Goal: Task Accomplishment & Management: Use online tool/utility

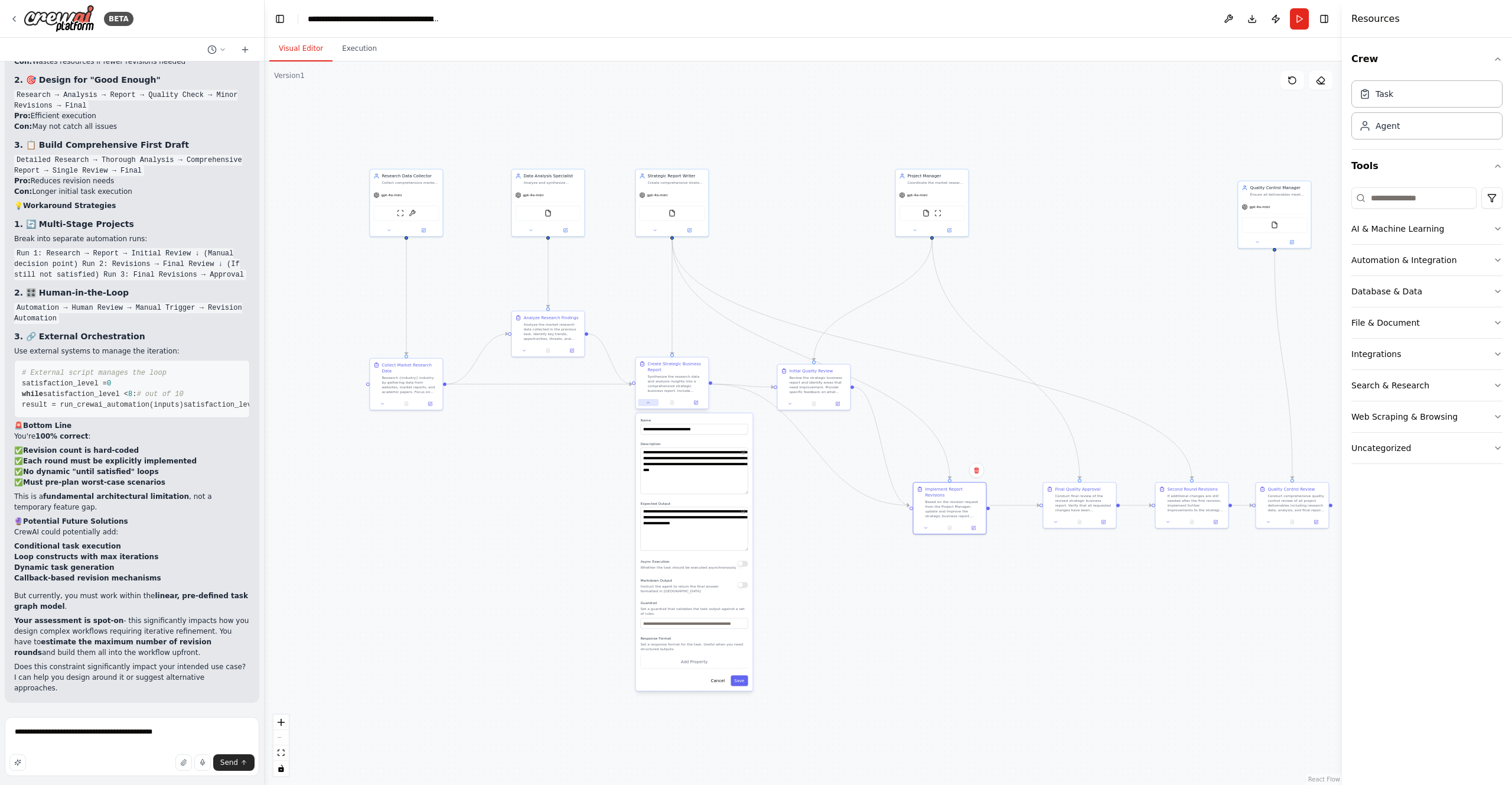
click at [644, 400] on button at bounding box center [648, 403] width 20 height 7
click at [160, 732] on textarea "**********" at bounding box center [132, 746] width 255 height 59
type textarea "**********"
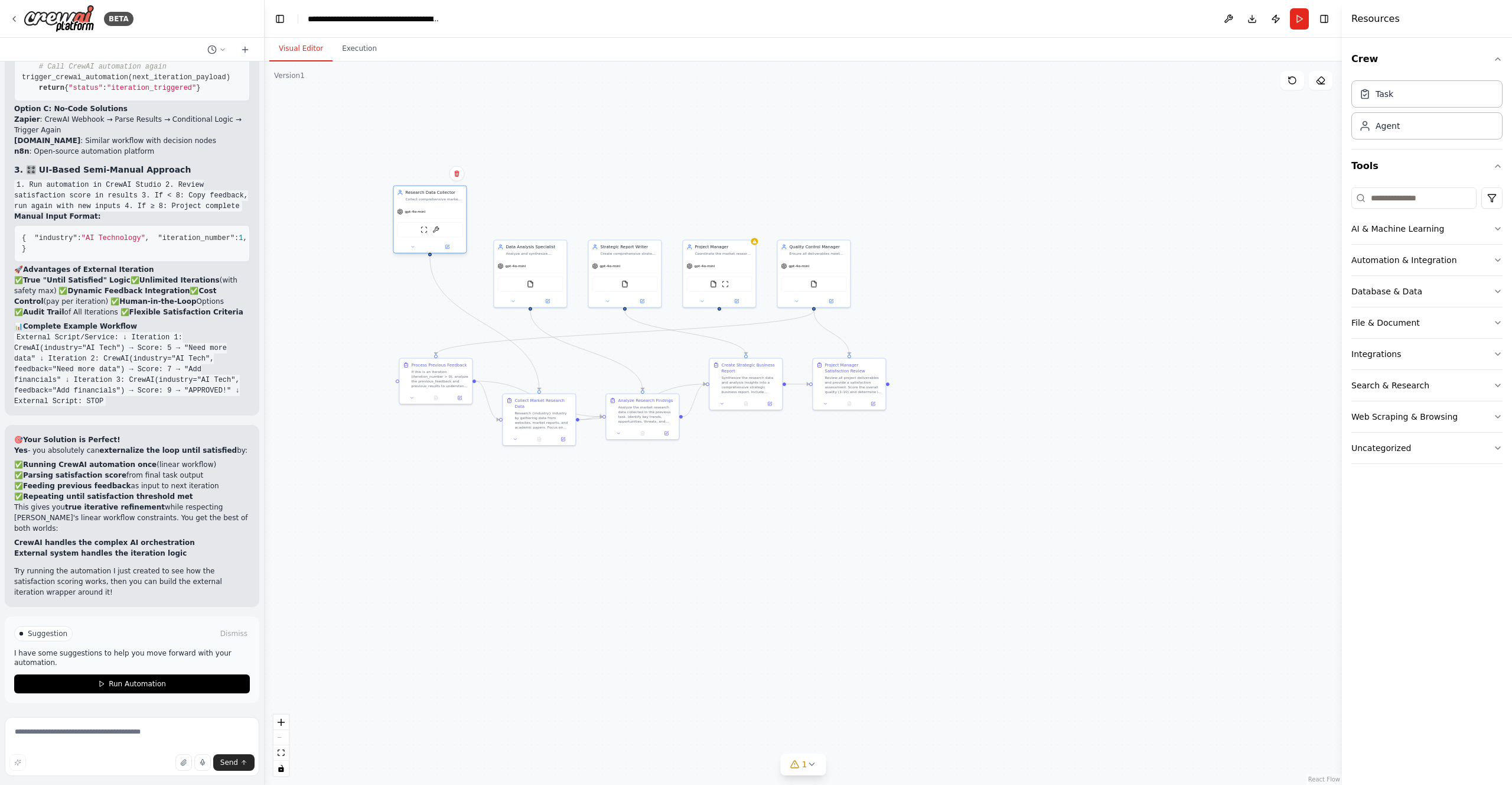
scroll to position [20033, 0]
drag, startPoint x: 433, startPoint y: 270, endPoint x: 534, endPoint y: 172, distance: 140.7
click at [534, 172] on div "gpt-4o-mini ScrapeWebsiteTool ArxivPaperTool" at bounding box center [536, 182] width 72 height 48
drag, startPoint x: 611, startPoint y: 263, endPoint x: 731, endPoint y: 175, distance: 148.8
click at [731, 175] on span "gpt-4o-mini" at bounding box center [728, 176] width 21 height 5
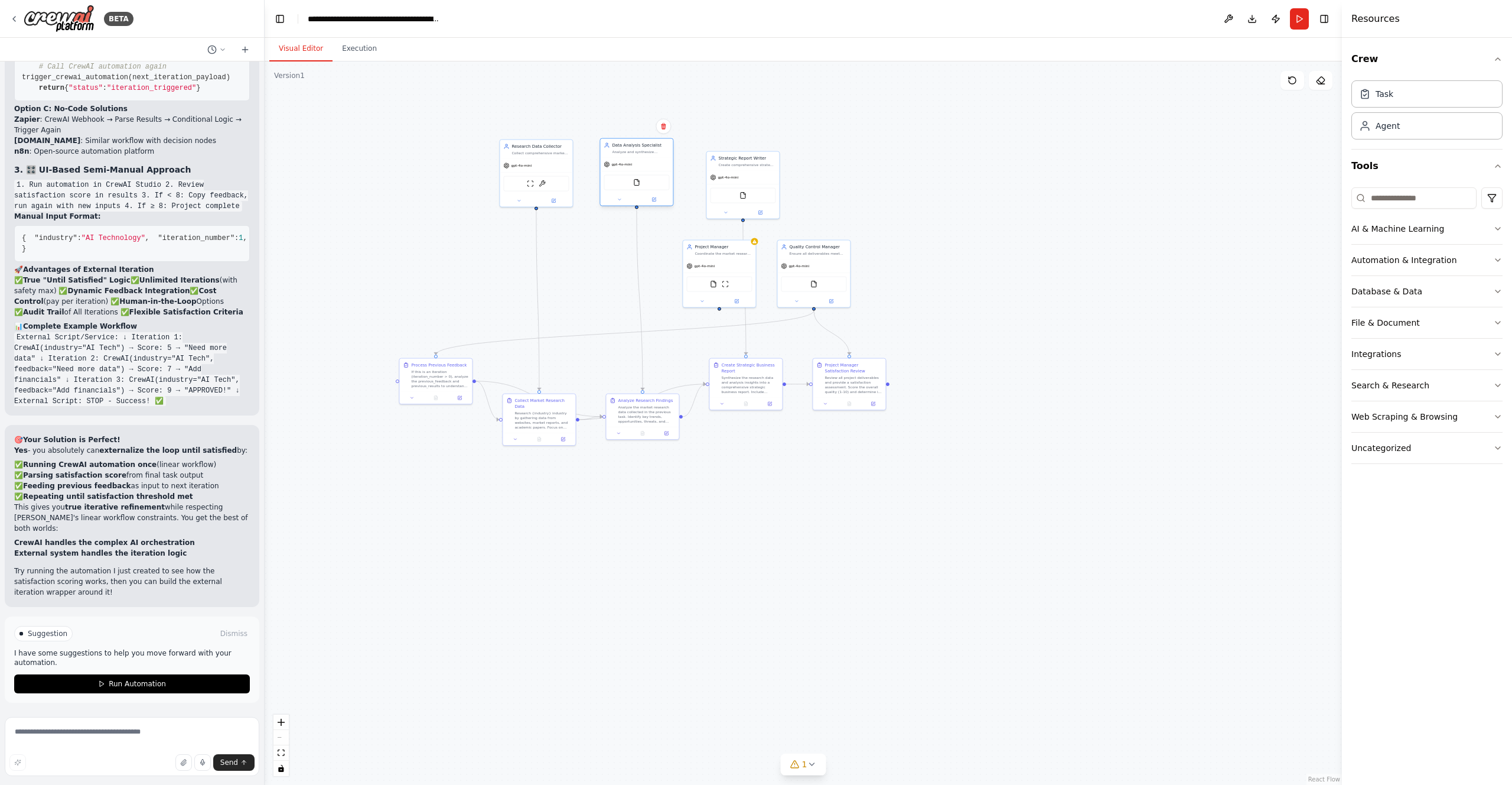
drag, startPoint x: 547, startPoint y: 274, endPoint x: 651, endPoint y: 175, distance: 143.6
click at [651, 175] on div "FileReadTool" at bounding box center [636, 182] width 72 height 23
drag, startPoint x: 723, startPoint y: 177, endPoint x: 721, endPoint y: 166, distance: 11.2
click at [721, 166] on span "gpt-4o-mini" at bounding box center [728, 165] width 21 height 5
drag, startPoint x: 711, startPoint y: 267, endPoint x: 1076, endPoint y: 113, distance: 396.2
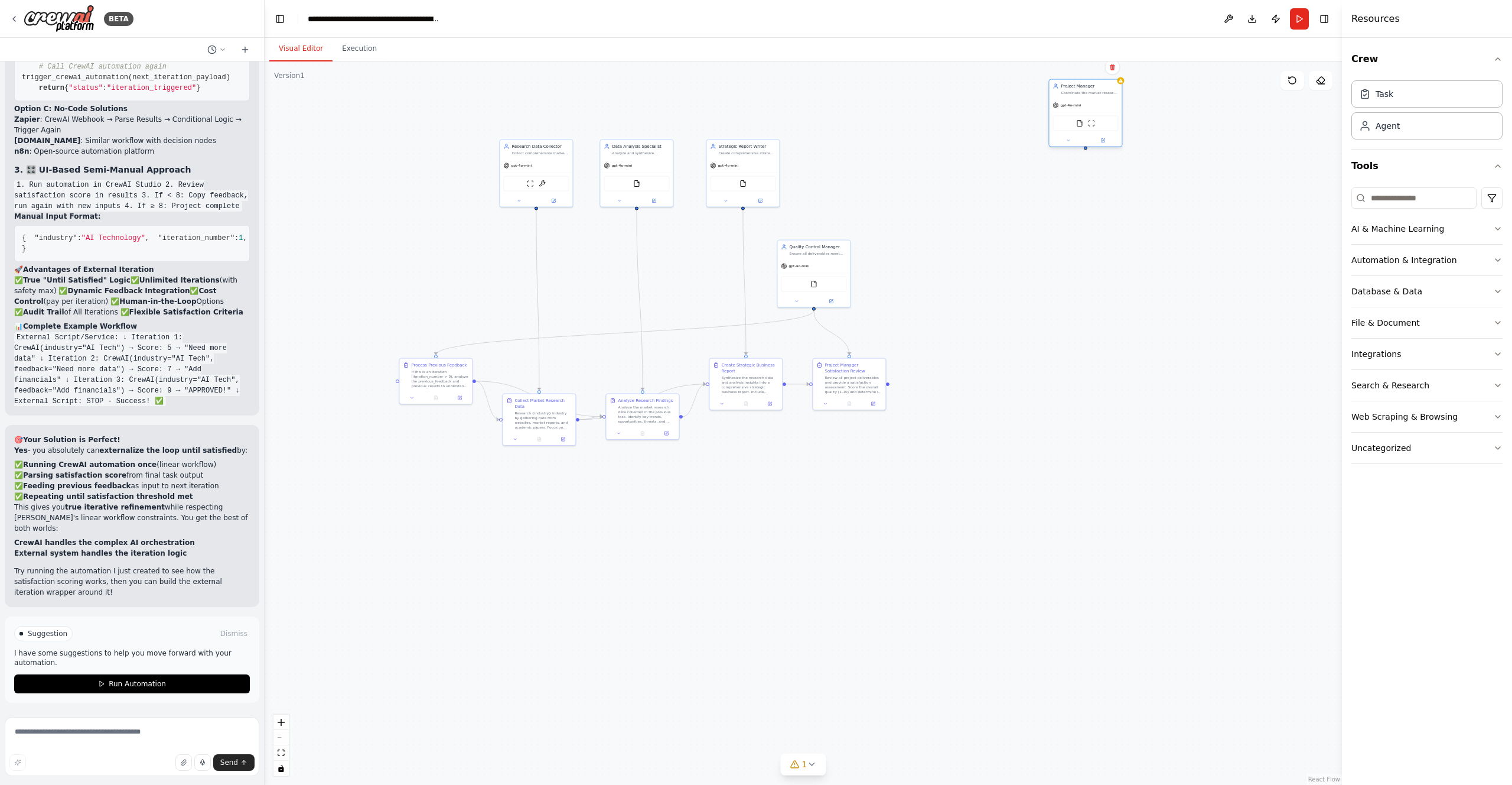
click at [1075, 108] on div "gpt-4o-mini" at bounding box center [1066, 105] width 28 height 6
drag, startPoint x: 825, startPoint y: 261, endPoint x: 456, endPoint y: 161, distance: 382.3
click at [456, 161] on div "gpt-4o-mini" at bounding box center [441, 165] width 72 height 13
drag, startPoint x: 443, startPoint y: 365, endPoint x: 443, endPoint y: 401, distance: 36.0
click at [443, 401] on div "Process Previous Feedback" at bounding box center [438, 400] width 56 height 6
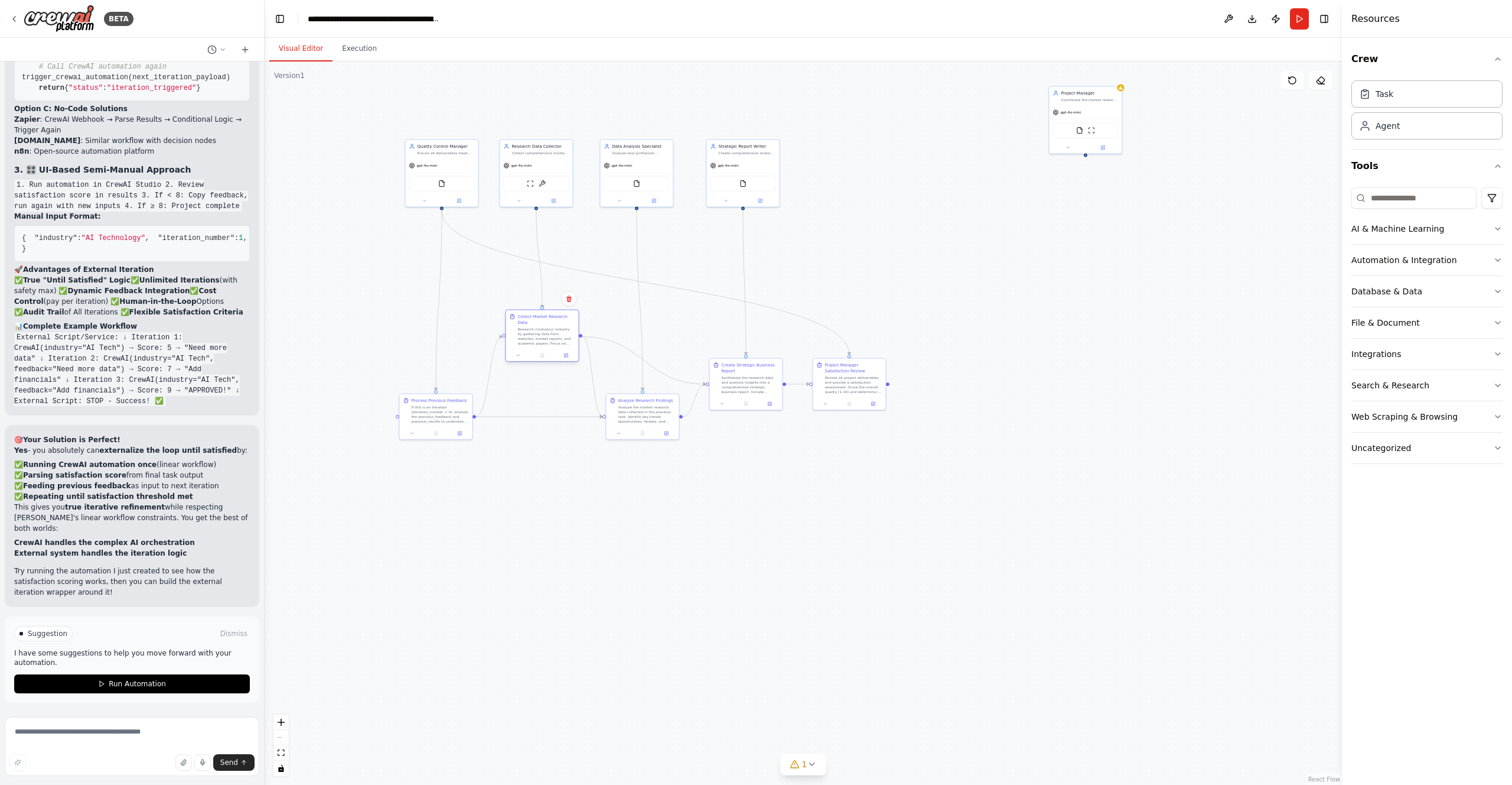
drag, startPoint x: 520, startPoint y: 401, endPoint x: 520, endPoint y: 315, distance: 86.0
click at [520, 315] on div "Collect Market Research Data" at bounding box center [546, 320] width 57 height 12
drag, startPoint x: 736, startPoint y: 373, endPoint x: 734, endPoint y: 325, distance: 48.0
click at [734, 325] on div "Create Strategic Business Report Synthesize the research data and analysis insi…" at bounding box center [747, 329] width 57 height 32
drag, startPoint x: 848, startPoint y: 390, endPoint x: 844, endPoint y: 422, distance: 32.2
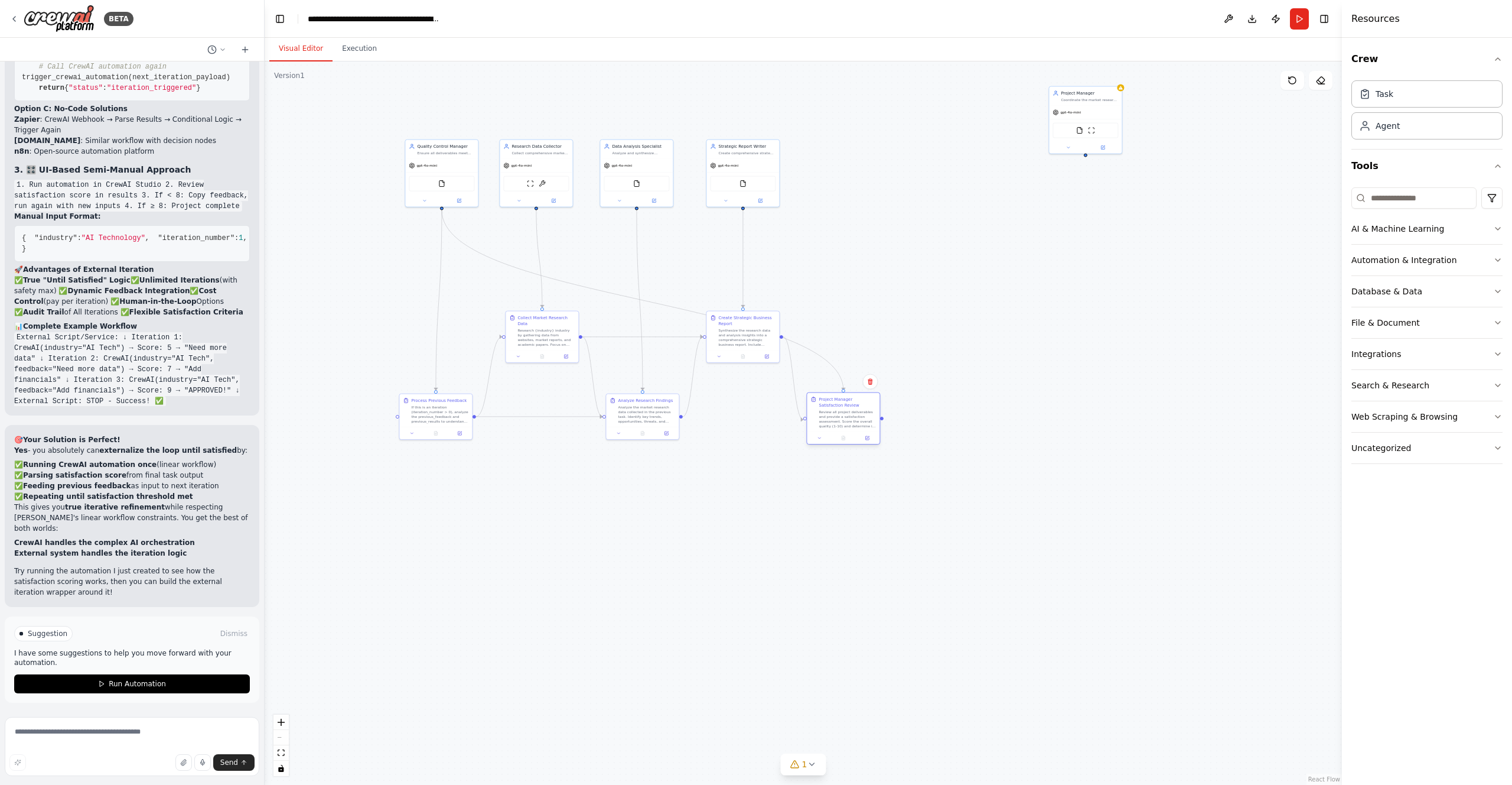
click at [844, 422] on div "Review all project deliverables and provide a satisfaction assessment. Score th…" at bounding box center [848, 419] width 57 height 19
drag, startPoint x: 451, startPoint y: 184, endPoint x: 642, endPoint y: 97, distance: 209.9
click at [642, 97] on div "FileReadTool" at bounding box center [636, 94] width 66 height 16
drag, startPoint x: 648, startPoint y: 173, endPoint x: 647, endPoint y: 260, distance: 87.0
click at [647, 260] on div "FileReadTool" at bounding box center [636, 271] width 72 height 23
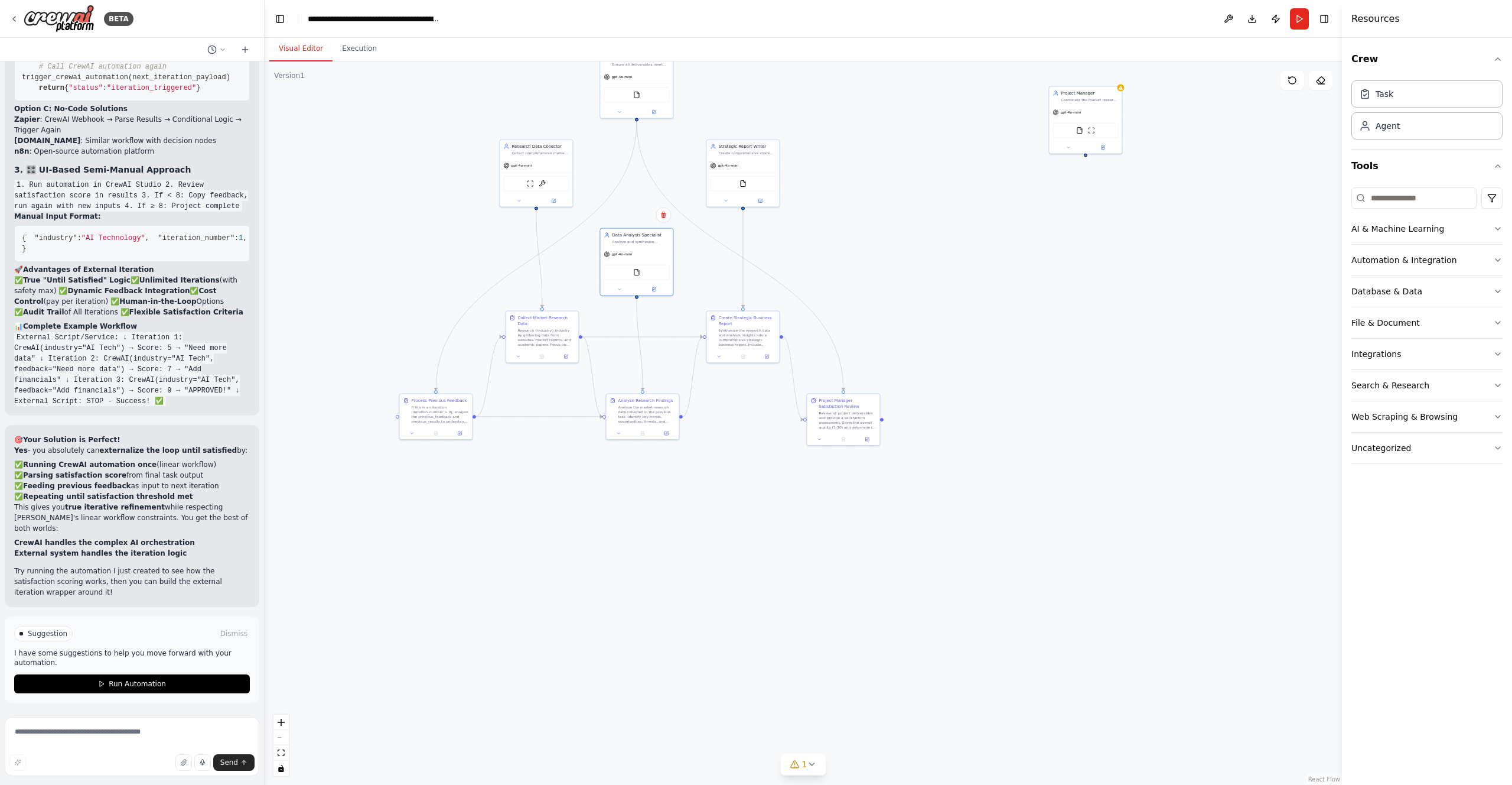
click at [846, 223] on div ".deletable-edge-delete-btn { width: 20px; height: 20px; border: 0px solid #ffff…" at bounding box center [803, 423] width 1077 height 723
click at [663, 258] on div "gpt-4o-mini FileReadTool" at bounding box center [642, 270] width 72 height 48
click at [980, 217] on div ".deletable-edge-delete-btn { width: 20px; height: 20px; border: 0px solid #ffff…" at bounding box center [803, 423] width 1077 height 723
click at [446, 421] on div "If this is an iteration (iteration_number > 0), analyze the previous_feedback a…" at bounding box center [440, 413] width 57 height 19
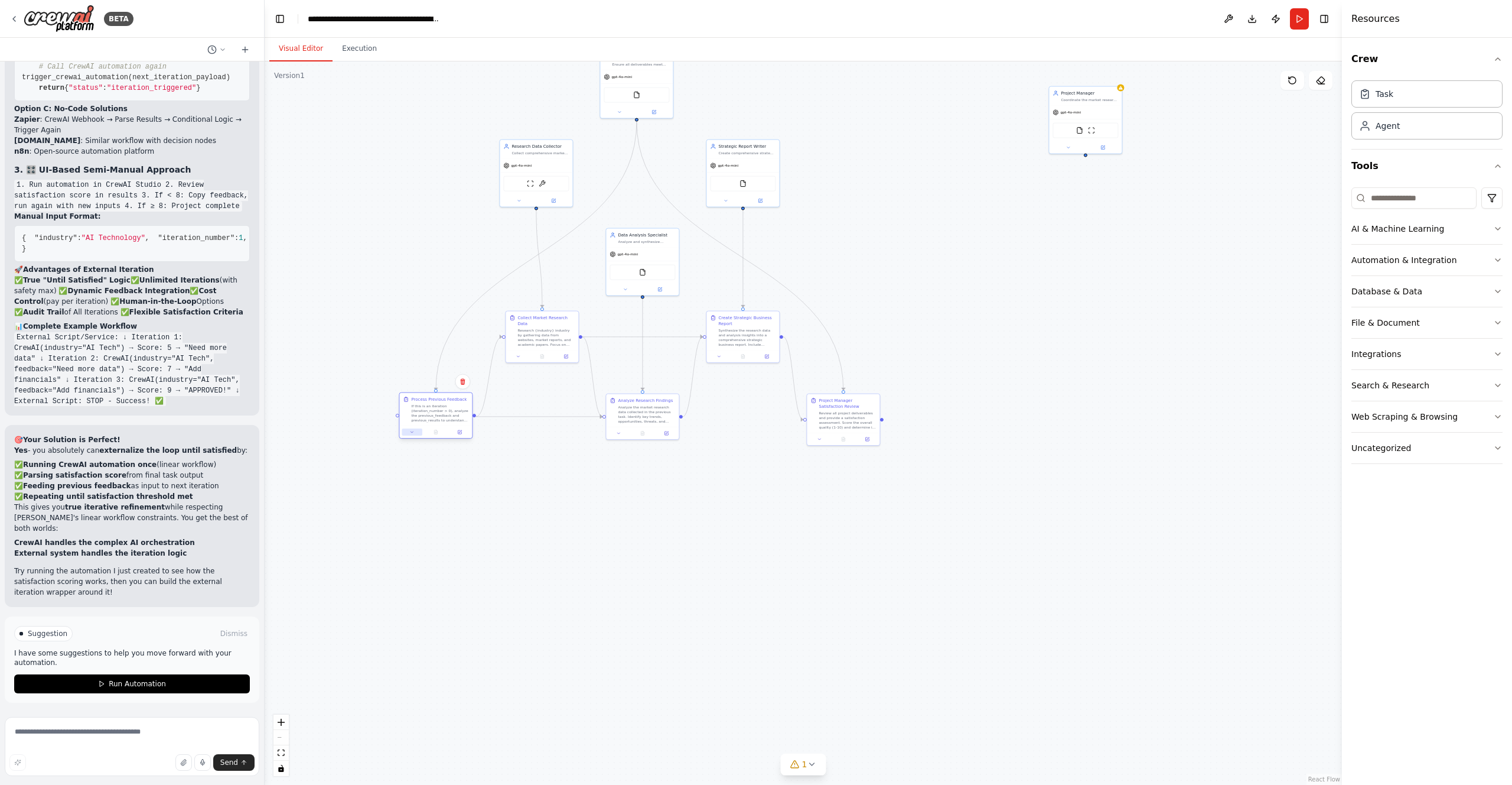
click at [410, 430] on icon at bounding box center [412, 432] width 5 height 5
click at [411, 434] on icon at bounding box center [412, 432] width 5 height 5
drag, startPoint x: 509, startPoint y: 528, endPoint x: 514, endPoint y: 548, distance: 20.6
click at [514, 548] on div "**********" at bounding box center [458, 567] width 117 height 248
drag, startPoint x: 510, startPoint y: 494, endPoint x: 509, endPoint y: 530, distance: 36.0
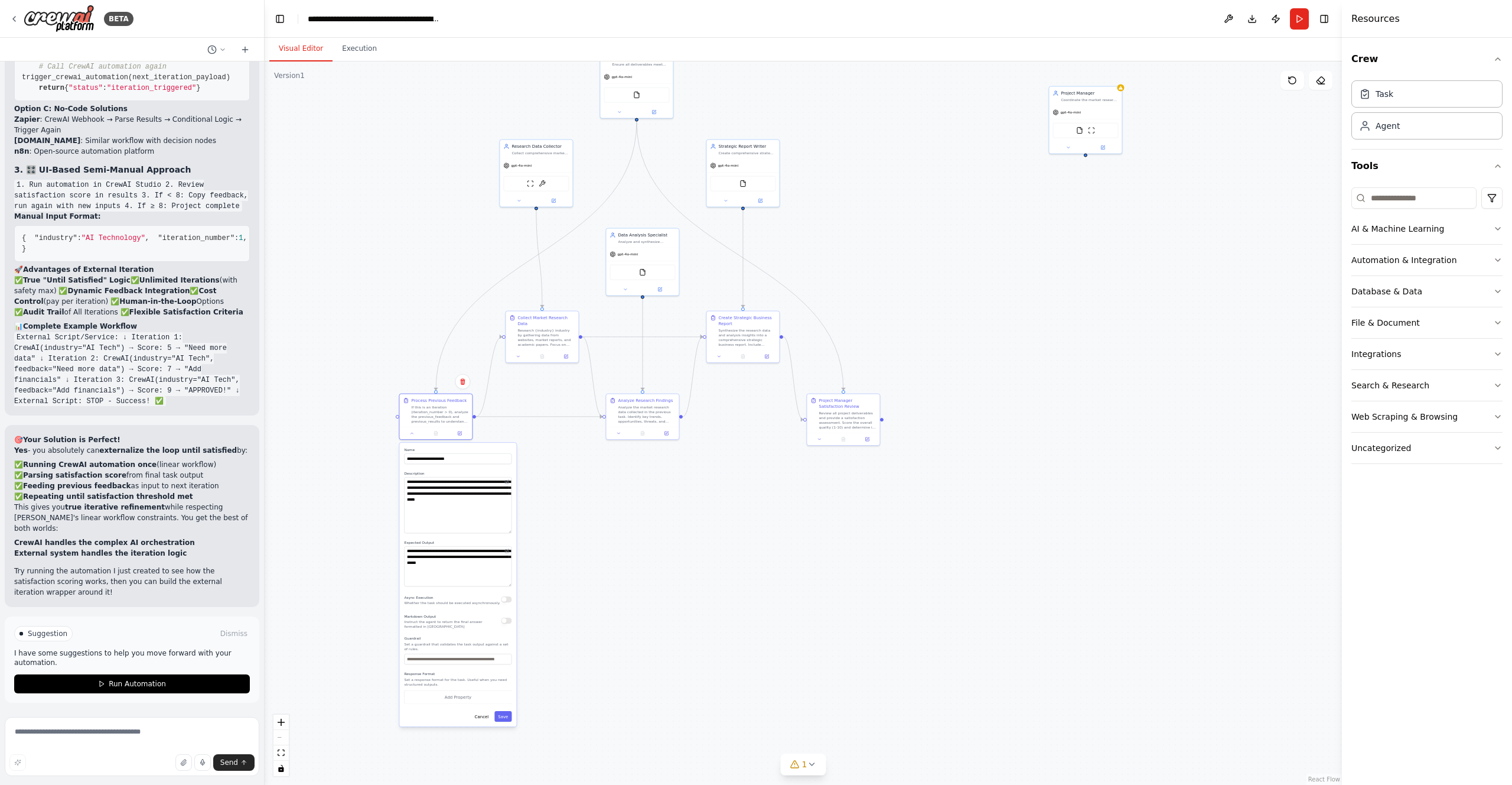
click at [509, 530] on textarea "**********" at bounding box center [458, 505] width 108 height 56
click at [1292, 21] on button "Run" at bounding box center [1300, 19] width 19 height 22
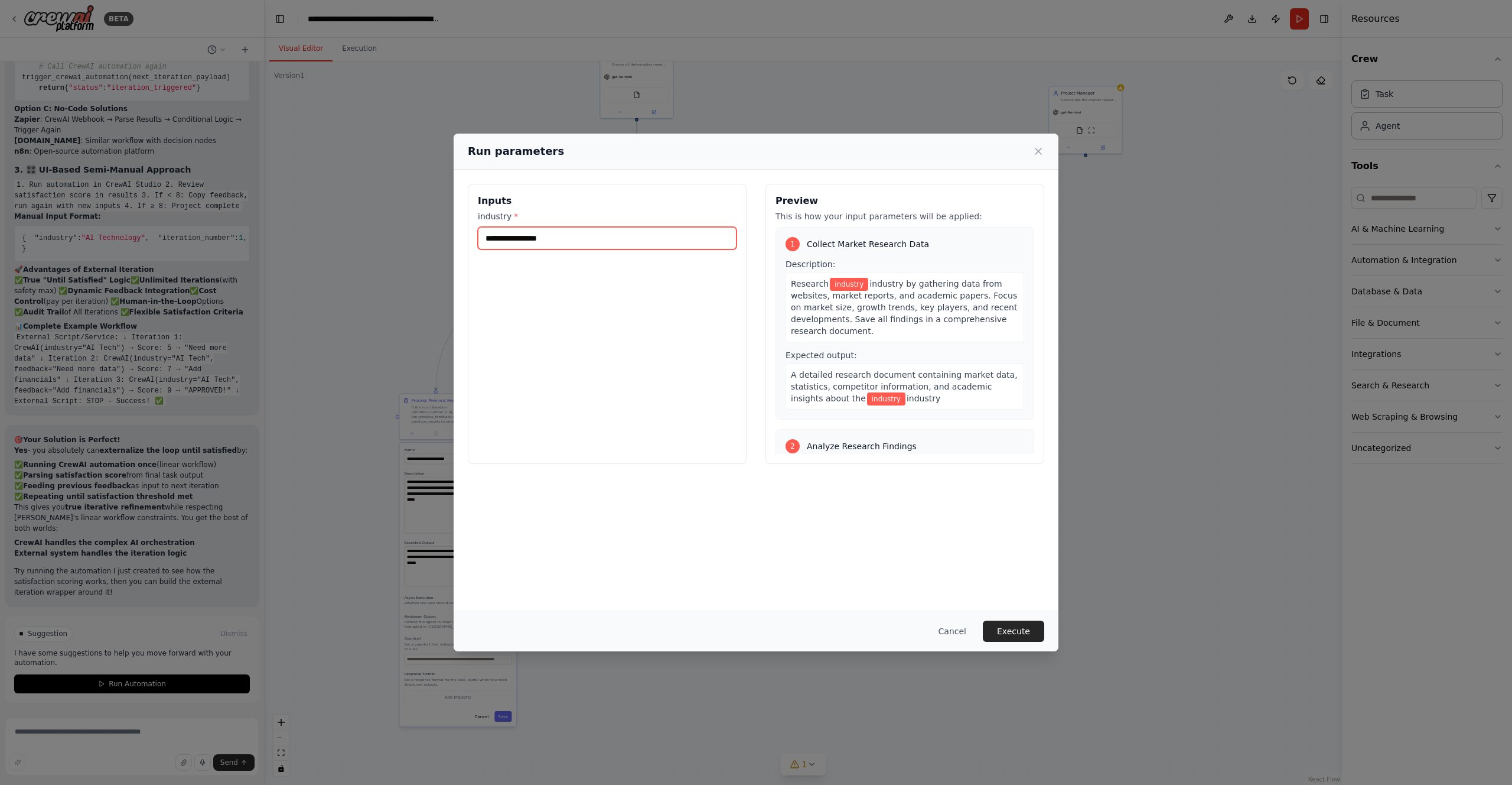
click at [653, 236] on input "industry *" at bounding box center [607, 238] width 259 height 23
click at [723, 410] on div "Inputs industry *" at bounding box center [607, 324] width 279 height 280
click at [959, 626] on button "Cancel" at bounding box center [953, 631] width 47 height 22
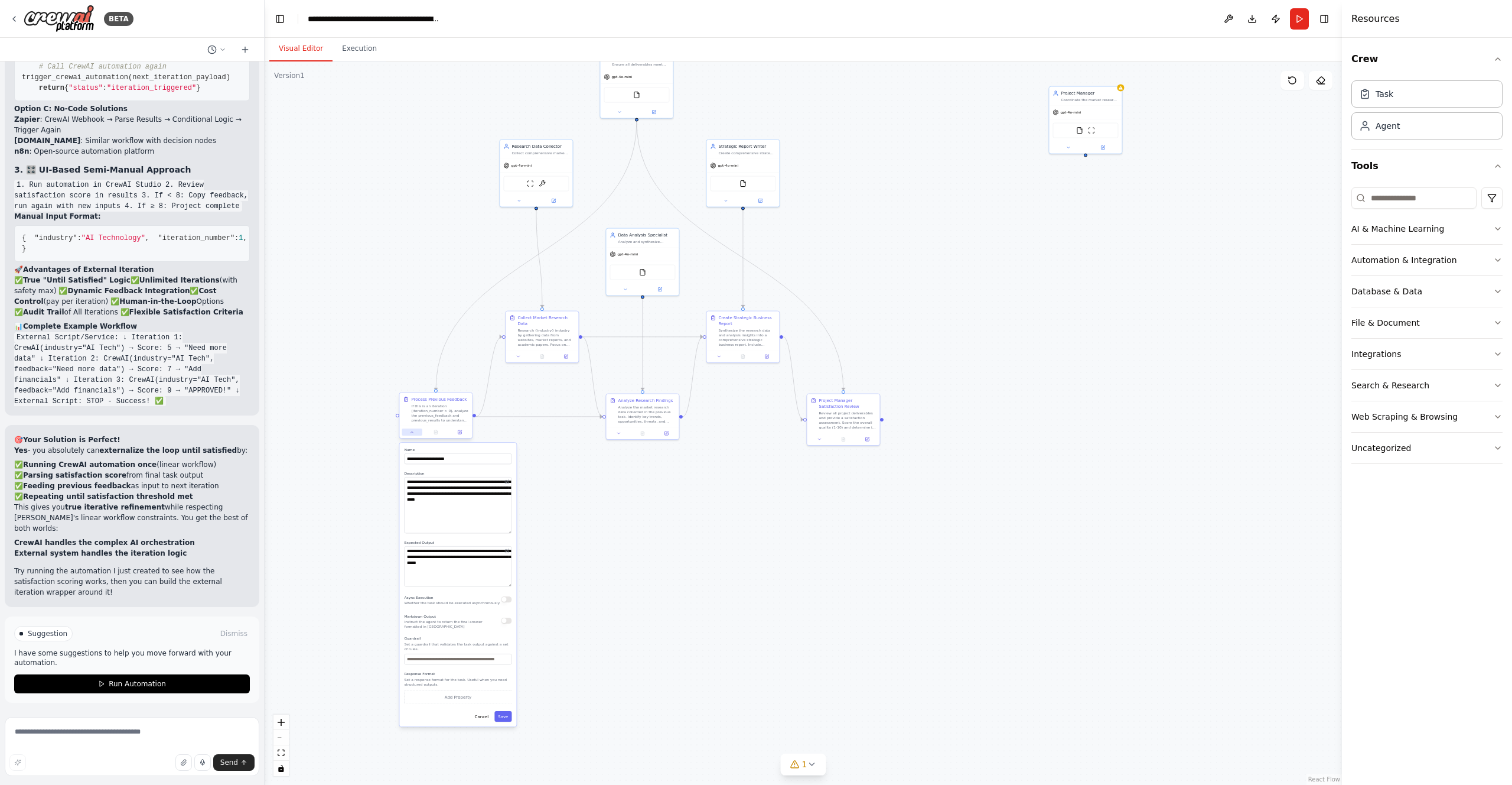
click at [410, 434] on icon at bounding box center [412, 432] width 5 height 5
click at [547, 333] on div "Research {industry} industry by gathering data from websites, market reports, a…" at bounding box center [546, 336] width 57 height 19
click at [519, 358] on button at bounding box center [518, 355] width 20 height 7
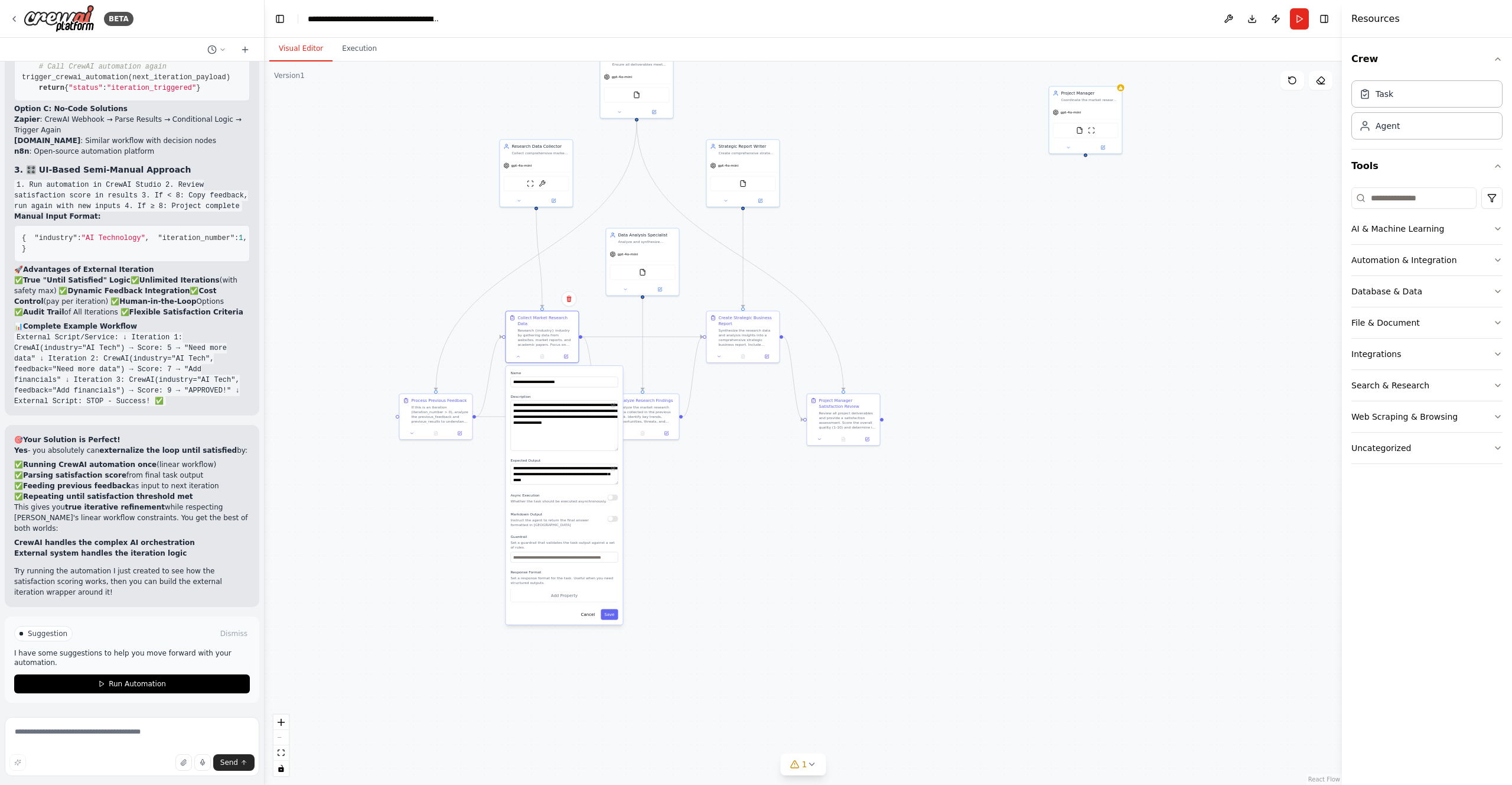
drag, startPoint x: 615, startPoint y: 419, endPoint x: 614, endPoint y: 446, distance: 27.0
click at [614, 446] on textarea "**********" at bounding box center [564, 425] width 108 height 51
click at [588, 608] on button "Cancel" at bounding box center [589, 611] width 22 height 11
click at [1102, 101] on div "Project Manager Coordinate the market research project for {industry}, ensuring…" at bounding box center [1085, 95] width 72 height 19
click at [1113, 71] on icon at bounding box center [1112, 72] width 5 height 7
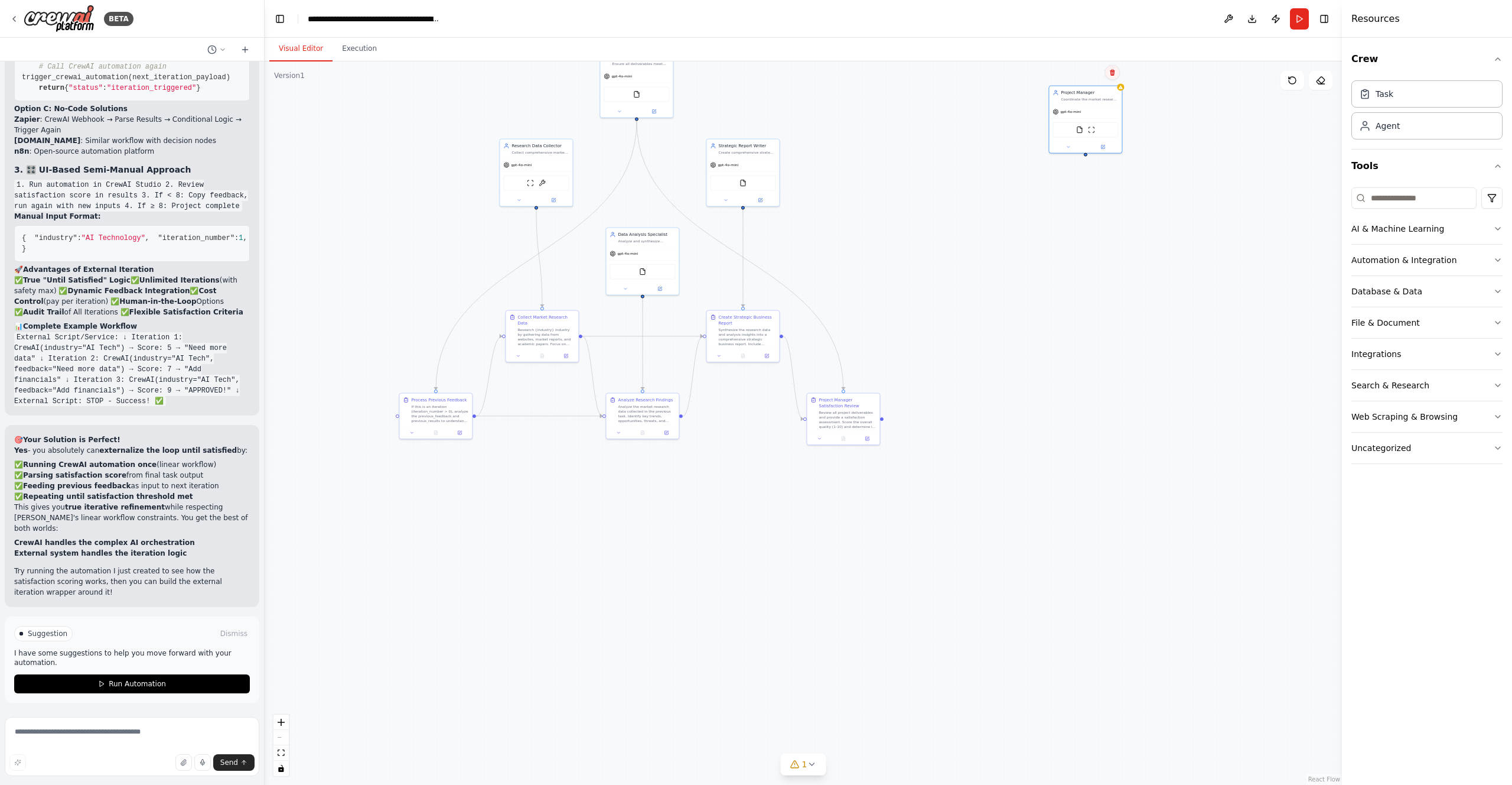
click at [1108, 76] on button at bounding box center [1112, 73] width 16 height 16
click at [1077, 72] on button "Confirm" at bounding box center [1079, 73] width 42 height 14
click at [1298, 23] on button "Run" at bounding box center [1300, 19] width 19 height 22
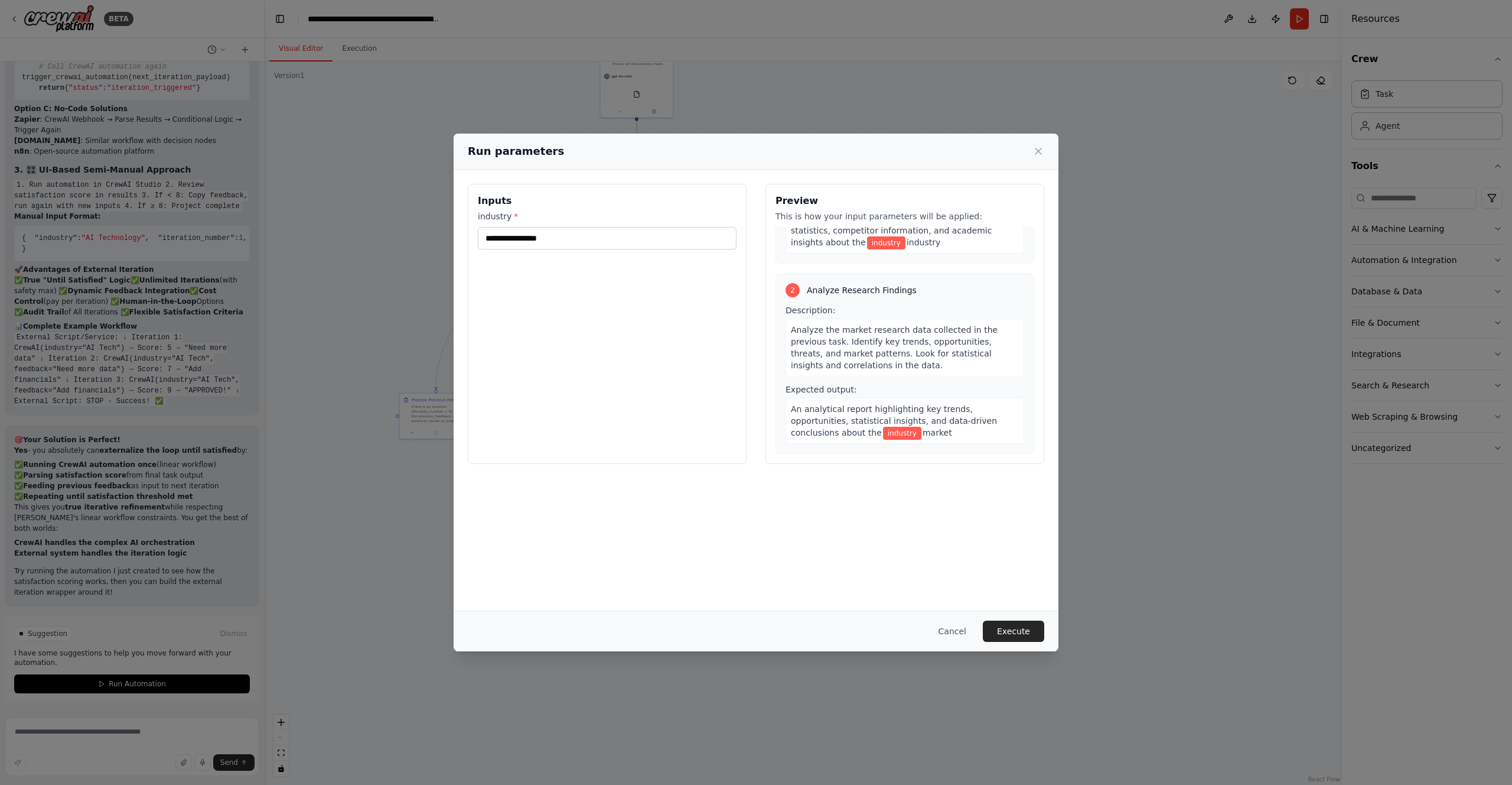
scroll to position [167, 0]
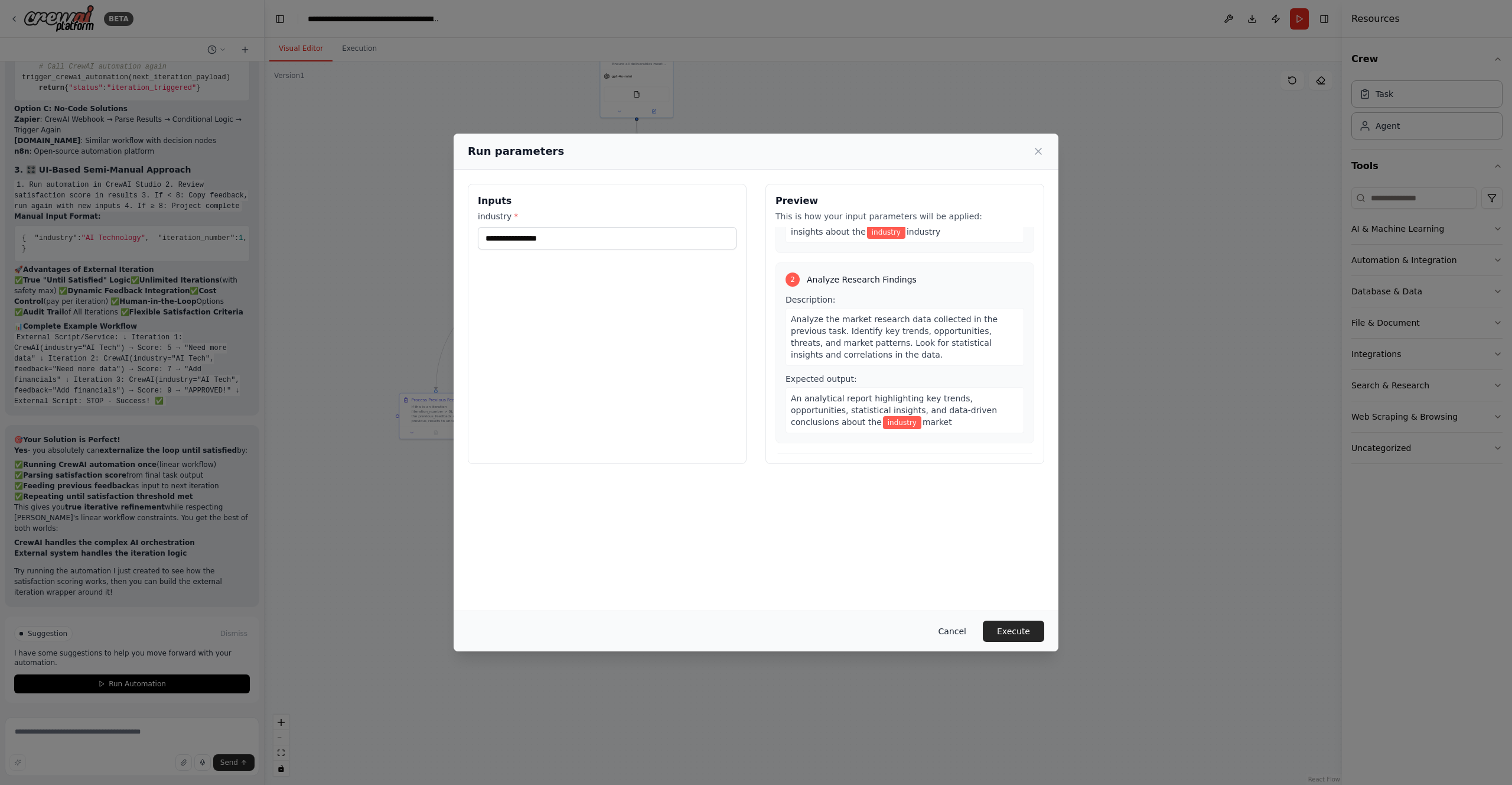
click at [952, 628] on button "Cancel" at bounding box center [953, 631] width 47 height 22
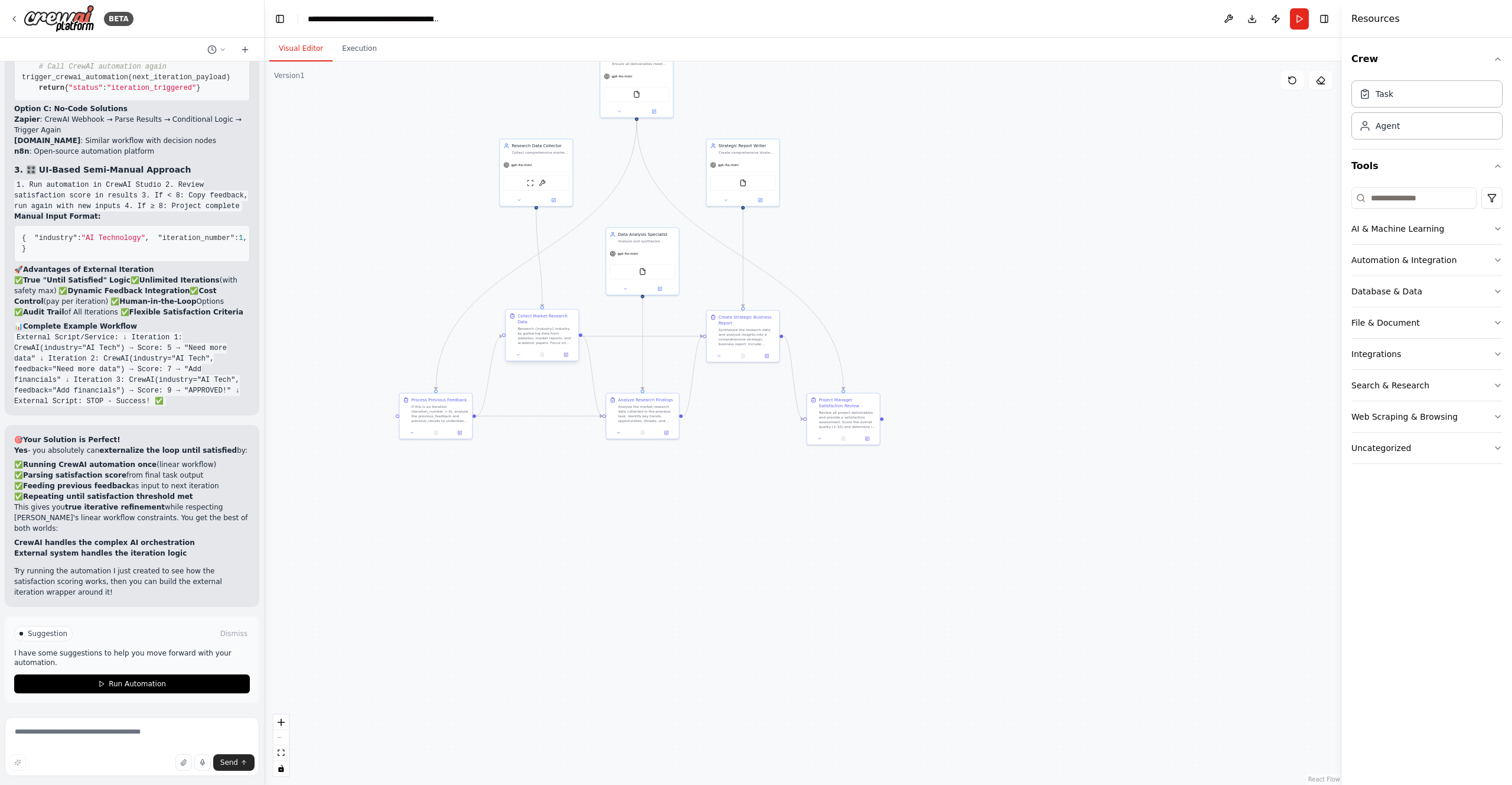
click at [539, 345] on div "Collect Market Research Data Research {industry} industry by gathering data fro…" at bounding box center [541, 329] width 72 height 39
click at [522, 357] on button at bounding box center [518, 355] width 20 height 7
click at [459, 412] on div "If this is an iteration (iteration_number > 0), analyze the previous_feedback a…" at bounding box center [440, 413] width 57 height 19
click at [589, 583] on button "Cancel" at bounding box center [589, 584] width 22 height 11
click at [14, 22] on icon at bounding box center [14, 19] width 10 height 10
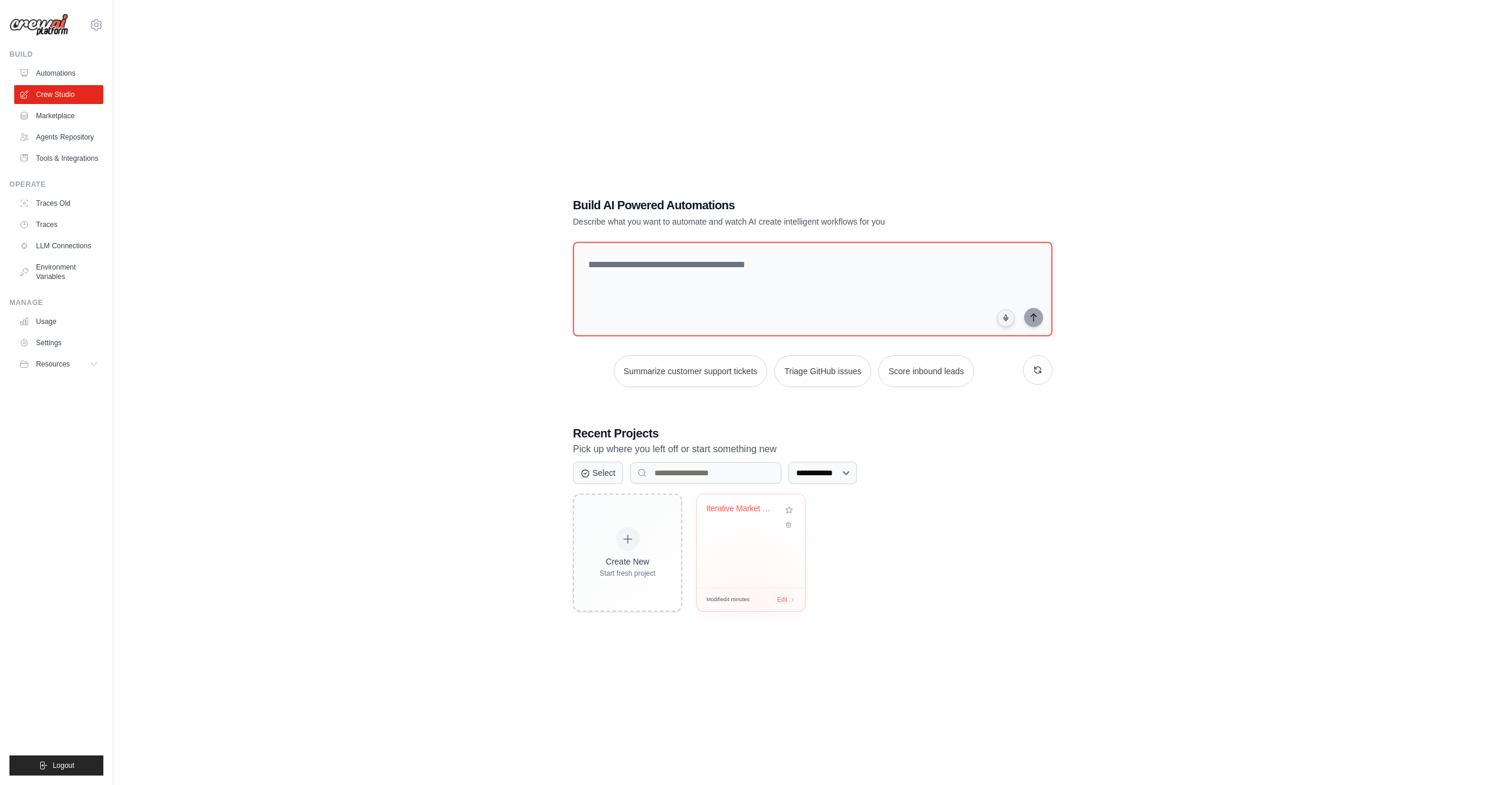
click at [748, 600] on span "Modified 4 minutes" at bounding box center [728, 600] width 43 height 8
click at [54, 242] on link "LLM Connections" at bounding box center [60, 246] width 89 height 19
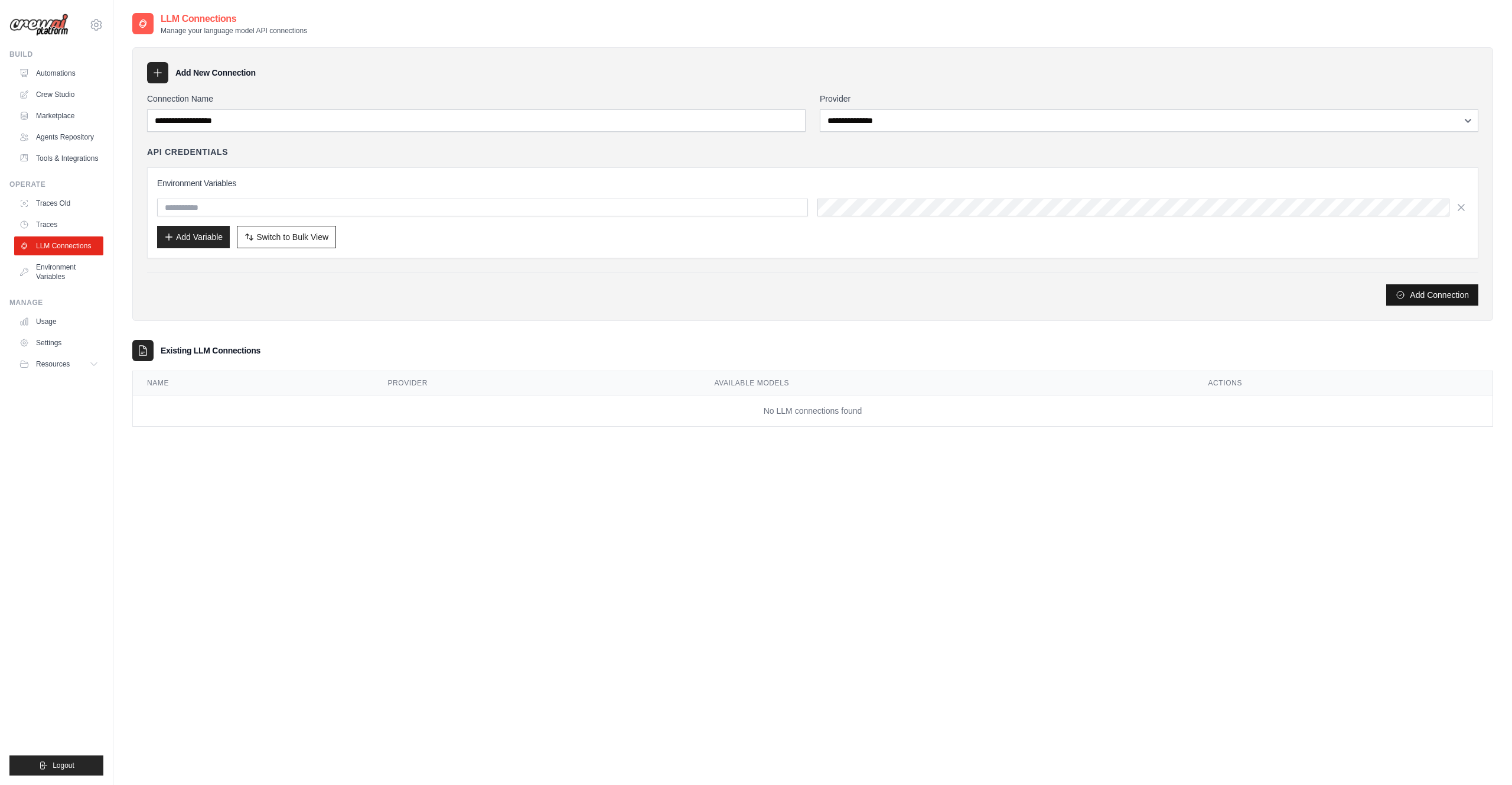
click at [1423, 292] on button "Add Connection" at bounding box center [1432, 295] width 92 height 22
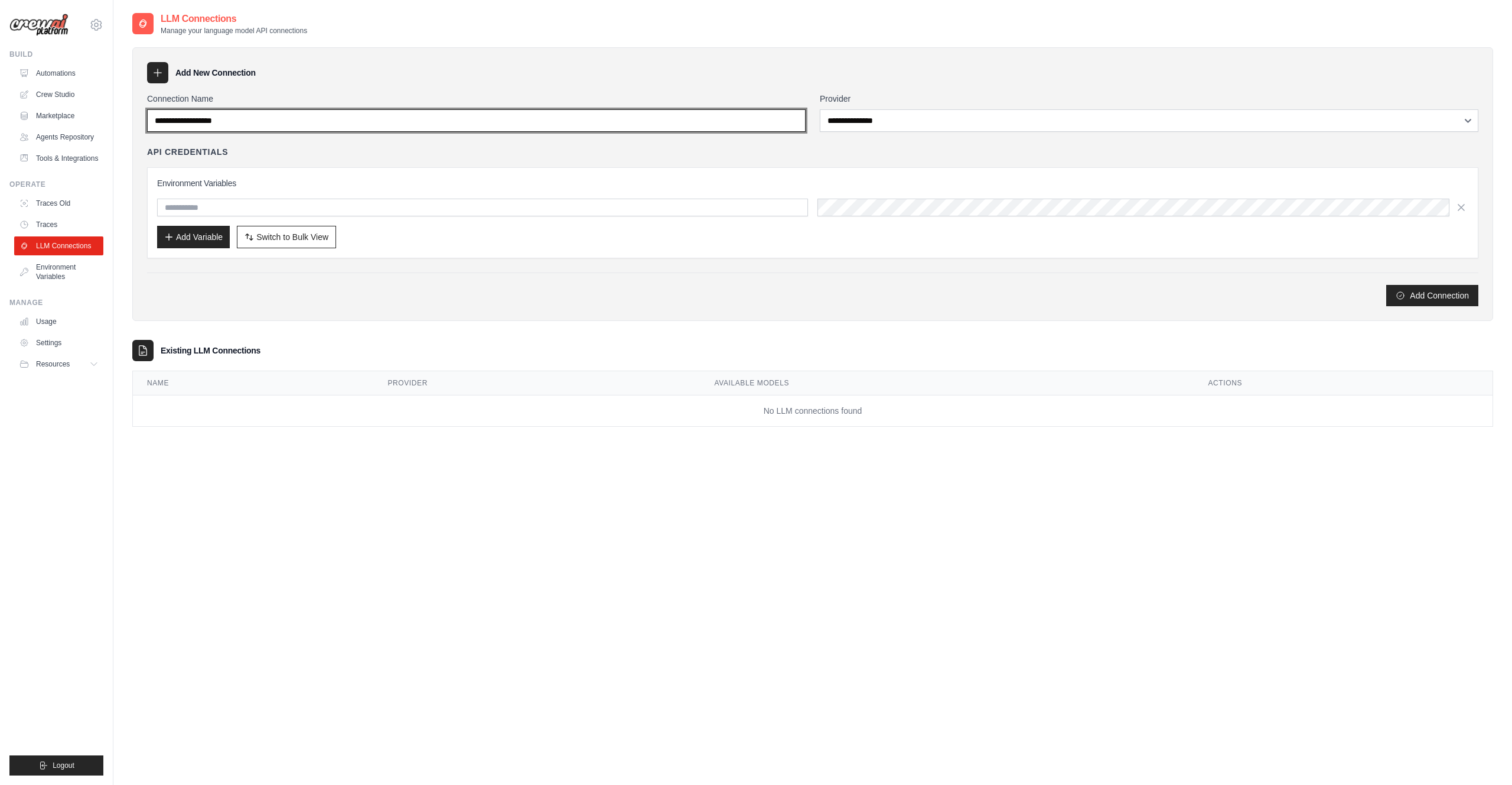
drag, startPoint x: 220, startPoint y: 116, endPoint x: 104, endPoint y: 116, distance: 116.0
click at [108, 116] on div "dante_gabrielli@mckinsey.com Settings Build Automations" at bounding box center [756, 404] width 1512 height 808
click at [167, 118] on input "Connection Name" at bounding box center [476, 121] width 659 height 23
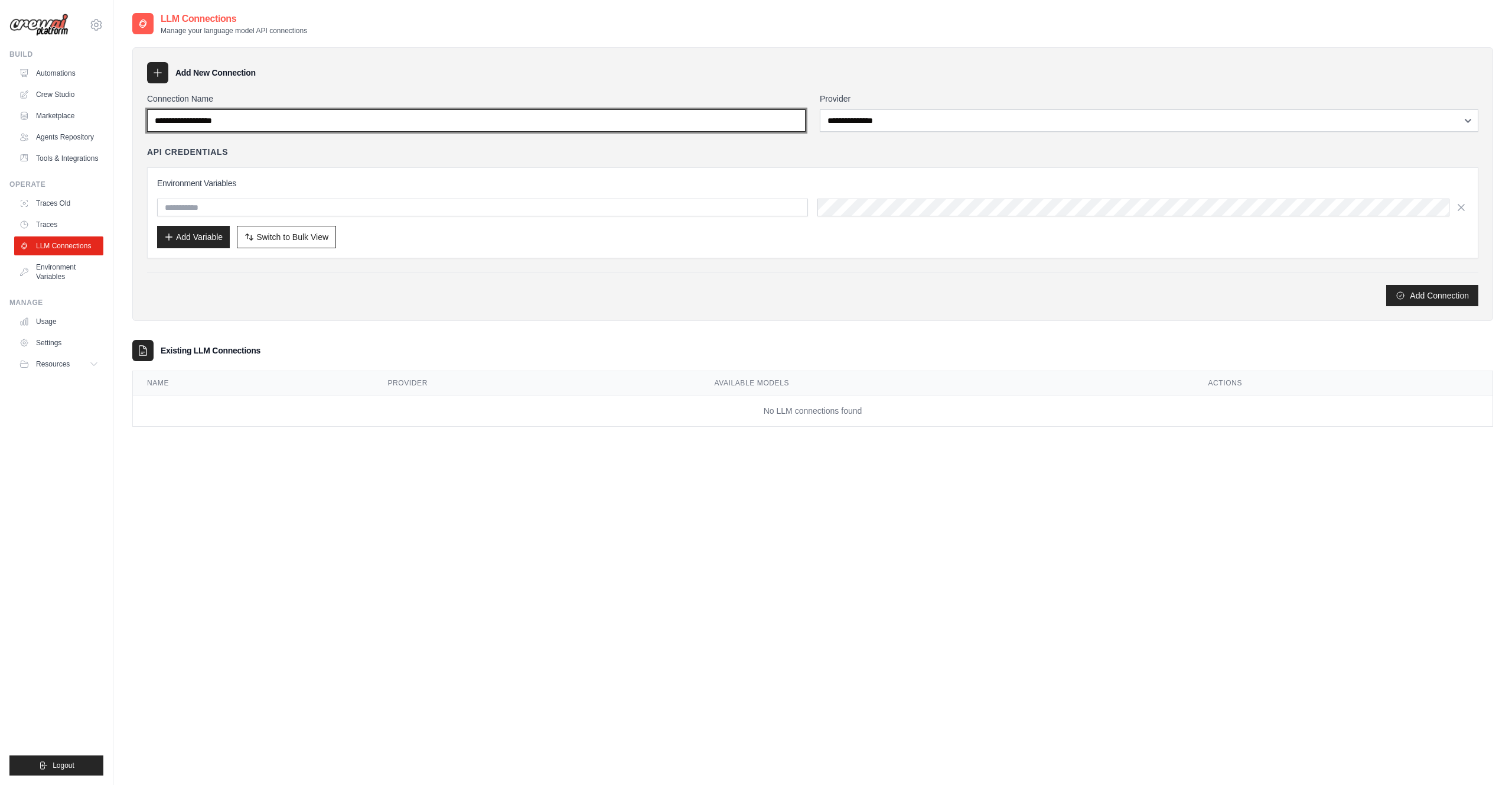
drag, startPoint x: 152, startPoint y: 121, endPoint x: 299, endPoint y: 121, distance: 147.0
click at [299, 121] on input "Connection Name" at bounding box center [476, 121] width 659 height 23
type input "**********"
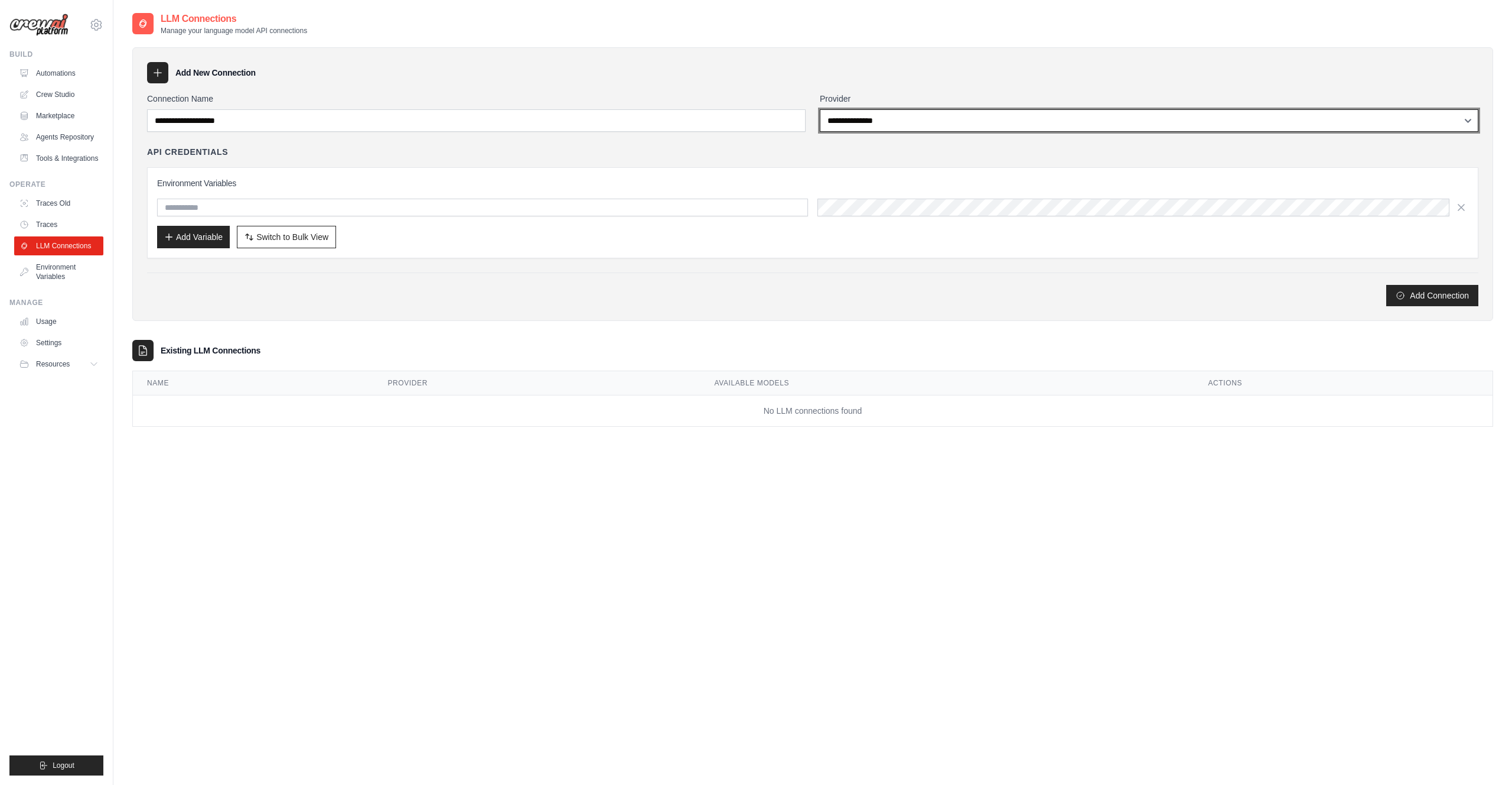
click at [865, 121] on select "**********" at bounding box center [1149, 121] width 659 height 23
select select "*****"
click at [820, 109] on select "**********" at bounding box center [1149, 121] width 659 height 23
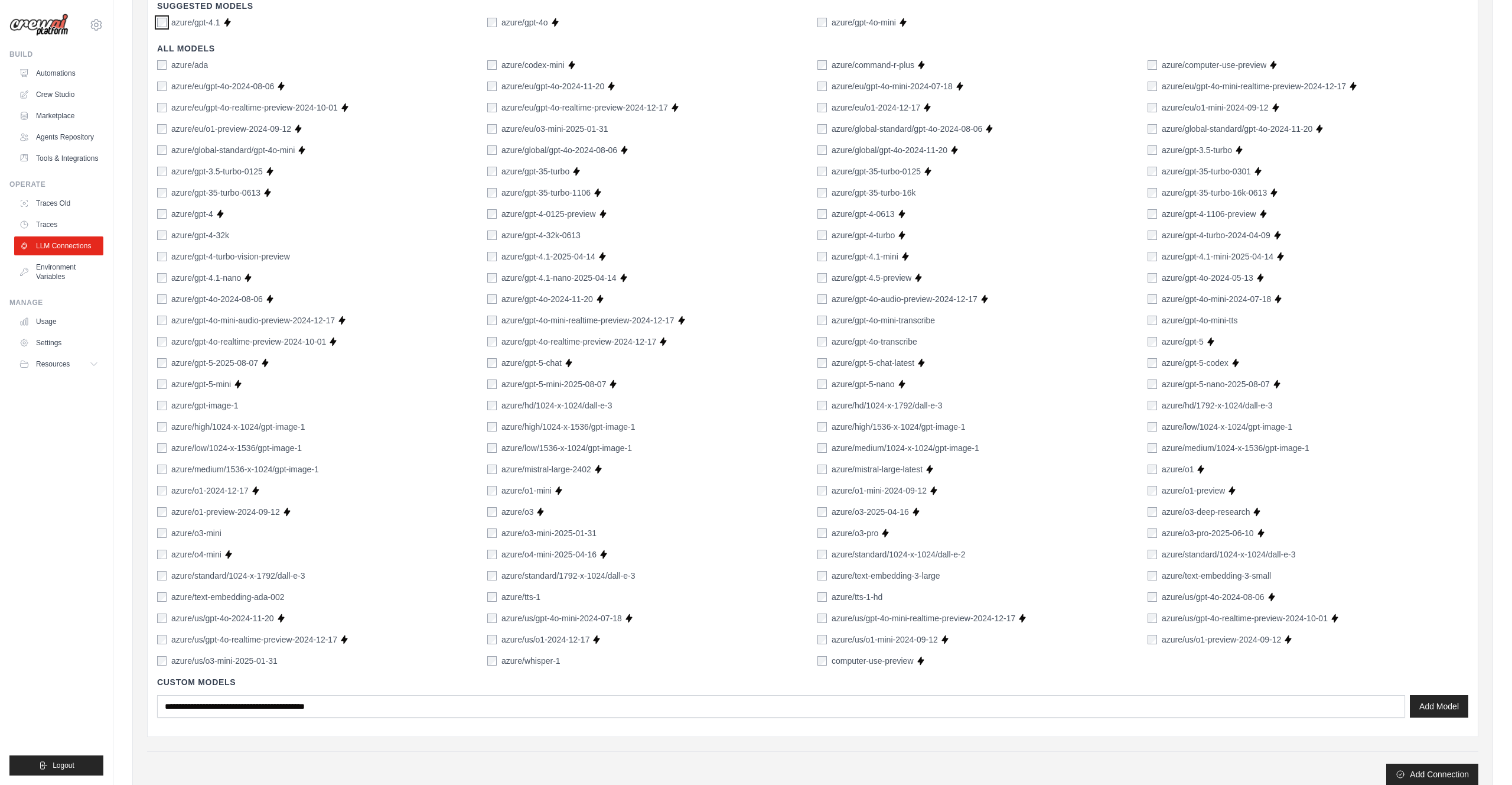
scroll to position [459, 0]
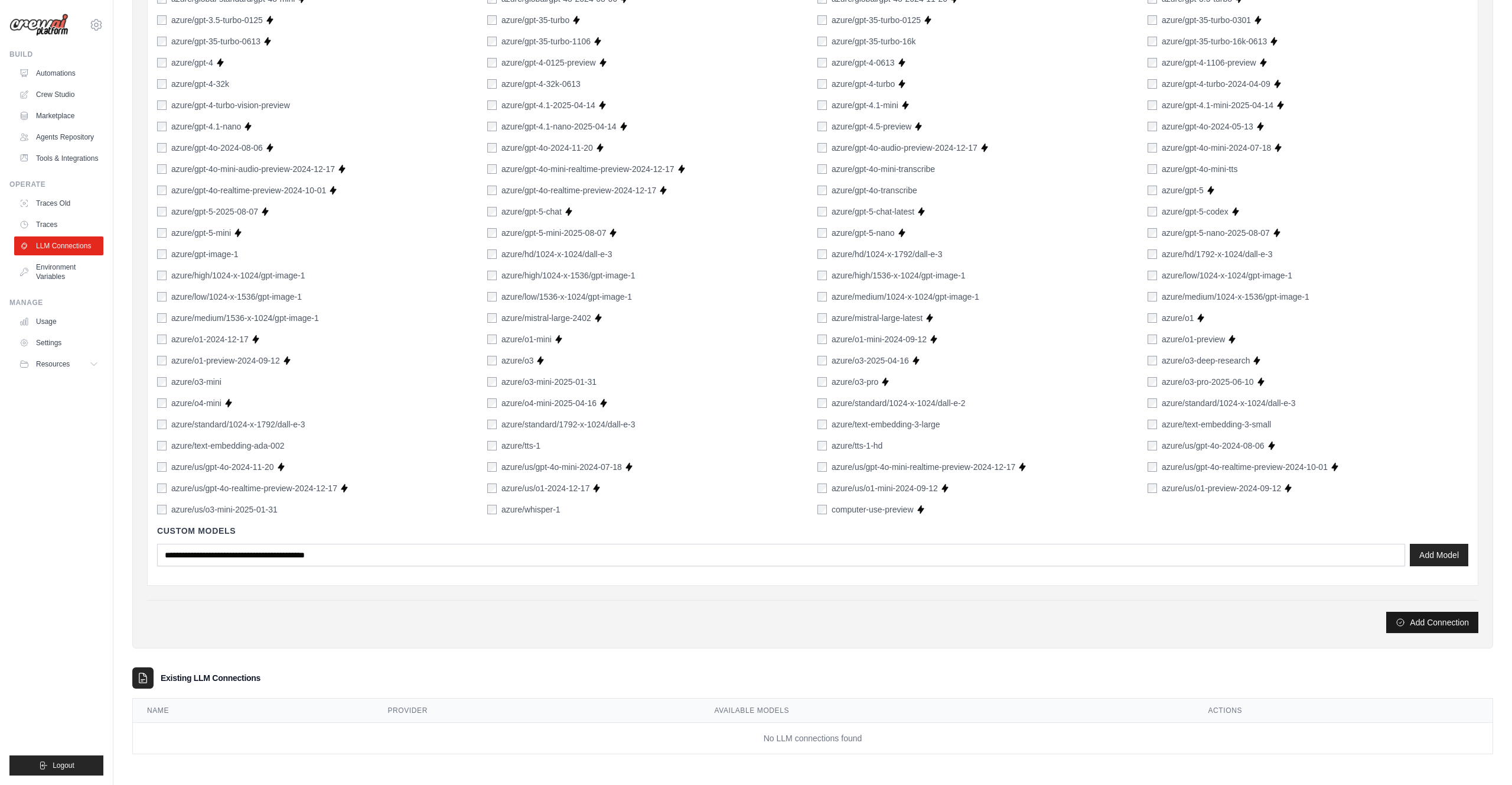
click at [1441, 625] on button "Add Connection" at bounding box center [1432, 622] width 92 height 22
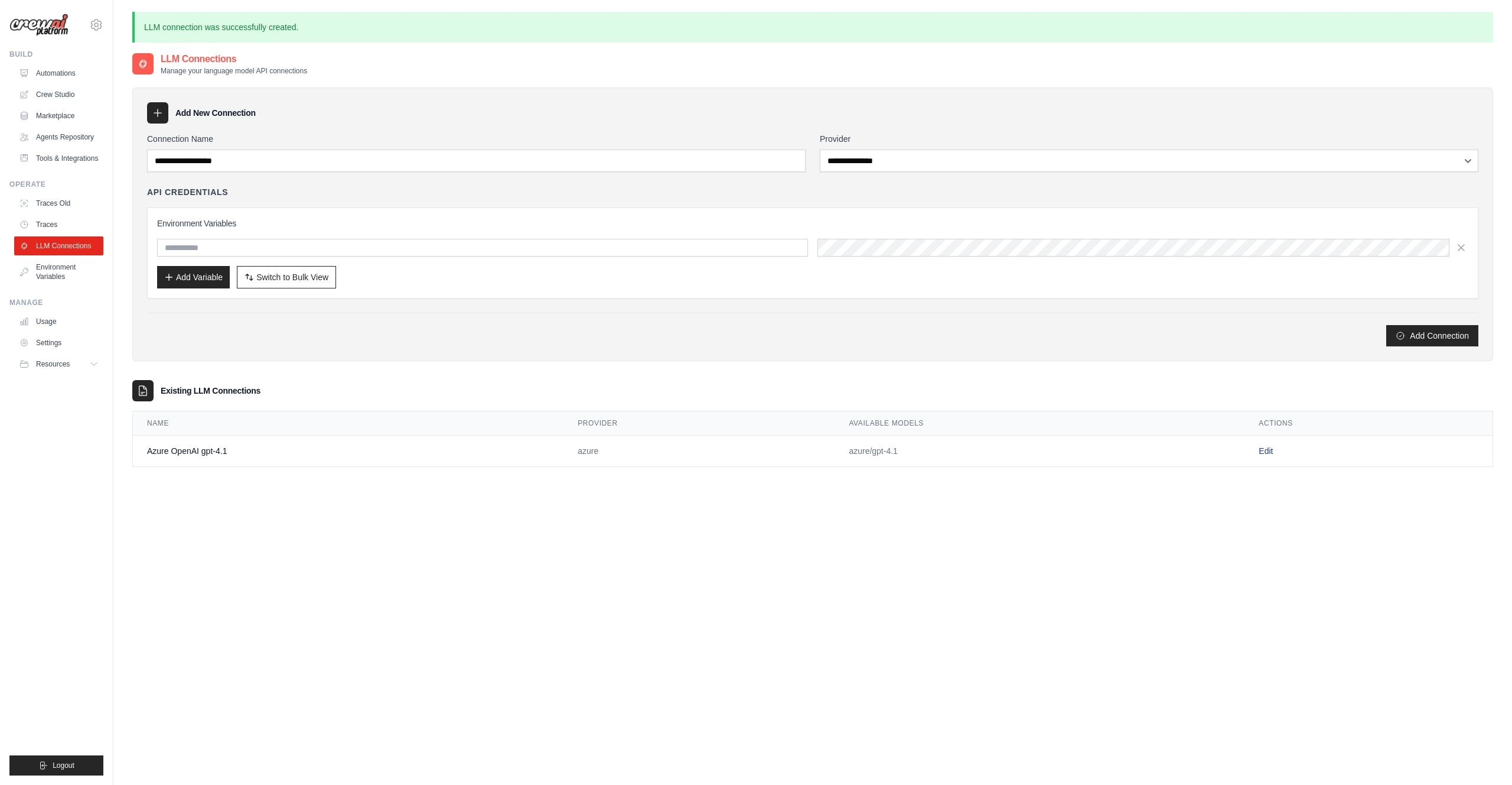
click at [1265, 452] on link "Edit" at bounding box center [1266, 451] width 14 height 10
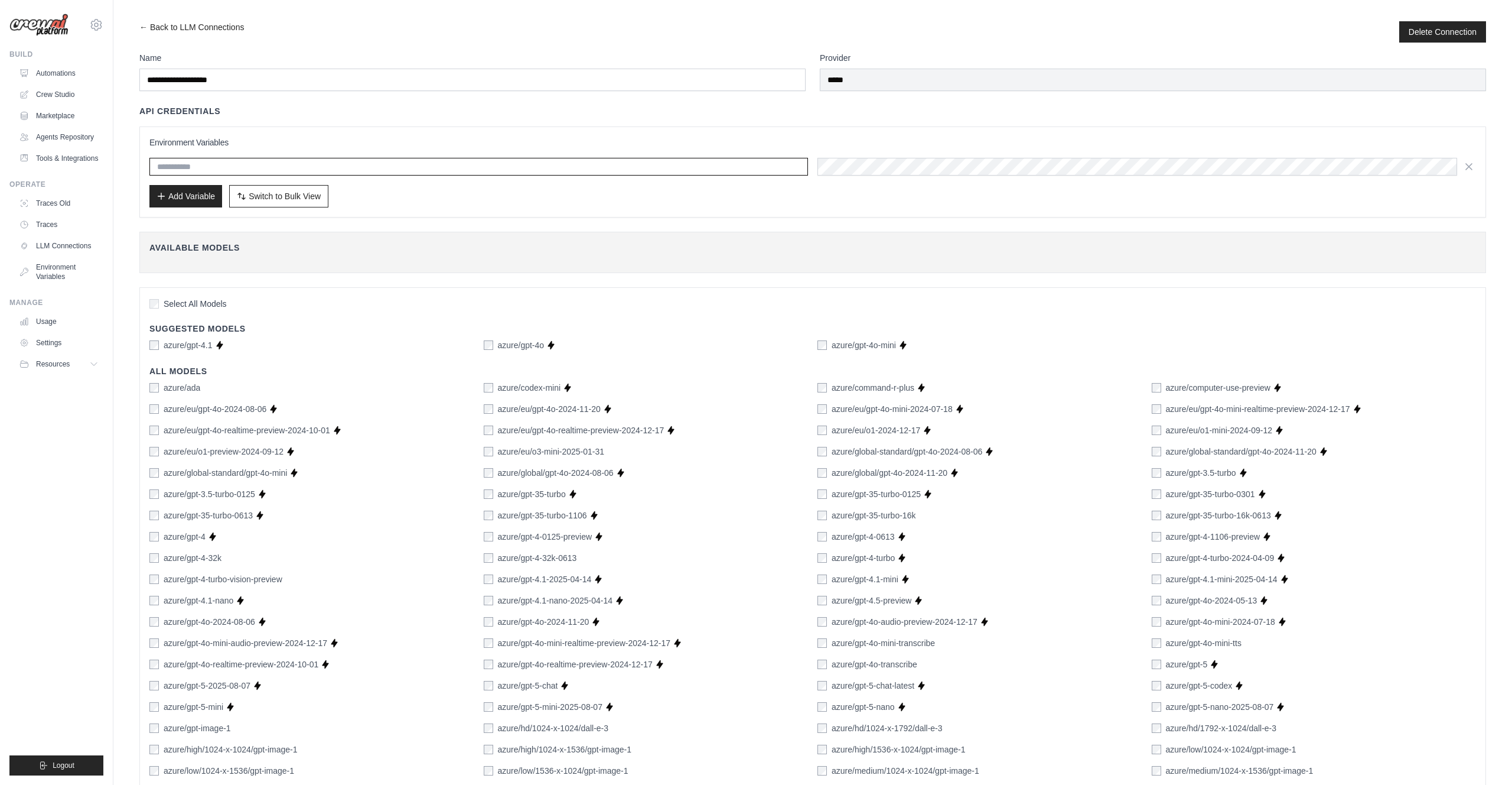
click at [276, 171] on input "text" at bounding box center [478, 167] width 659 height 18
click at [212, 171] on input "text" at bounding box center [478, 167] width 659 height 18
click at [175, 167] on input "text" at bounding box center [478, 167] width 659 height 18
type input "*******"
click at [203, 200] on button "Add Variable" at bounding box center [185, 196] width 72 height 23
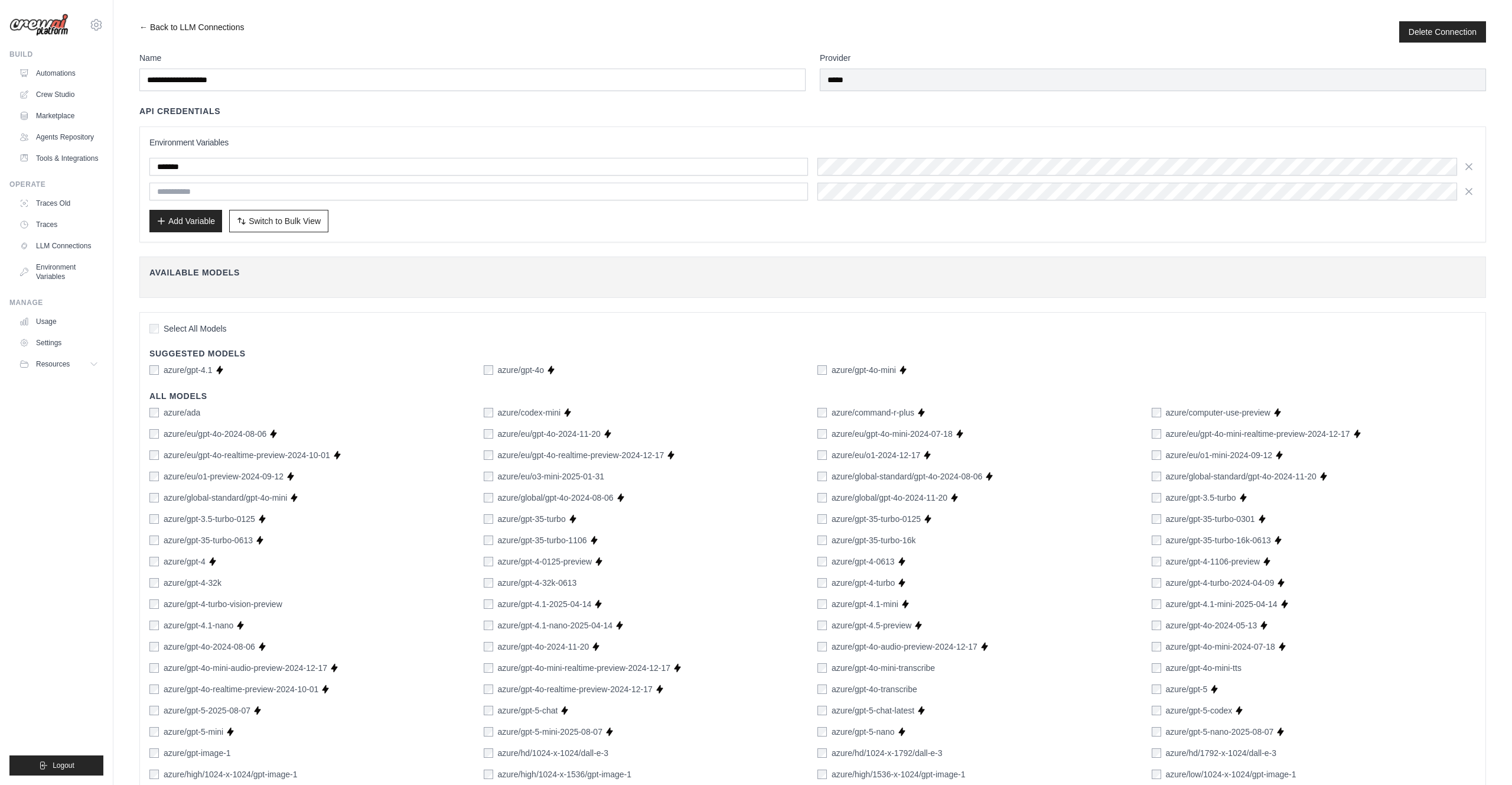
drag, startPoint x: 147, startPoint y: 24, endPoint x: 157, endPoint y: 24, distance: 10.0
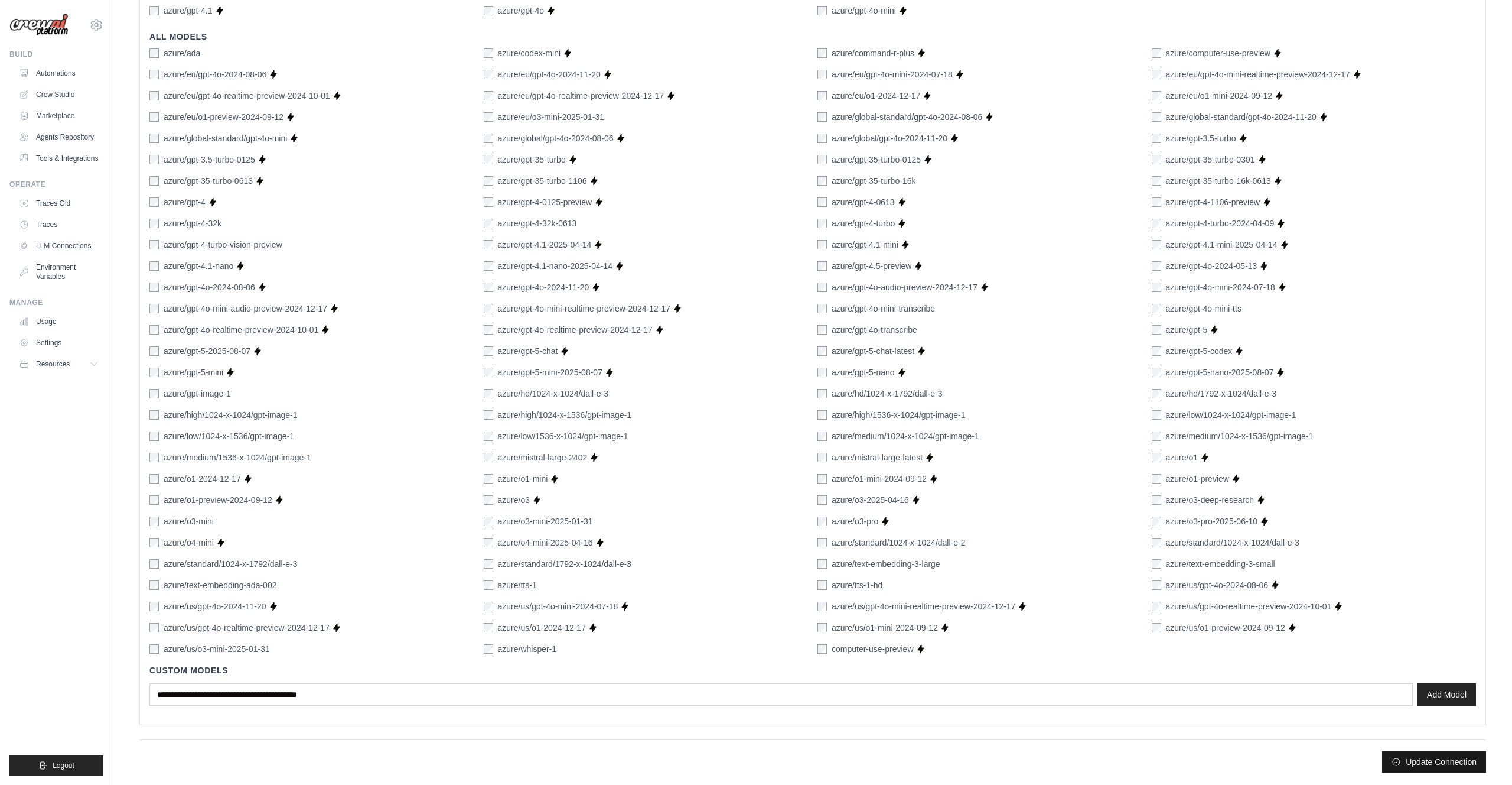
click at [1435, 760] on button "Update Connection" at bounding box center [1434, 762] width 104 height 22
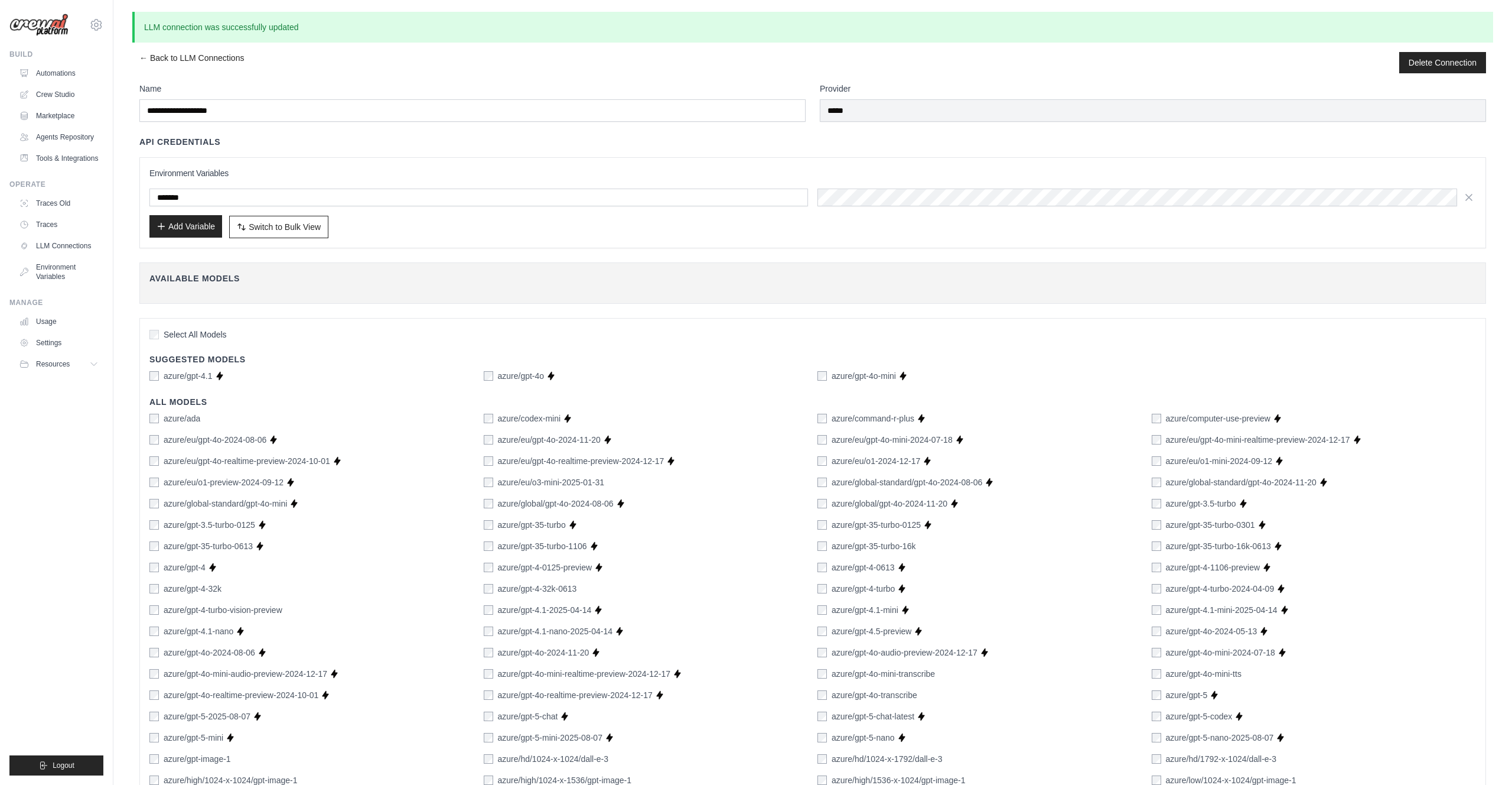
click at [181, 218] on button "Add Variable" at bounding box center [185, 226] width 72 height 23
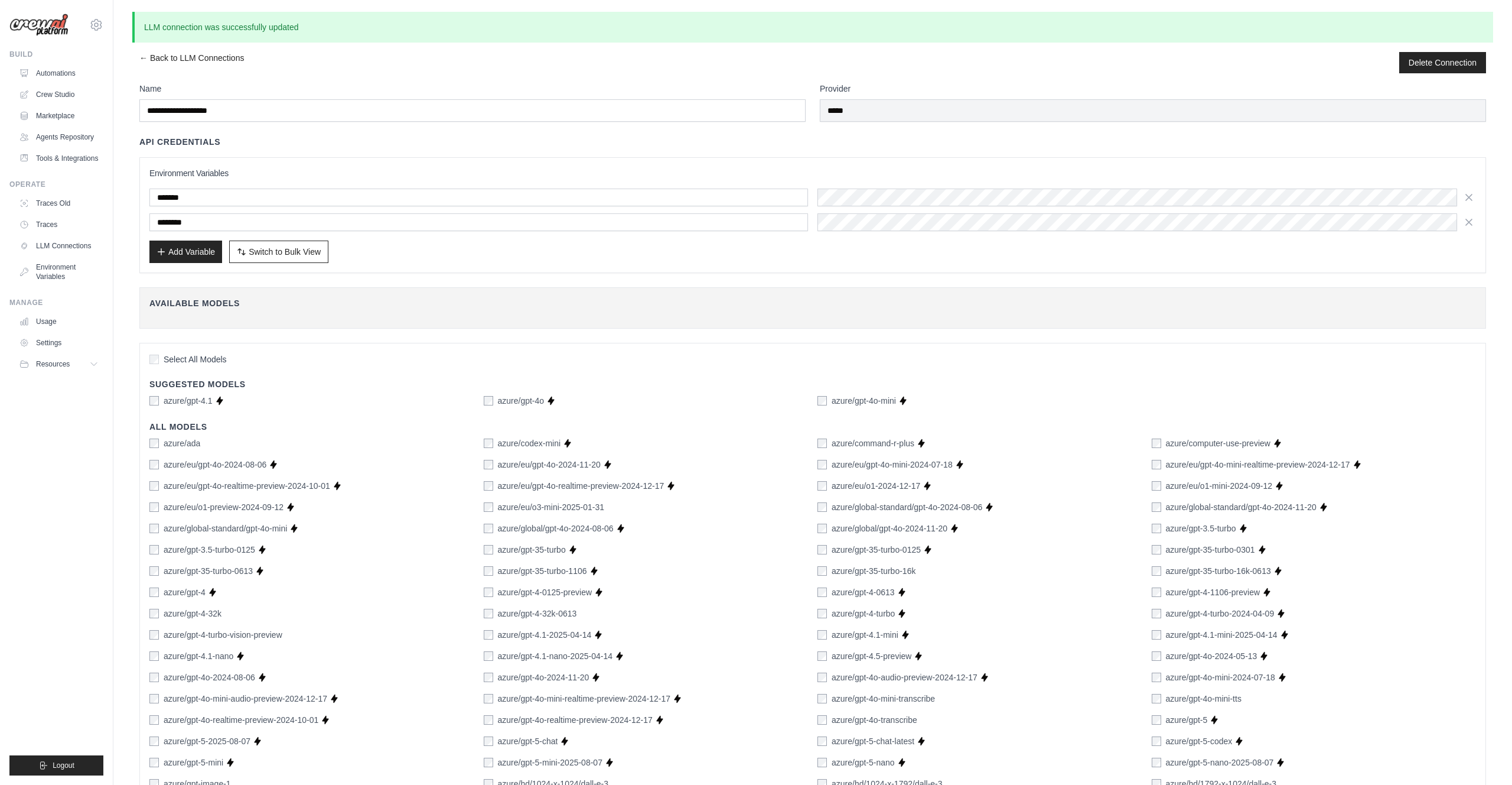
type input "********"
click at [178, 248] on button "Add Variable" at bounding box center [185, 251] width 72 height 23
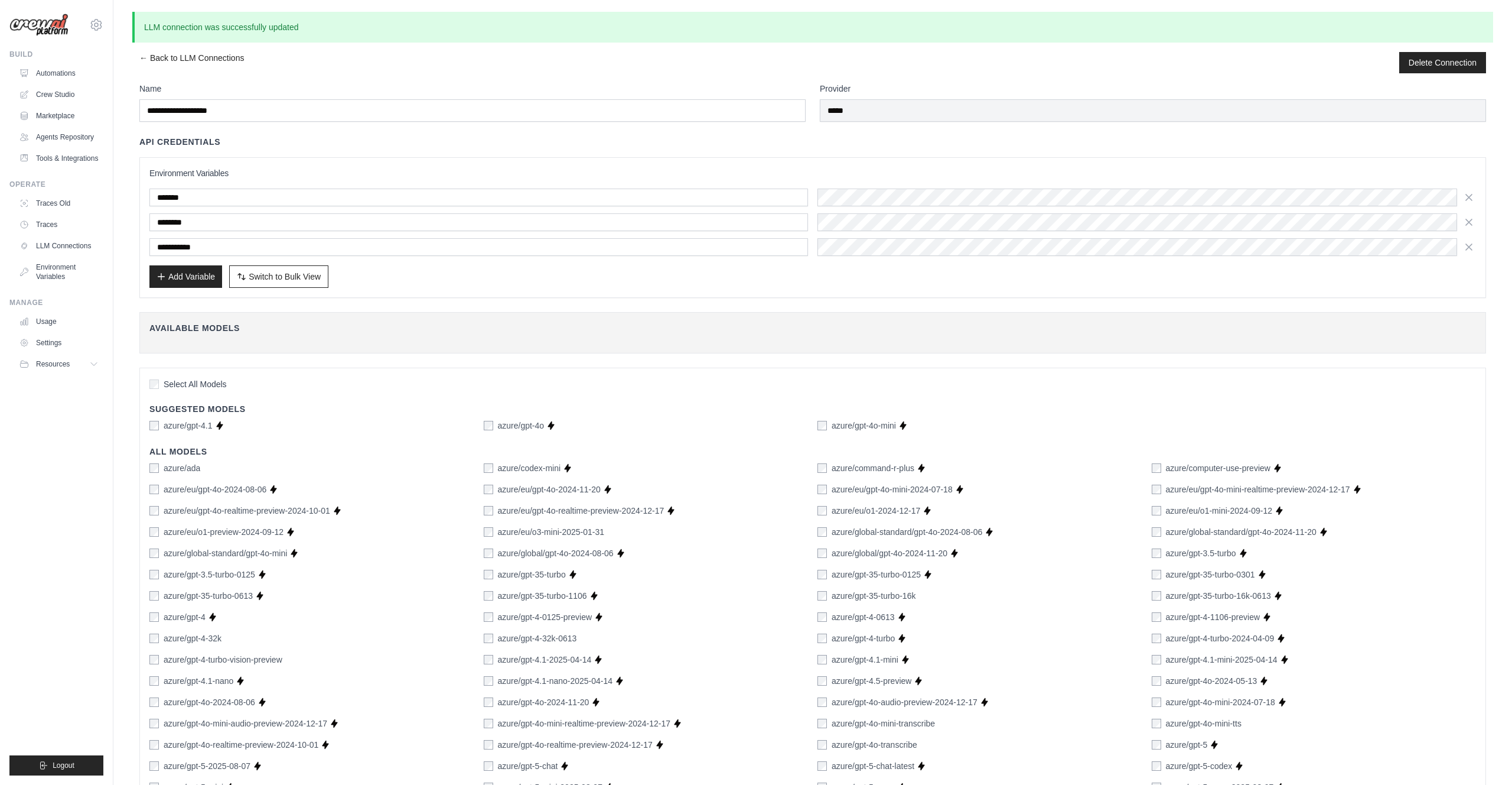
type input "**********"
click at [199, 271] on button "Add Variable" at bounding box center [185, 276] width 72 height 23
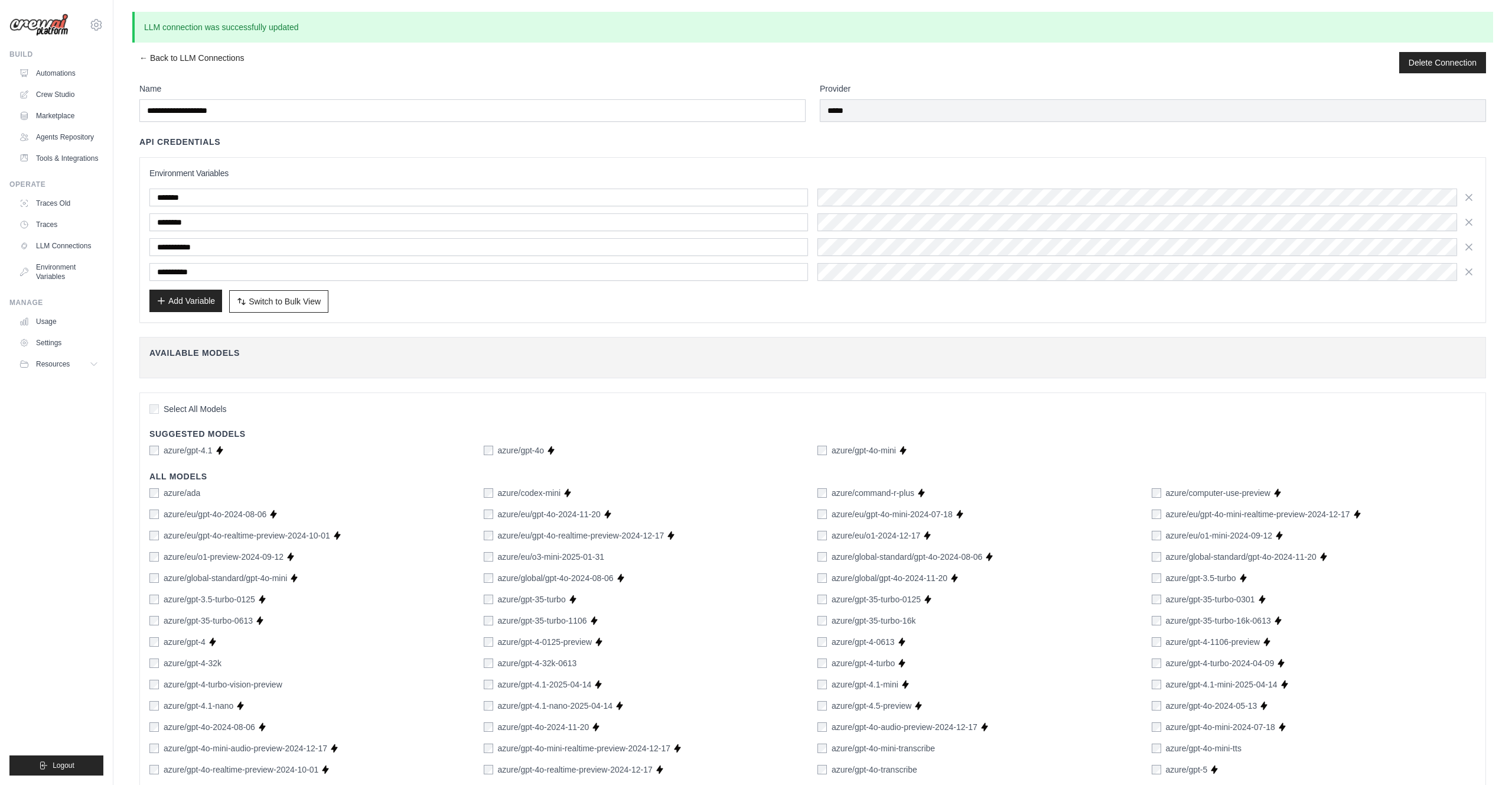
type input "**********"
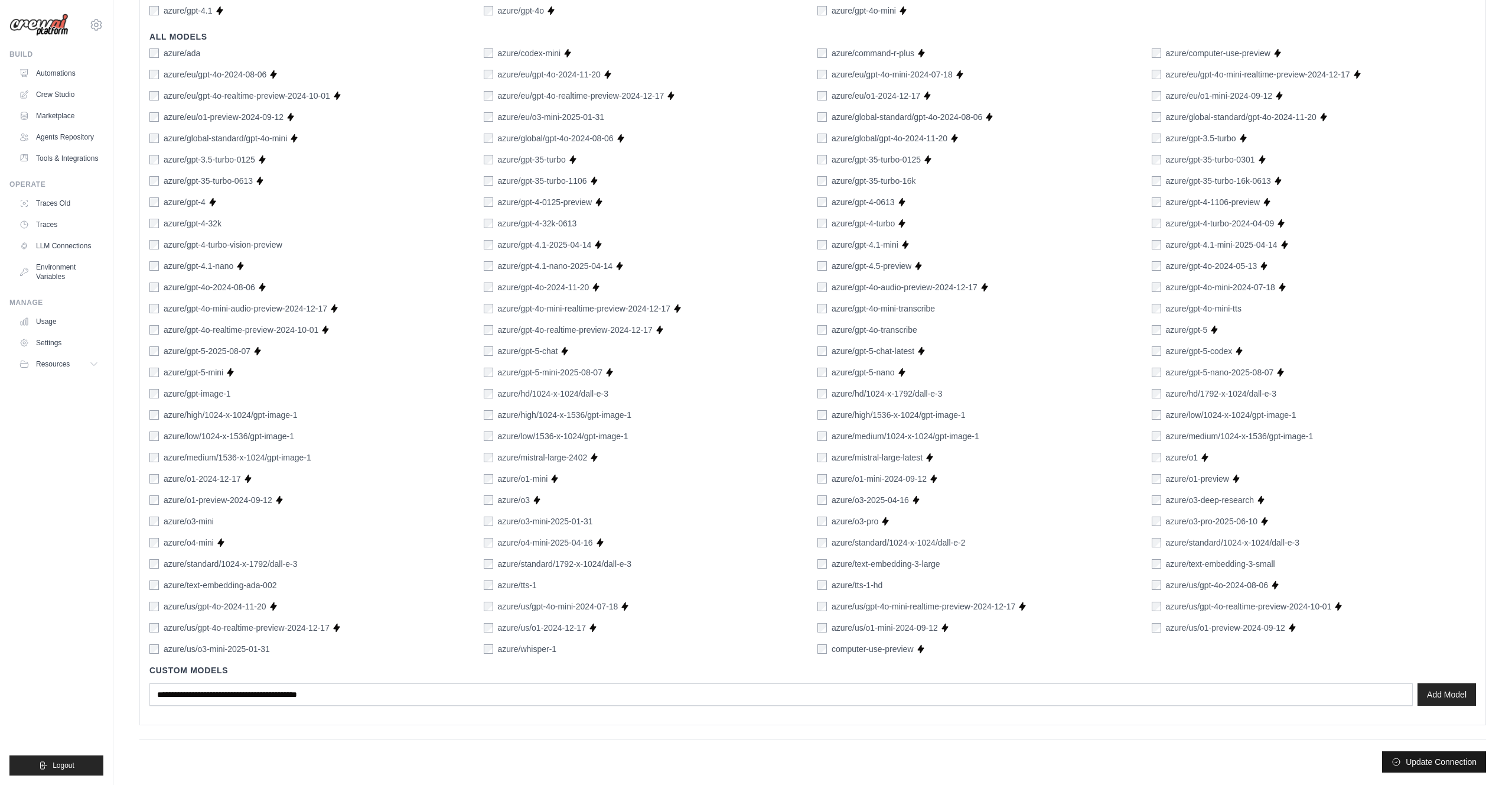
click at [1410, 757] on button "Update Connection" at bounding box center [1434, 762] width 104 height 22
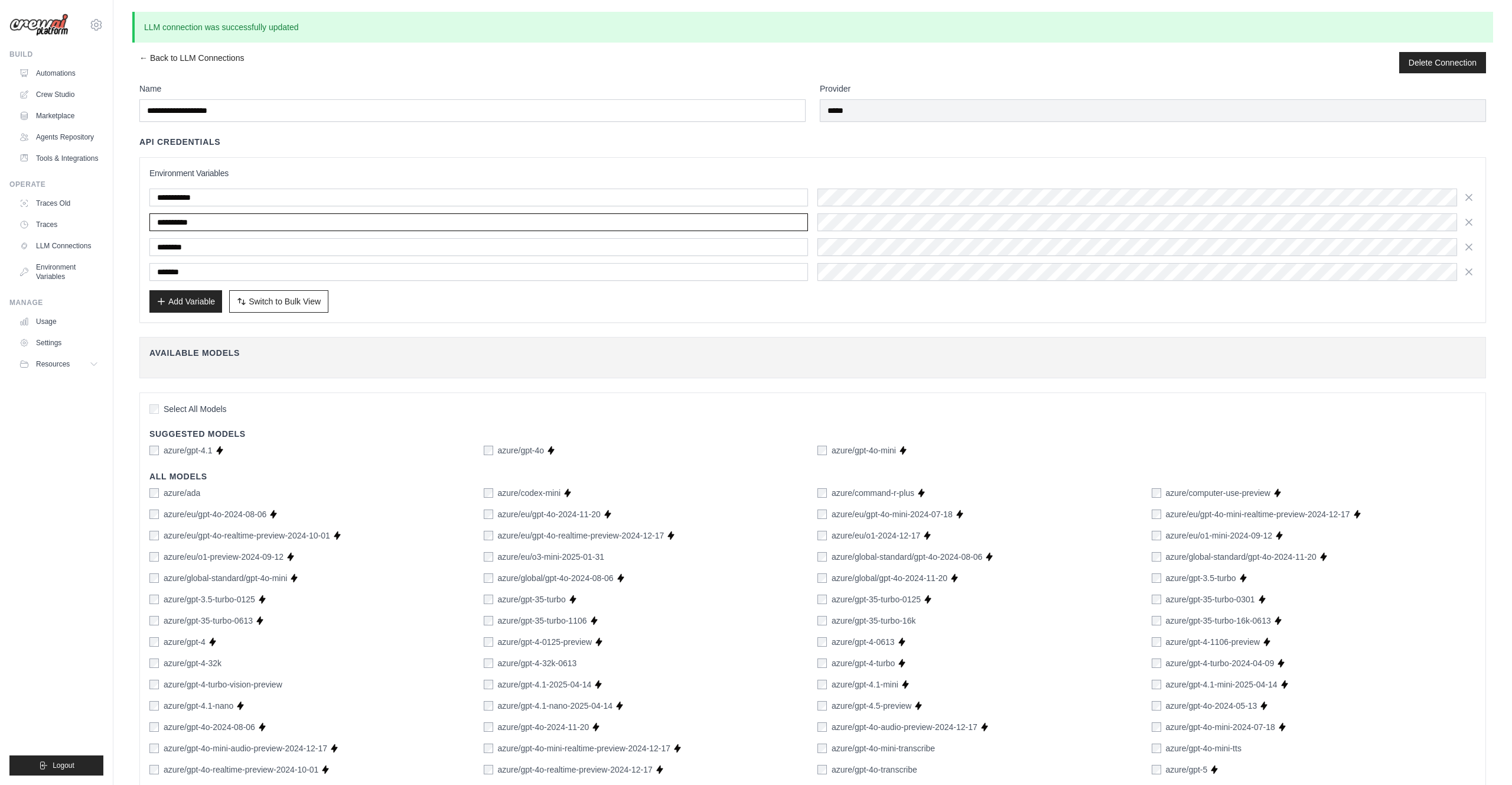
click at [223, 222] on input "**********" at bounding box center [478, 223] width 659 height 18
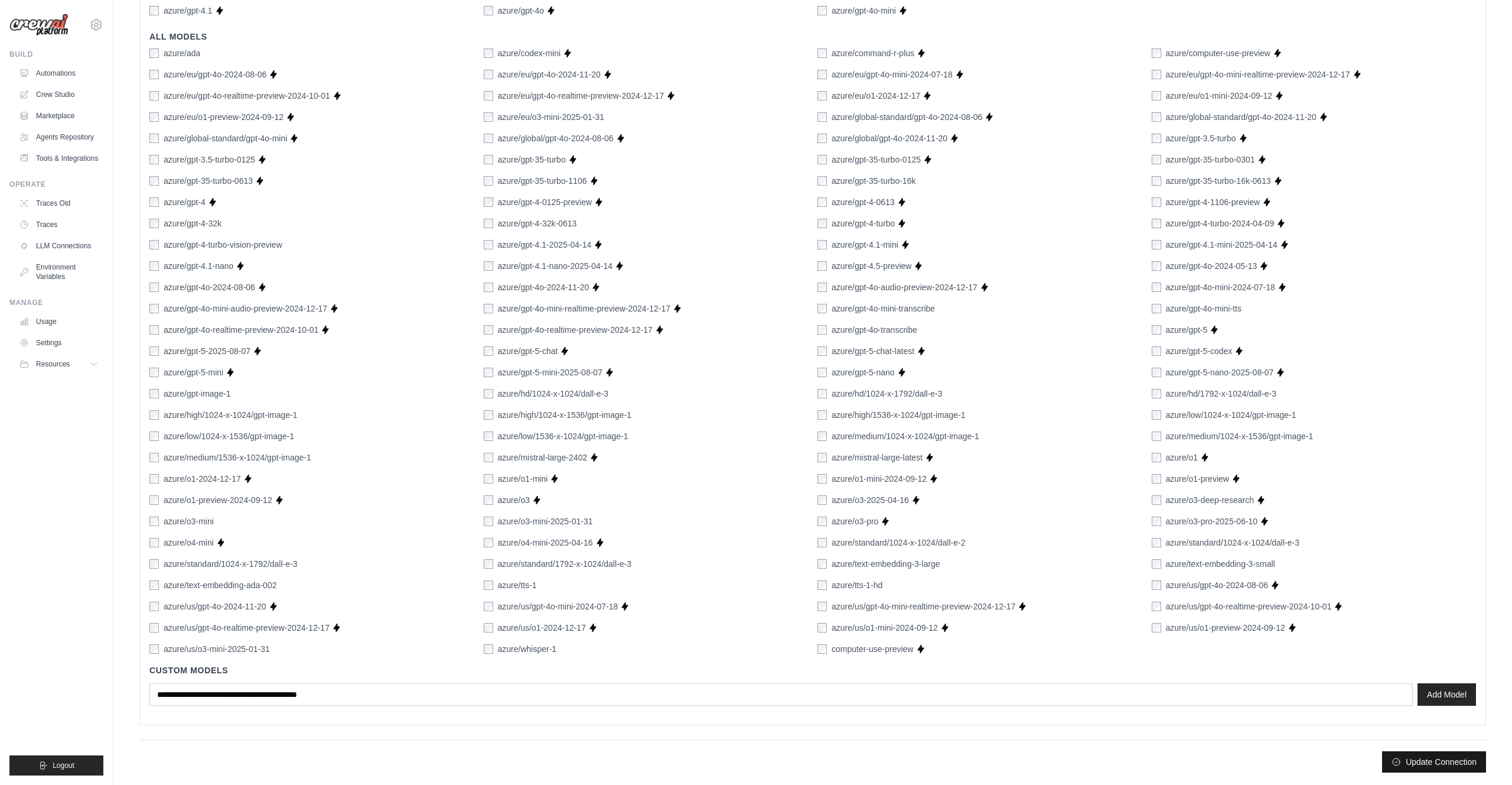
type input "**********"
click at [1407, 759] on button "Update Connection" at bounding box center [1434, 762] width 104 height 22
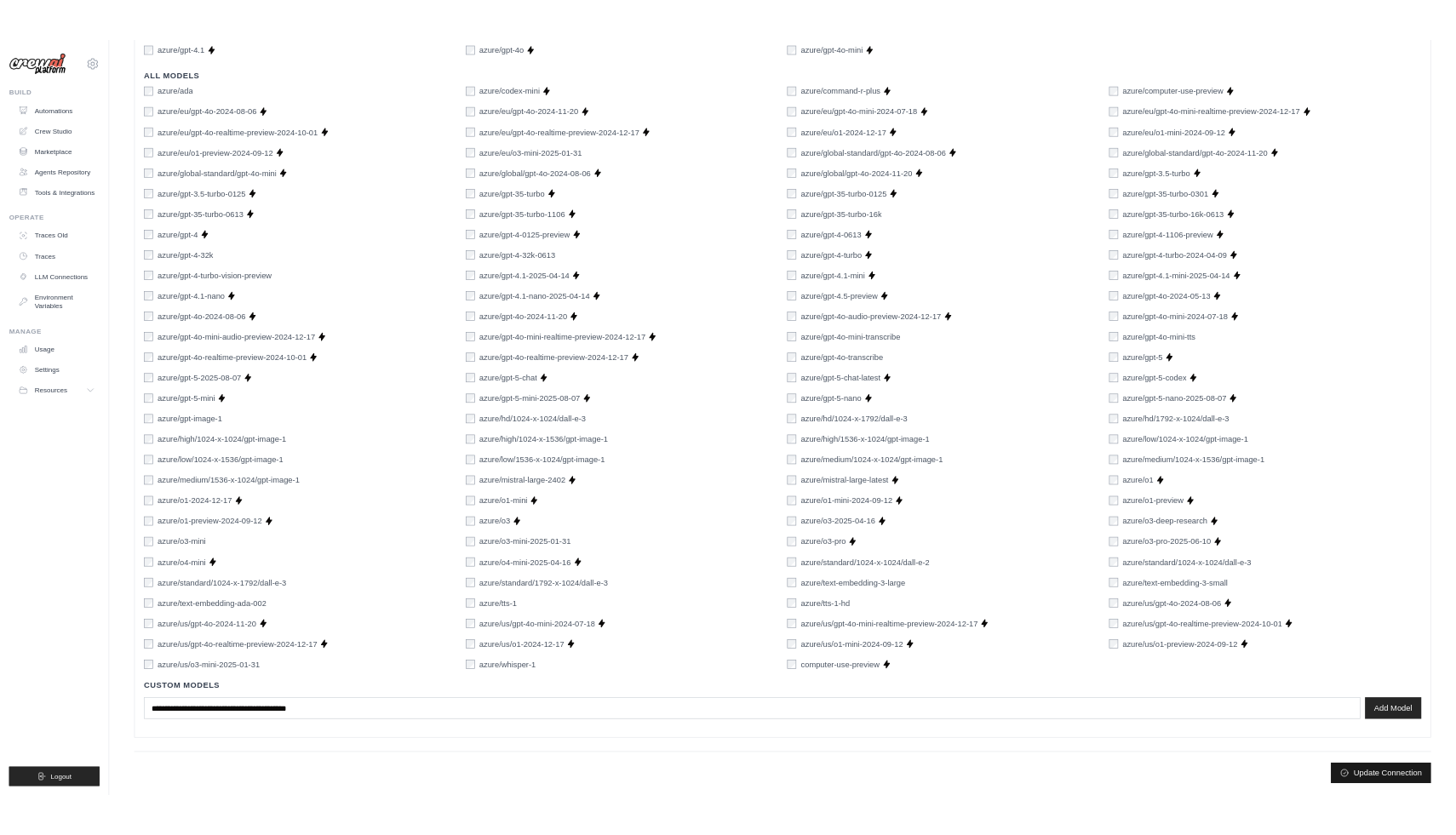
scroll to position [0, 0]
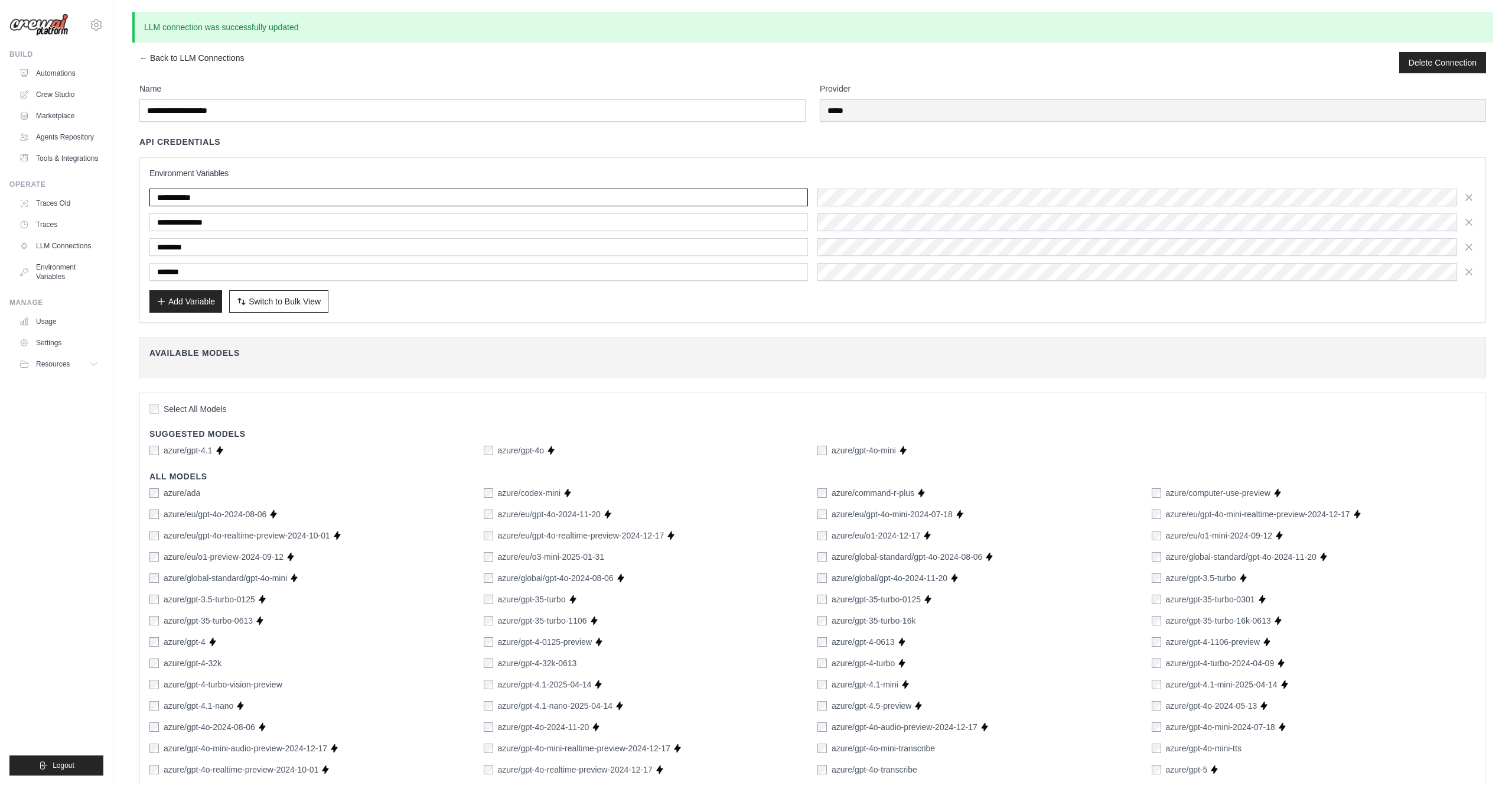
click at [201, 194] on input "**********" at bounding box center [478, 197] width 659 height 18
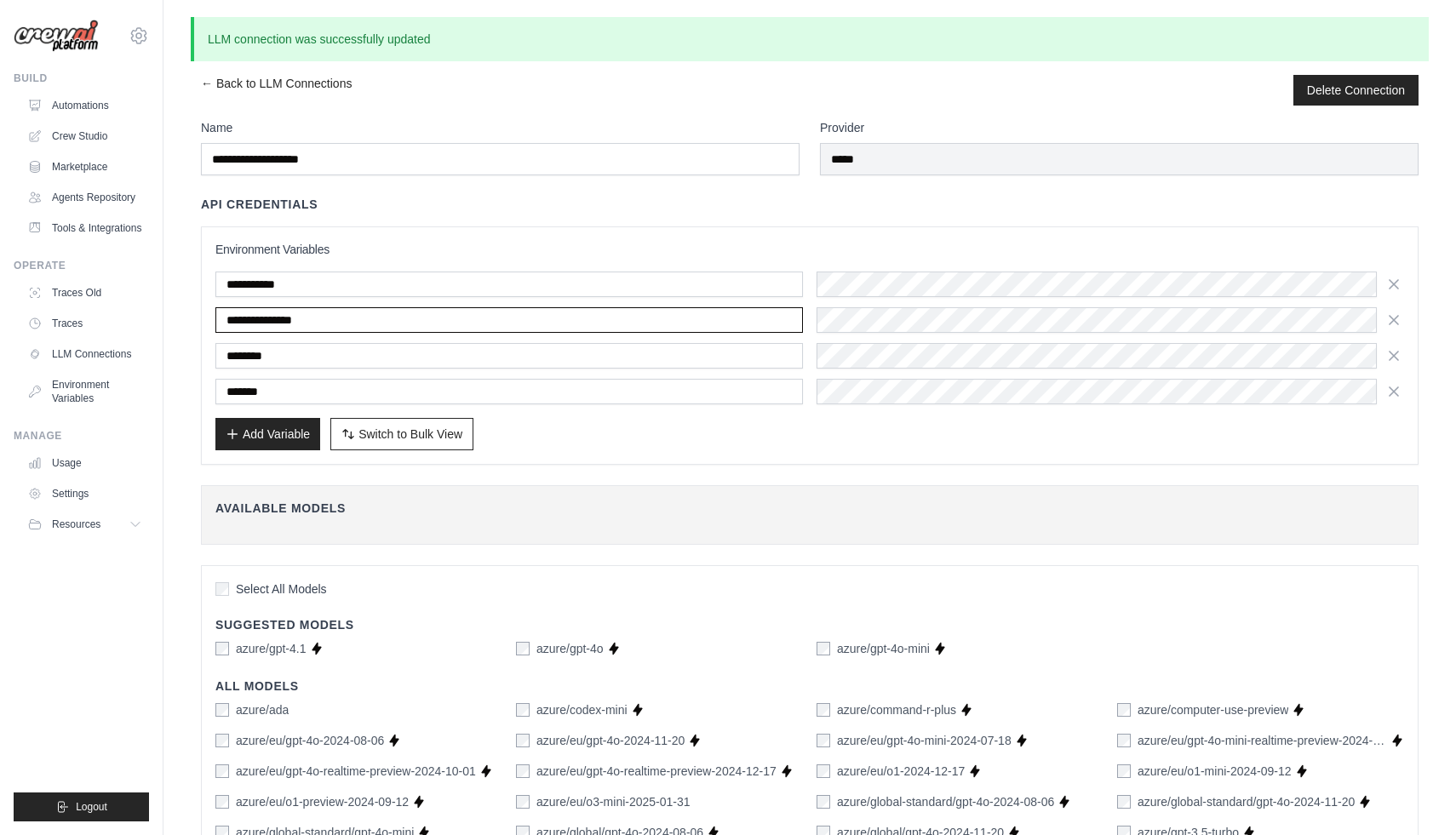
click at [311, 321] on input "**********" at bounding box center [509, 321] width 587 height 26
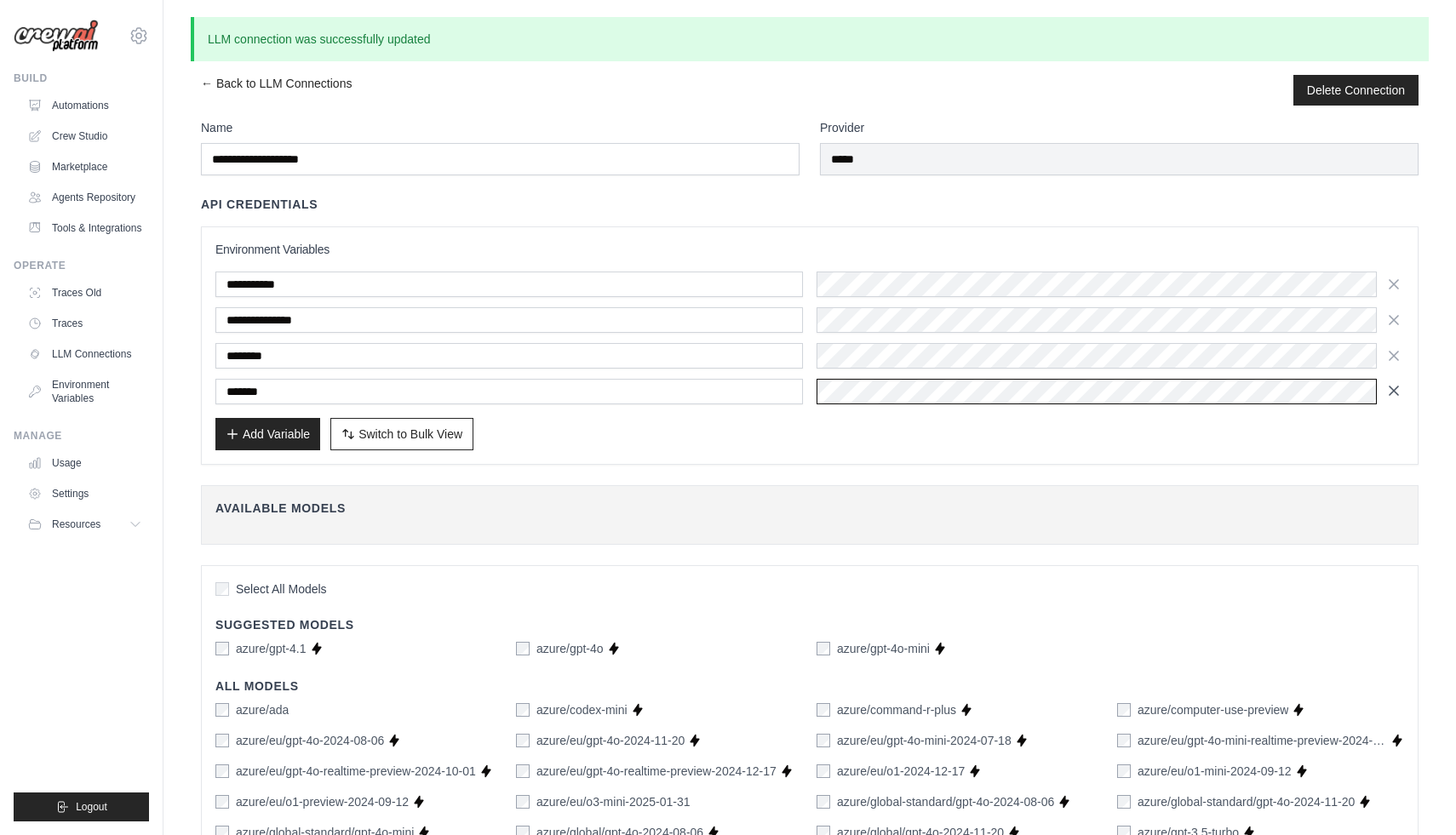
scroll to position [0, 65]
click at [1206, 421] on div "Add Variable Switch to Bulk View Switch to Table View" at bounding box center [809, 434] width 1189 height 33
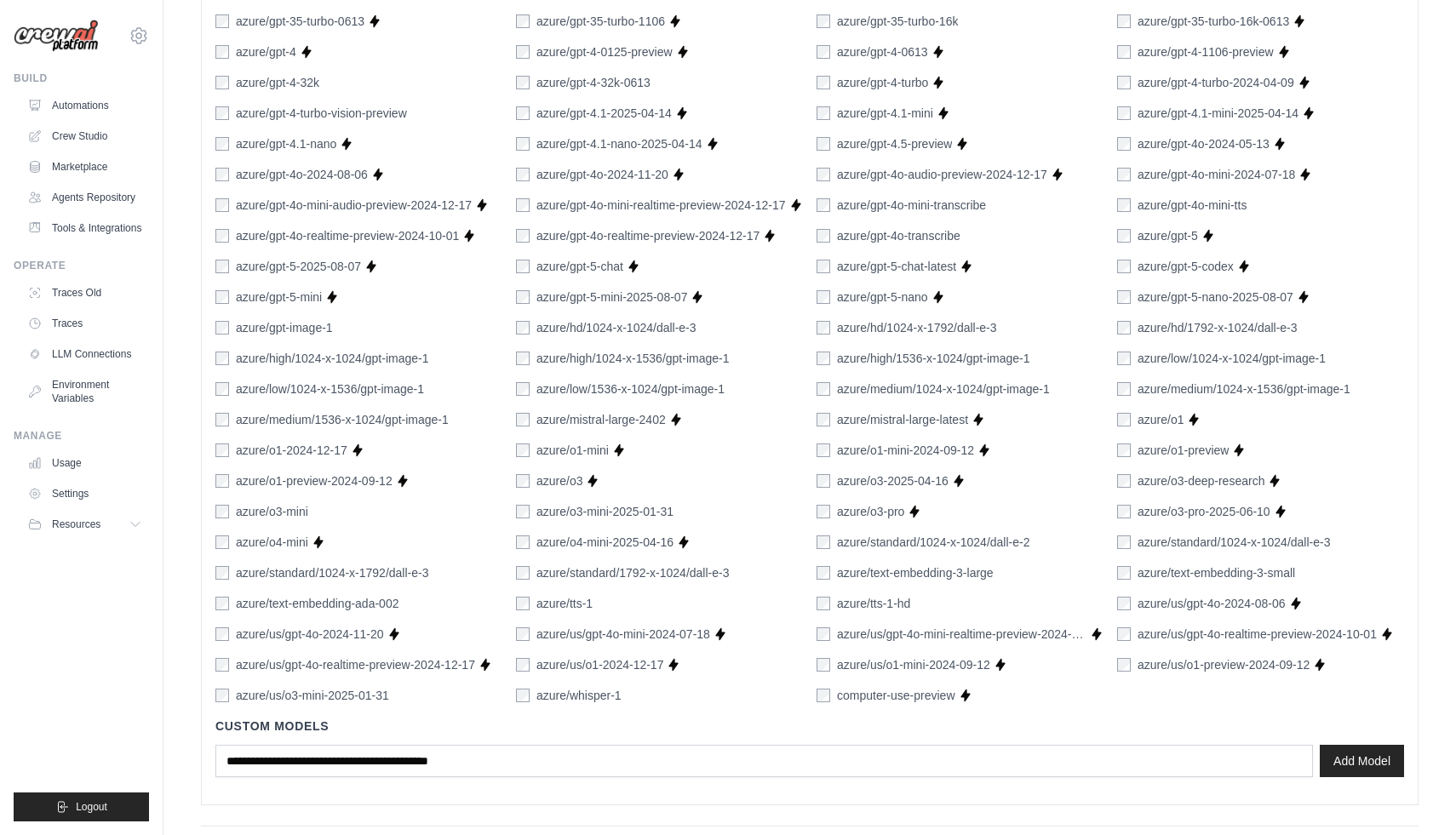
scroll to position [928, 0]
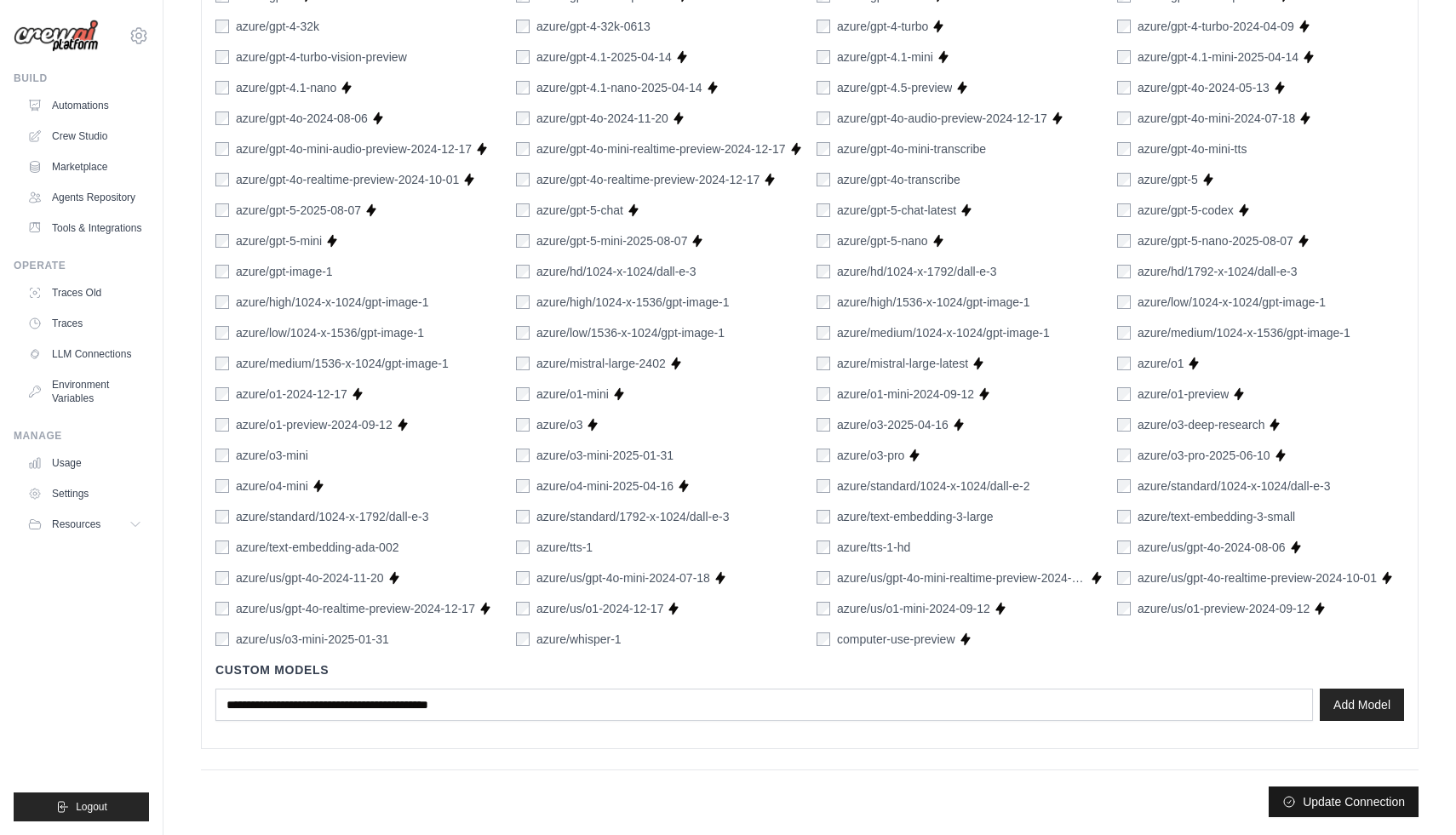
click at [1327, 793] on button "Update Connection" at bounding box center [1344, 802] width 150 height 31
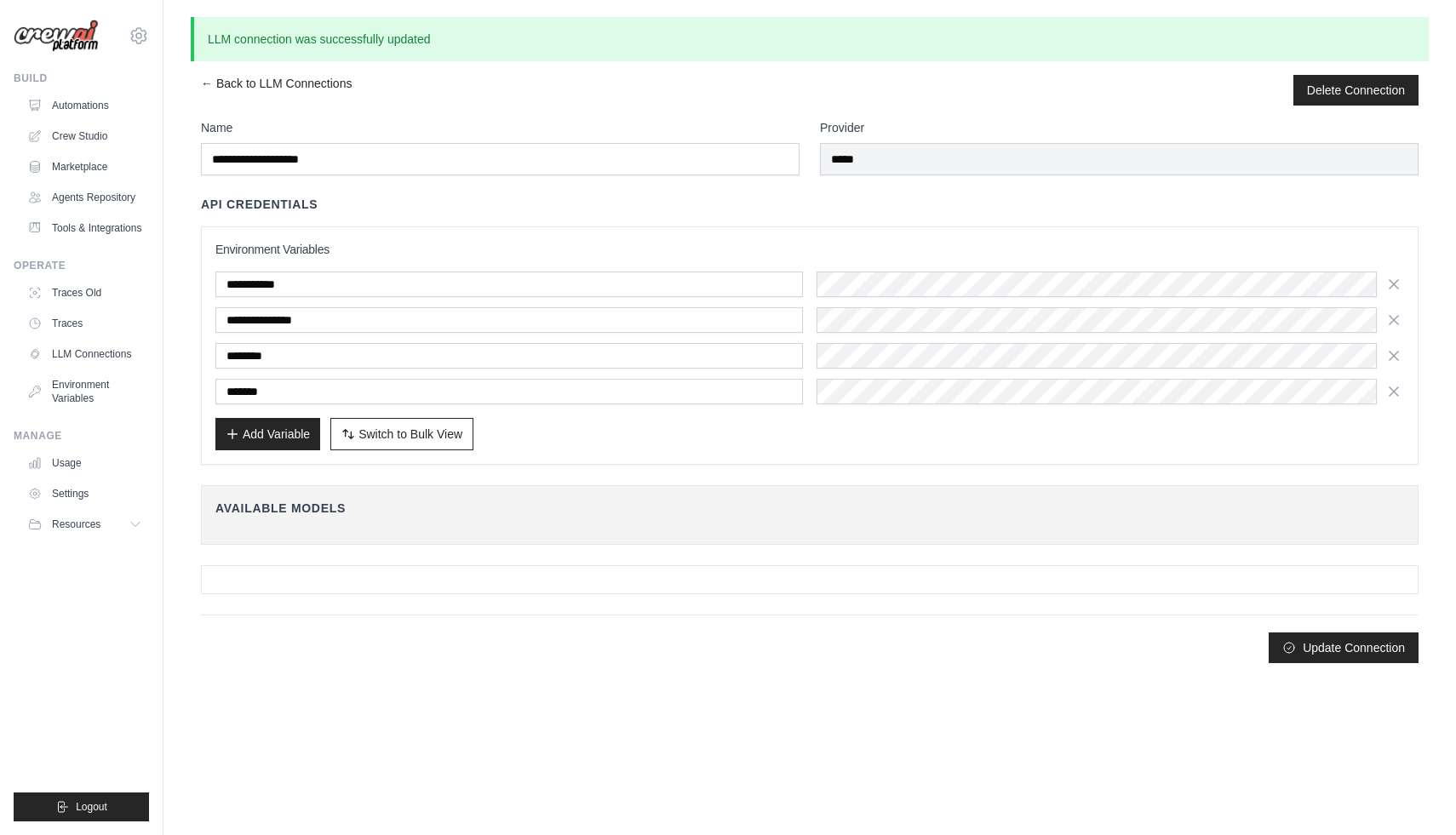
scroll to position [0, 0]
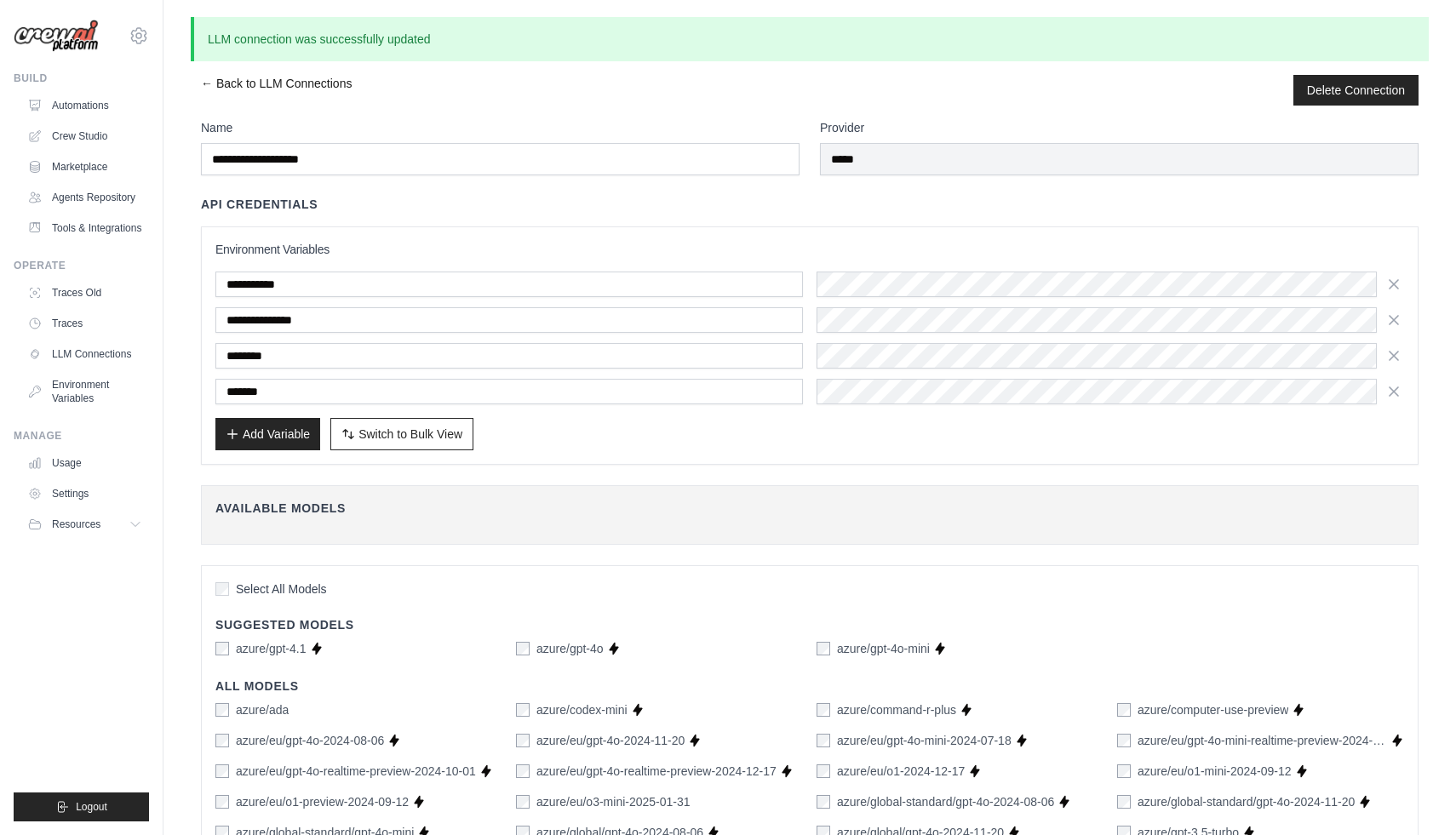
click at [309, 78] on link "← Back to LLM Connections" at bounding box center [276, 90] width 151 height 31
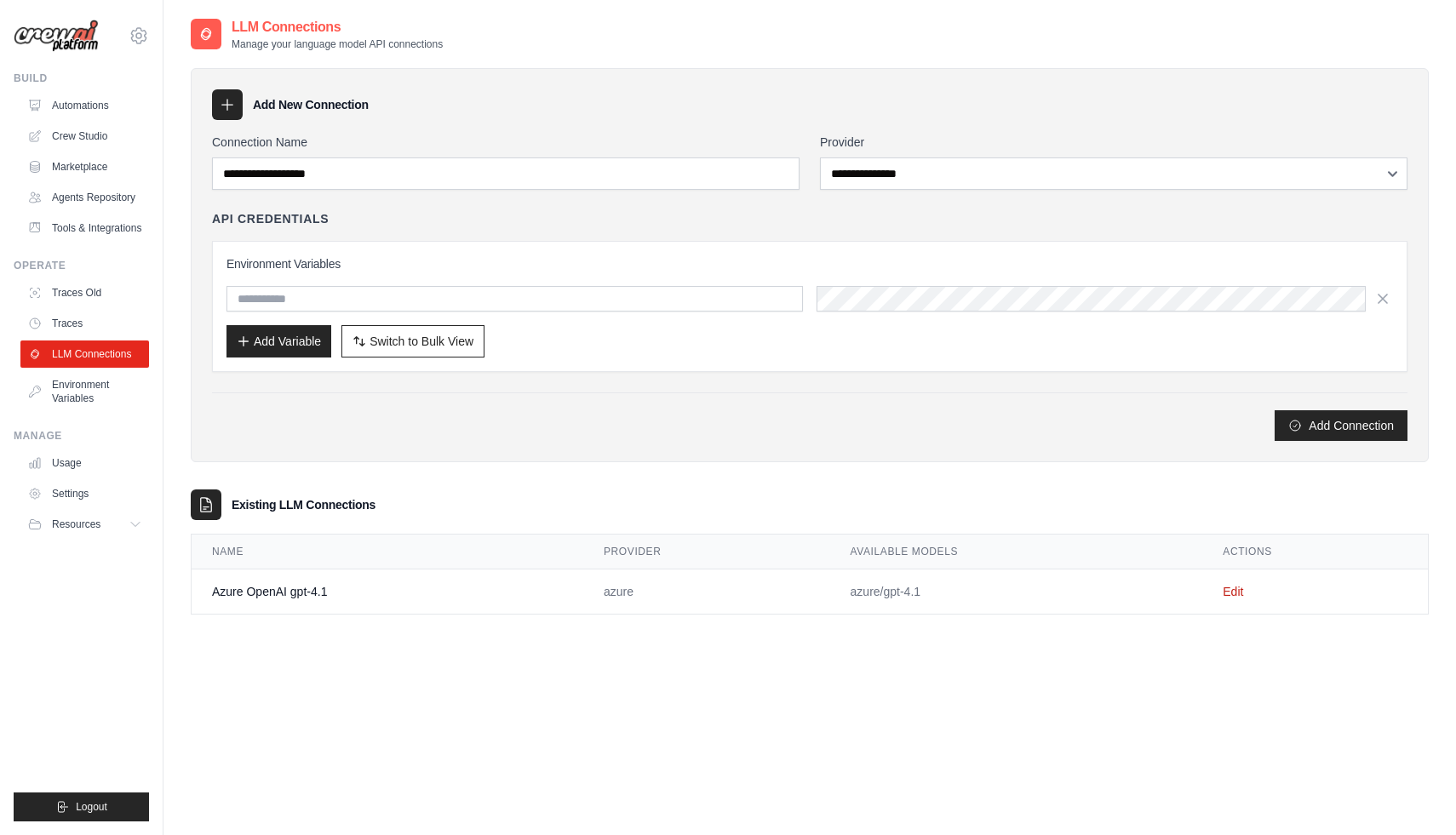
click at [653, 595] on td "azure" at bounding box center [707, 592] width 247 height 45
click at [290, 589] on td "Azure OpenAI gpt-4.1" at bounding box center [387, 592] width 391 height 45
click at [1234, 589] on link "Edit" at bounding box center [1233, 591] width 21 height 14
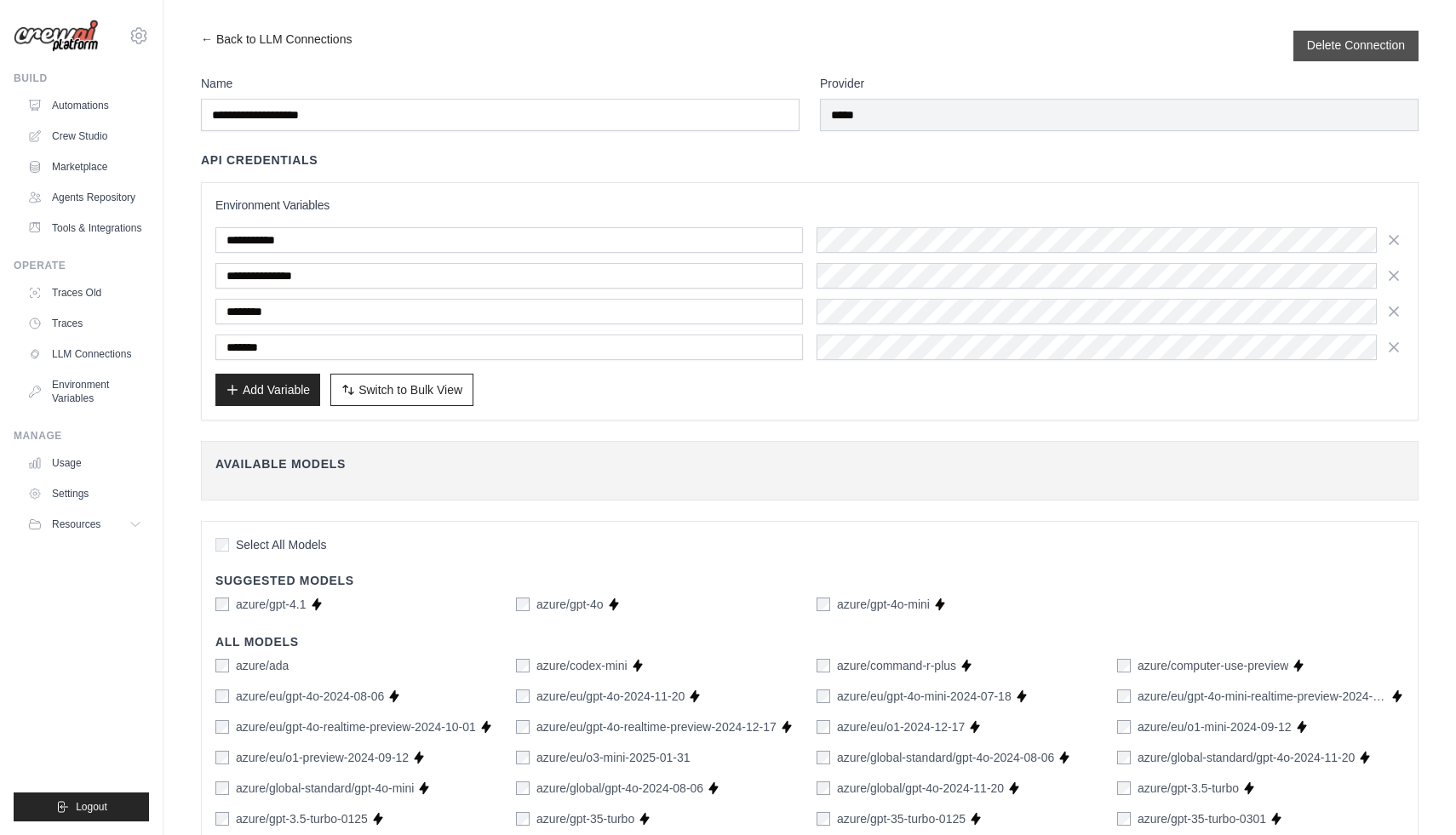
click at [1346, 41] on button "Delete Connection" at bounding box center [1356, 45] width 98 height 17
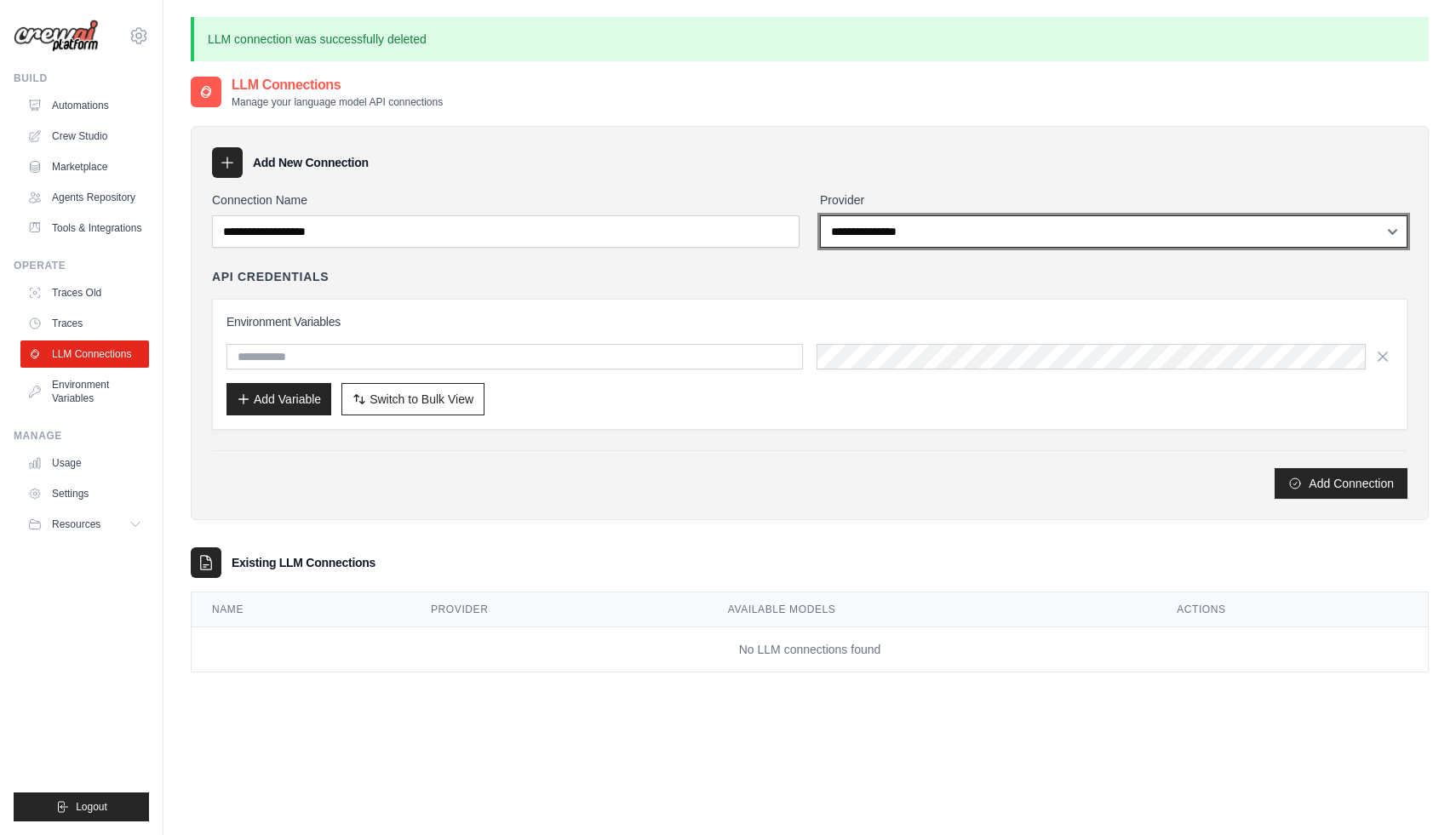
click at [863, 236] on select "**********" at bounding box center [1113, 232] width 587 height 33
select select "*****"
click at [820, 215] on select "**********" at bounding box center [1113, 232] width 587 height 33
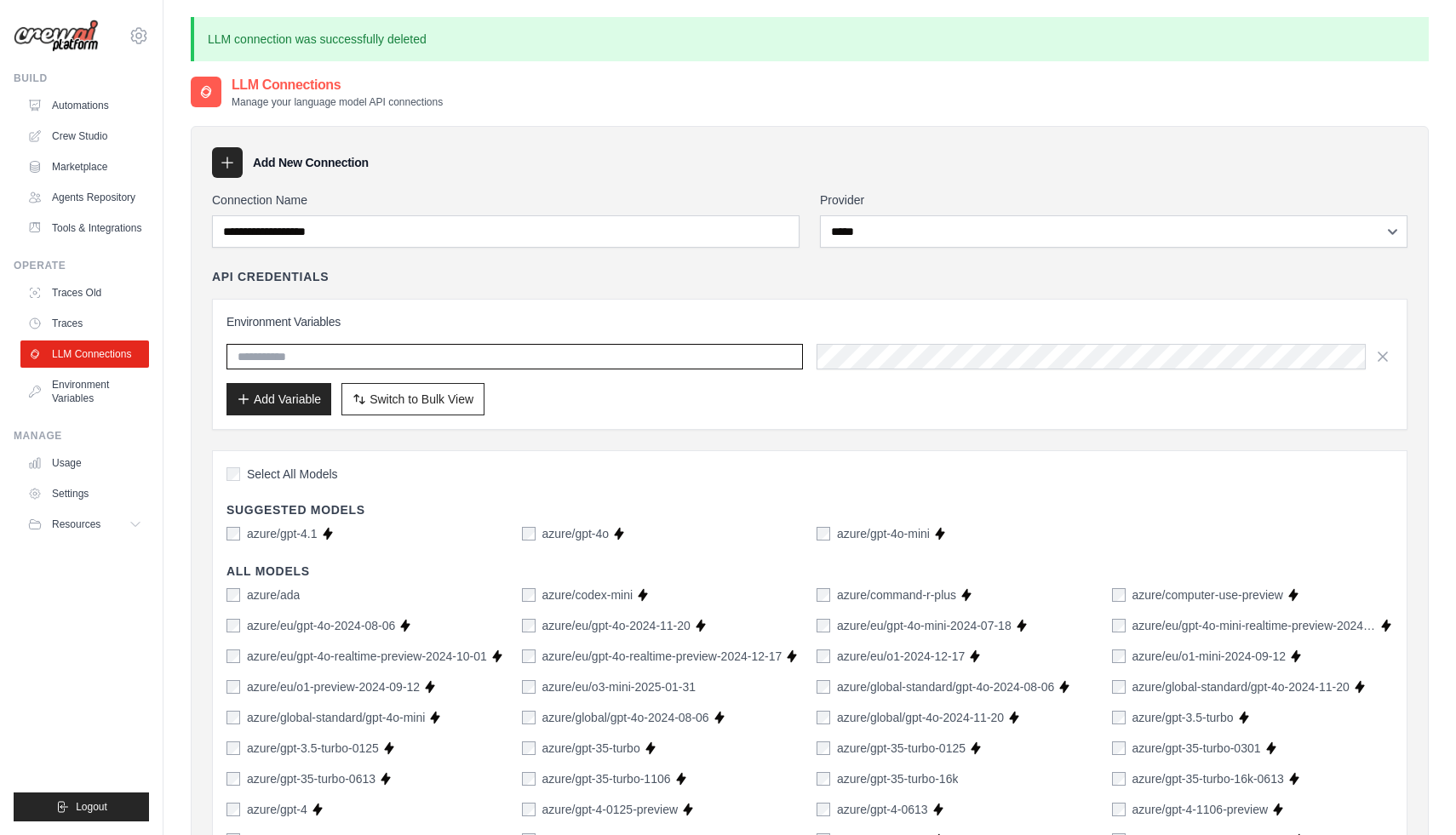
click at [346, 350] on input "text" at bounding box center [515, 357] width 577 height 26
click at [341, 356] on input "*******" at bounding box center [515, 357] width 577 height 26
paste input "*"
type input "********"
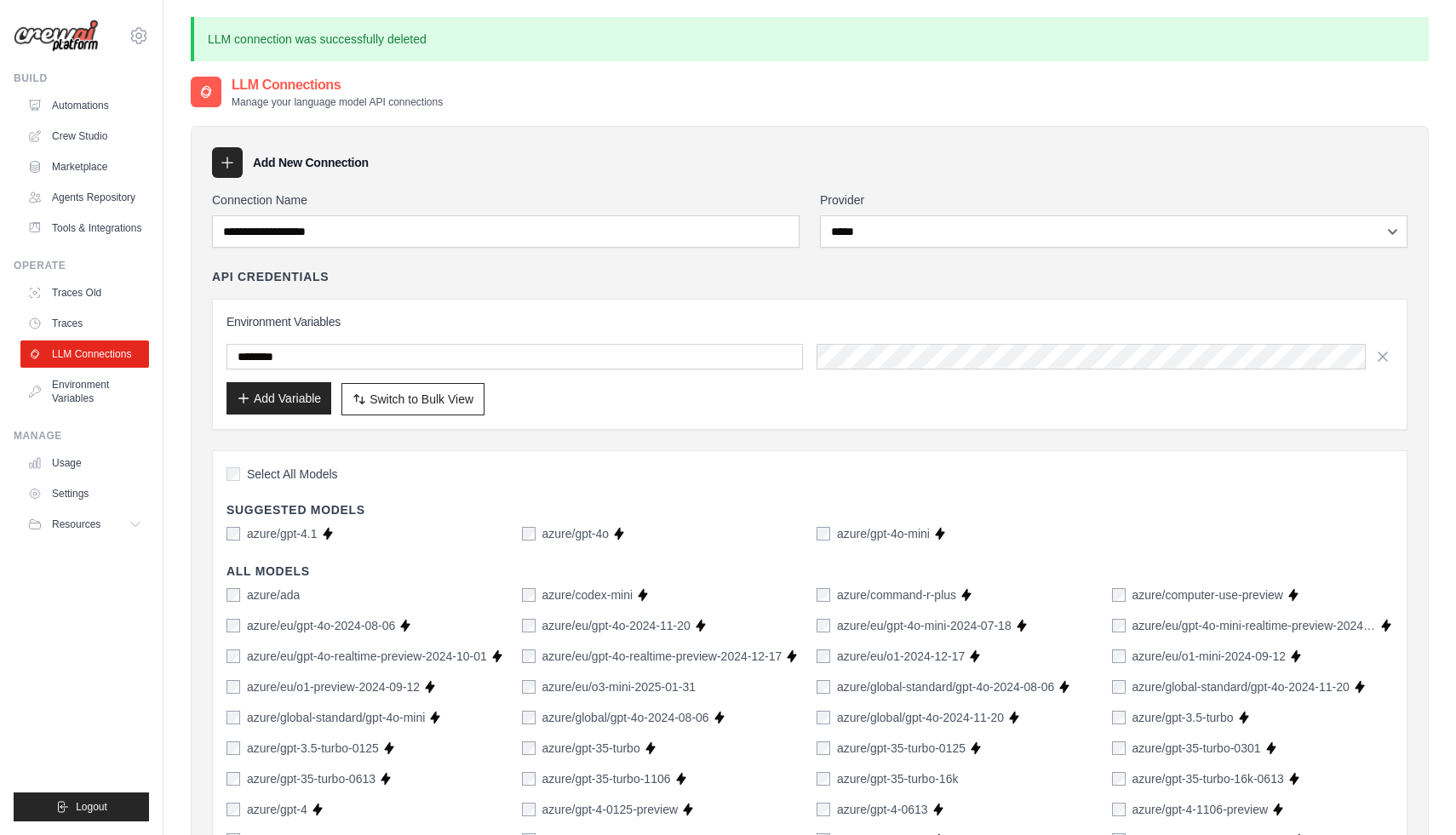
click at [269, 396] on button "Add Variable" at bounding box center [278, 398] width 104 height 33
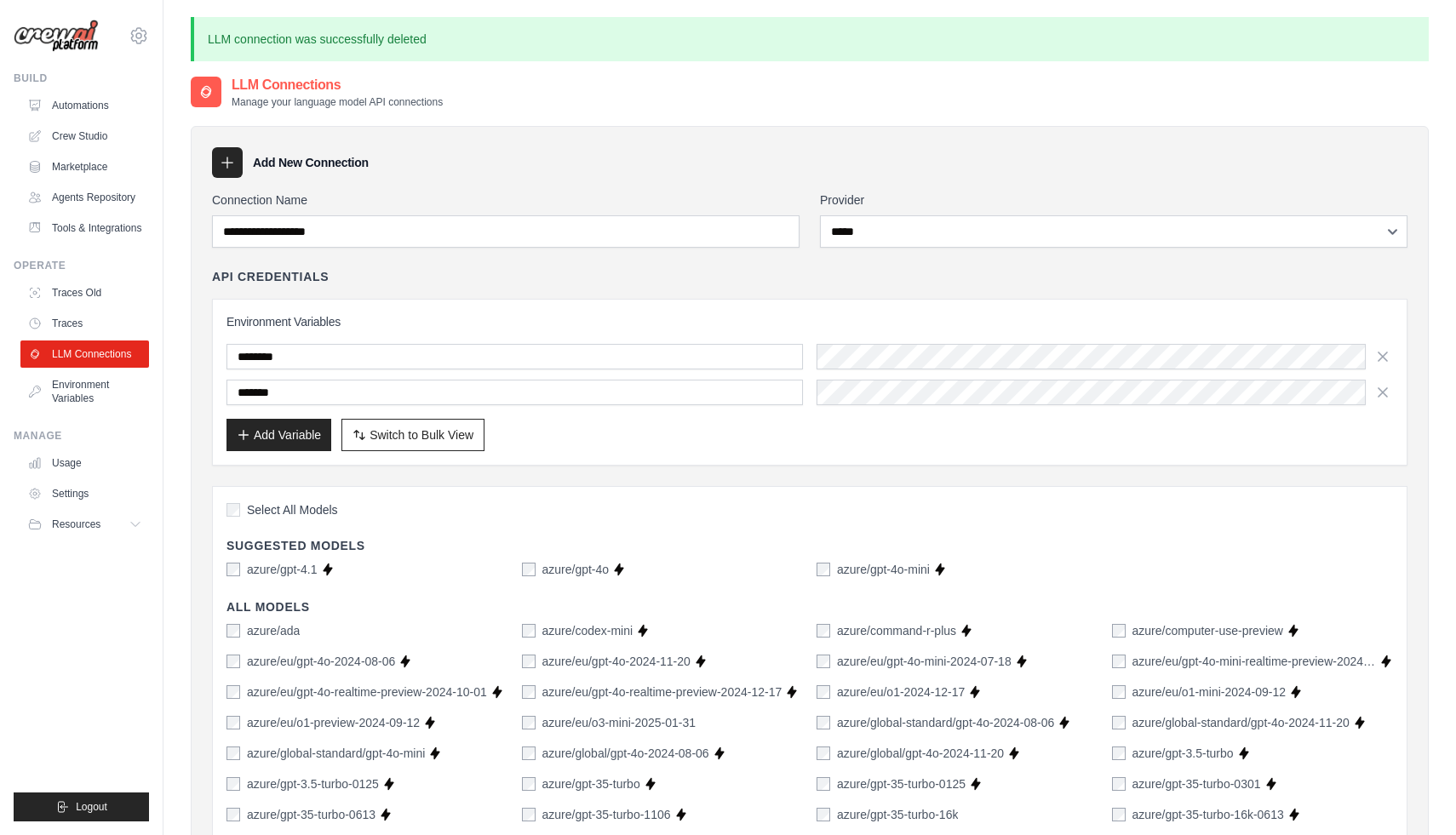
type input "*******"
click at [297, 438] on button "Add Variable" at bounding box center [278, 434] width 104 height 33
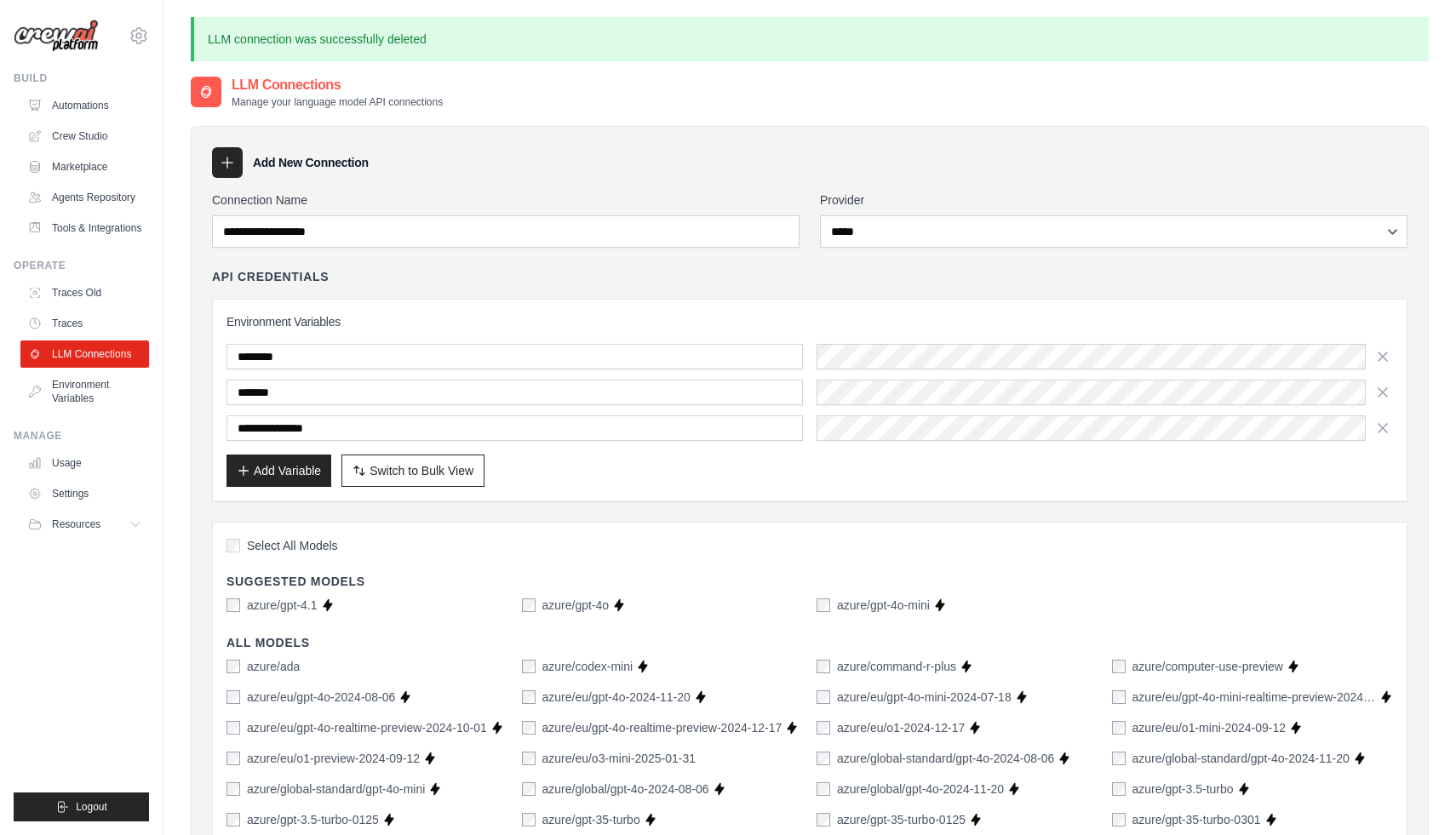
type input "**********"
click at [304, 476] on button "Add Variable" at bounding box center [278, 470] width 104 height 33
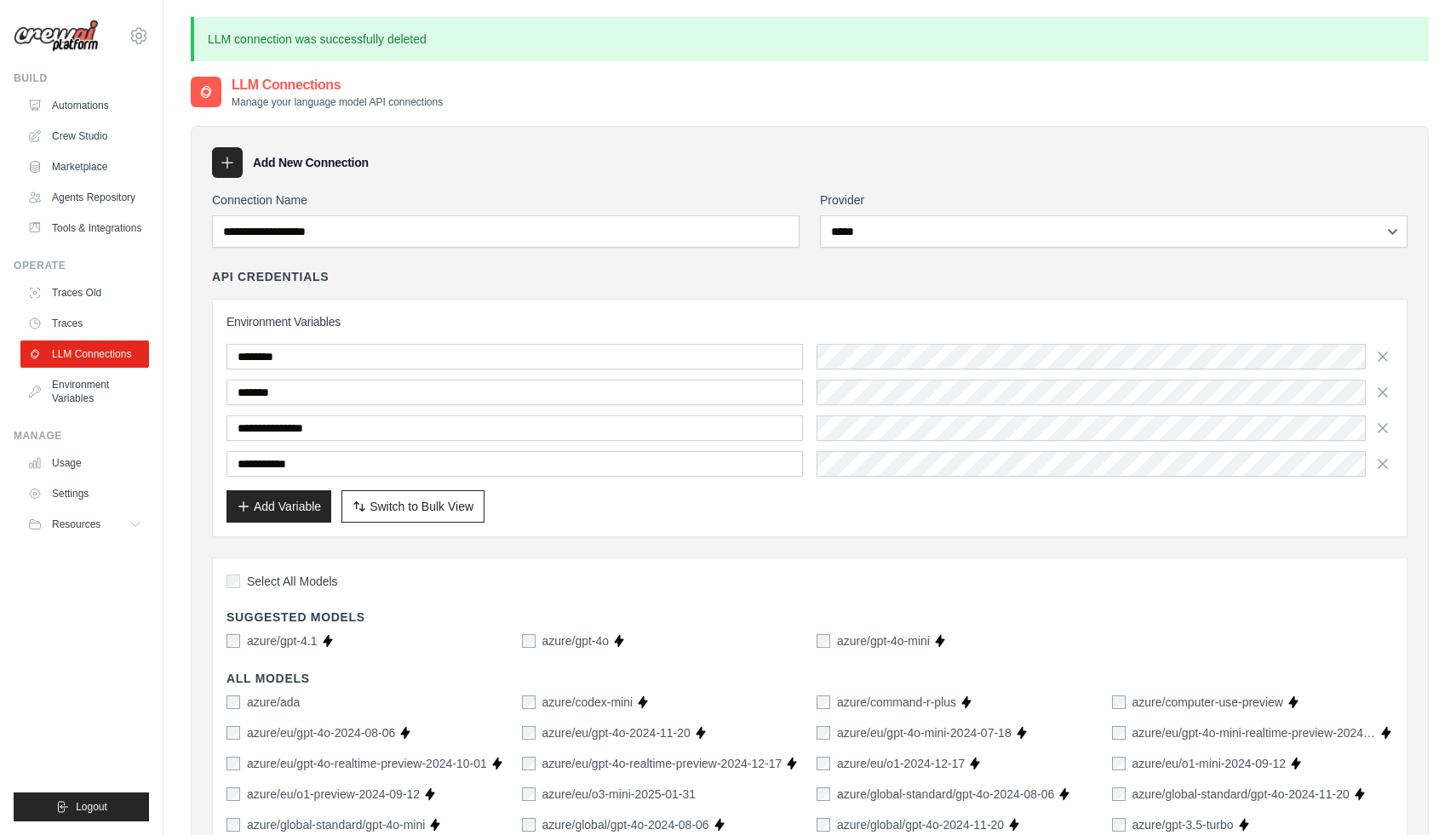
type input "**********"
click at [372, 460] on input "**********" at bounding box center [515, 464] width 577 height 26
click at [373, 433] on input "**********" at bounding box center [515, 428] width 577 height 26
click at [364, 402] on input "*******" at bounding box center [515, 392] width 577 height 26
click at [356, 356] on input "********" at bounding box center [515, 357] width 577 height 26
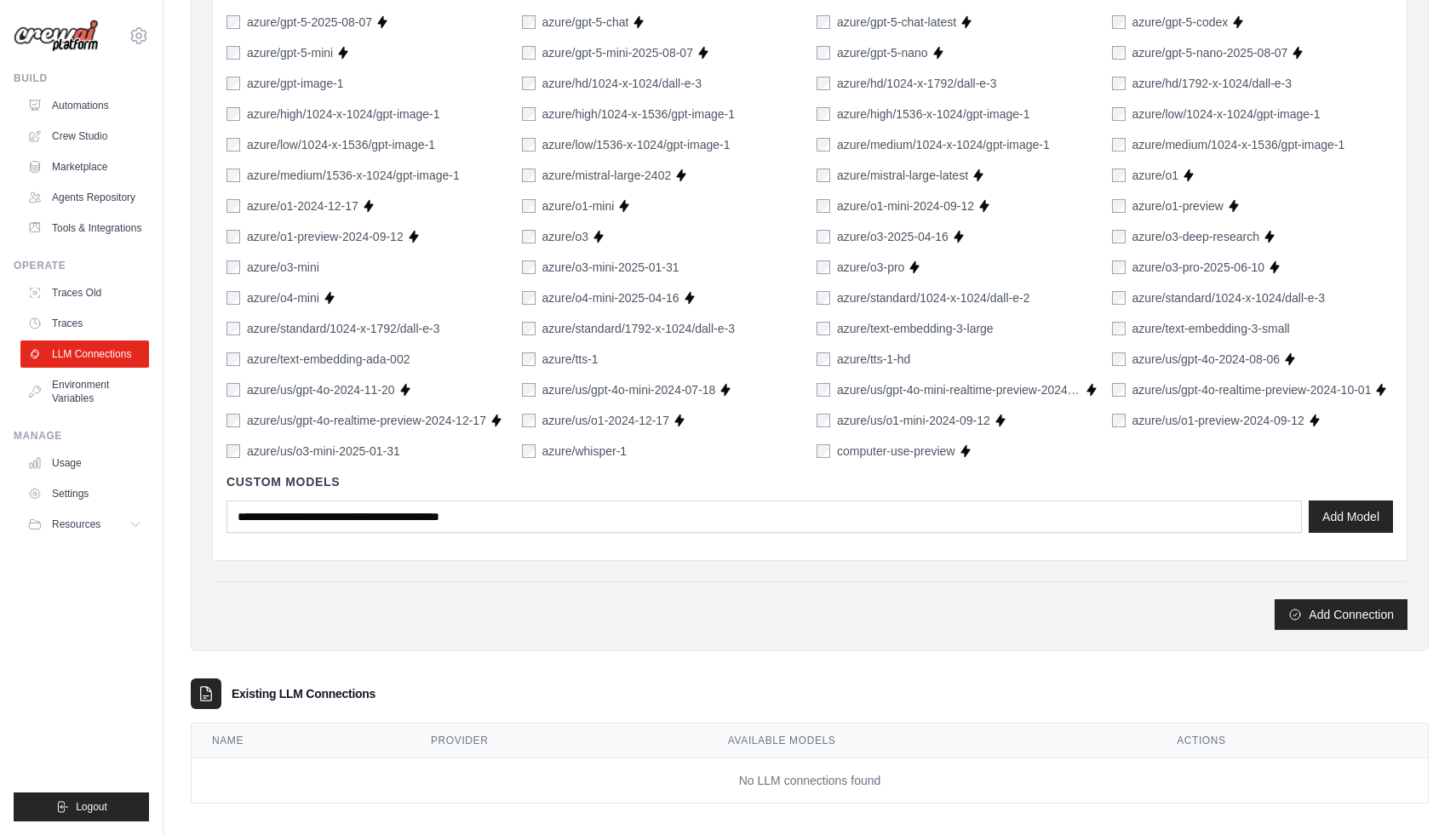
scroll to position [1122, 0]
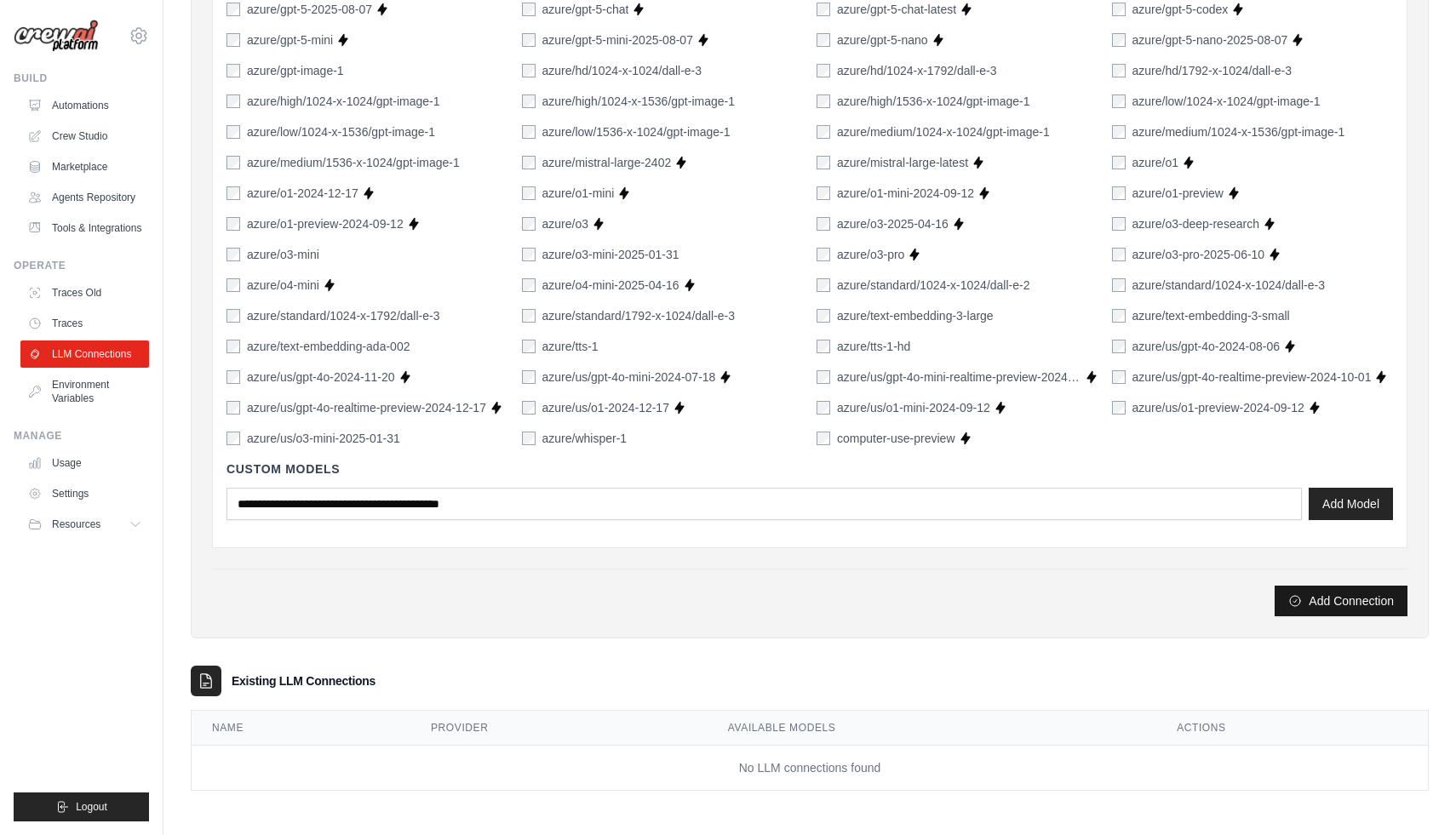
click at [1328, 603] on button "Add Connection" at bounding box center [1340, 601] width 133 height 31
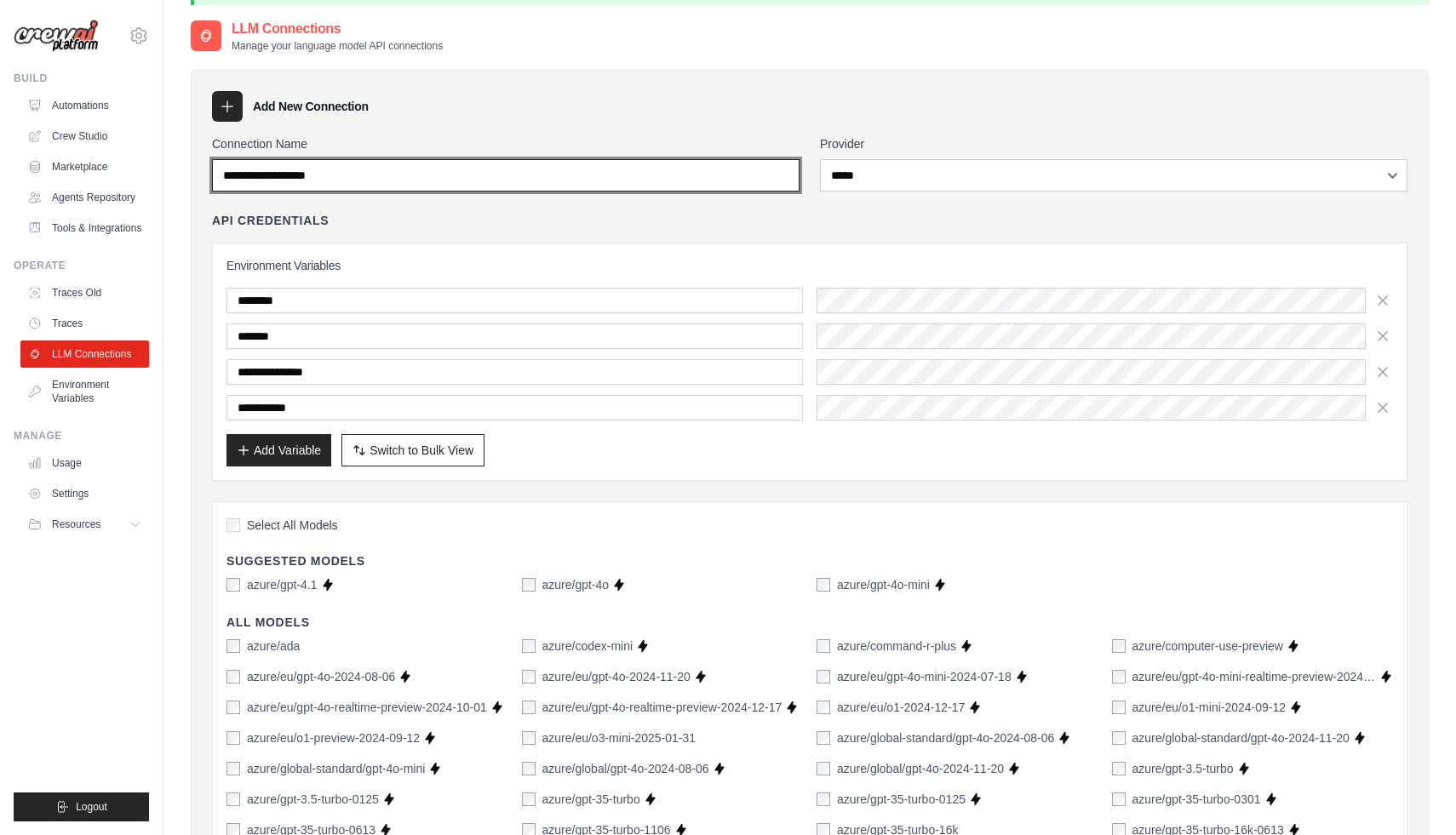
scroll to position [0, 0]
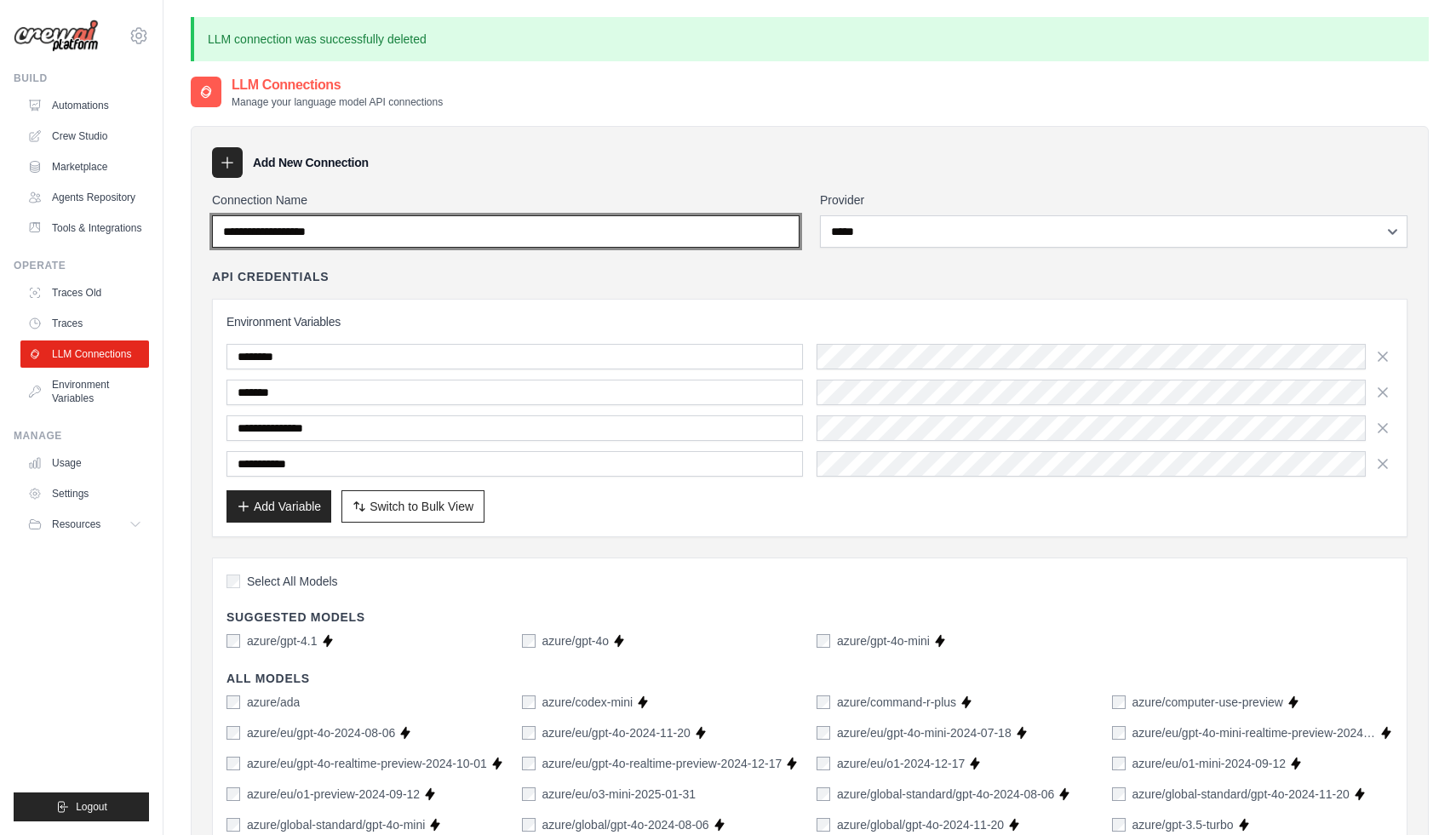
click at [359, 231] on input "Connection Name" at bounding box center [505, 232] width 587 height 33
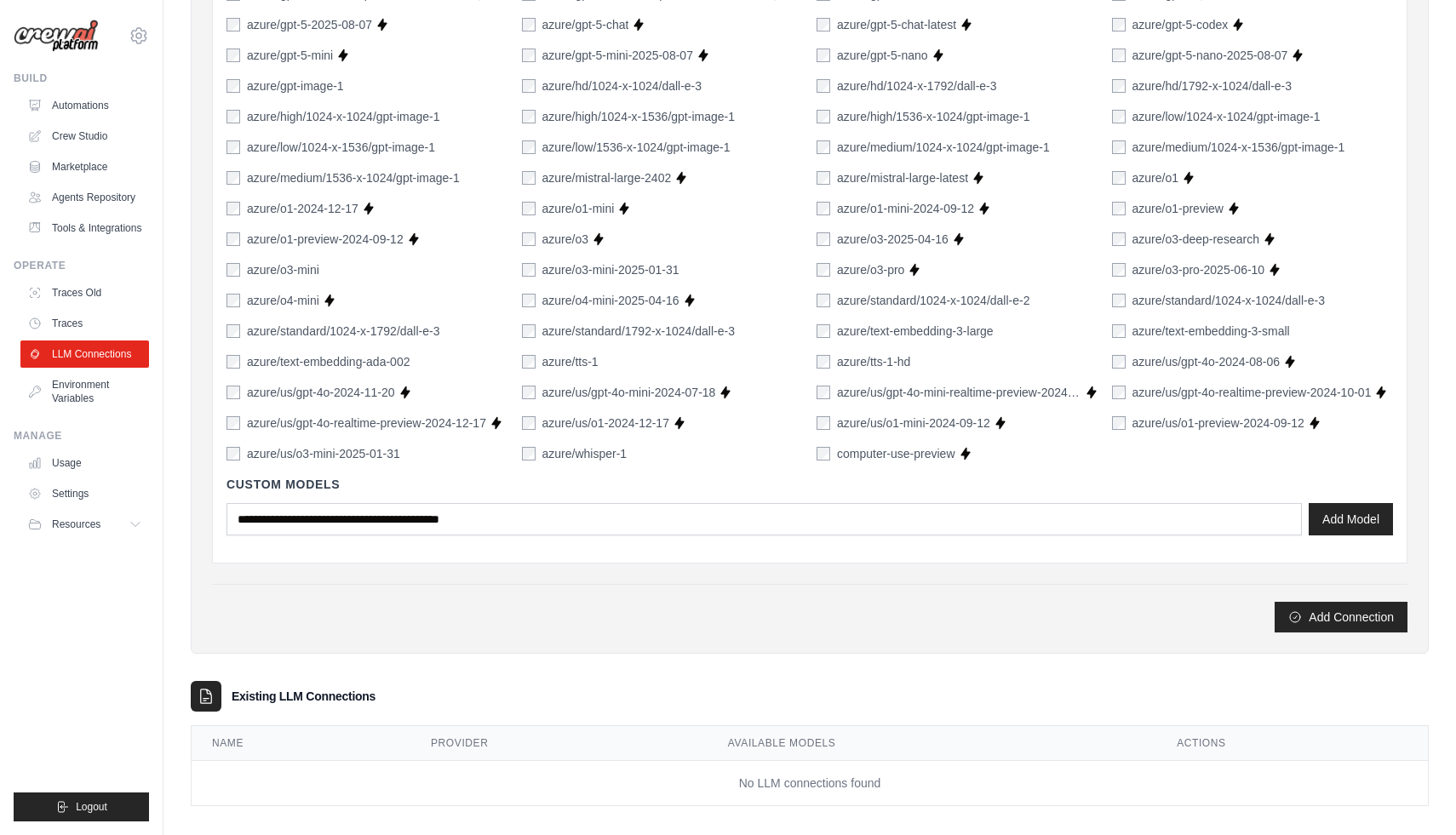
scroll to position [1122, 0]
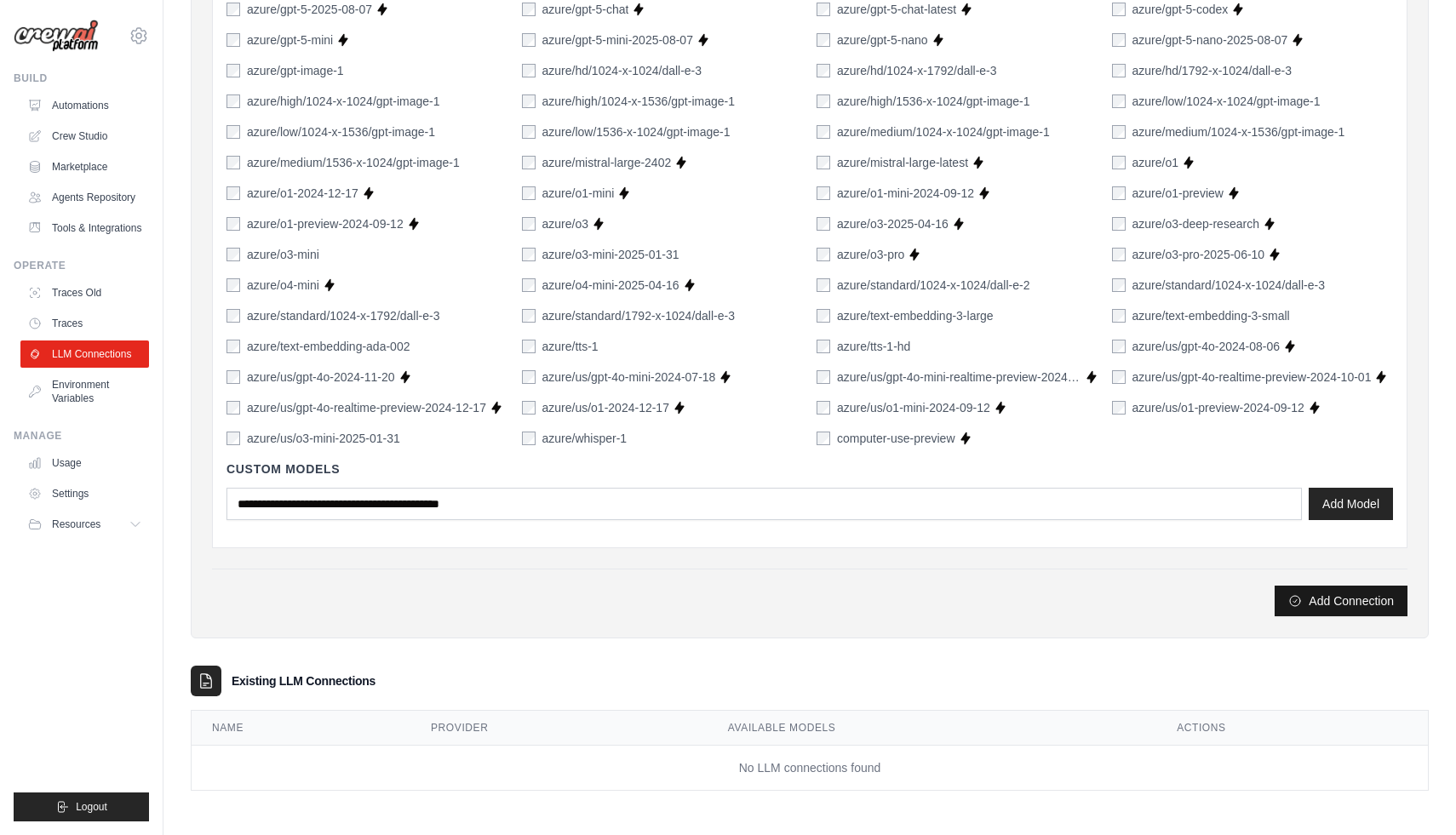
type input "**********"
click at [1336, 596] on button "Add Connection" at bounding box center [1340, 601] width 133 height 31
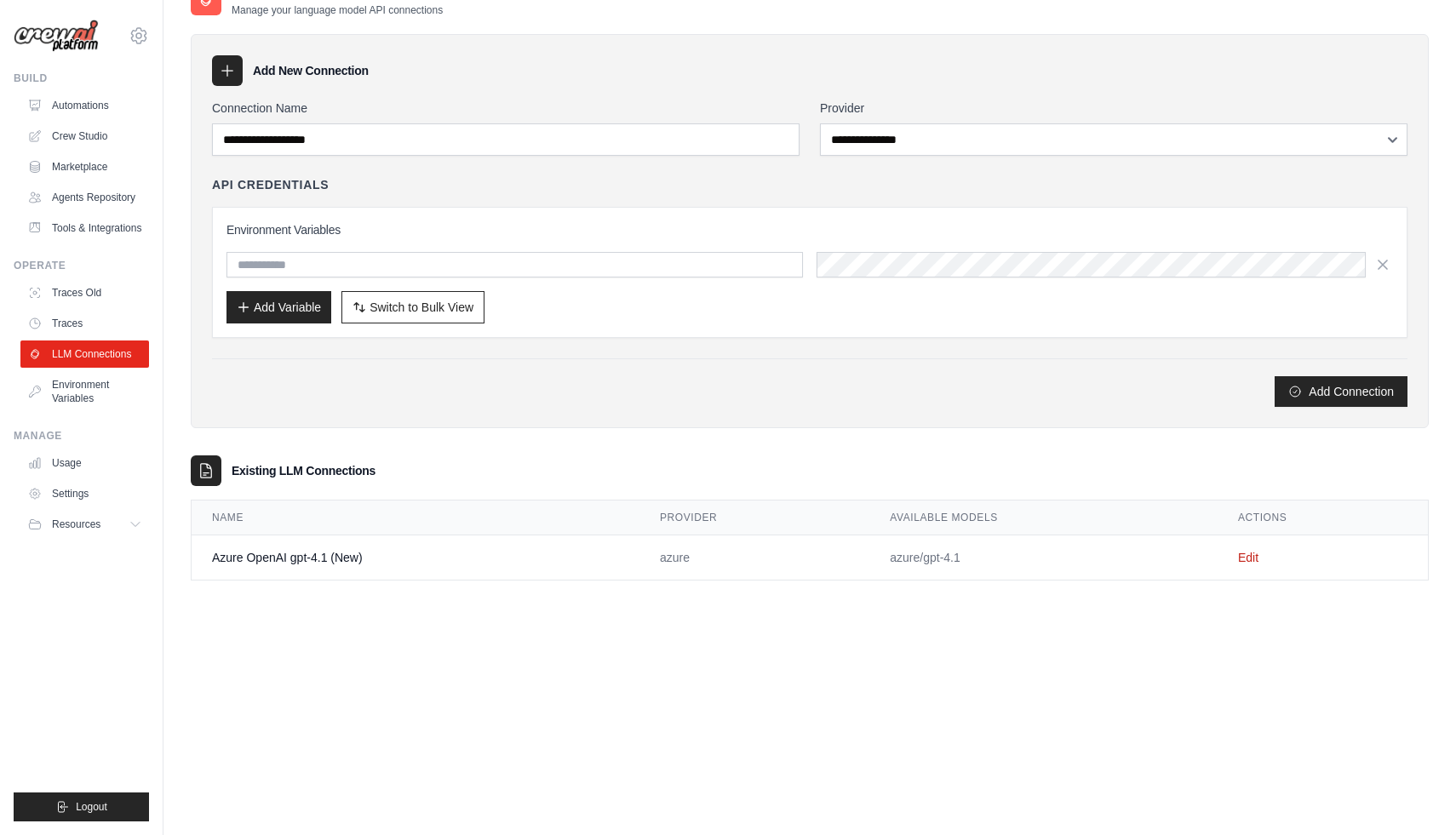
scroll to position [0, 0]
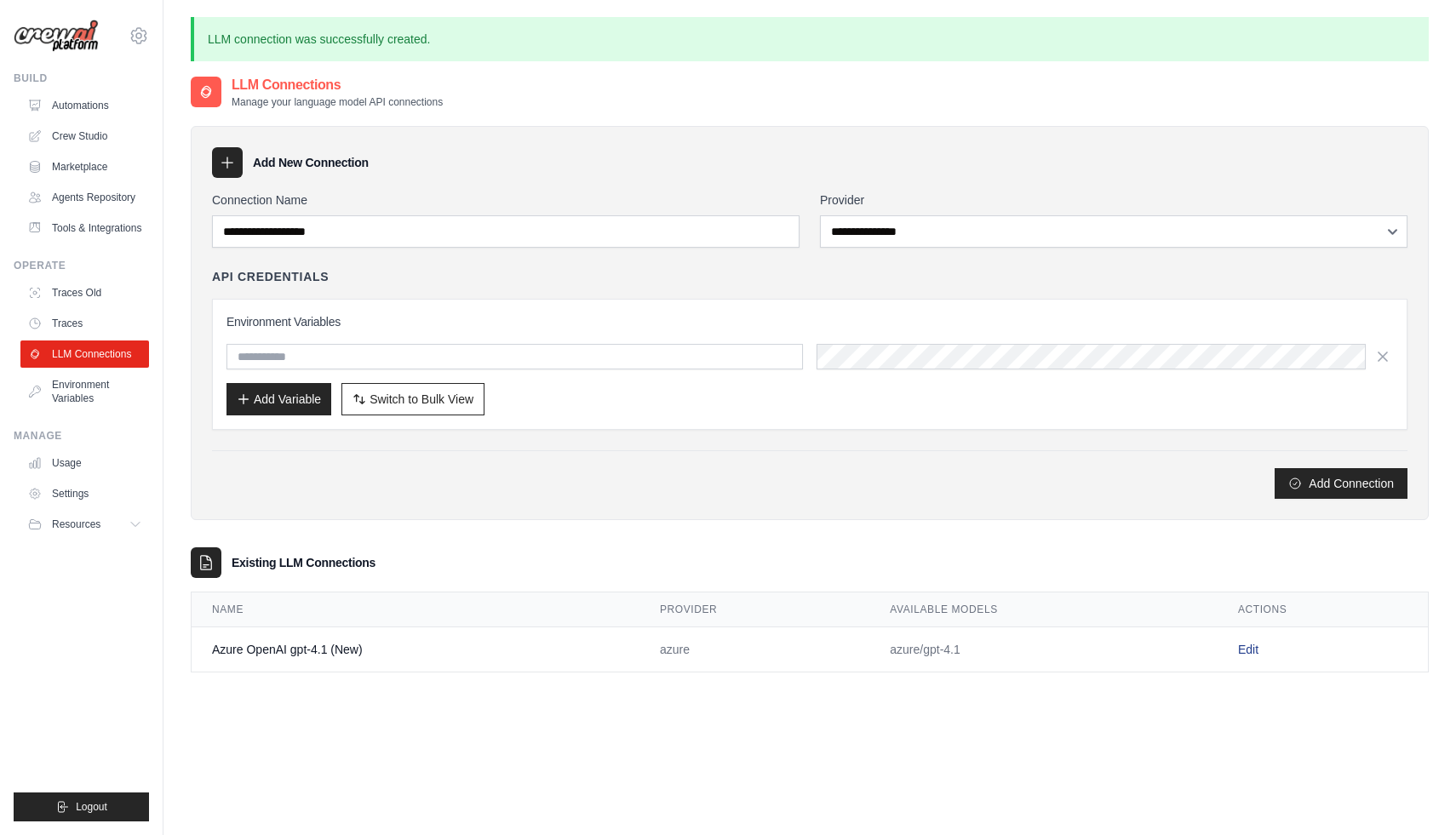
click at [1252, 648] on link "Edit" at bounding box center [1248, 650] width 21 height 14
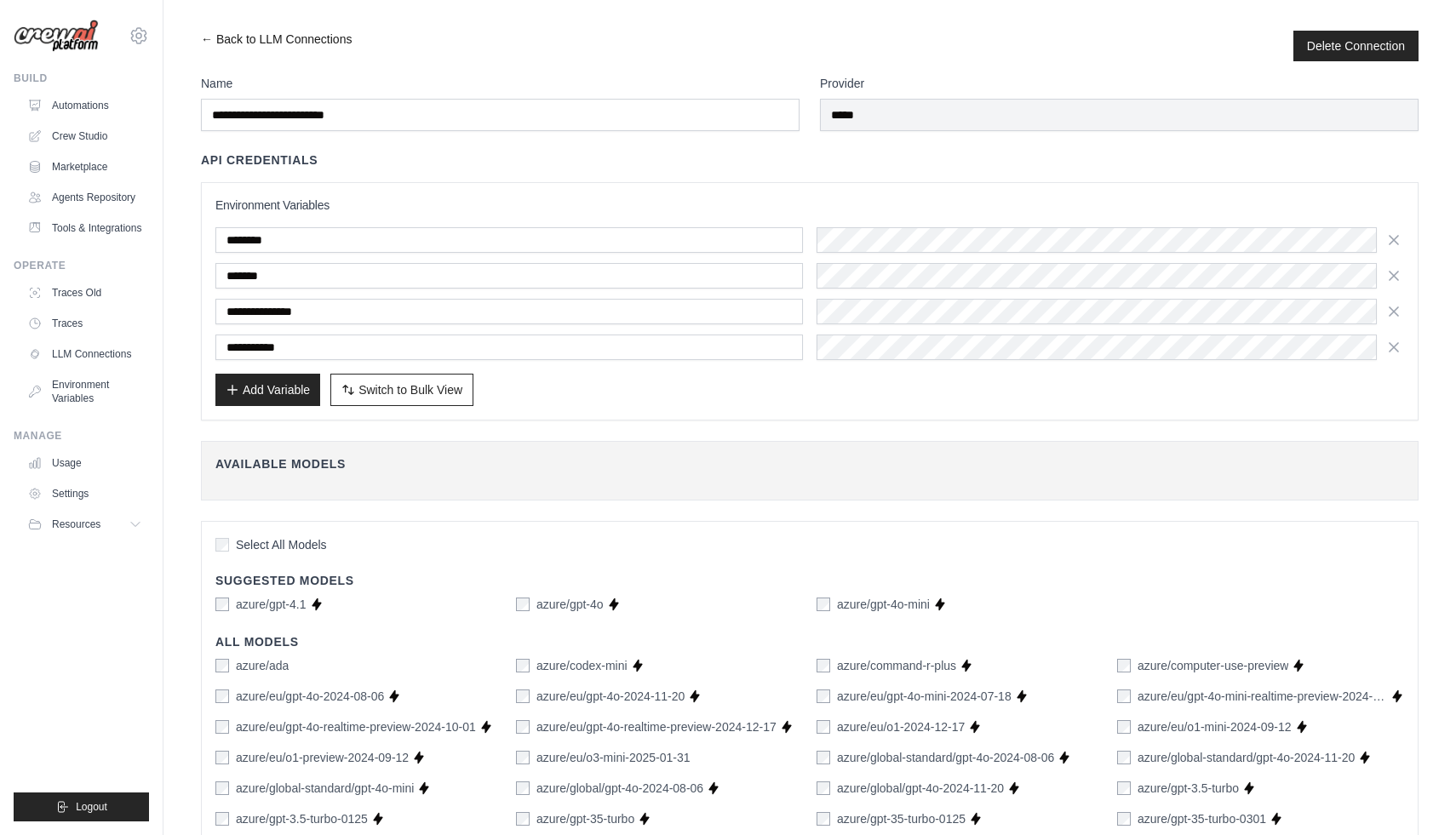
click at [302, 37] on link "← Back to LLM Connections" at bounding box center [276, 47] width 151 height 31
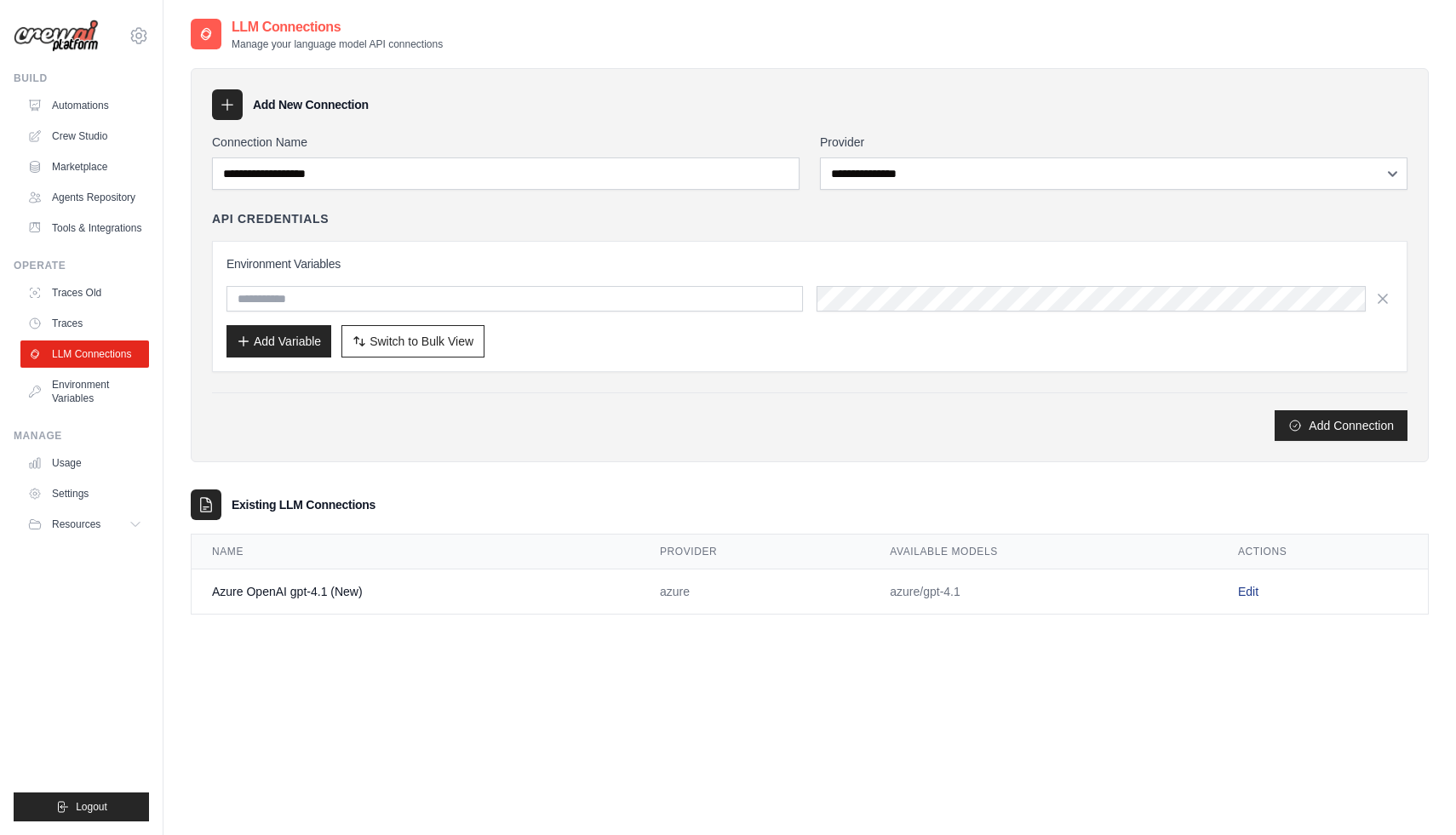
click at [1252, 589] on link "Edit" at bounding box center [1248, 591] width 21 height 14
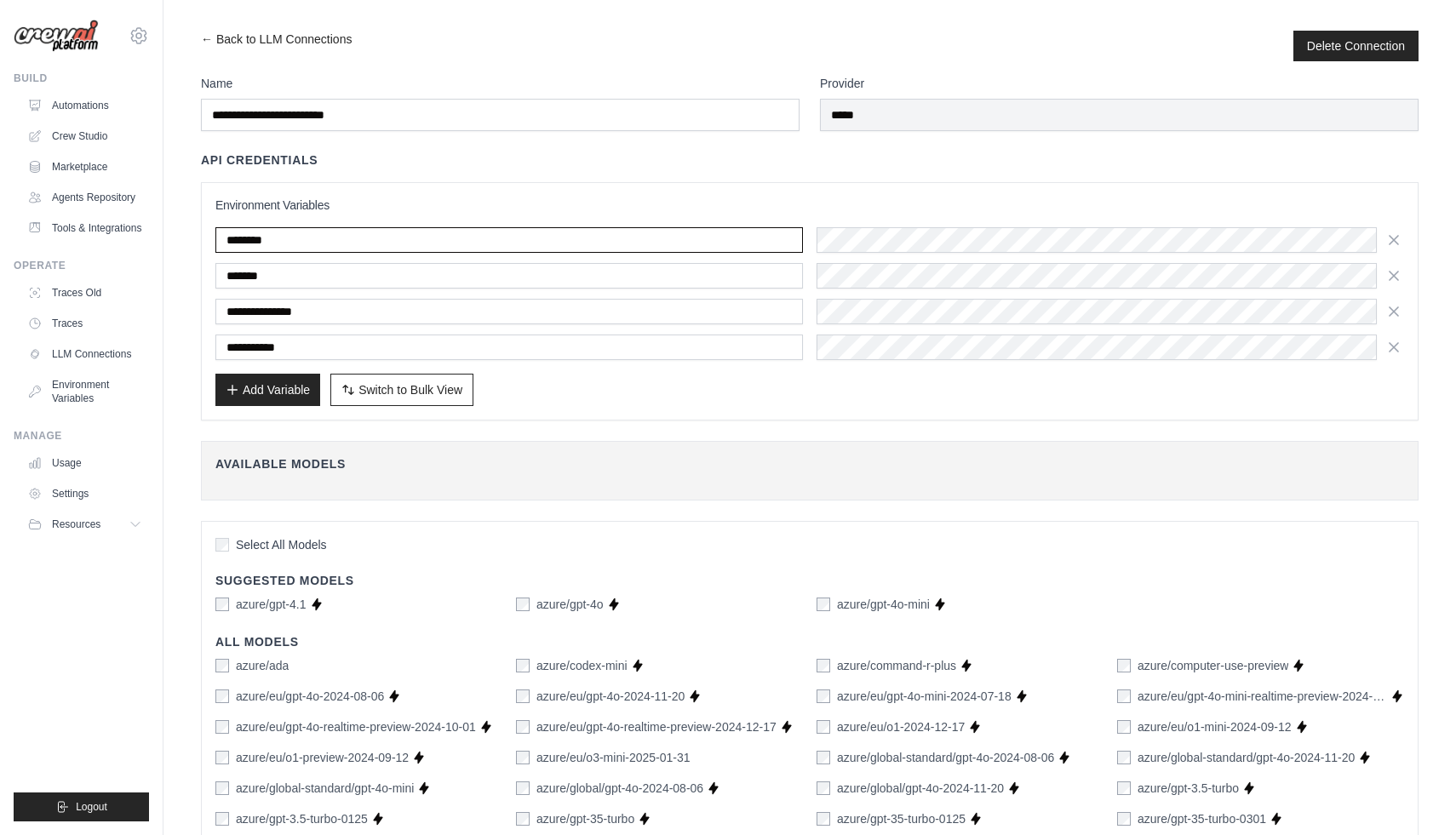
drag, startPoint x: 287, startPoint y: 234, endPoint x: 224, endPoint y: 234, distance: 63.0
click at [225, 234] on input "********" at bounding box center [509, 240] width 587 height 26
type input "**********"
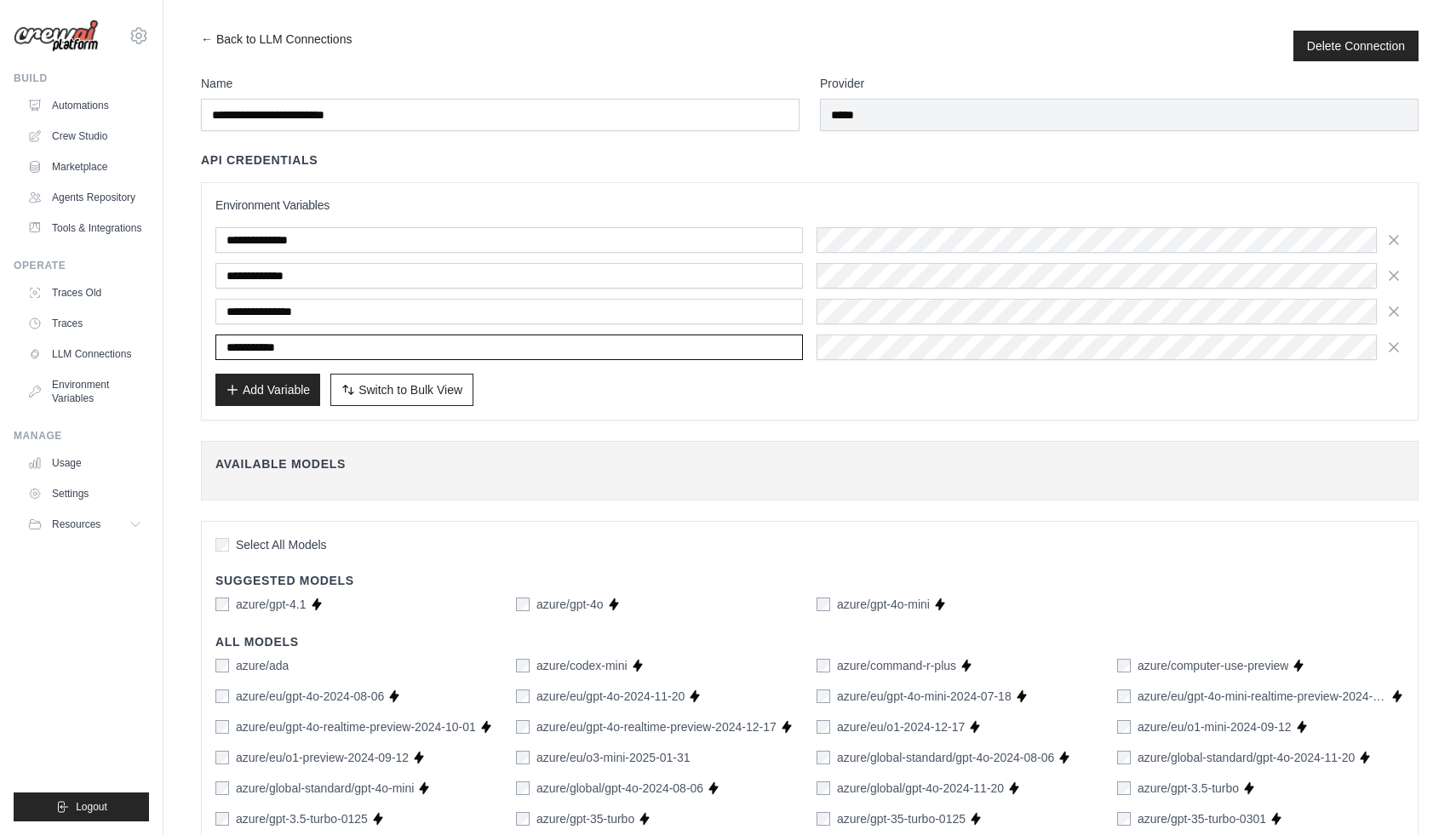
click at [320, 338] on input "**********" at bounding box center [509, 347] width 587 height 26
paste input "**"
click at [314, 339] on input "**********" at bounding box center [509, 347] width 587 height 26
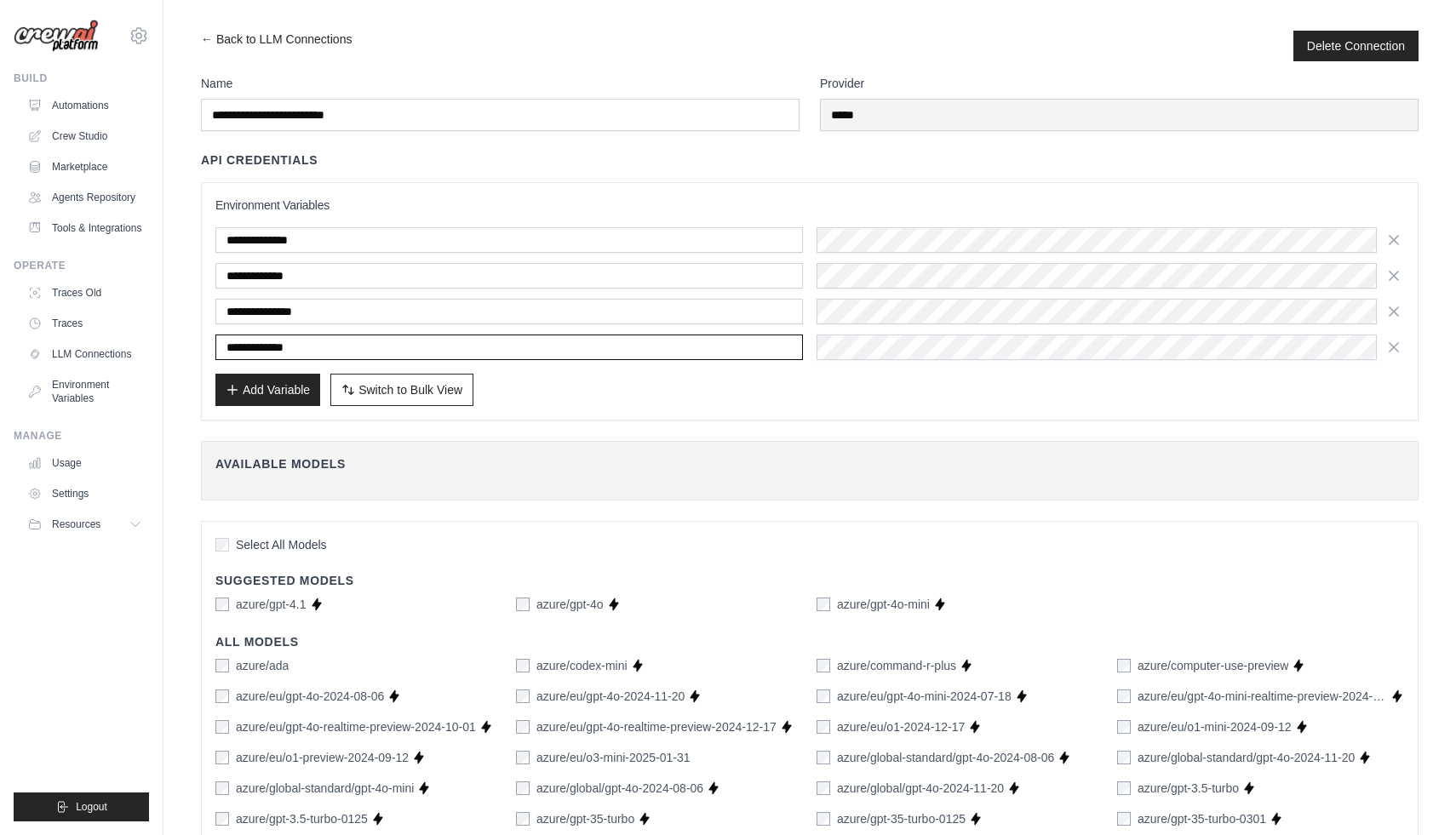
click at [300, 344] on input "**********" at bounding box center [509, 347] width 587 height 26
type input "**********"
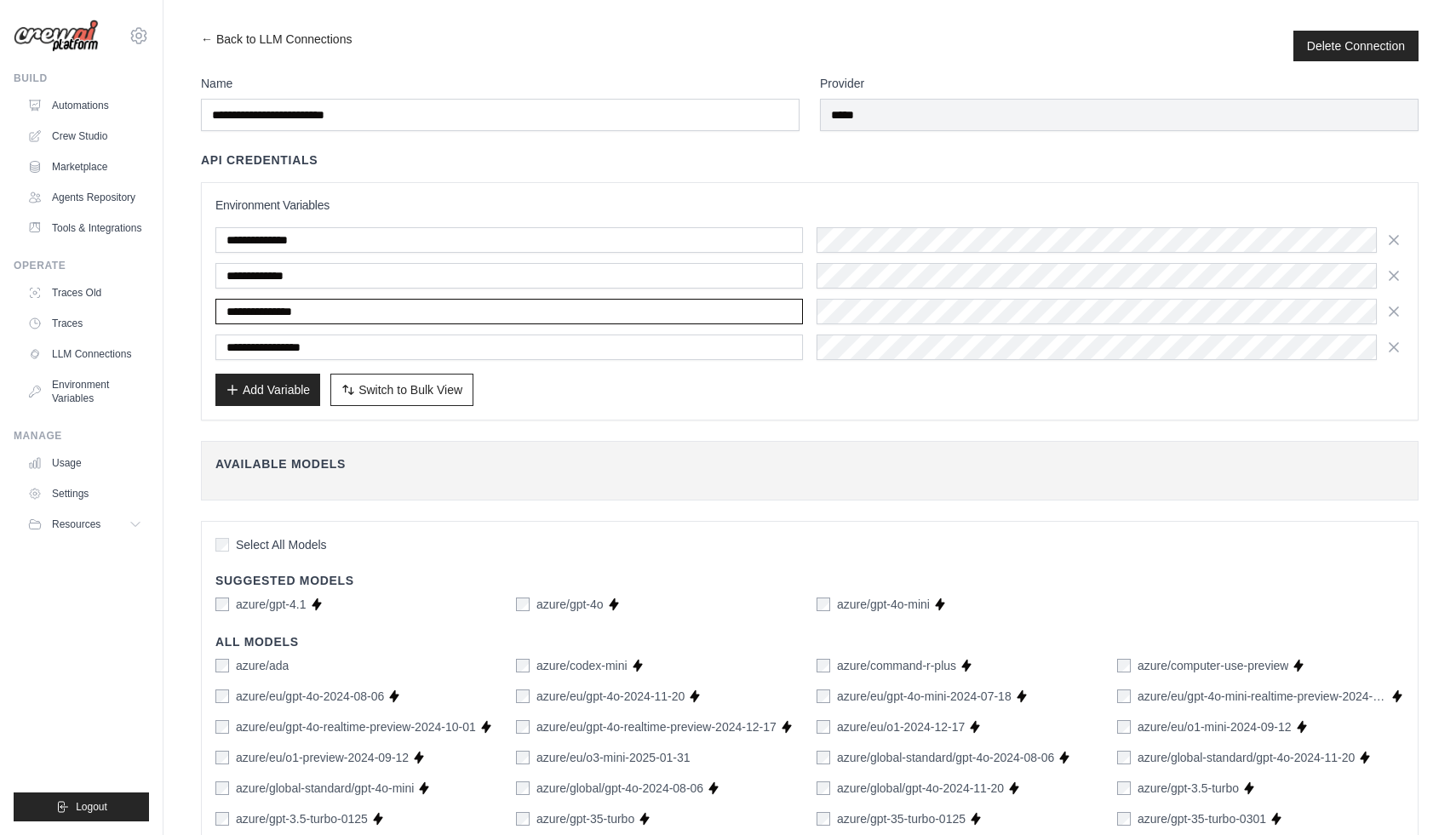
drag, startPoint x: 353, startPoint y: 305, endPoint x: 158, endPoint y: 308, distance: 195.0
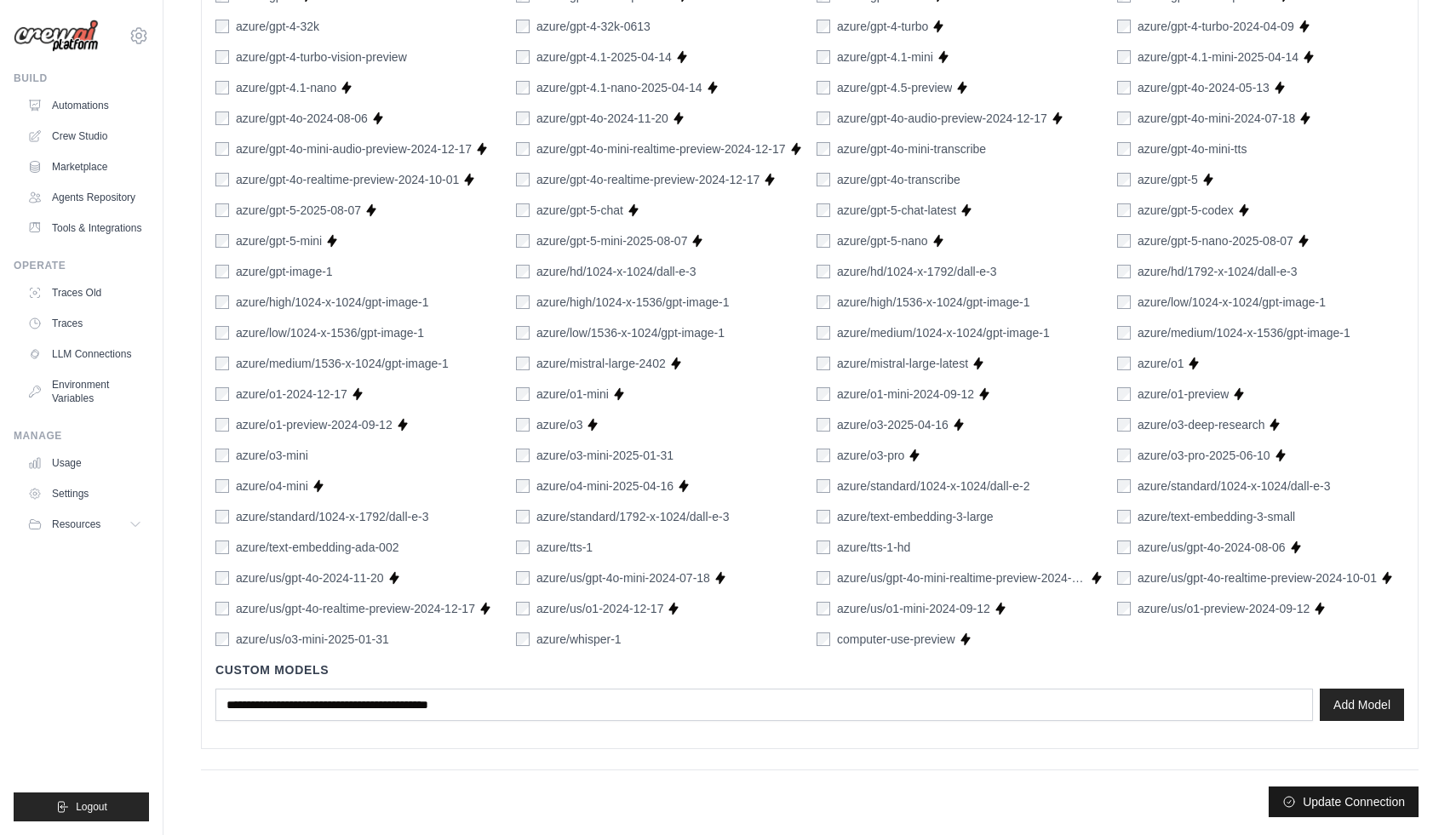
type input "**********"
click at [1314, 793] on button "Update Connection" at bounding box center [1344, 802] width 150 height 31
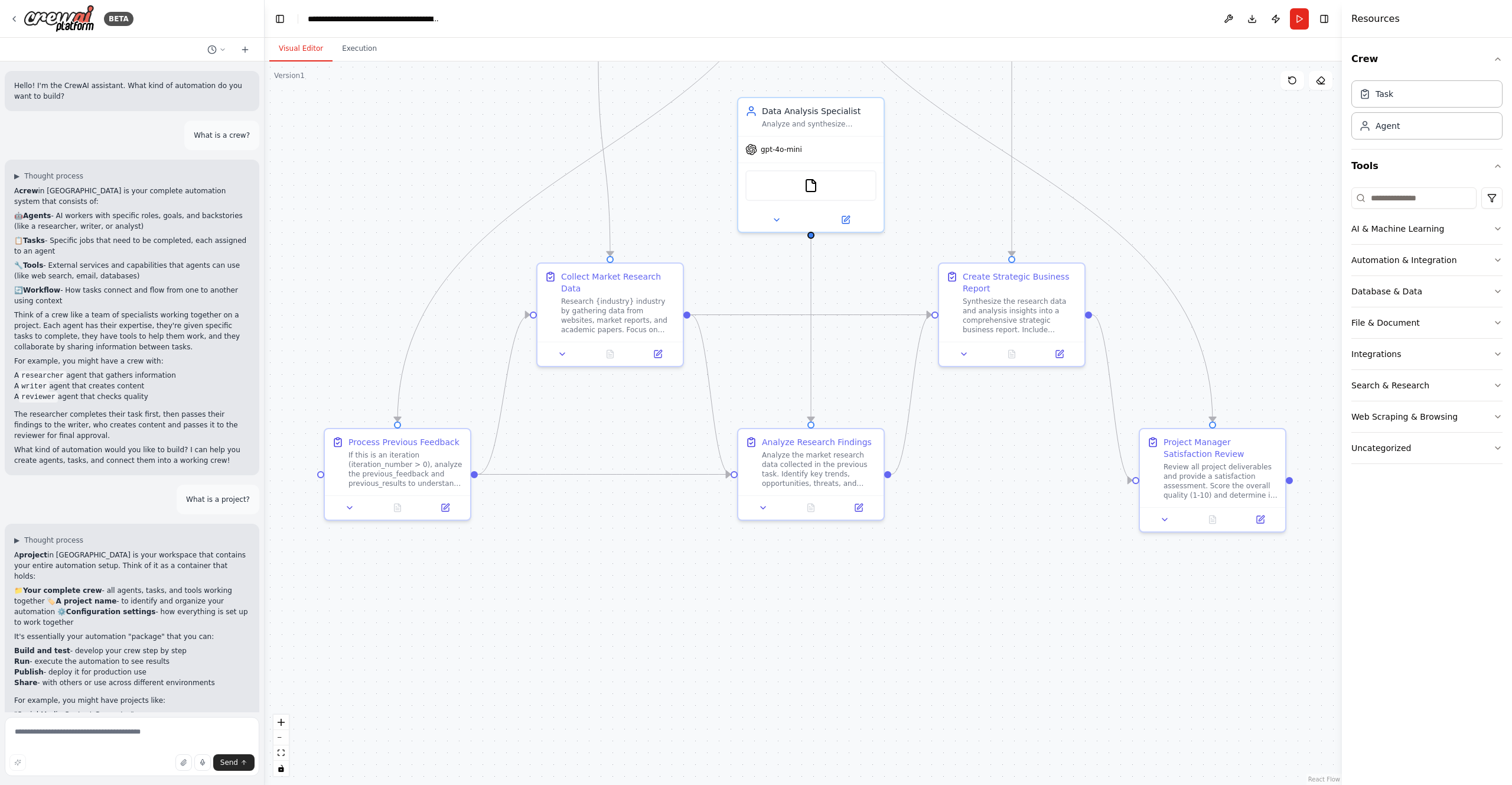
scroll to position [19937, 0]
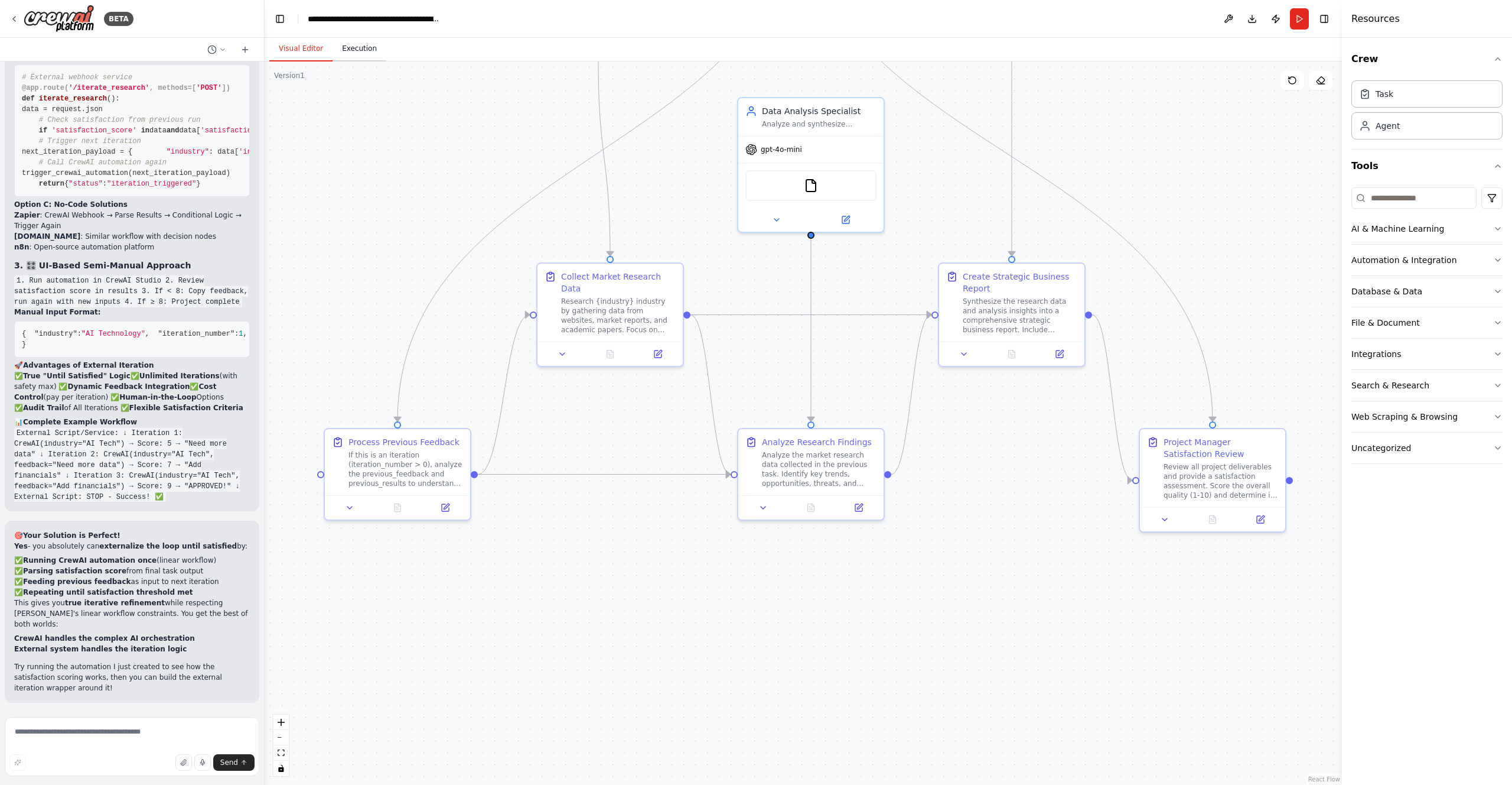
click at [358, 48] on button "Execution" at bounding box center [359, 48] width 54 height 25
click at [321, 46] on button "Visual Editor" at bounding box center [301, 48] width 63 height 25
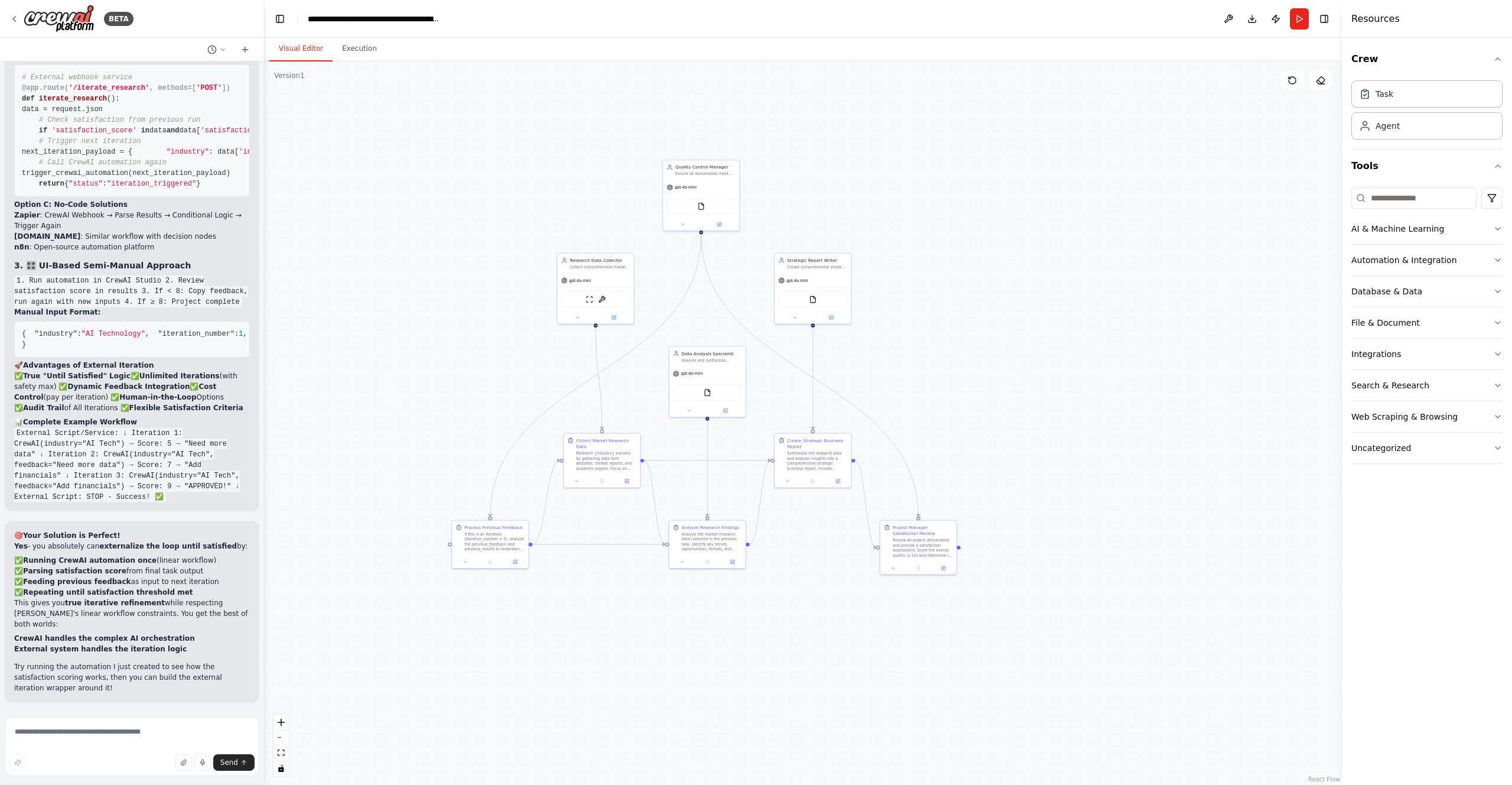
drag, startPoint x: 480, startPoint y: 282, endPoint x: 461, endPoint y: 370, distance: 90.0
click at [461, 370] on div ".deletable-edge-delete-btn { width: 20px; height: 20px; border: 0px solid #ffff…" at bounding box center [803, 423] width 1077 height 723
click at [62, 728] on textarea at bounding box center [132, 746] width 255 height 59
type textarea "**********"
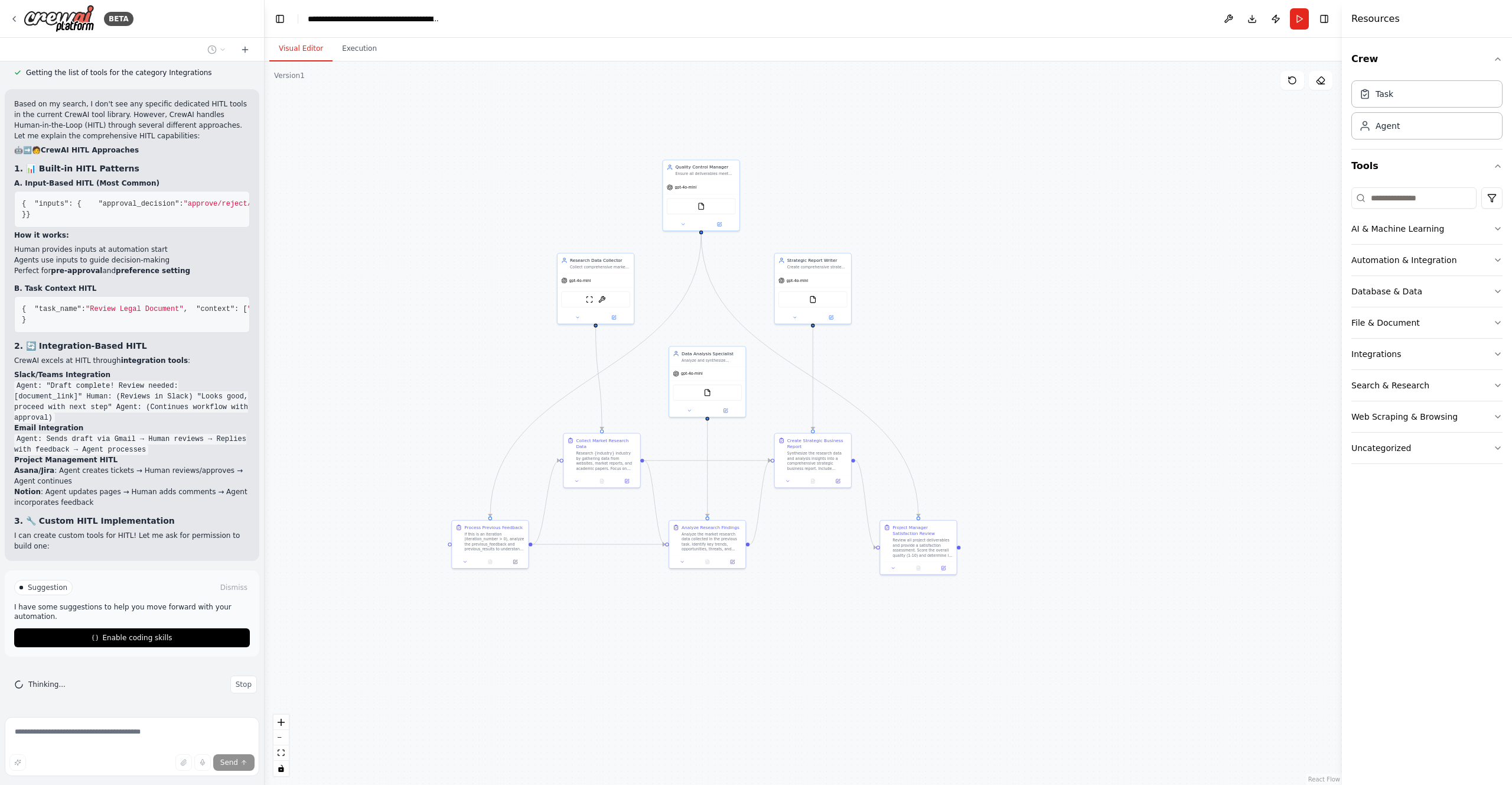
scroll to position [20922, 0]
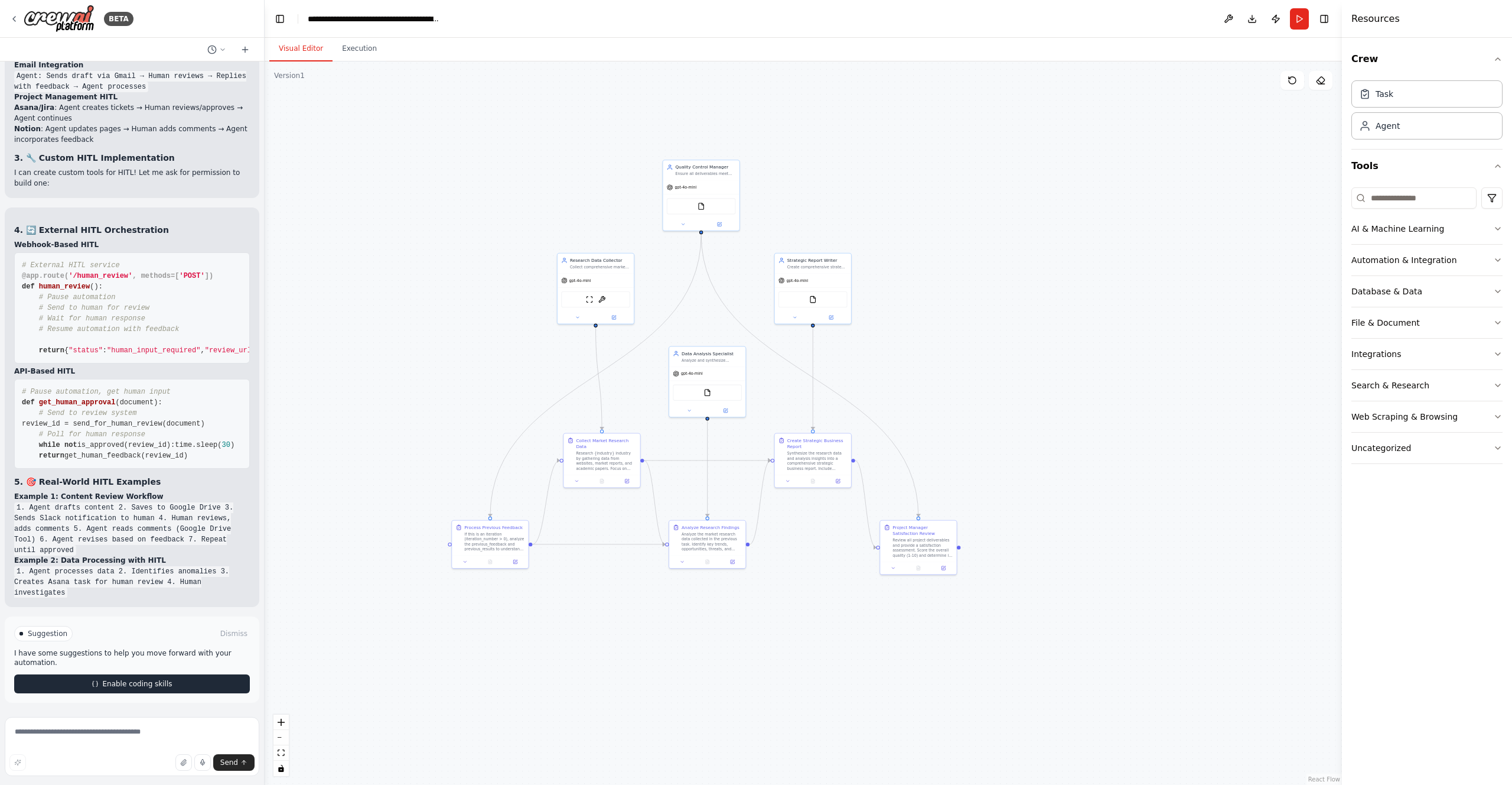
click at [112, 687] on span "Enable coding skills" at bounding box center [137, 684] width 70 height 10
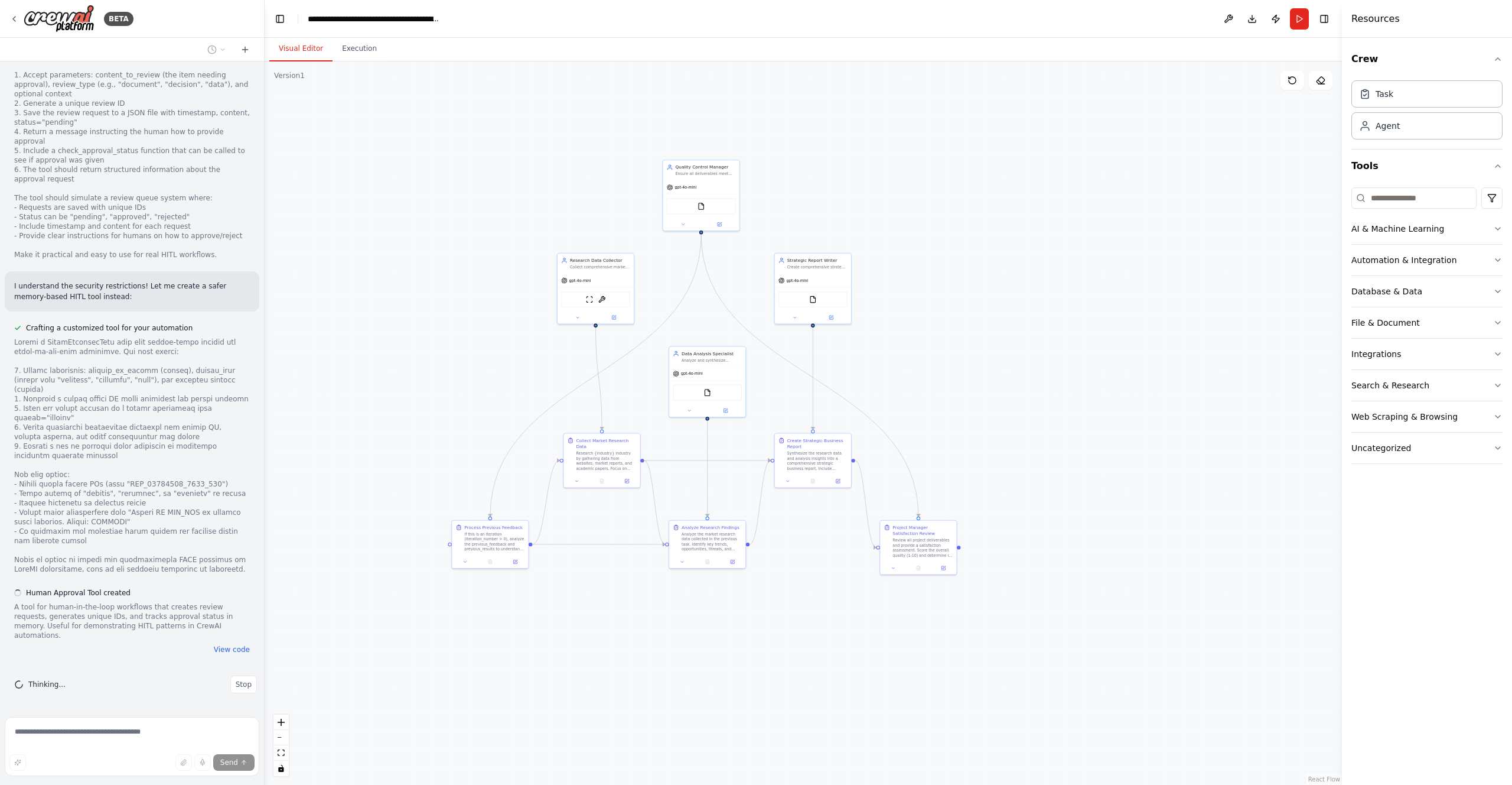
scroll to position [22265, 0]
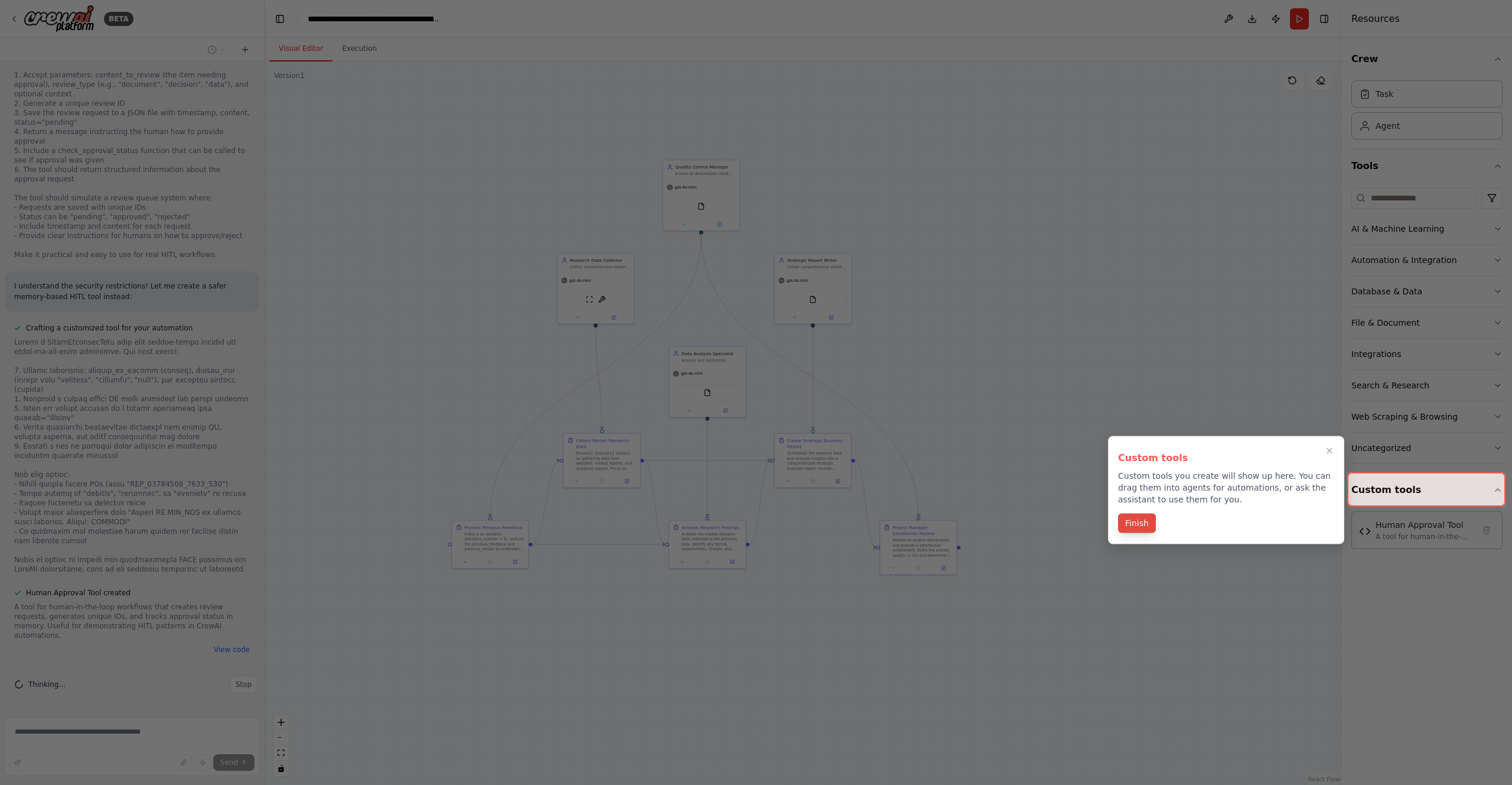
click at [1140, 525] on button "Finish" at bounding box center [1137, 523] width 38 height 20
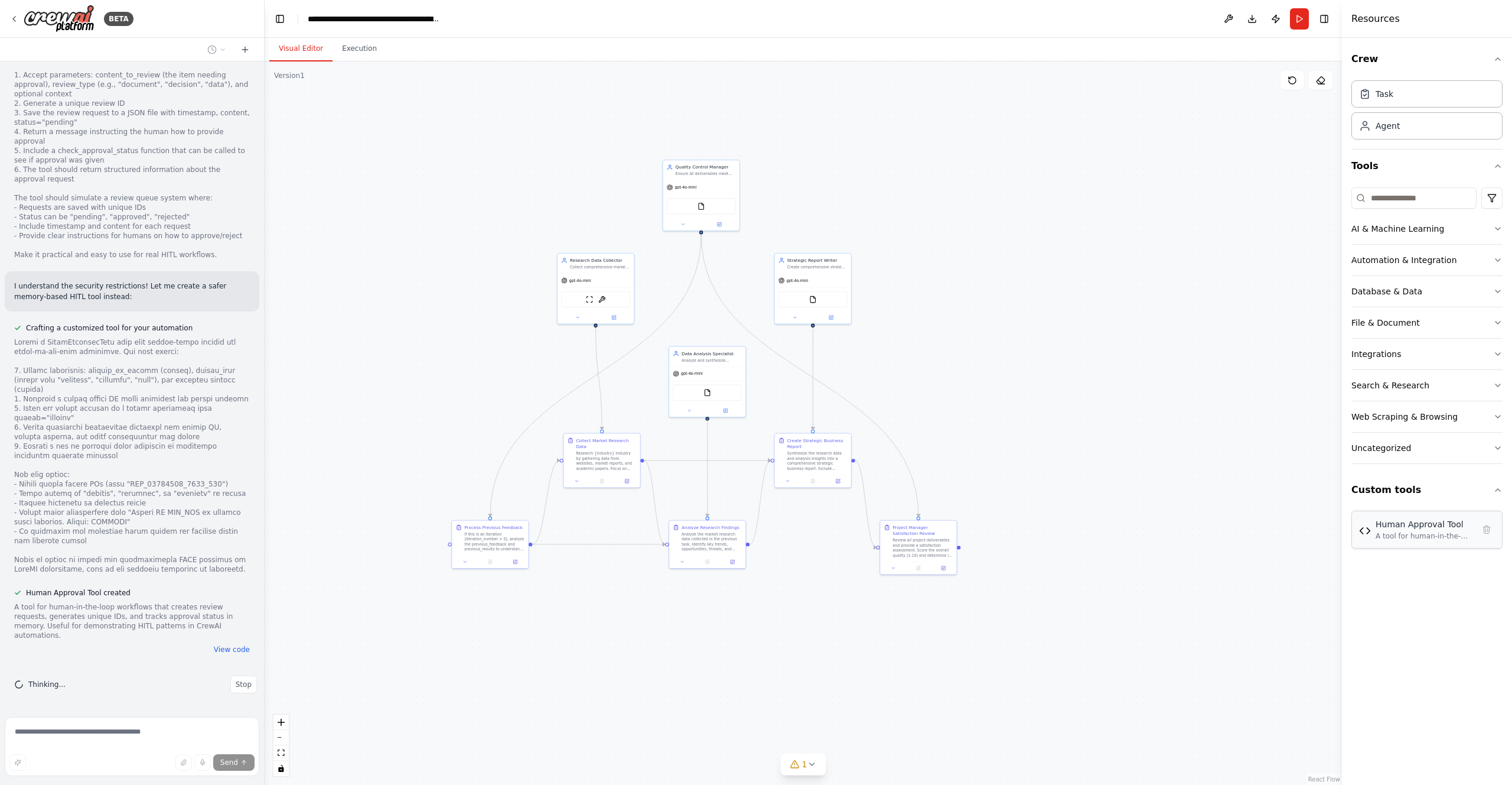
click at [1396, 527] on div "Human Approval Tool" at bounding box center [1425, 524] width 98 height 12
click at [1368, 530] on img at bounding box center [1365, 531] width 12 height 12
click at [239, 648] on button "View code" at bounding box center [232, 649] width 36 height 10
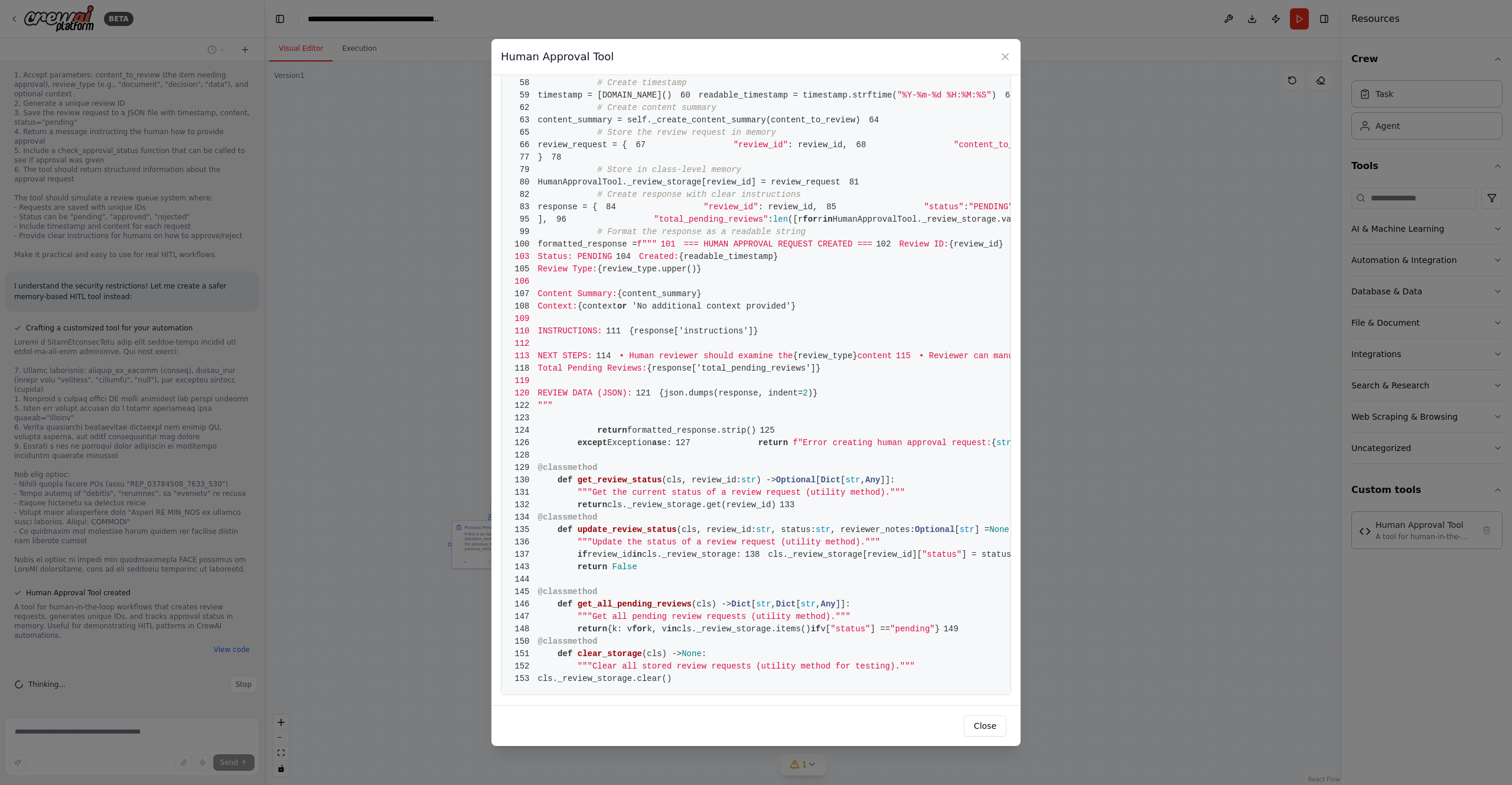
scroll to position [1309, 0]
click at [1007, 52] on icon at bounding box center [1005, 57] width 12 height 12
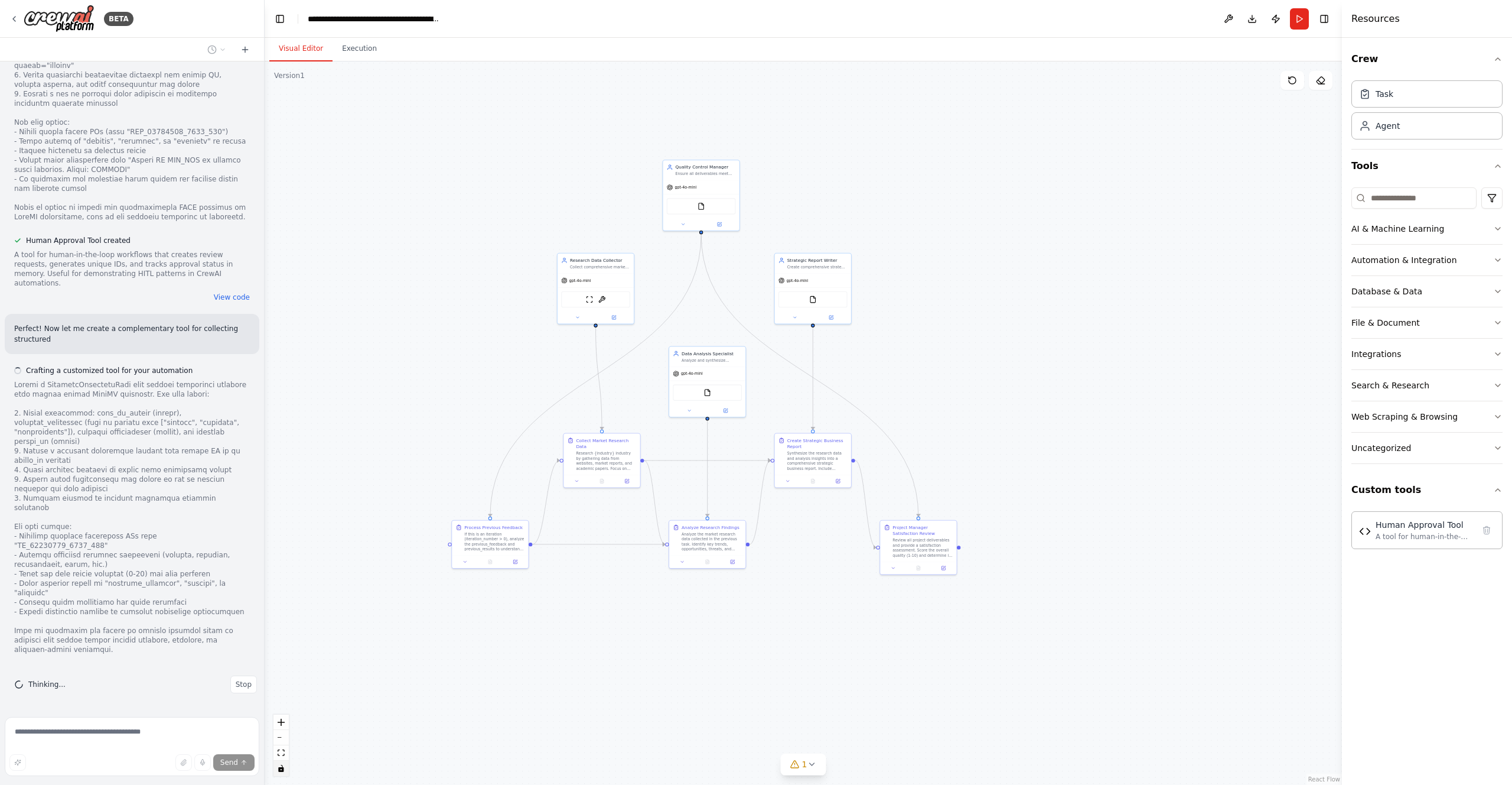
scroll to position [22588, 0]
click at [815, 766] on icon at bounding box center [812, 764] width 10 height 10
click at [864, 737] on button at bounding box center [869, 734] width 20 height 14
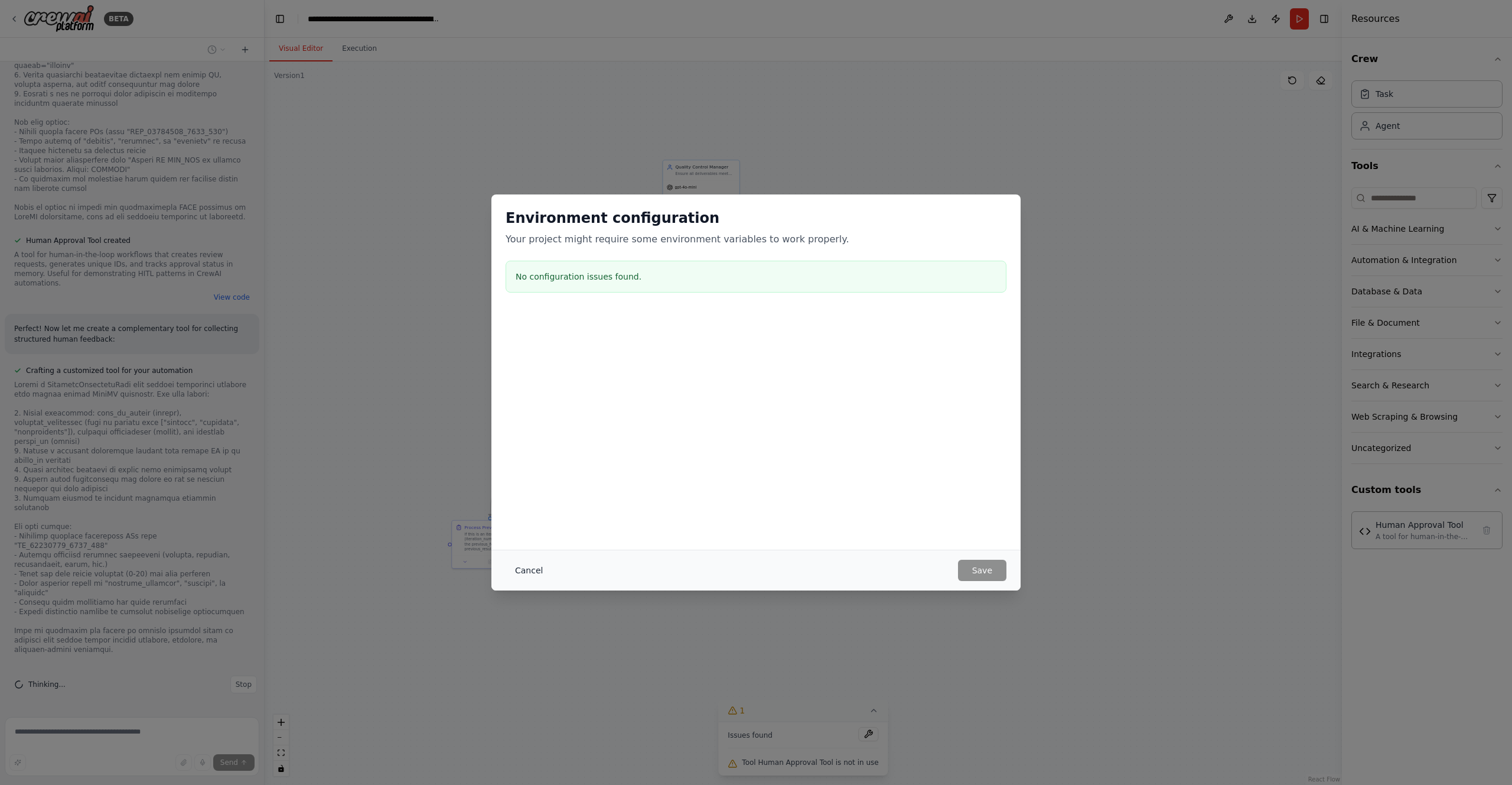
click at [532, 571] on button "Cancel" at bounding box center [529, 570] width 47 height 22
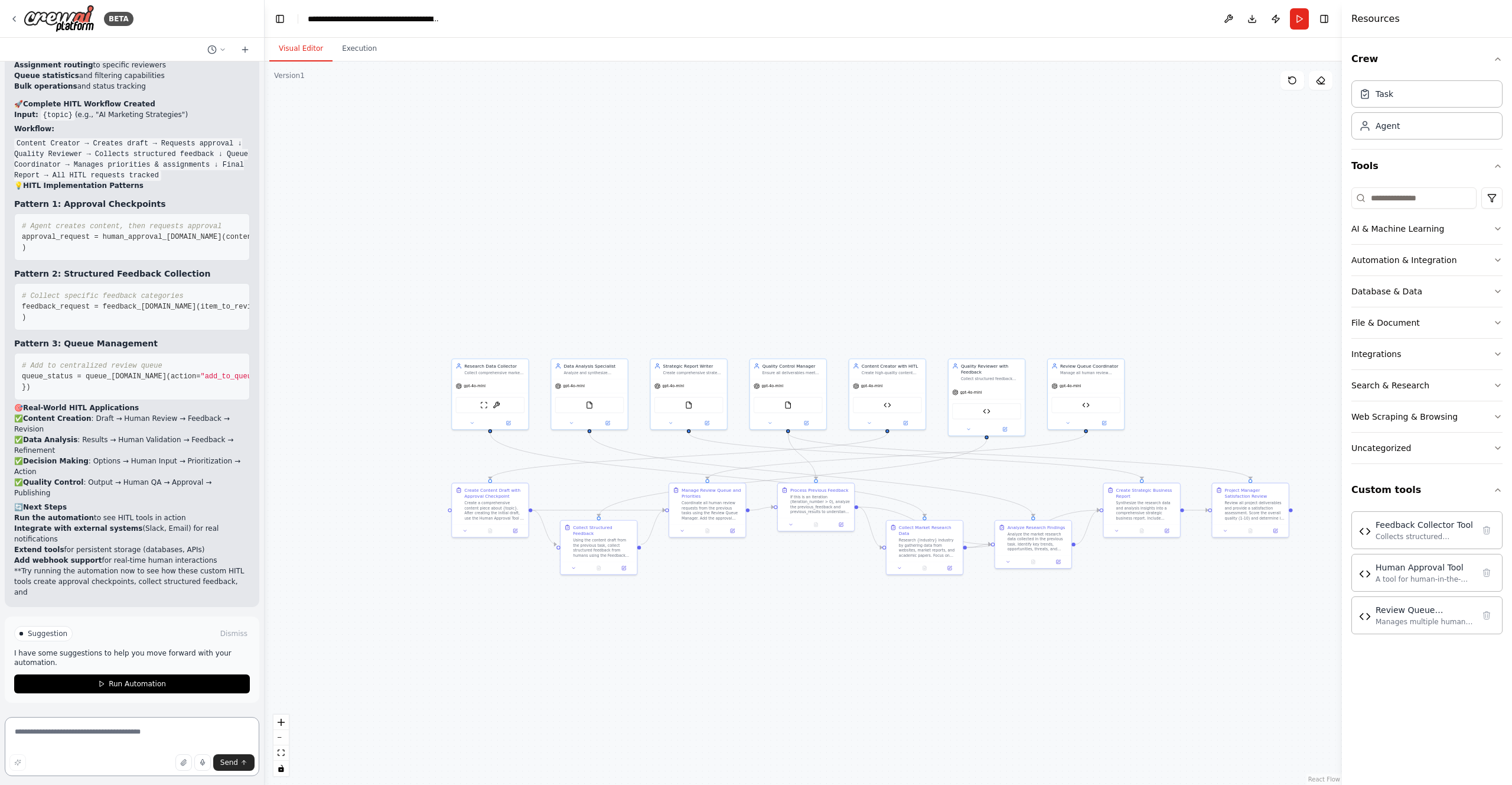
scroll to position [24485, 0]
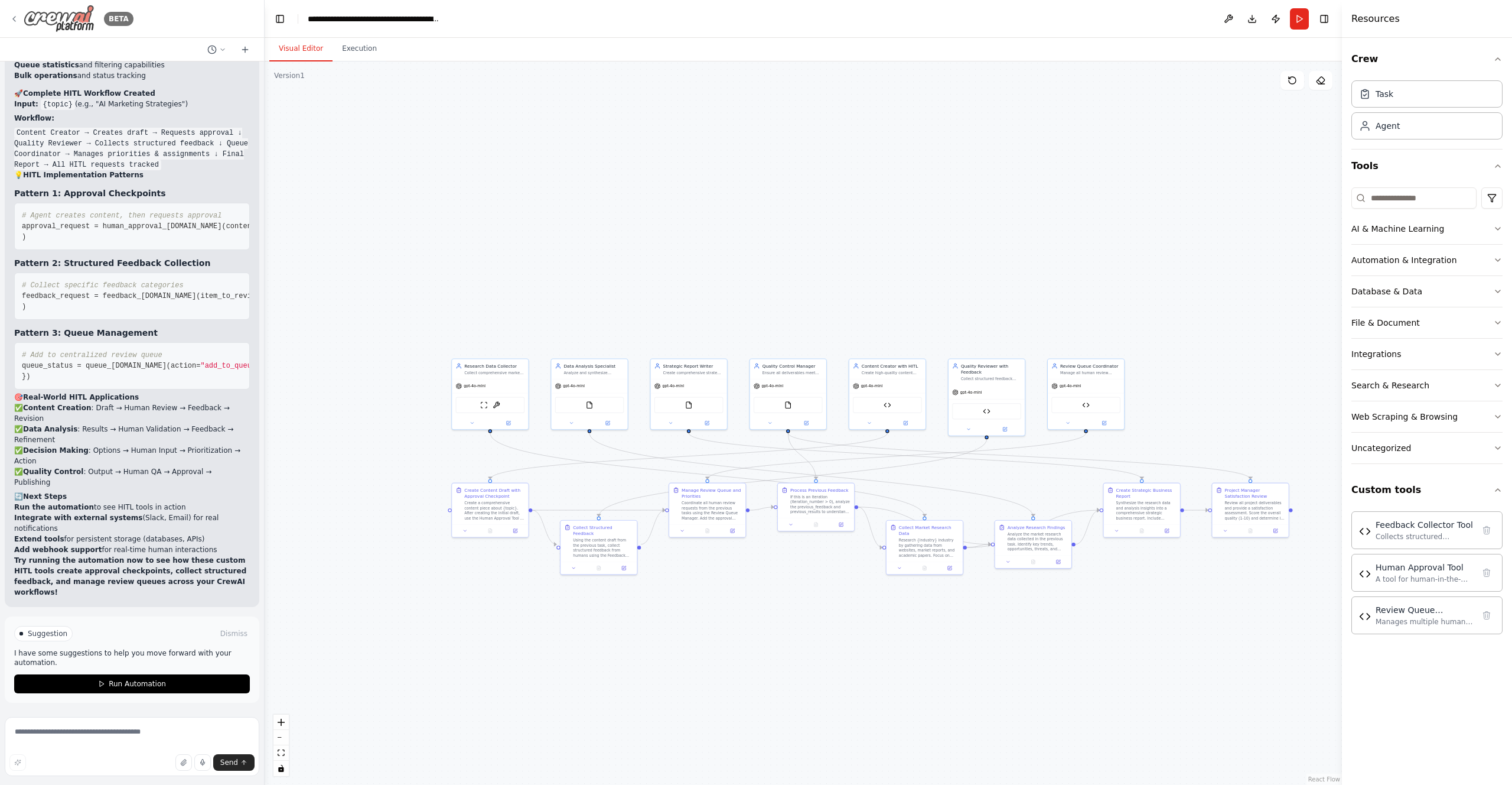
click at [15, 17] on icon at bounding box center [14, 19] width 2 height 5
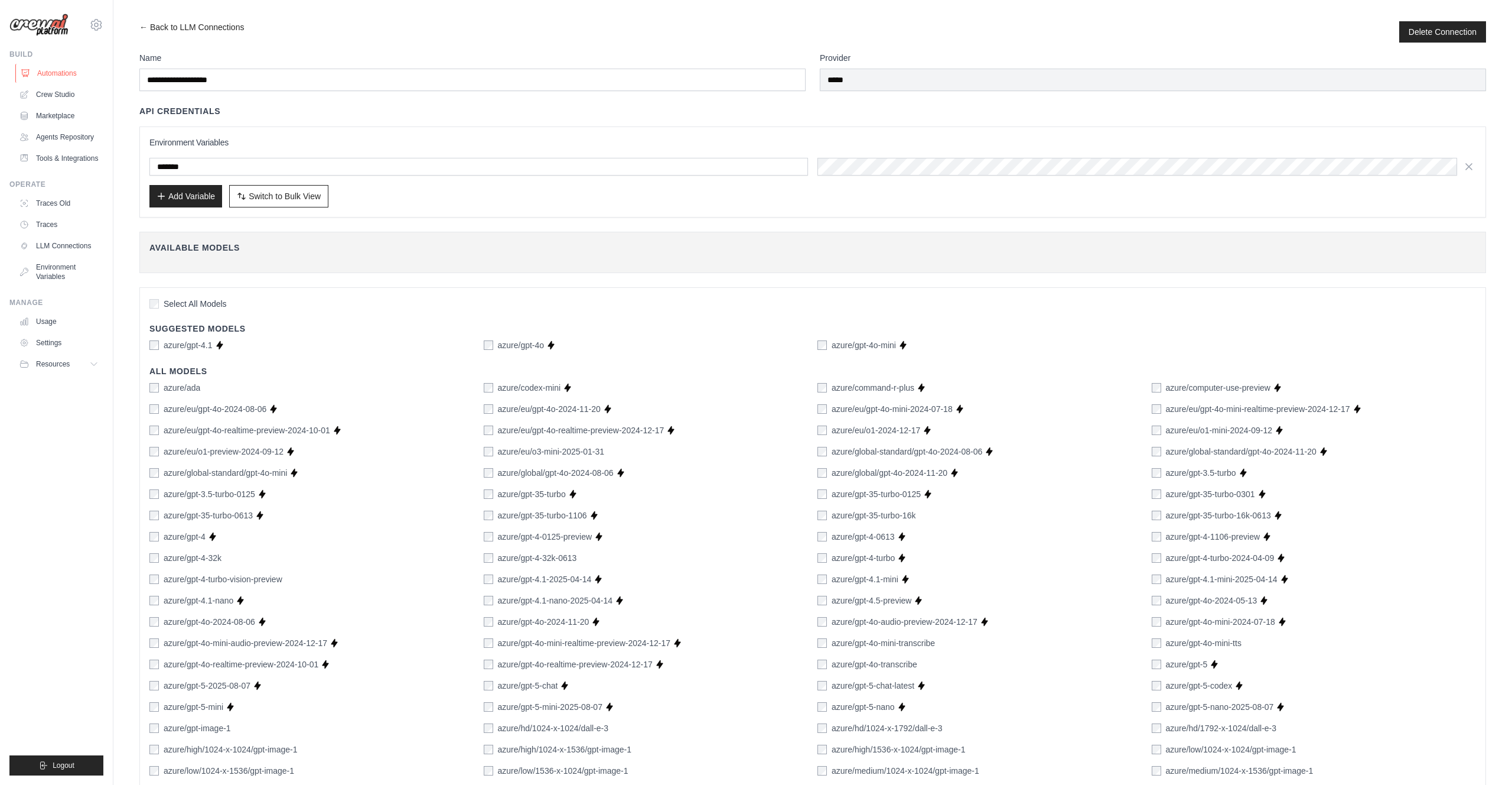
click at [53, 71] on link "Automations" at bounding box center [60, 74] width 89 height 19
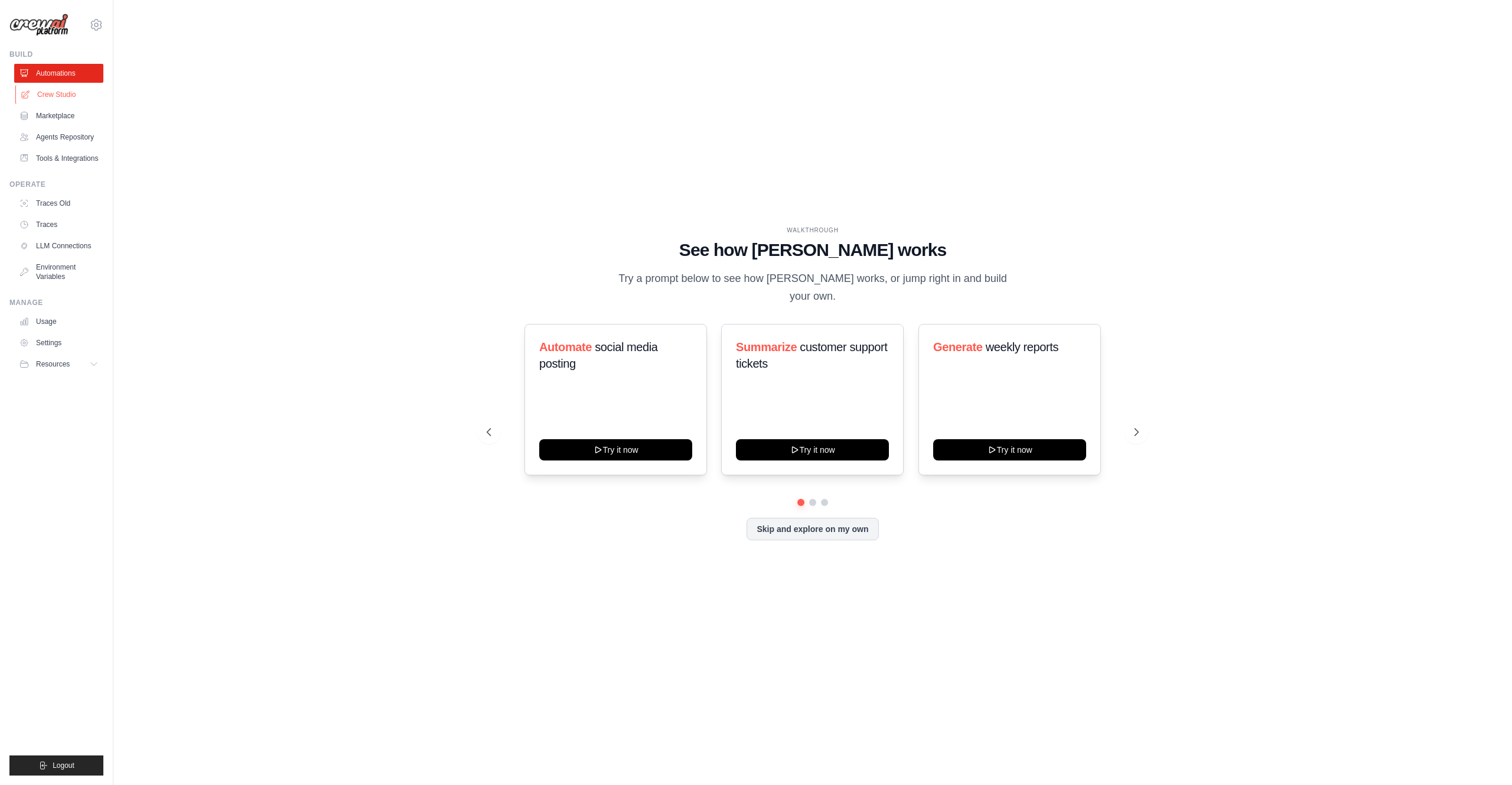
click at [56, 93] on link "Crew Studio" at bounding box center [60, 95] width 89 height 19
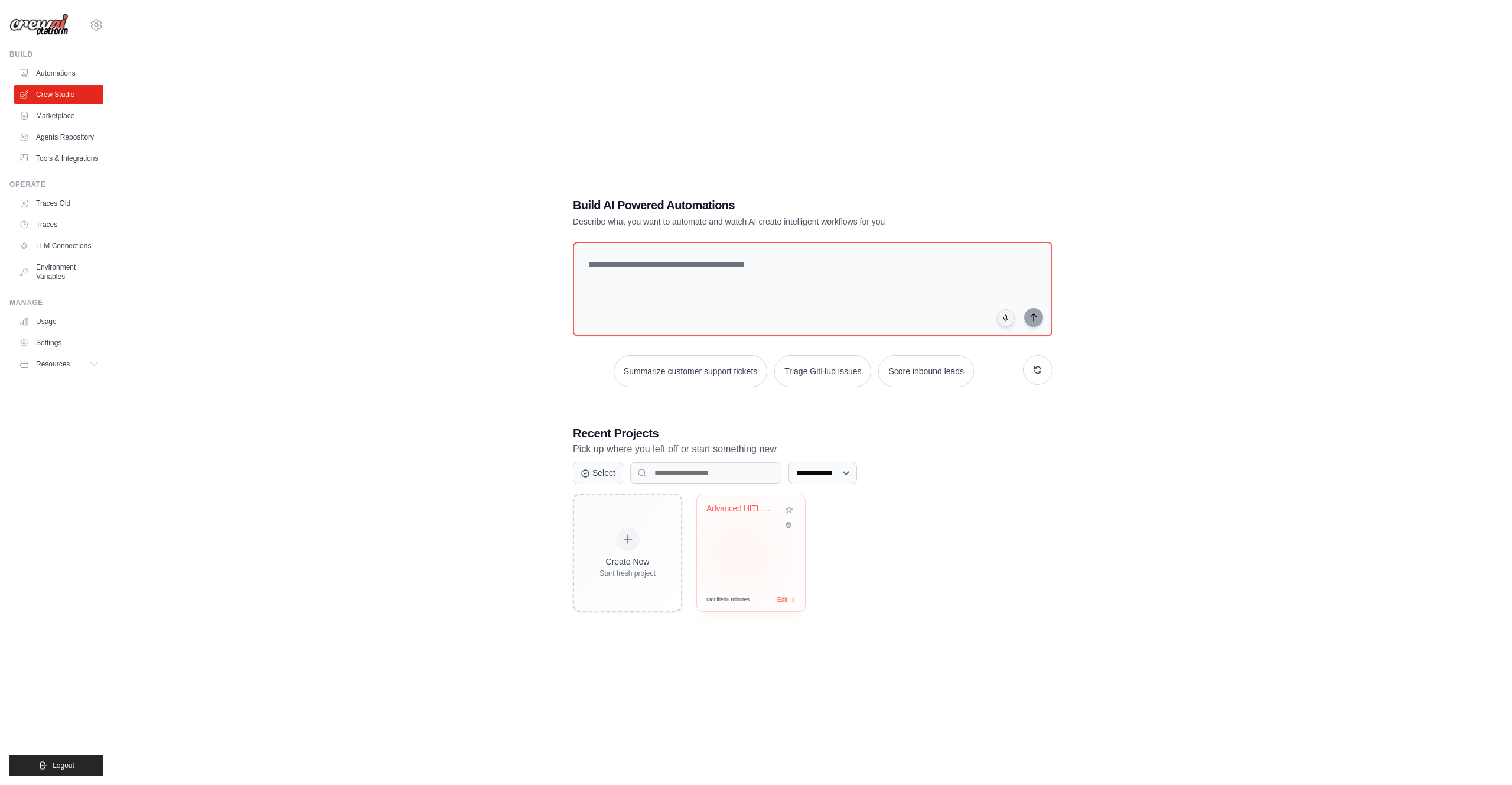
click at [740, 552] on div "Advanced HITL Content Creation with..." at bounding box center [751, 541] width 108 height 93
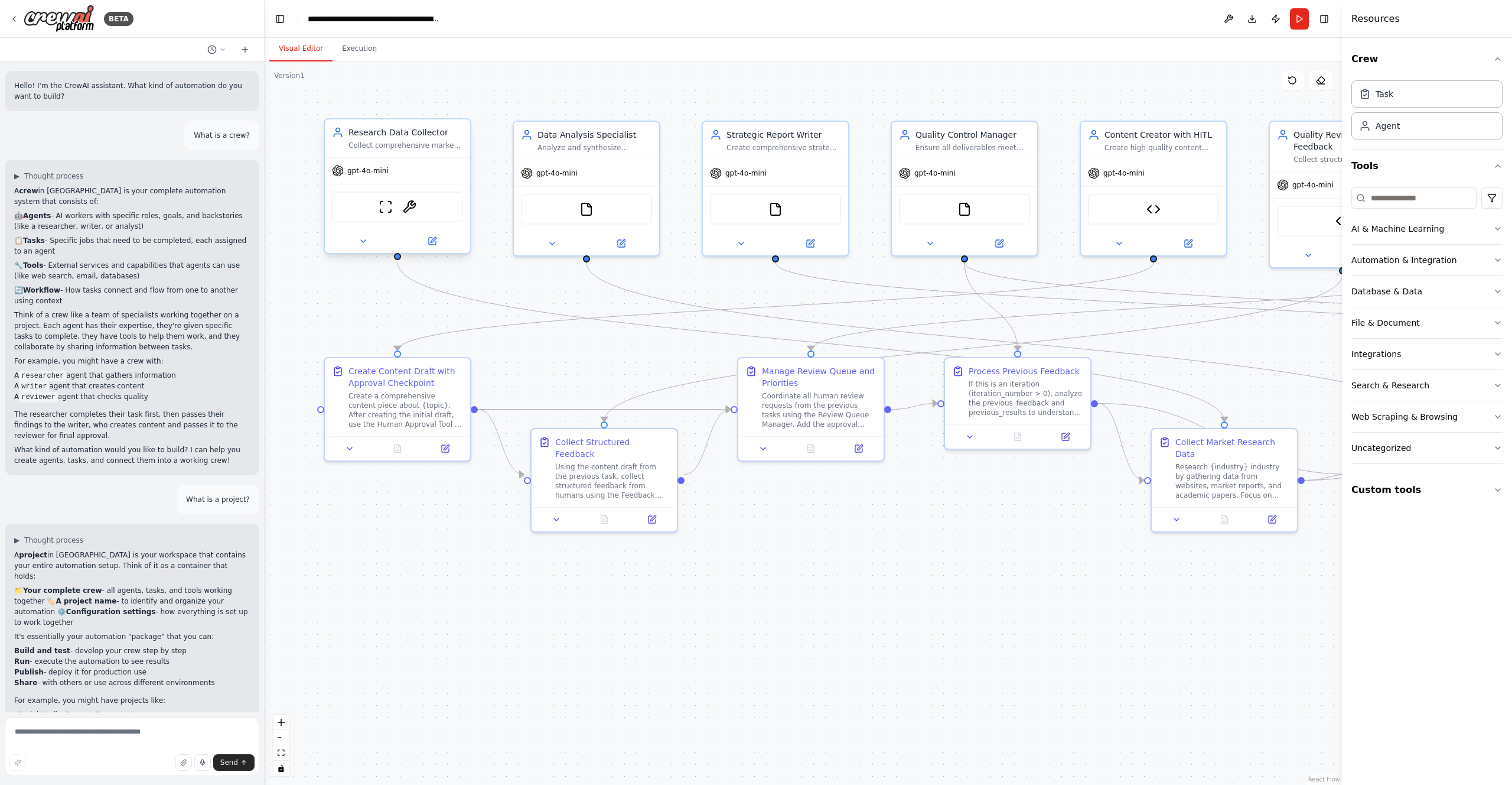
scroll to position [24389, 0]
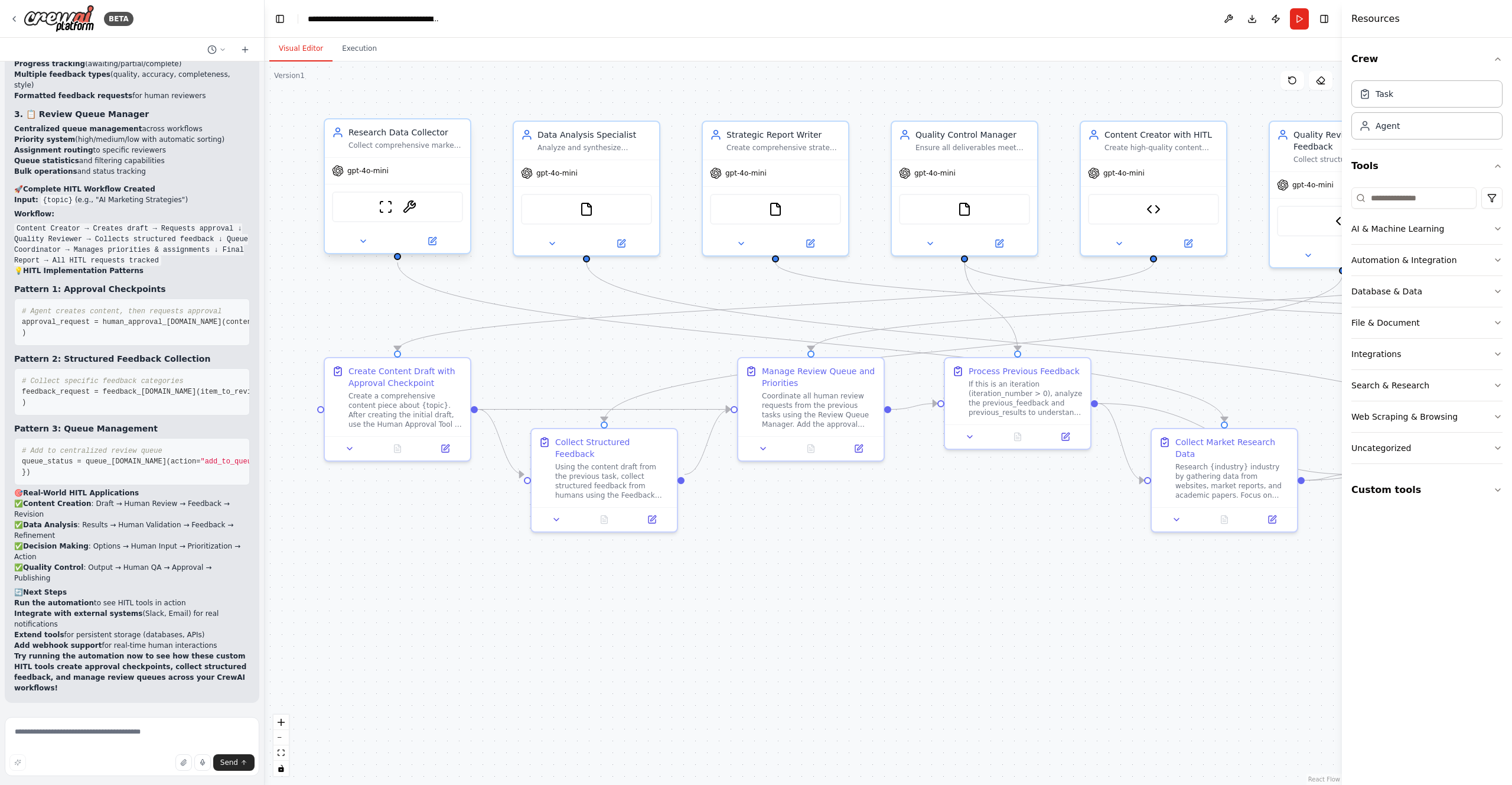
click at [370, 173] on span "gpt-4o-mini" at bounding box center [368, 171] width 41 height 10
click at [436, 237] on icon at bounding box center [432, 241] width 10 height 10
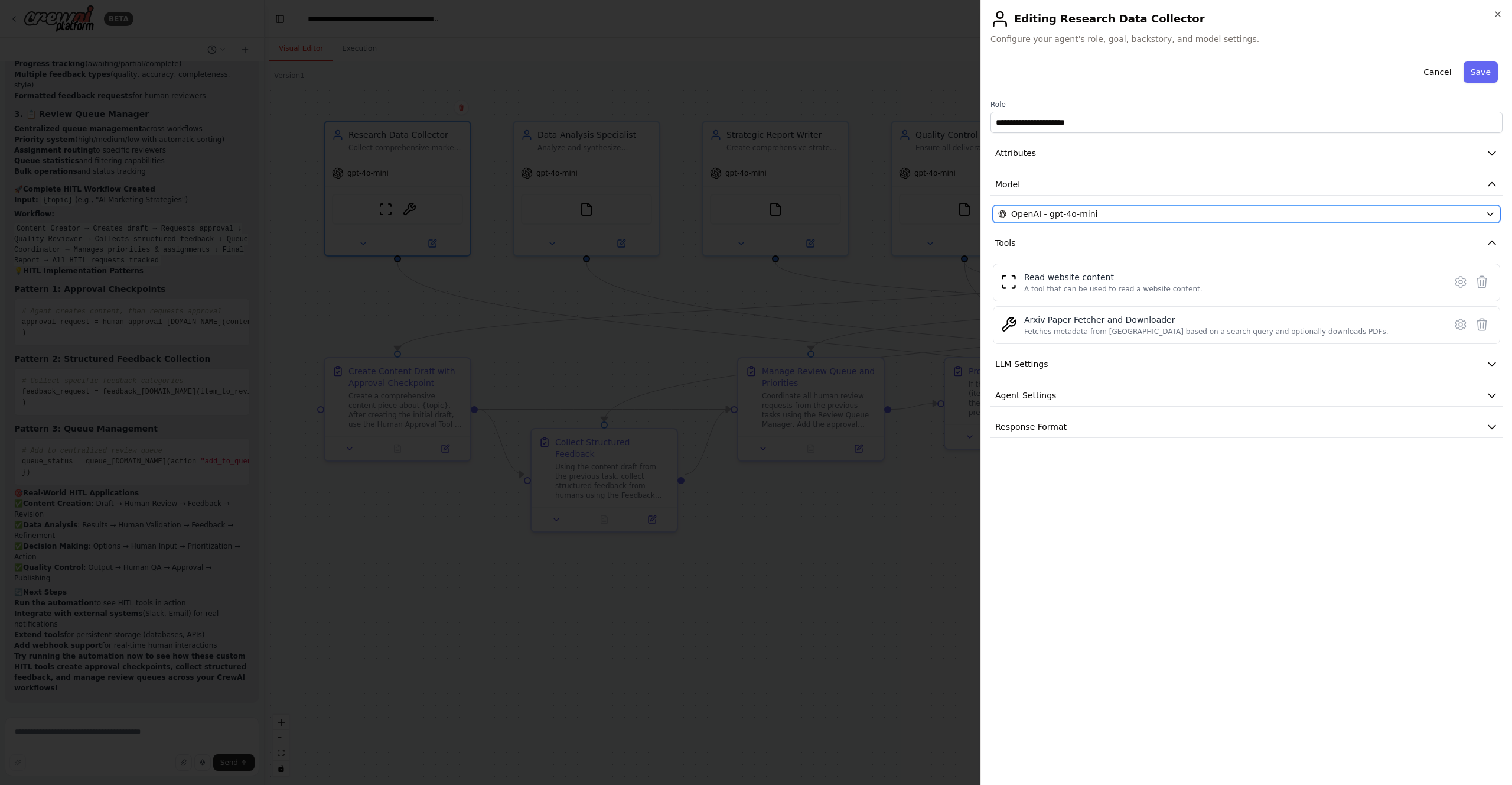
click at [1048, 215] on span "OpenAI - gpt-4o-mini" at bounding box center [1054, 214] width 86 height 12
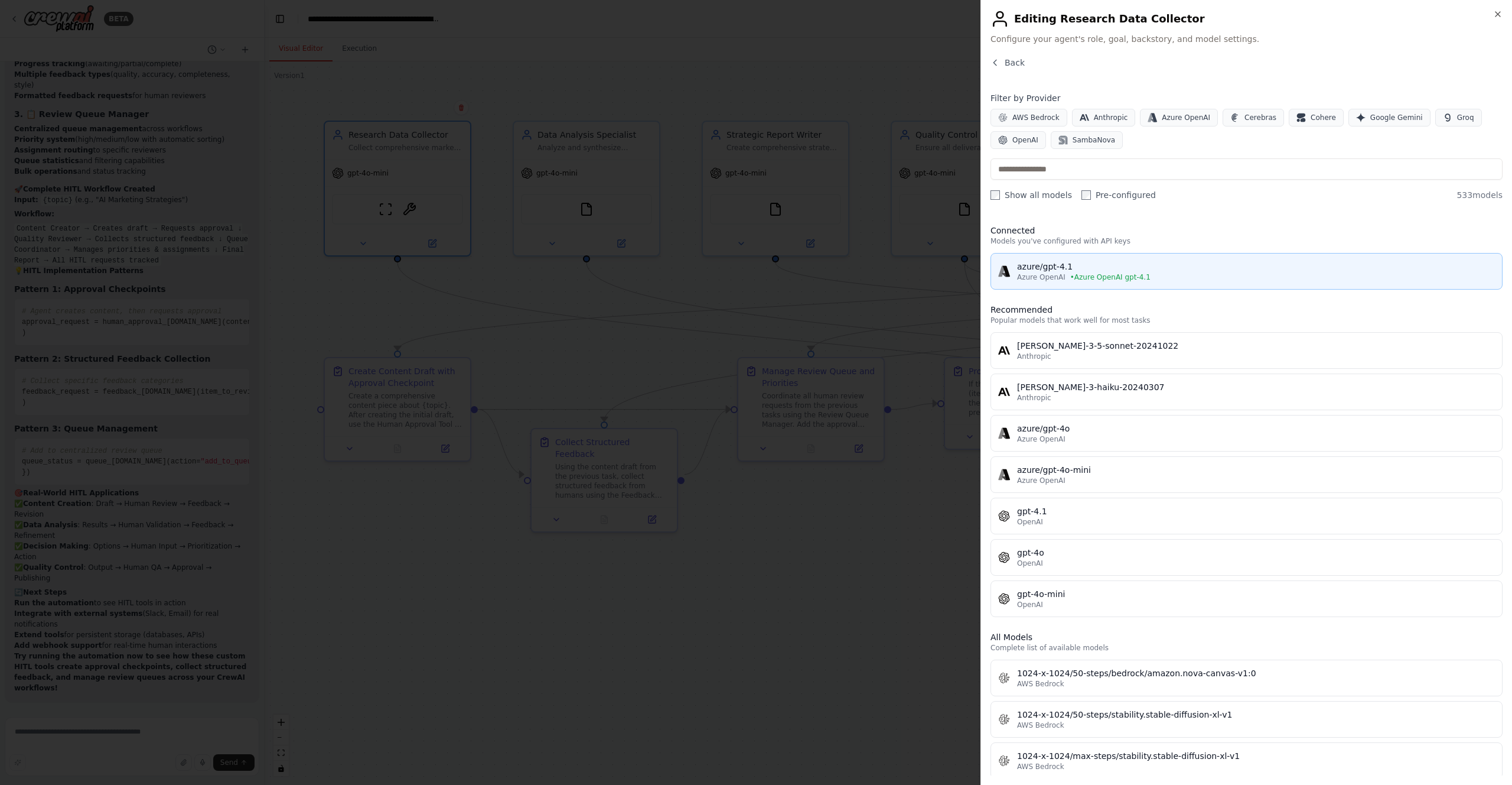
click at [1047, 266] on div "azure/gpt-4.1" at bounding box center [1256, 267] width 478 height 12
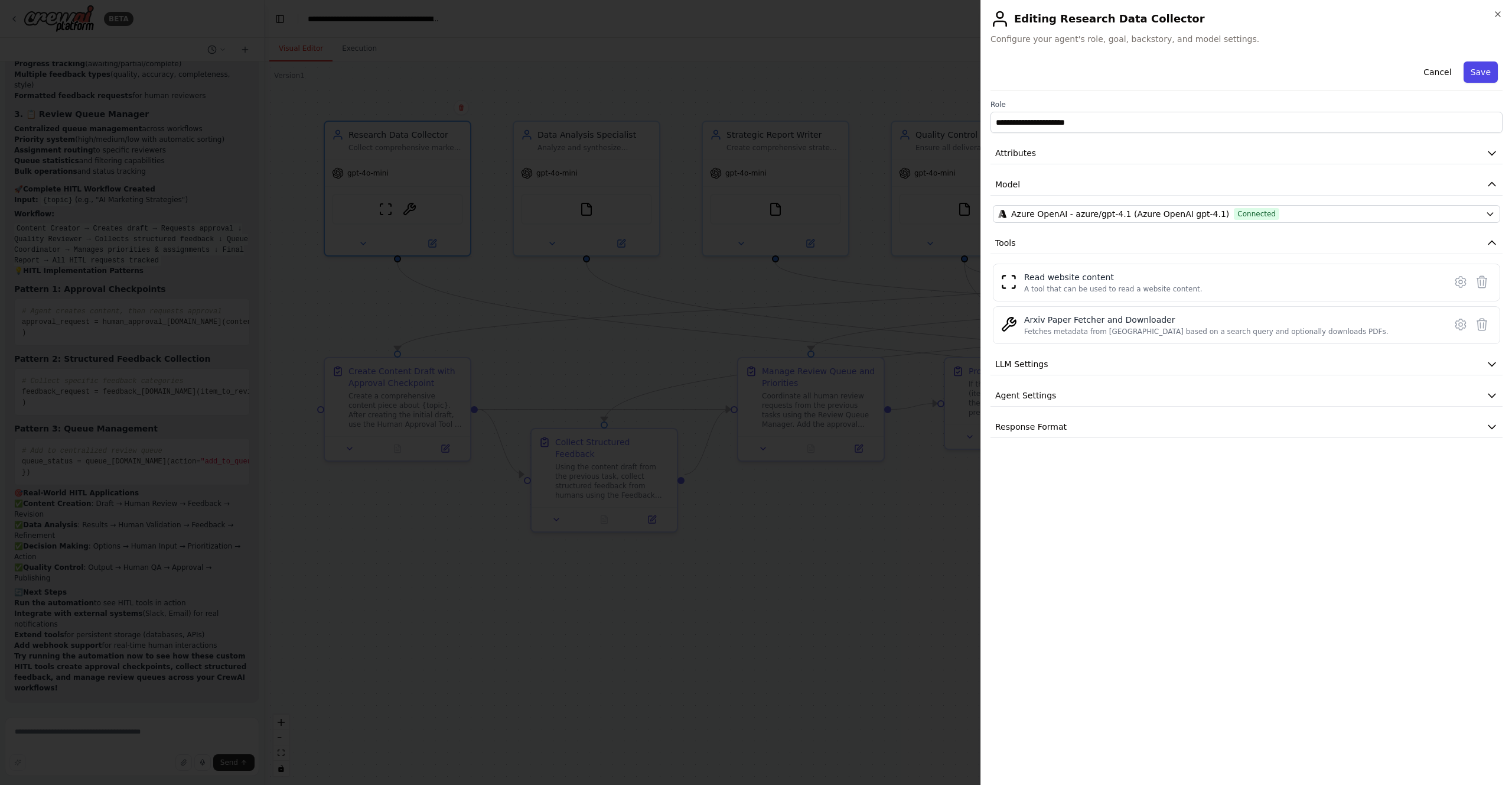
click at [1471, 75] on button "Save" at bounding box center [1480, 72] width 34 height 22
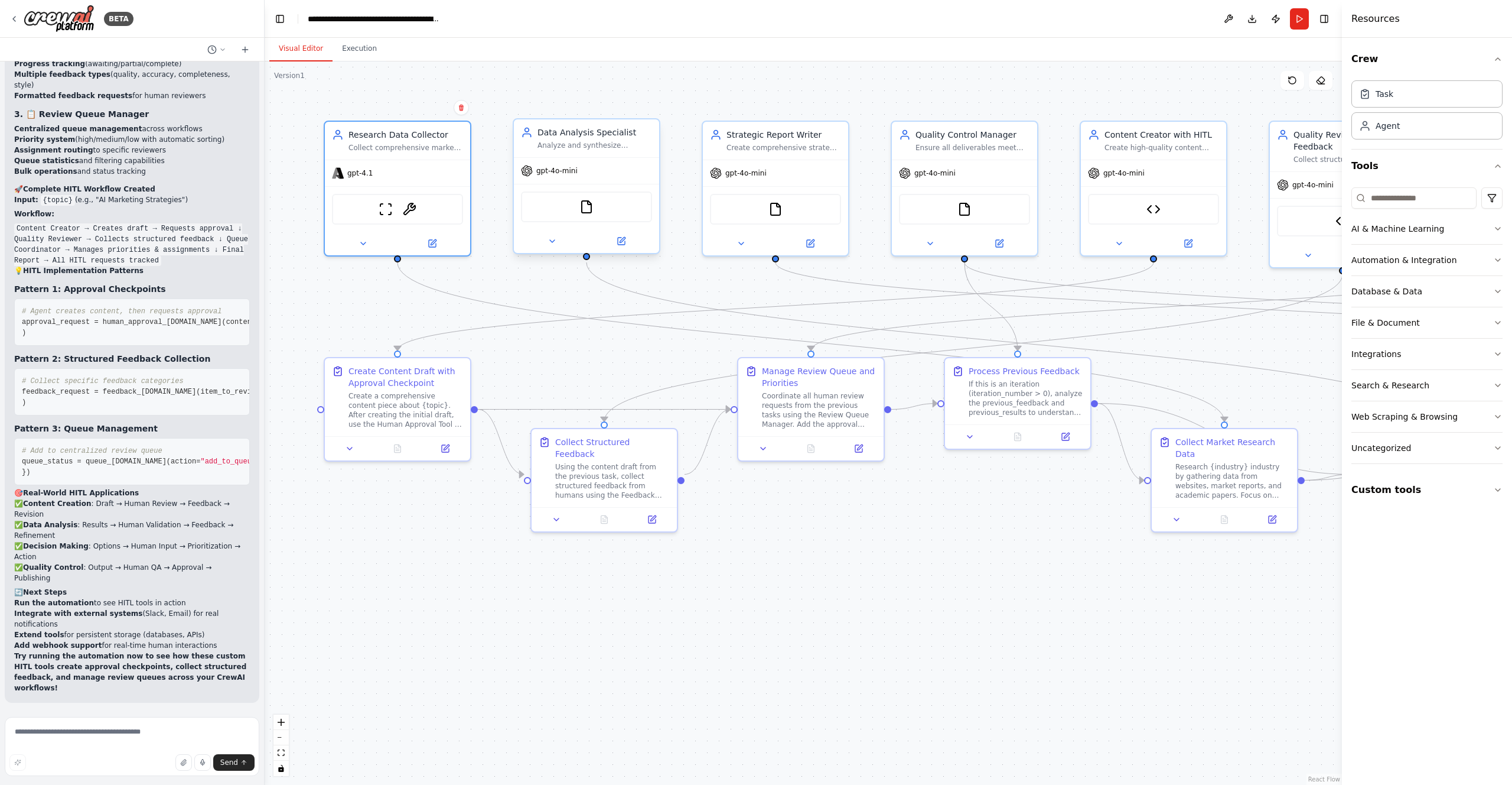
click at [569, 172] on span "gpt-4o-mini" at bounding box center [557, 171] width 41 height 10
click at [621, 244] on icon at bounding box center [621, 241] width 7 height 7
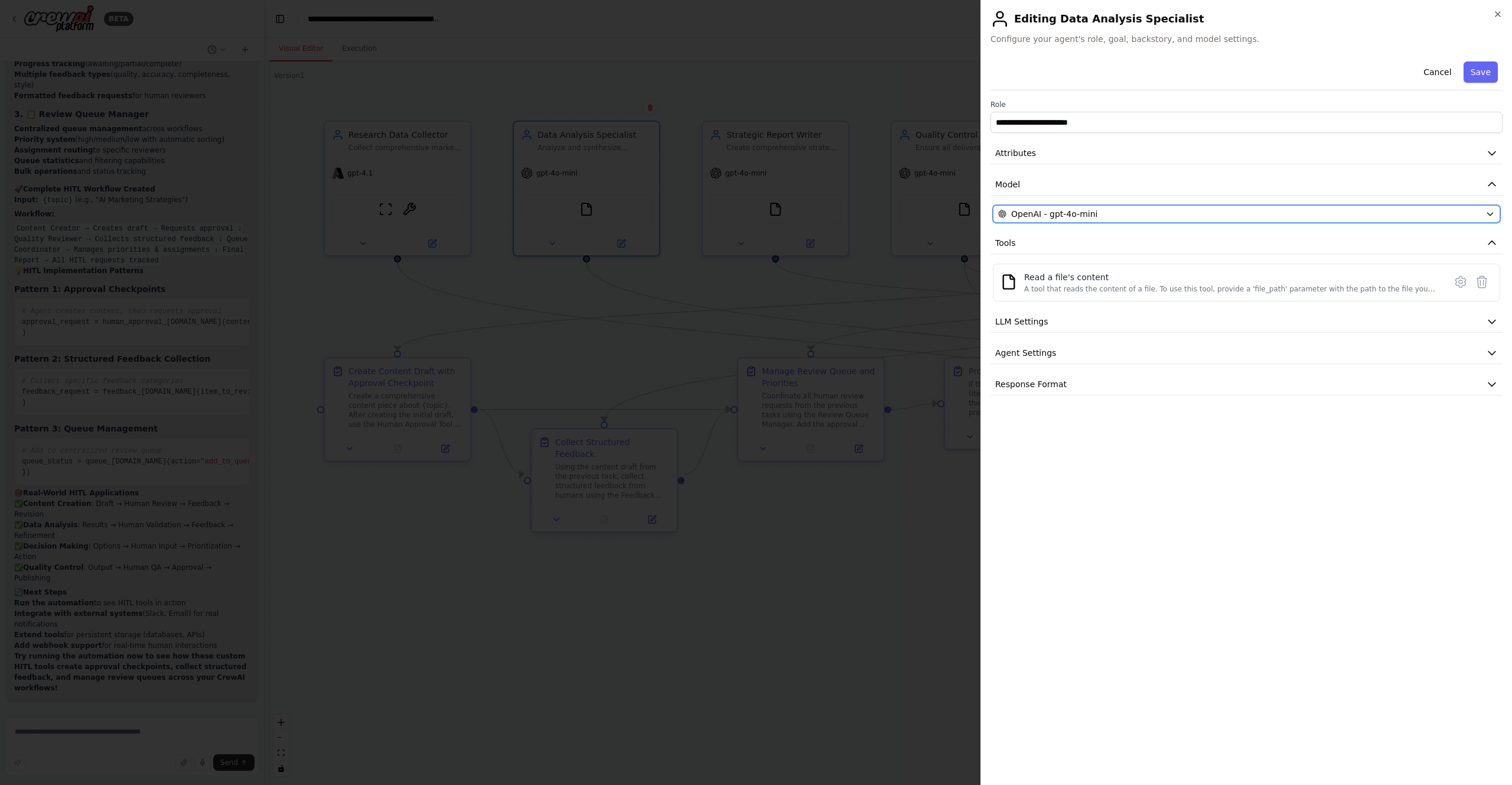
click at [1063, 212] on span "OpenAI - gpt-4o-mini" at bounding box center [1054, 214] width 86 height 12
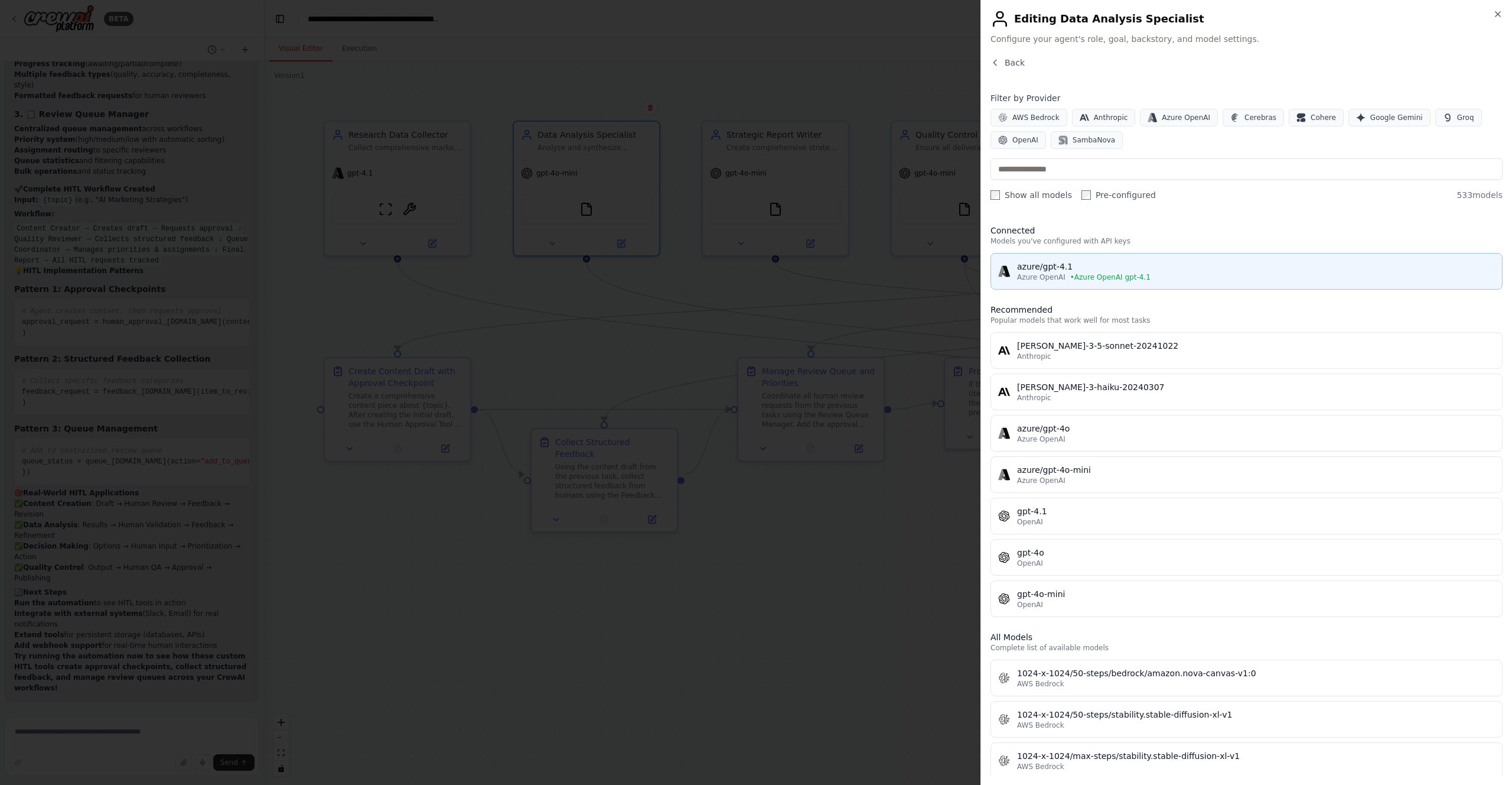
click at [1059, 269] on div "azure/gpt-4.1" at bounding box center [1256, 267] width 478 height 12
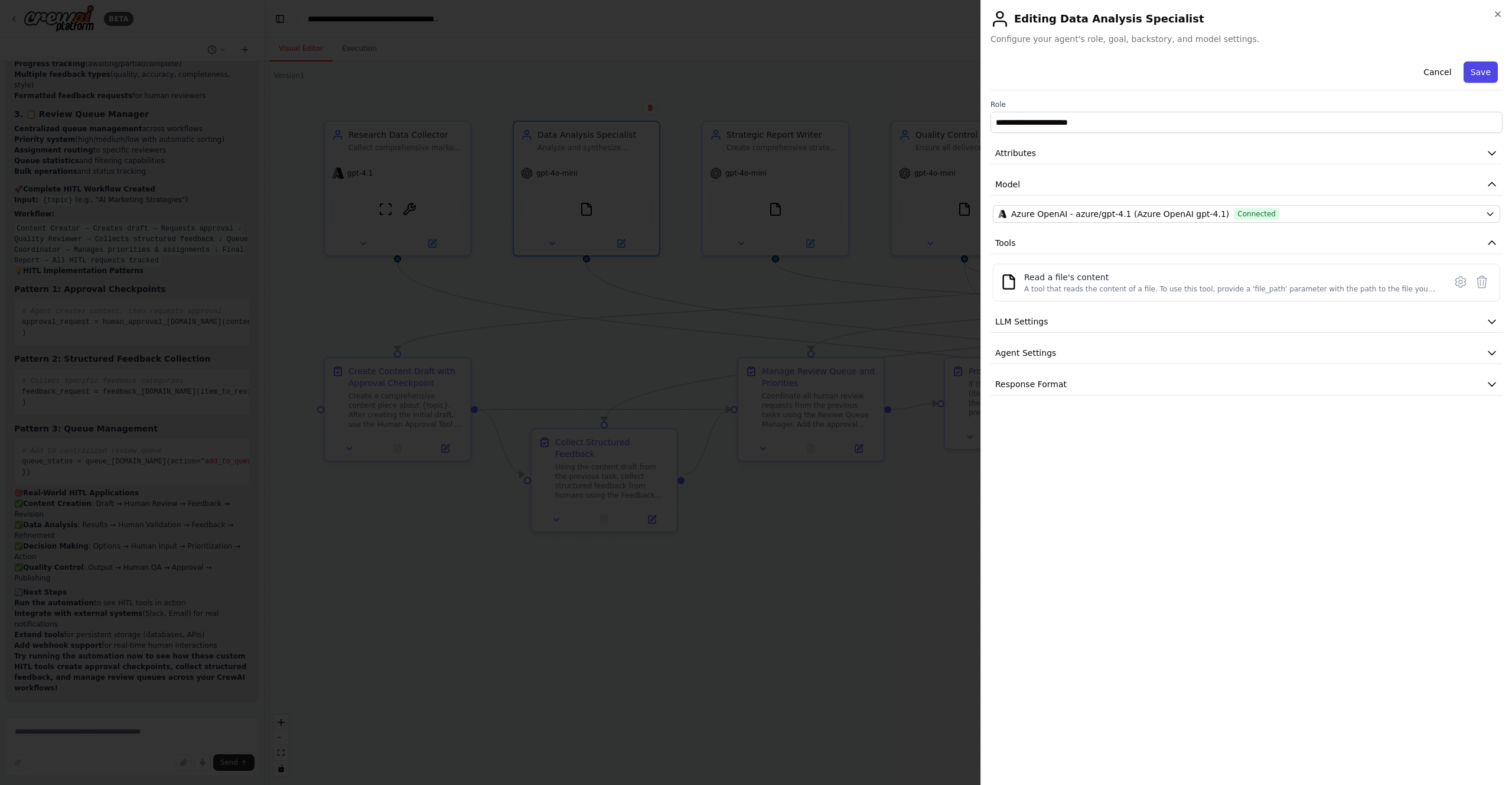
click at [1480, 72] on button "Save" at bounding box center [1480, 72] width 34 height 22
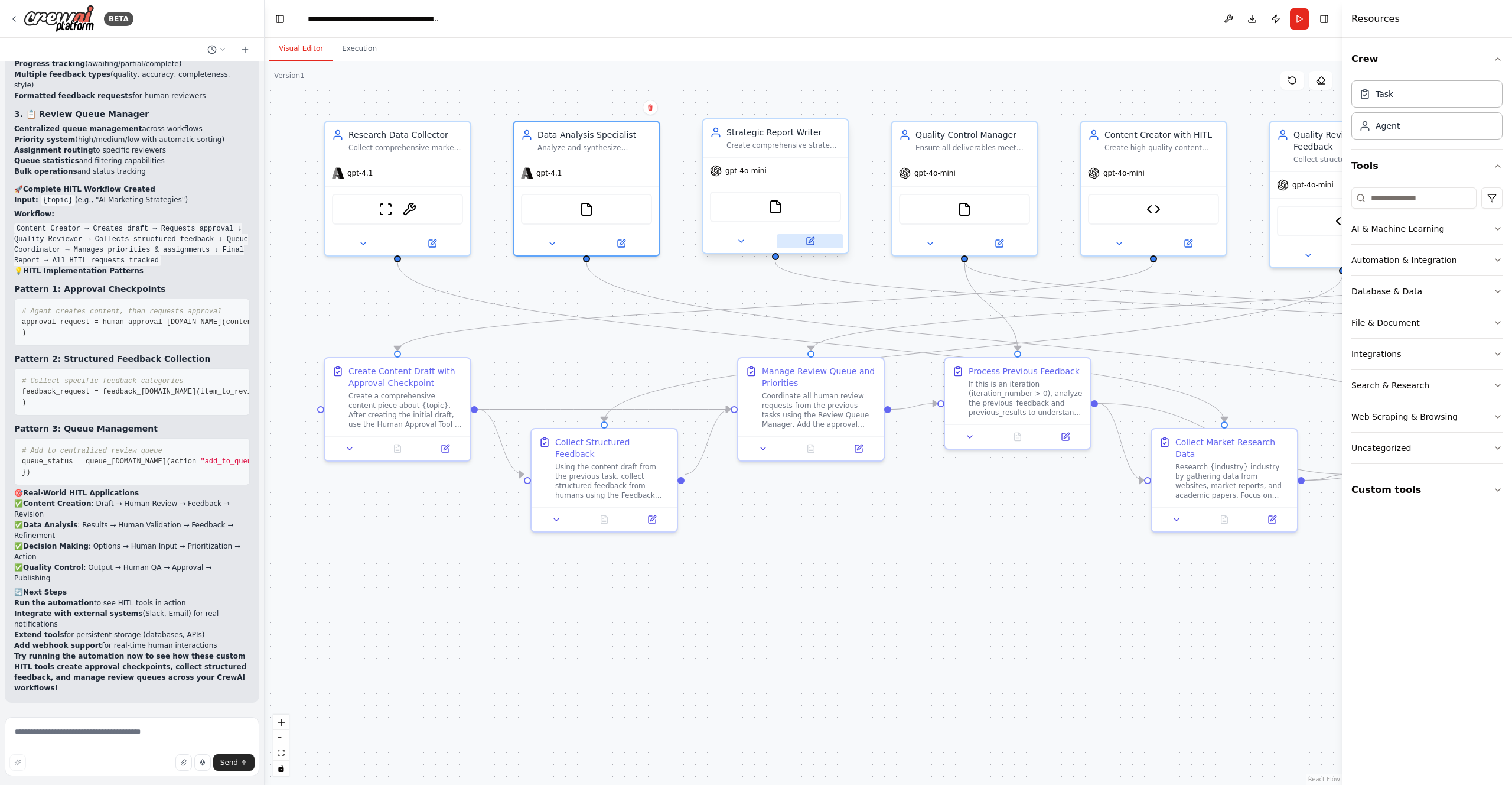
click at [813, 242] on icon at bounding box center [810, 241] width 7 height 7
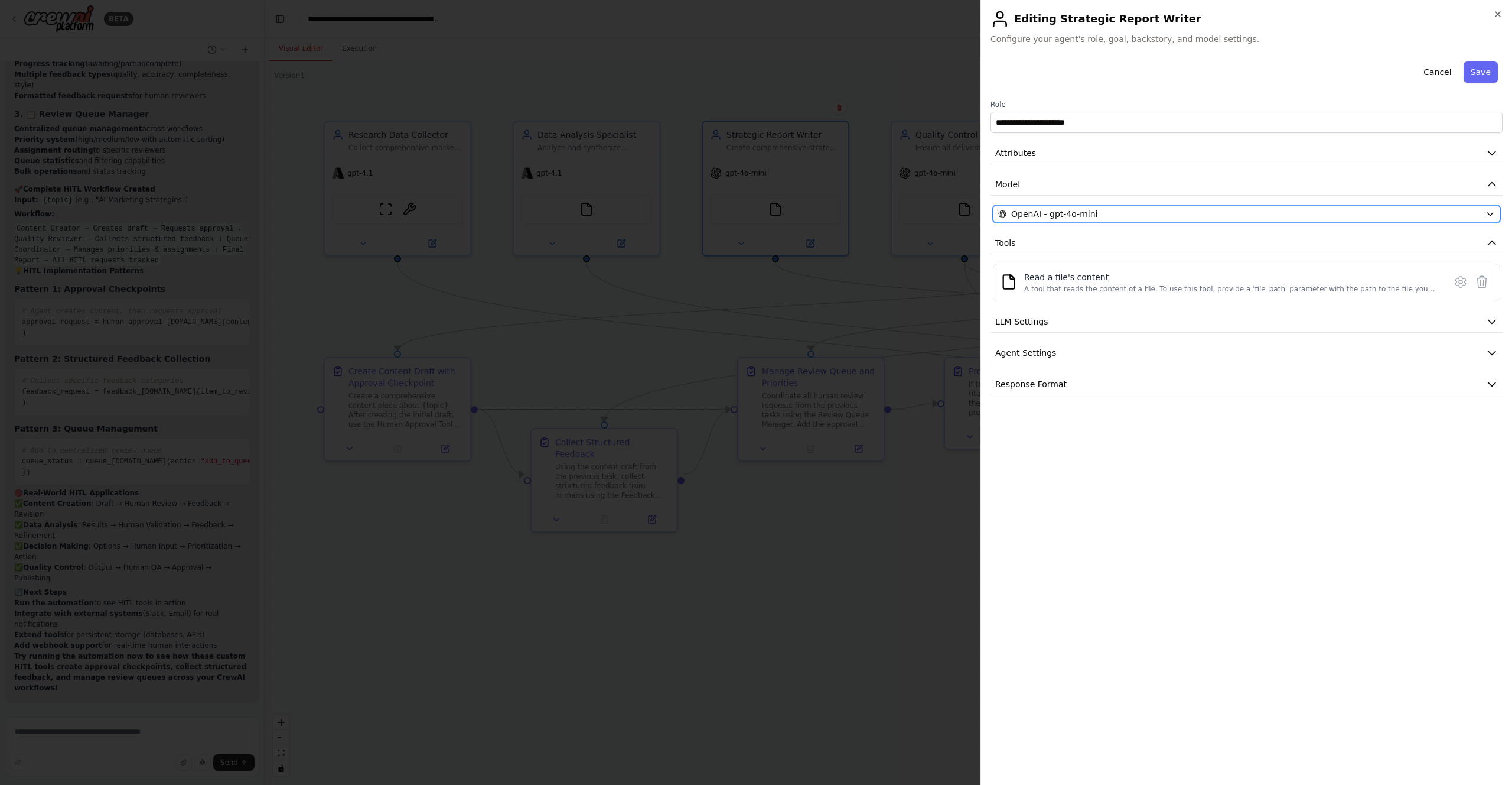
click at [1434, 214] on div "OpenAI - gpt-4o-mini" at bounding box center [1239, 214] width 483 height 12
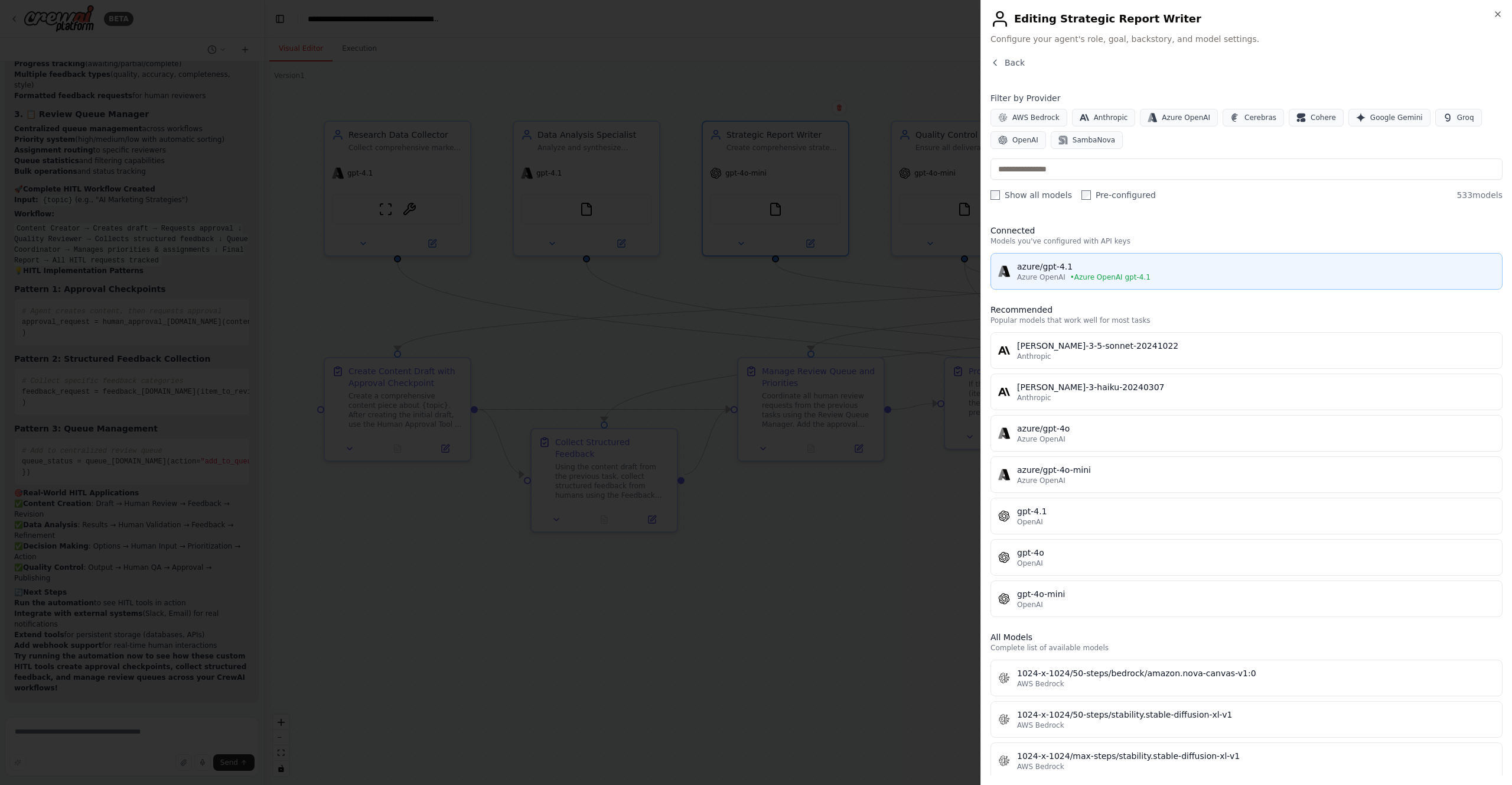
click at [1170, 266] on div "azure/gpt-4.1" at bounding box center [1256, 267] width 478 height 12
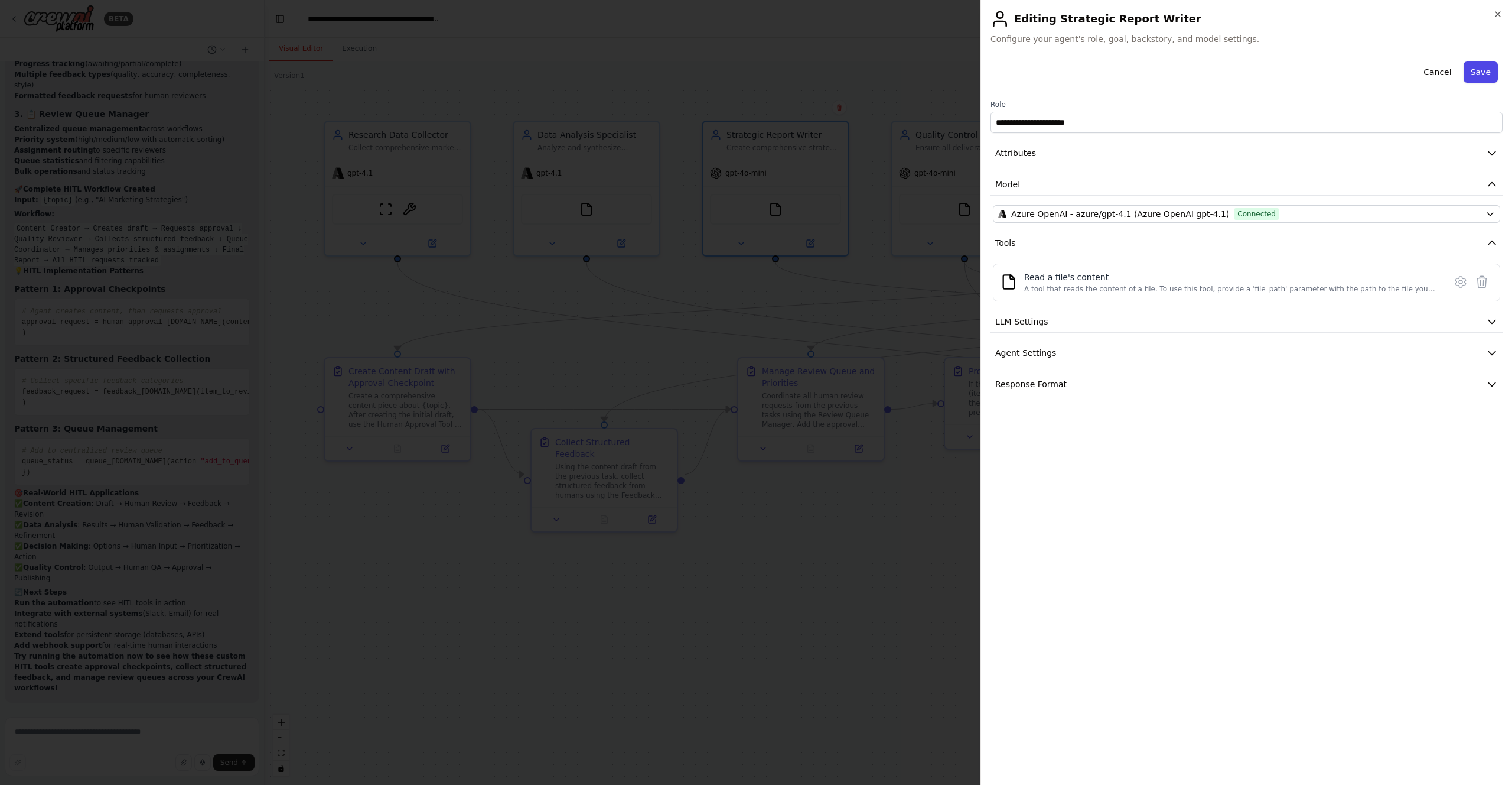
click at [1490, 72] on button "Save" at bounding box center [1480, 72] width 34 height 22
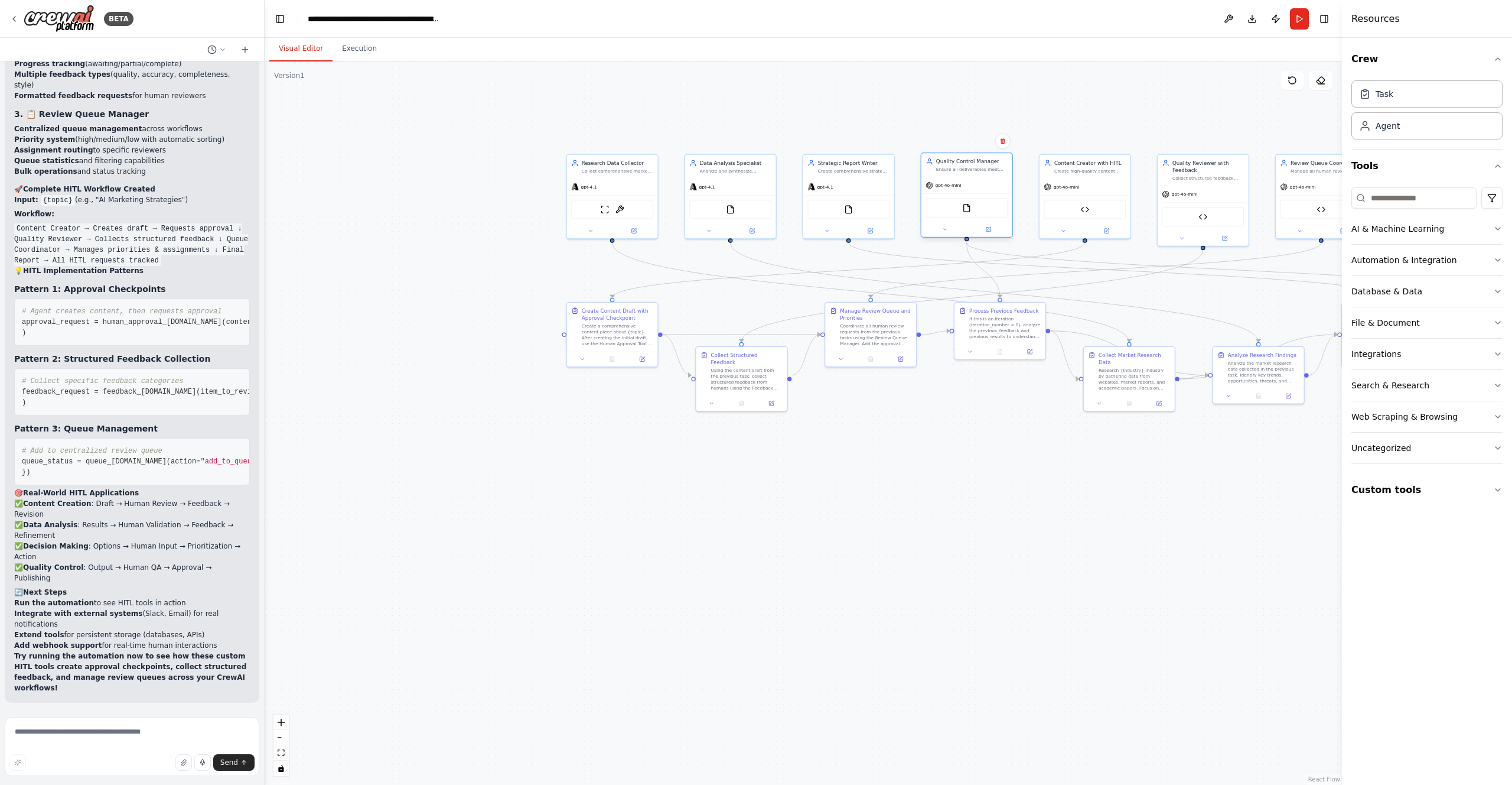
click at [972, 209] on div "FileReadTool" at bounding box center [967, 208] width 82 height 20
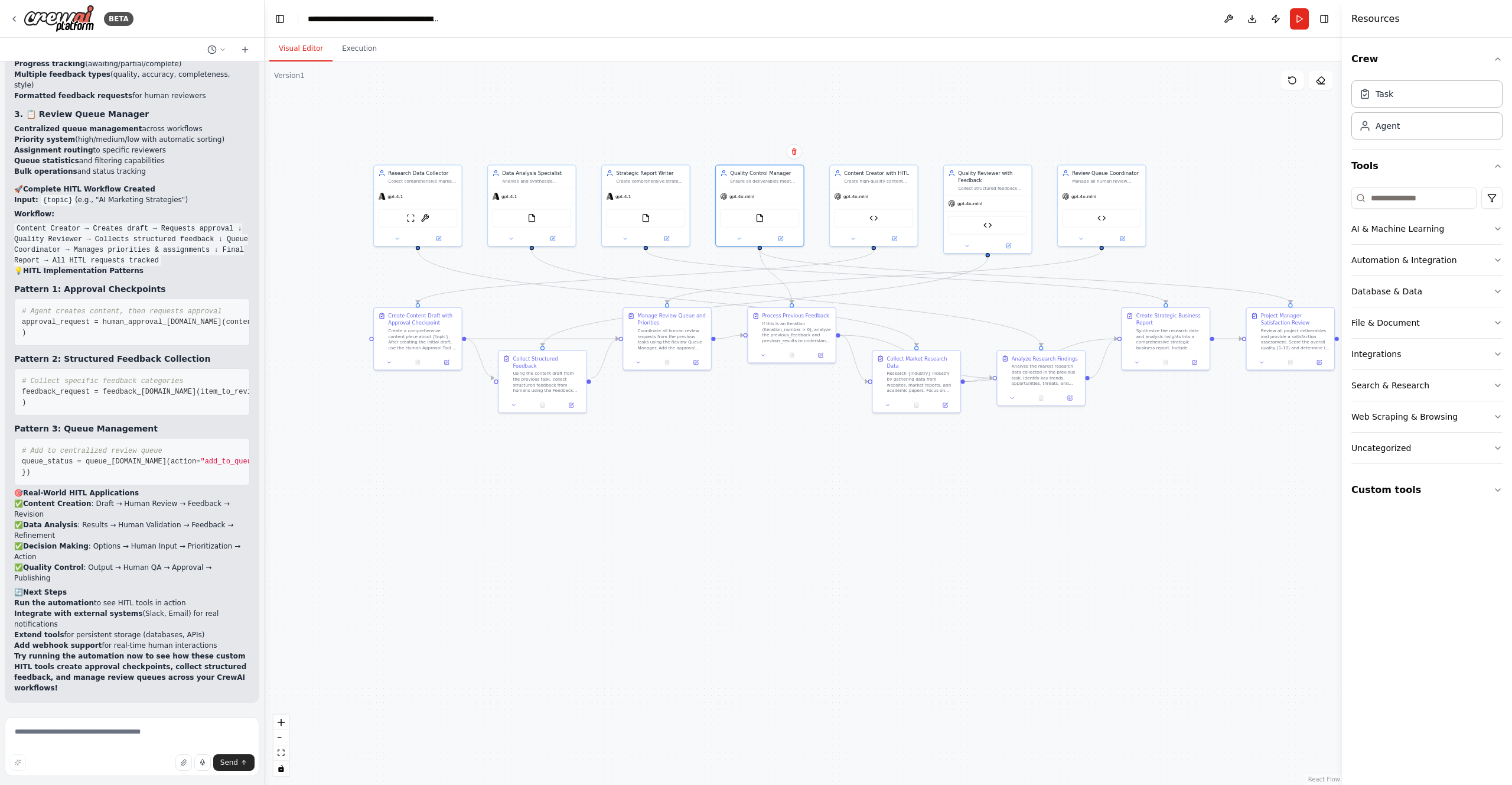
drag, startPoint x: 993, startPoint y: 119, endPoint x: 785, endPoint y: 130, distance: 208.3
click at [785, 130] on div ".deletable-edge-delete-btn { width: 20px; height: 20px; border: 0px solid #ffff…" at bounding box center [803, 423] width 1077 height 723
click at [752, 206] on div "FileReadTool" at bounding box center [760, 216] width 87 height 27
click at [784, 238] on button at bounding box center [781, 237] width 40 height 8
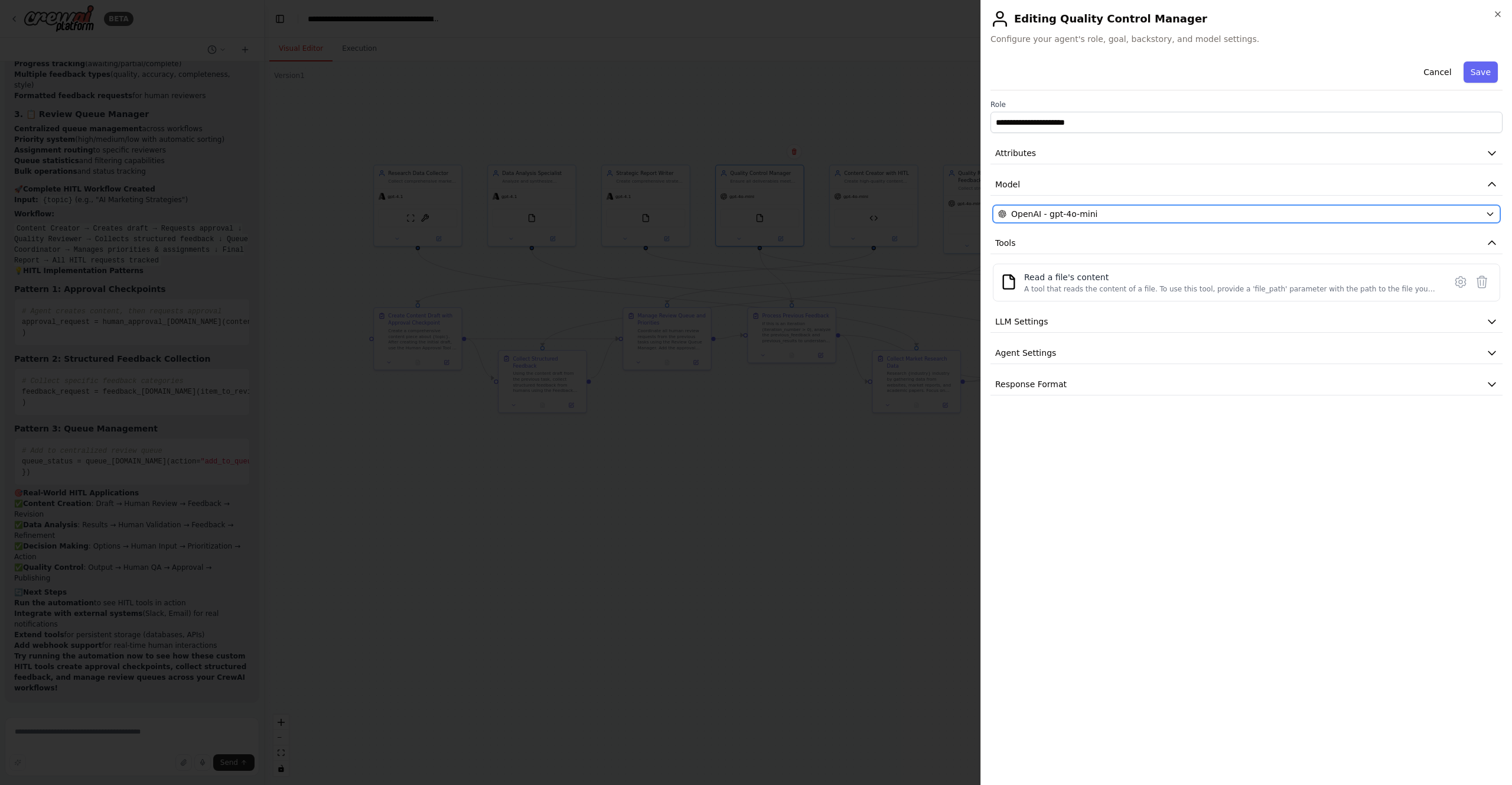
click at [1062, 221] on button "OpenAI - gpt-4o-mini" at bounding box center [1246, 214] width 507 height 18
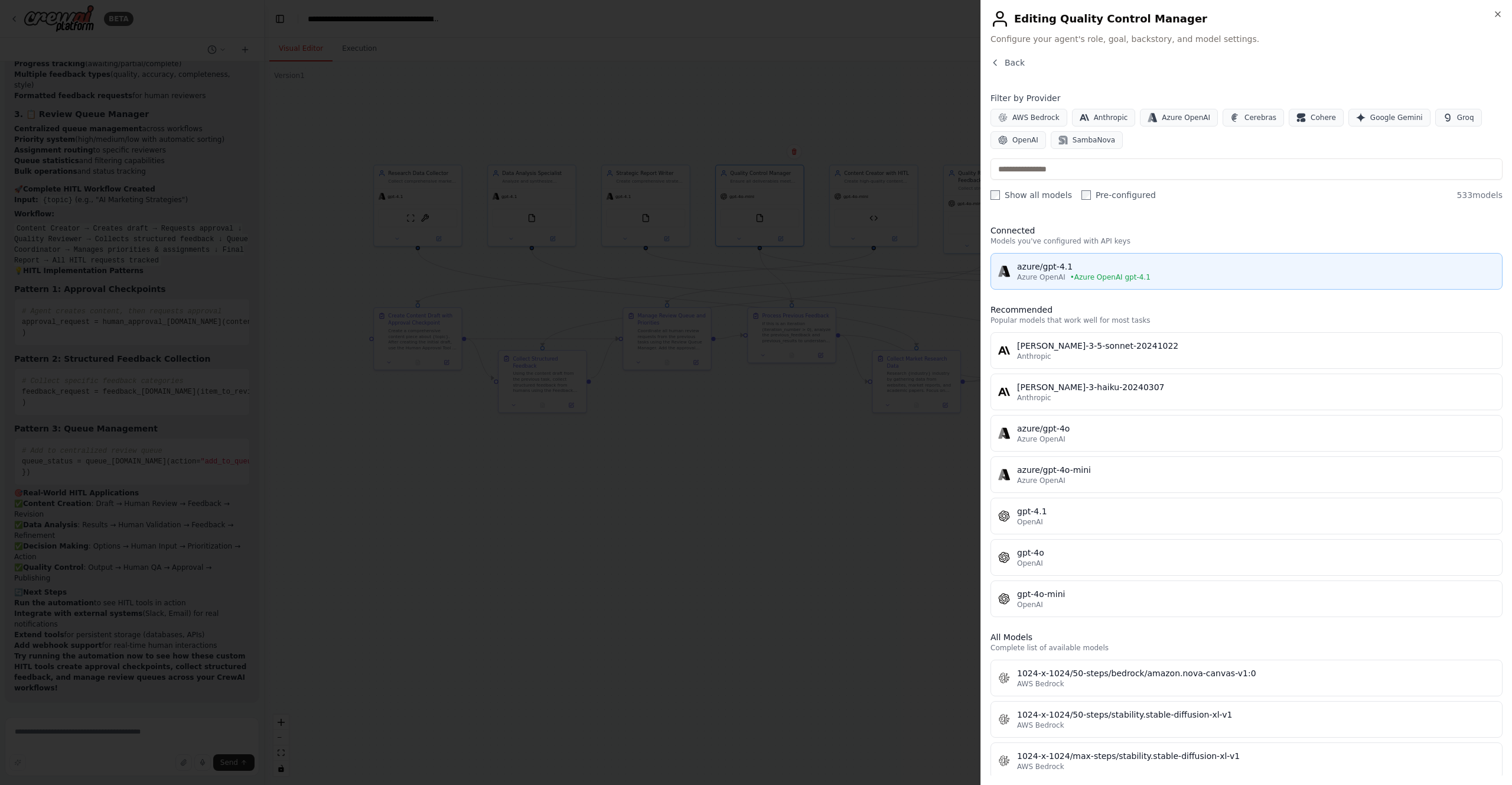
click at [1049, 258] on button "azure/gpt-4.1 Azure OpenAI • Azure OpenAI gpt-4.1" at bounding box center [1246, 271] width 512 height 36
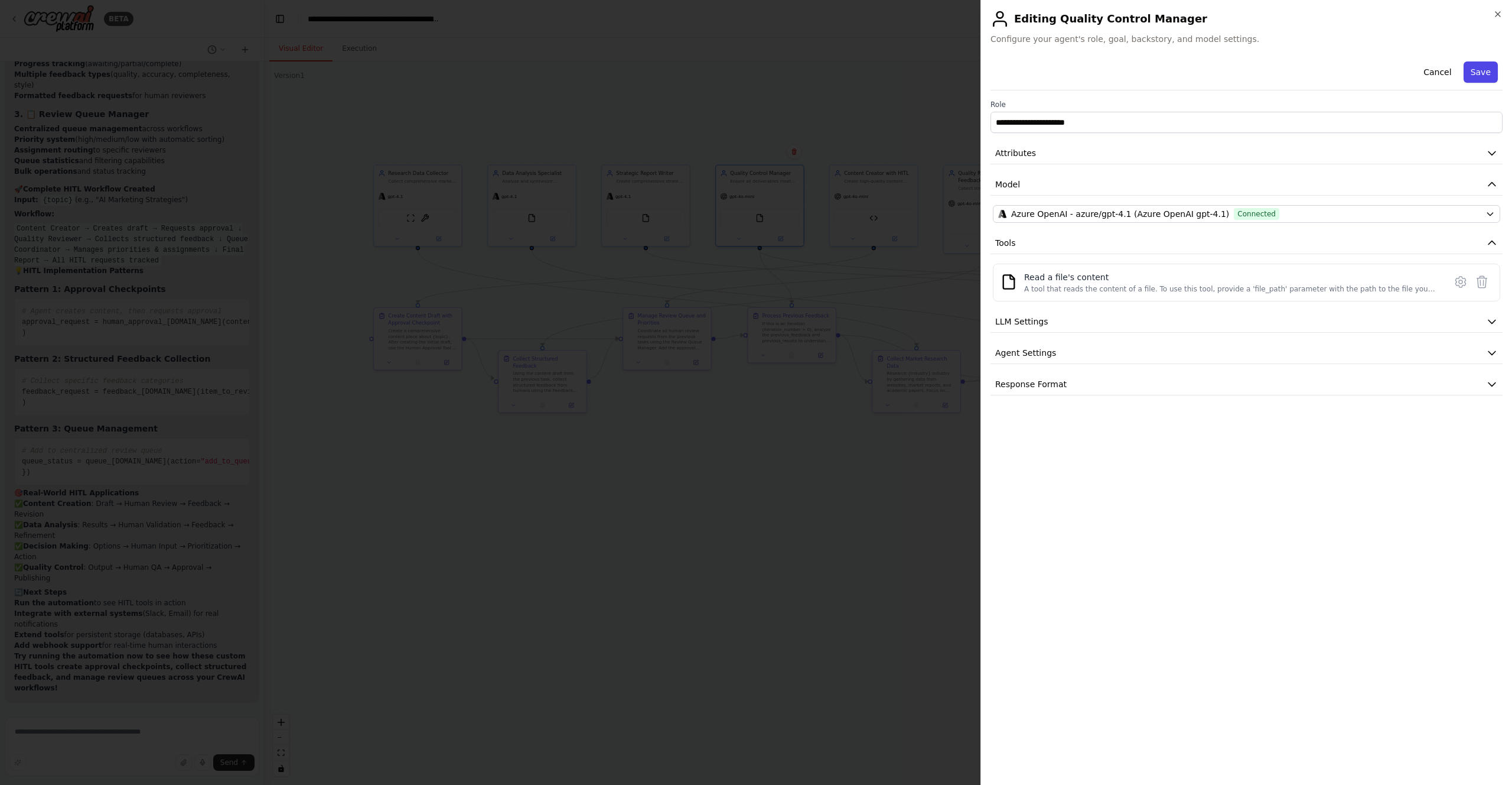
click at [1492, 65] on button "Save" at bounding box center [1480, 72] width 34 height 22
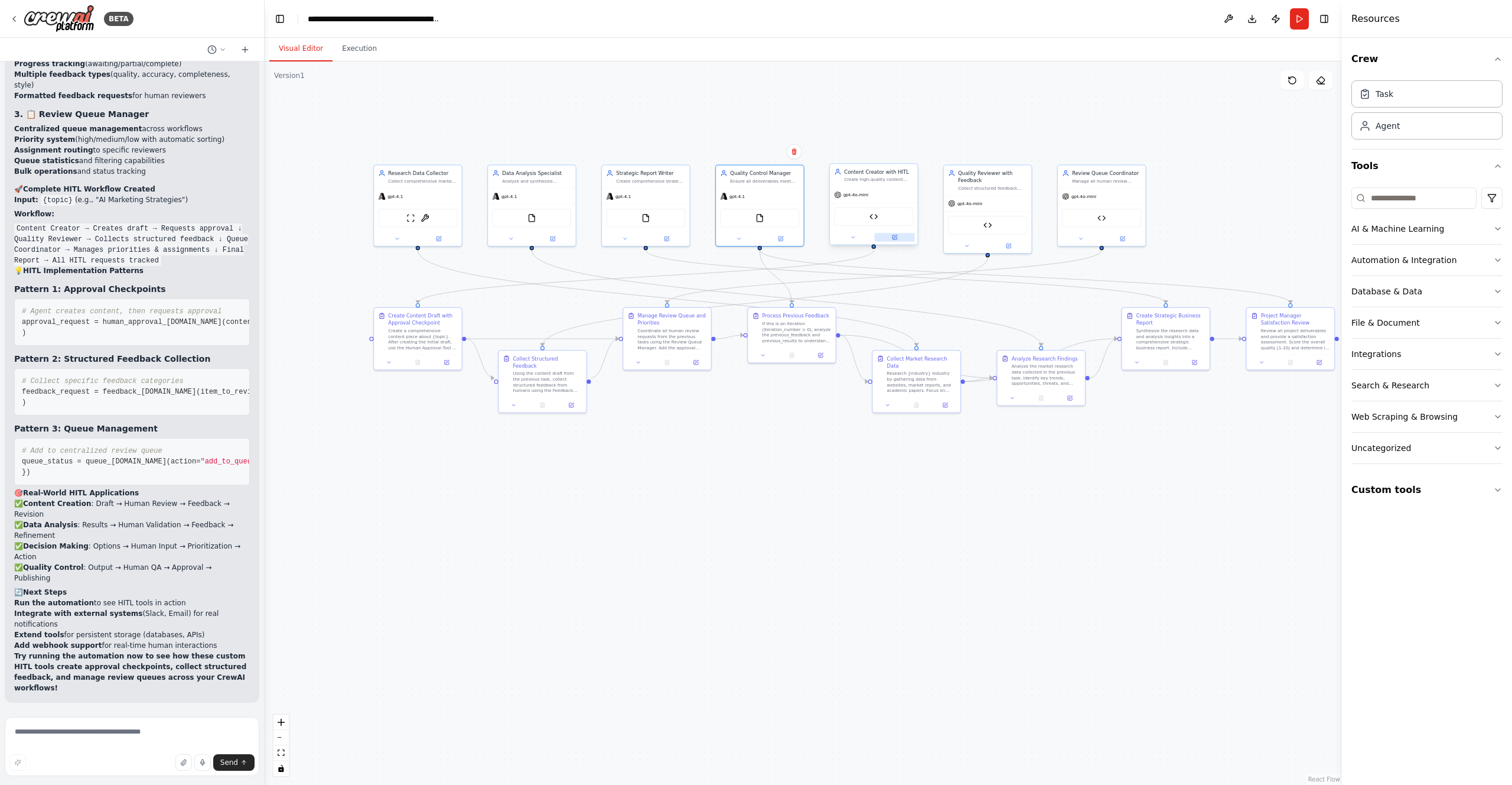
click at [891, 237] on button at bounding box center [894, 237] width 40 height 8
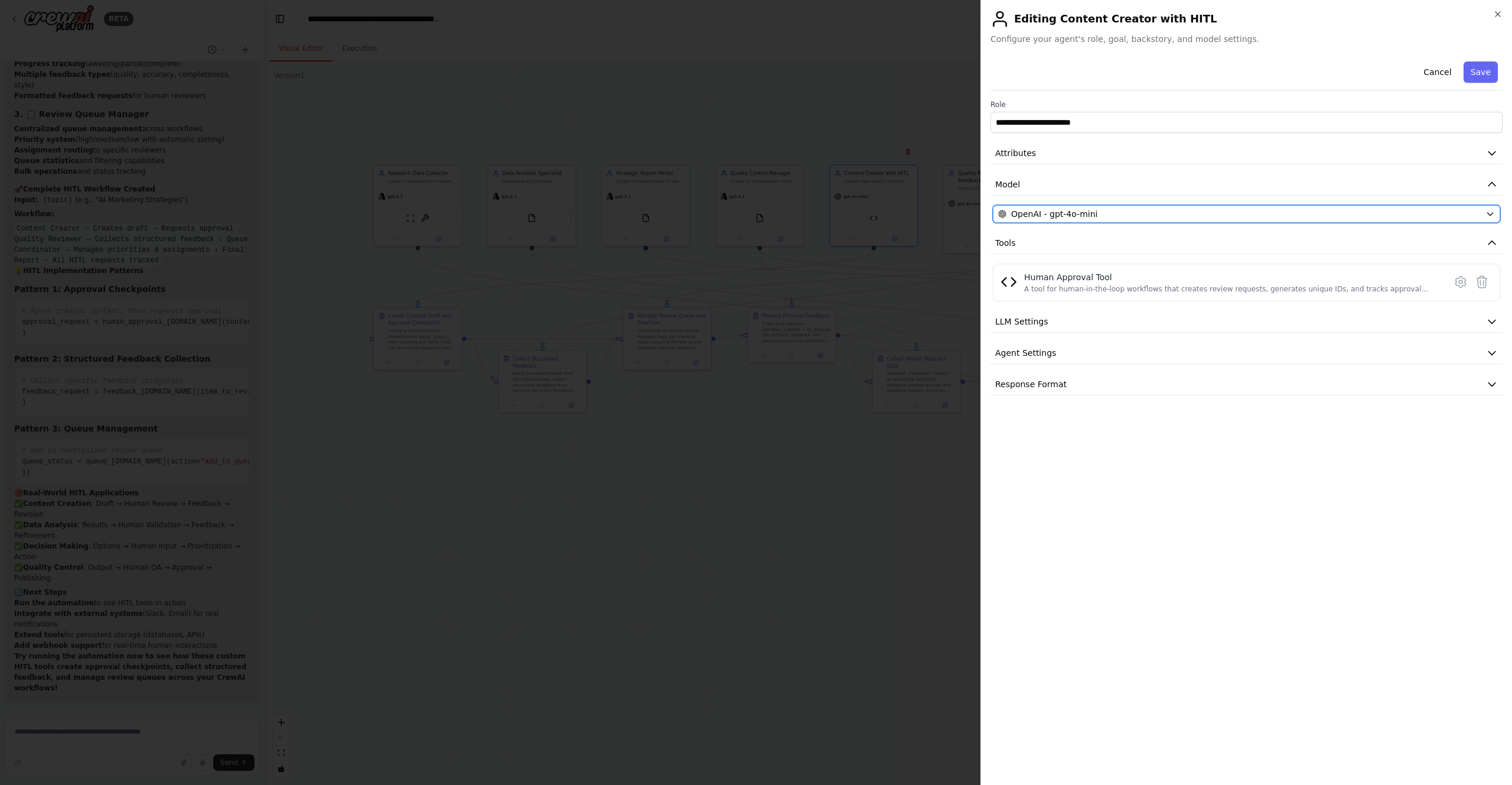
click at [1098, 215] on div "OpenAI - gpt-4o-mini" at bounding box center [1239, 214] width 483 height 12
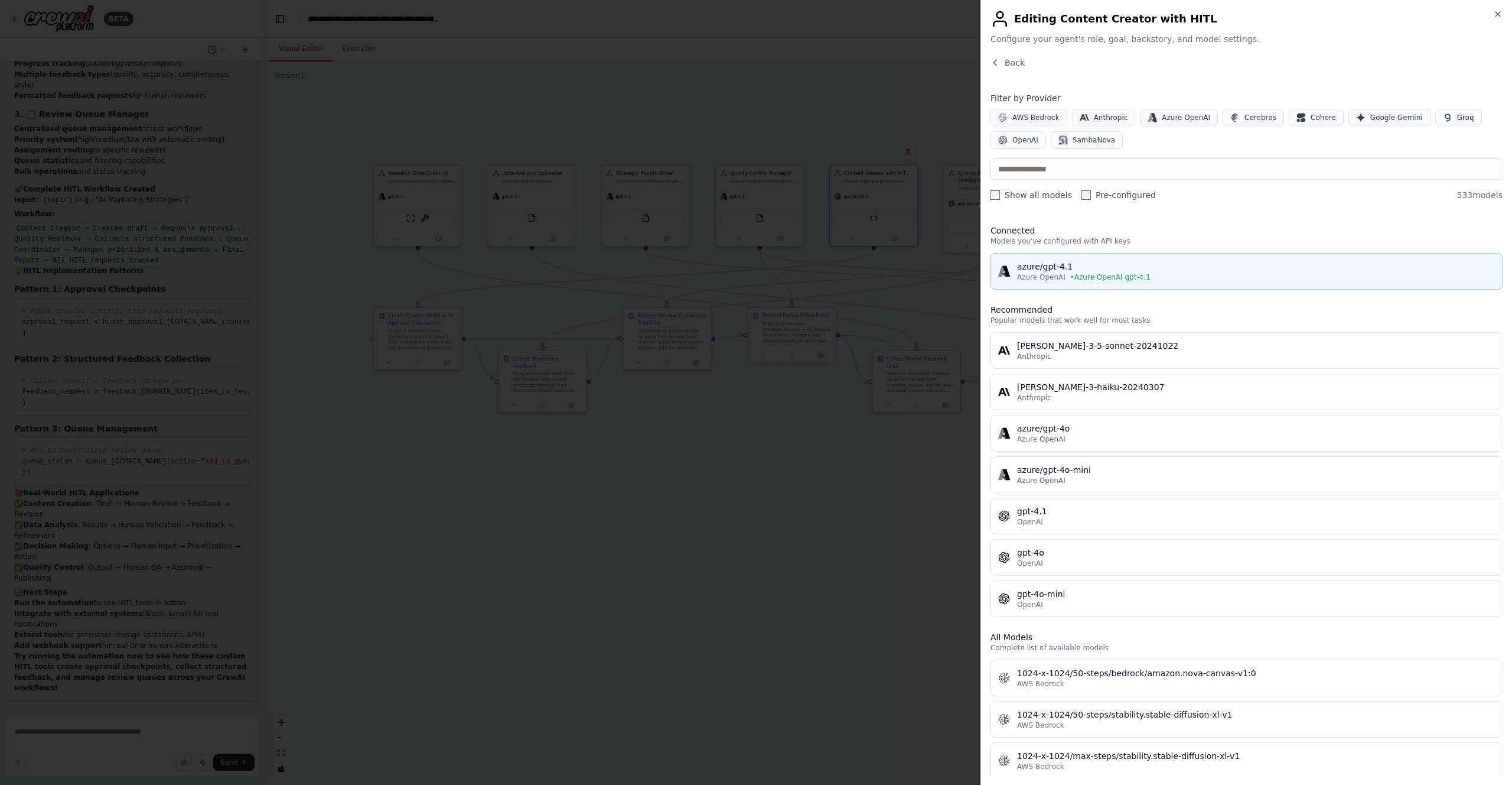
click at [1050, 262] on div "azure/gpt-4.1" at bounding box center [1256, 267] width 478 height 12
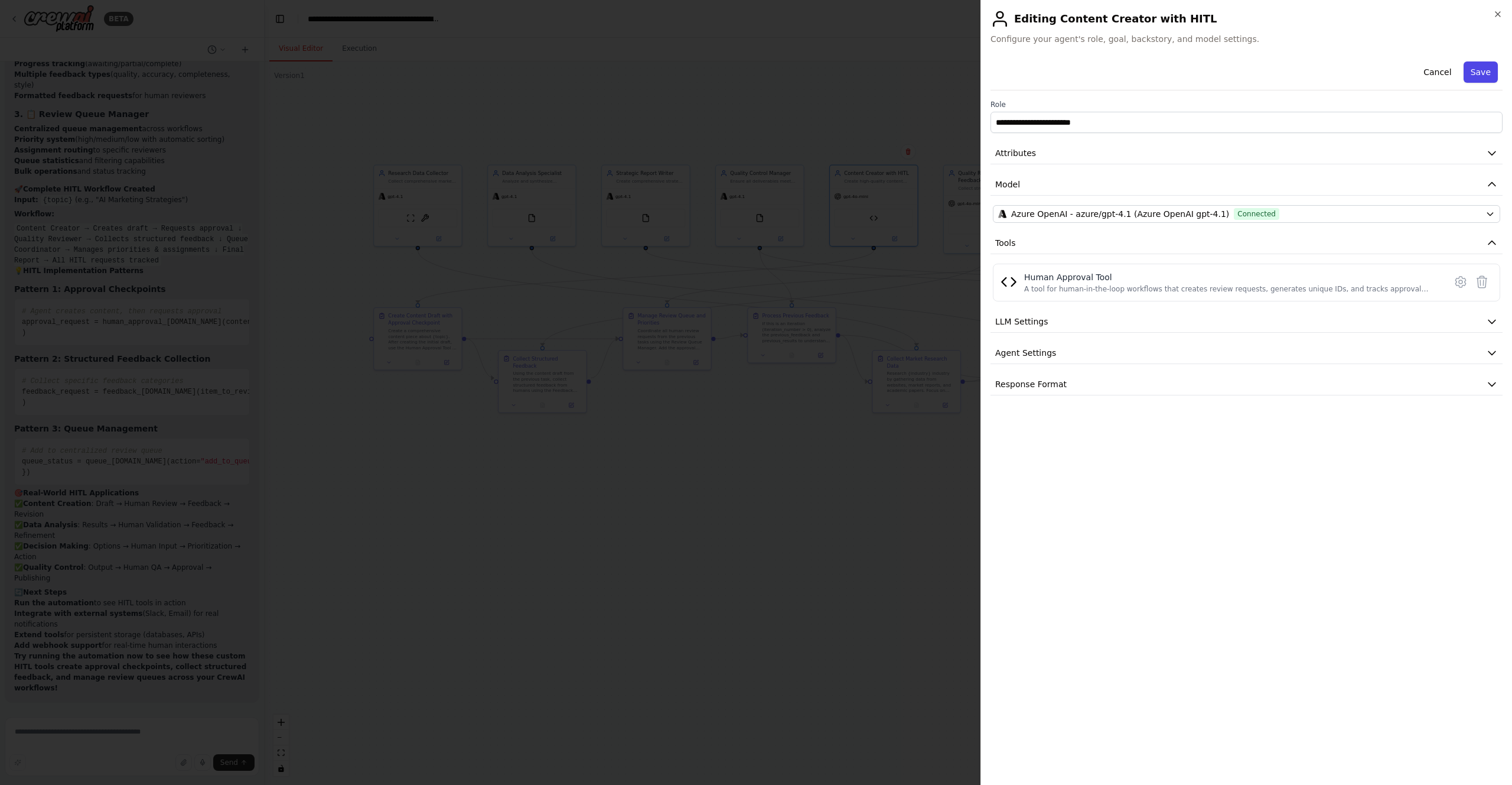
click at [1477, 74] on button "Save" at bounding box center [1480, 72] width 34 height 22
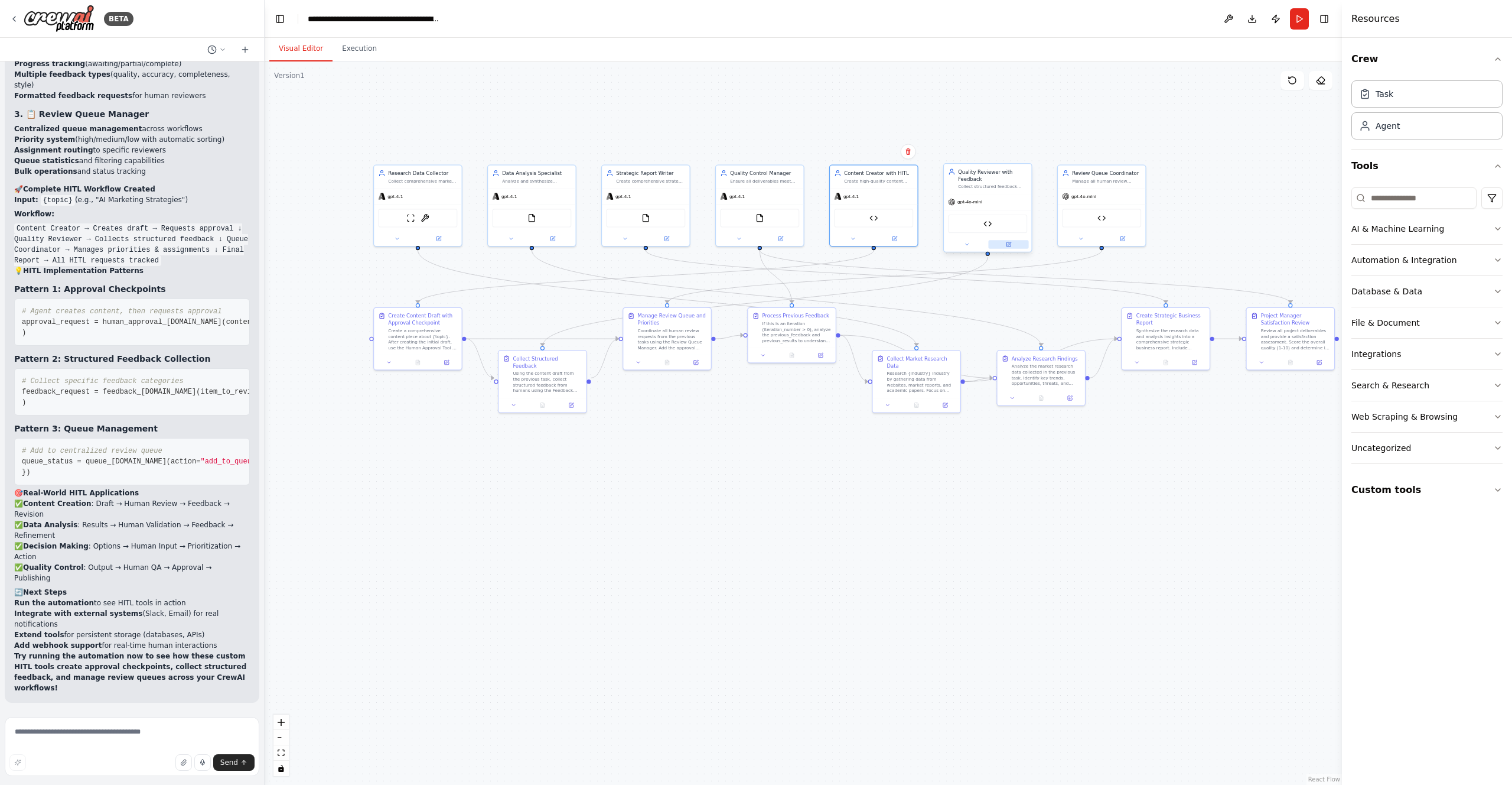
click at [1010, 243] on icon at bounding box center [1010, 244] width 4 height 4
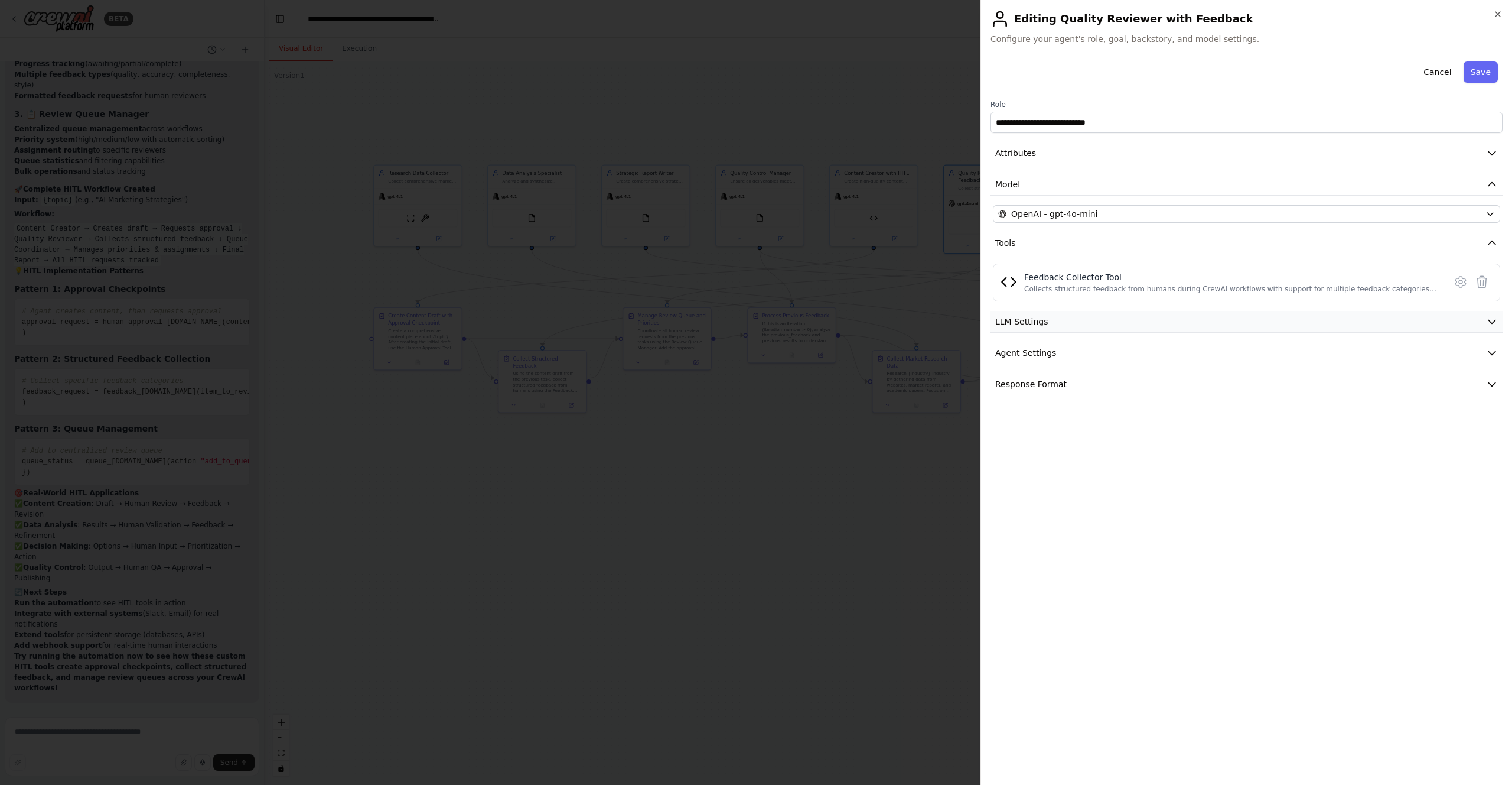
click at [1209, 316] on button "LLM Settings" at bounding box center [1246, 321] width 512 height 22
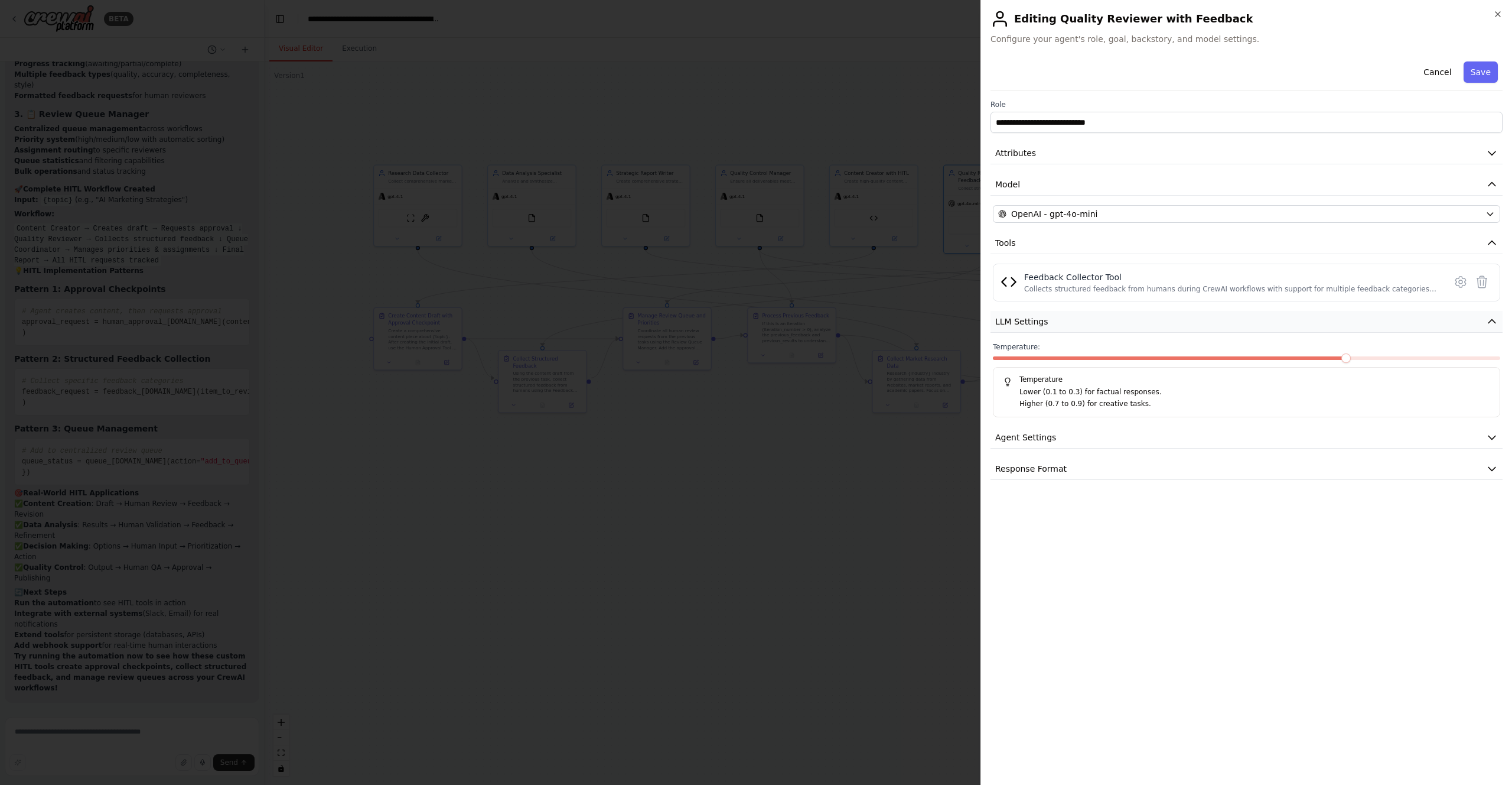
click at [1209, 316] on button "LLM Settings" at bounding box center [1246, 321] width 512 height 22
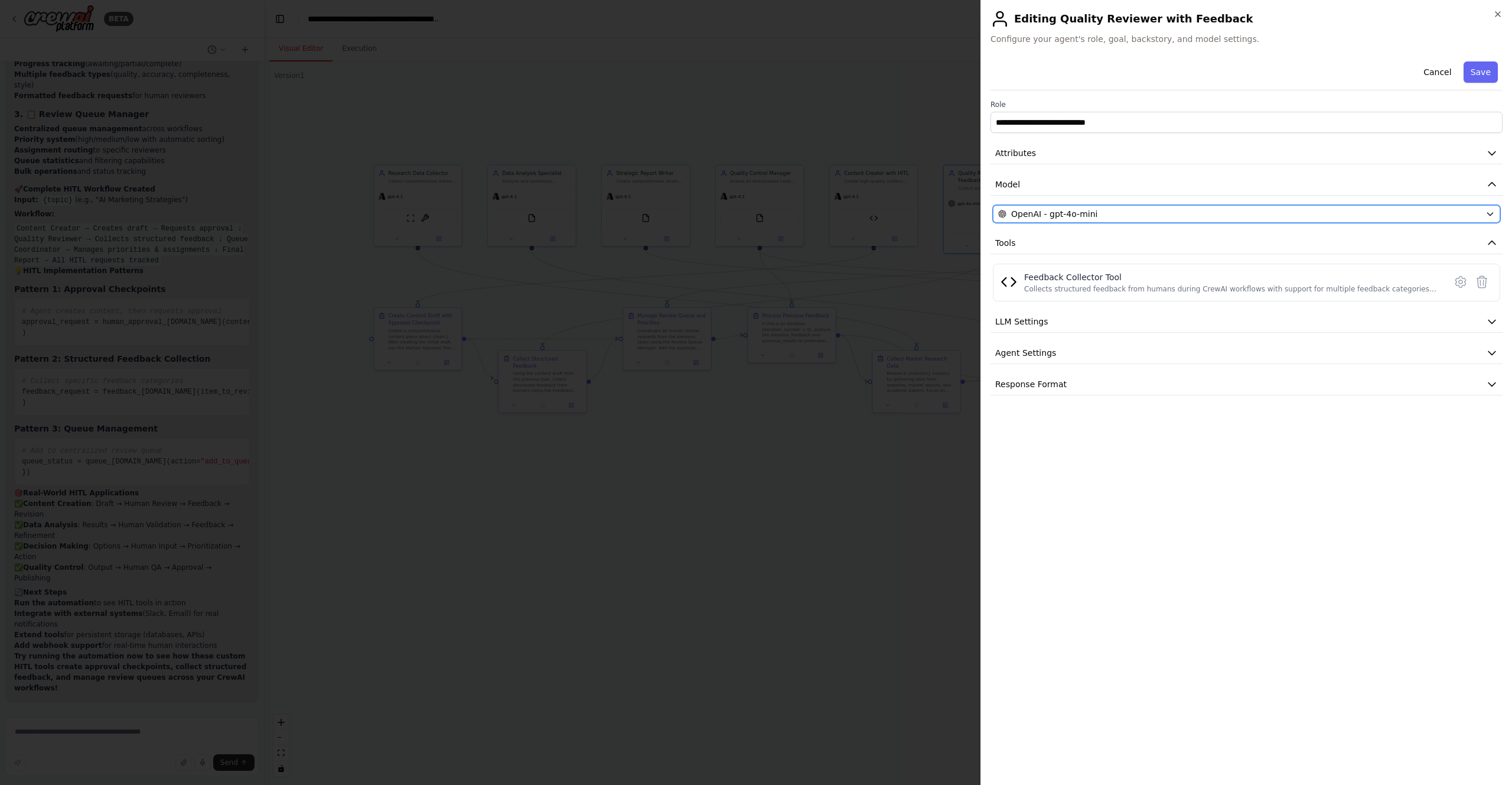
click at [1182, 208] on button "OpenAI - gpt-4o-mini" at bounding box center [1246, 214] width 507 height 18
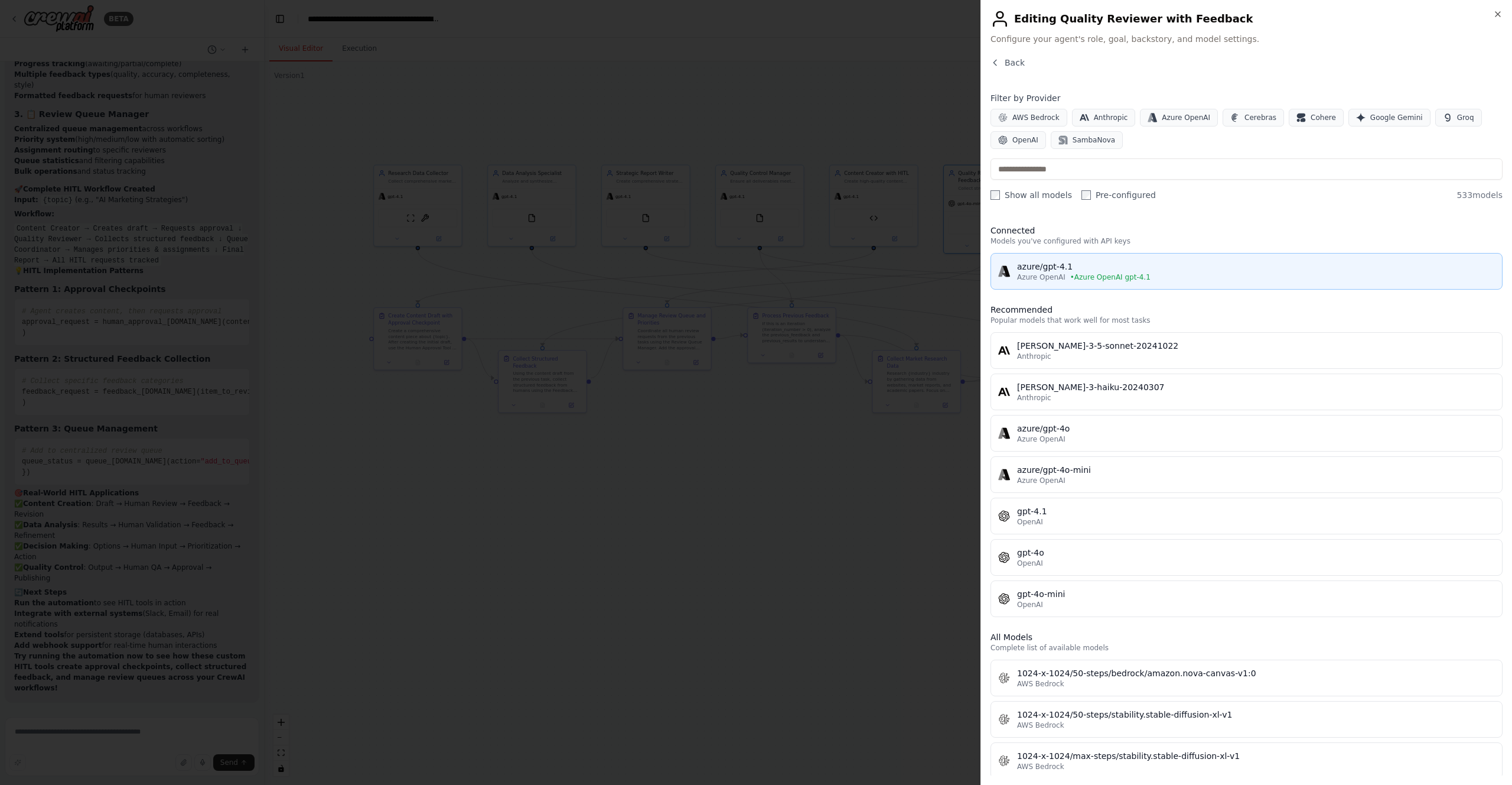
click at [1086, 264] on div "azure/gpt-4.1" at bounding box center [1256, 267] width 478 height 12
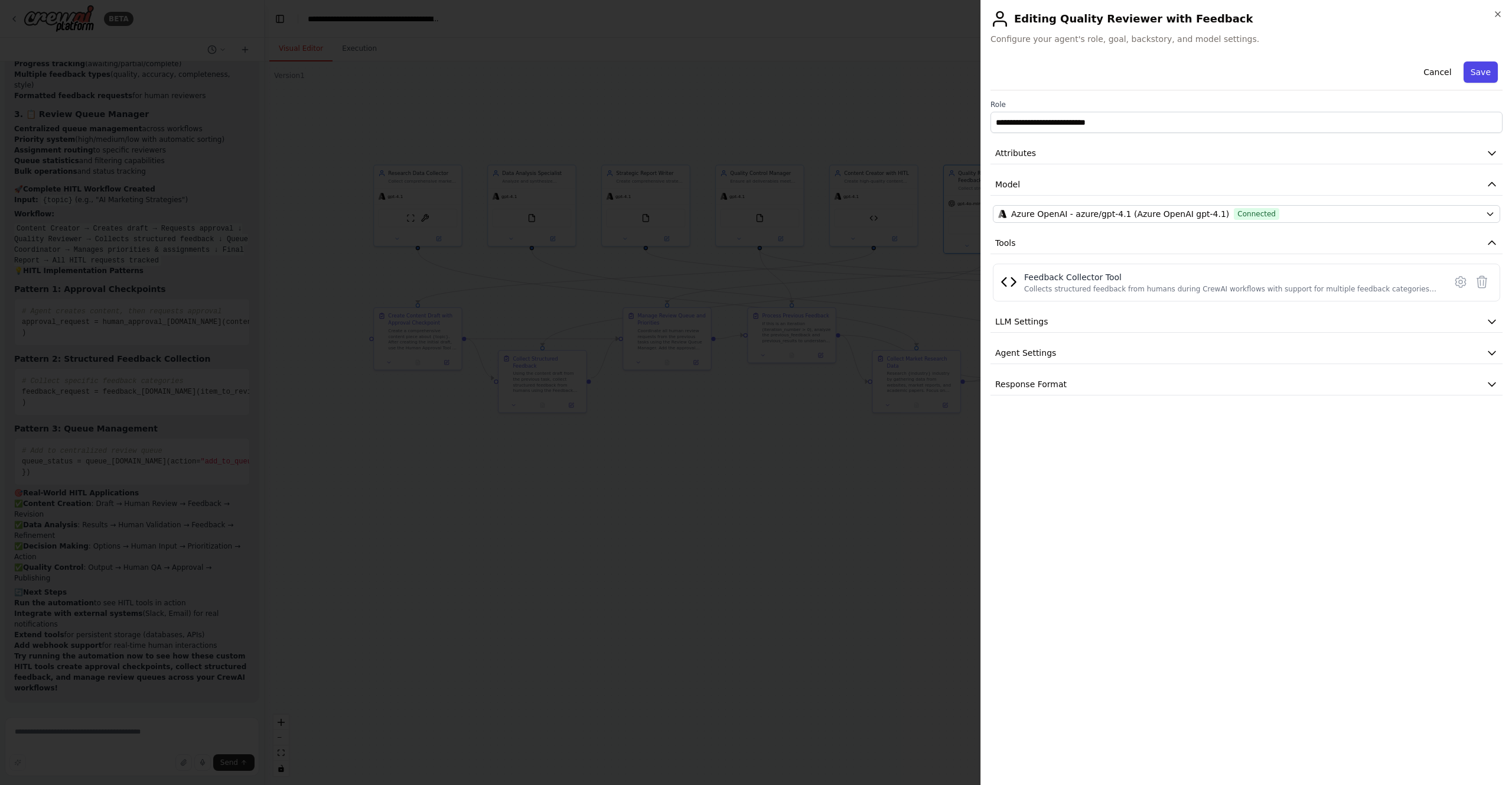
click at [1479, 69] on button "Save" at bounding box center [1480, 72] width 34 height 22
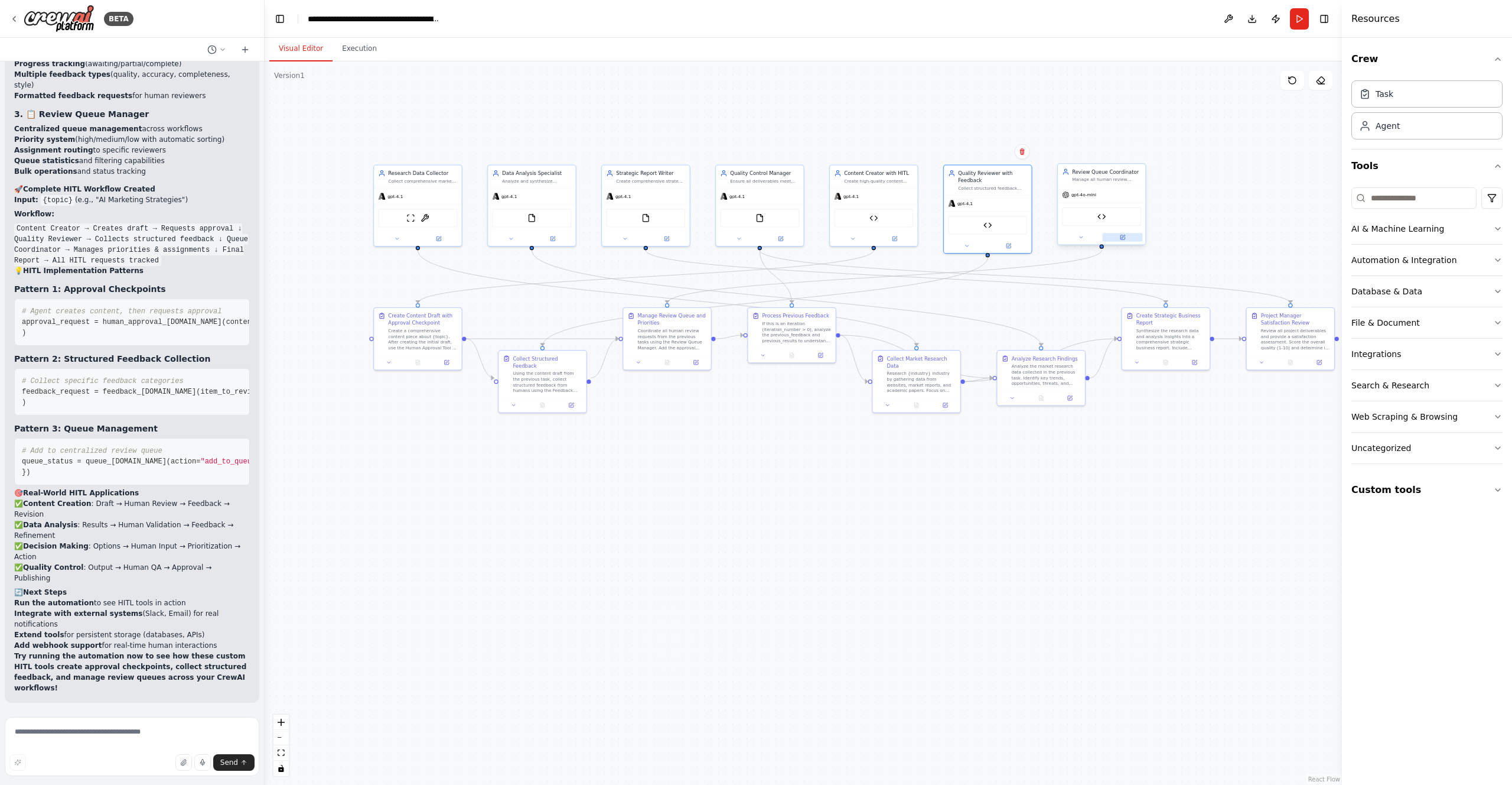
click at [1129, 238] on button at bounding box center [1122, 237] width 40 height 8
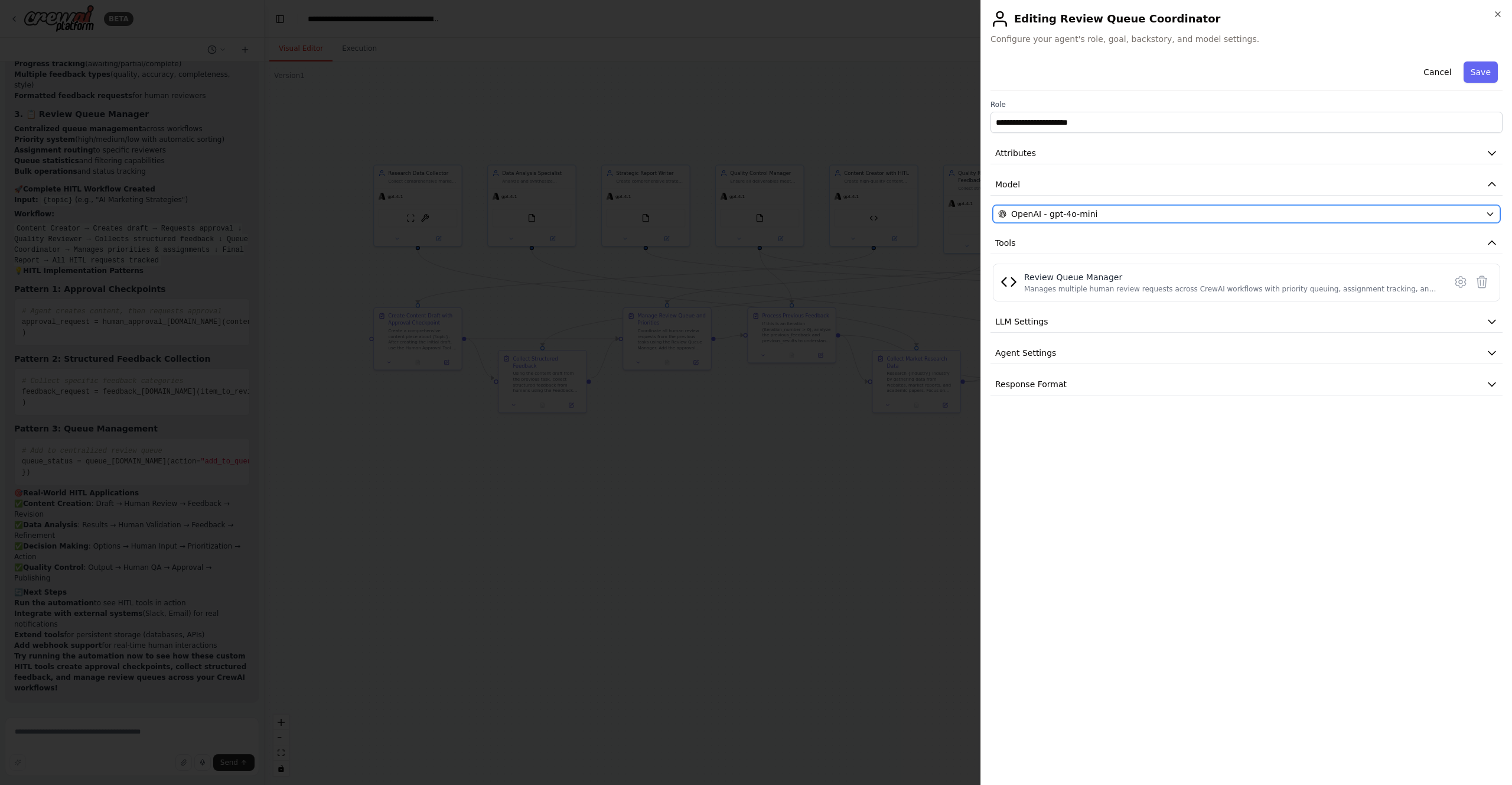
click at [1278, 214] on div "OpenAI - gpt-4o-mini" at bounding box center [1239, 214] width 483 height 12
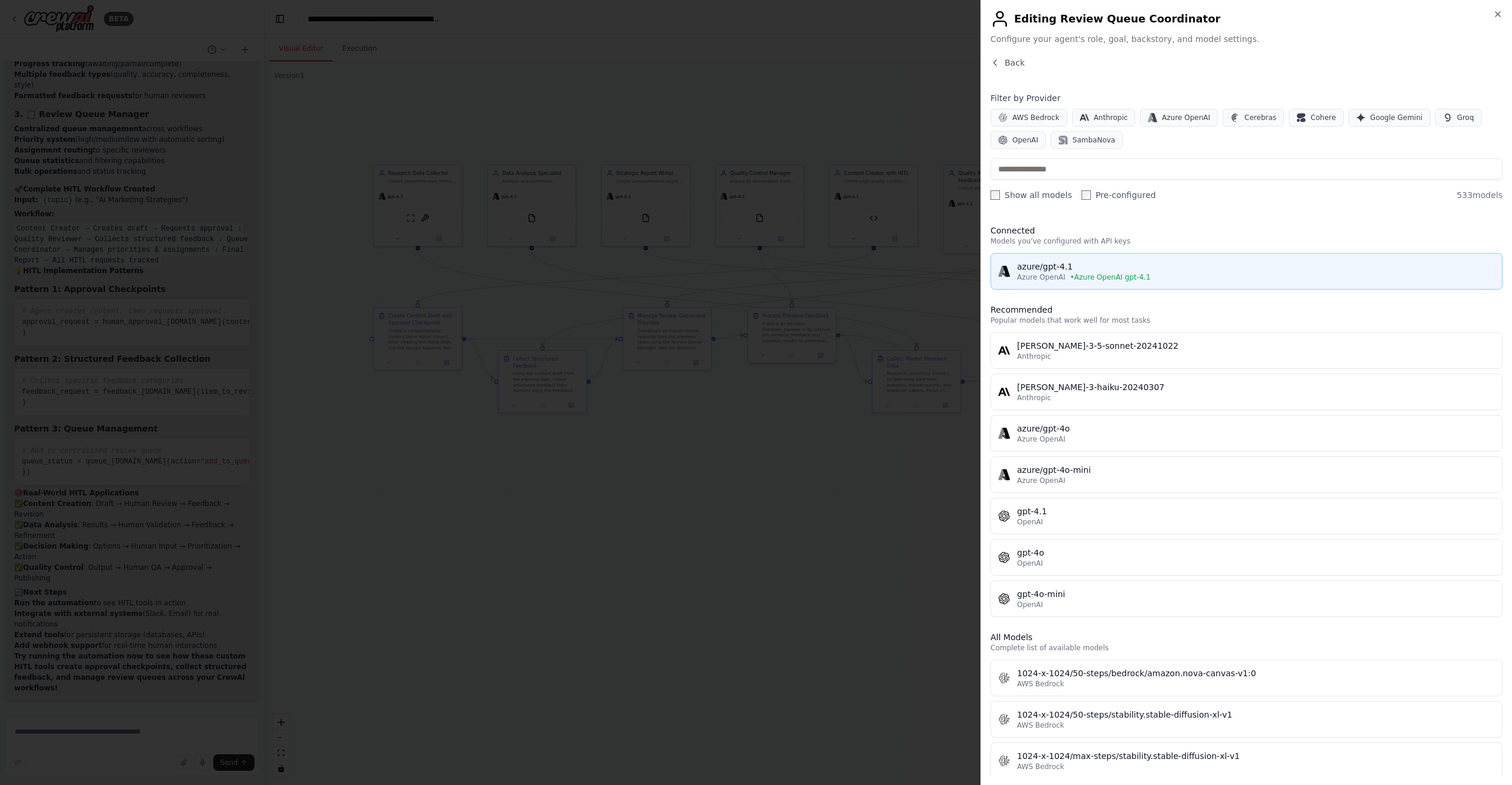
click at [1075, 264] on div "azure/gpt-4.1" at bounding box center [1256, 267] width 478 height 12
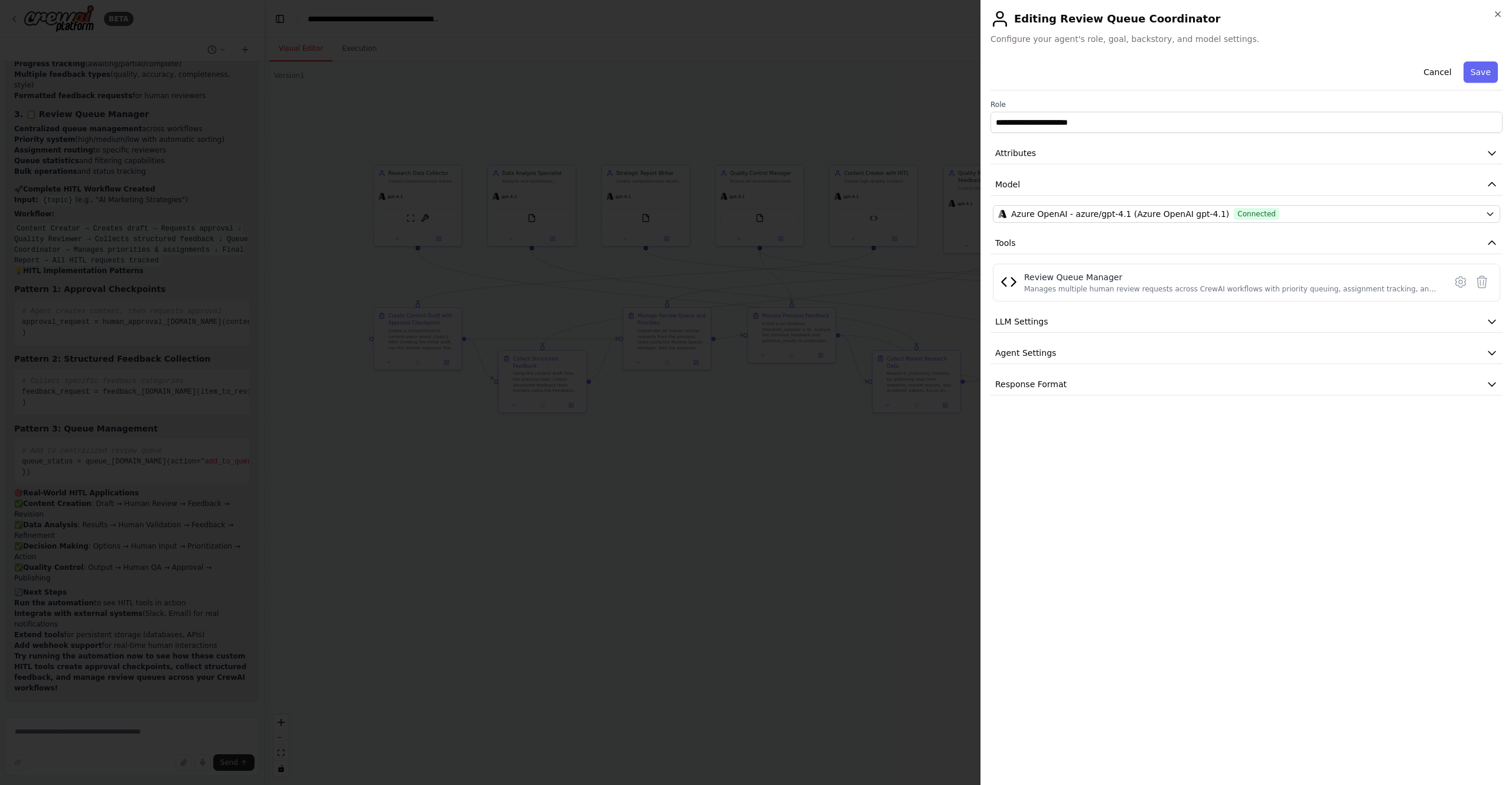
click at [1489, 61] on div "Cancel Save" at bounding box center [1246, 74] width 512 height 34
click at [1483, 67] on button "Save" at bounding box center [1480, 72] width 34 height 22
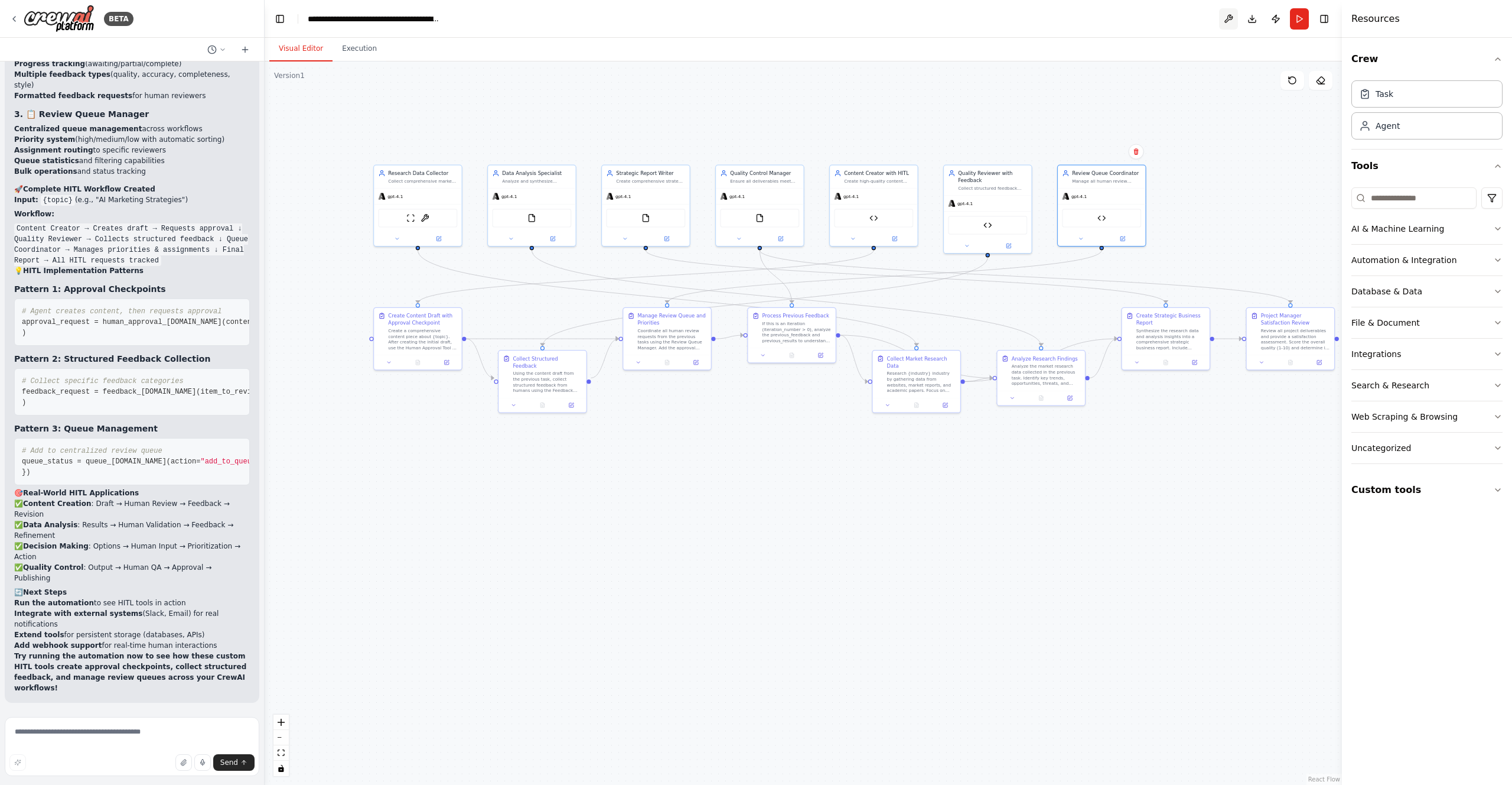
click at [1228, 18] on button at bounding box center [1228, 19] width 19 height 22
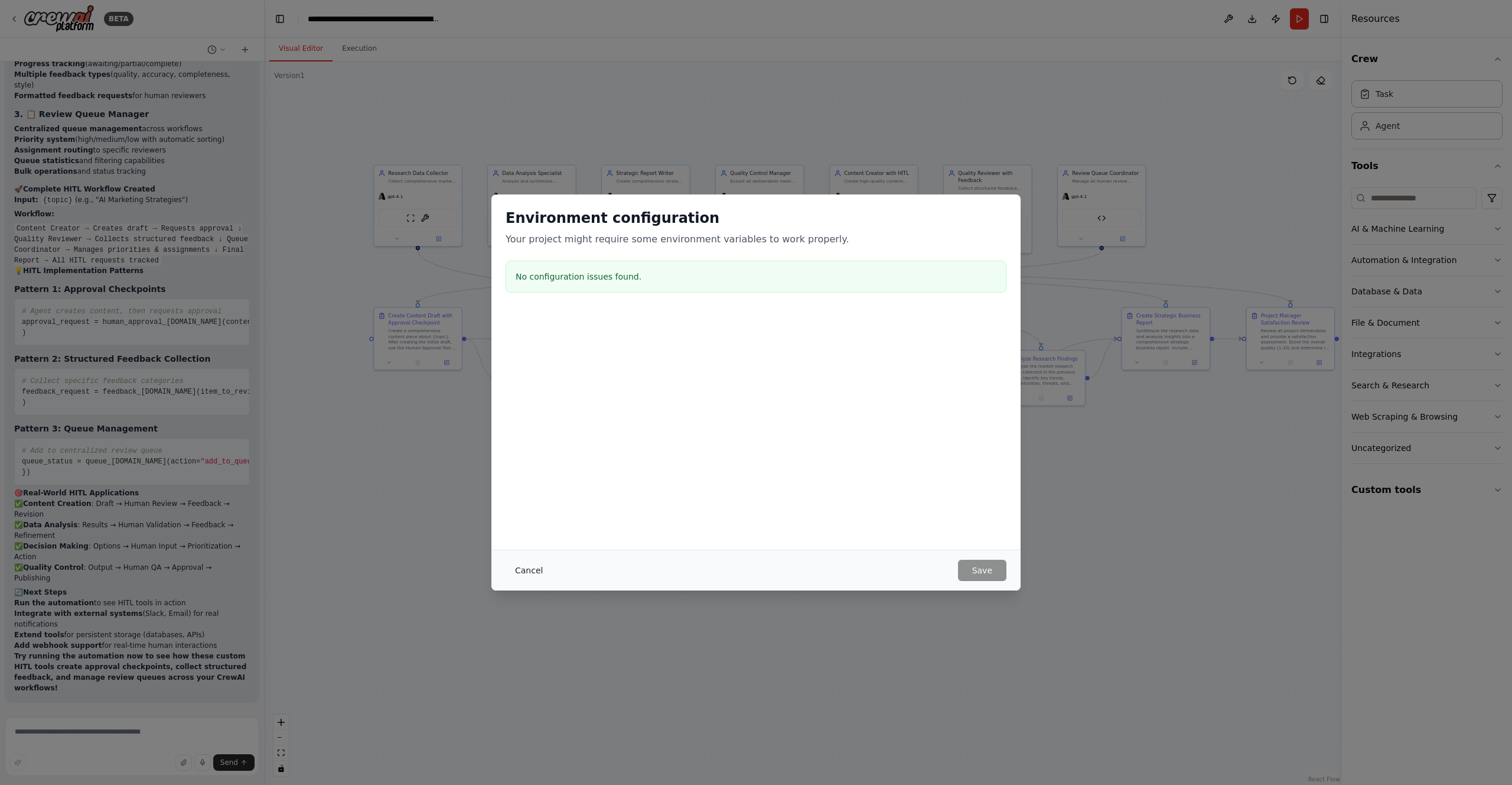
click at [542, 563] on button "Cancel" at bounding box center [529, 570] width 47 height 22
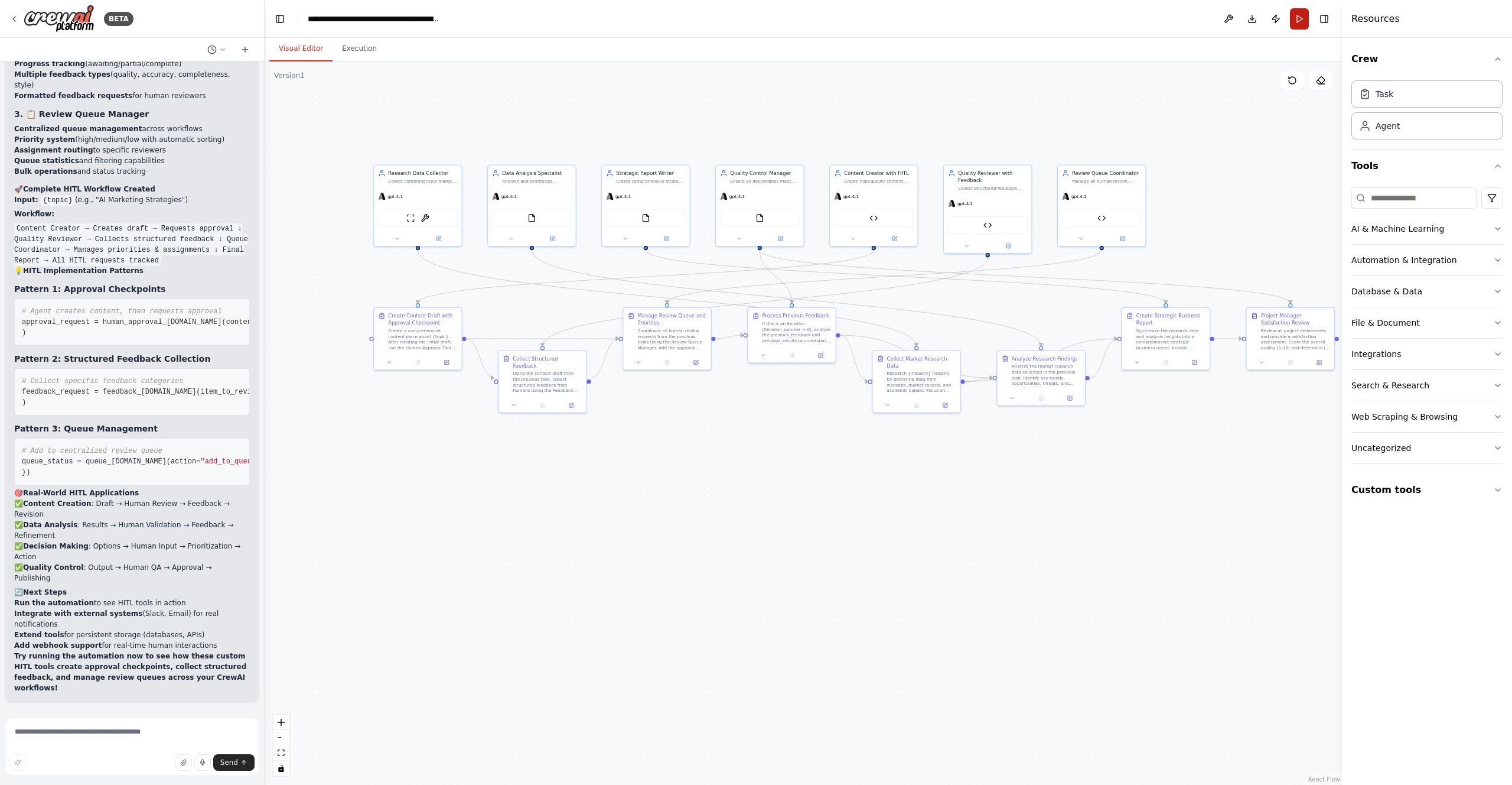
click at [1307, 16] on button "Run" at bounding box center [1300, 19] width 19 height 22
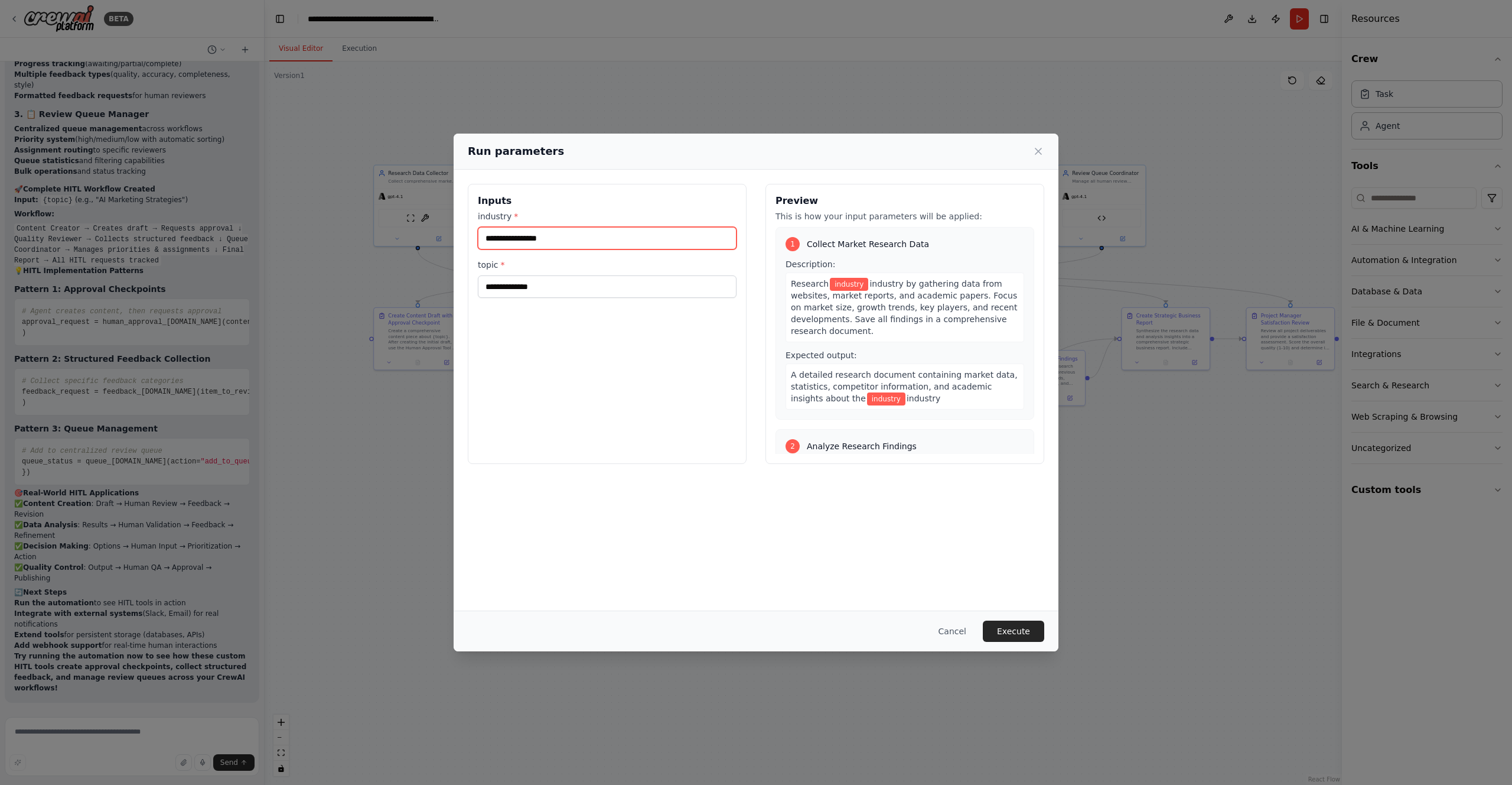
click at [569, 238] on input "industry *" at bounding box center [607, 238] width 259 height 23
type input "**********"
click at [1005, 628] on button "Execute" at bounding box center [1013, 631] width 62 height 22
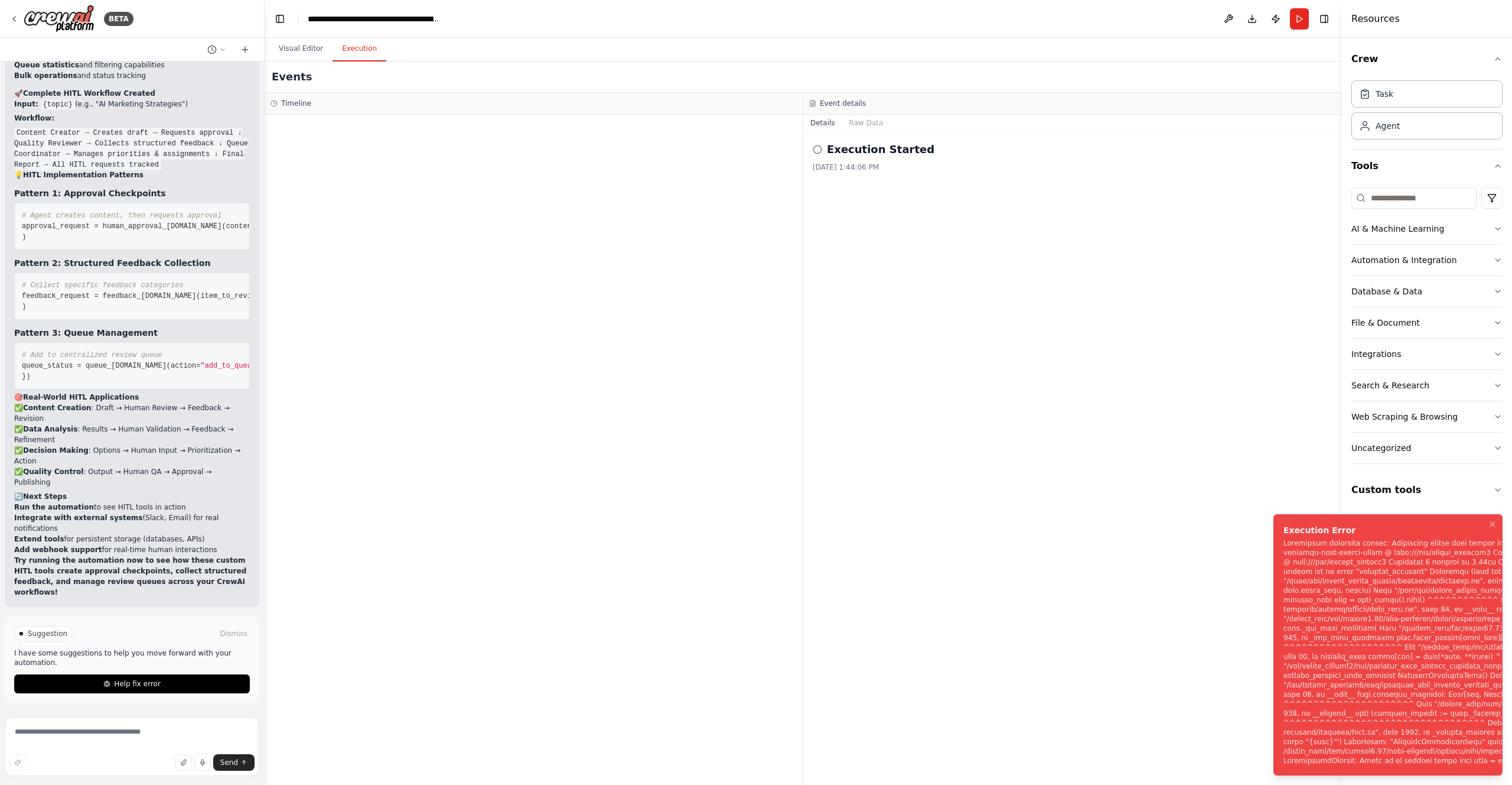
drag, startPoint x: 1280, startPoint y: 545, endPoint x: 1404, endPoint y: 761, distance: 249.1
click at [1404, 761] on li "Execution Error" at bounding box center [1388, 644] width 229 height 261
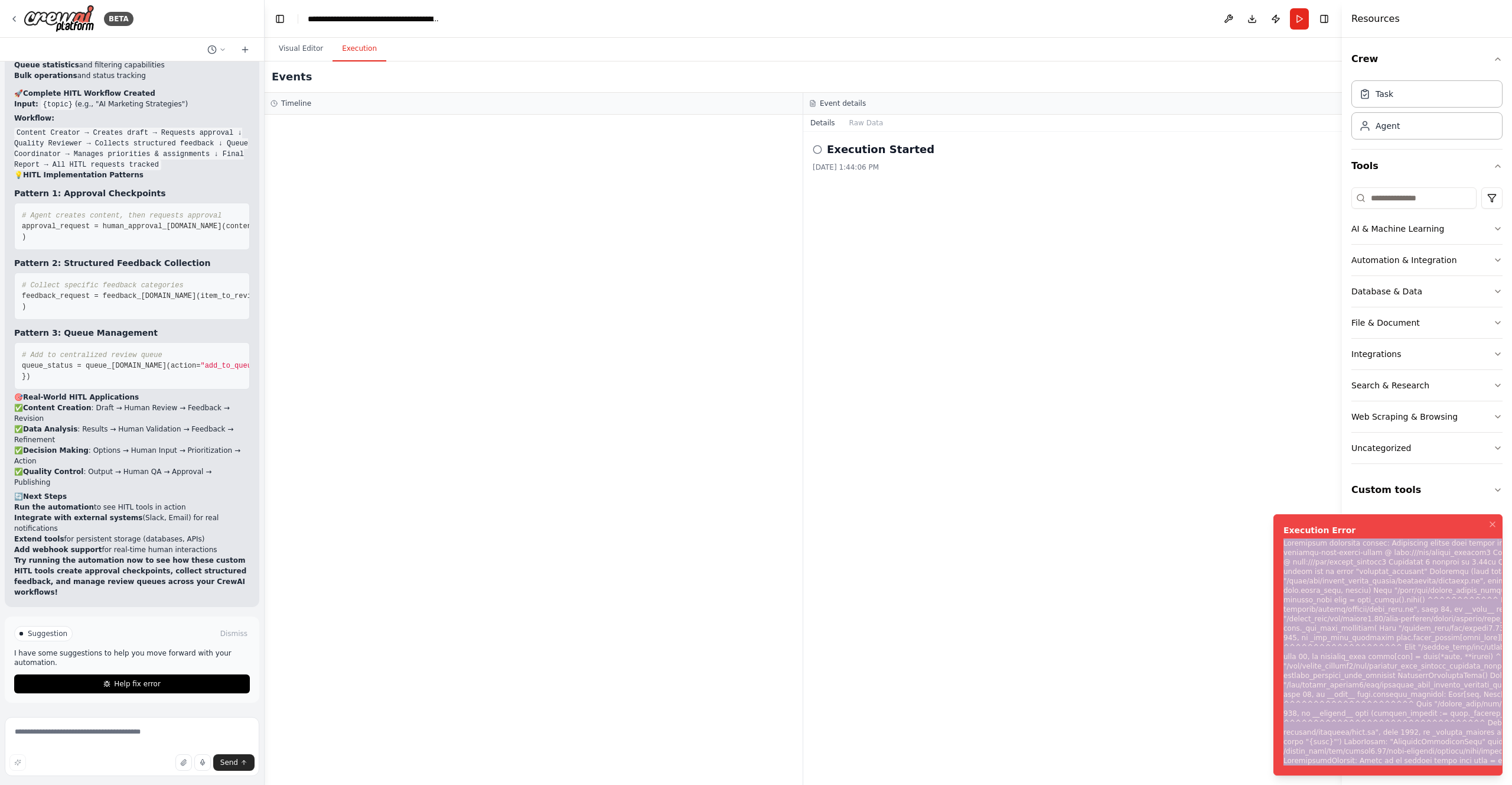
drag, startPoint x: 1408, startPoint y: 763, endPoint x: 1281, endPoint y: 543, distance: 254.0
click at [1281, 543] on li "Execution Error" at bounding box center [1388, 644] width 229 height 261
copy div "Subprocess execution failed: Subprocess failed with return code 1. STDERR: Buil…"
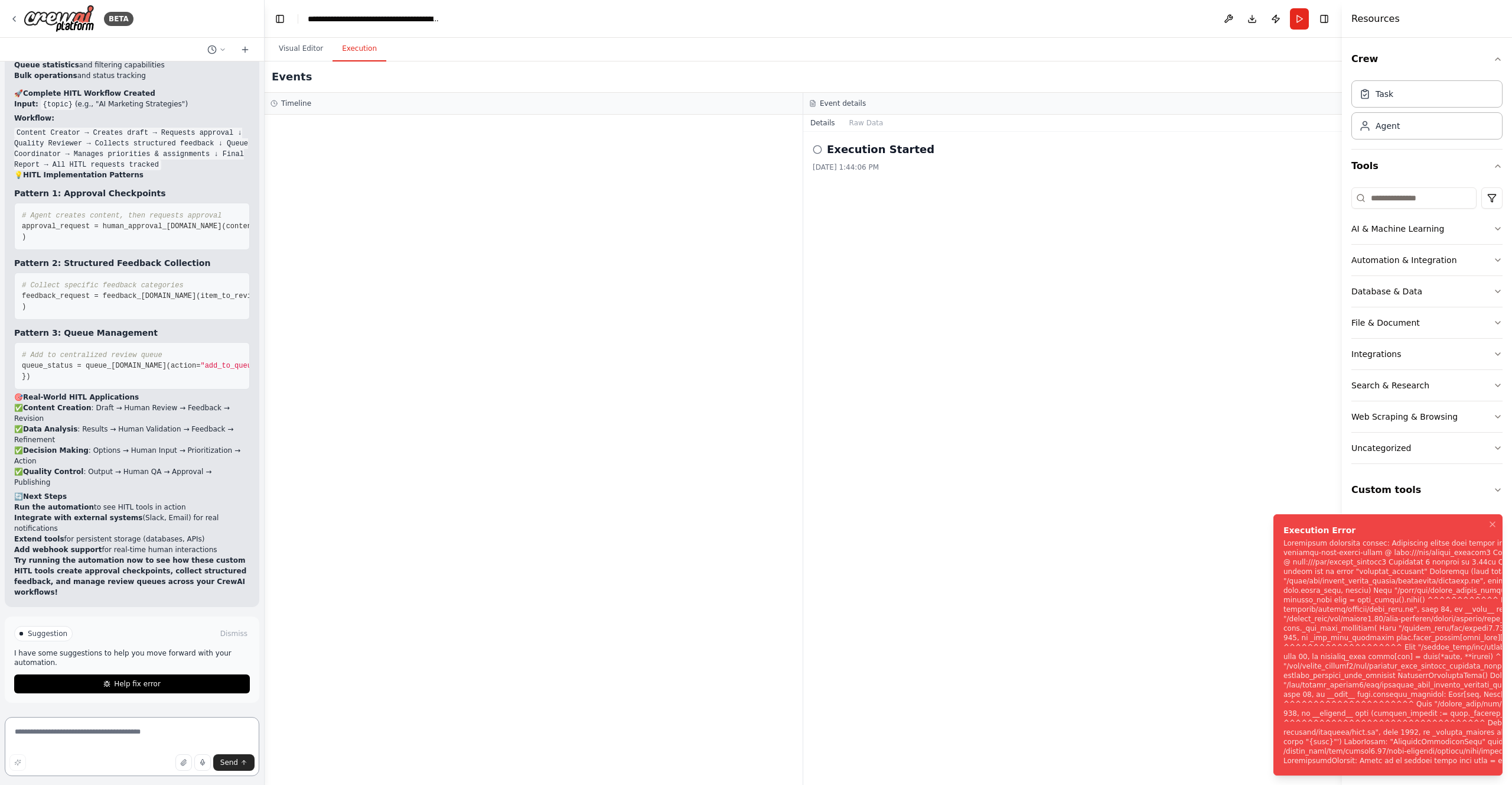
click at [47, 725] on textarea at bounding box center [132, 746] width 255 height 59
click at [244, 43] on button at bounding box center [245, 50] width 19 height 14
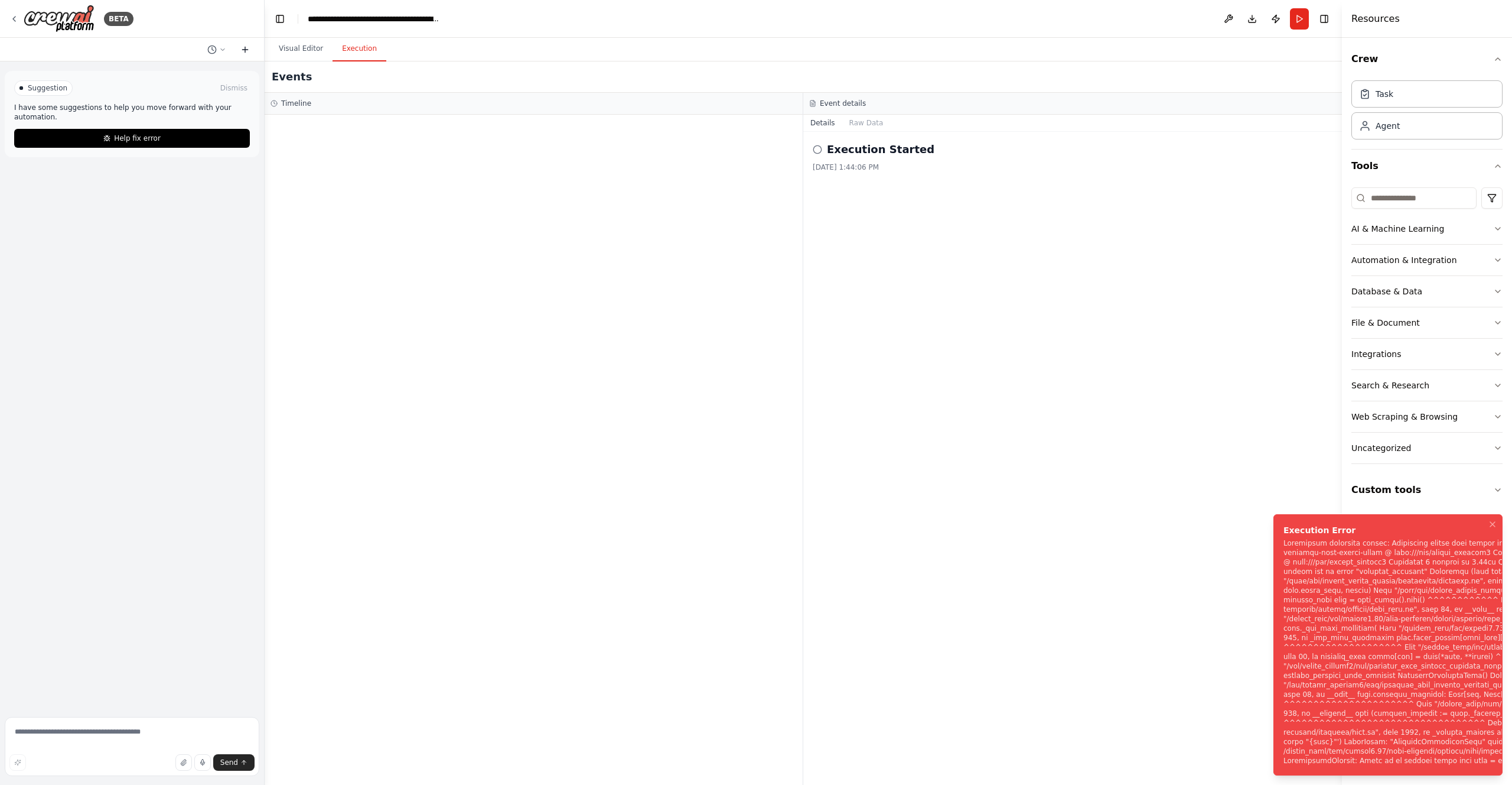
scroll to position [0, 0]
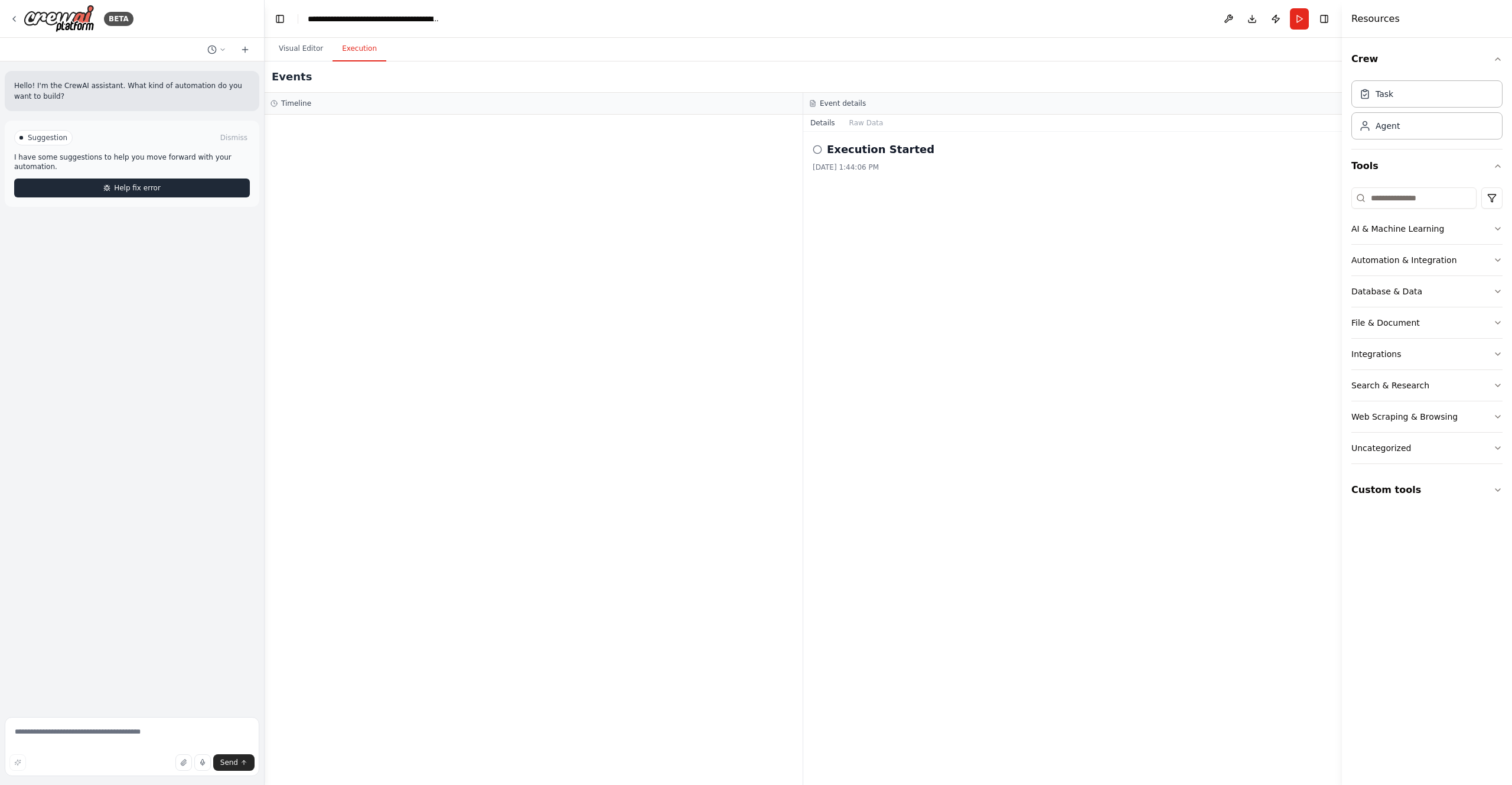
click at [121, 189] on span "Help fix error" at bounding box center [138, 188] width 47 height 10
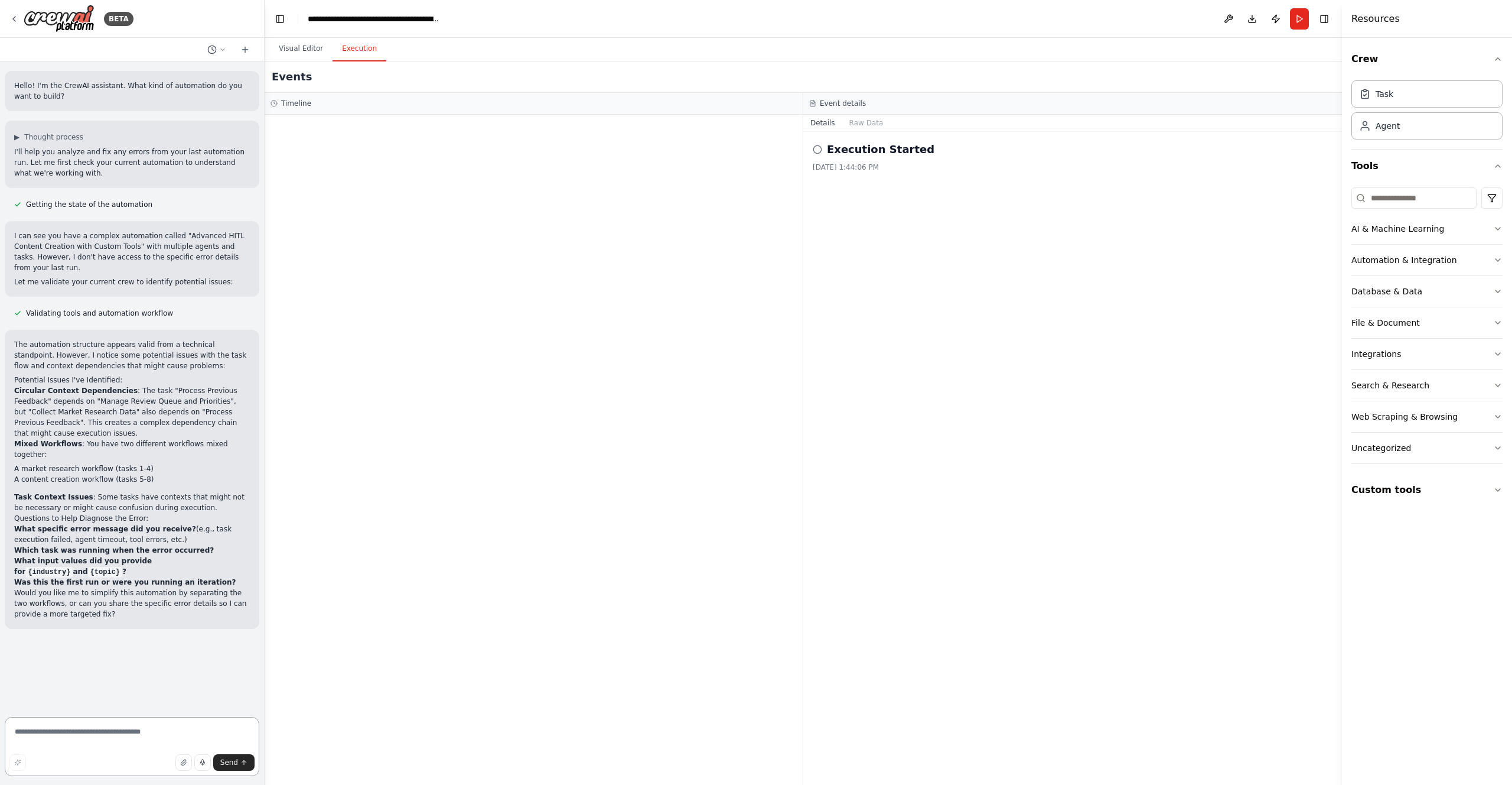
paste textarea "**********"
type textarea "**********"
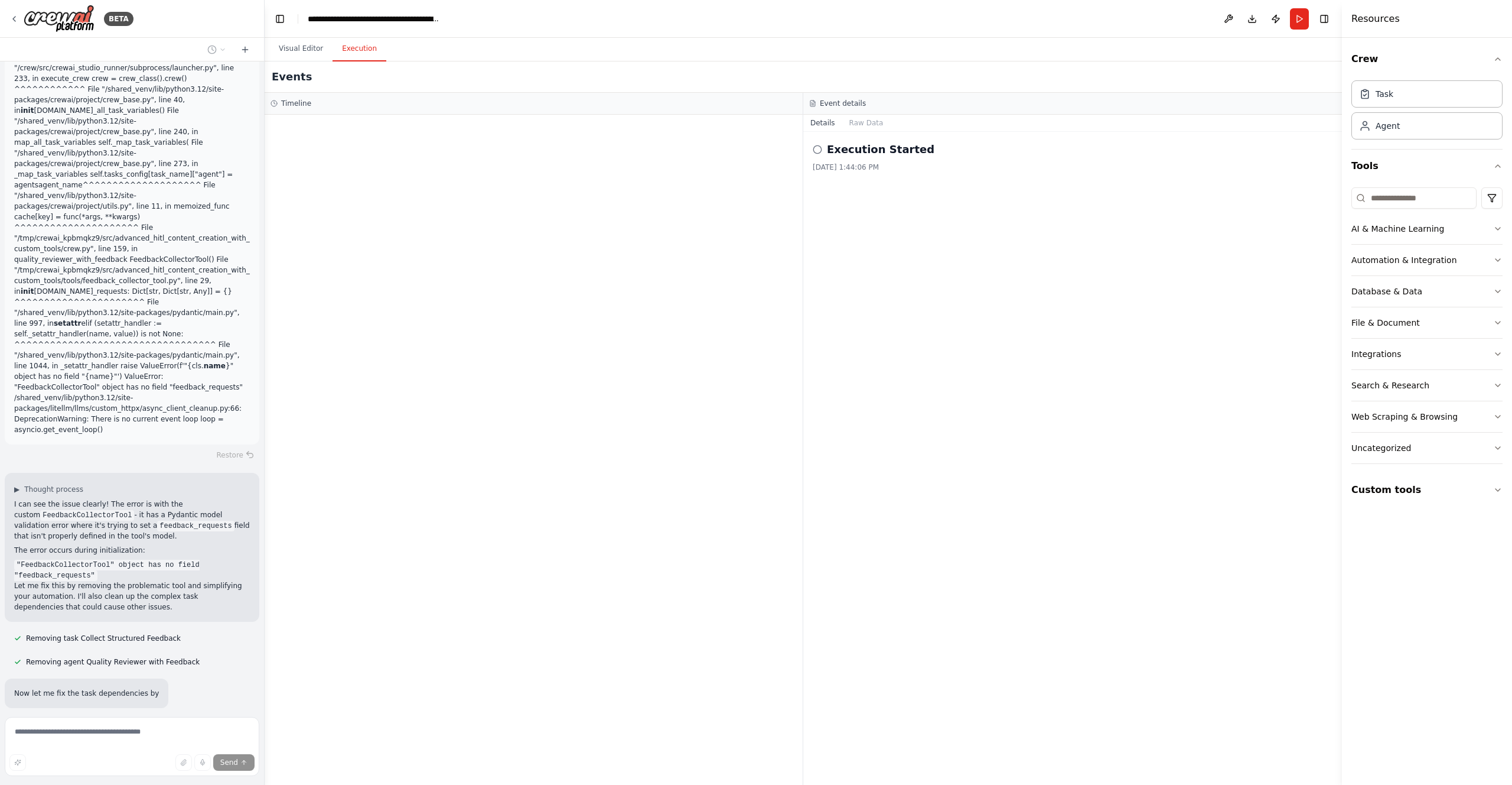
scroll to position [702, 0]
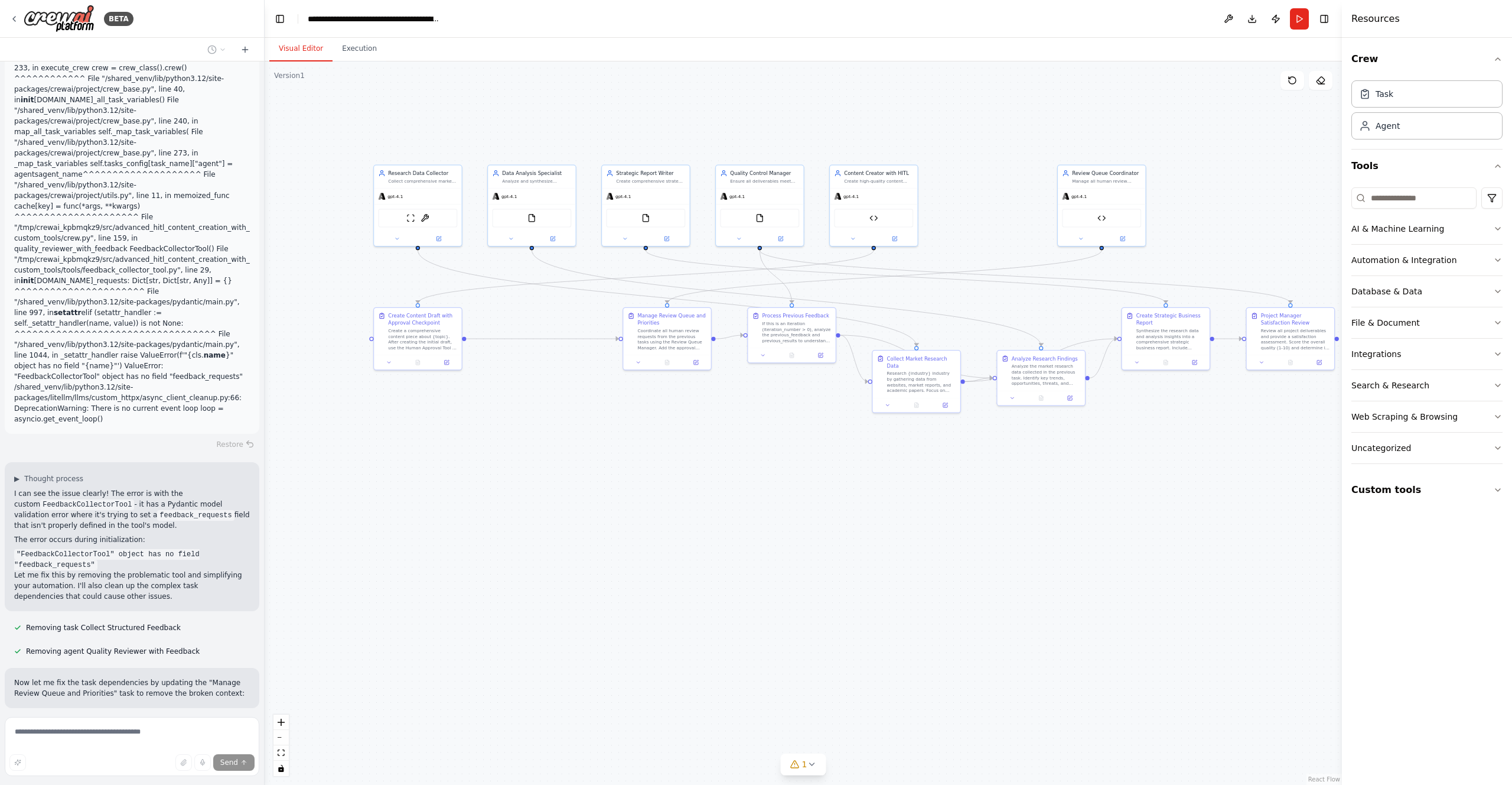
click at [288, 48] on button "Visual Editor" at bounding box center [301, 48] width 63 height 25
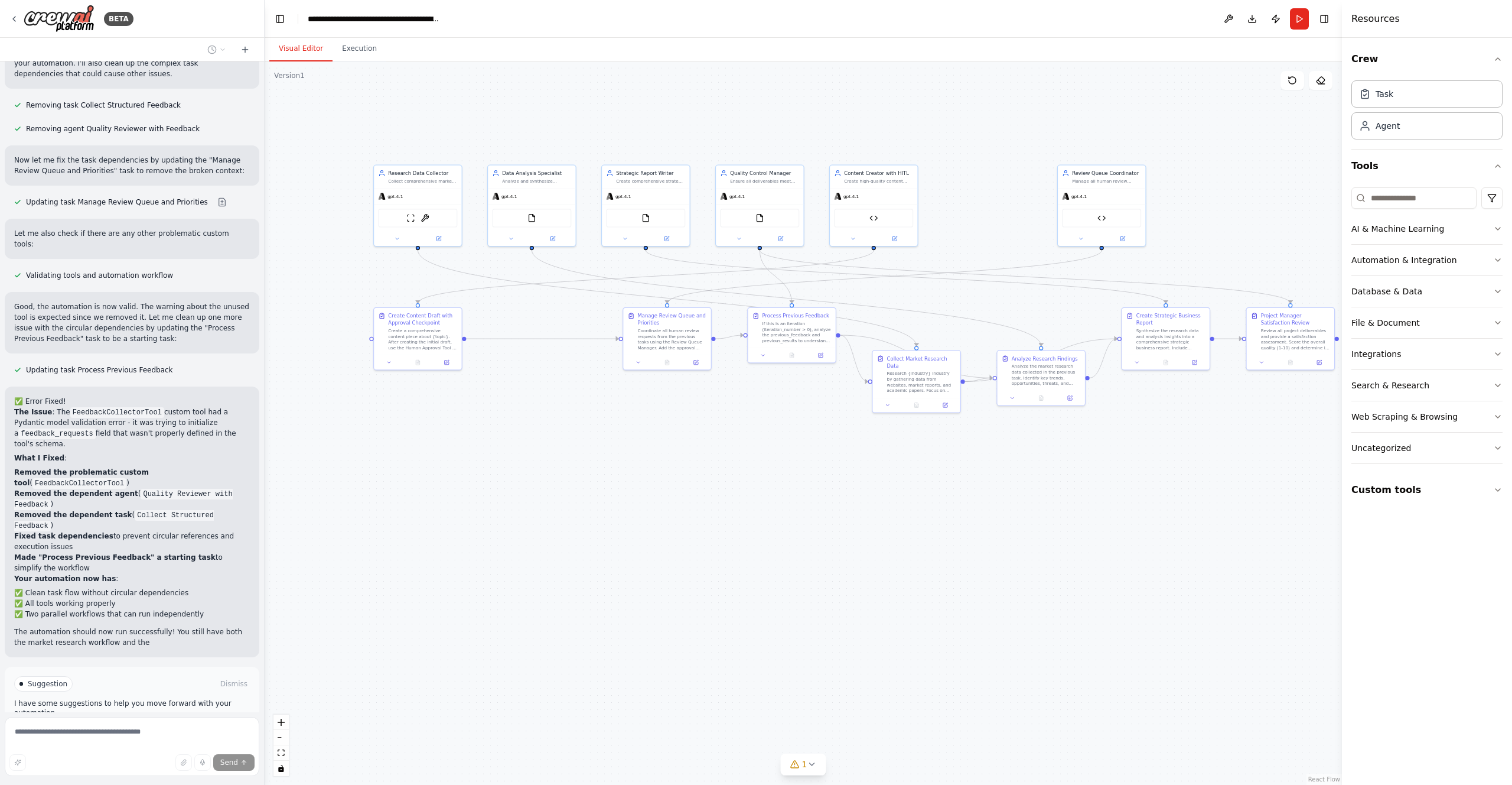
scroll to position [1235, 0]
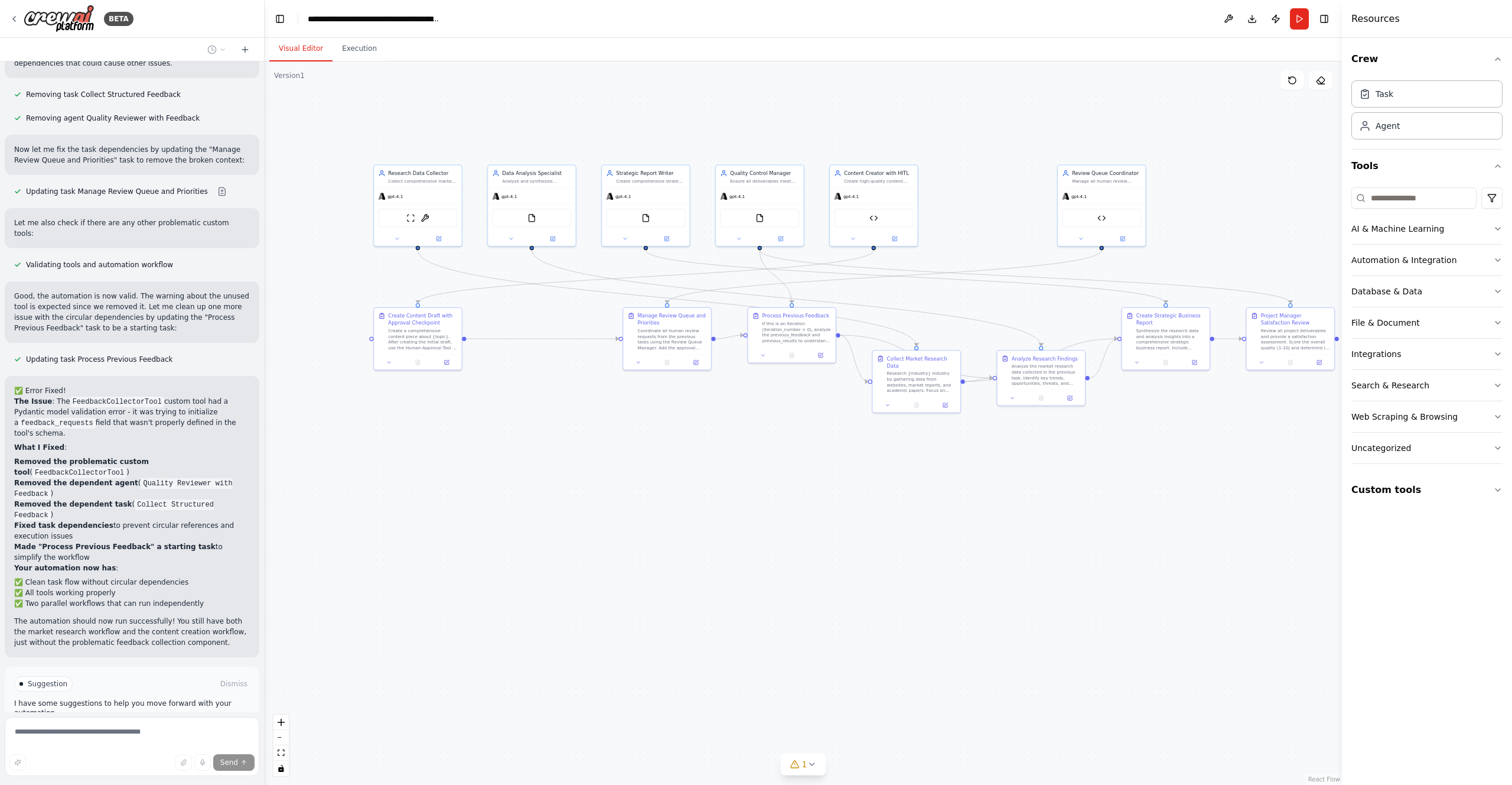
click at [139, 729] on span "Run Automation" at bounding box center [138, 734] width 57 height 10
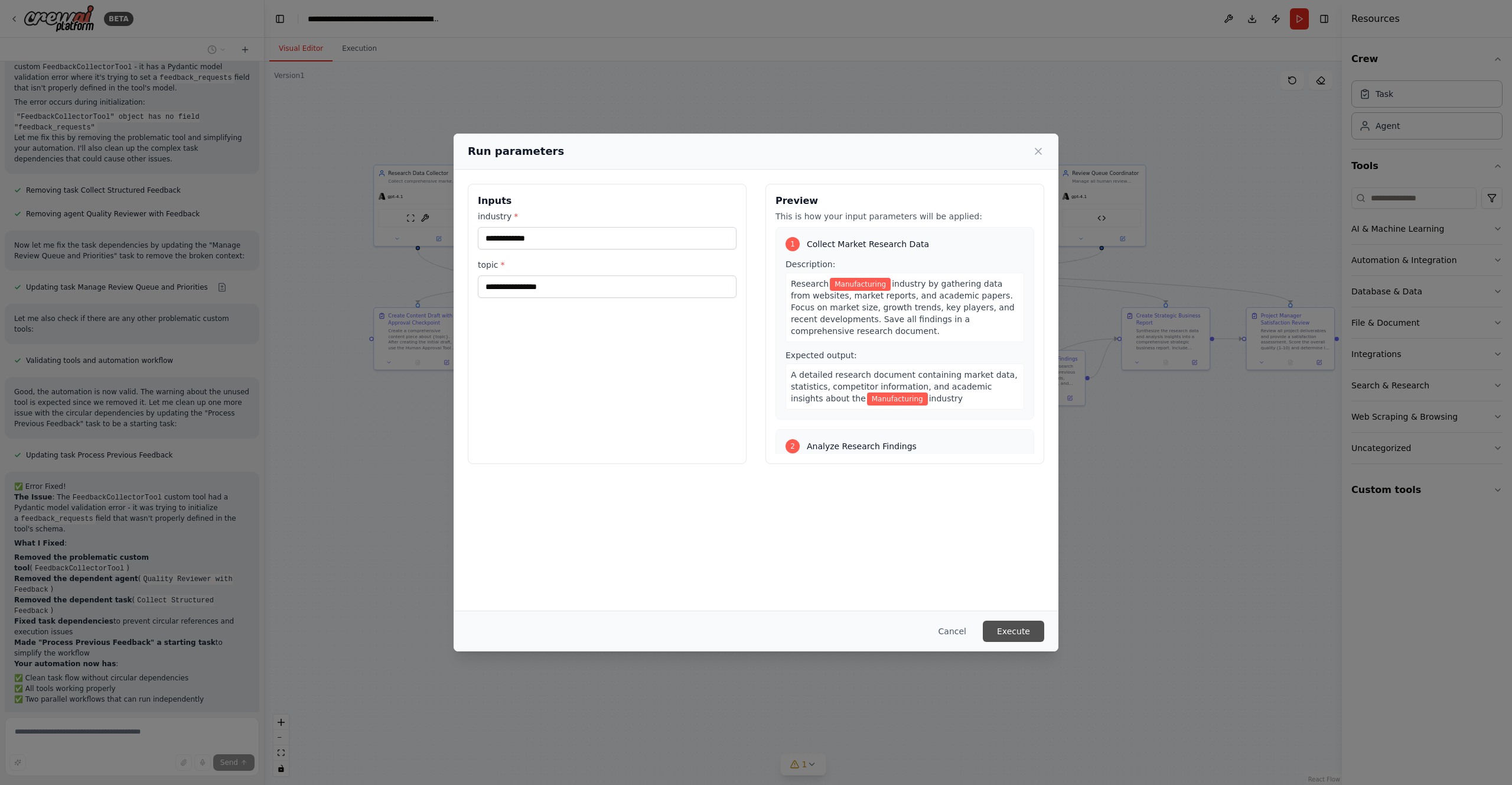
click at [1023, 631] on button "Execute" at bounding box center [1013, 631] width 62 height 22
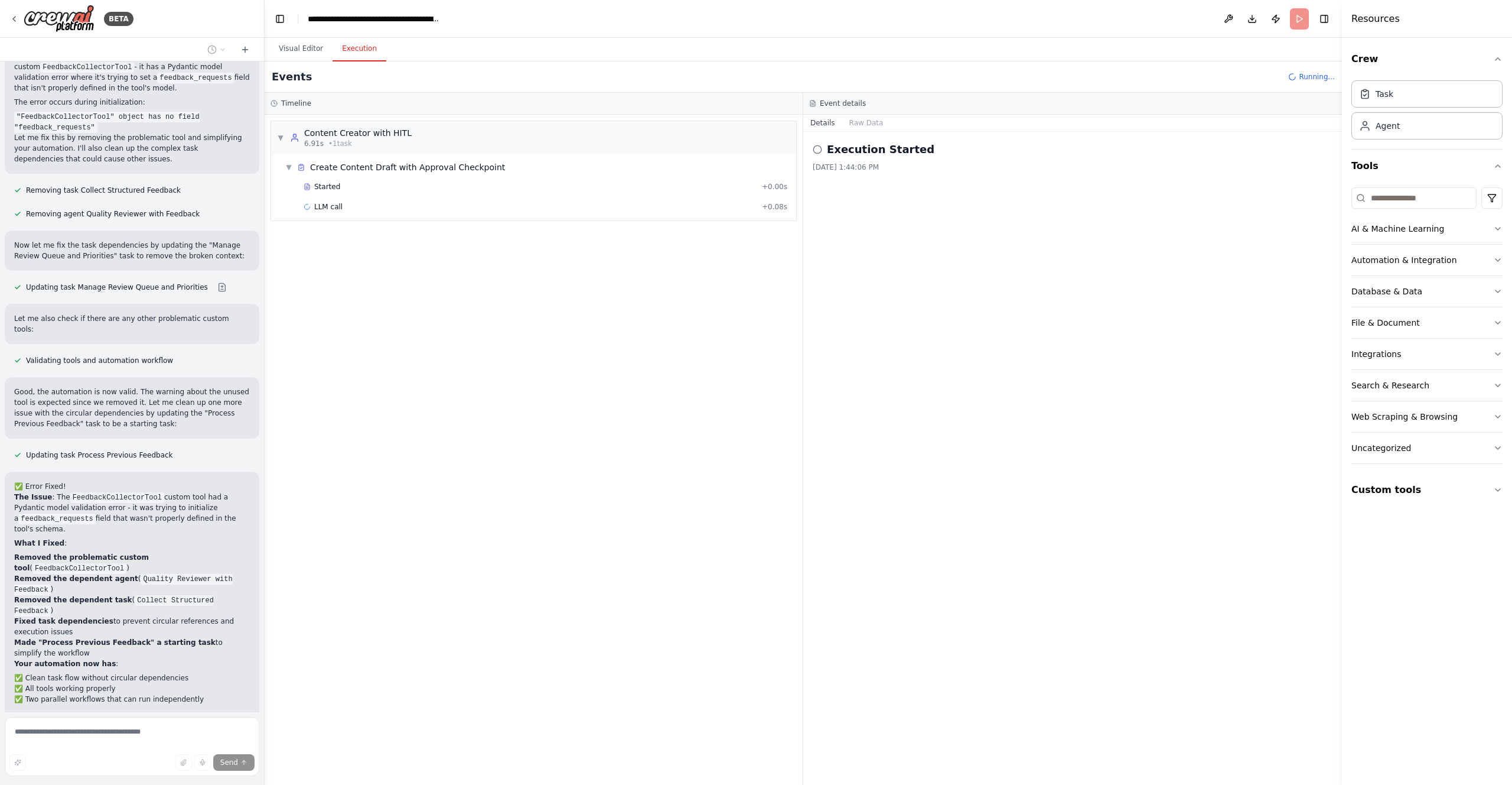
scroll to position [1235, 0]
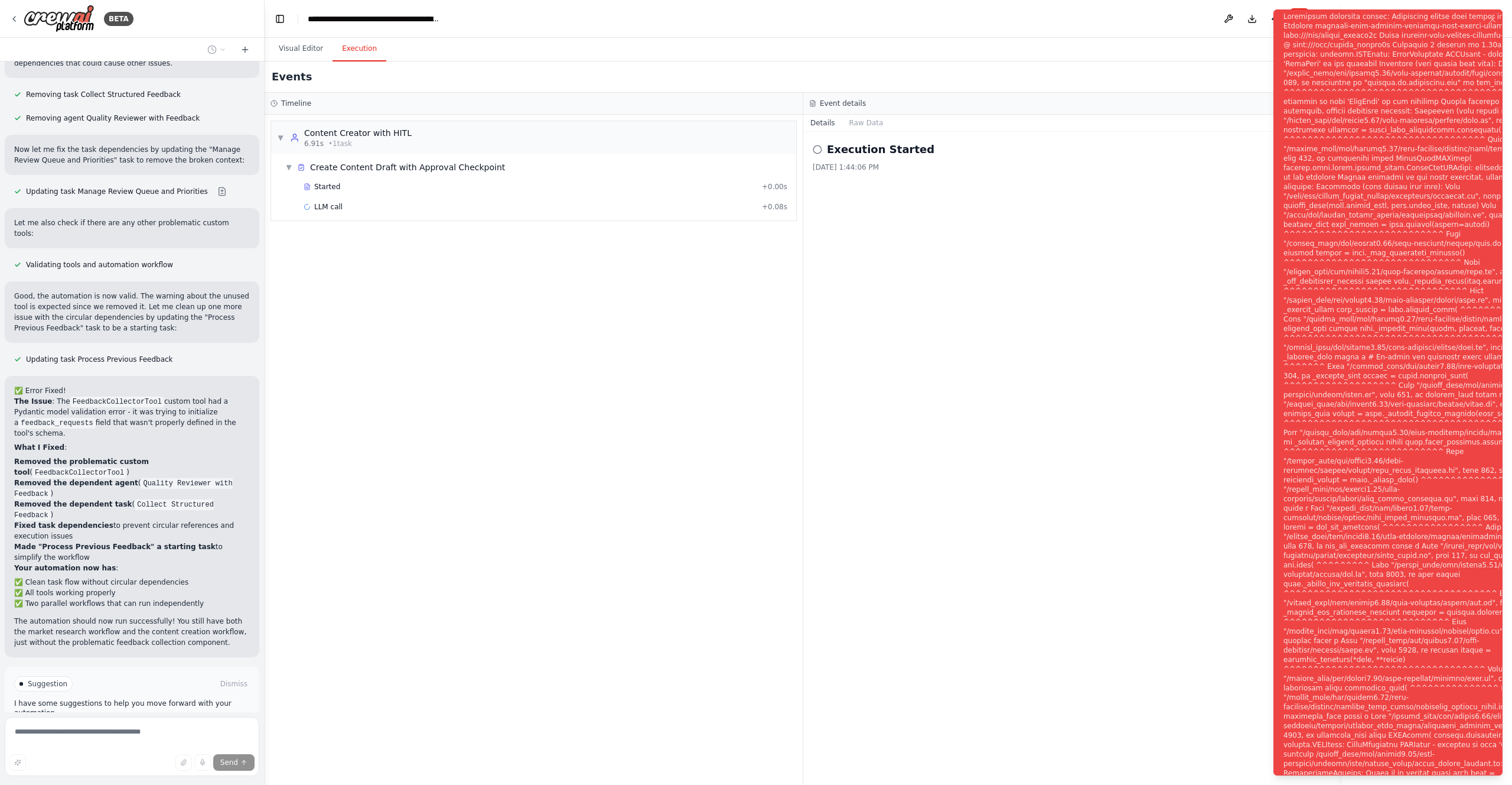
click at [1303, 20] on div "Notifications (F8)" at bounding box center [1426, 400] width 285 height 775
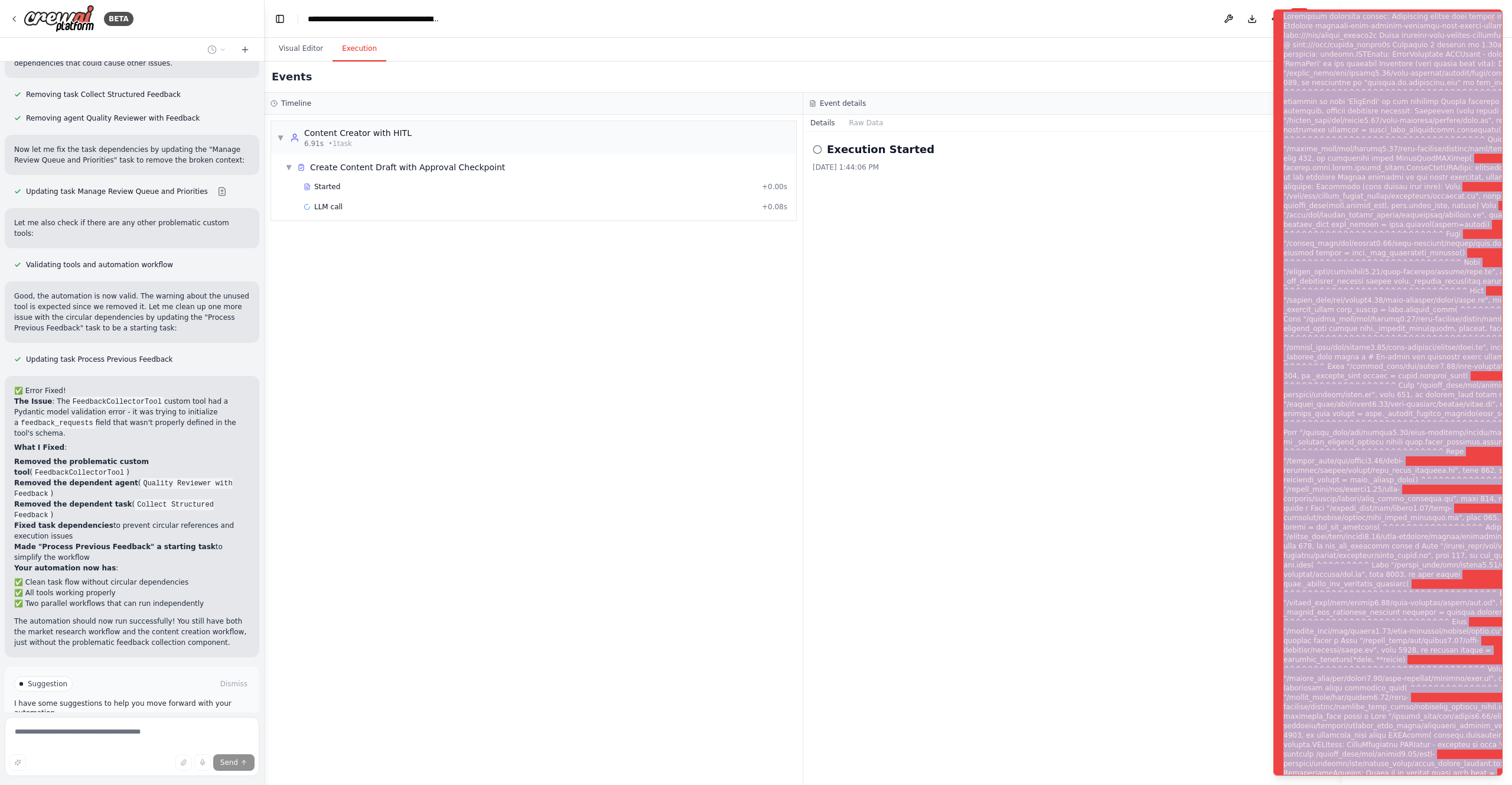
click at [1303, 20] on div "Notifications (F8)" at bounding box center [1426, 400] width 285 height 775
copy div "Subprocess execution failed: Subprocess failed with return code 1. STDERR: Buil…"
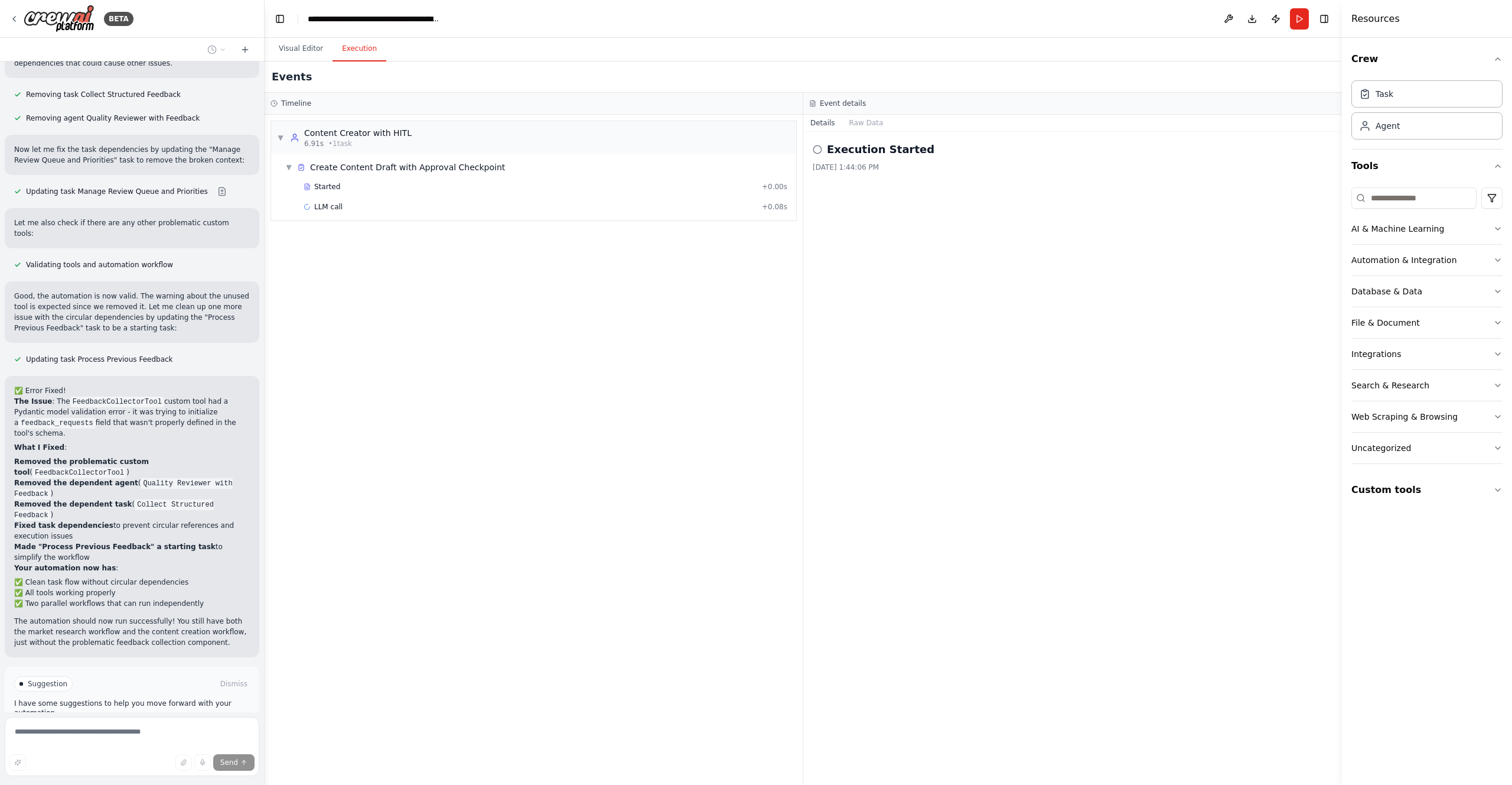
click at [145, 725] on button "Help fix error" at bounding box center [132, 734] width 236 height 19
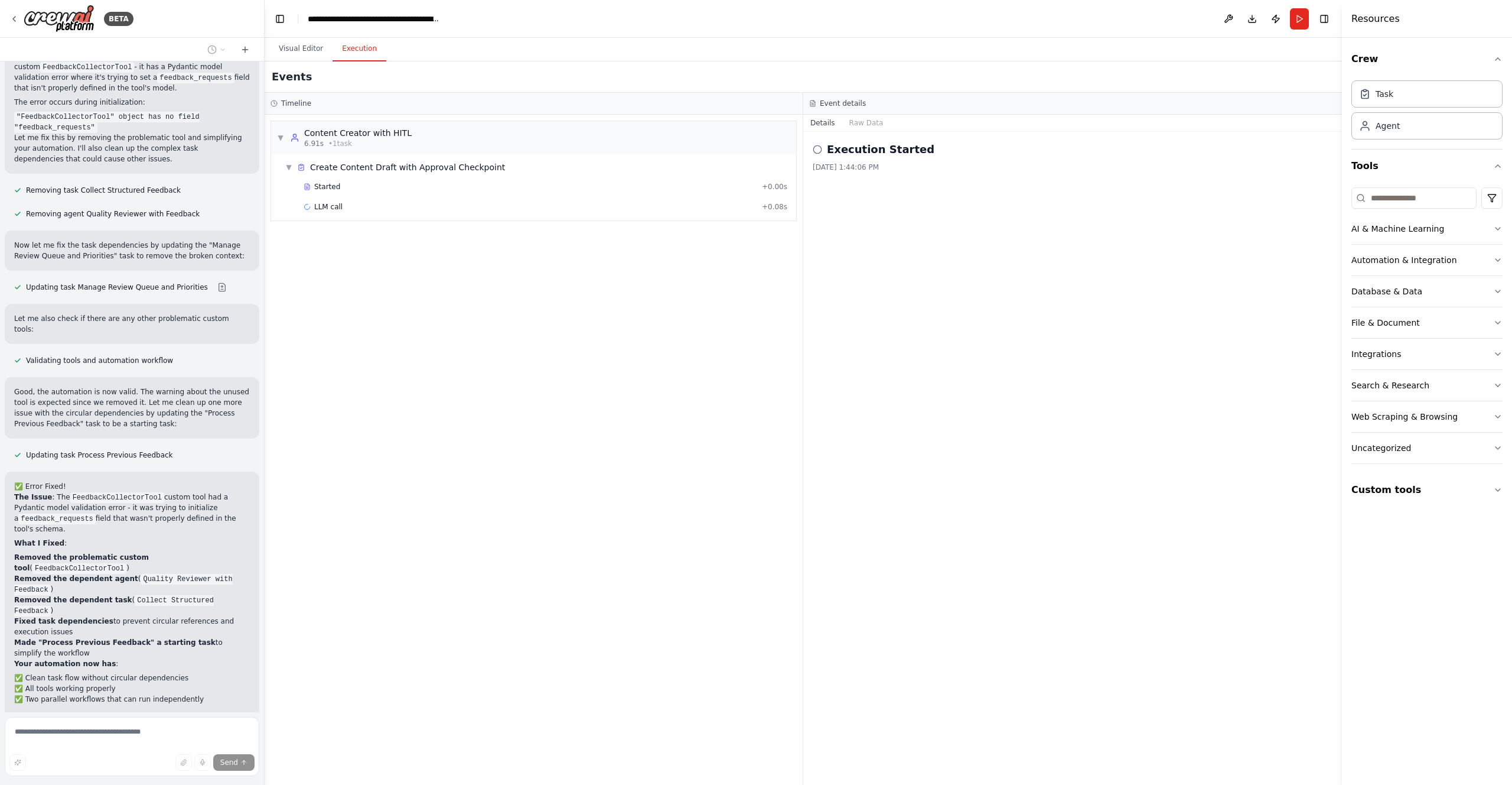
click at [244, 776] on span "Stop" at bounding box center [243, 781] width 16 height 10
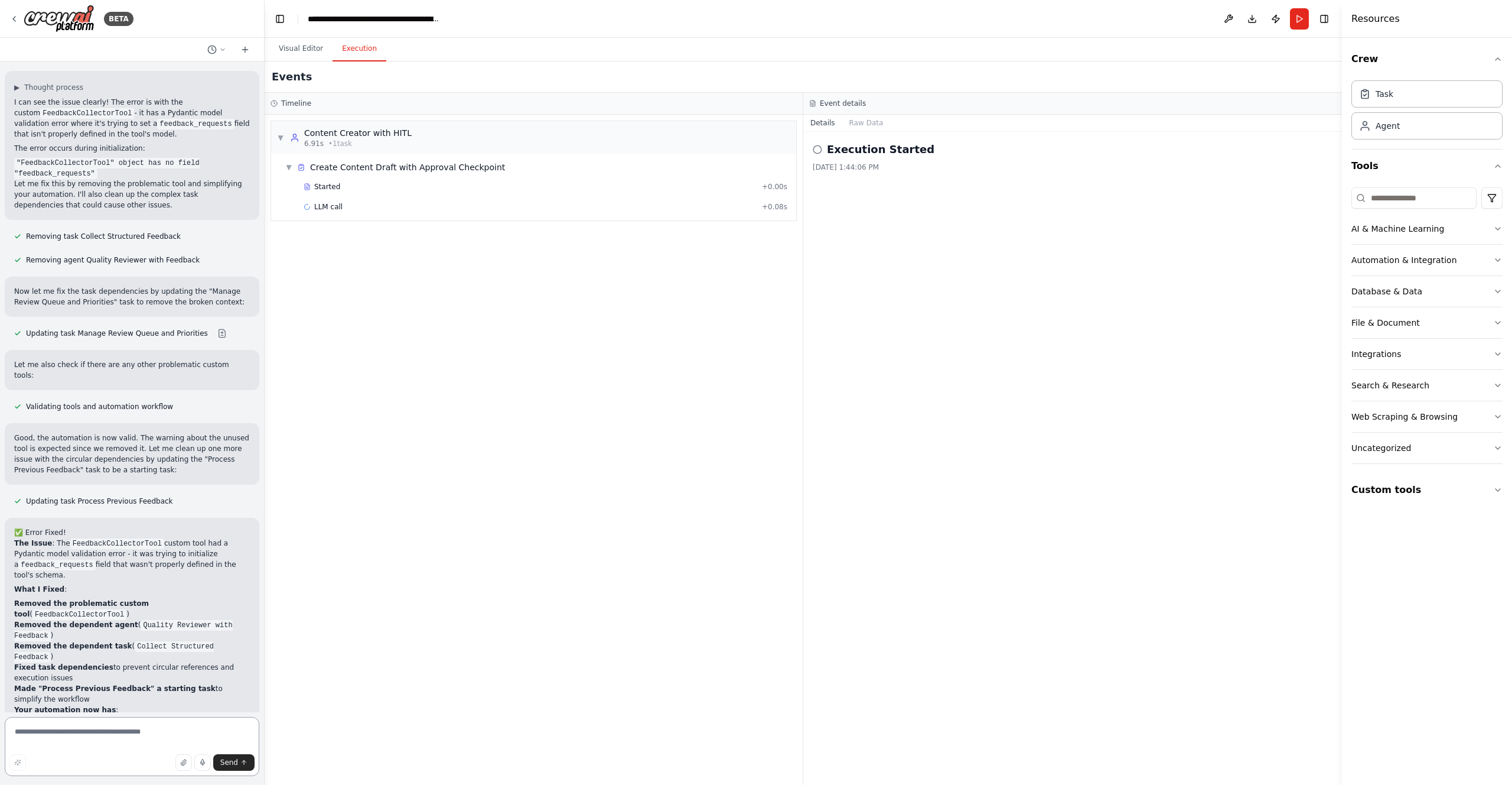
paste textarea "**********"
type textarea "**********"
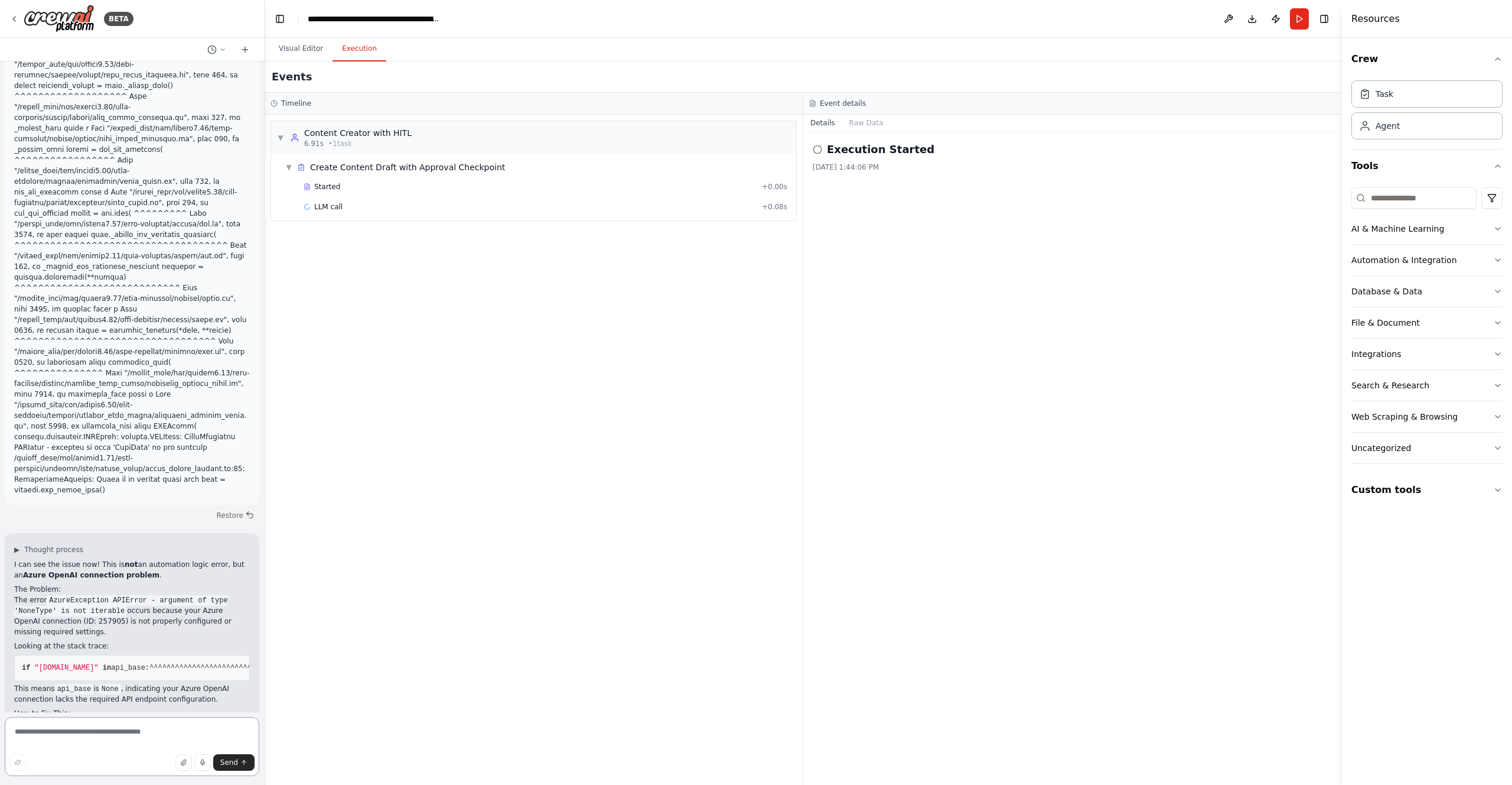
scroll to position [2511, 0]
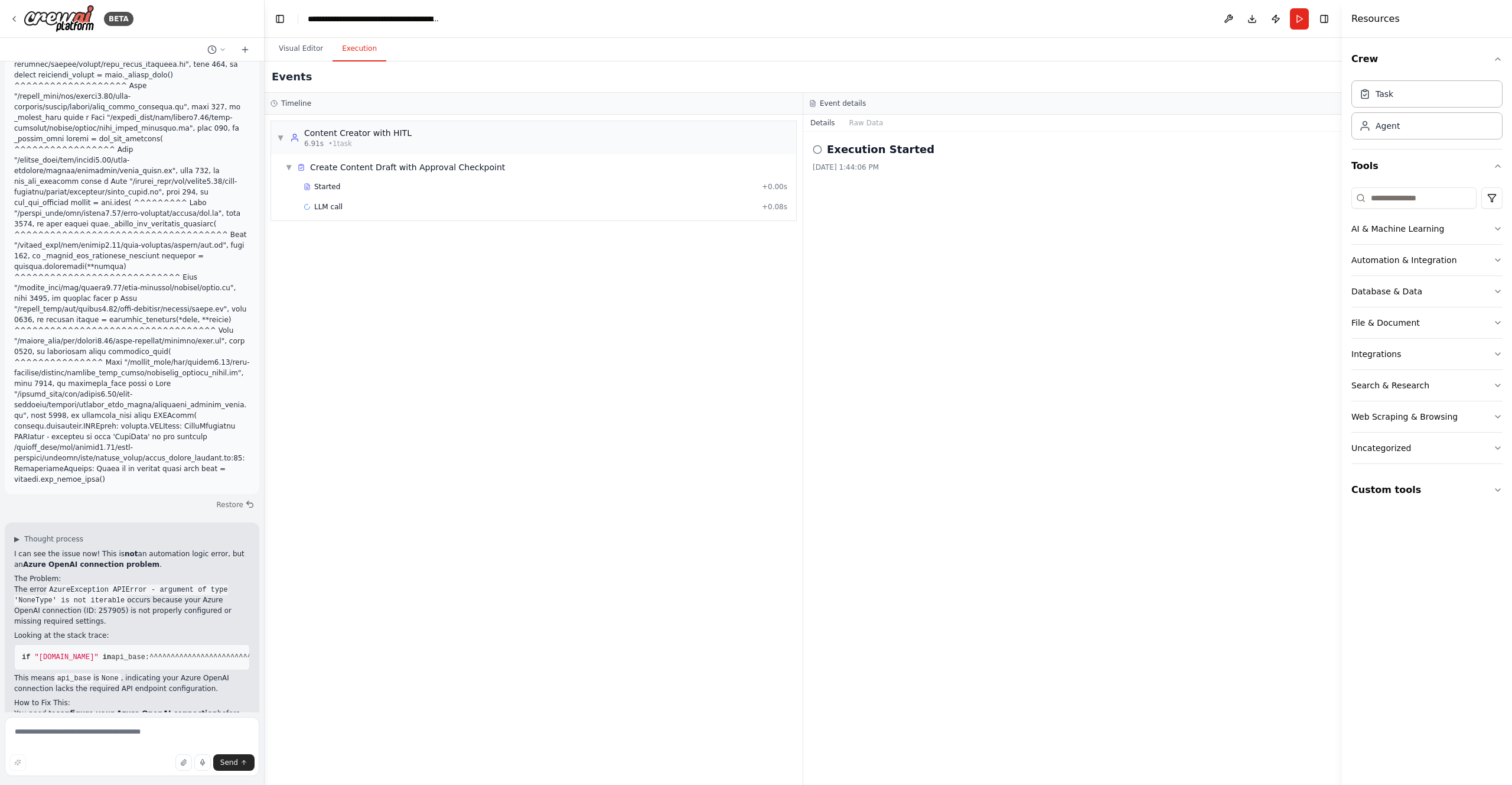
click at [97, 644] on pre "if "gateway.ai.cloudflare.com" in api_base: ^^^^^^^^^^^^^^^^^^^^^^^^^^^^^^^^^^^…" at bounding box center [132, 657] width 236 height 26
click at [29, 731] on textarea at bounding box center [132, 746] width 255 height 59
type textarea "**********"
click at [1297, 24] on button "Run" at bounding box center [1300, 19] width 19 height 22
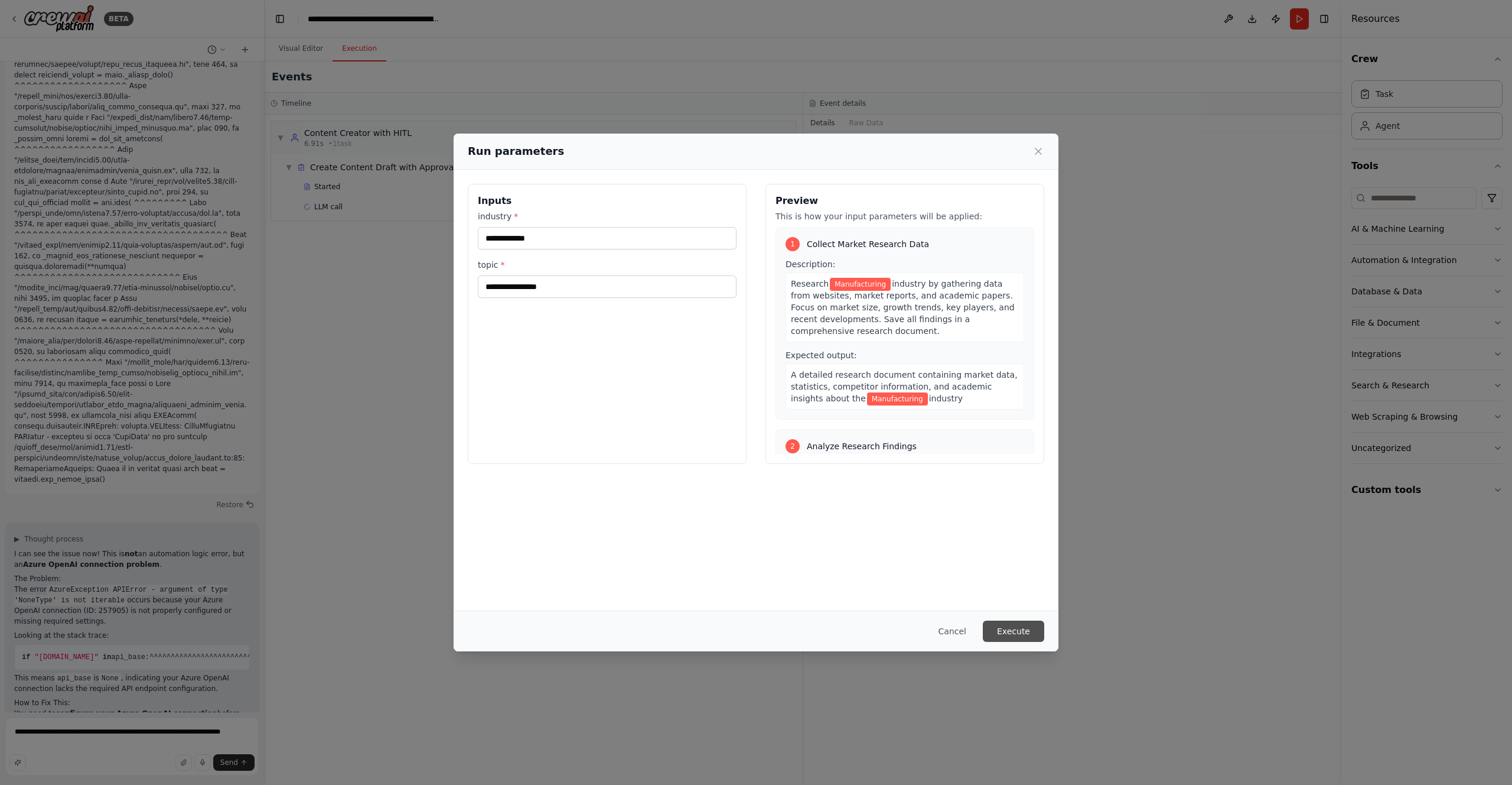
click at [1004, 629] on button "Execute" at bounding box center [1013, 631] width 62 height 22
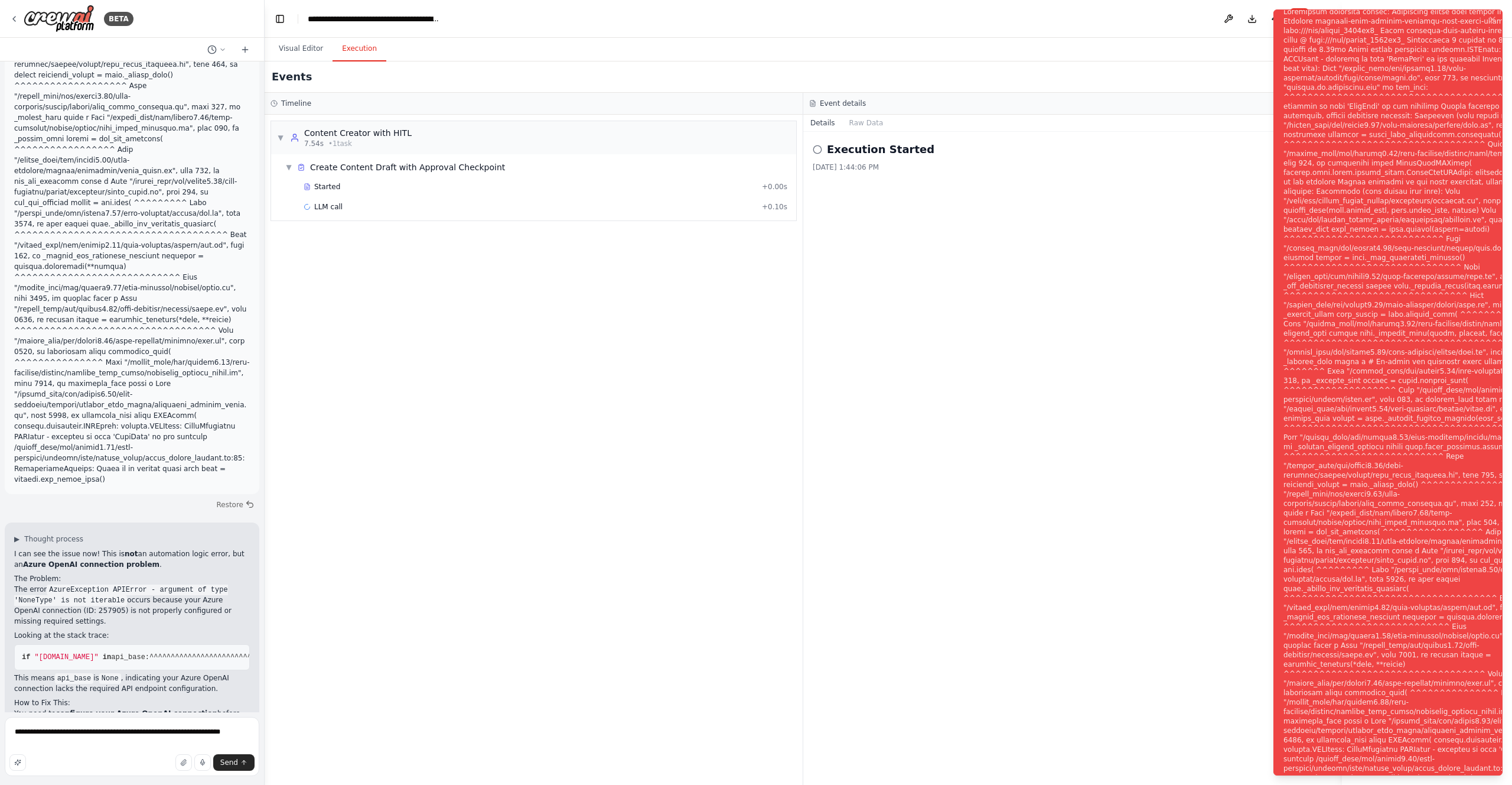
click at [1342, 185] on div "Notifications (F8)" at bounding box center [1426, 400] width 285 height 785
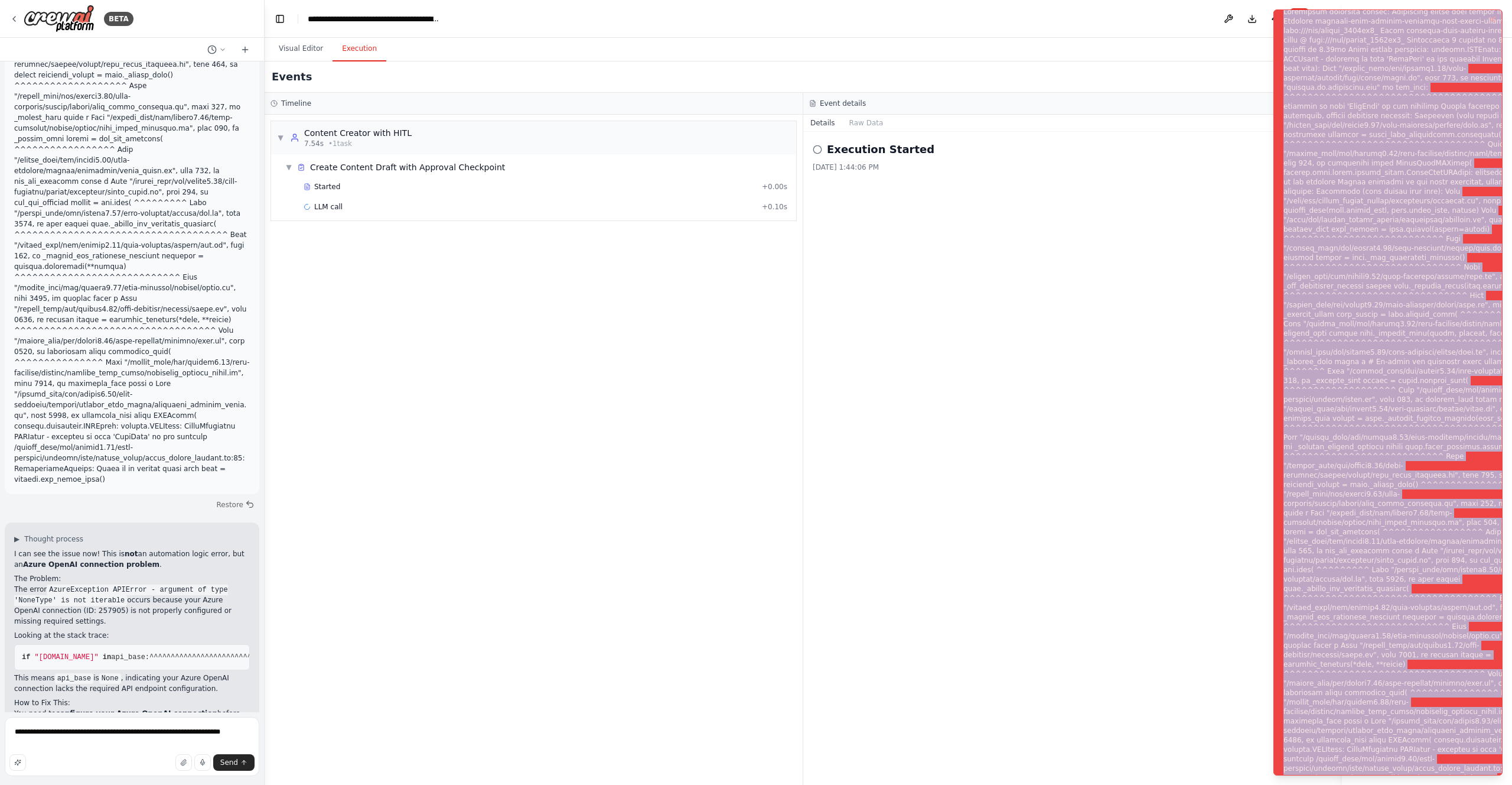
click at [1342, 185] on div "Notifications (F8)" at bounding box center [1426, 400] width 285 height 785
copy div "Subprocess execution failed: Subprocess failed with return code 1. STDERR: Buil…"
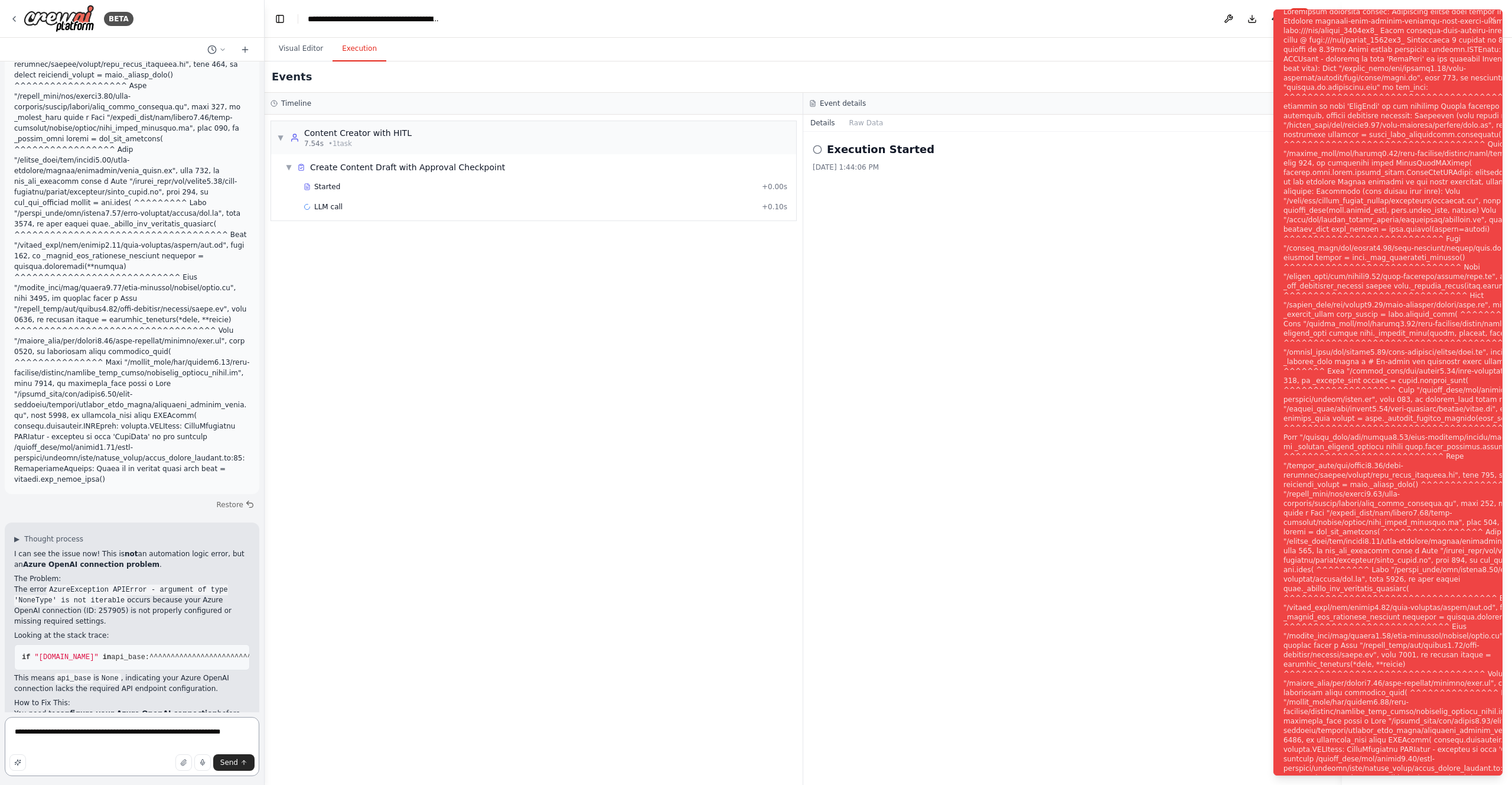
click at [132, 738] on textarea "**********" at bounding box center [132, 746] width 255 height 59
paste textarea "**********"
type textarea "**********"
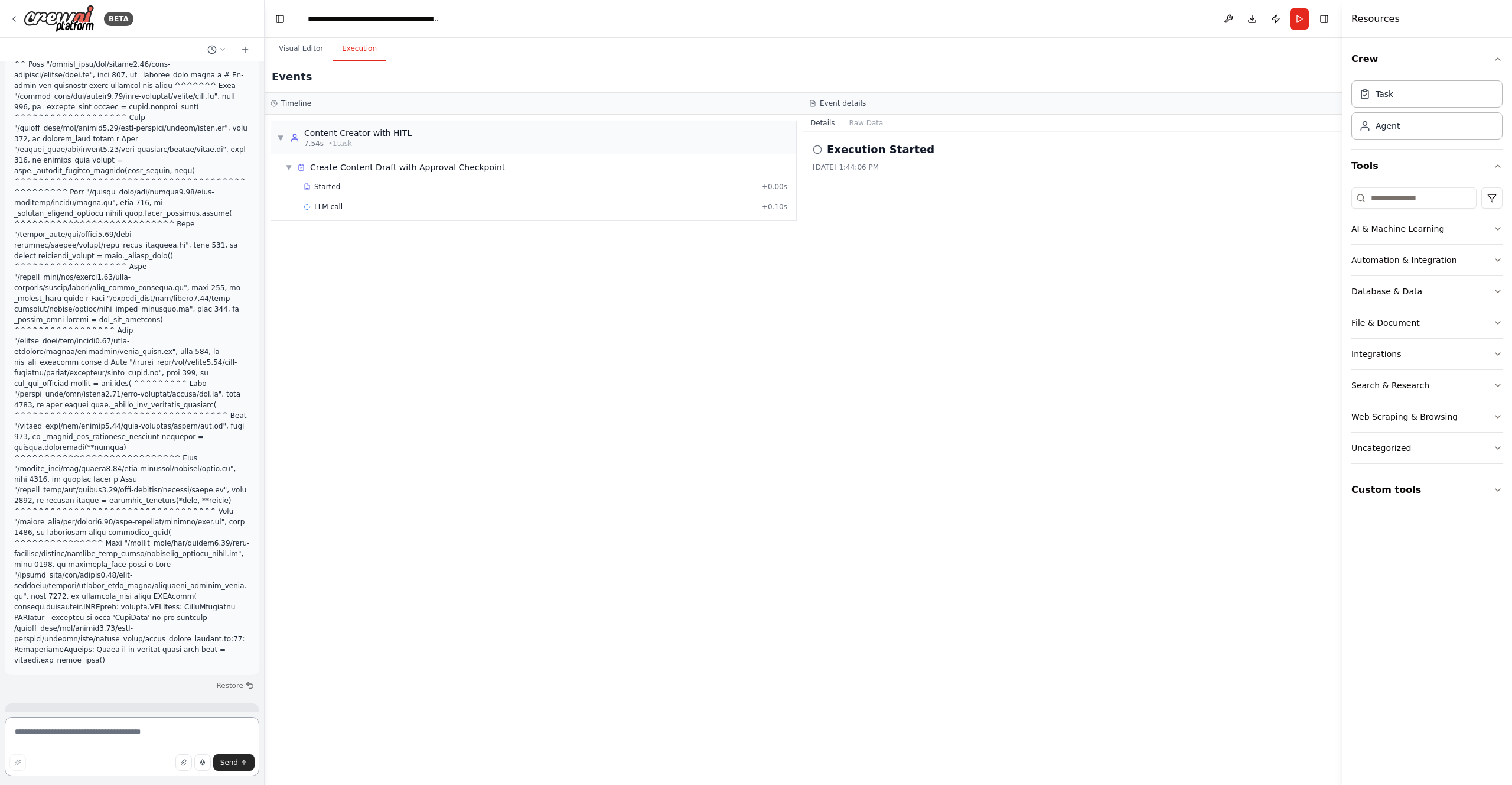
scroll to position [3877, 0]
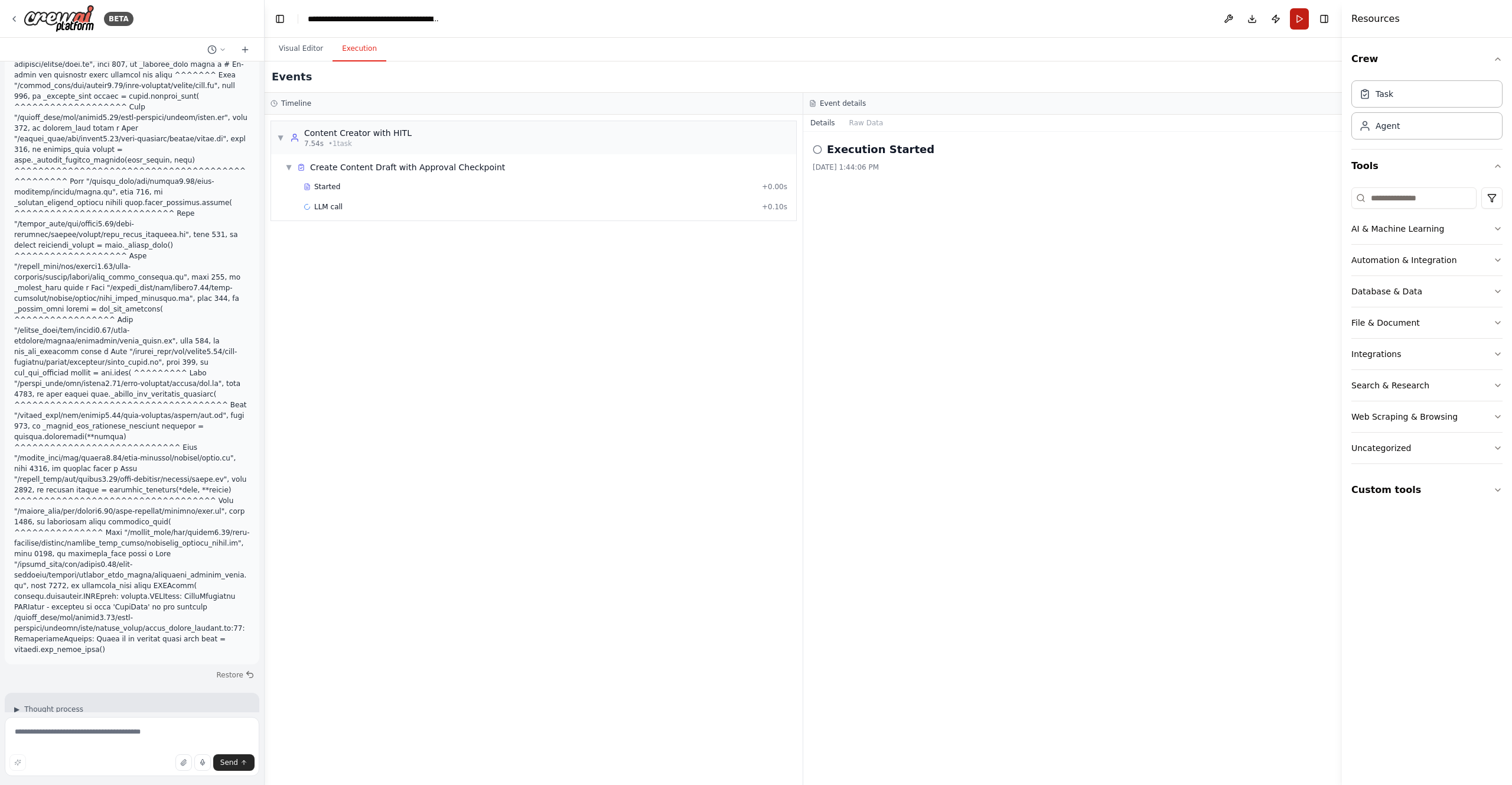
click at [1297, 23] on button "Run" at bounding box center [1300, 19] width 19 height 22
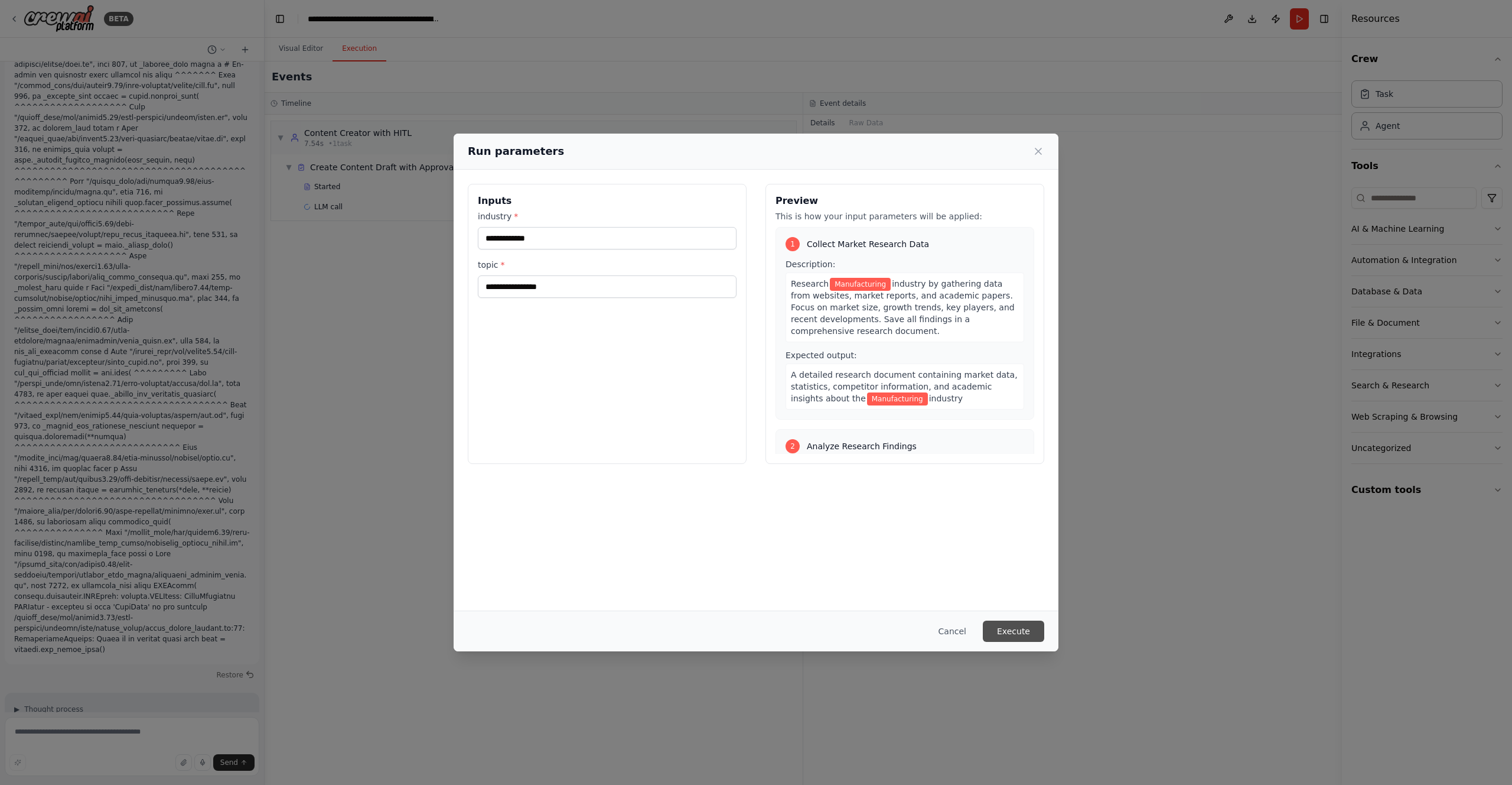
click at [1012, 623] on button "Execute" at bounding box center [1013, 631] width 62 height 22
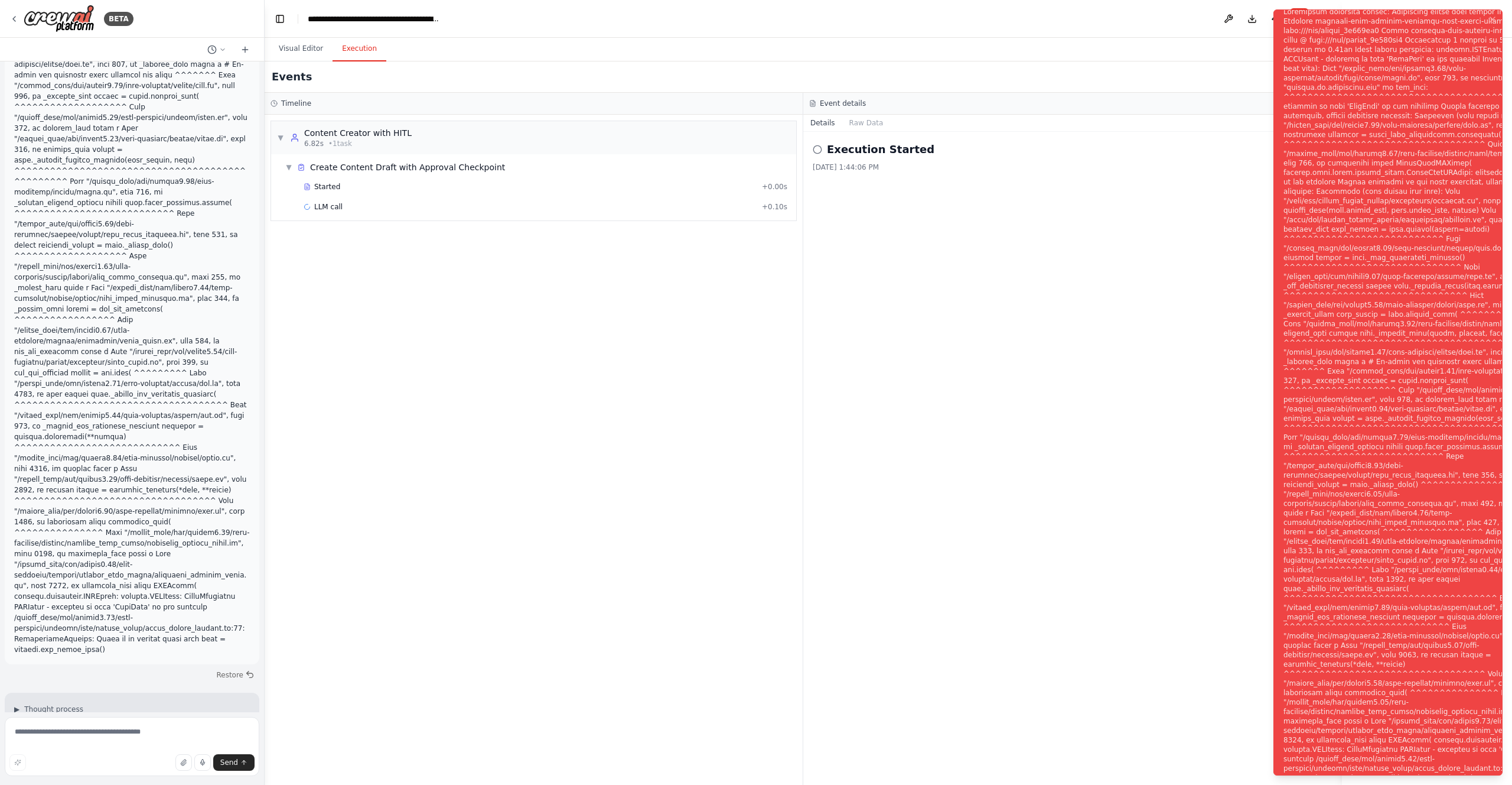
click at [1440, 300] on div "Notifications (F8)" at bounding box center [1426, 400] width 285 height 785
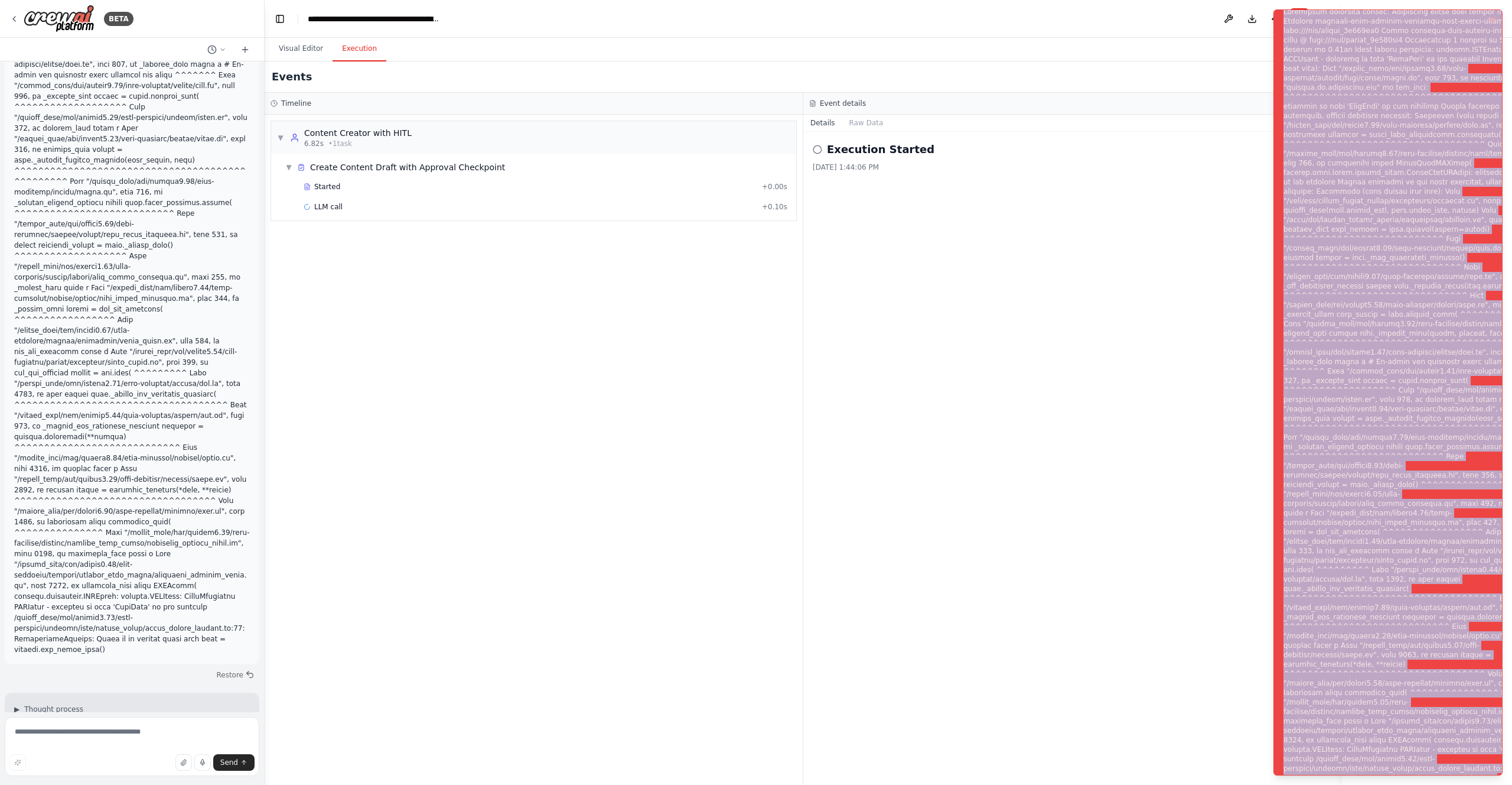
click at [1440, 300] on div "Notifications (F8)" at bounding box center [1426, 400] width 285 height 785
copy div "Subprocess execution failed: Subprocess failed with return code 1. STDERR: Buil…"
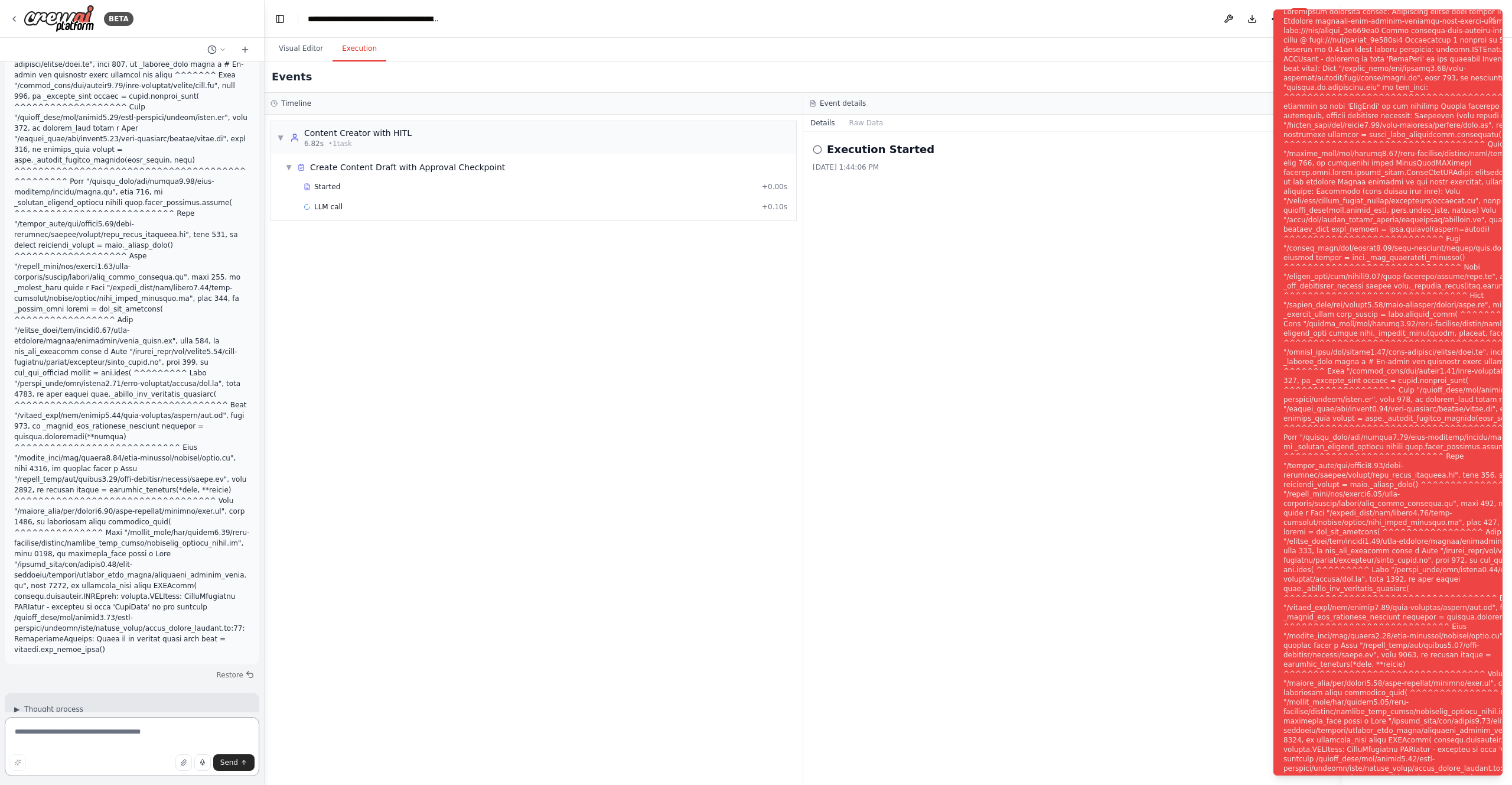
click at [127, 725] on textarea at bounding box center [132, 746] width 255 height 59
click at [116, 732] on textarea at bounding box center [132, 746] width 255 height 59
paste textarea "**********"
type textarea "**********"
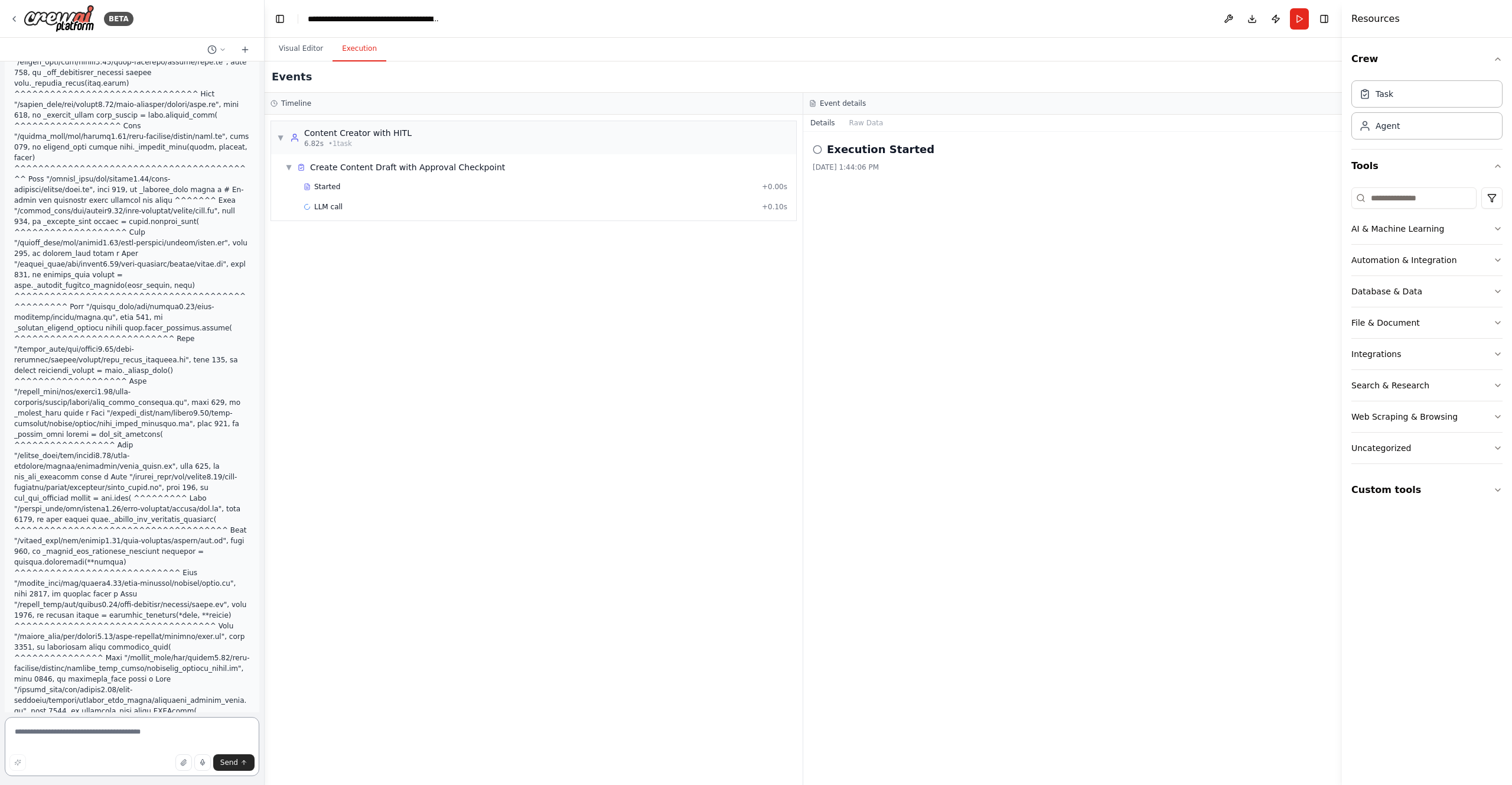
scroll to position [5265, 0]
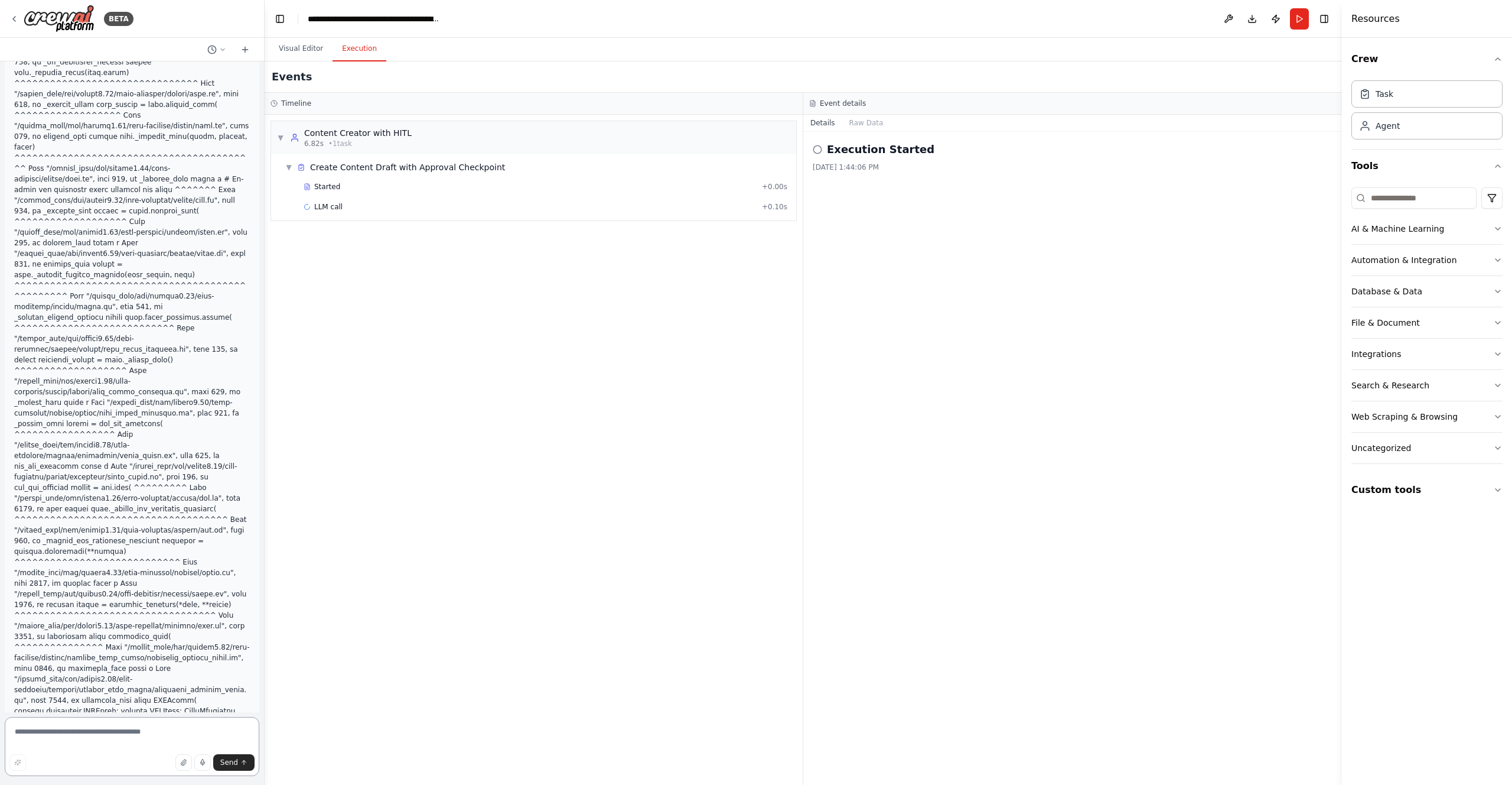
click at [38, 732] on textarea at bounding box center [132, 746] width 255 height 59
type textarea "**********"
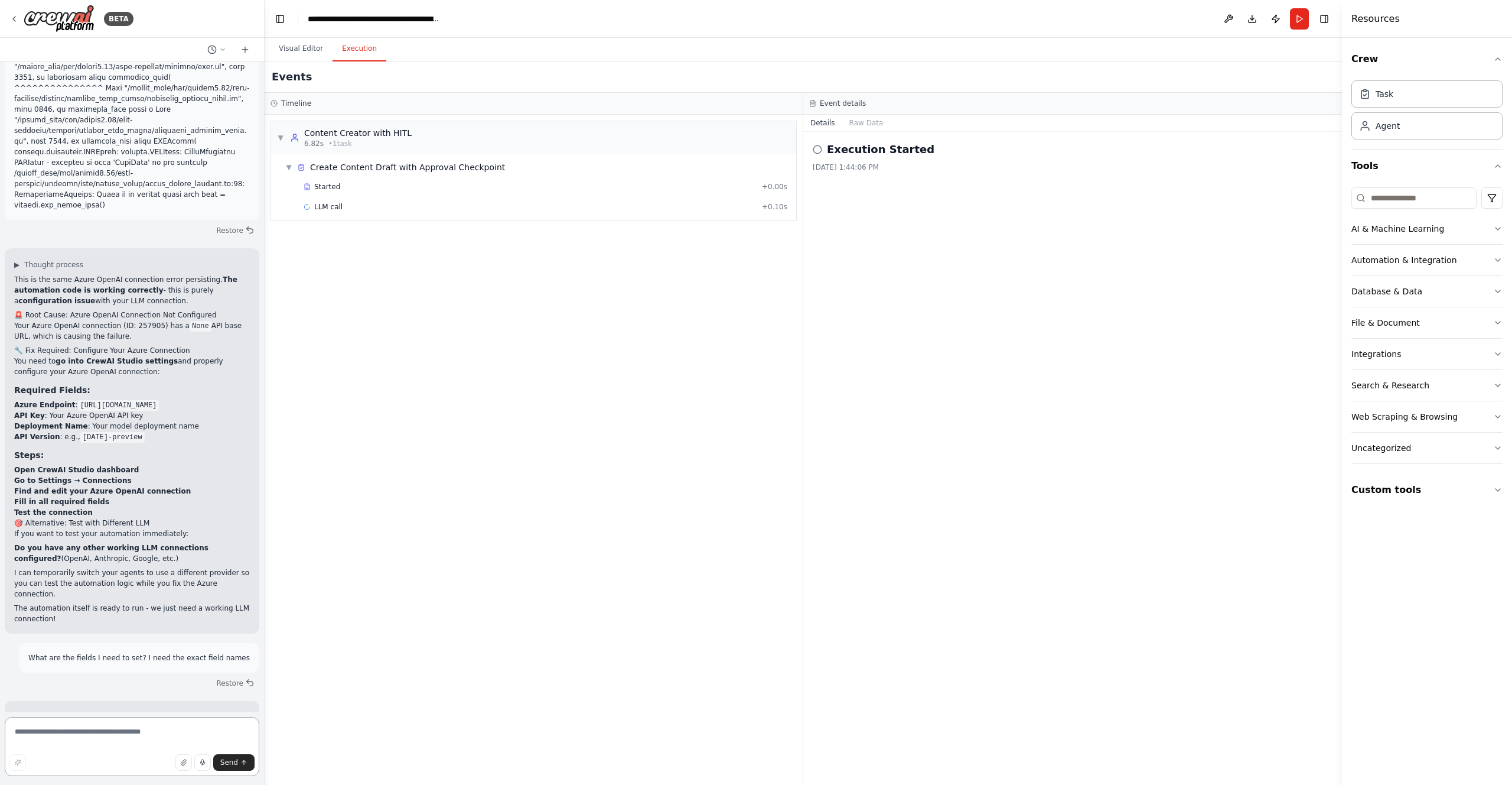
scroll to position [5835, 0]
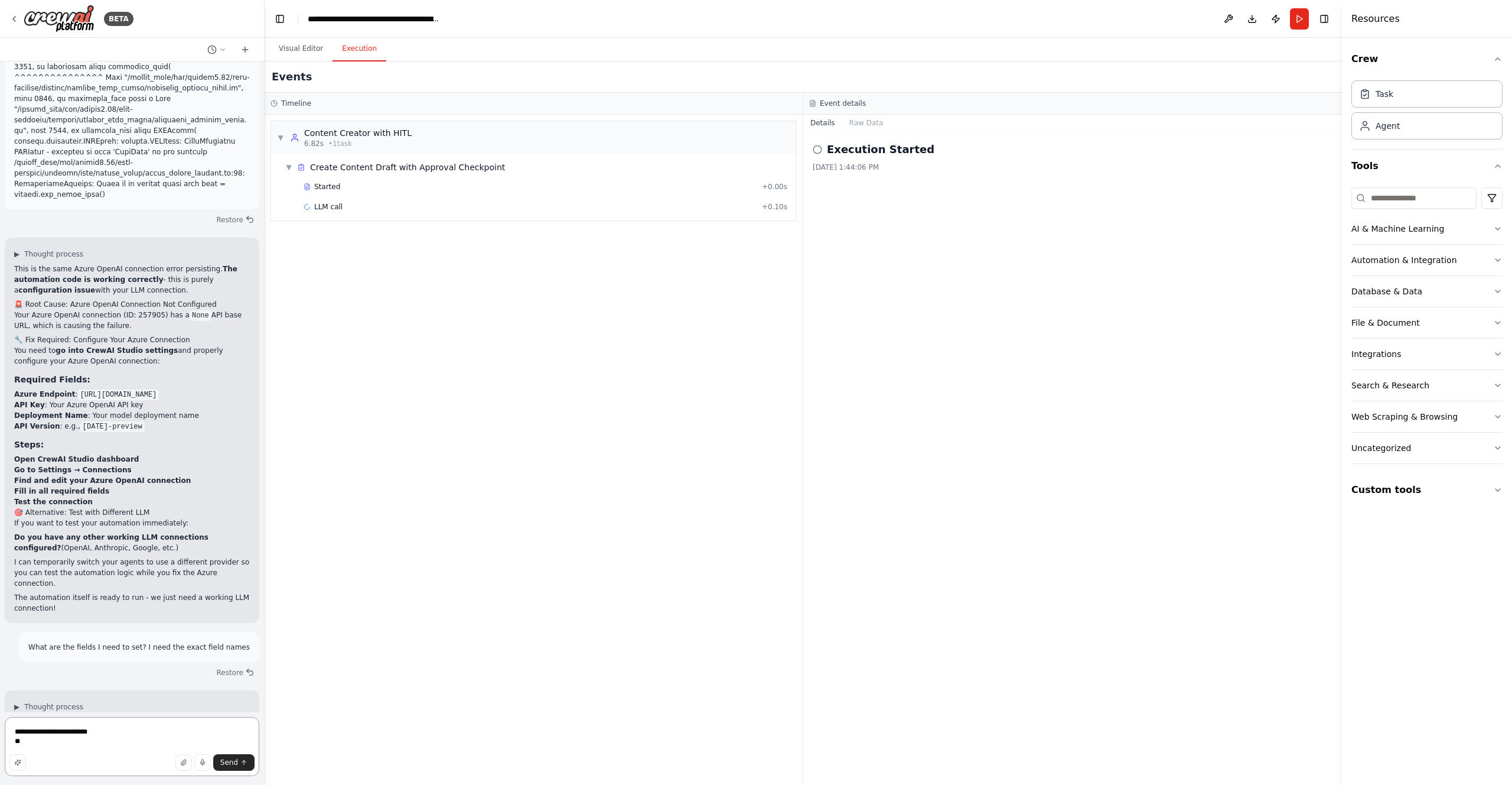
paste textarea "**********"
click at [32, 747] on textarea "**********" at bounding box center [132, 743] width 255 height 66
paste textarea
type textarea "**********"
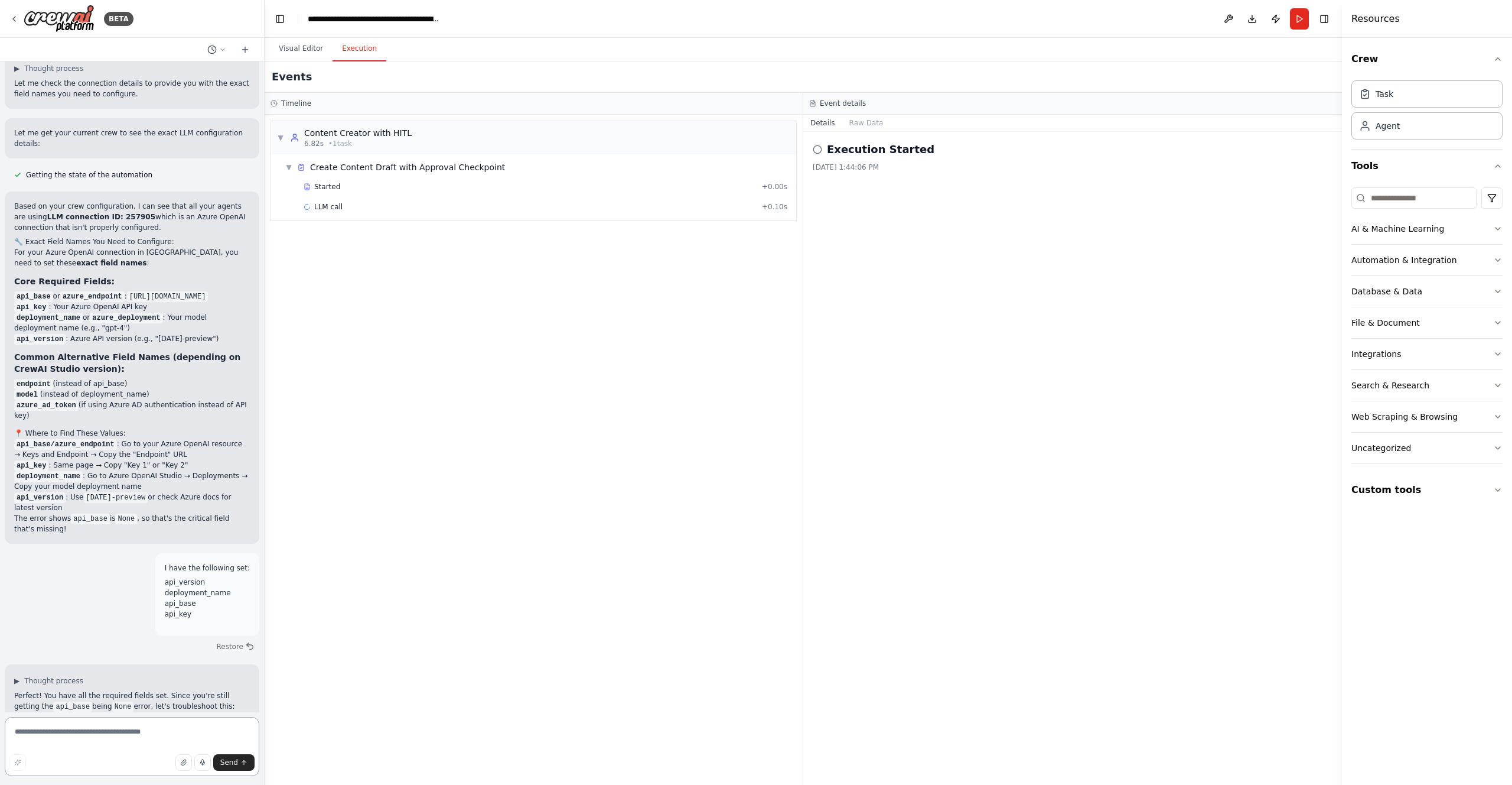
scroll to position [6483, 0]
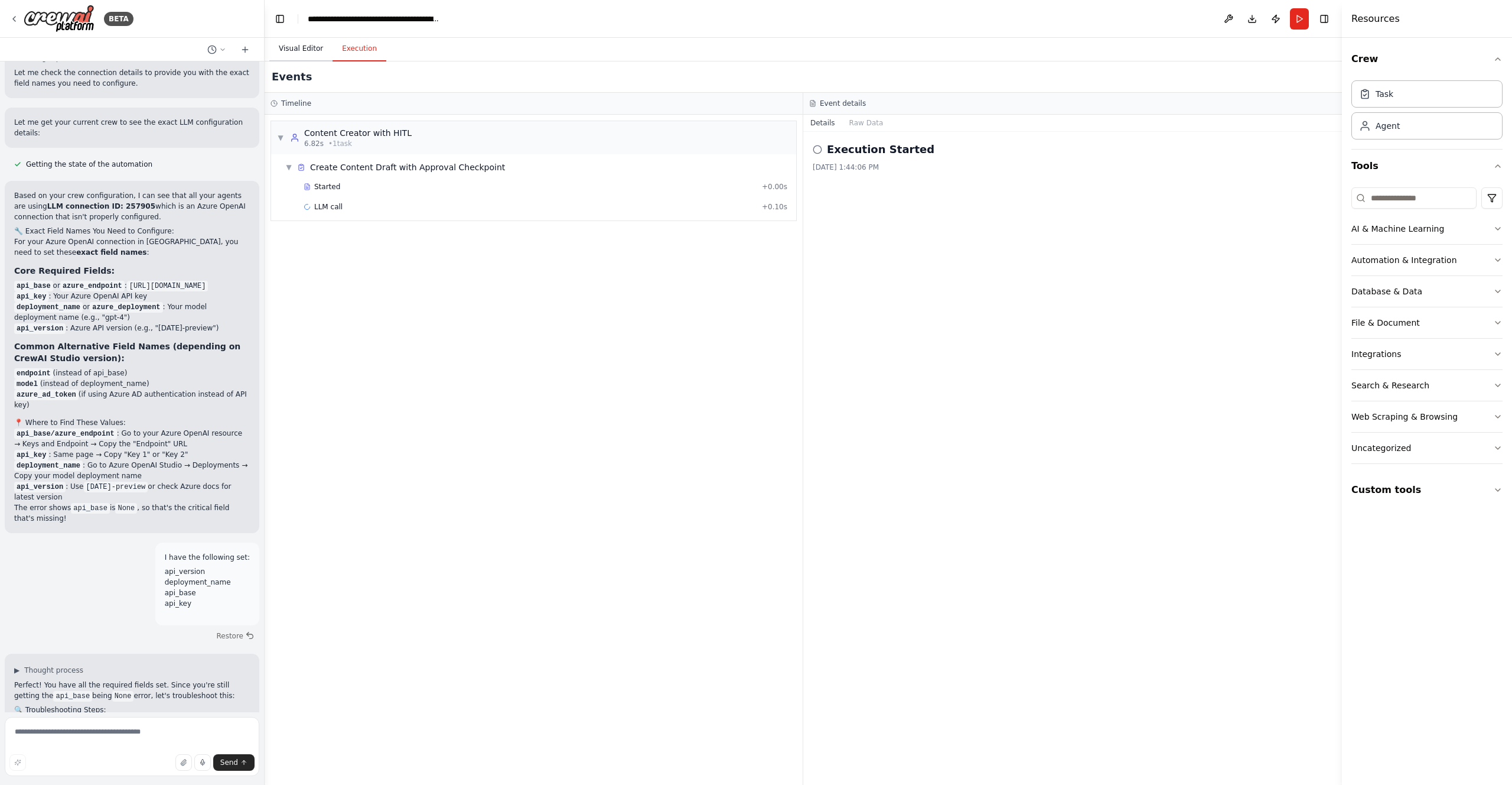
click at [305, 44] on button "Visual Editor" at bounding box center [301, 48] width 63 height 25
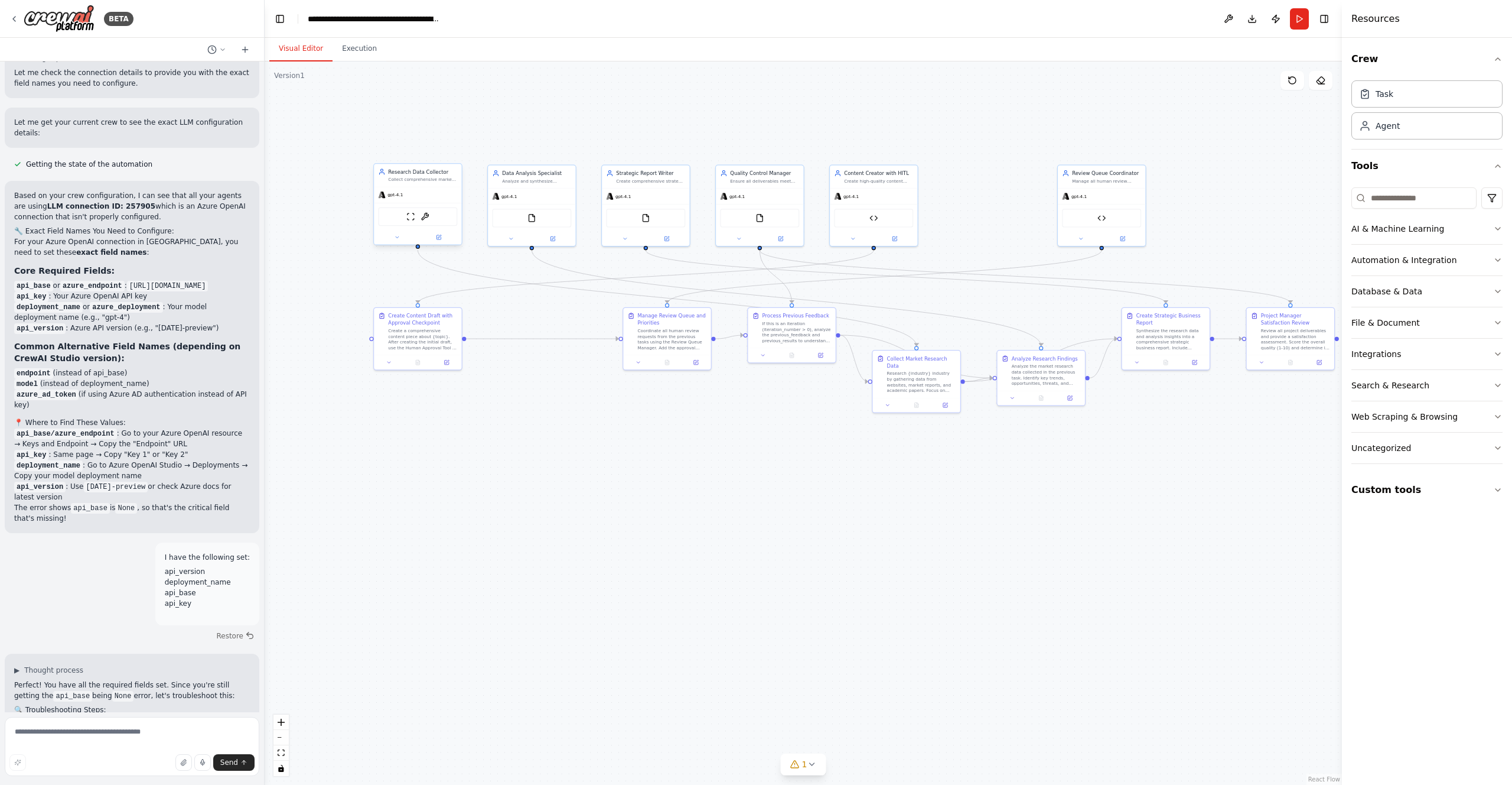
click at [423, 196] on div "gpt-4.1" at bounding box center [417, 194] width 87 height 16
click at [440, 235] on icon at bounding box center [440, 236] width 4 height 4
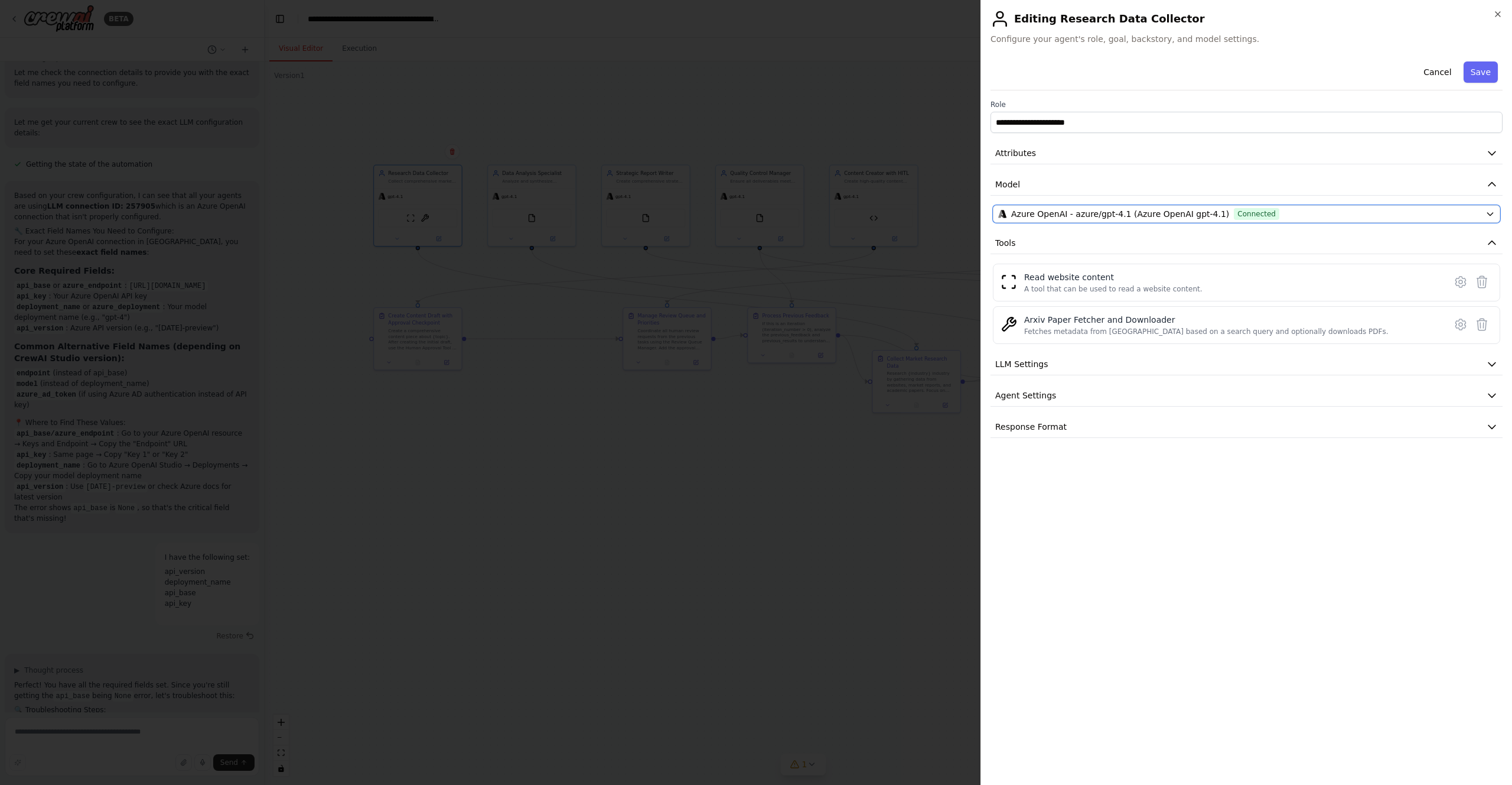
click at [1035, 210] on span "Azure OpenAI - azure/gpt-4.1 (Azure OpenAI gpt-4.1)" at bounding box center [1120, 214] width 218 height 12
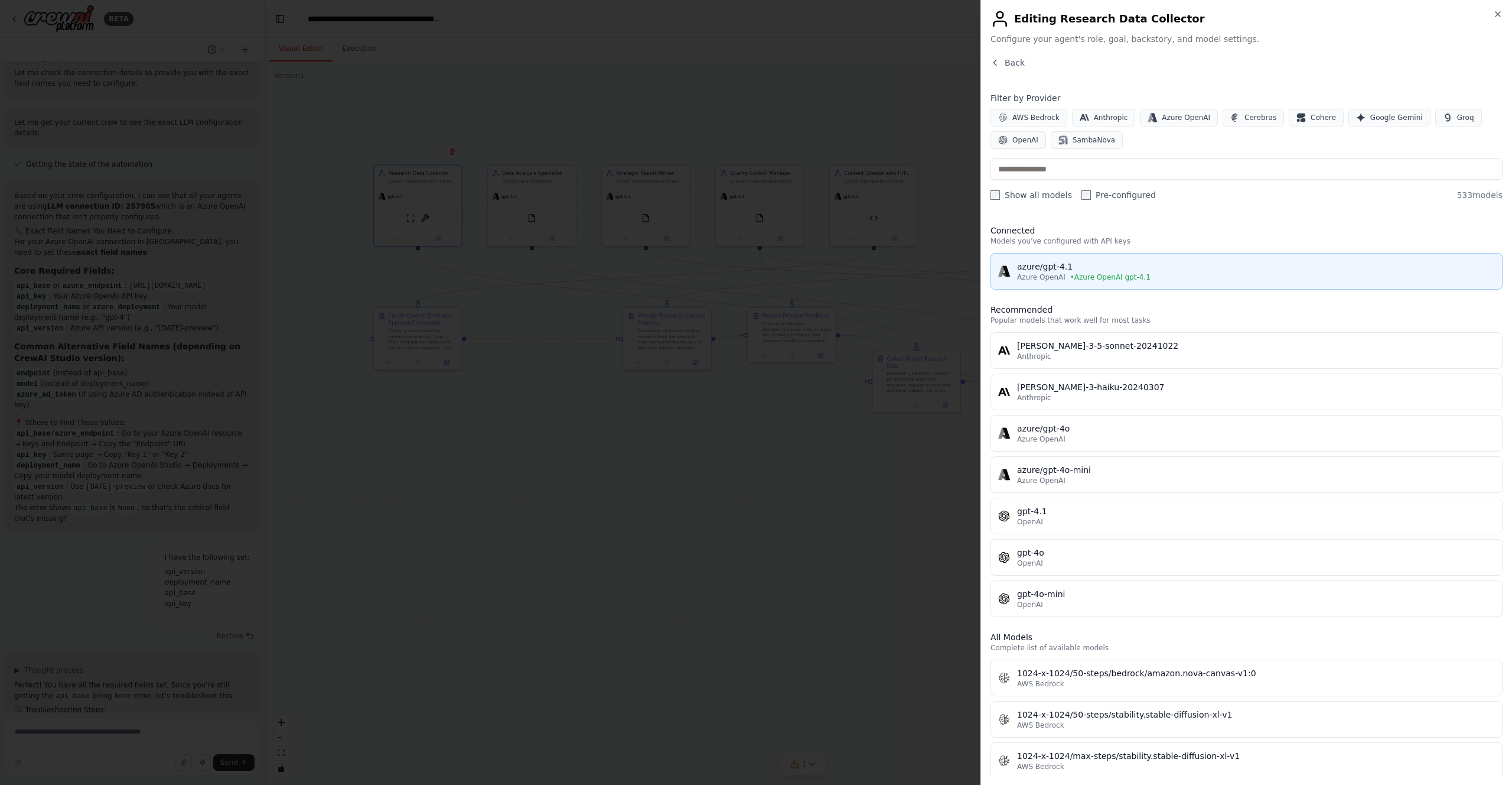
click at [1041, 266] on div "azure/gpt-4.1" at bounding box center [1256, 267] width 478 height 12
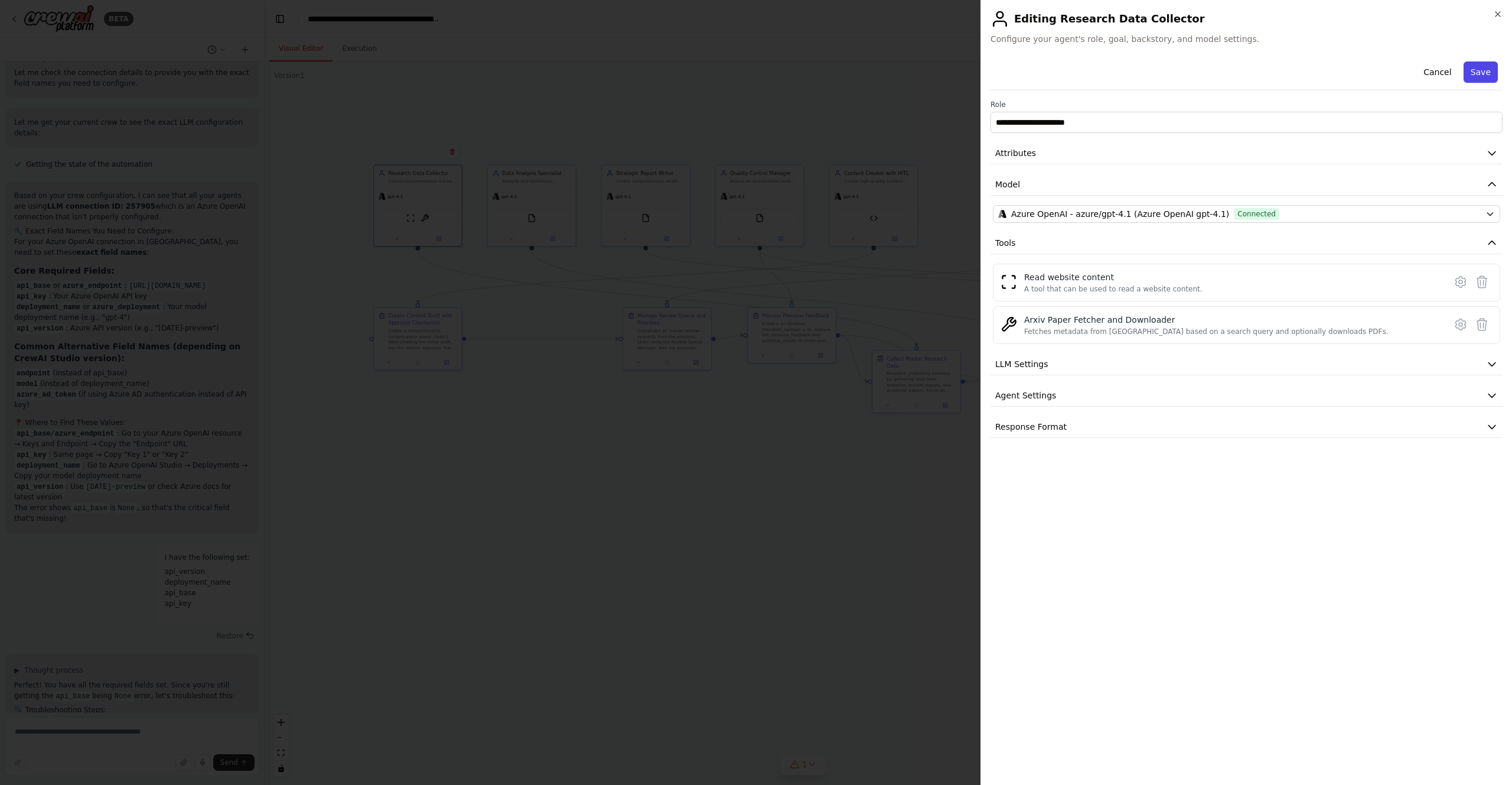
click at [1481, 73] on button "Save" at bounding box center [1480, 72] width 34 height 22
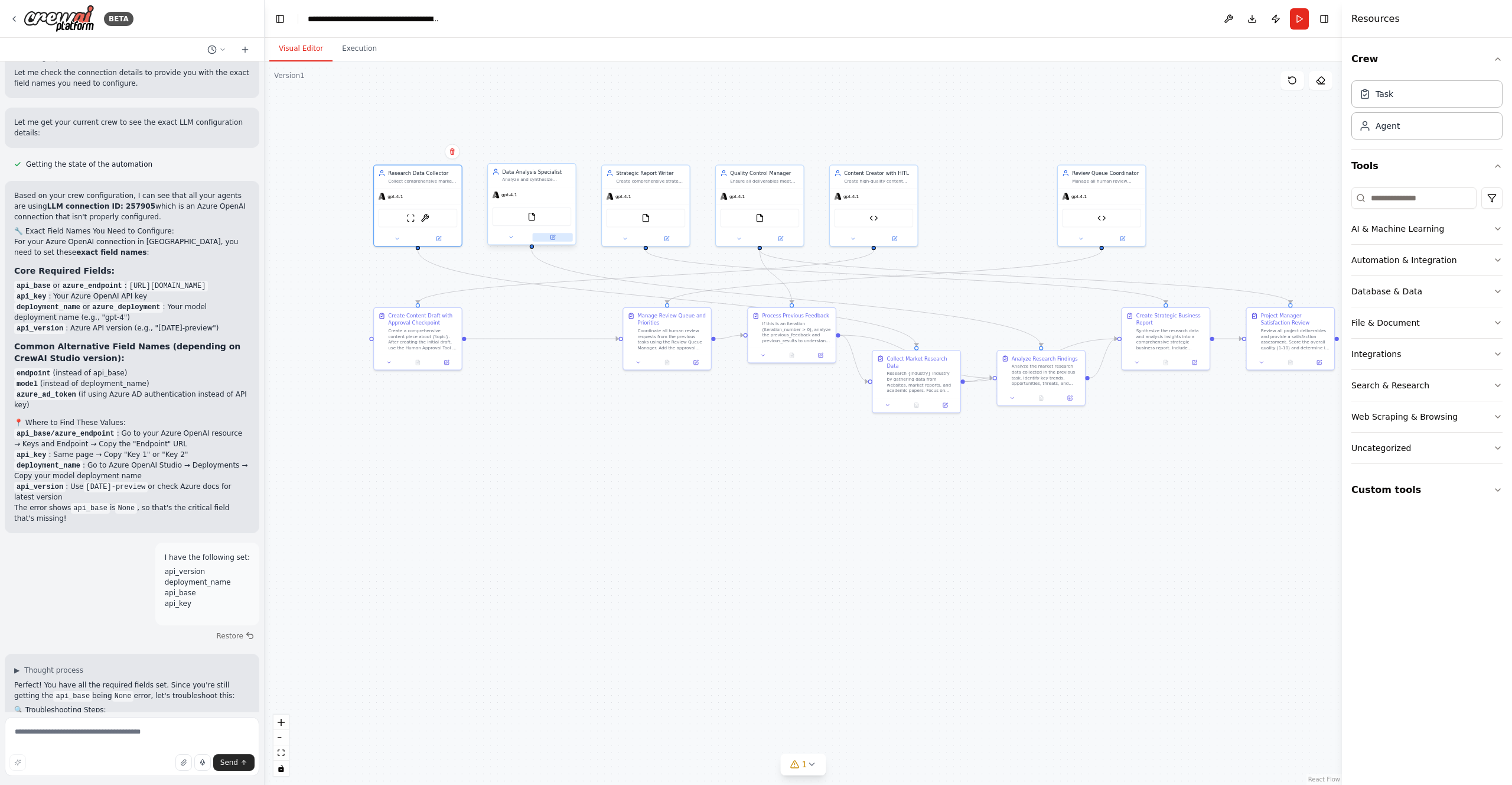
click at [556, 237] on button at bounding box center [553, 237] width 40 height 8
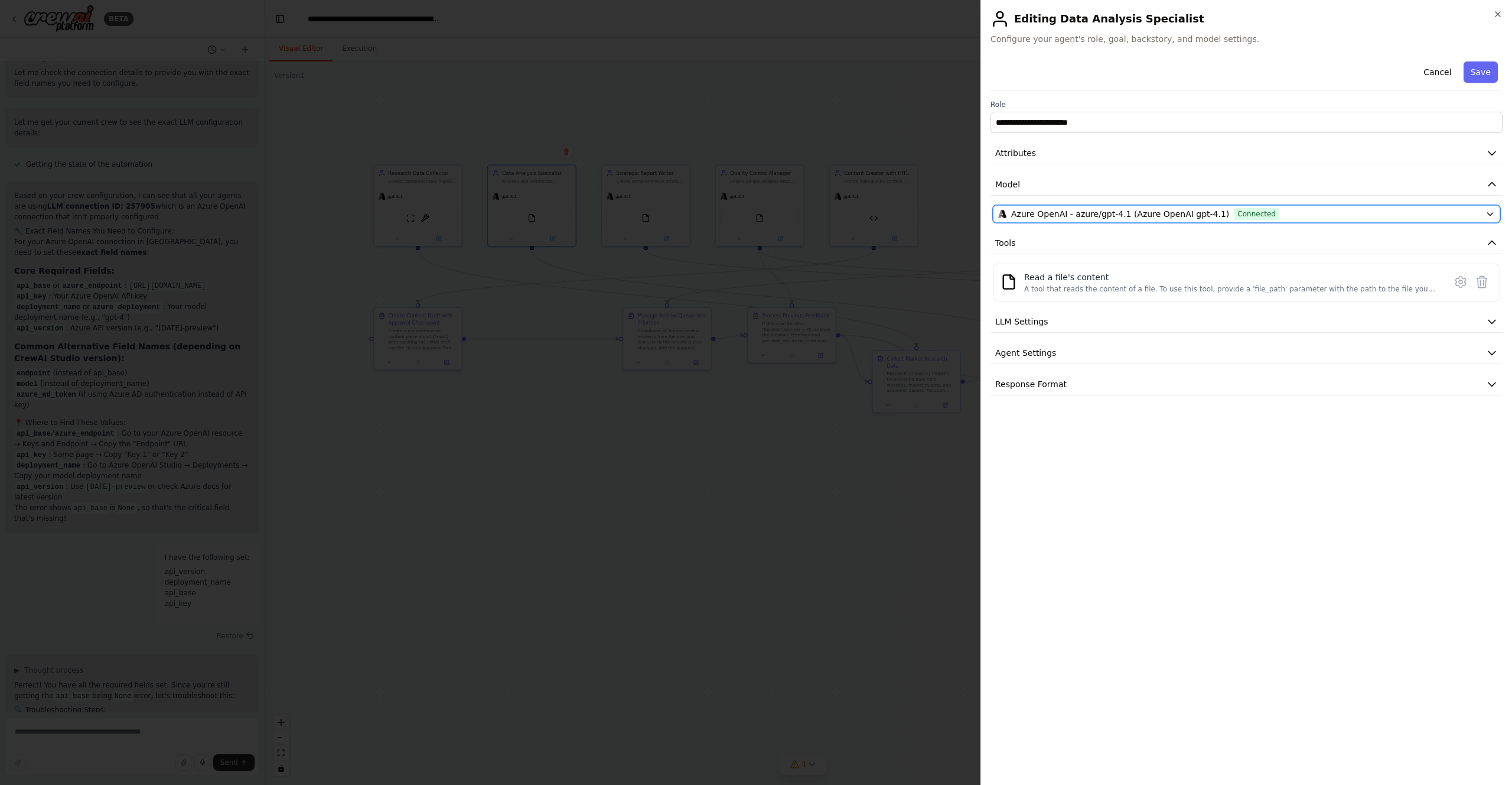
click at [1155, 208] on button "Azure OpenAI - azure/gpt-4.1 (Azure OpenAI gpt-4.1) Connected" at bounding box center [1246, 214] width 507 height 18
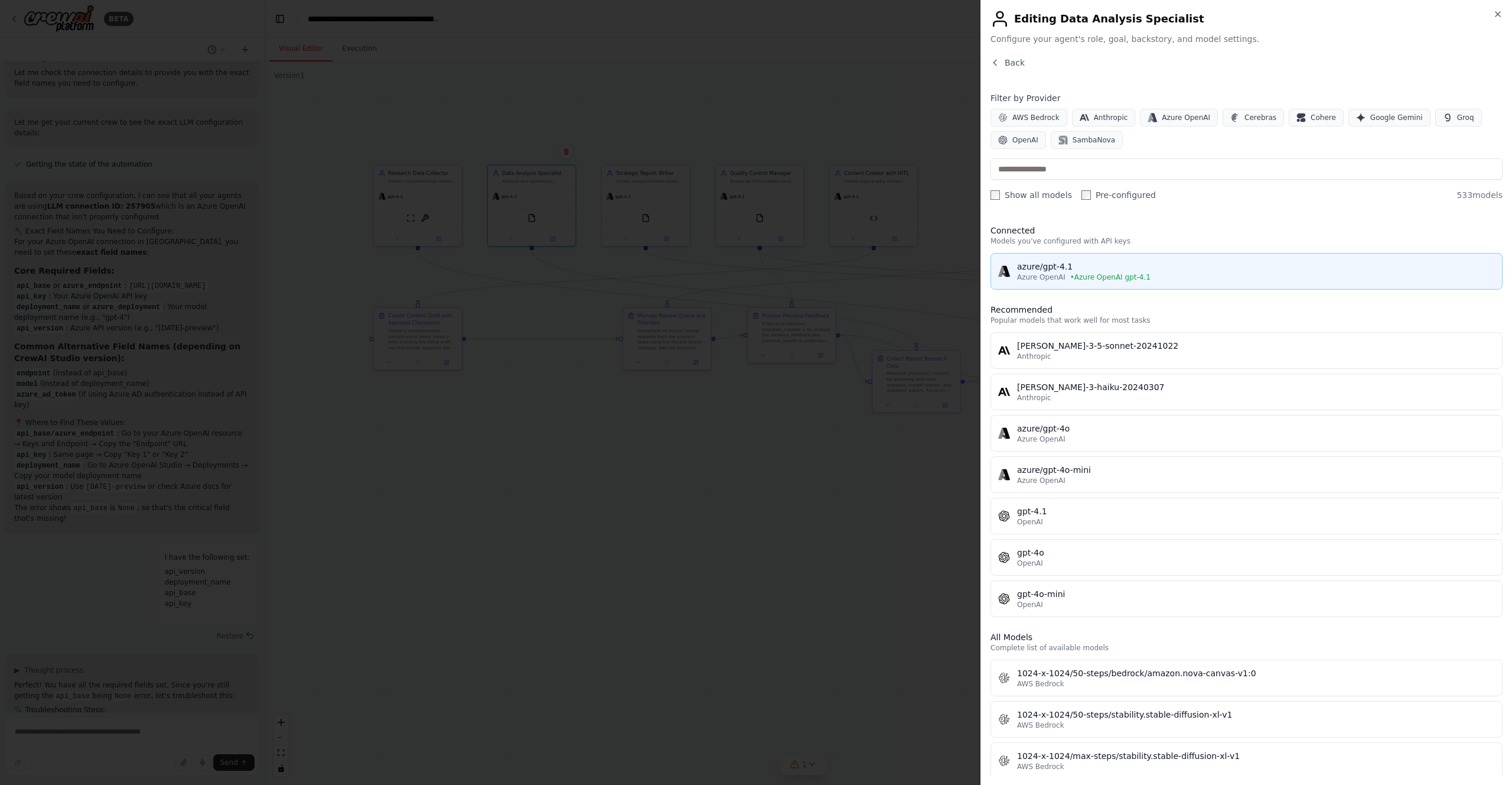
click at [1069, 266] on div "azure/gpt-4.1" at bounding box center [1256, 267] width 478 height 12
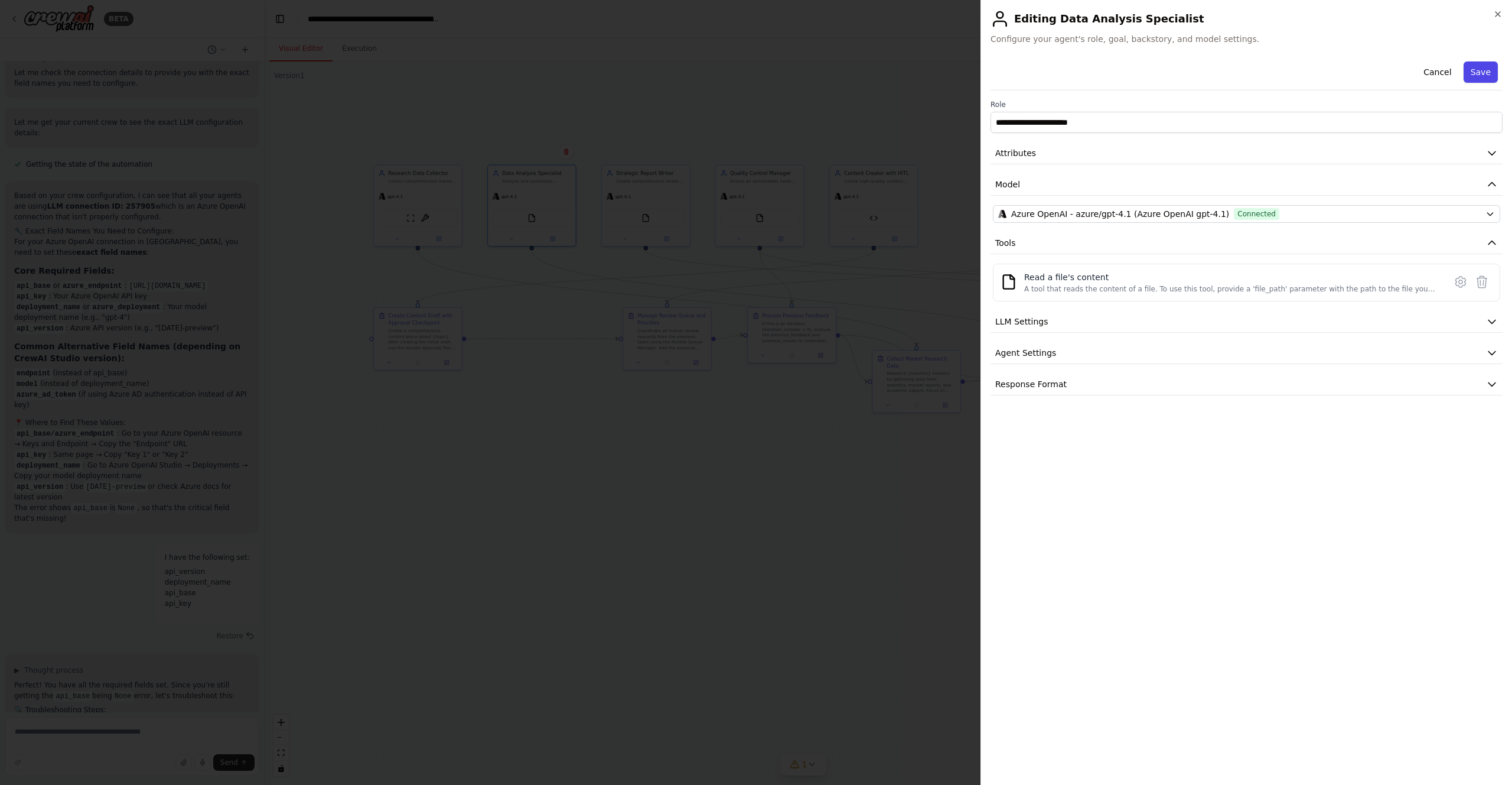
click at [1484, 74] on button "Save" at bounding box center [1480, 72] width 34 height 22
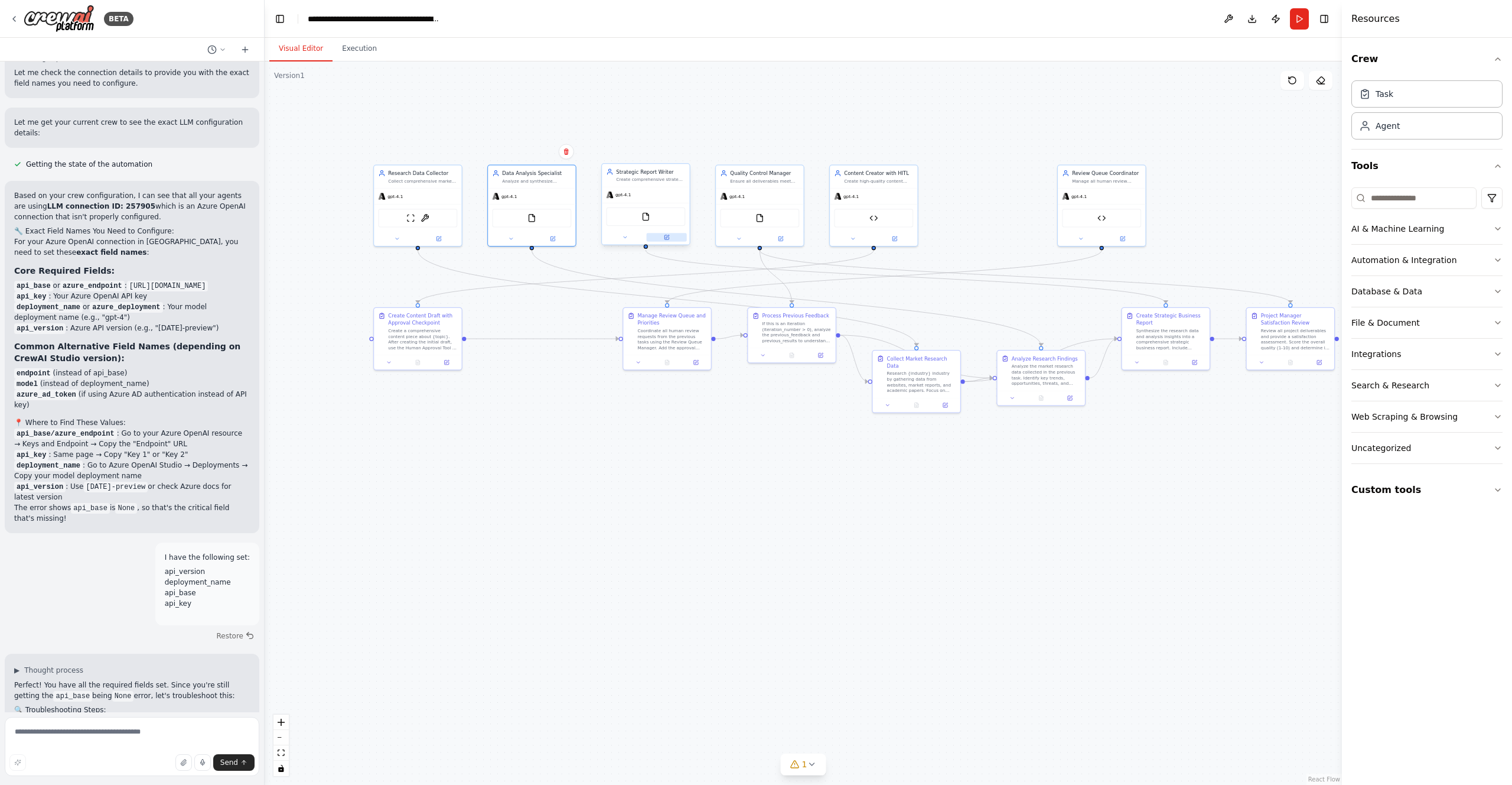
click at [667, 238] on icon at bounding box center [666, 237] width 4 height 4
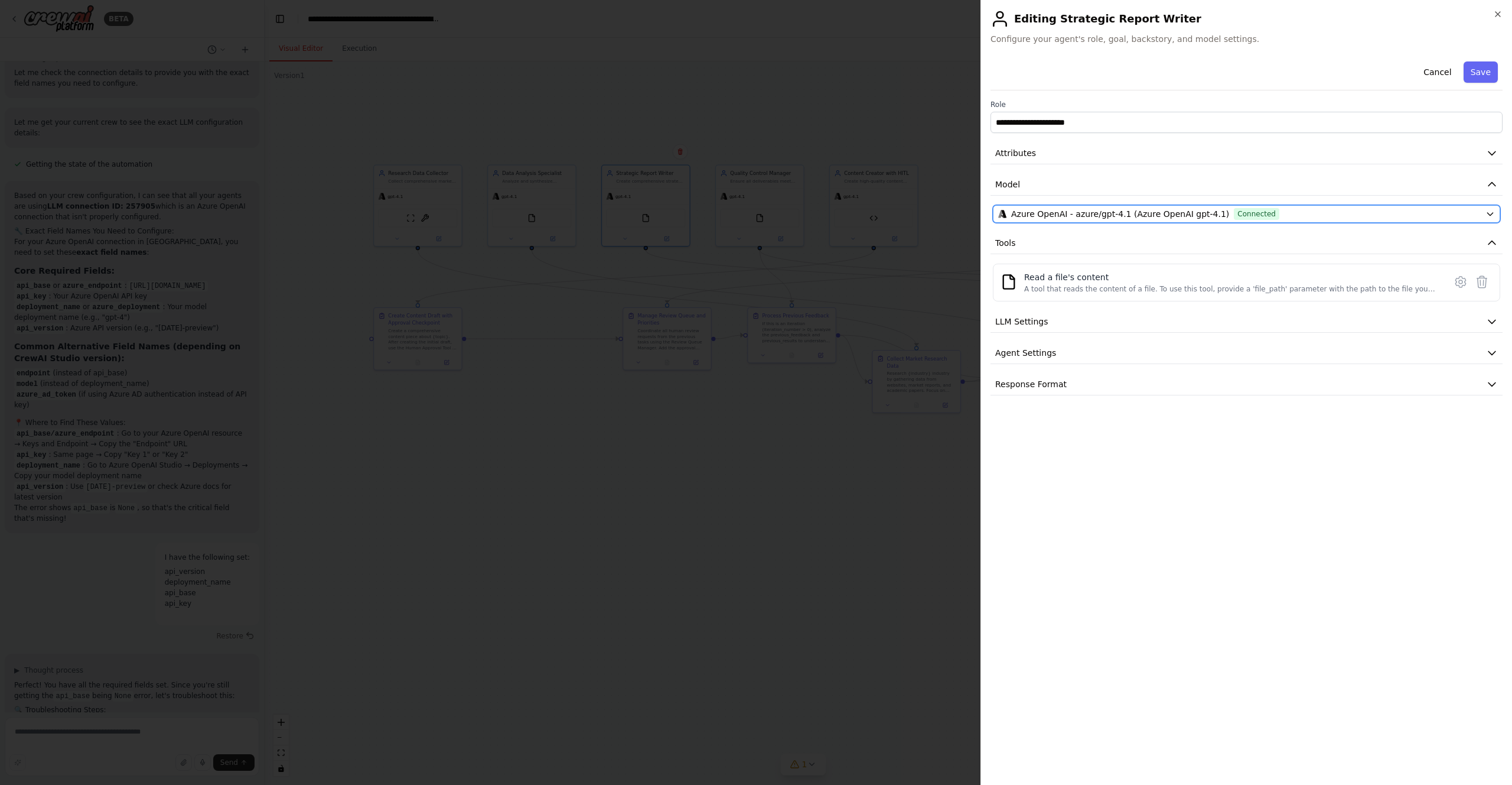
click at [1199, 210] on span "Azure OpenAI - azure/gpt-4.1 (Azure OpenAI gpt-4.1)" at bounding box center [1120, 214] width 218 height 12
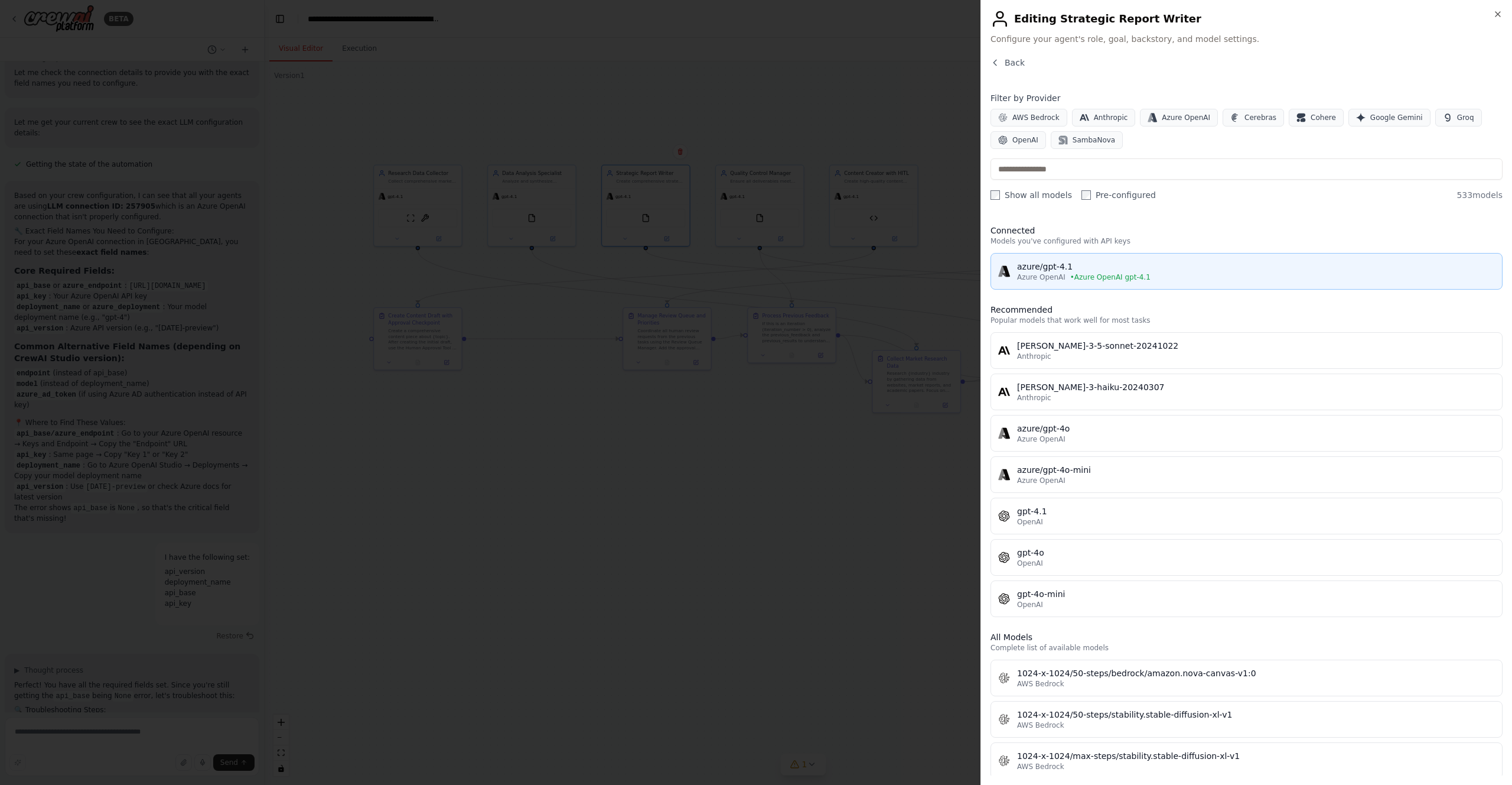
click at [1142, 274] on span "• Azure OpenAI gpt-4.1" at bounding box center [1111, 277] width 80 height 10
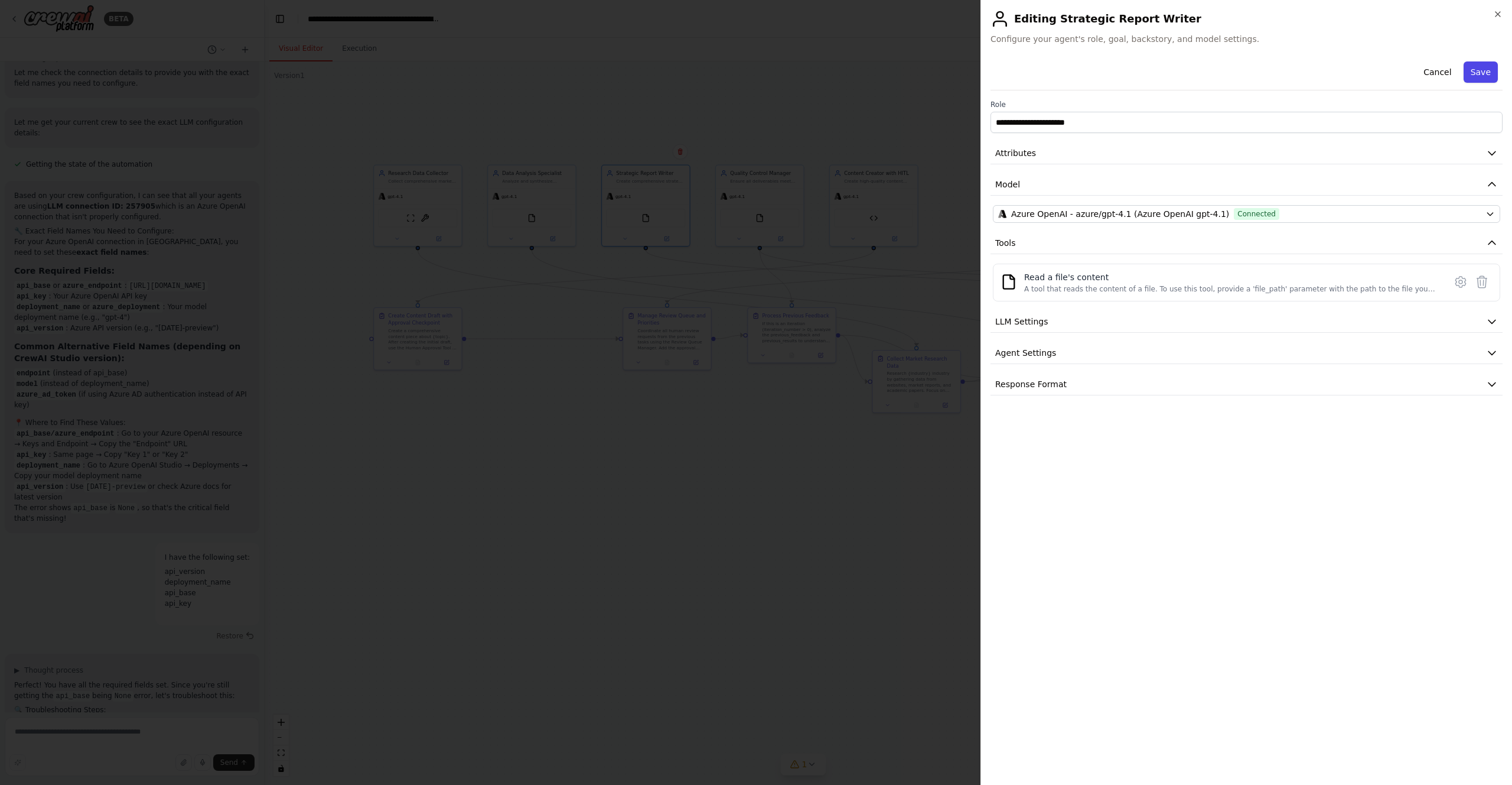
click at [1474, 75] on button "Save" at bounding box center [1480, 72] width 34 height 22
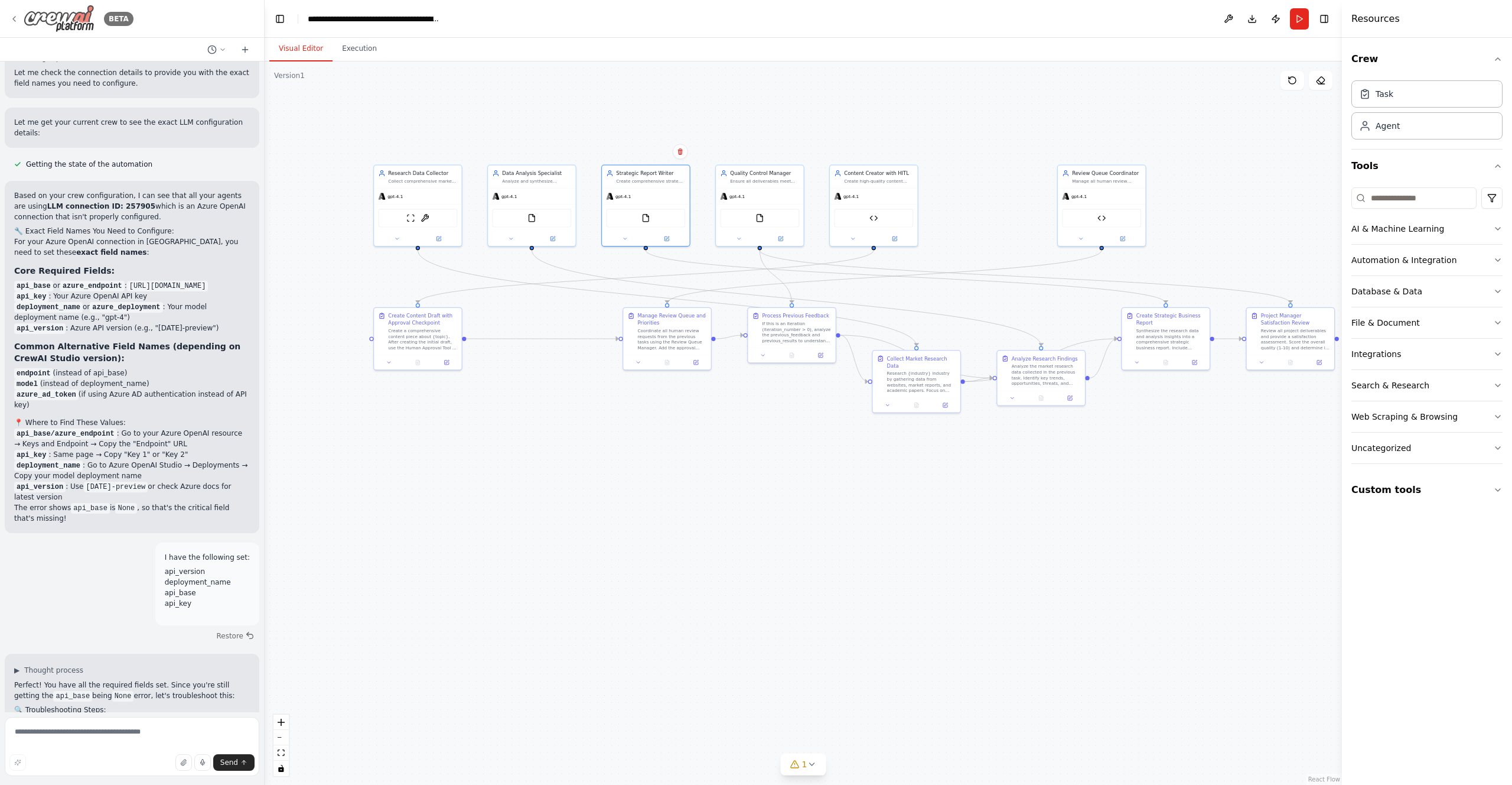
click at [19, 22] on div "BETA" at bounding box center [71, 19] width 124 height 28
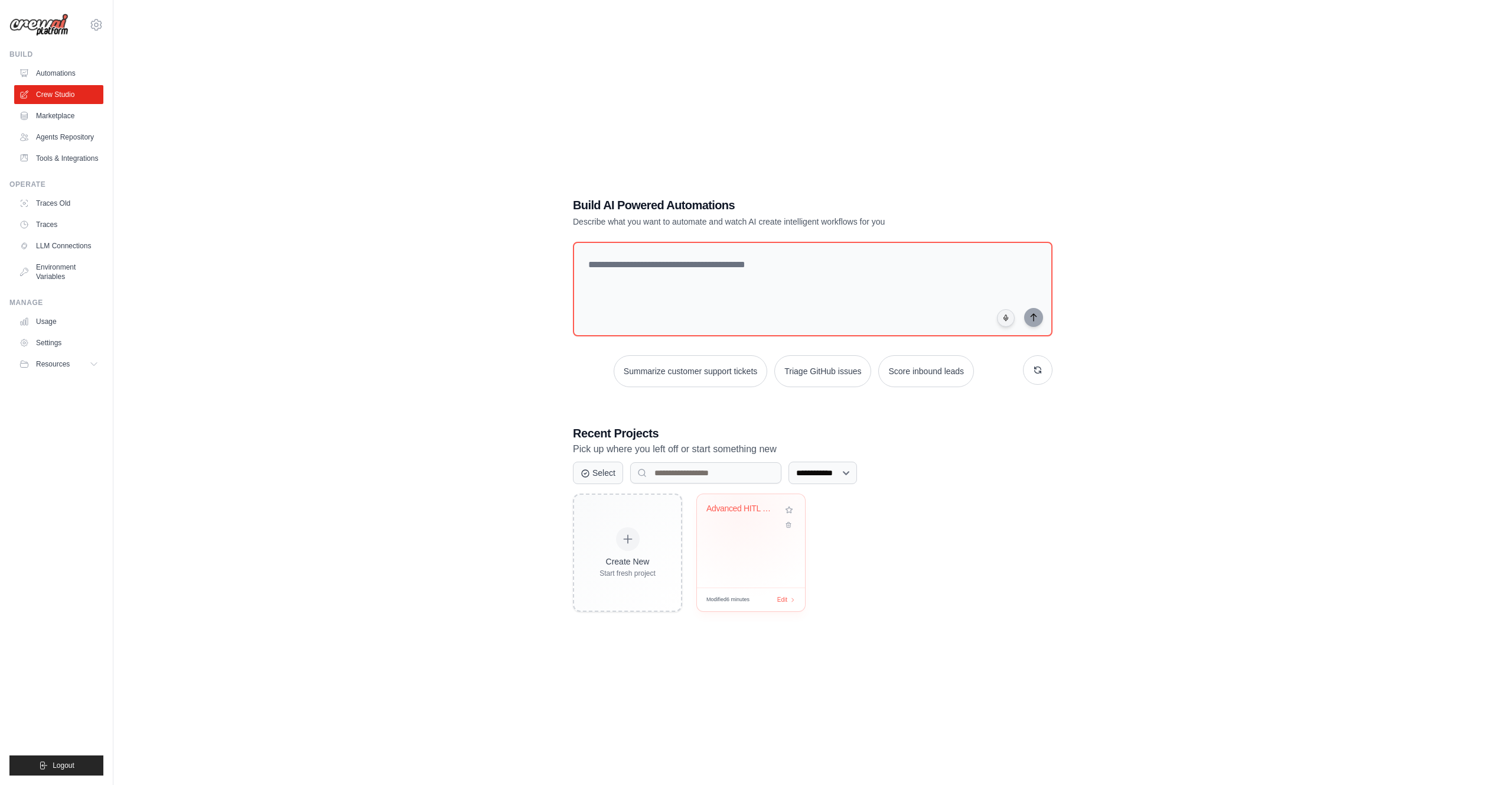
click at [742, 511] on div "Advanced HITL Content Creation with..." at bounding box center [742, 509] width 72 height 11
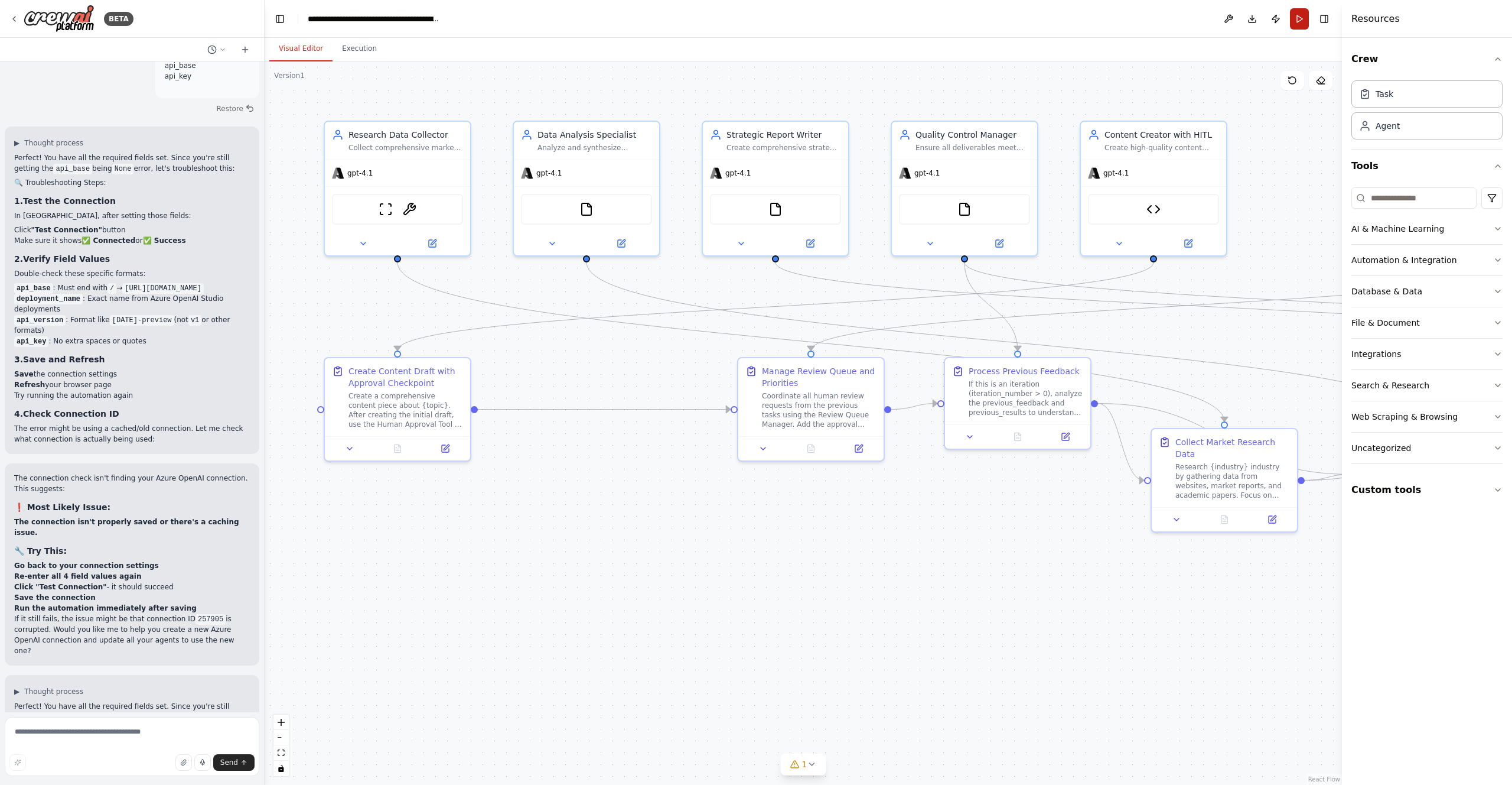
click at [1303, 28] on button "Run" at bounding box center [1300, 19] width 19 height 22
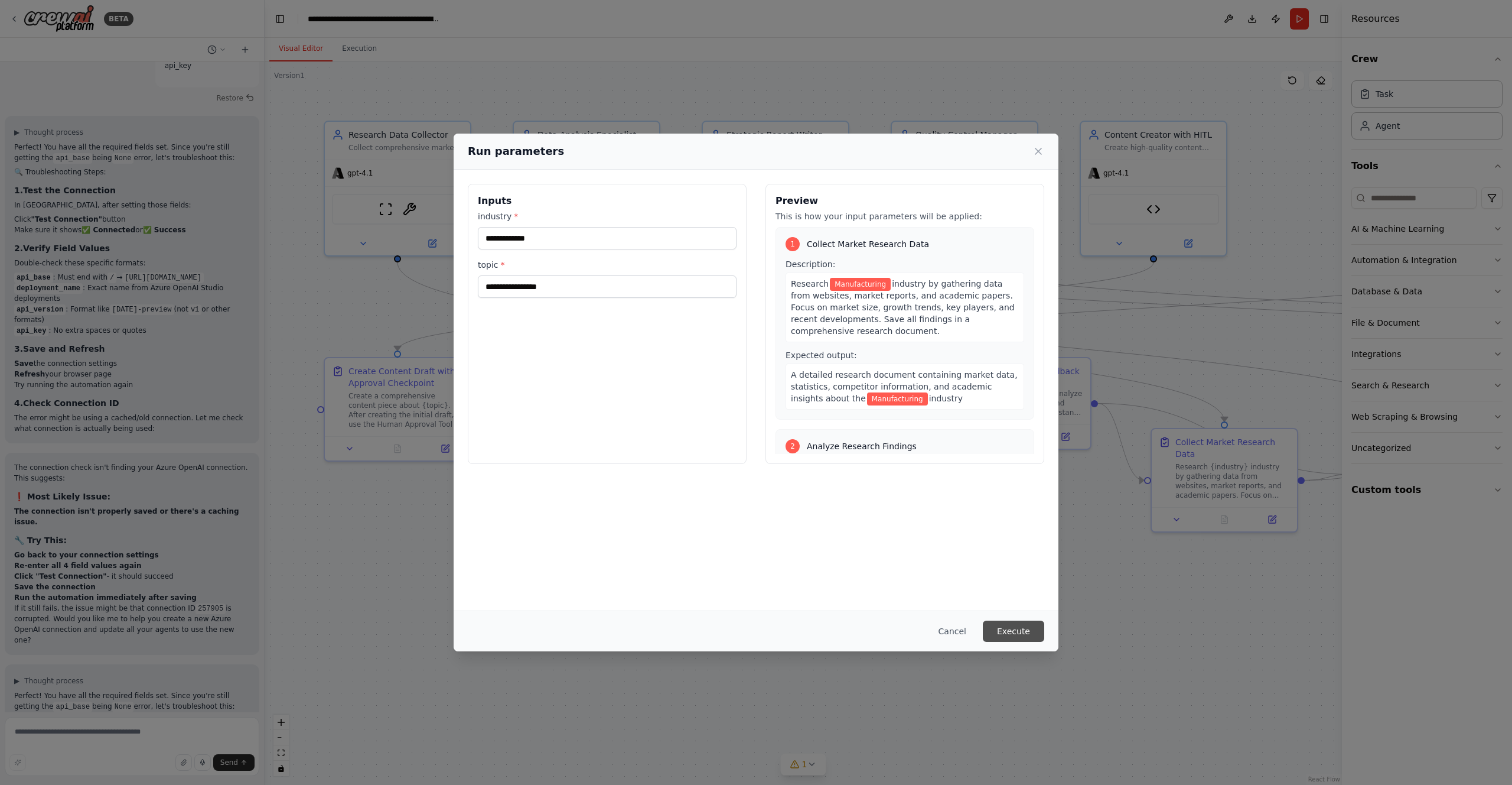
click at [1011, 631] on button "Execute" at bounding box center [1013, 631] width 62 height 22
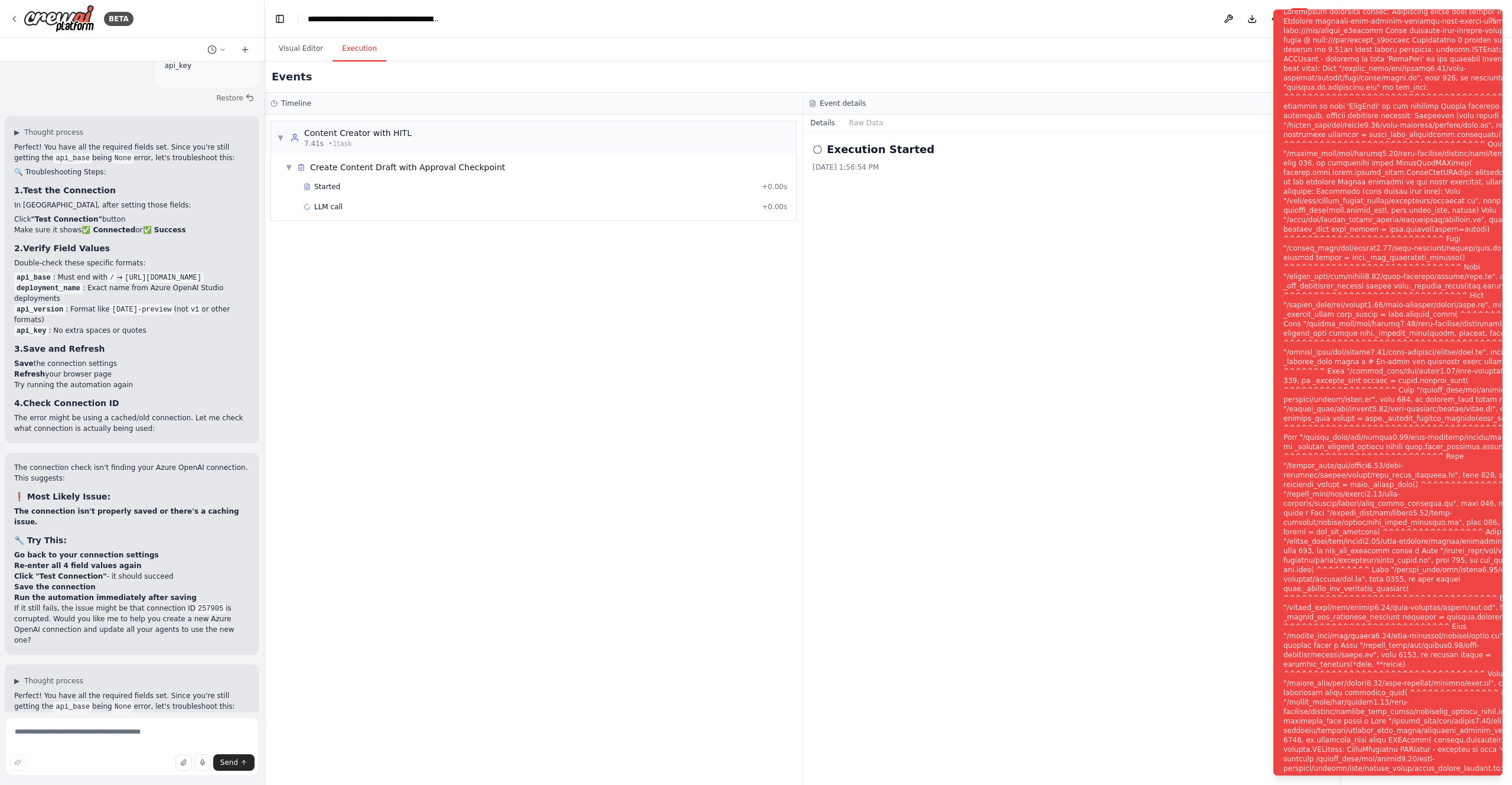
click at [1426, 127] on div "Notifications (F8)" at bounding box center [1426, 400] width 285 height 785
click at [1425, 128] on div "Notifications (F8)" at bounding box center [1426, 400] width 285 height 785
click at [1390, 119] on div "Notifications (F8)" at bounding box center [1426, 400] width 285 height 785
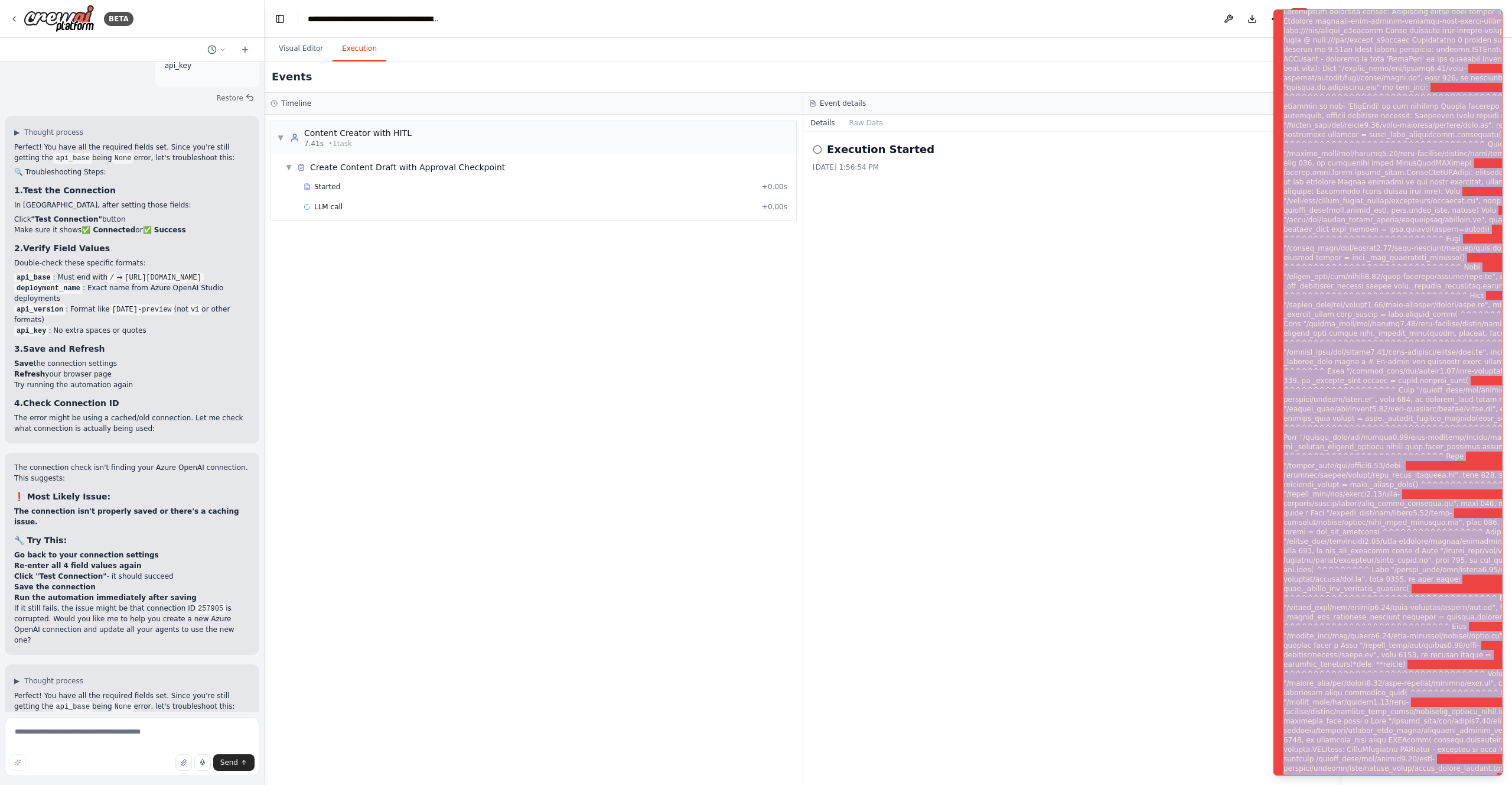
click at [1390, 119] on div "Notifications (F8)" at bounding box center [1426, 400] width 285 height 785
copy div "Subprocess execution failed: Subprocess failed with return code 1. STDERR: Buil…"
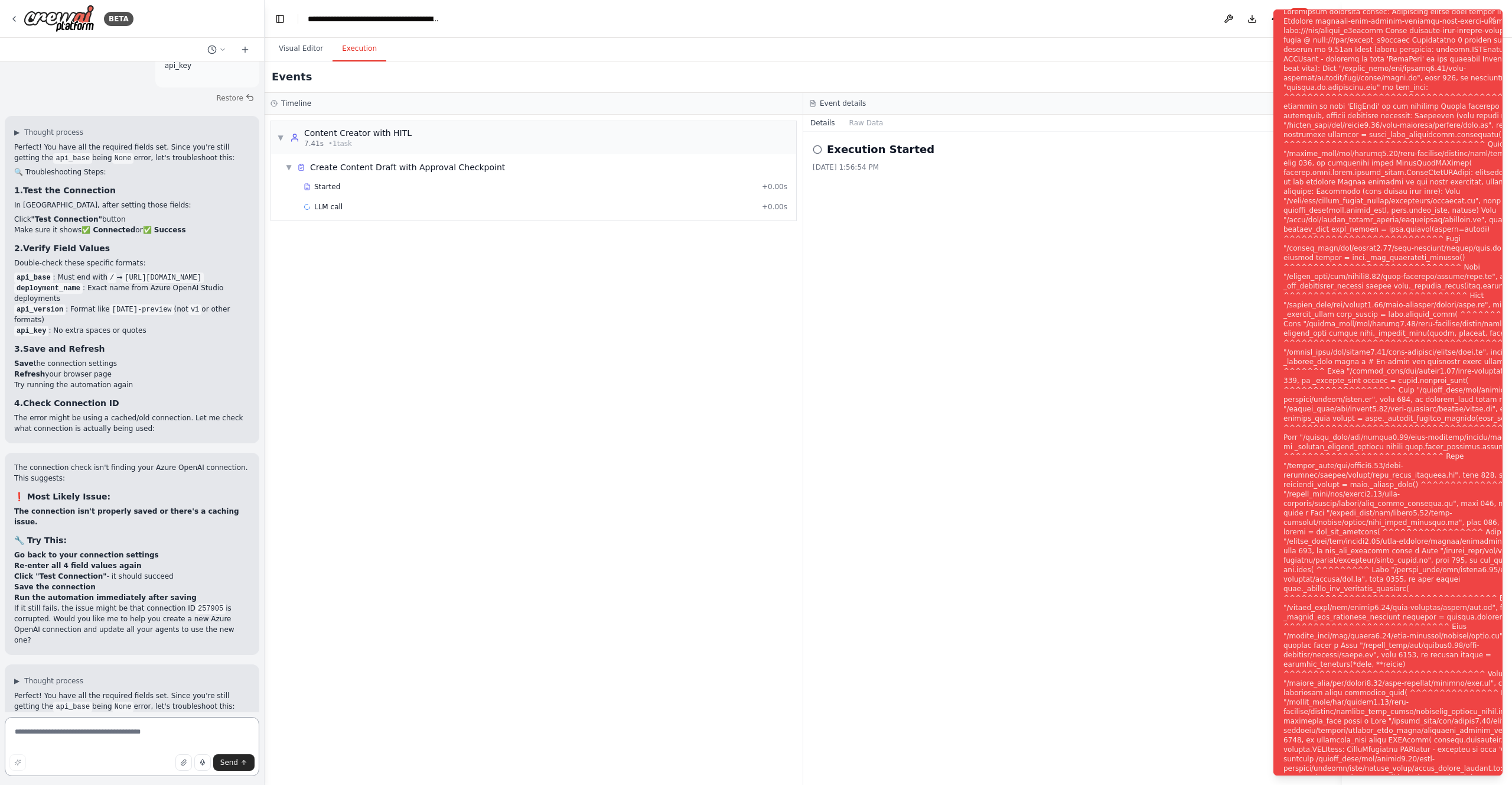
click at [108, 729] on textarea at bounding box center [132, 746] width 255 height 59
paste textarea "**********"
type textarea "**********"
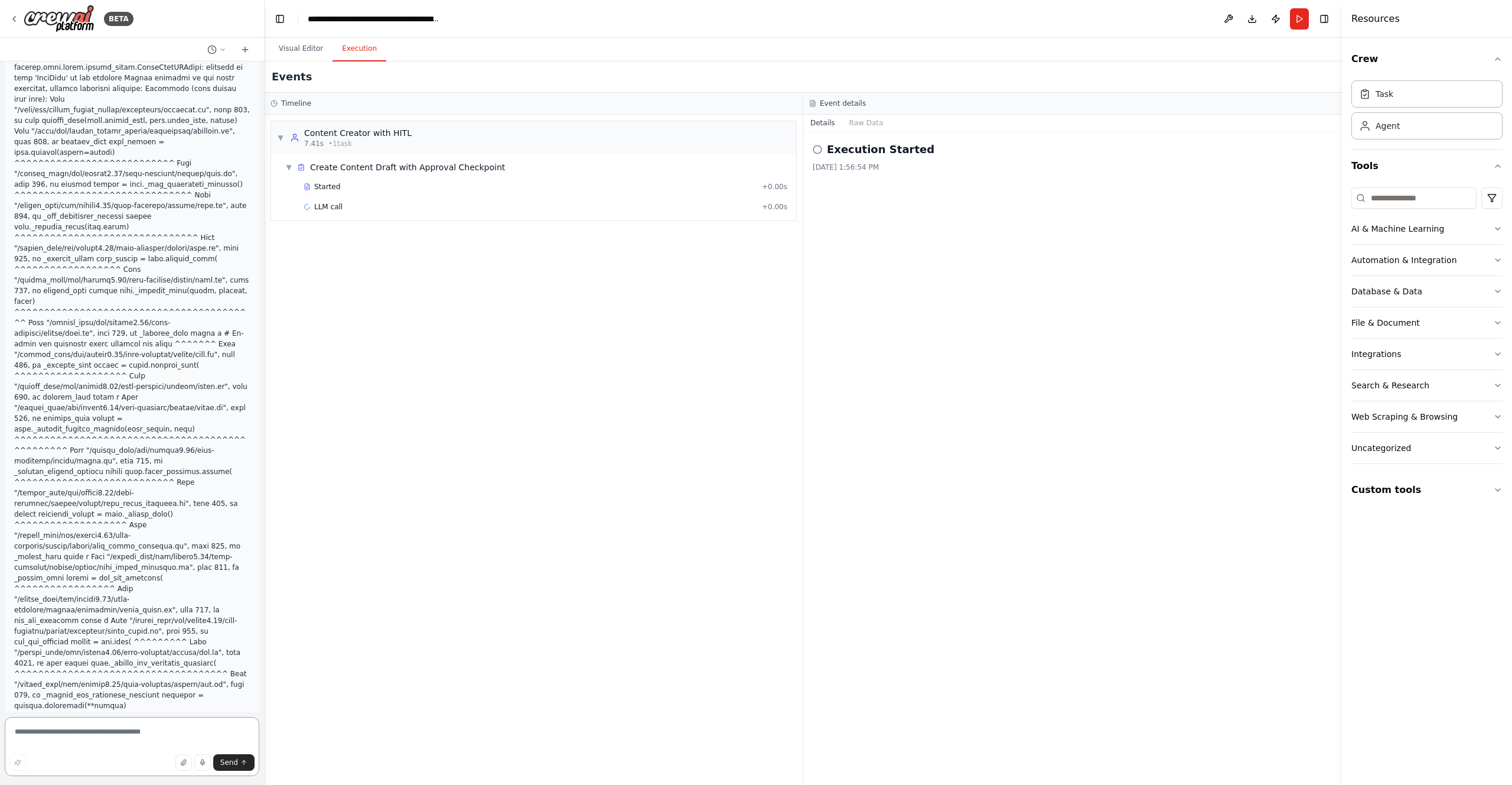
scroll to position [8411, 0]
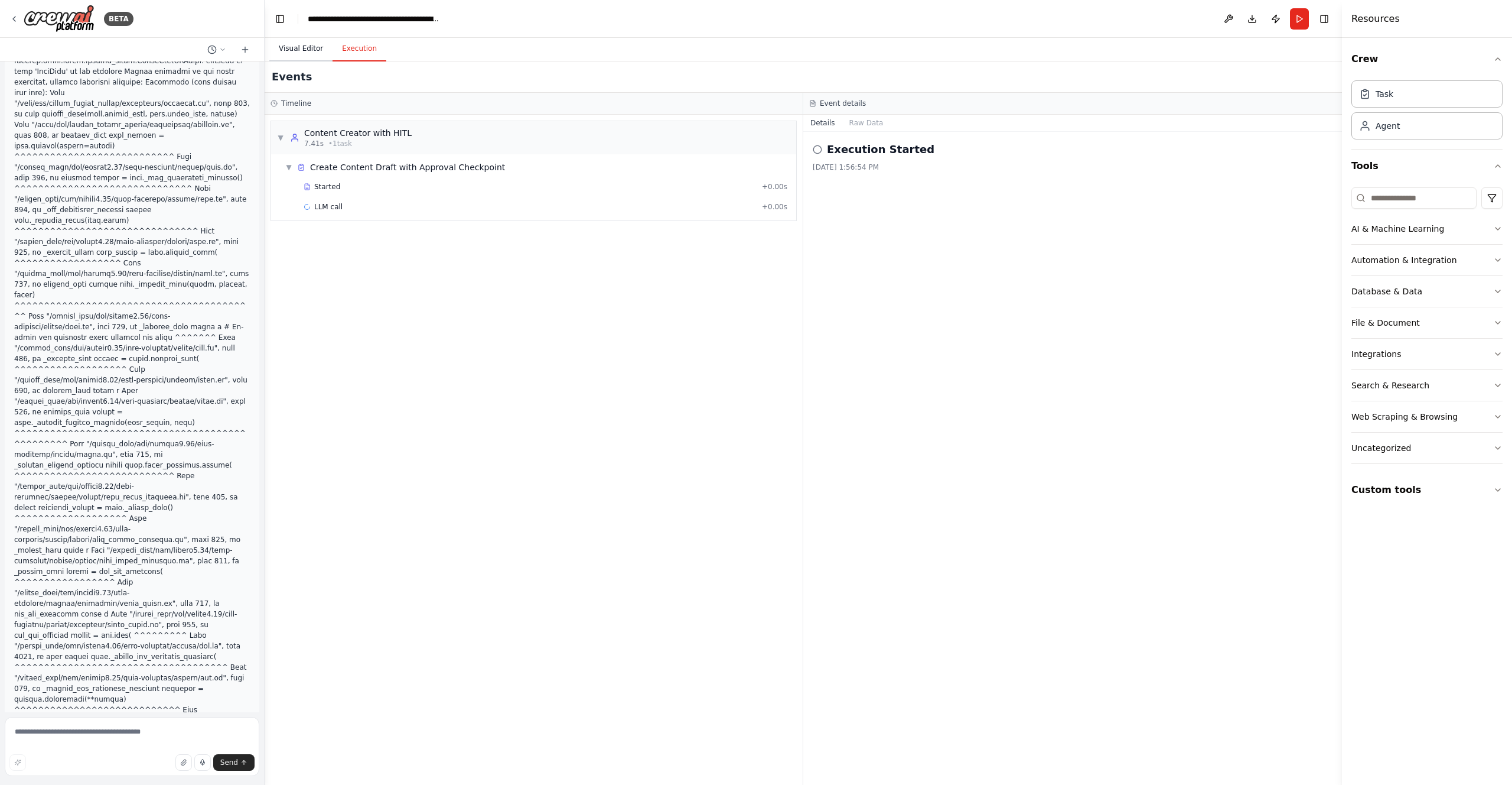
click at [301, 49] on button "Visual Editor" at bounding box center [301, 48] width 63 height 25
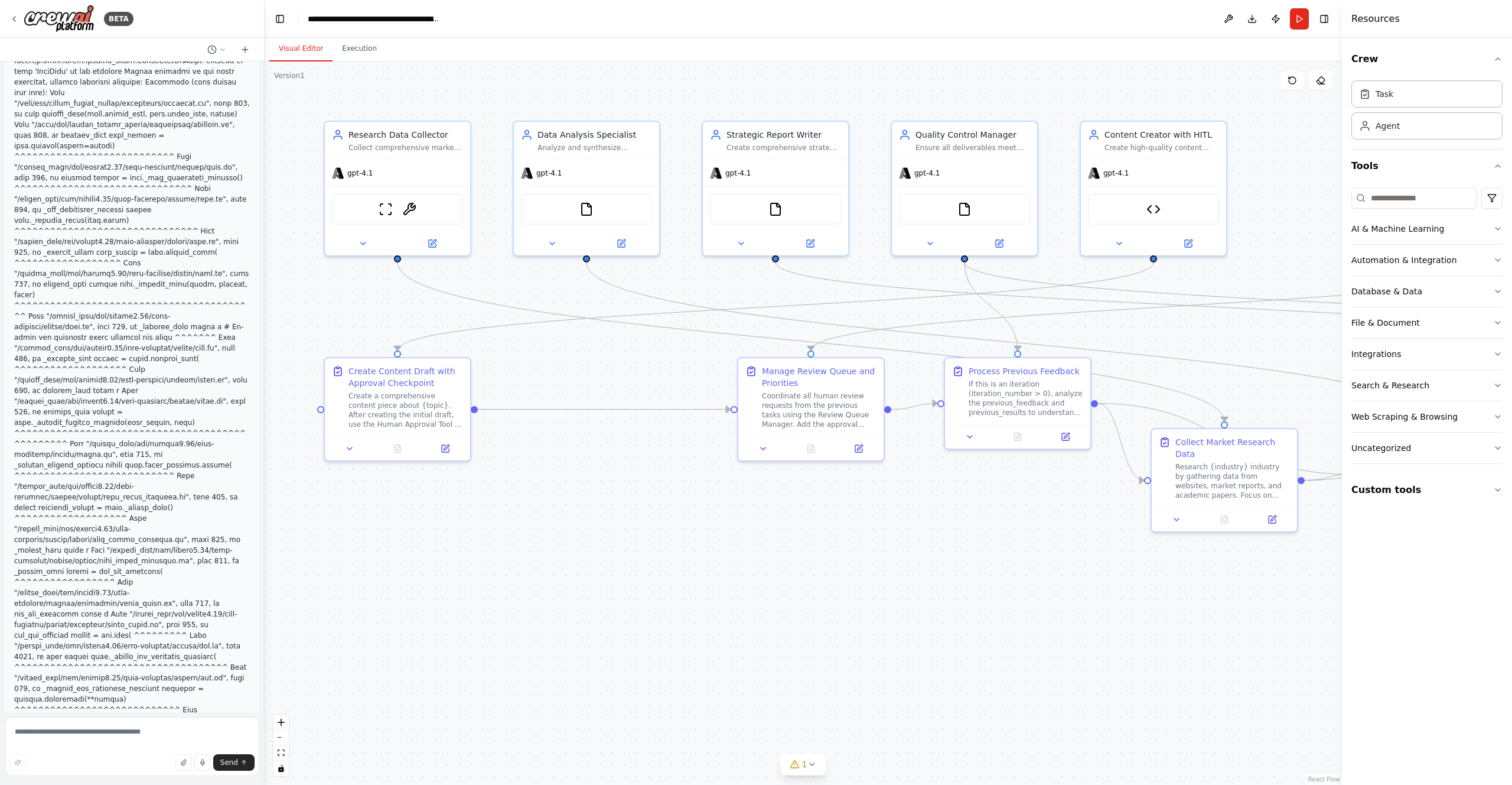
copy code "api_base"
click at [48, 734] on textarea at bounding box center [132, 746] width 255 height 59
type textarea "**********"
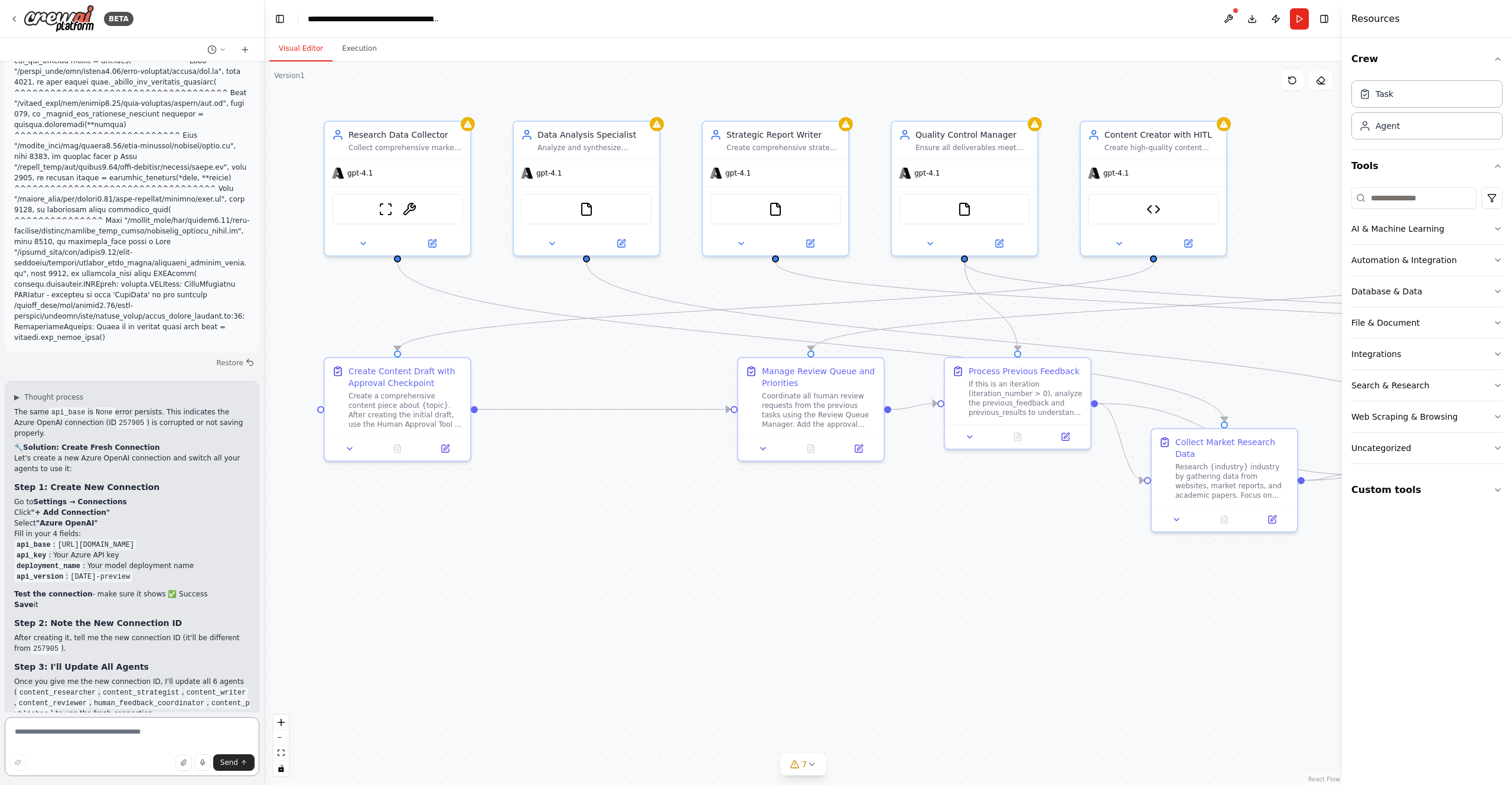
scroll to position [8996, 0]
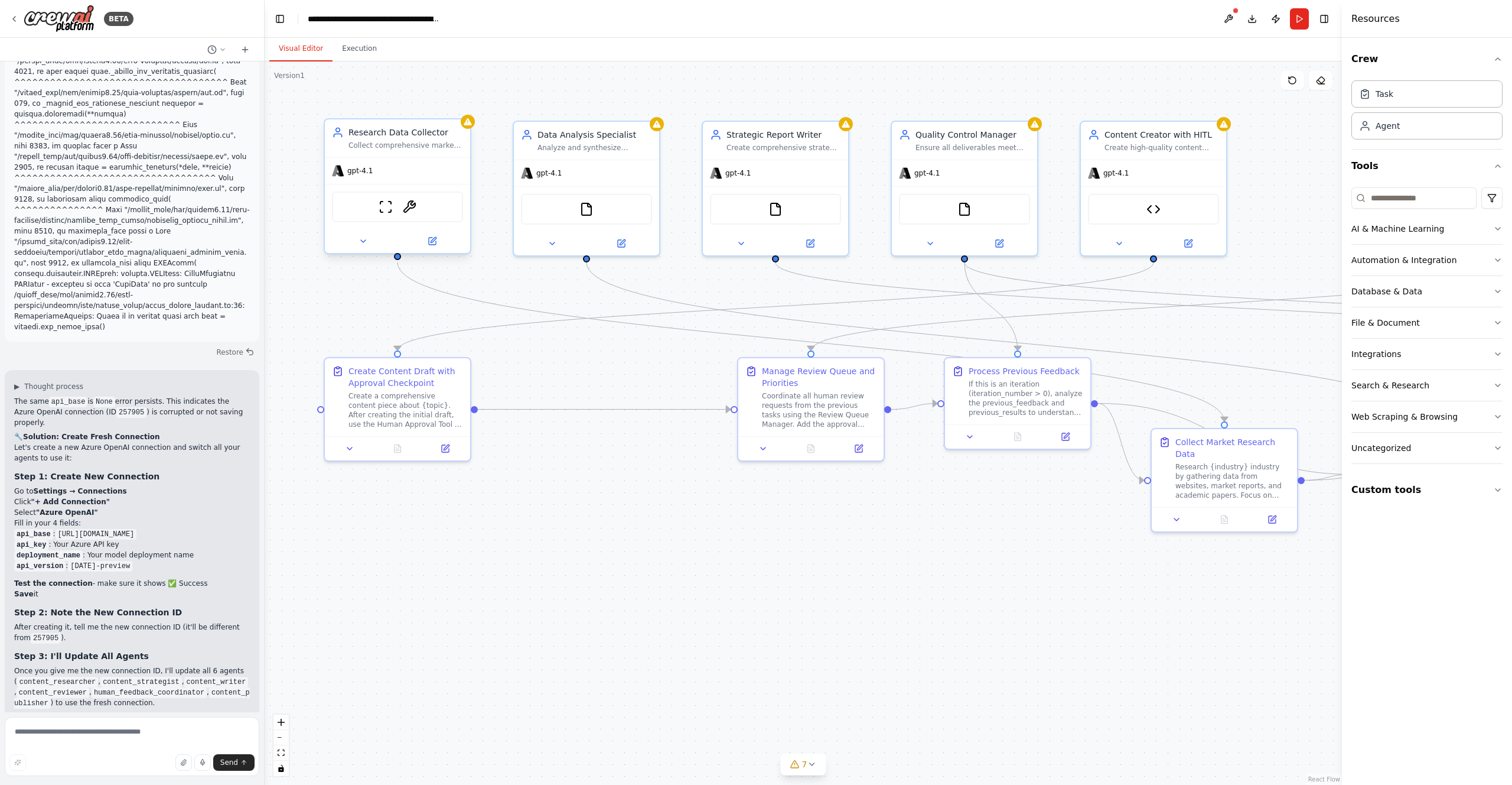
click at [371, 171] on span "gpt-4.1" at bounding box center [360, 171] width 25 height 10
click at [429, 241] on icon at bounding box center [432, 241] width 7 height 7
click at [434, 242] on icon at bounding box center [432, 241] width 7 height 7
click at [465, 126] on icon at bounding box center [468, 122] width 10 height 10
click at [361, 173] on span "gpt-4.1" at bounding box center [360, 171] width 25 height 10
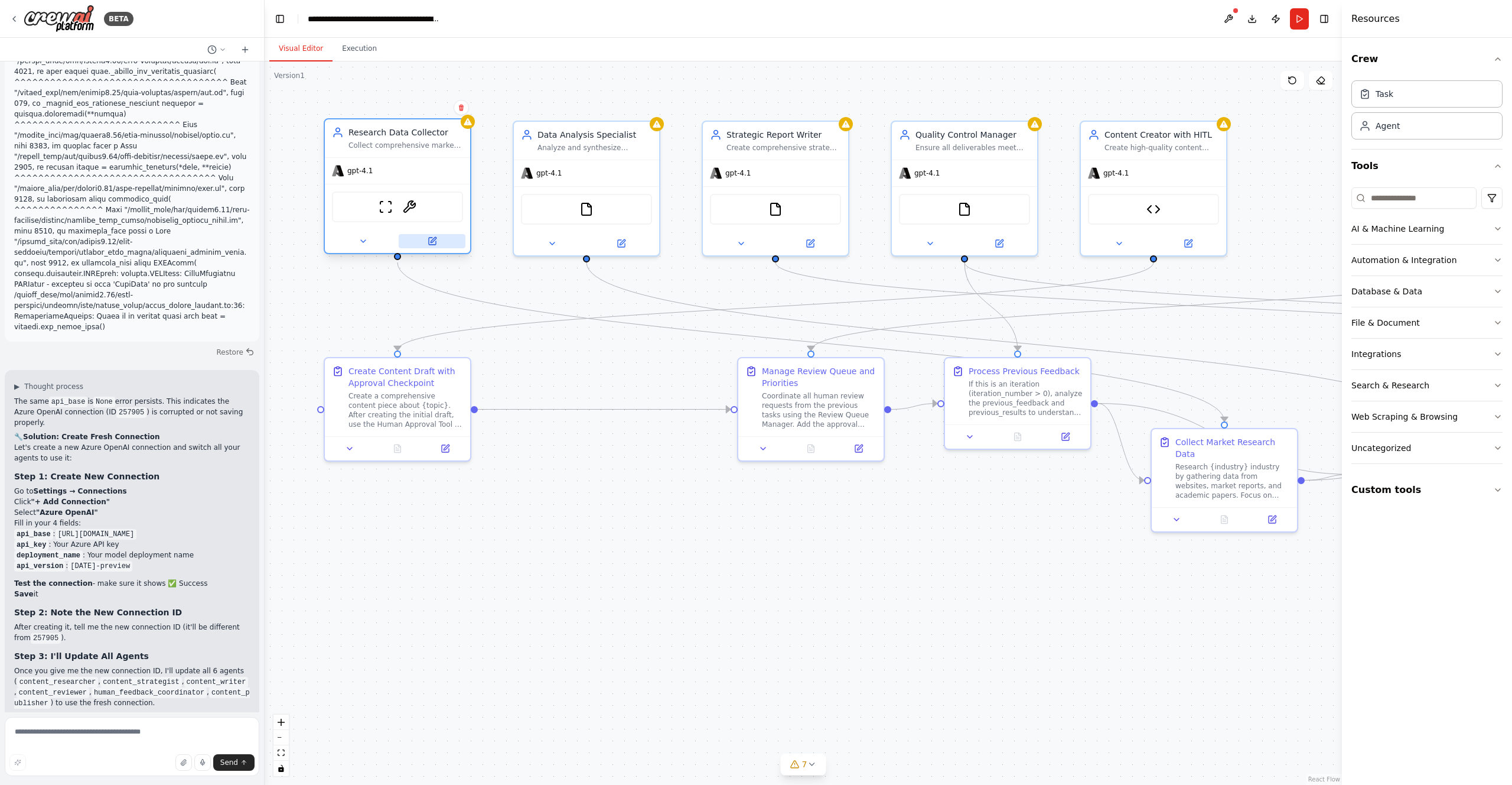
click at [439, 243] on button at bounding box center [432, 241] width 67 height 14
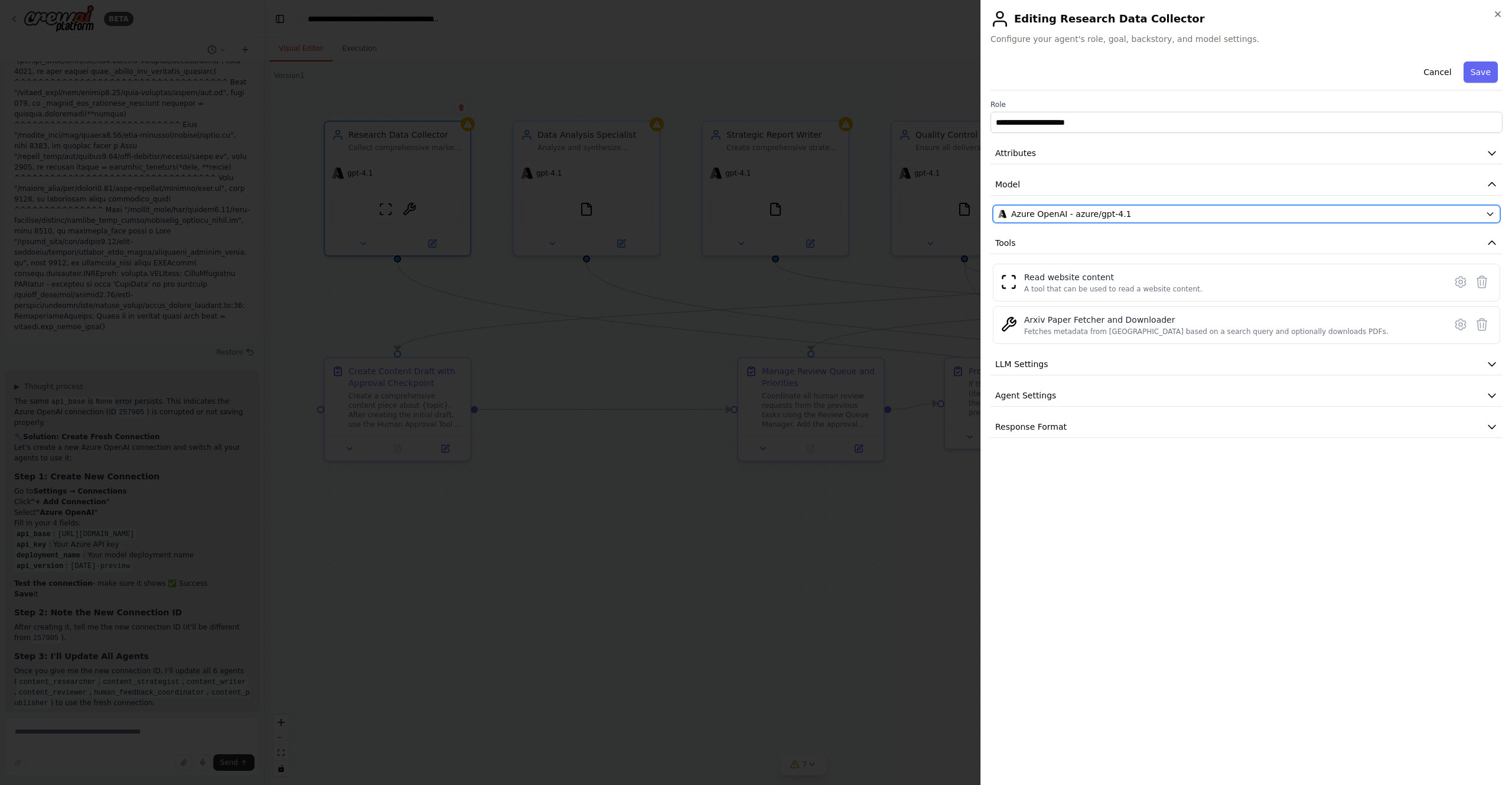
click at [1044, 214] on span "Azure OpenAI - azure/gpt-4.1" at bounding box center [1071, 214] width 120 height 12
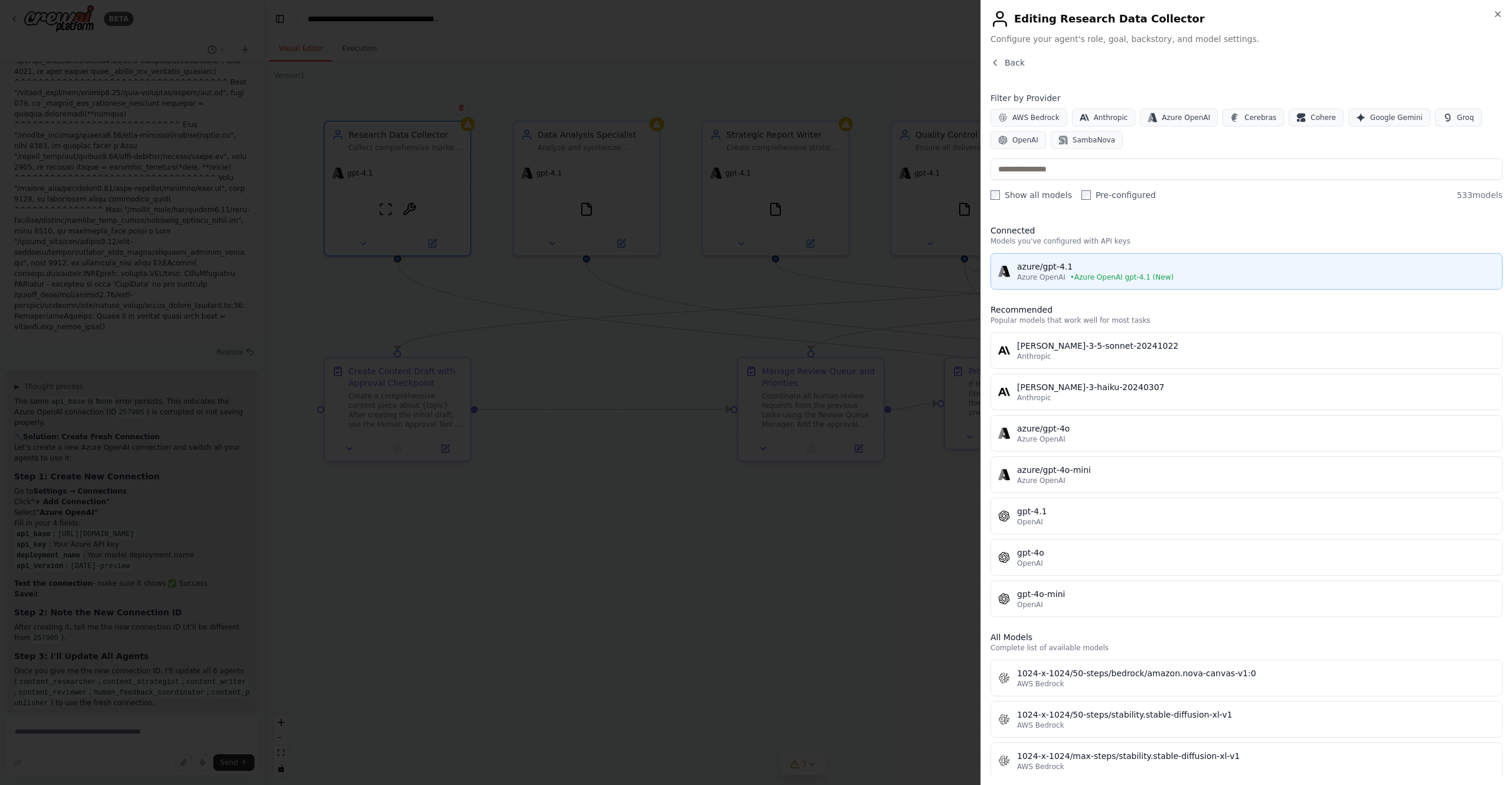
click at [1051, 273] on span "Azure OpenAI" at bounding box center [1041, 277] width 48 height 10
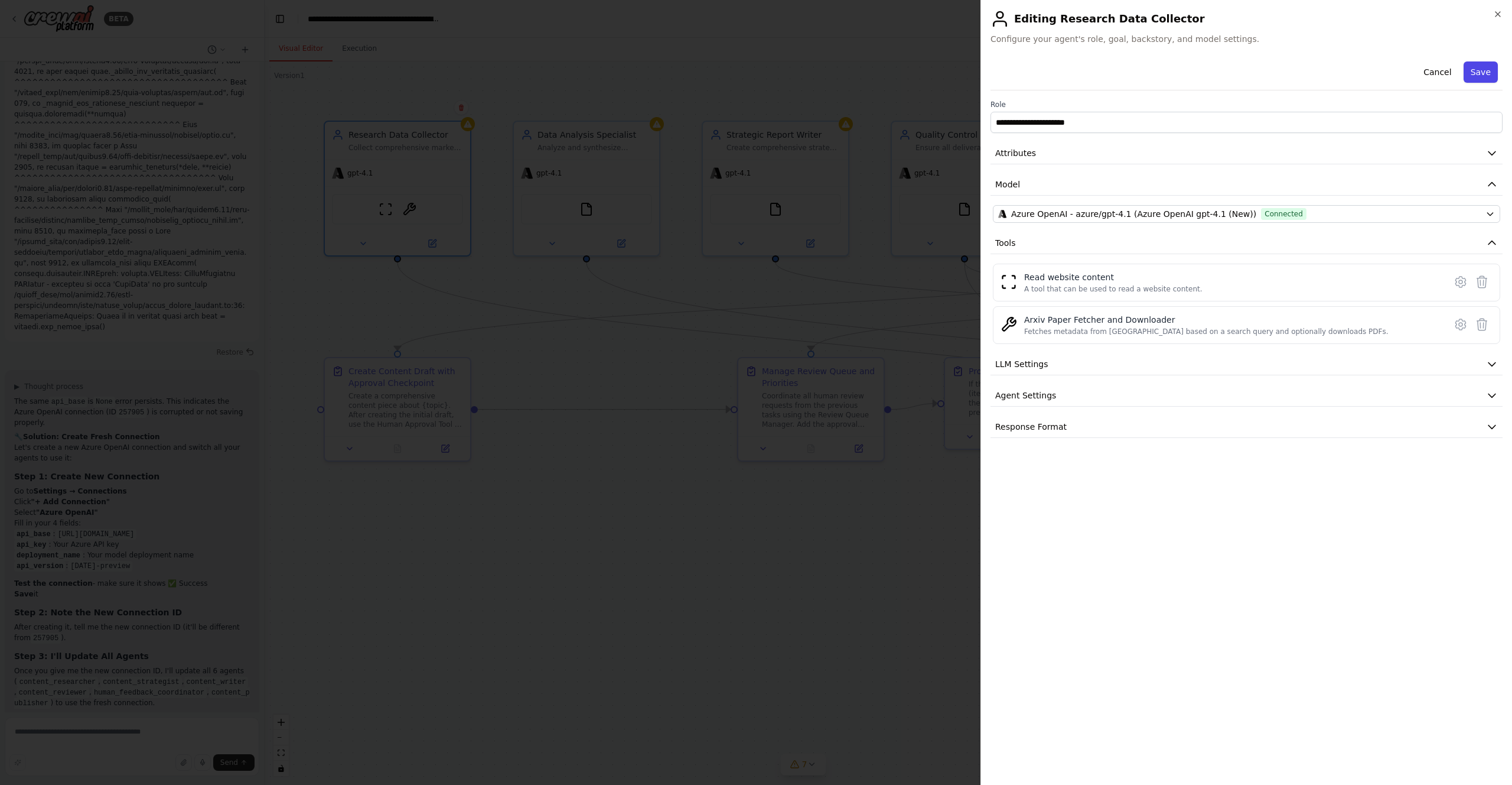
click at [1476, 66] on button "Save" at bounding box center [1480, 72] width 34 height 22
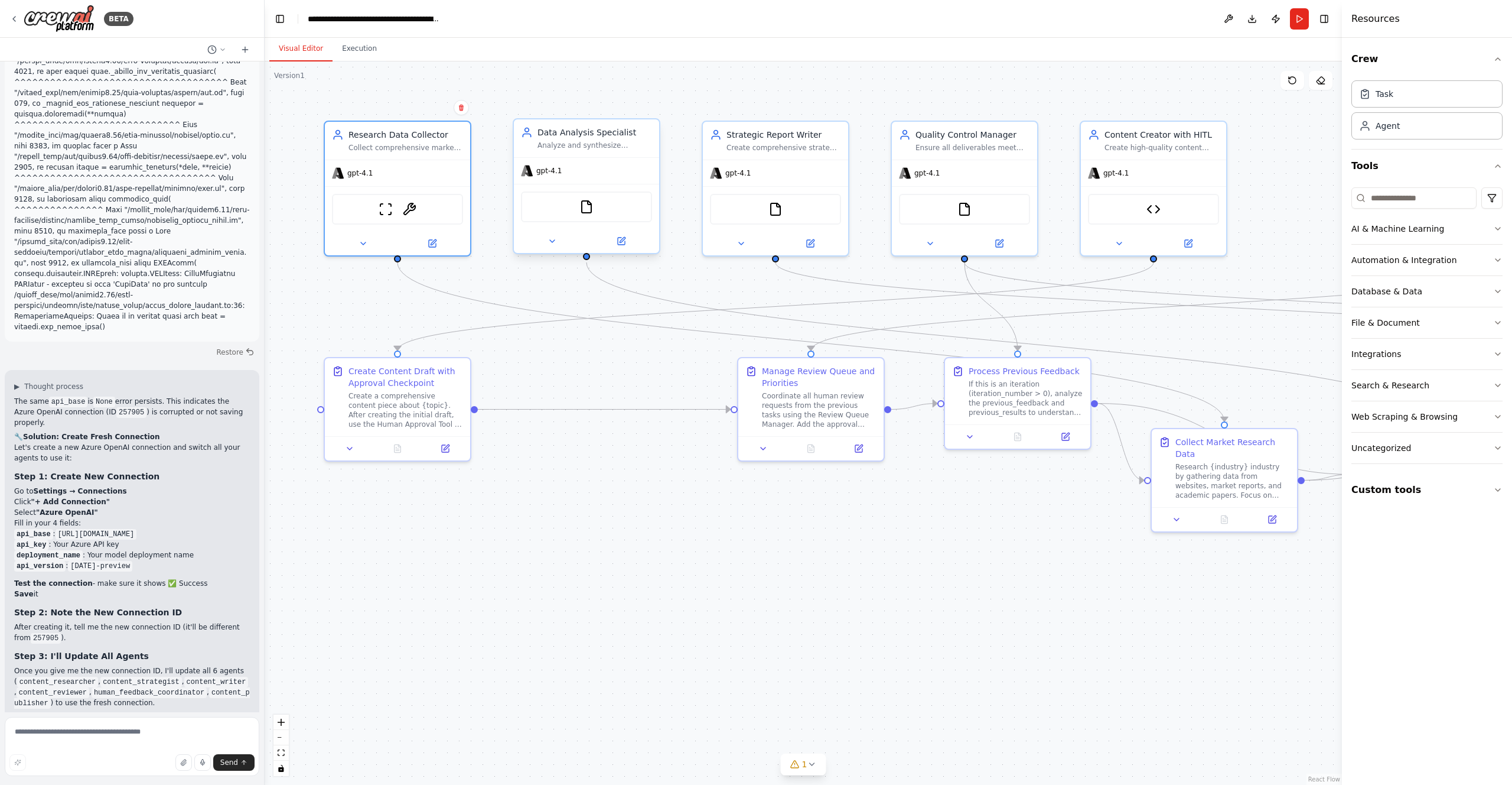
click at [566, 175] on div "gpt-4.1" at bounding box center [586, 171] width 145 height 26
click at [623, 241] on icon at bounding box center [622, 239] width 5 height 5
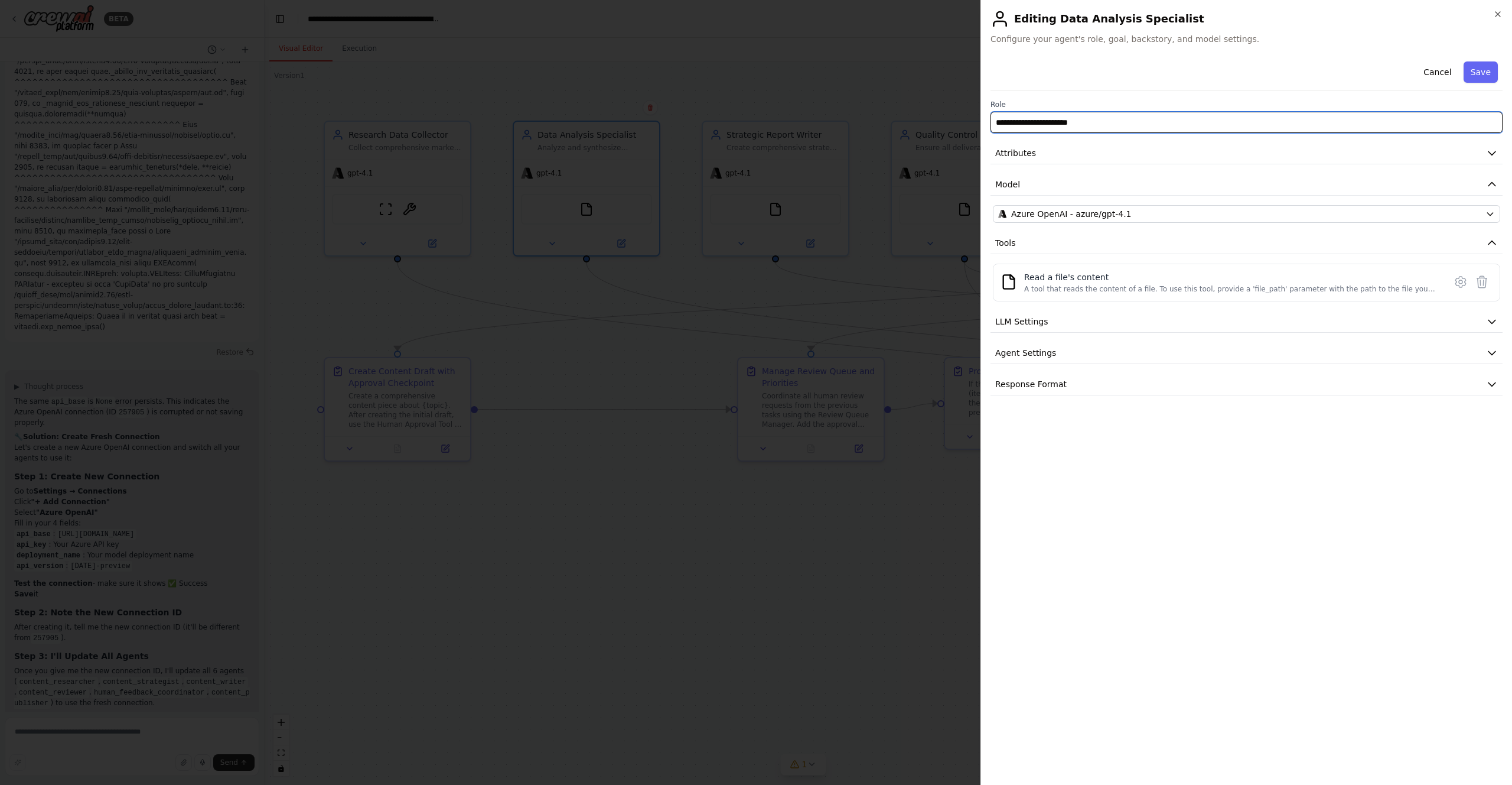
click at [1059, 120] on input "**********" at bounding box center [1246, 123] width 512 height 22
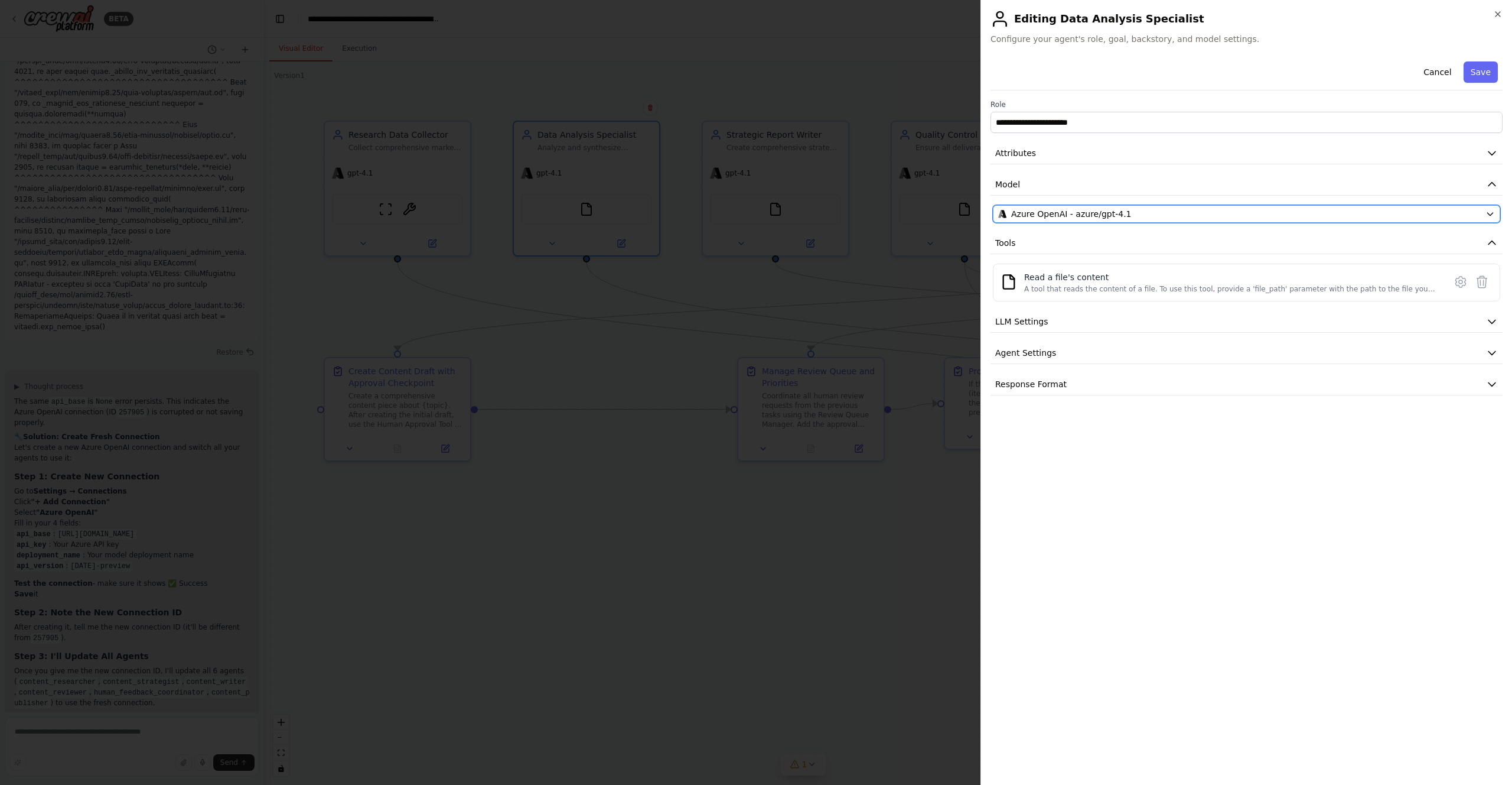
click at [1034, 212] on span "Azure OpenAI - azure/gpt-4.1" at bounding box center [1071, 214] width 120 height 12
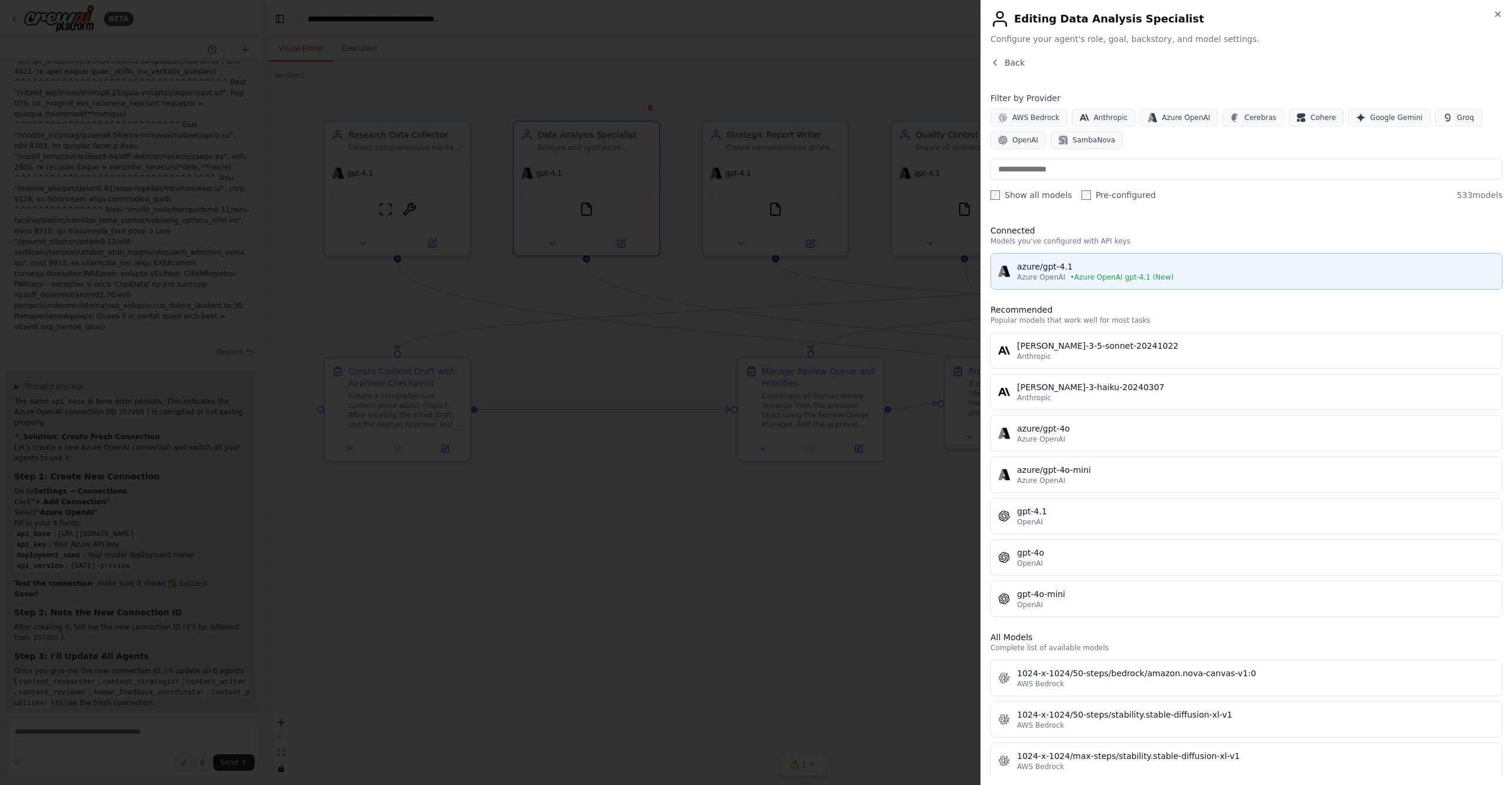
click at [1059, 269] on div "azure/gpt-4.1" at bounding box center [1256, 267] width 478 height 12
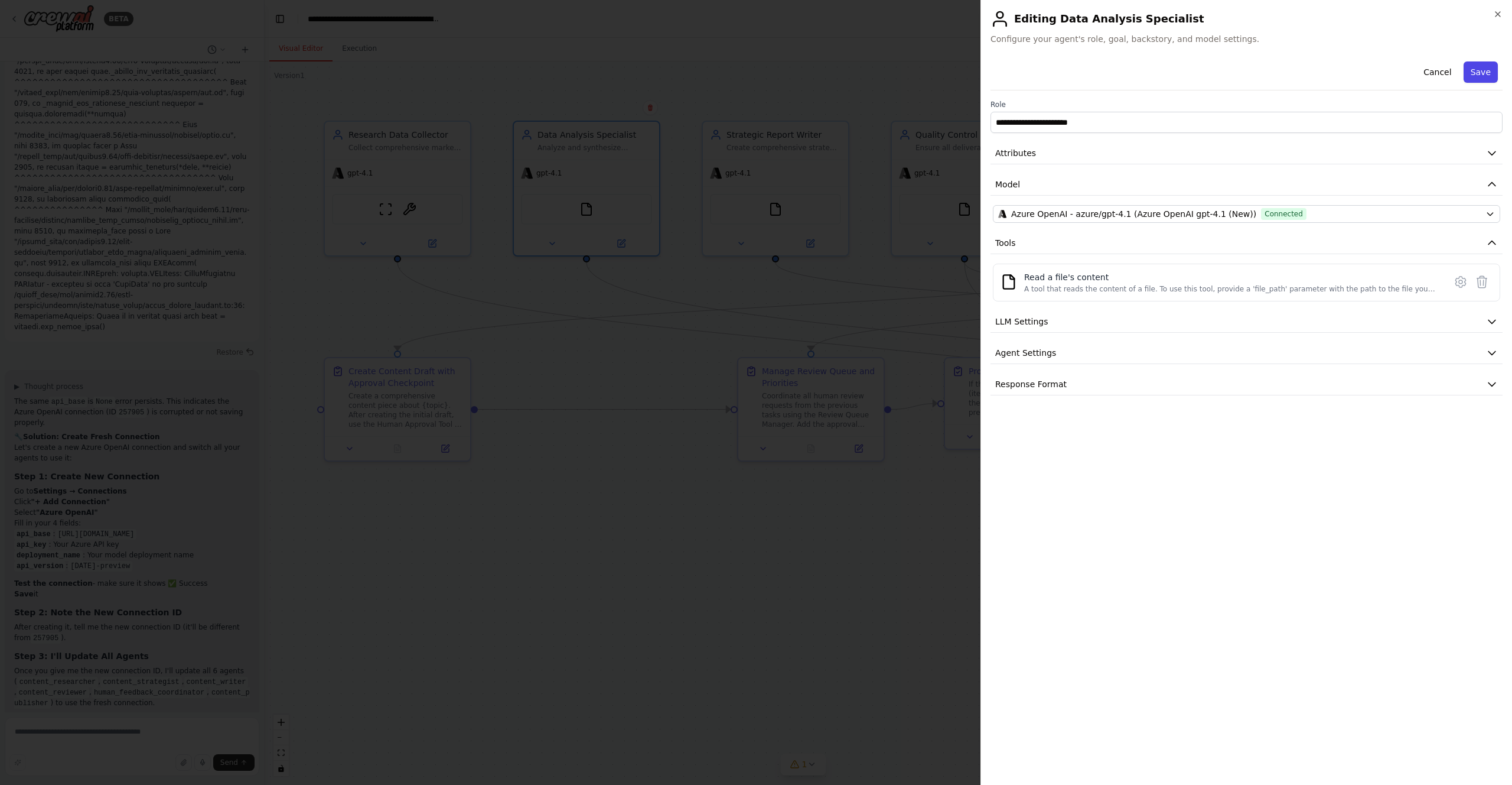
click at [1485, 66] on button "Save" at bounding box center [1480, 72] width 34 height 22
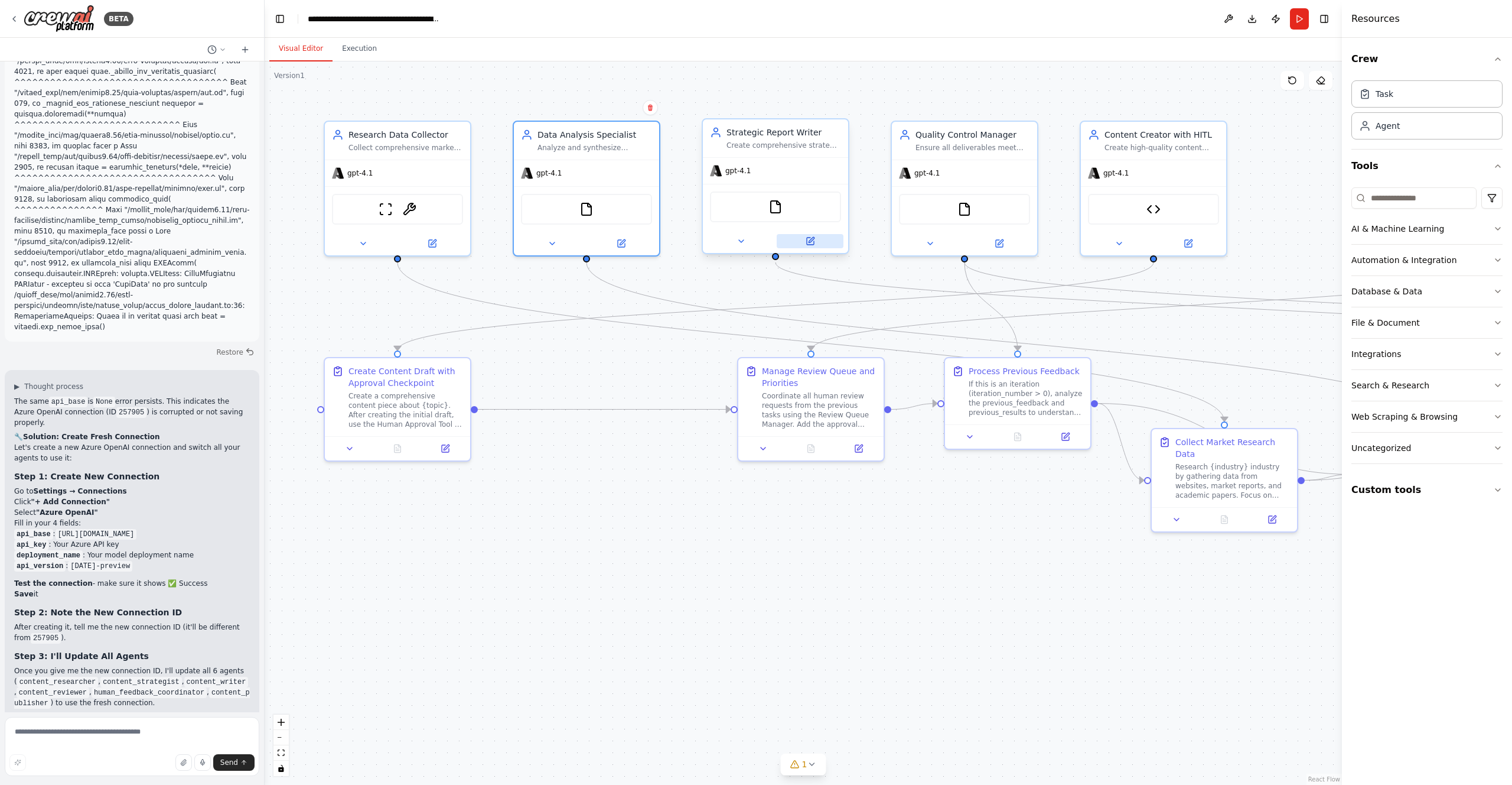
click at [810, 241] on icon at bounding box center [811, 239] width 5 height 5
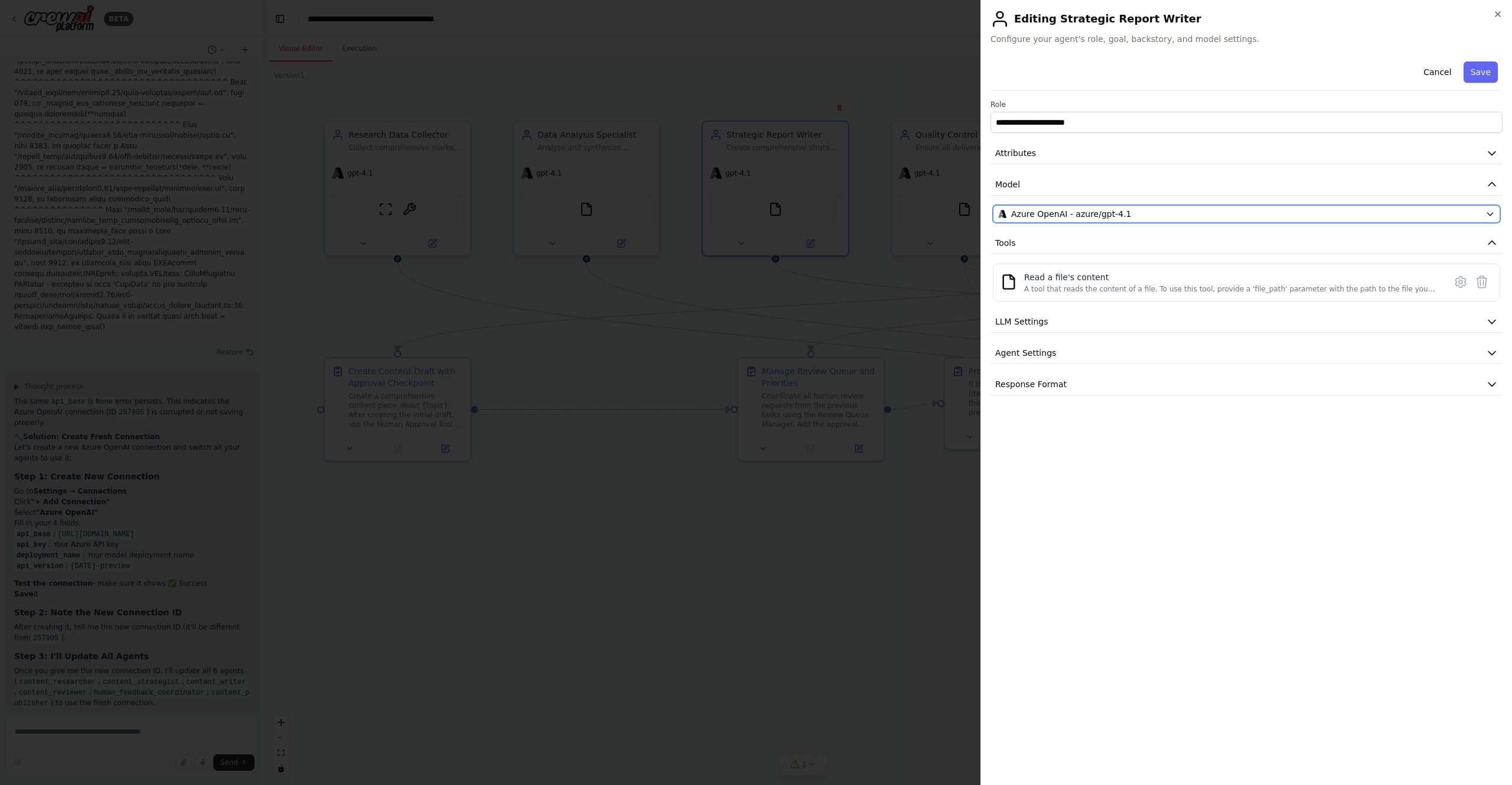
click at [1081, 214] on span "Azure OpenAI - azure/gpt-4.1" at bounding box center [1071, 214] width 120 height 12
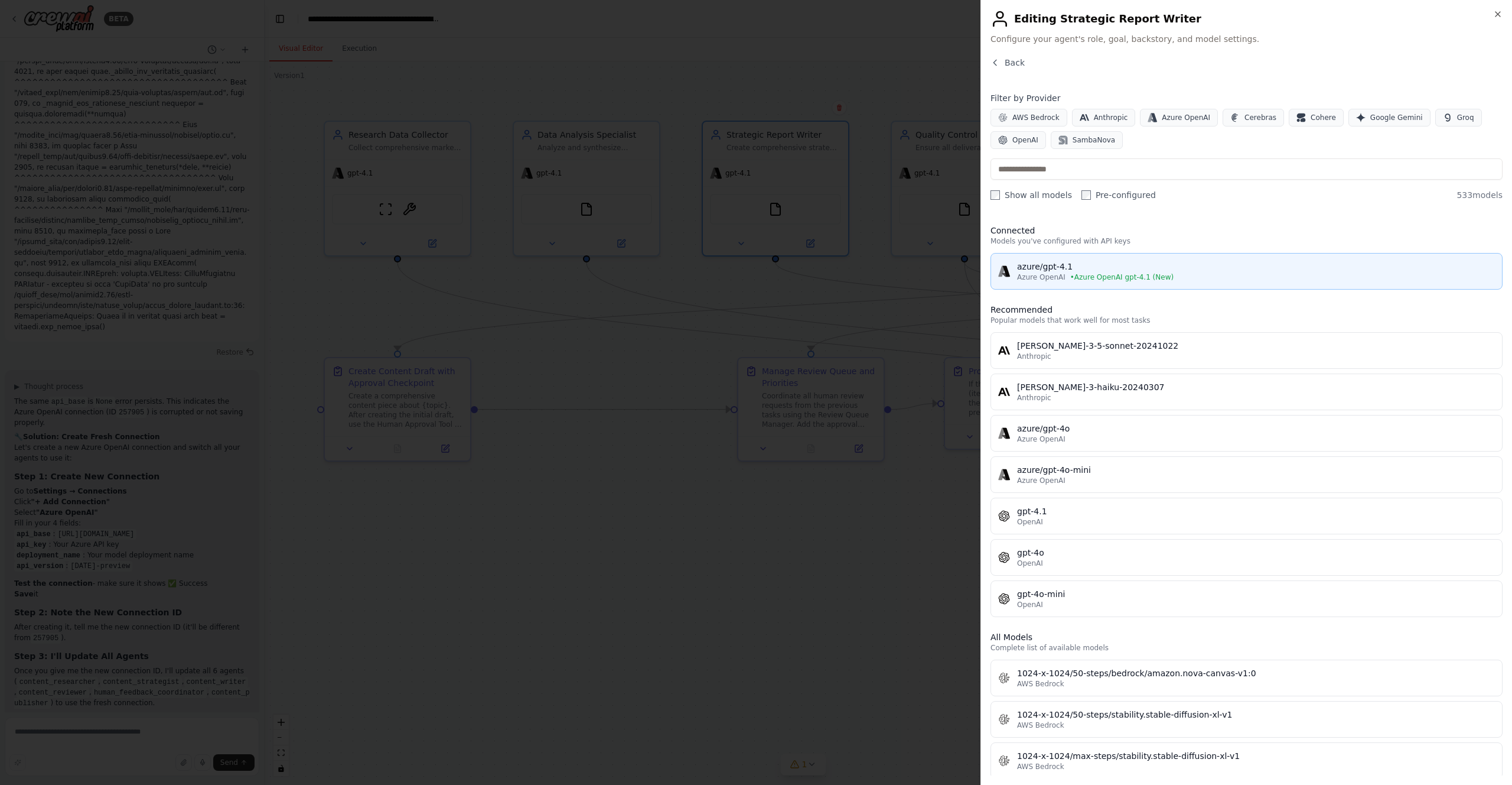
click at [1075, 266] on div "azure/gpt-4.1" at bounding box center [1256, 267] width 478 height 12
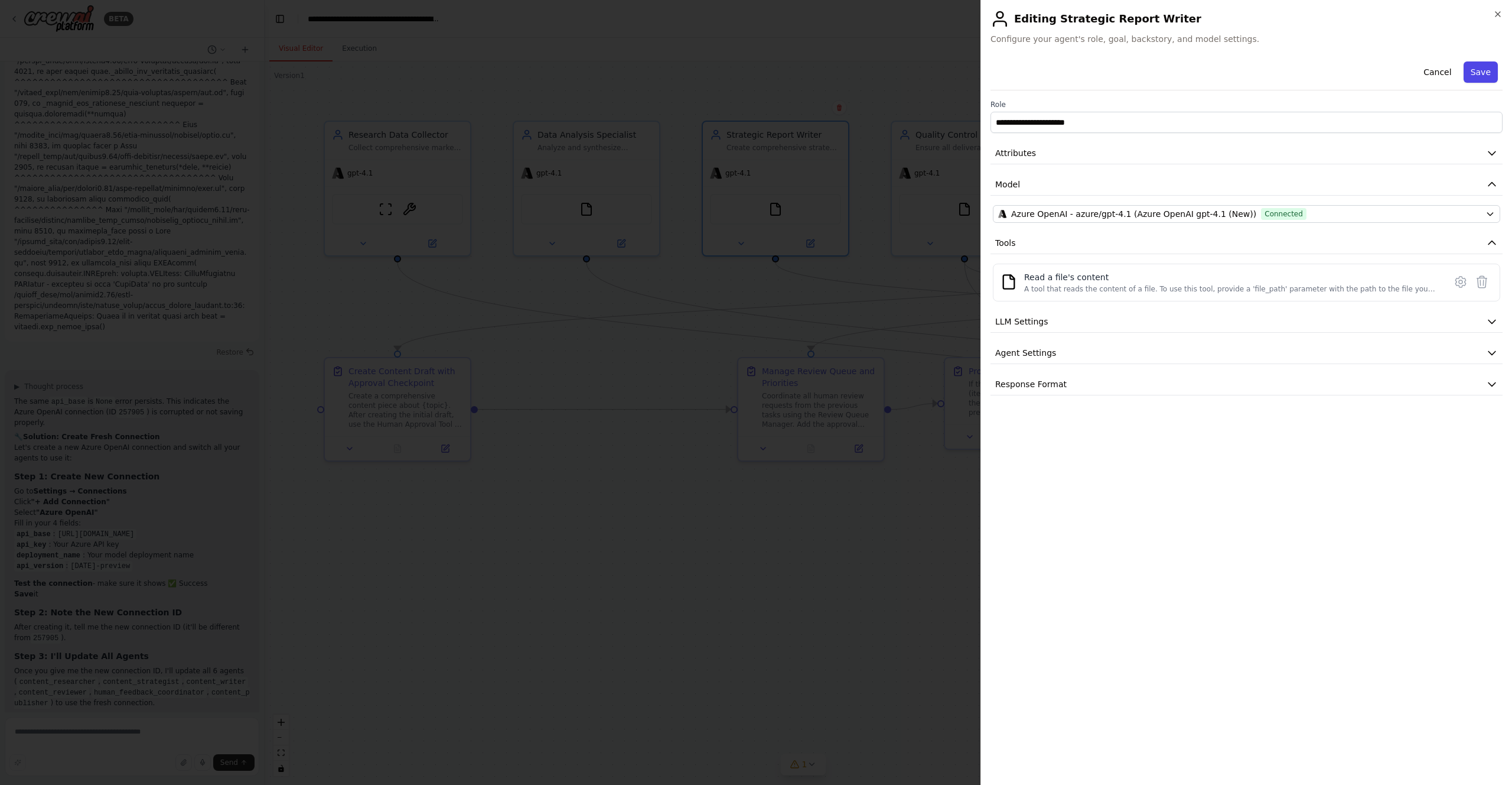
click at [1483, 72] on button "Save" at bounding box center [1480, 72] width 34 height 22
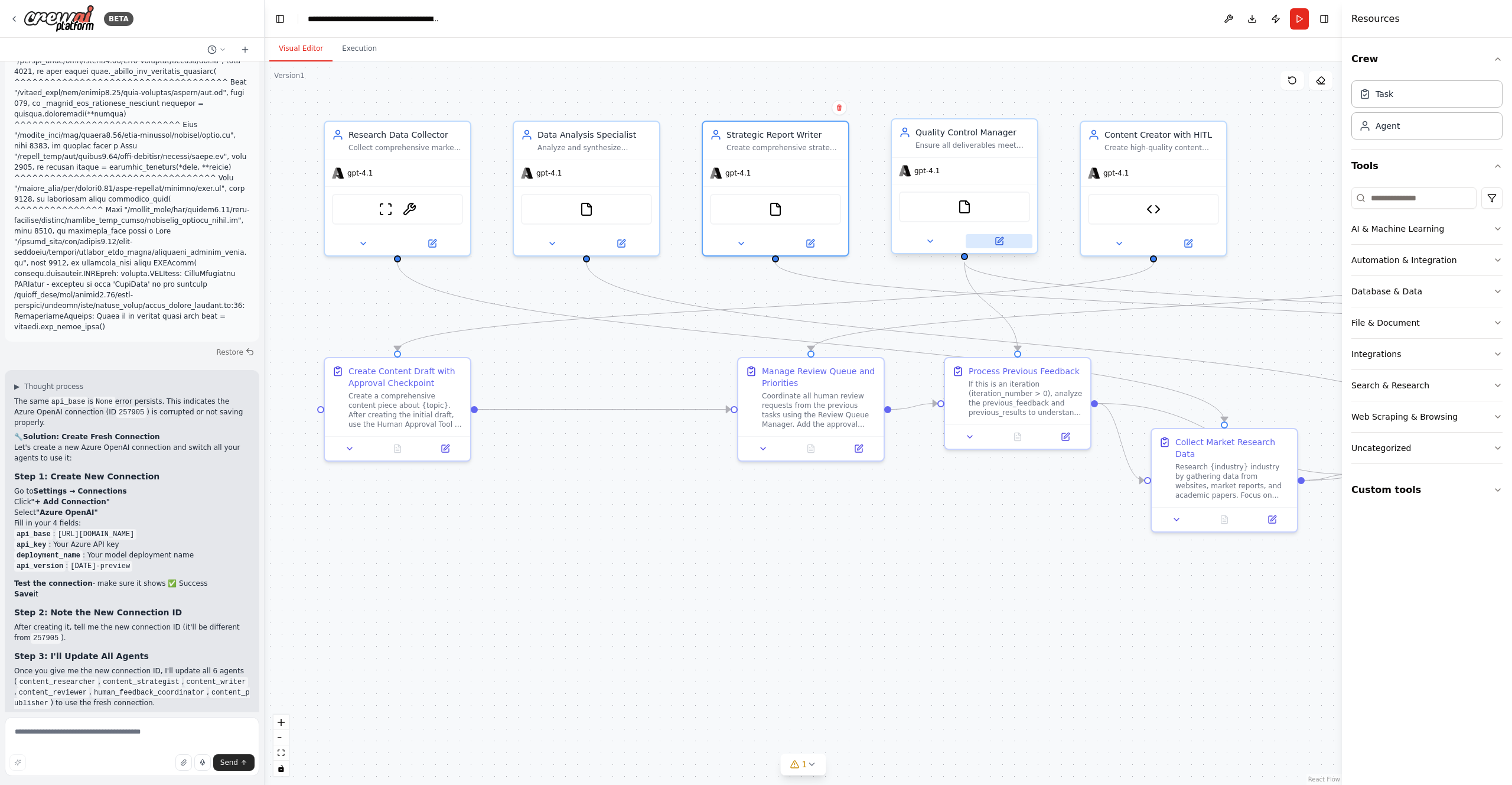
click at [1001, 239] on icon at bounding box center [1000, 239] width 5 height 5
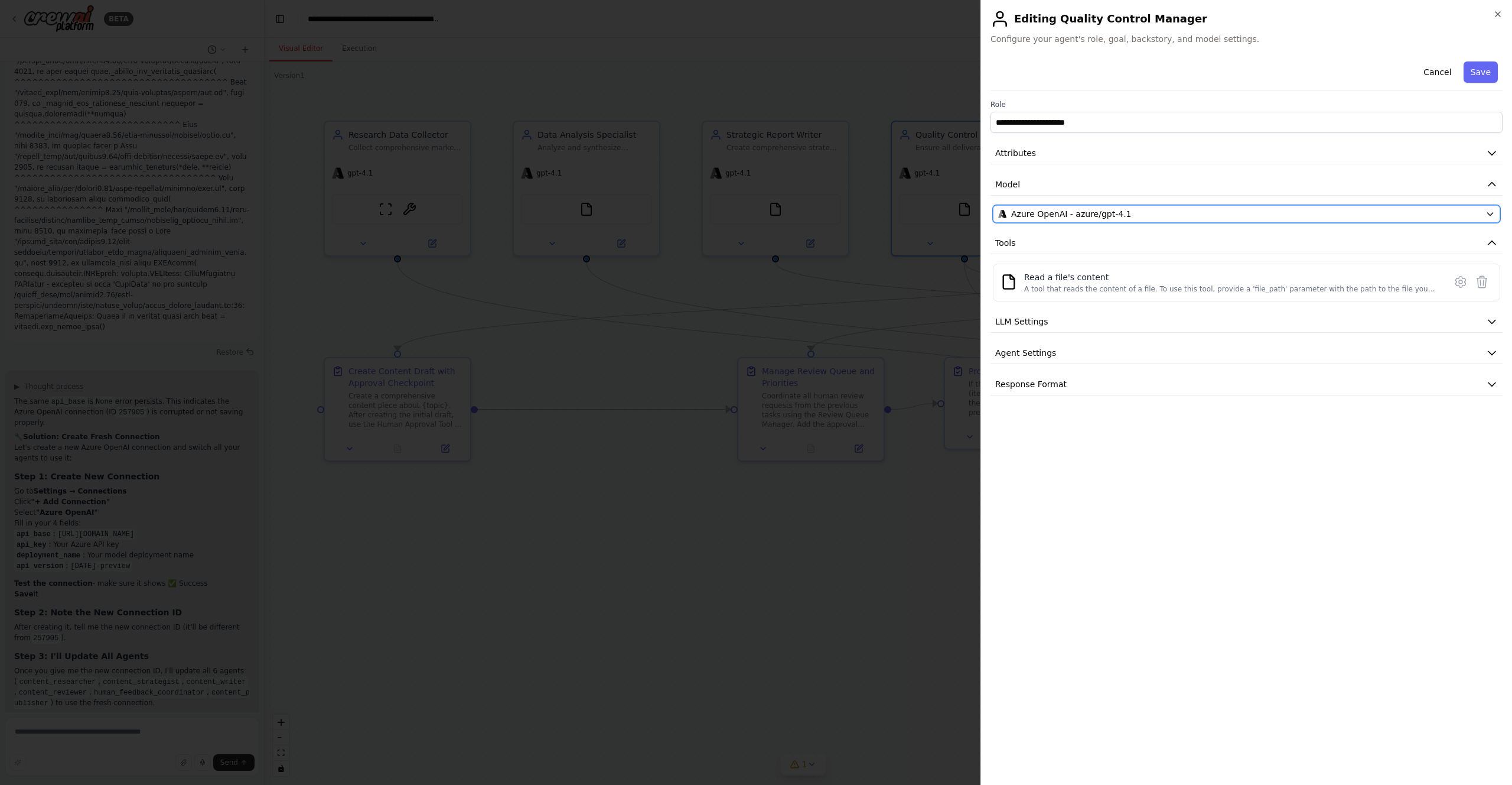
click at [1217, 214] on div "Azure OpenAI - azure/gpt-4.1" at bounding box center [1239, 214] width 483 height 12
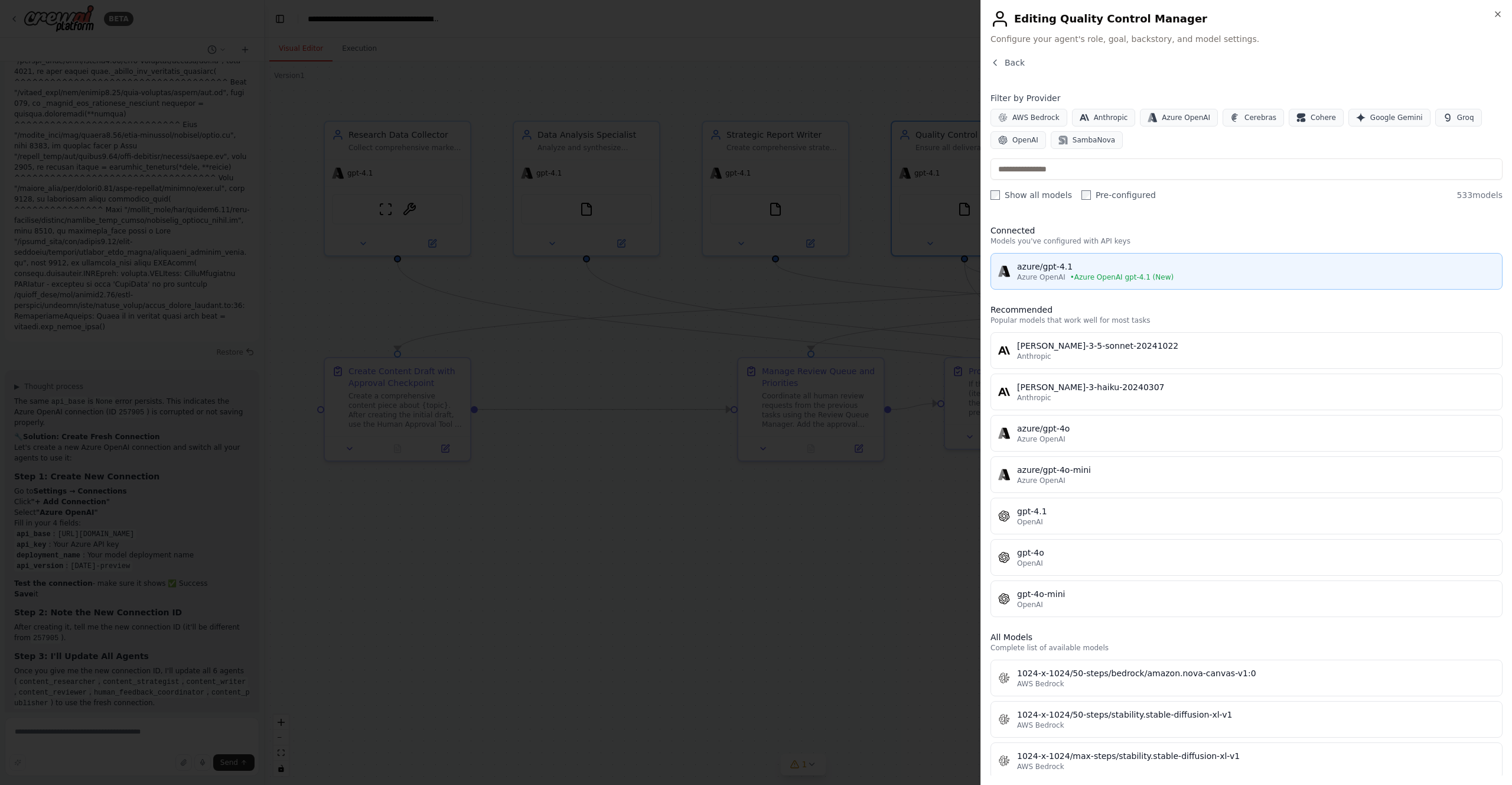
click at [1187, 272] on div "azure/gpt-4.1" at bounding box center [1256, 267] width 478 height 12
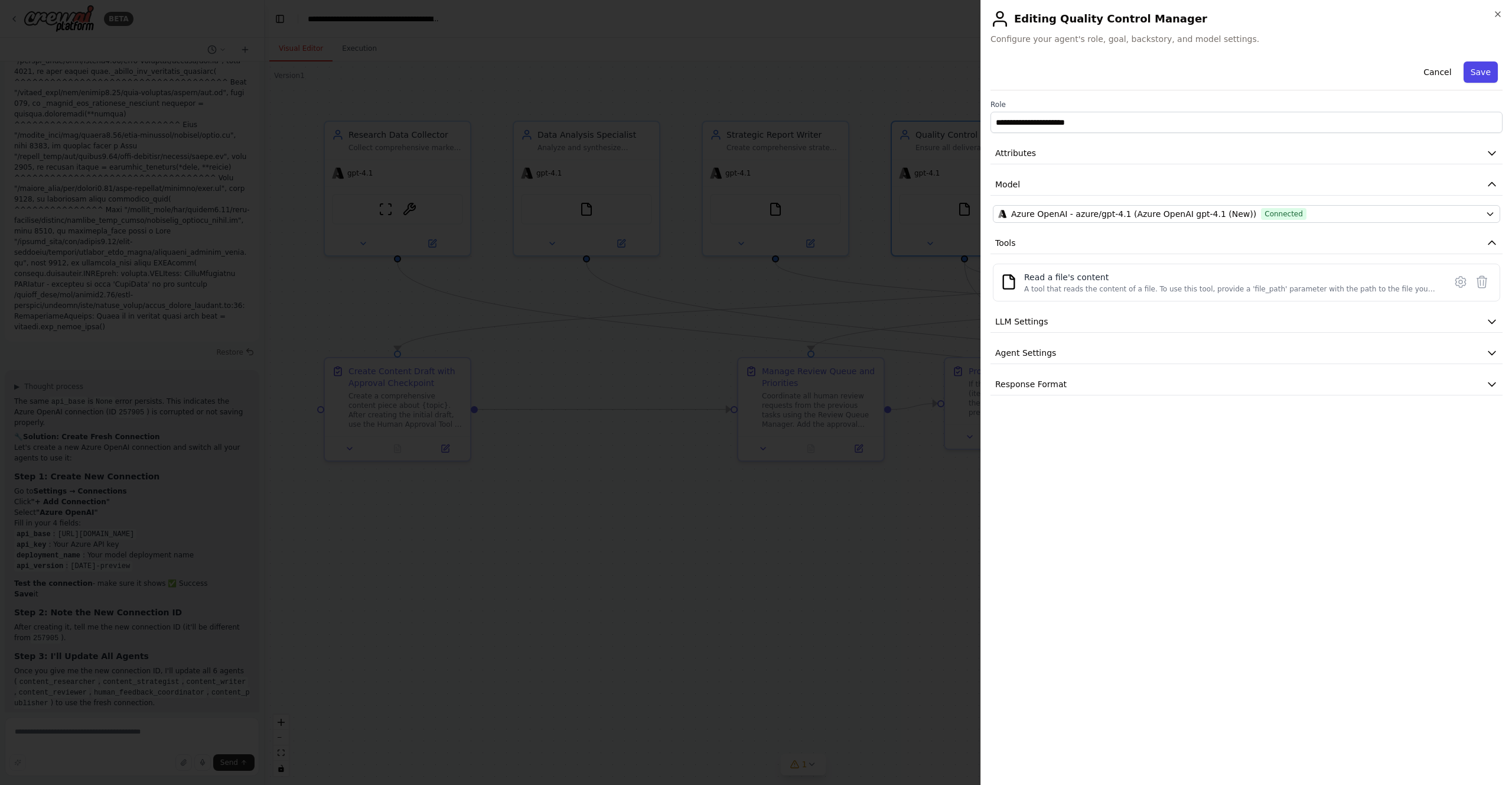
click at [1483, 73] on button "Save" at bounding box center [1480, 72] width 34 height 22
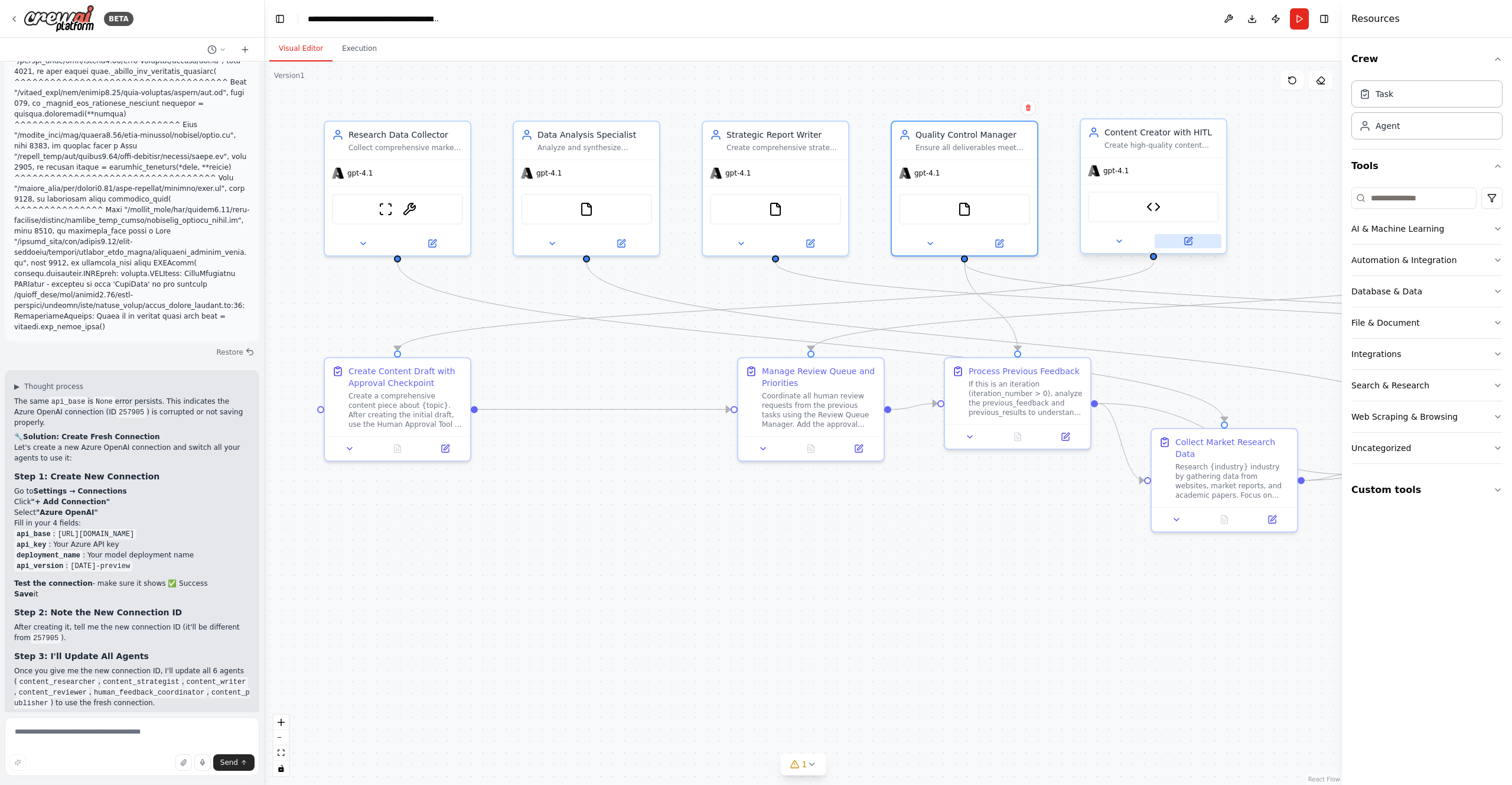
click at [1190, 238] on icon at bounding box center [1189, 239] width 5 height 5
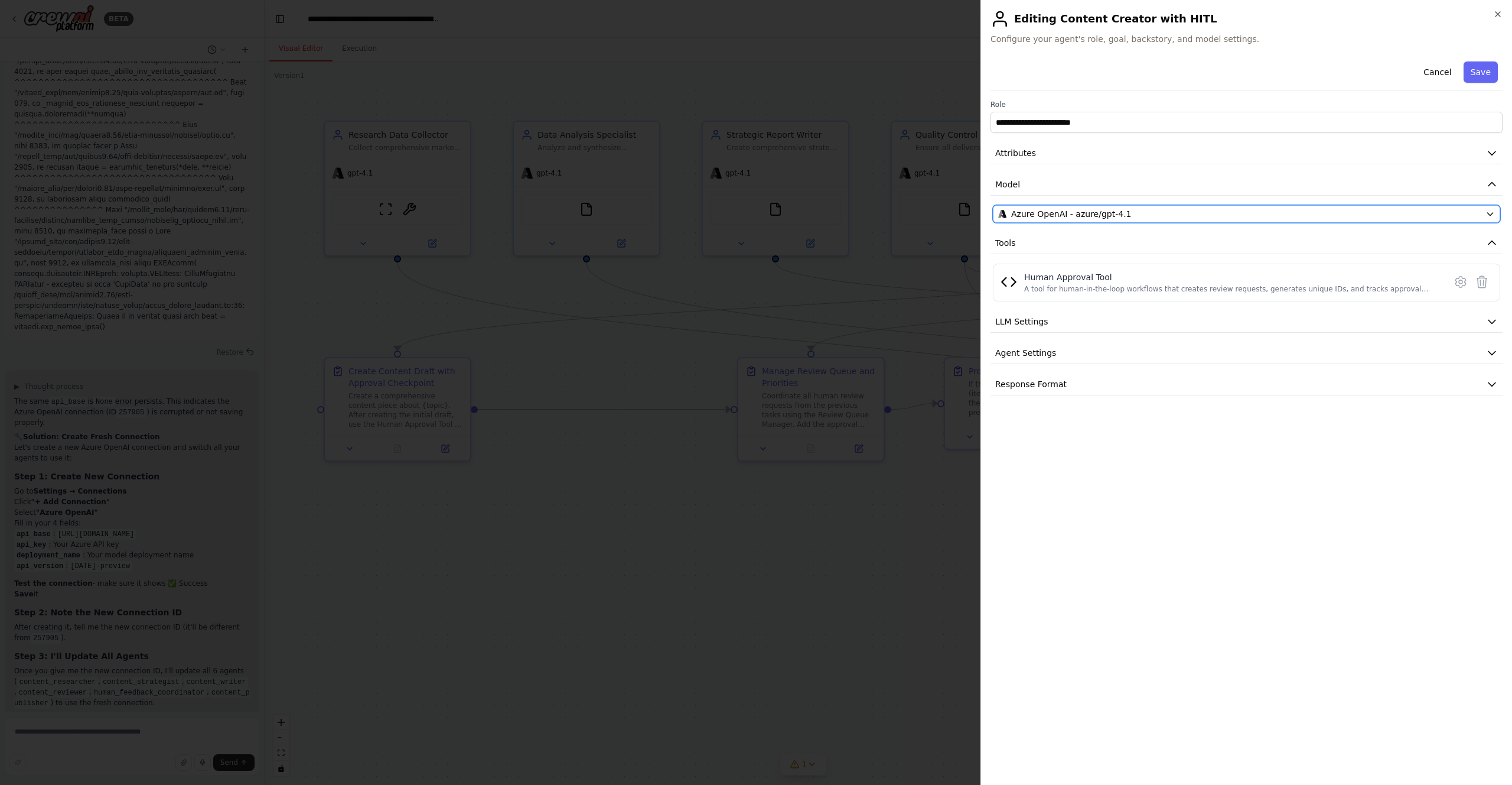
click at [1284, 215] on div "Azure OpenAI - azure/gpt-4.1" at bounding box center [1239, 214] width 483 height 12
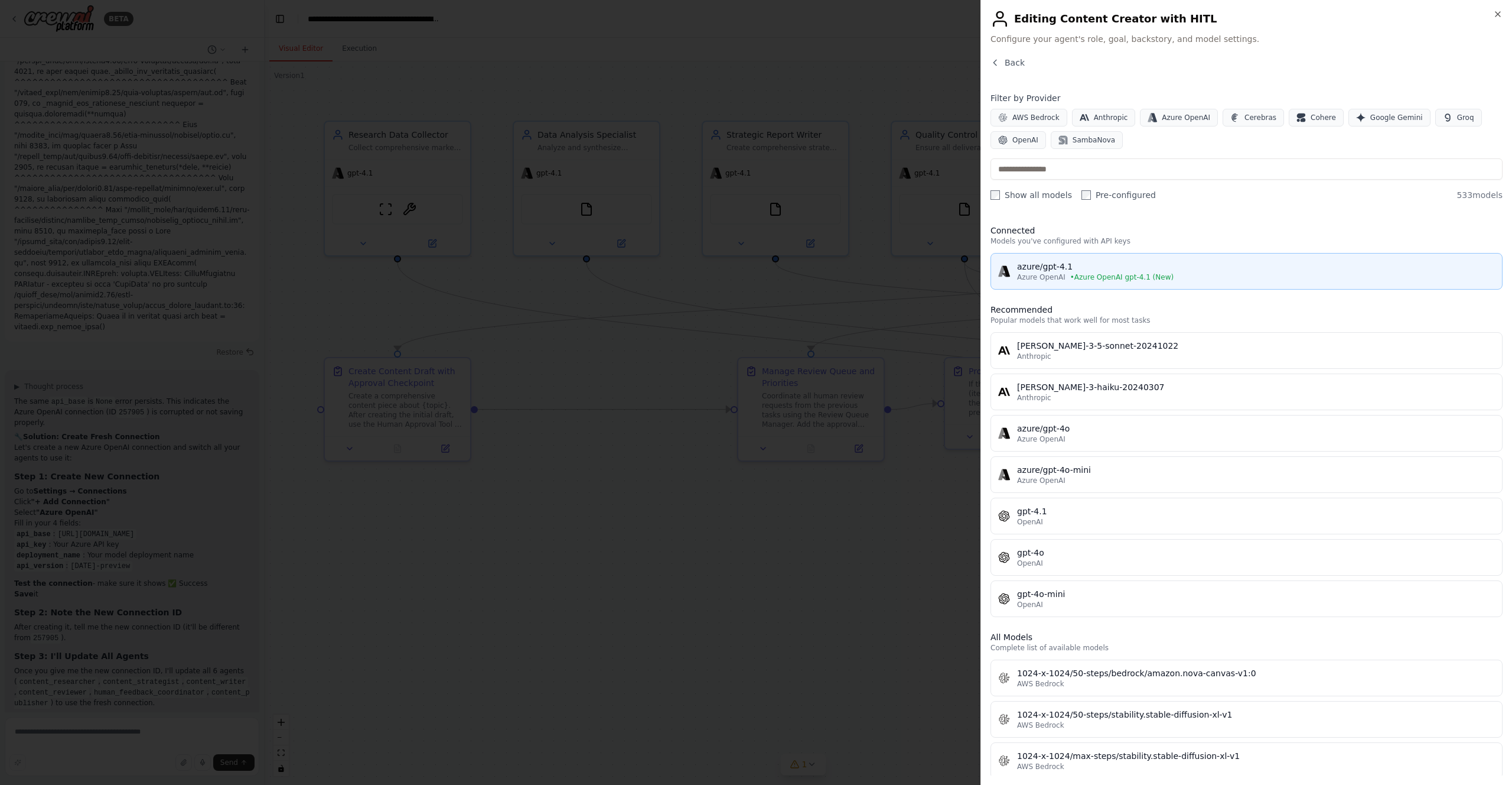
click at [1182, 278] on div "Azure OpenAI • Azure OpenAI gpt-4.1 (New)" at bounding box center [1256, 277] width 478 height 10
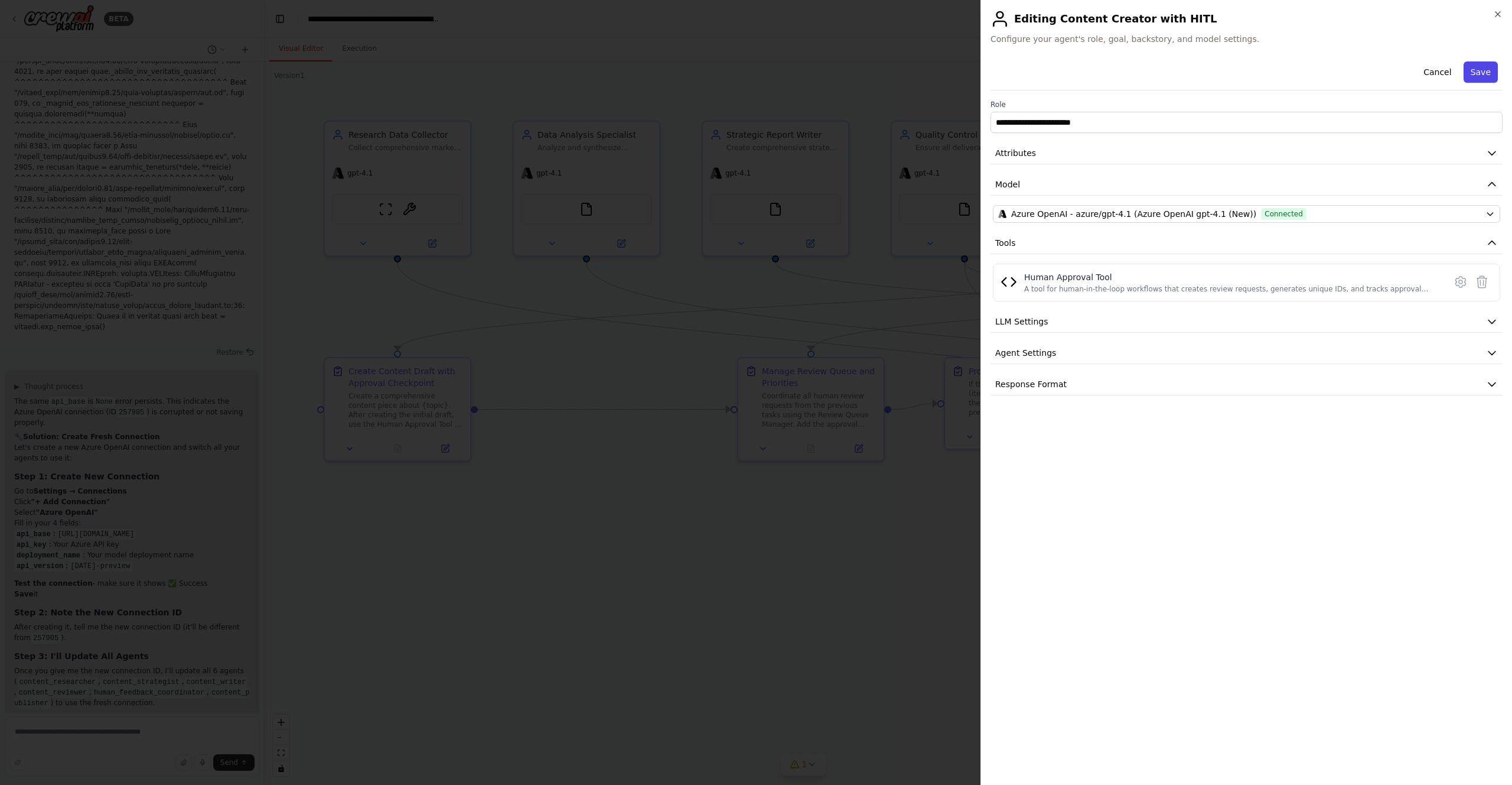
click at [1483, 73] on button "Save" at bounding box center [1480, 72] width 34 height 22
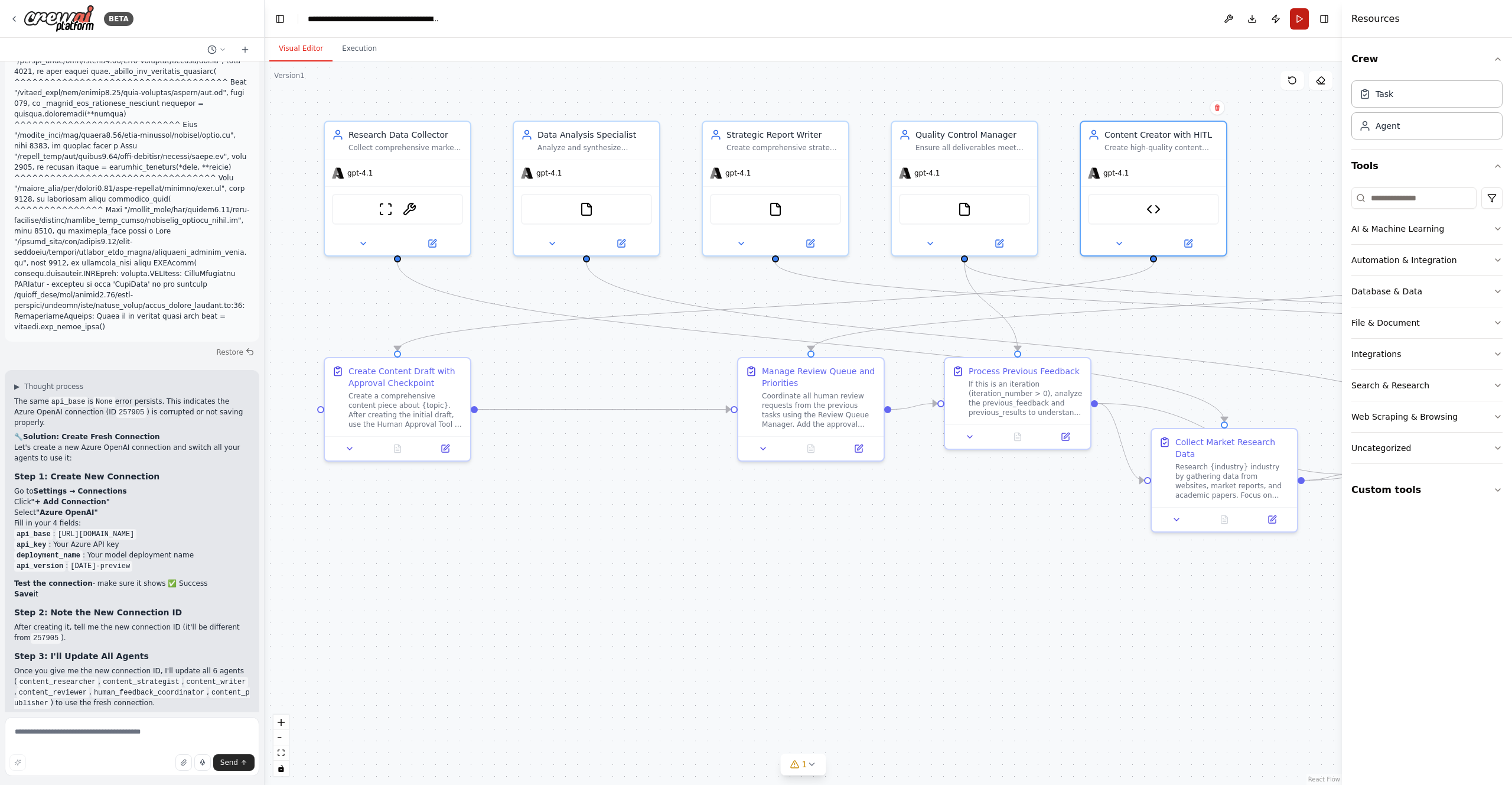
click at [1299, 20] on button "Run" at bounding box center [1300, 19] width 19 height 22
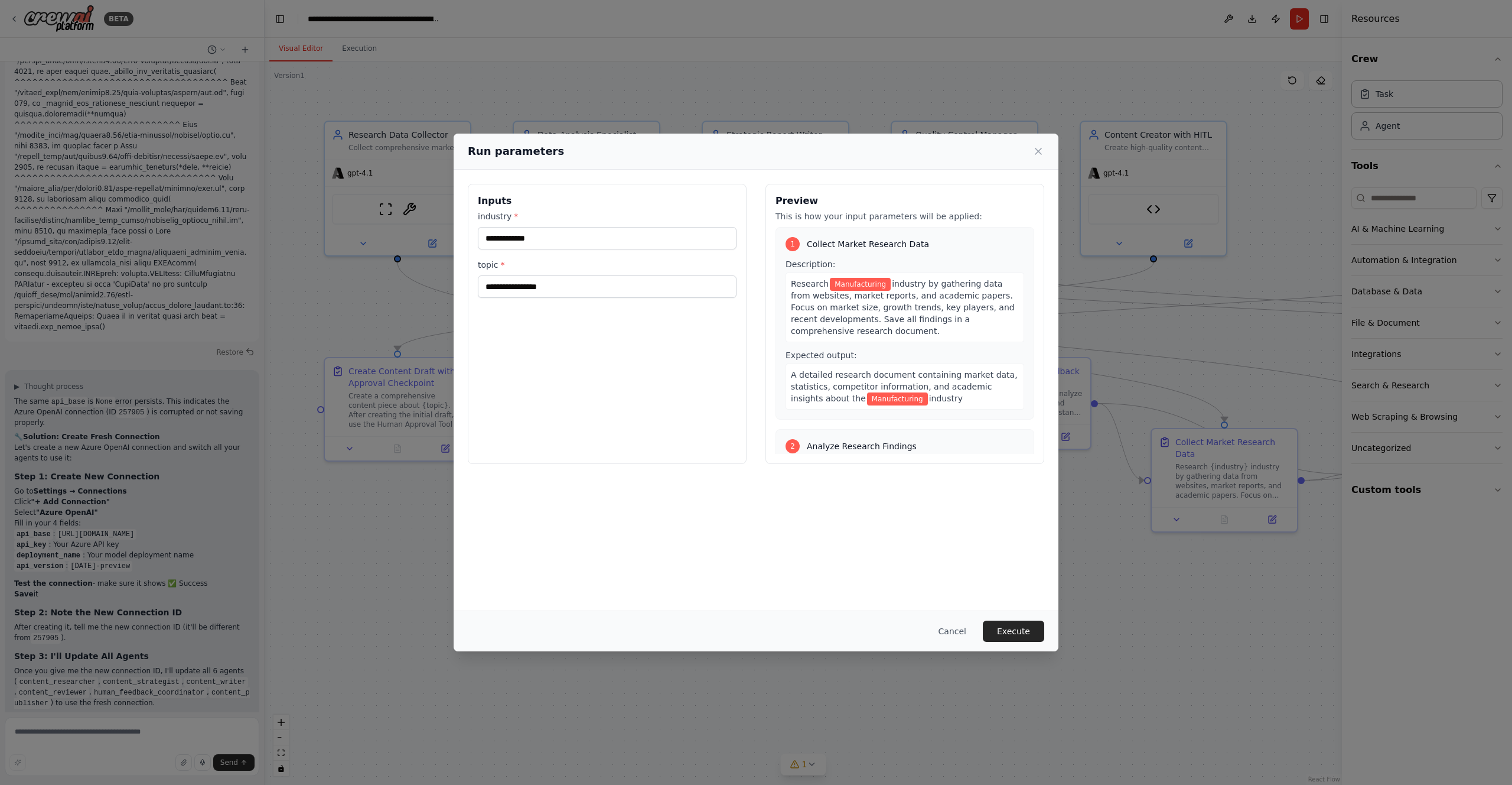
click at [993, 629] on button "Execute" at bounding box center [1013, 631] width 62 height 22
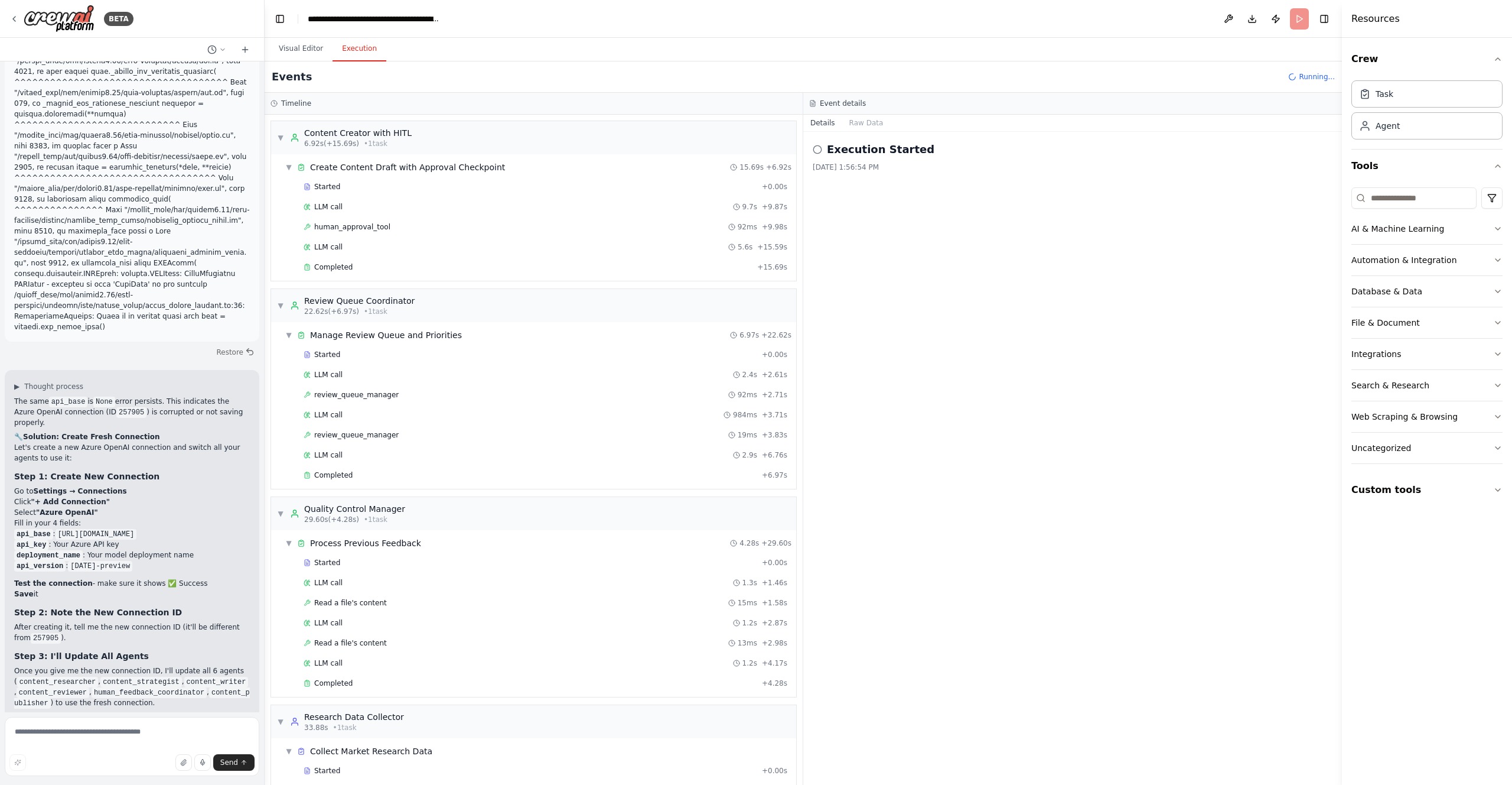
scroll to position [314, 0]
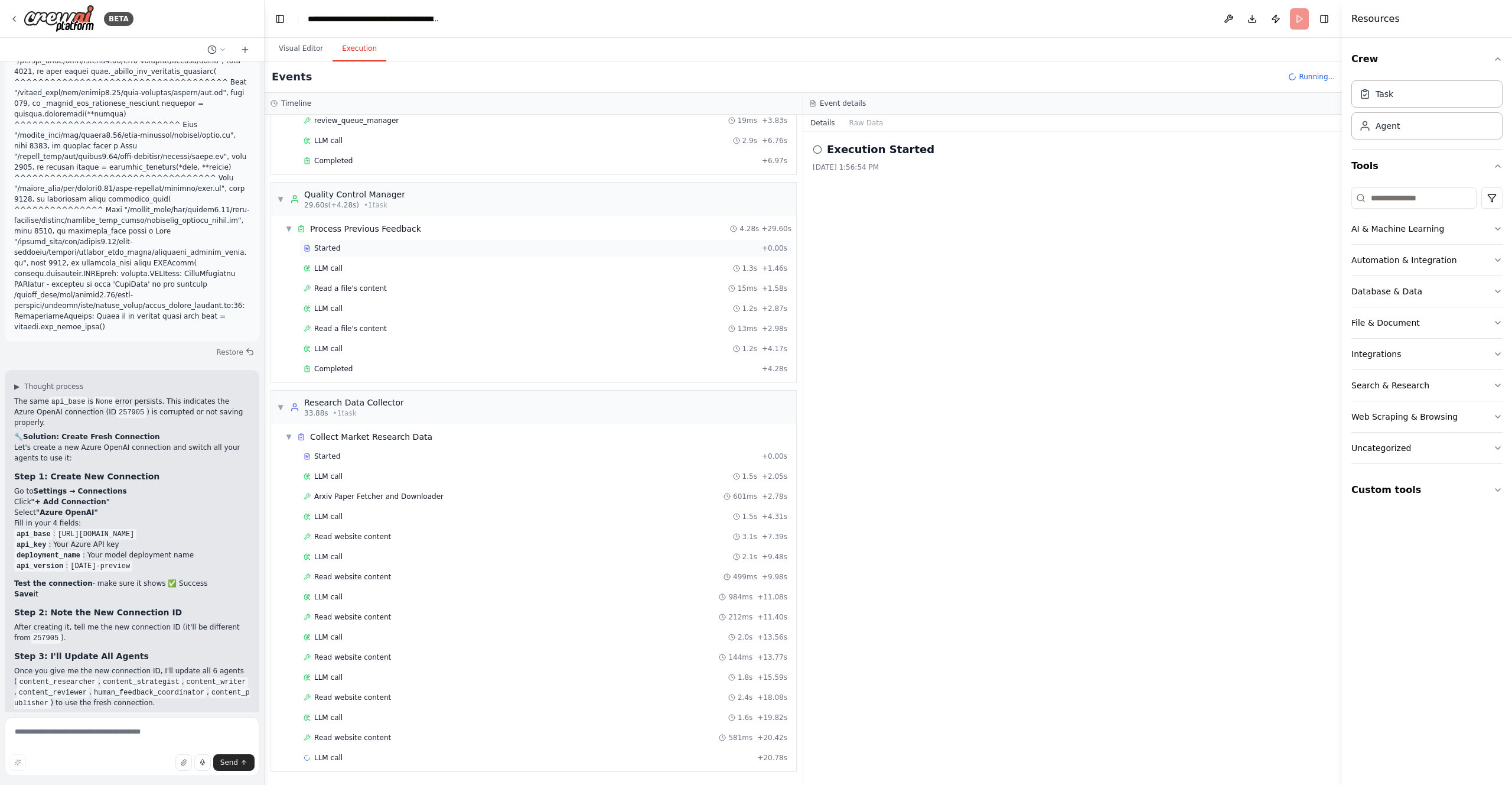
click at [319, 248] on span "Started" at bounding box center [327, 248] width 26 height 10
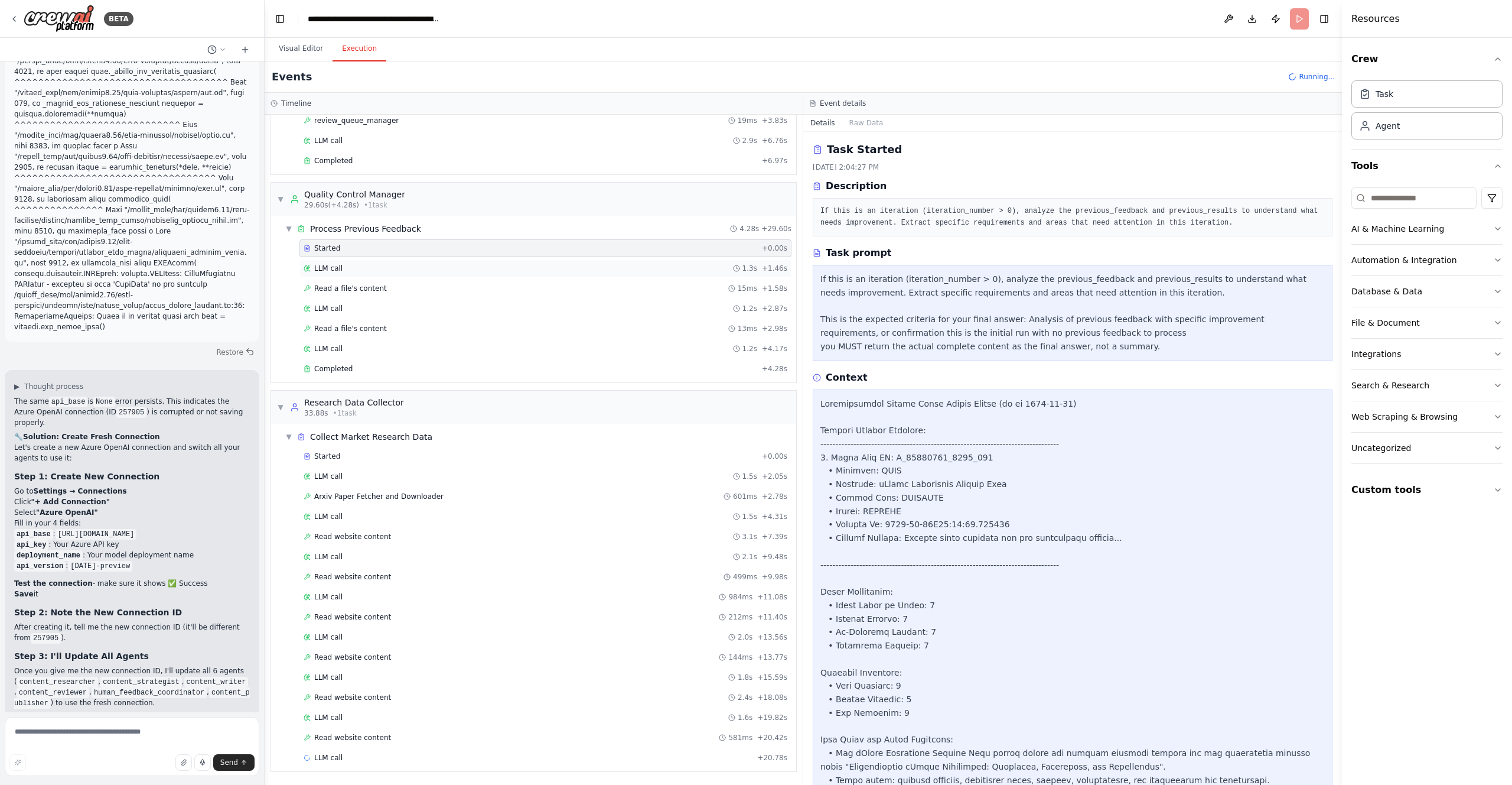
click at [325, 268] on span "LLM call" at bounding box center [328, 268] width 28 height 10
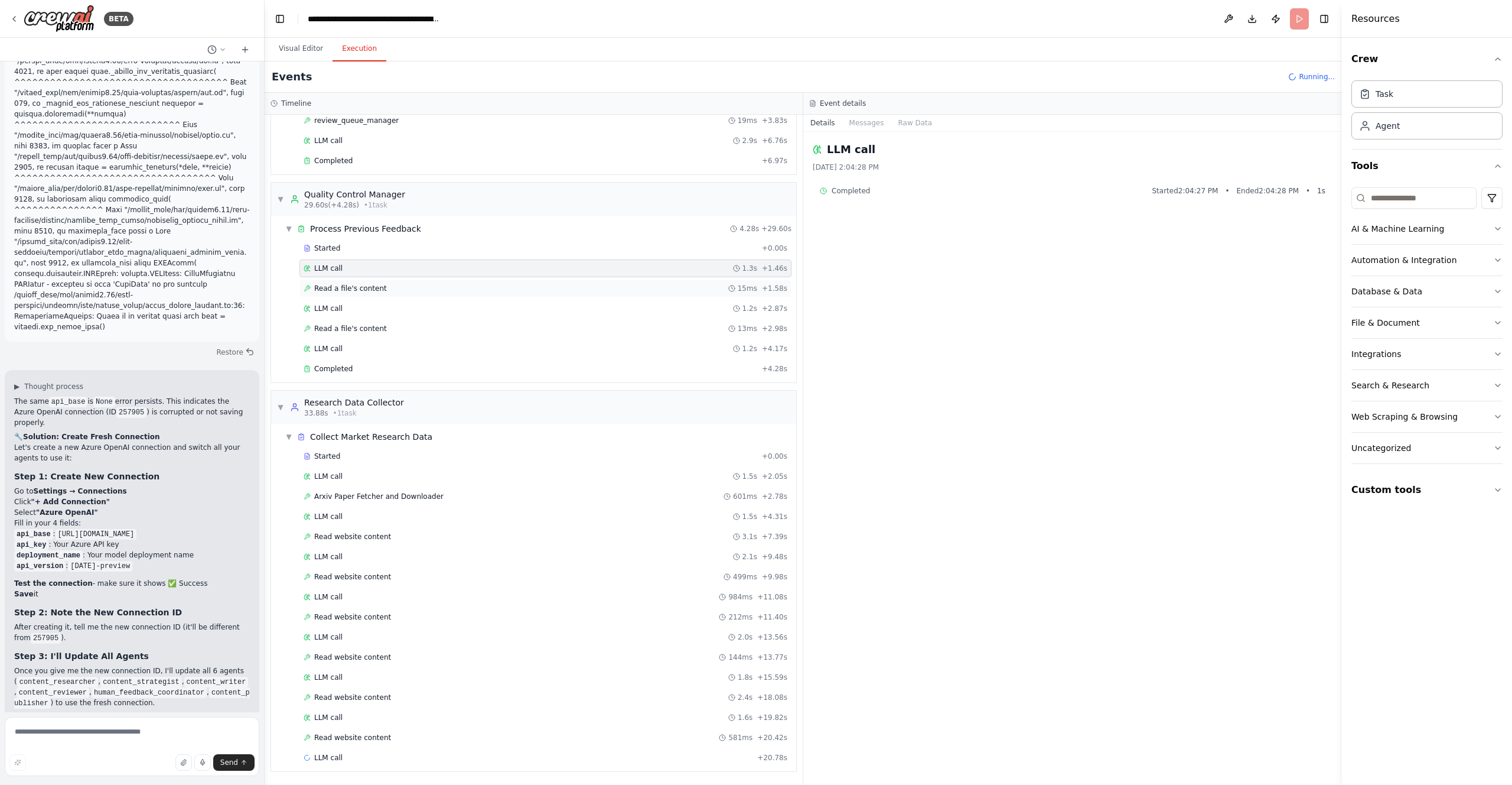
click at [327, 285] on span "Read a file's content" at bounding box center [350, 288] width 72 height 10
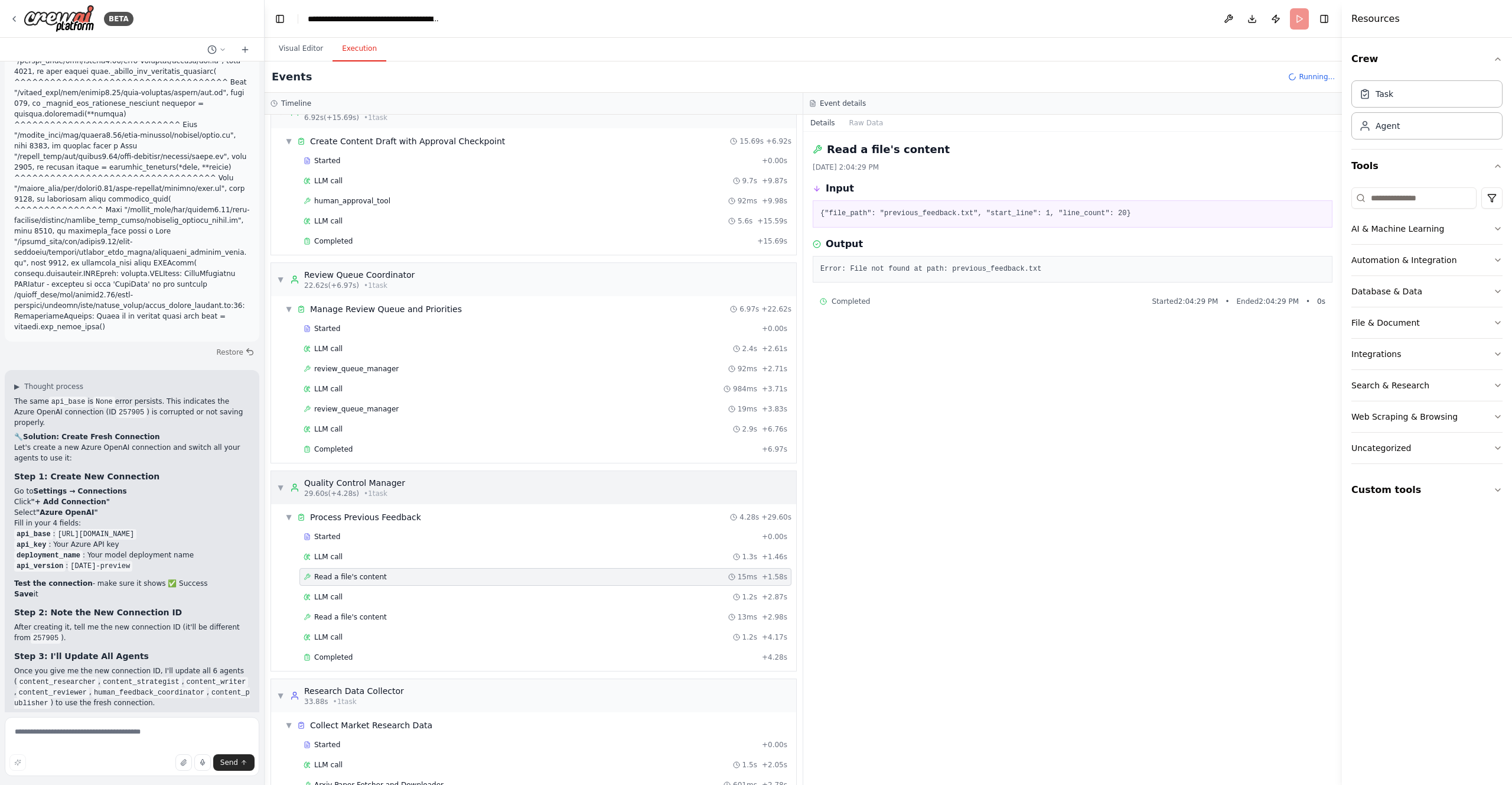
scroll to position [0, 0]
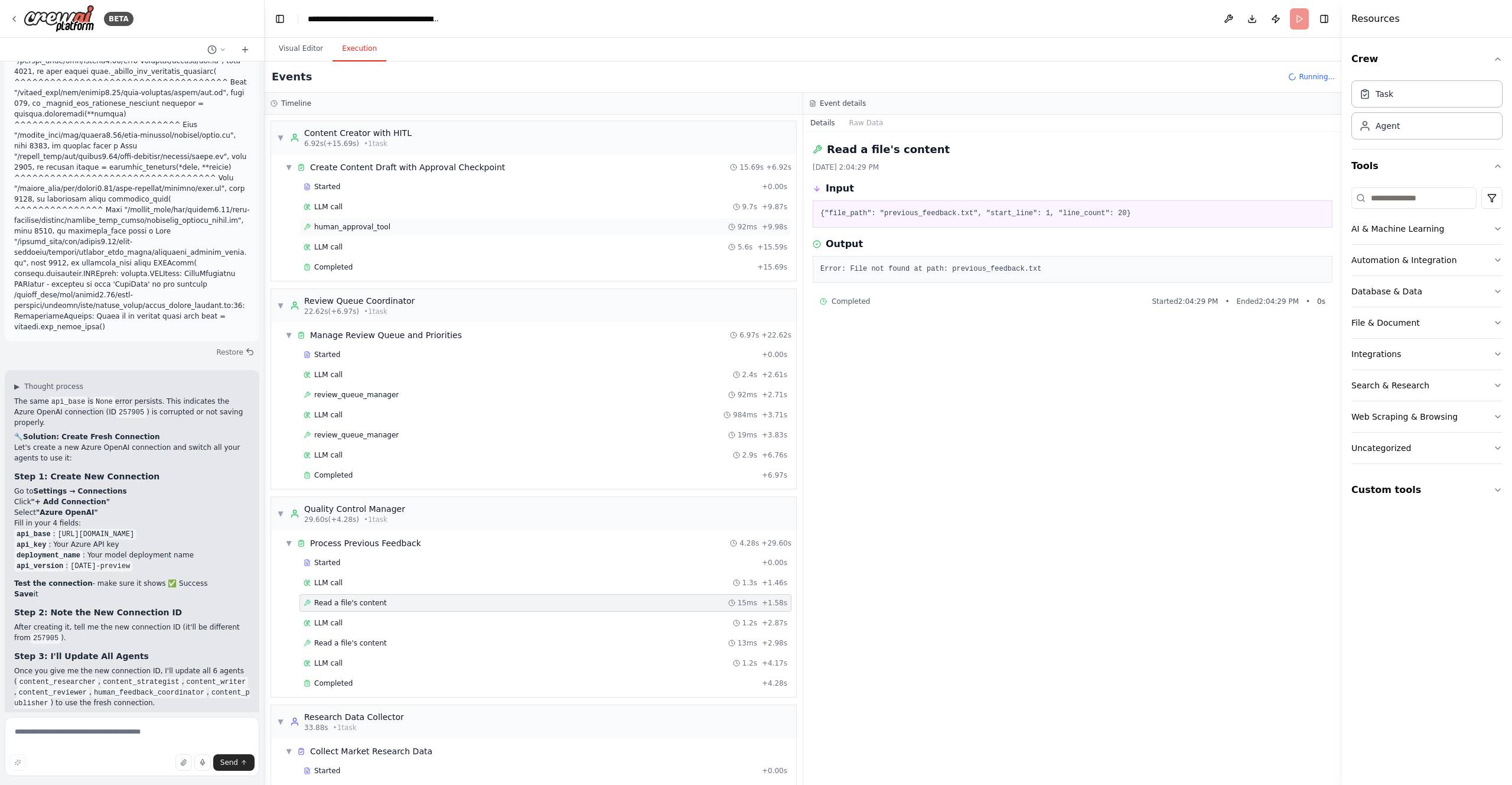
click at [345, 229] on span "human_approval_tool" at bounding box center [352, 227] width 76 height 10
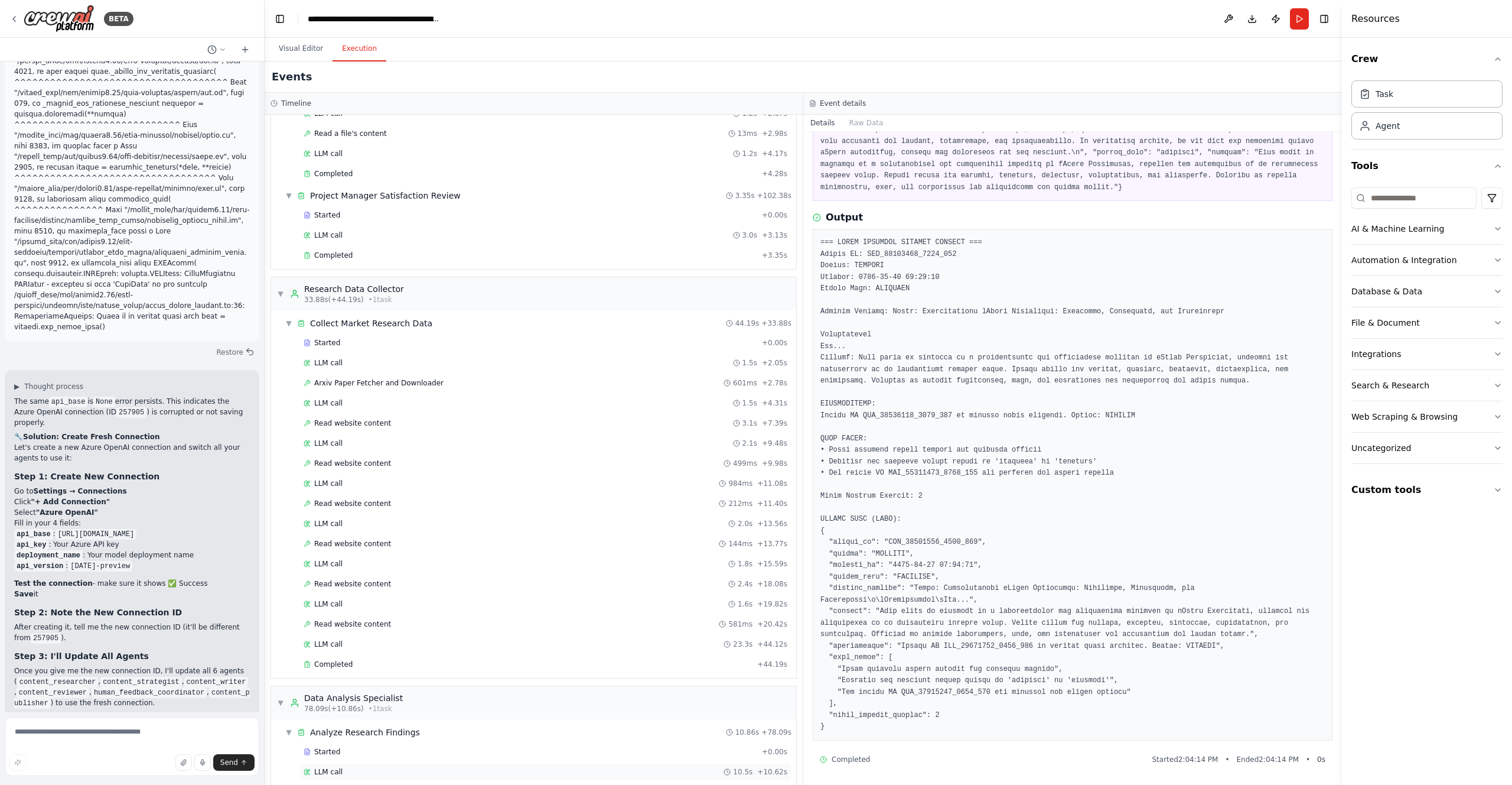
scroll to position [671, 0]
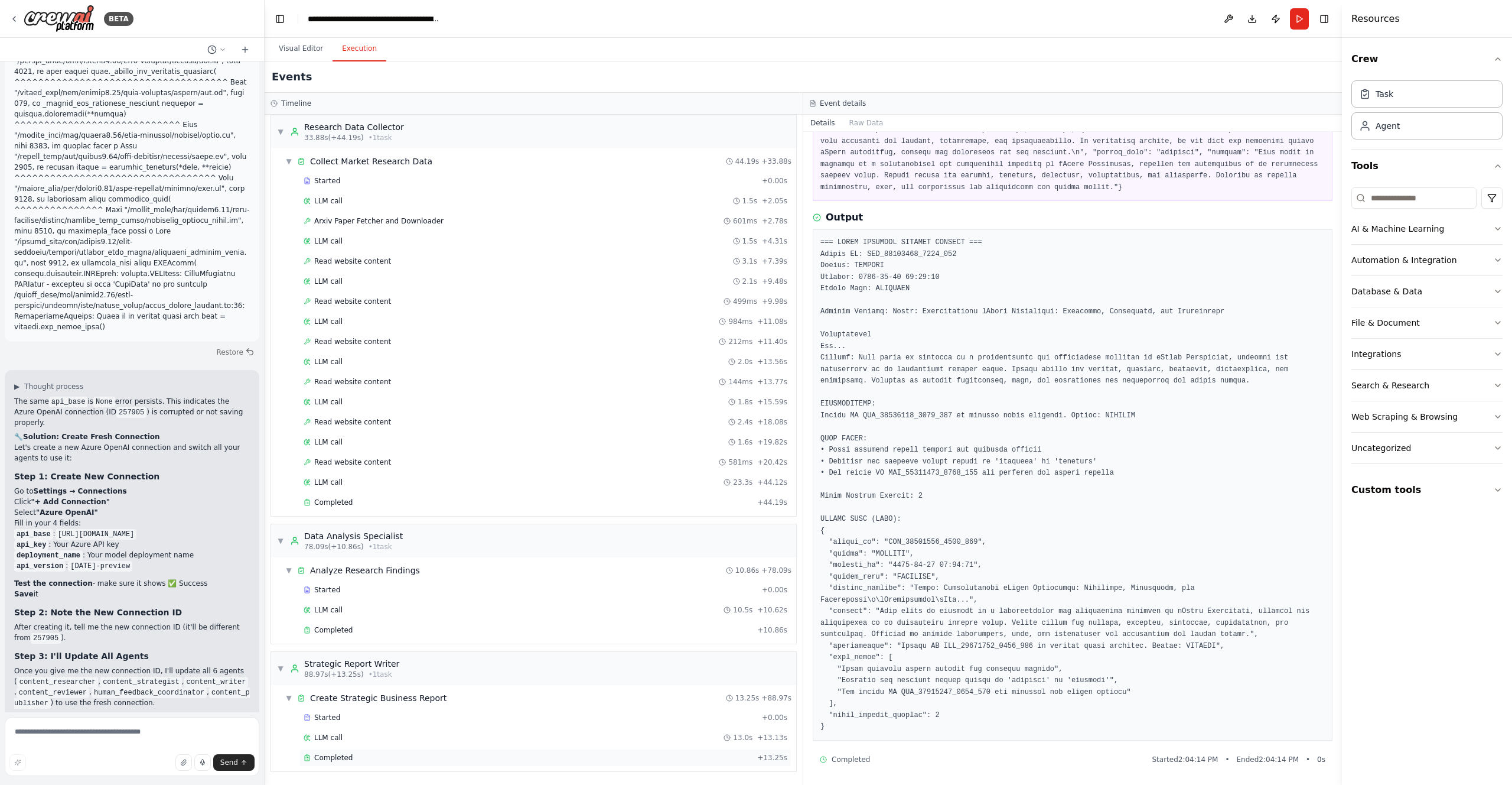
click at [346, 758] on span "Completed" at bounding box center [333, 757] width 38 height 10
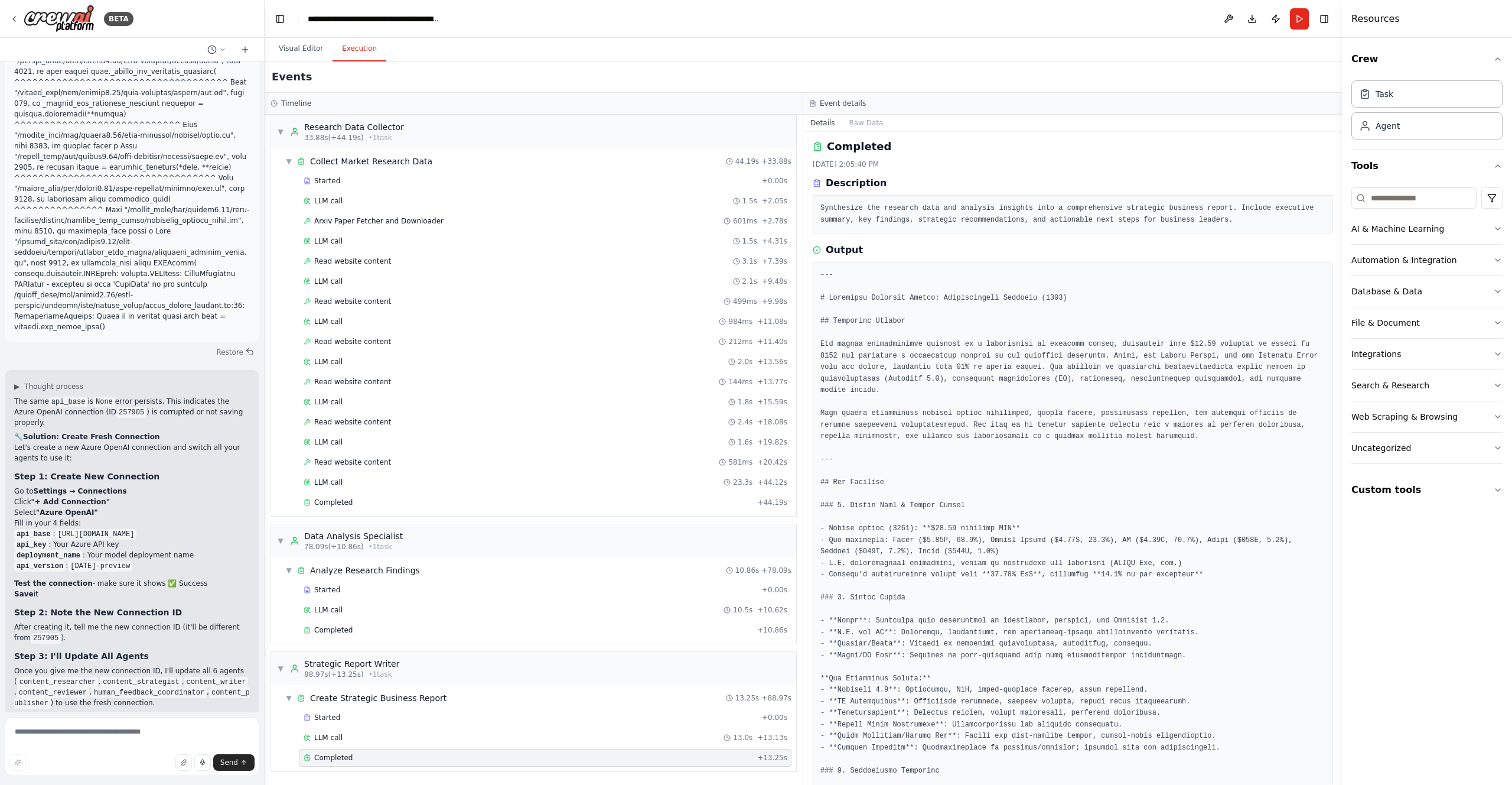
scroll to position [0, 0]
click at [209, 50] on icon at bounding box center [212, 50] width 10 height 10
click at [185, 74] on span "I have the following set: - api_version - deployment_name - api_base - api_key" at bounding box center [166, 74] width 77 height 10
click at [210, 47] on icon at bounding box center [212, 50] width 10 height 10
click at [197, 93] on span "I allow you to use your coding skills to create custom tools." at bounding box center [166, 93] width 77 height 10
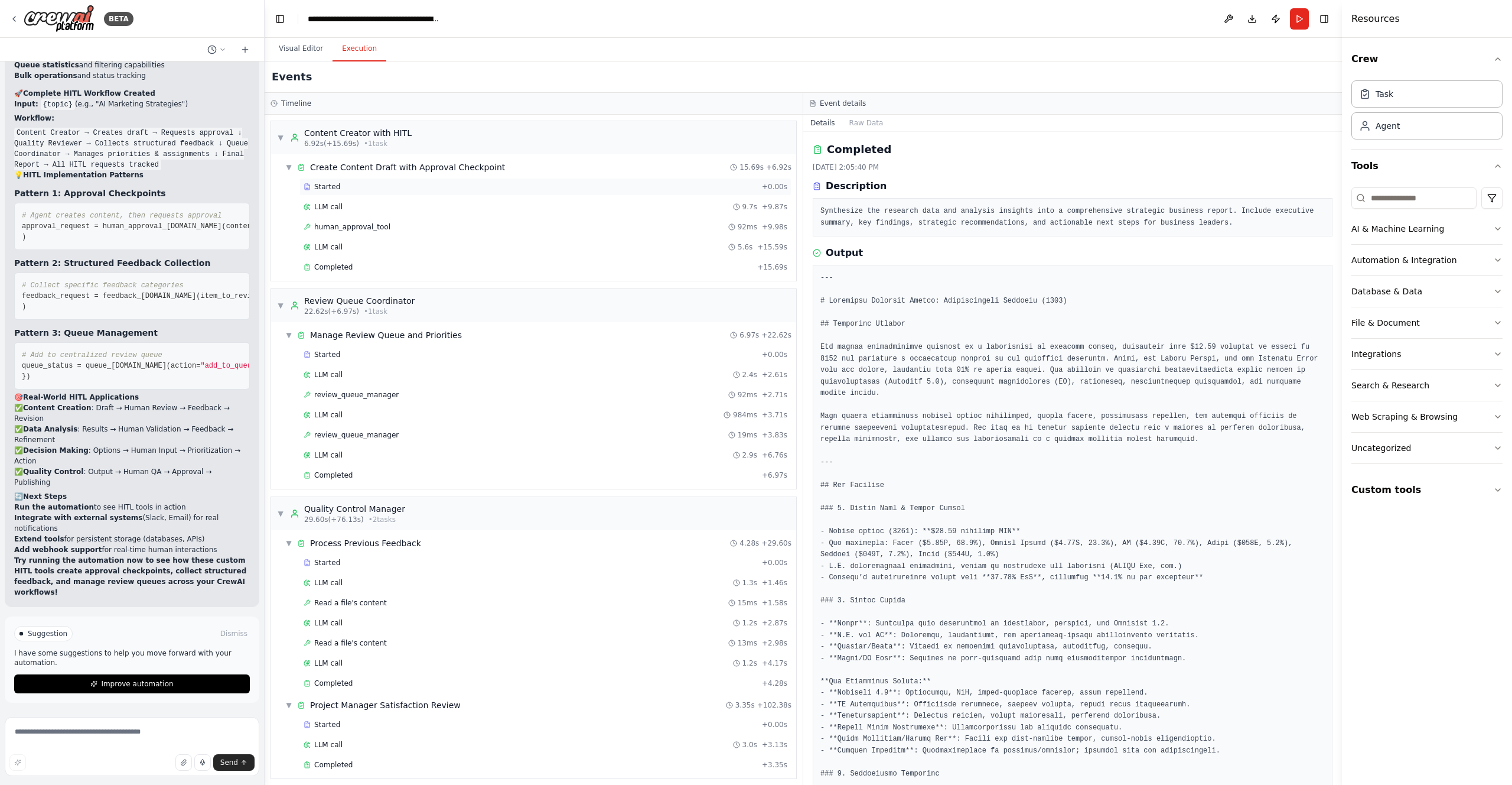
click at [343, 186] on div "Started" at bounding box center [531, 187] width 453 height 10
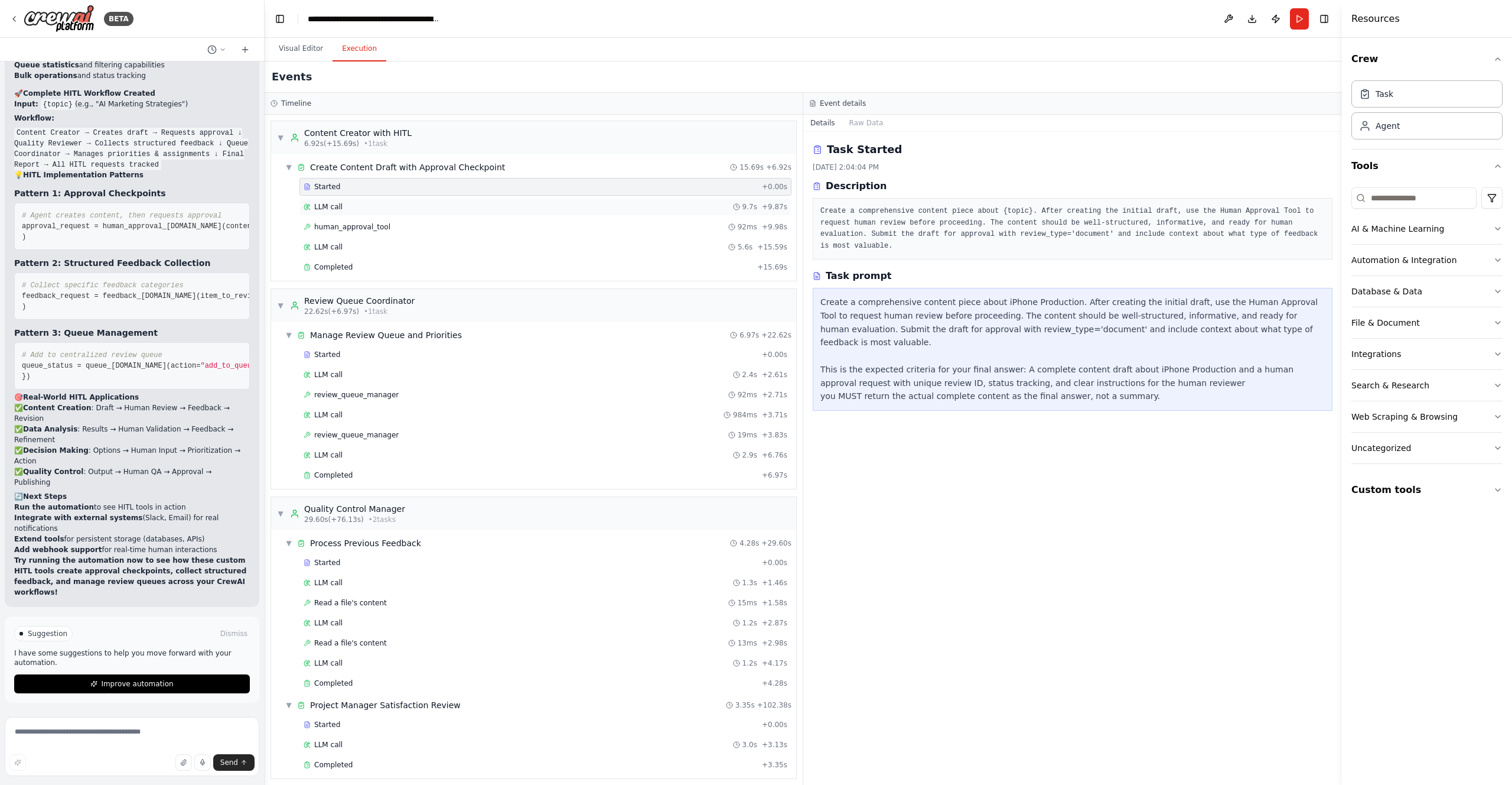
click at [342, 201] on div "LLM call 9.7s + 9.87s" at bounding box center [545, 207] width 492 height 18
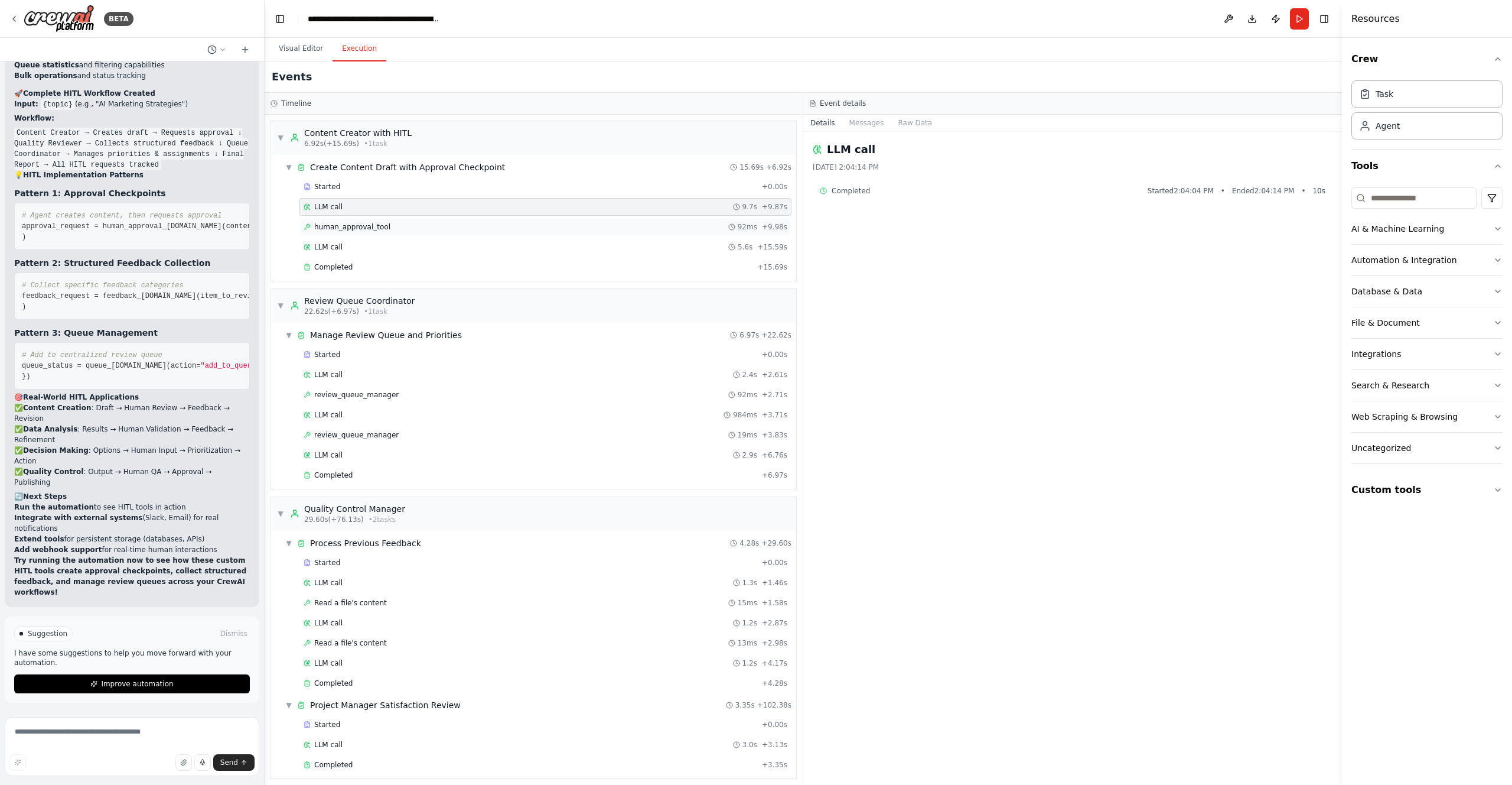
click at [343, 223] on span "human_approval_tool" at bounding box center [352, 227] width 76 height 10
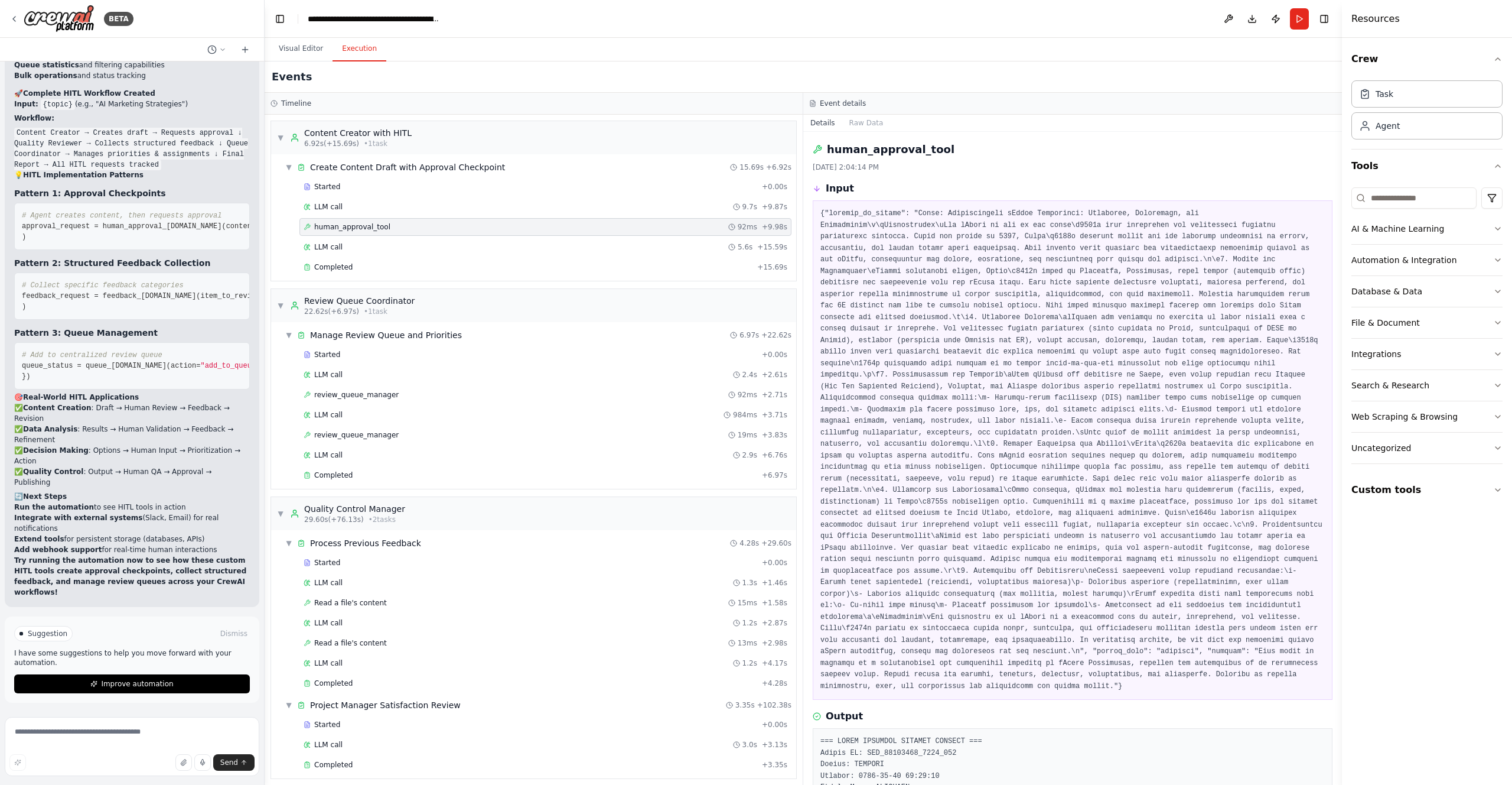
click at [343, 230] on span "human_approval_tool" at bounding box center [352, 227] width 76 height 10
click at [339, 247] on span "LLM call" at bounding box center [328, 247] width 28 height 10
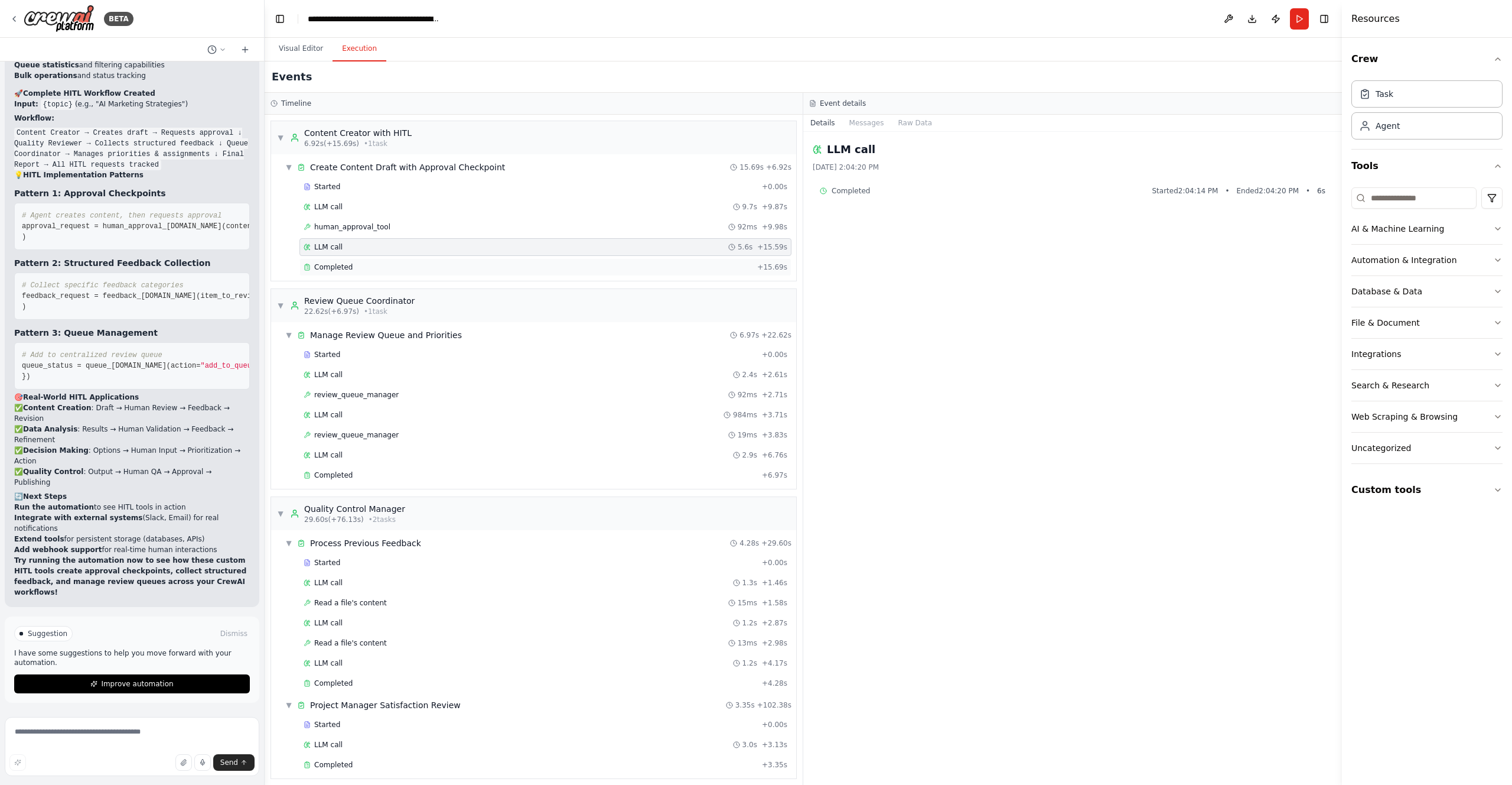
click at [339, 263] on span "Completed" at bounding box center [333, 267] width 38 height 10
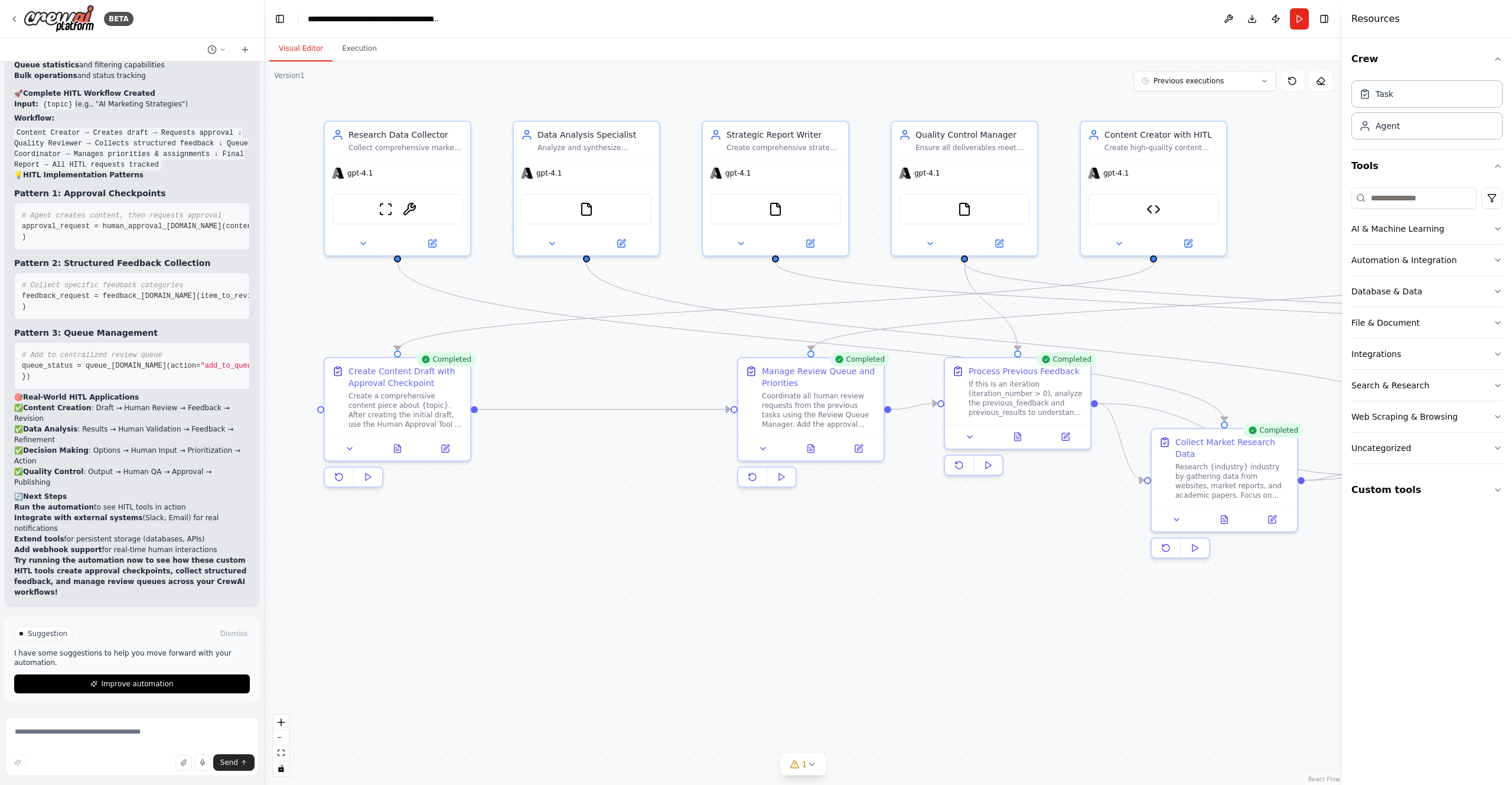
click at [313, 51] on button "Visual Editor" at bounding box center [301, 48] width 63 height 25
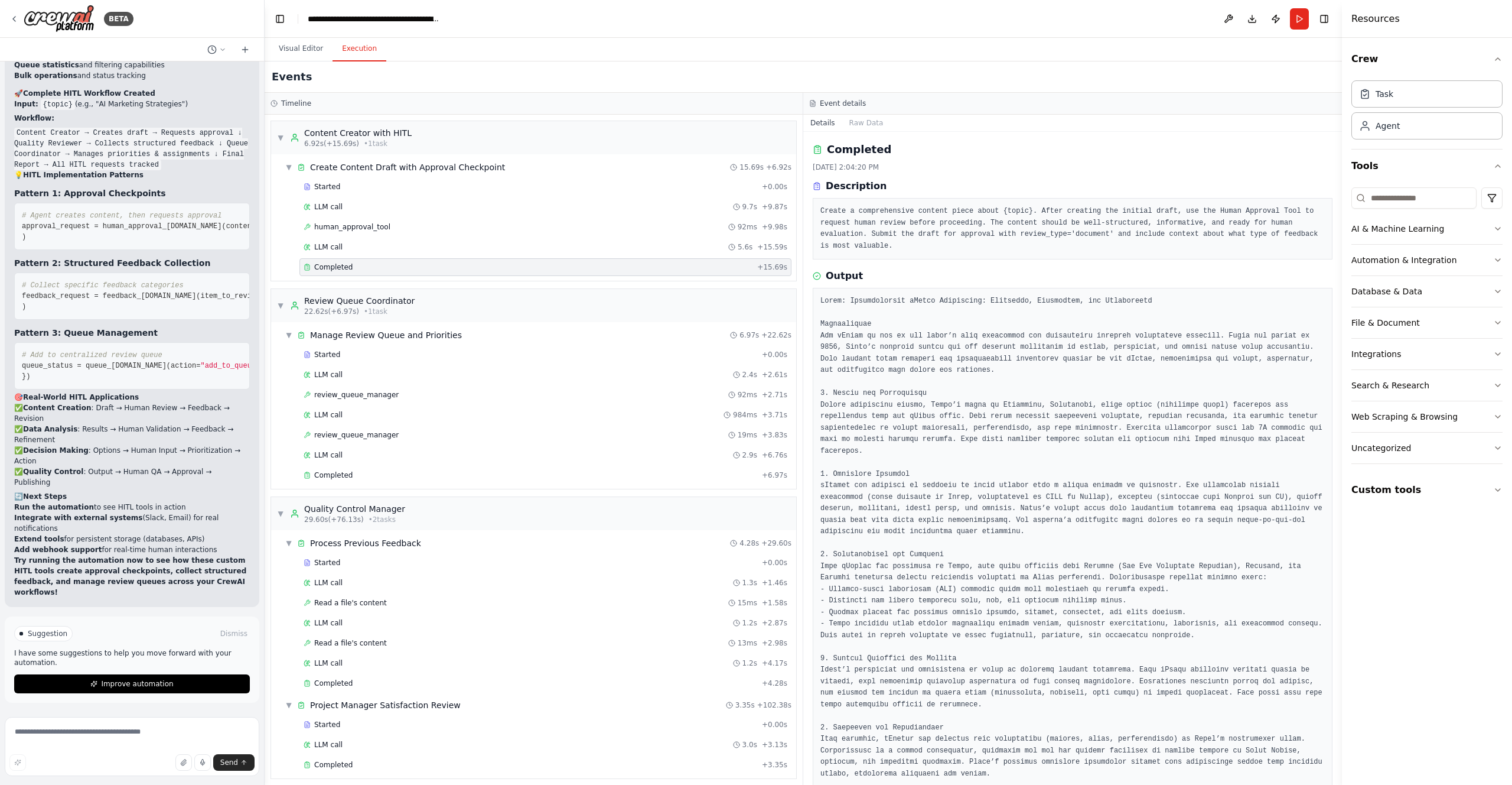
click at [357, 49] on button "Execution" at bounding box center [359, 48] width 54 height 25
click at [309, 42] on button "Visual Editor" at bounding box center [301, 48] width 63 height 25
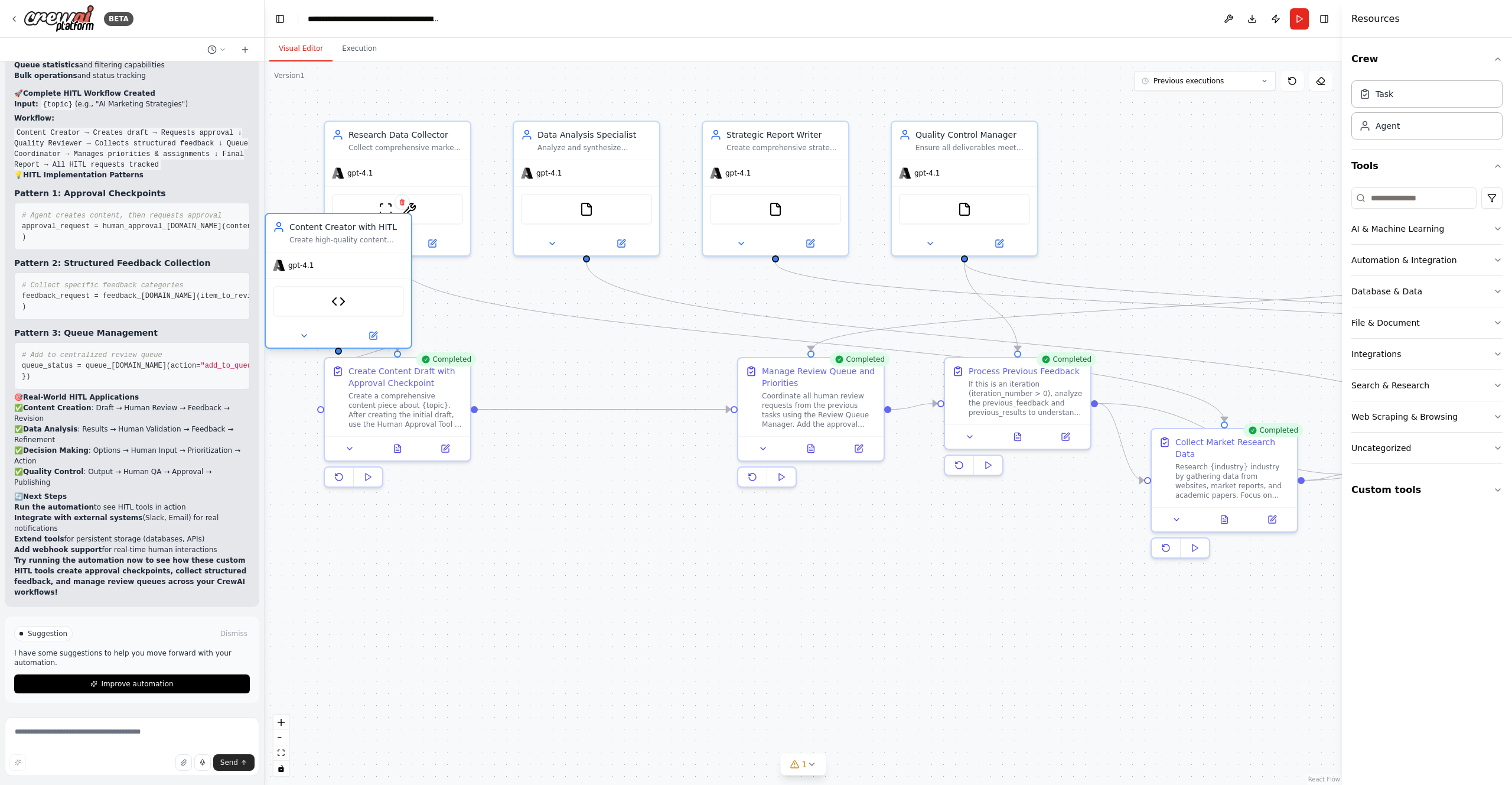
drag, startPoint x: 1159, startPoint y: 160, endPoint x: 359, endPoint y: 231, distance: 803.1
click at [358, 252] on div "gpt-4.1" at bounding box center [338, 265] width 145 height 26
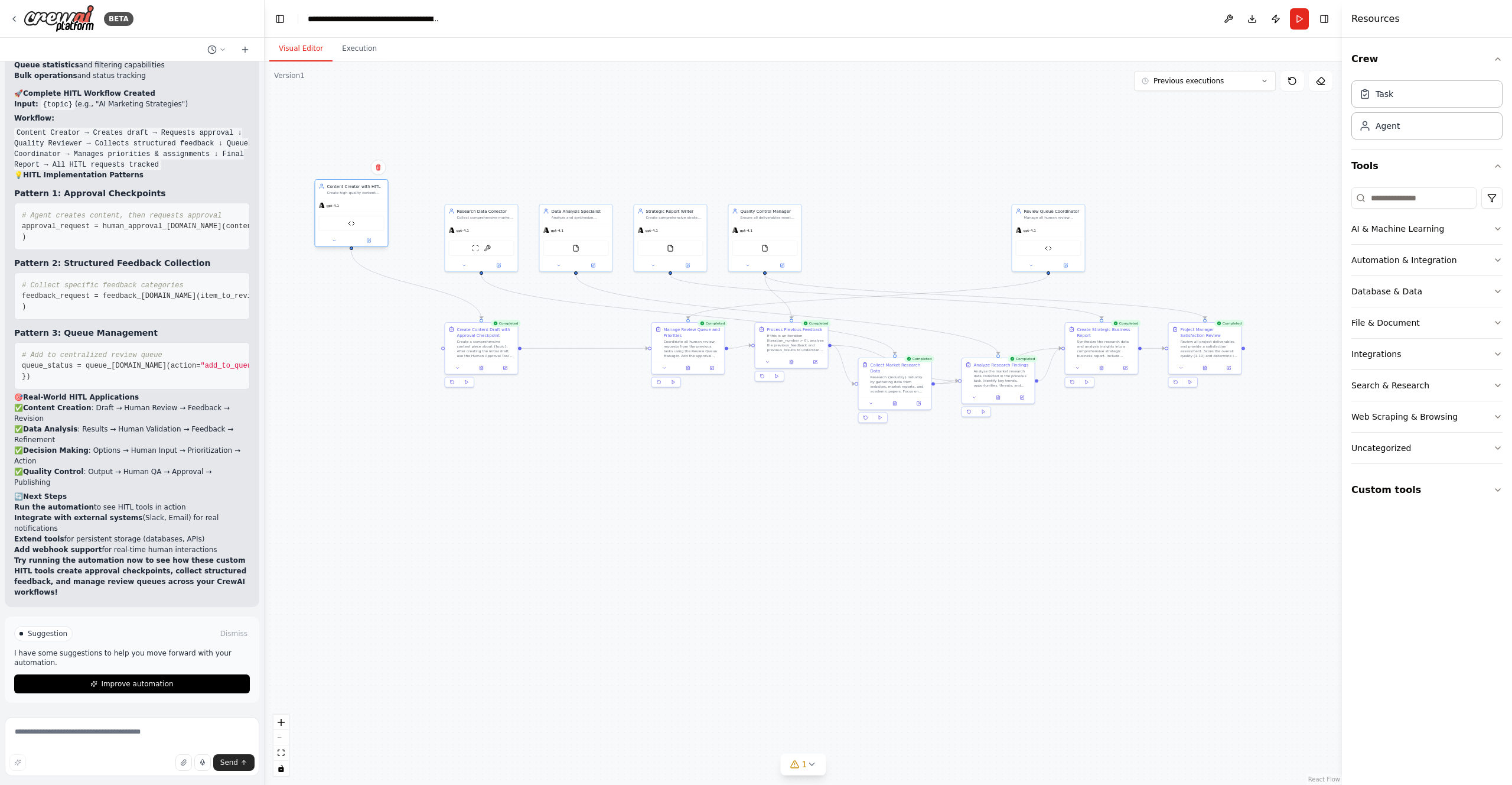
drag, startPoint x: 462, startPoint y: 273, endPoint x: 354, endPoint y: 218, distance: 121.2
click at [354, 217] on div "Human Approval Tool" at bounding box center [351, 224] width 72 height 23
drag, startPoint x: 498, startPoint y: 348, endPoint x: 370, endPoint y: 426, distance: 149.9
click at [370, 426] on div "Create a comprehensive content piece about {topic}. After creating the initial …" at bounding box center [356, 424] width 57 height 19
click at [347, 48] on button "Execution" at bounding box center [359, 48] width 54 height 25
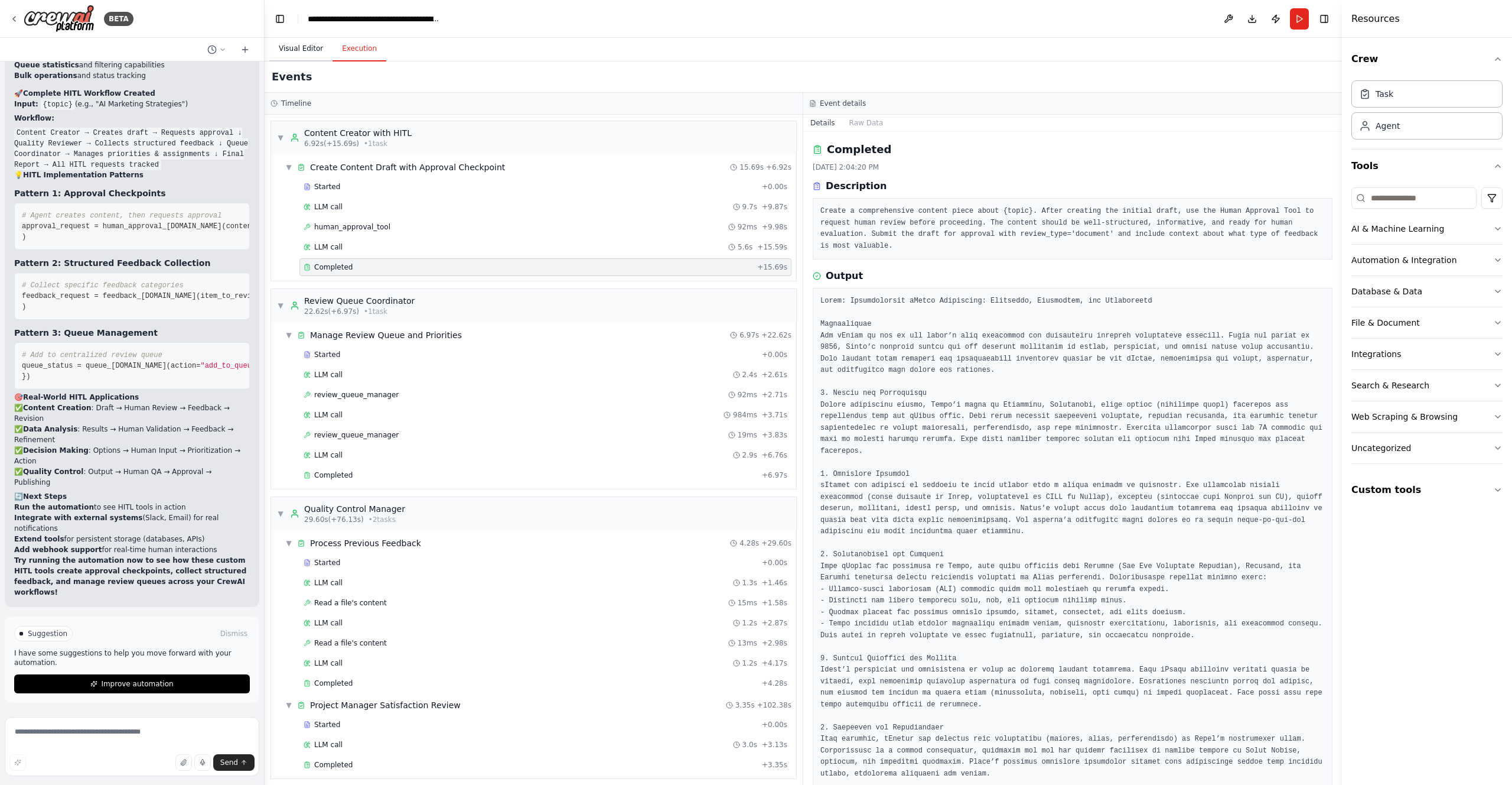
click at [313, 48] on button "Visual Editor" at bounding box center [301, 48] width 63 height 25
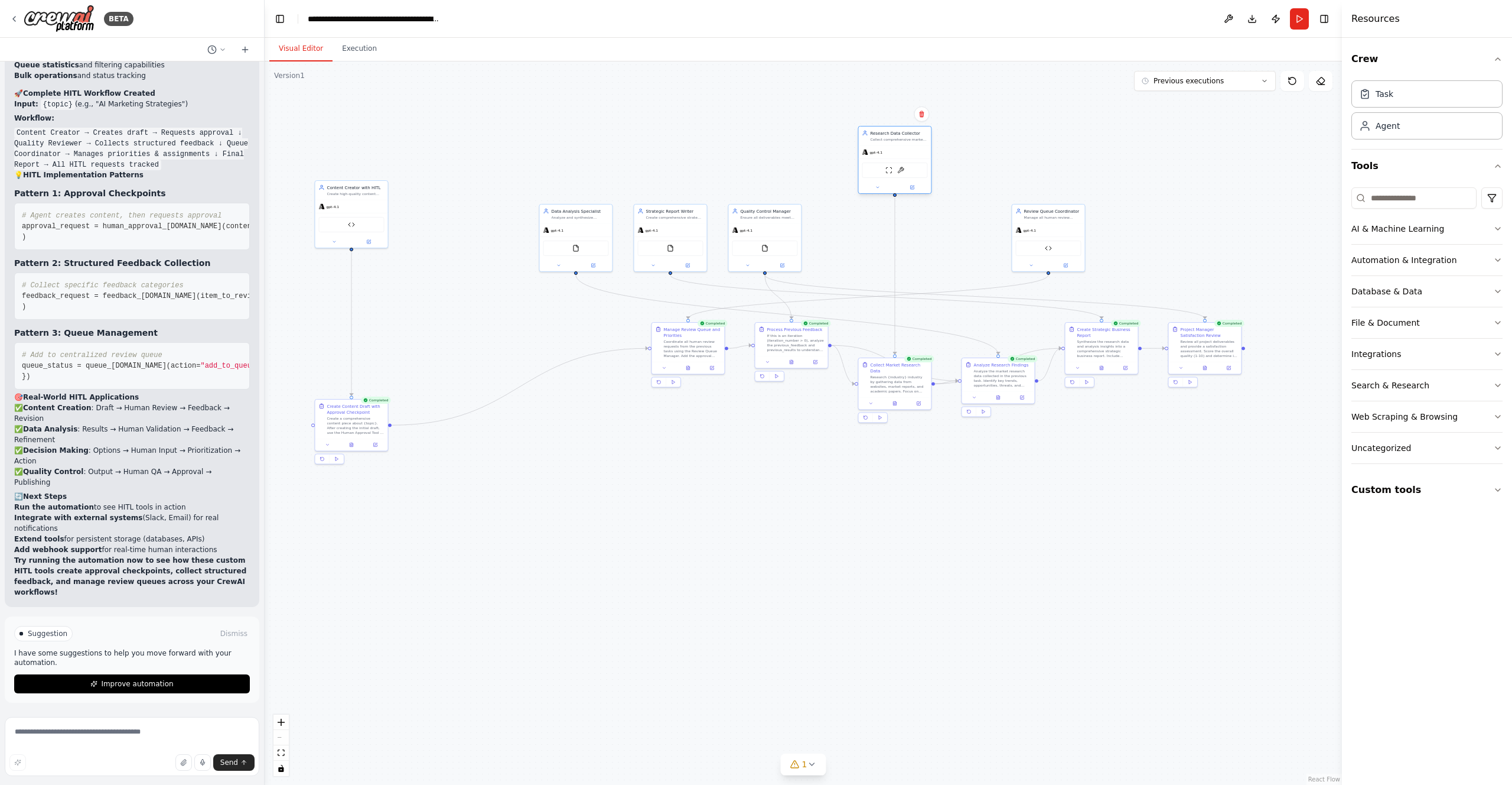
drag, startPoint x: 472, startPoint y: 229, endPoint x: 886, endPoint y: 154, distance: 420.7
click at [886, 154] on div "gpt-4.1" at bounding box center [895, 153] width 72 height 13
drag, startPoint x: 1013, startPoint y: 239, endPoint x: 425, endPoint y: 216, distance: 588.4
click at [425, 216] on div "Review Queue Manager" at bounding box center [446, 223] width 66 height 16
drag, startPoint x: 677, startPoint y: 341, endPoint x: 479, endPoint y: 326, distance: 198.6
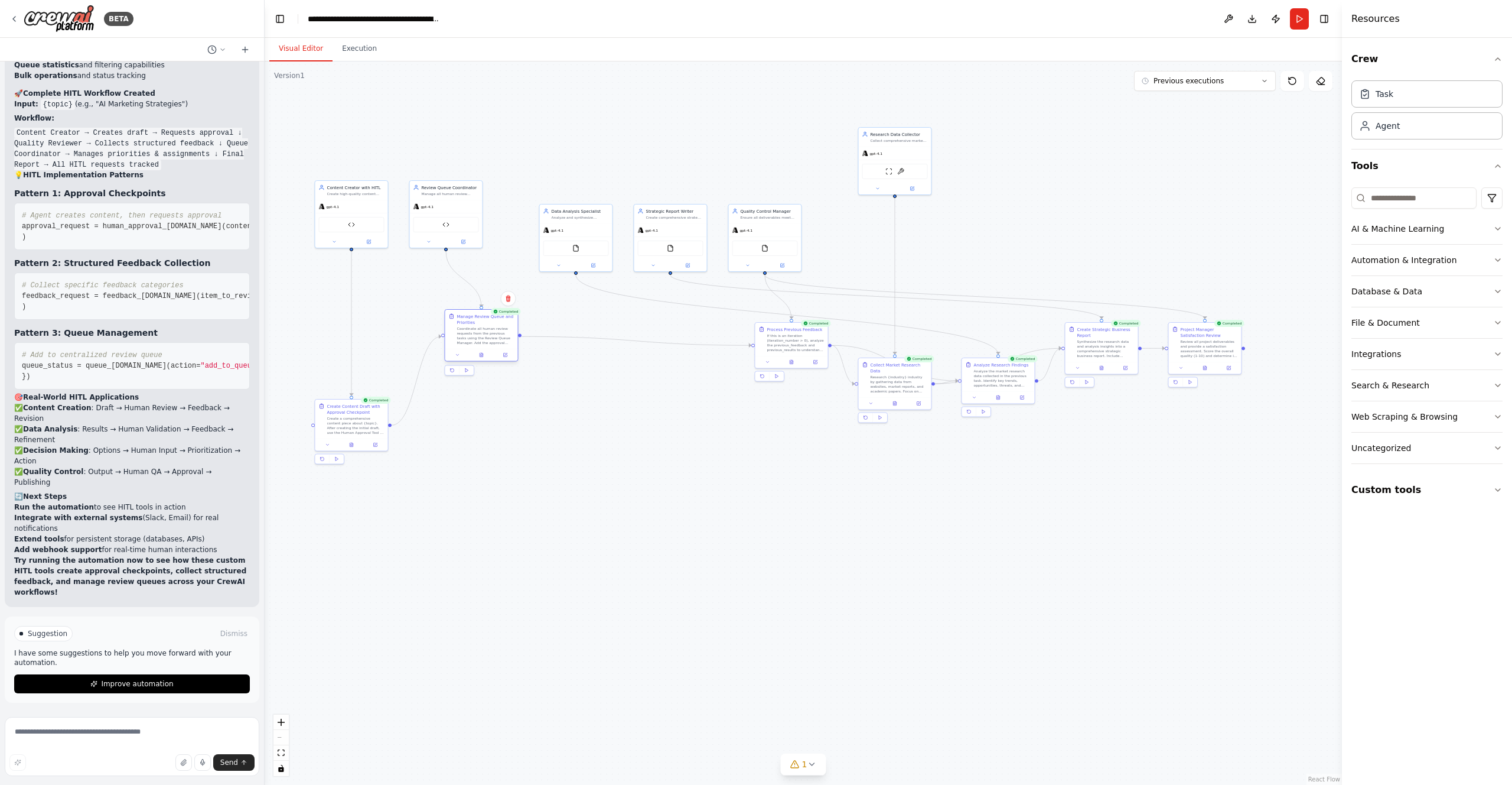
click at [472, 331] on div "Coordinate all human review requests from the previous tasks using the Review Q…" at bounding box center [486, 336] width 57 height 19
drag, startPoint x: 587, startPoint y: 234, endPoint x: 696, endPoint y: 139, distance: 144.6
click at [696, 133] on div "FileReadTool" at bounding box center [677, 141] width 66 height 16
drag, startPoint x: 870, startPoint y: 141, endPoint x: 1026, endPoint y: 75, distance: 169.4
click at [1026, 78] on div "FileReadTool" at bounding box center [995, 90] width 72 height 23
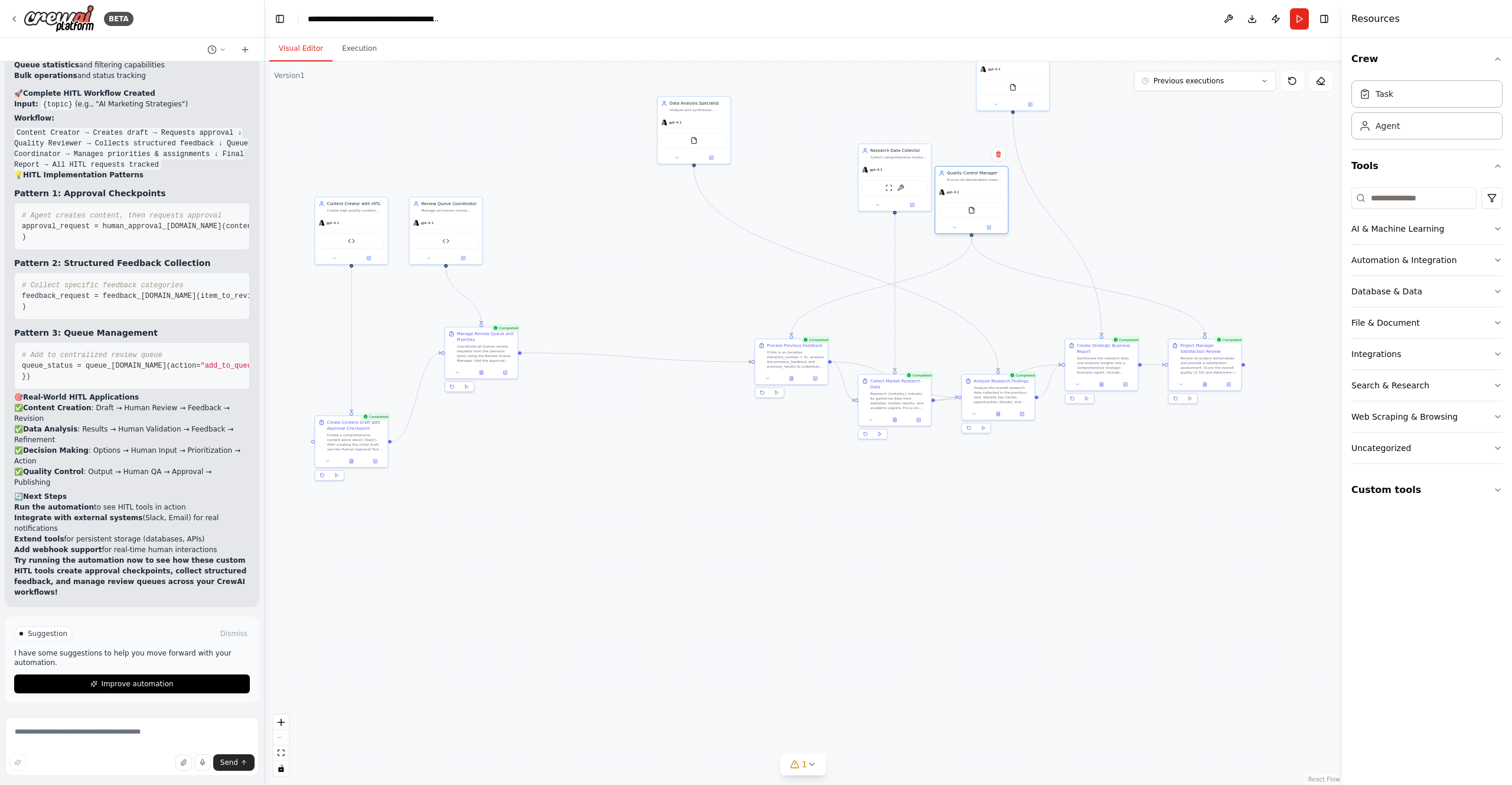
drag, startPoint x: 795, startPoint y: 232, endPoint x: 1076, endPoint y: 171, distance: 287.5
click at [1008, 171] on div "Quality Control Manager Ensure all deliverables meet quality standards by condu…" at bounding box center [971, 177] width 72 height 19
drag, startPoint x: 467, startPoint y: 226, endPoint x: 501, endPoint y: 226, distance: 34.0
click at [501, 226] on div "gpt-4.1" at bounding box center [481, 221] width 72 height 13
drag, startPoint x: 789, startPoint y: 350, endPoint x: 596, endPoint y: 427, distance: 207.8
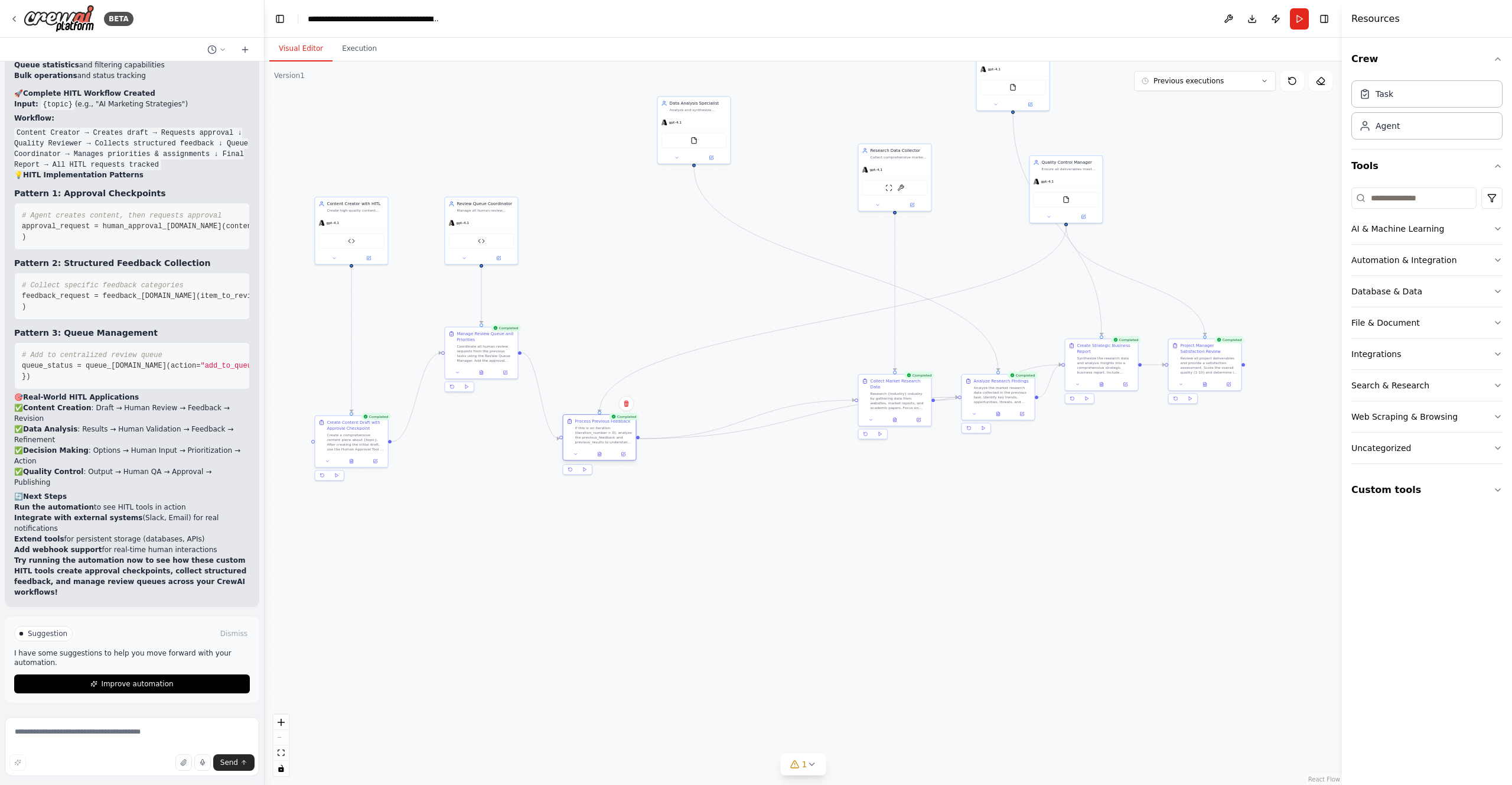
click at [596, 427] on div "If this is an iteration (iteration_number > 0), analyze the previous_feedback a…" at bounding box center [604, 435] width 57 height 19
drag, startPoint x: 1042, startPoint y: 206, endPoint x: 574, endPoint y: 250, distance: 470.1
click at [574, 248] on div "FileReadTool" at bounding box center [599, 239] width 72 height 23
click at [362, 50] on button "Execution" at bounding box center [359, 48] width 54 height 25
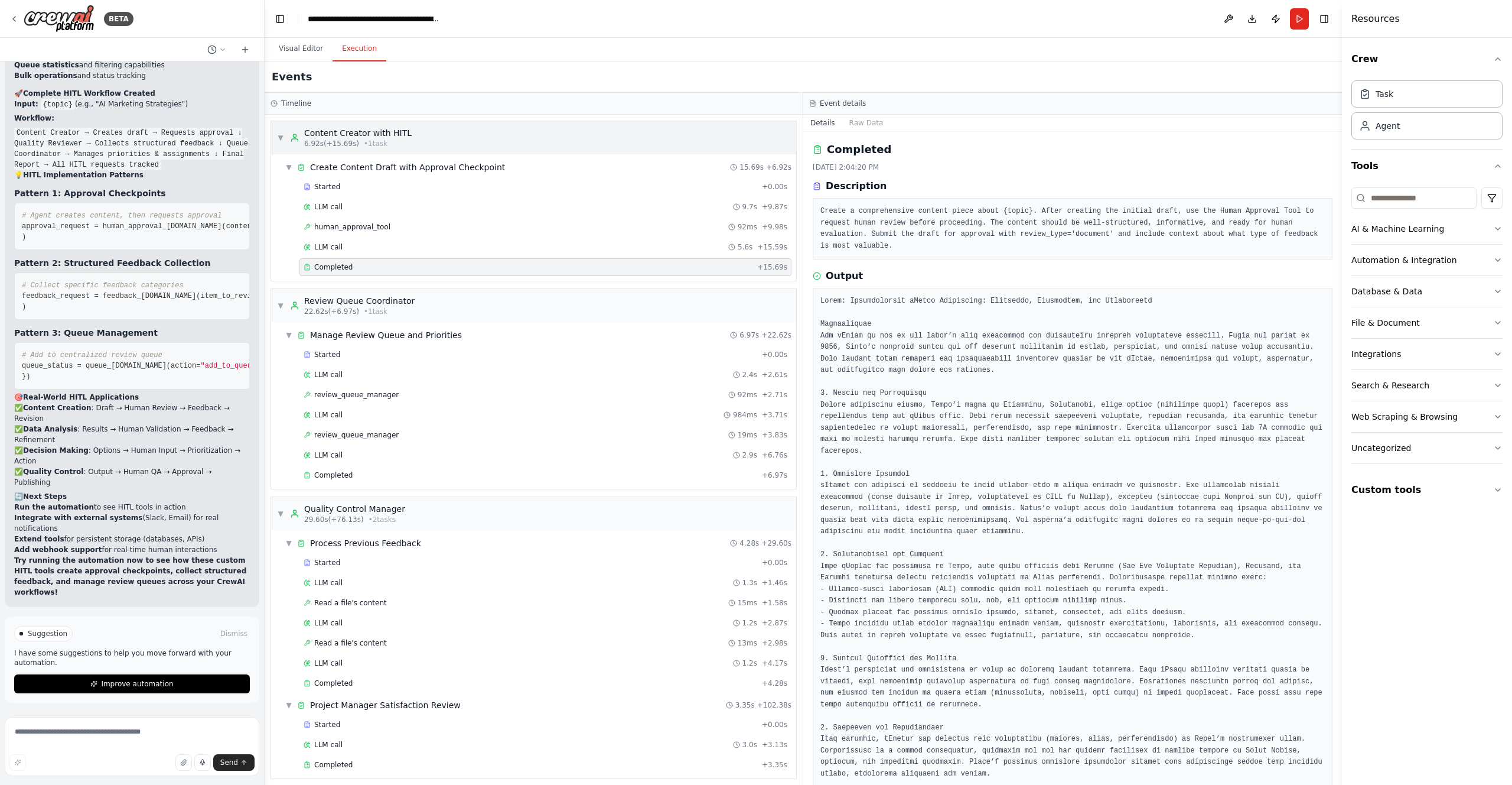
click at [281, 133] on span "▼" at bounding box center [281, 138] width 7 height 10
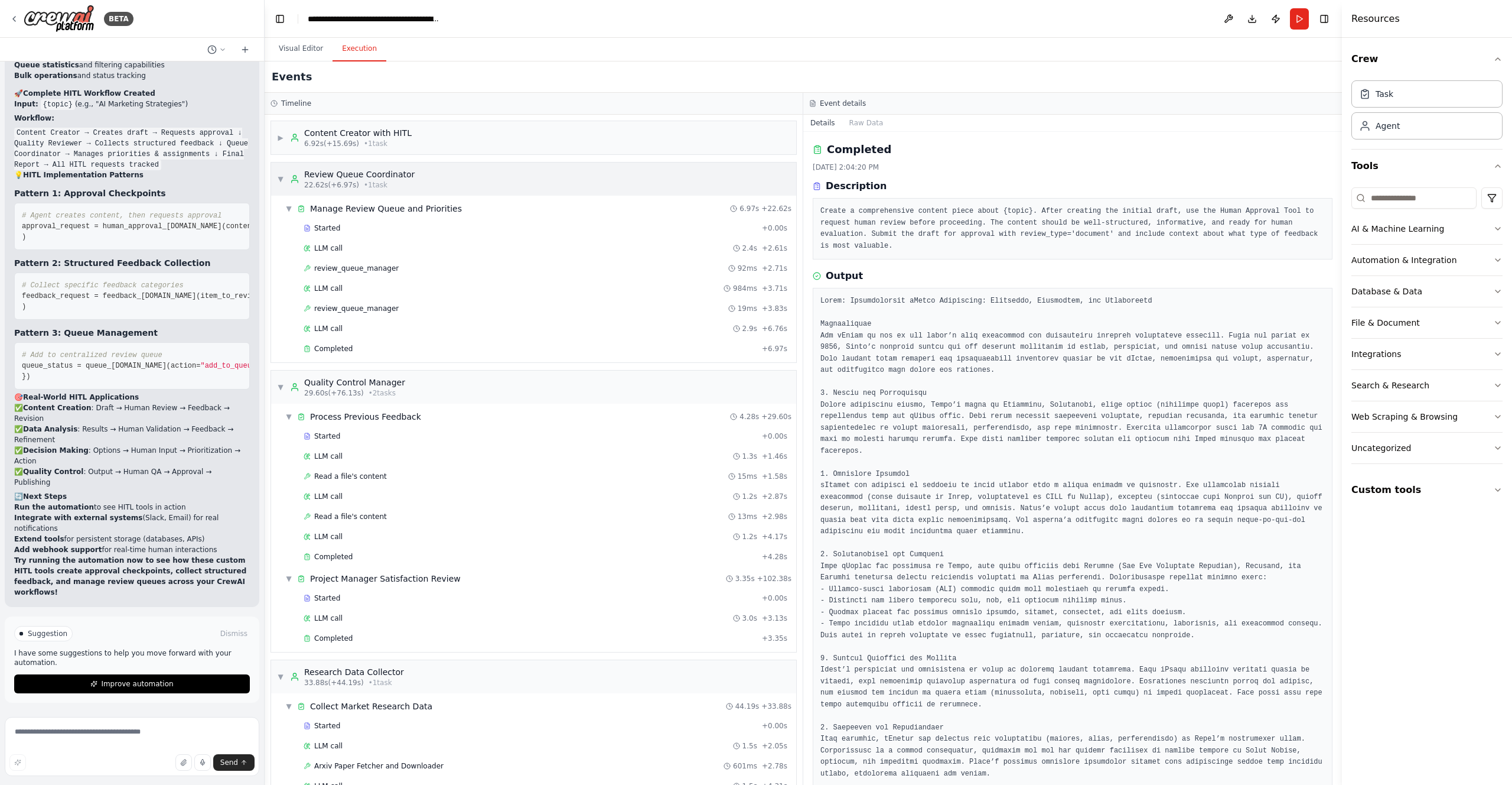
click at [279, 174] on span "▼" at bounding box center [281, 179] width 7 height 10
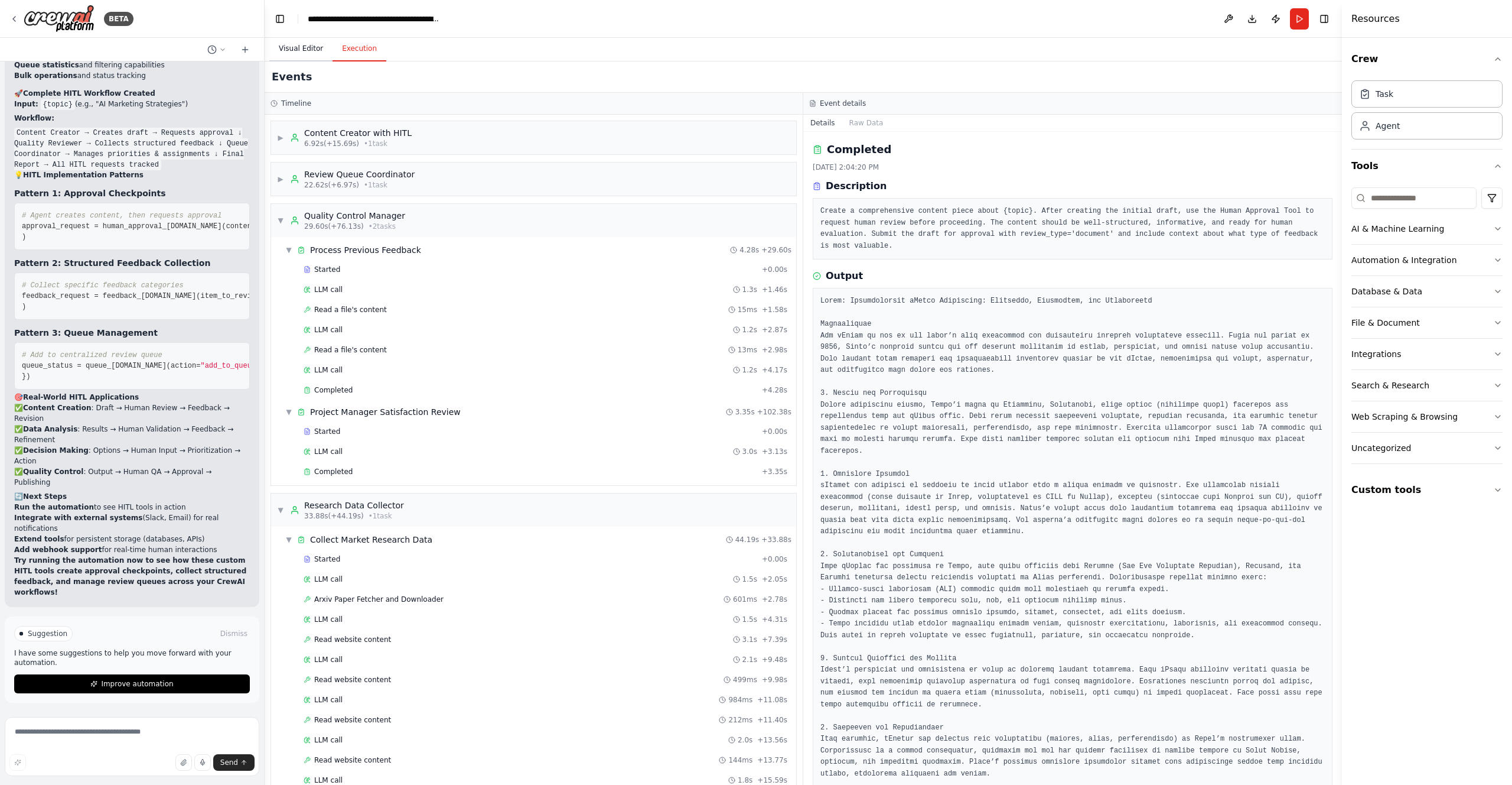
click at [309, 50] on button "Visual Editor" at bounding box center [301, 48] width 63 height 25
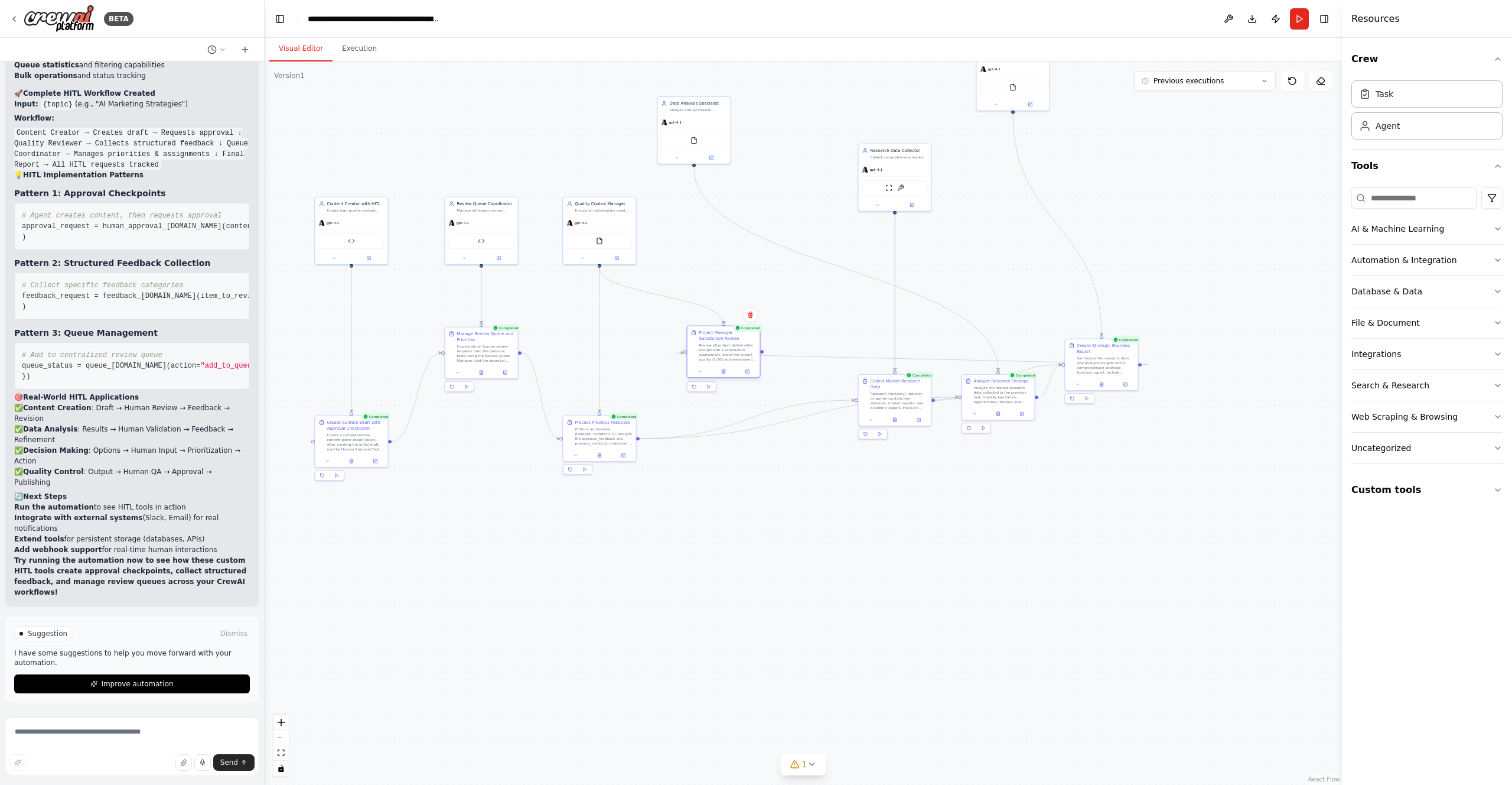
drag, startPoint x: 1190, startPoint y: 367, endPoint x: 706, endPoint y: 357, distance: 484.1
click at [705, 356] on div "Review all project deliverables and provide a satisfaction assessment. Score th…" at bounding box center [728, 352] width 57 height 19
drag, startPoint x: 706, startPoint y: 357, endPoint x: 1240, endPoint y: 369, distance: 534.1
click at [1240, 369] on div "Review all project deliverables and provide a satisfaction assessment. Score th…" at bounding box center [1266, 364] width 57 height 19
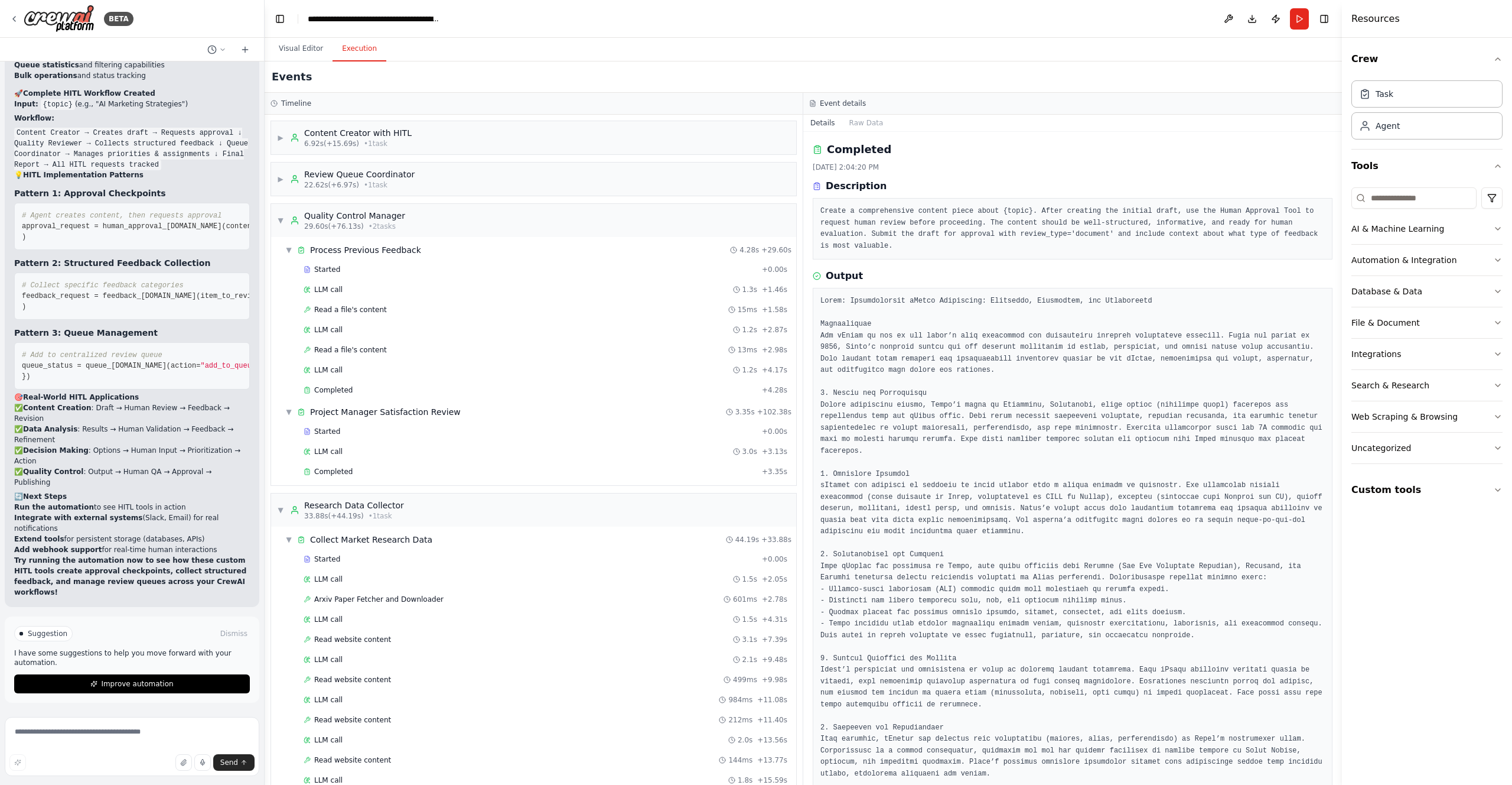
click at [345, 45] on button "Execution" at bounding box center [359, 48] width 54 height 25
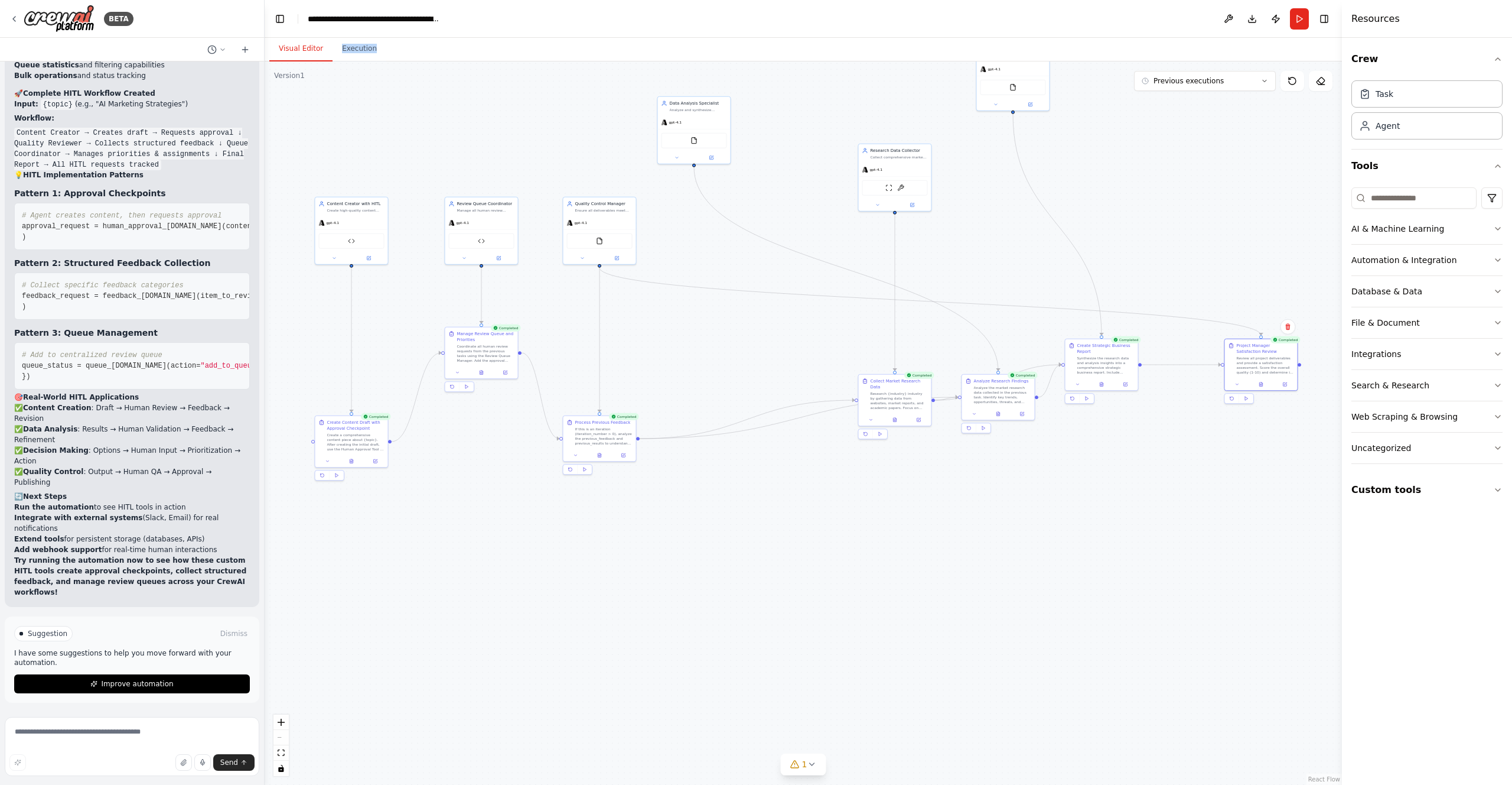
click at [304, 43] on button "Visual Editor" at bounding box center [301, 48] width 63 height 25
drag, startPoint x: 885, startPoint y: 386, endPoint x: 730, endPoint y: 514, distance: 201.0
click at [730, 514] on div "Collect Market Research Data" at bounding box center [746, 513] width 57 height 12
drag, startPoint x: 873, startPoint y: 180, endPoint x: 707, endPoint y: 223, distance: 171.5
click at [707, 223] on div "gpt-4.1" at bounding box center [712, 221] width 72 height 13
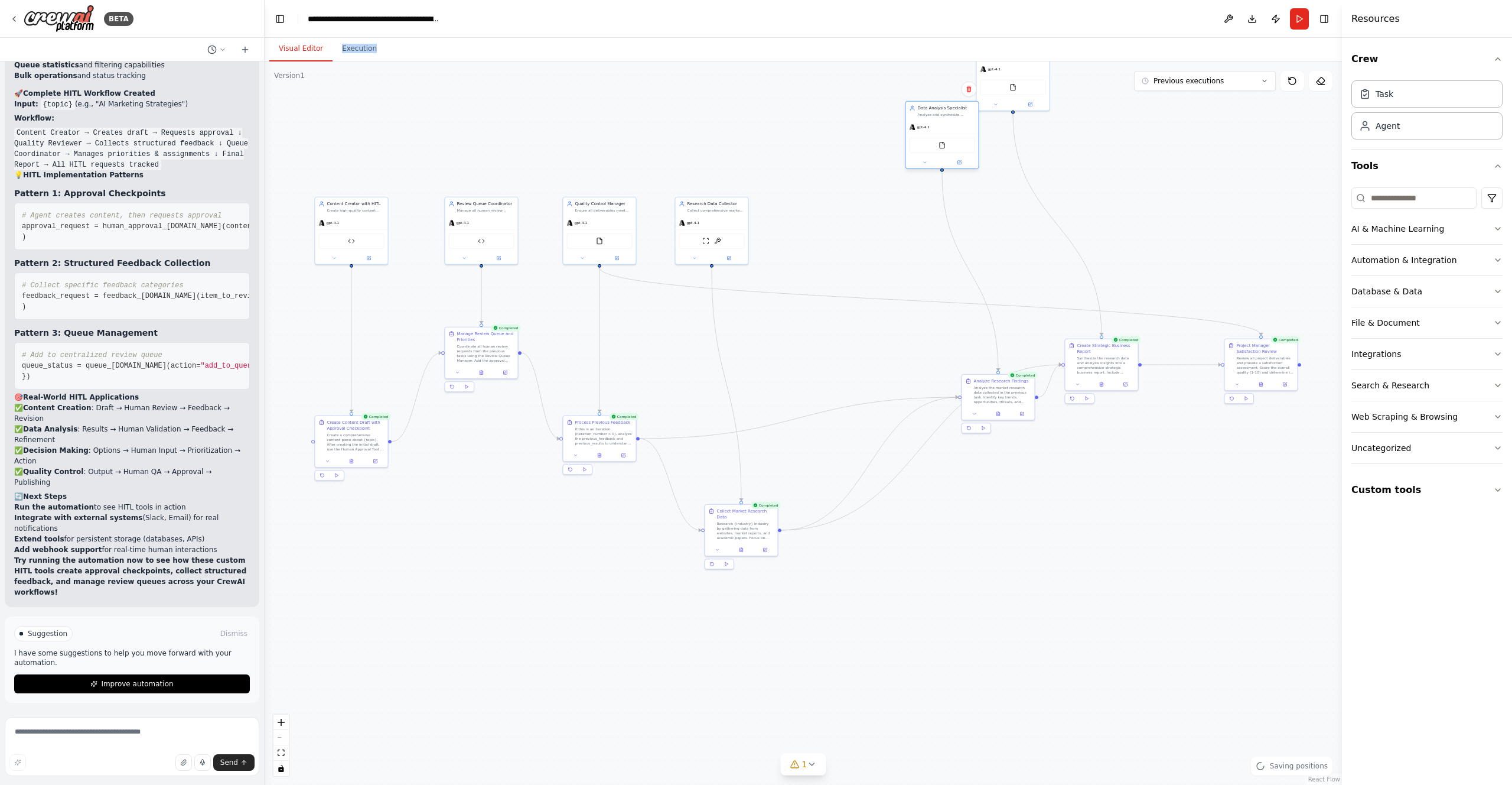
drag, startPoint x: 695, startPoint y: 121, endPoint x: 965, endPoint y: 125, distance: 270.0
click at [965, 125] on div "gpt-4.1" at bounding box center [942, 127] width 72 height 13
drag, startPoint x: 947, startPoint y: 380, endPoint x: 802, endPoint y: 424, distance: 151.5
click at [802, 424] on div ".deletable-edge-delete-btn { width: 20px; height: 20px; border: 0px solid #ffff…" at bounding box center [803, 423] width 1077 height 723
drag, startPoint x: 734, startPoint y: 525, endPoint x: 712, endPoint y: 542, distance: 27.8
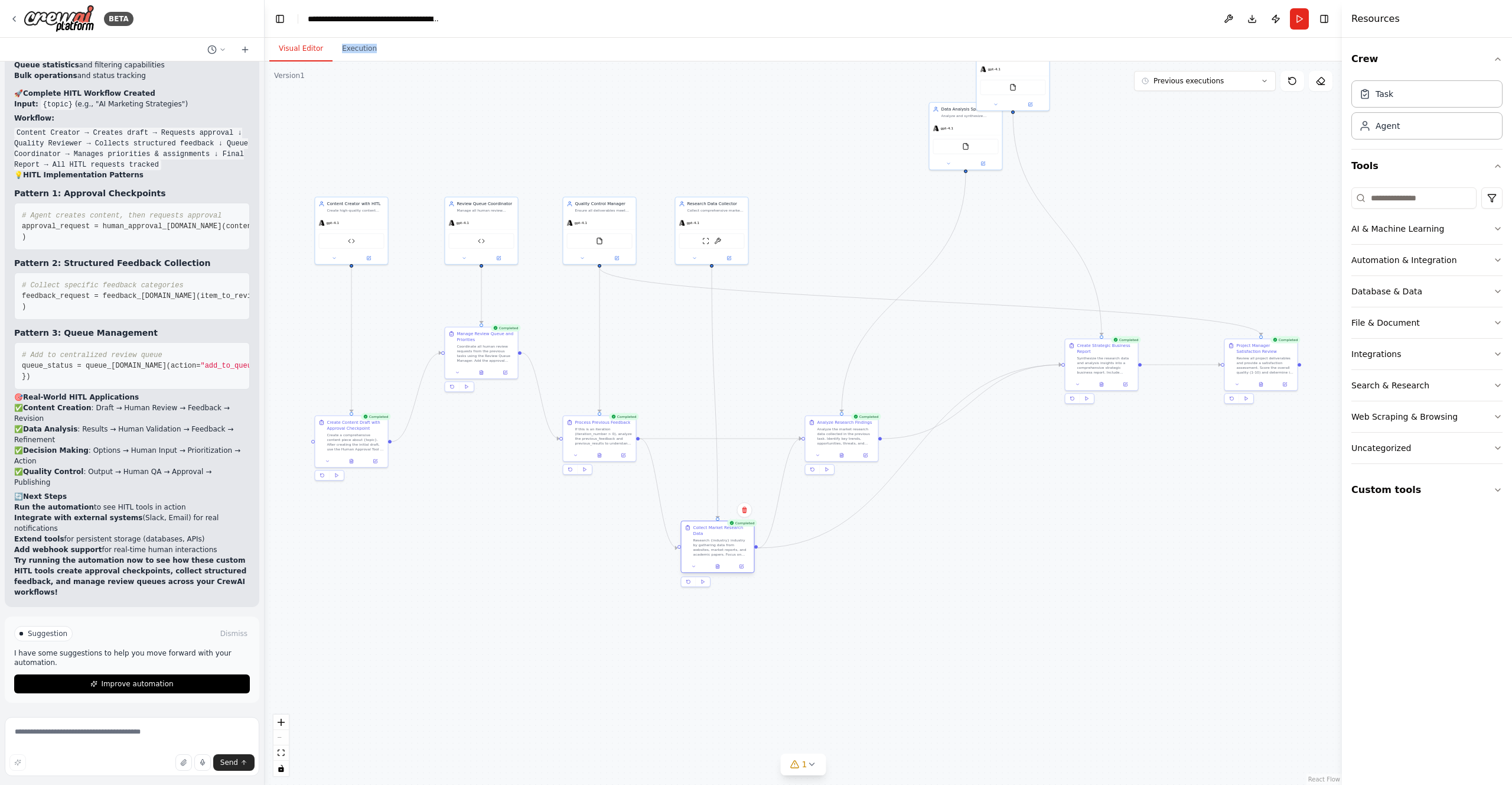
click at [712, 542] on div "Research {industry} industry by gathering data from websites, market reports, a…" at bounding box center [722, 547] width 57 height 19
drag, startPoint x: 1093, startPoint y: 352, endPoint x: 1025, endPoint y: 413, distance: 91.4
click at [1025, 413] on div "Create Strategic Business Report" at bounding box center [1041, 412] width 57 height 12
drag, startPoint x: 953, startPoint y: 130, endPoint x: 826, endPoint y: 227, distance: 159.8
click at [826, 227] on div "gpt-4.1" at bounding box center [842, 221] width 72 height 13
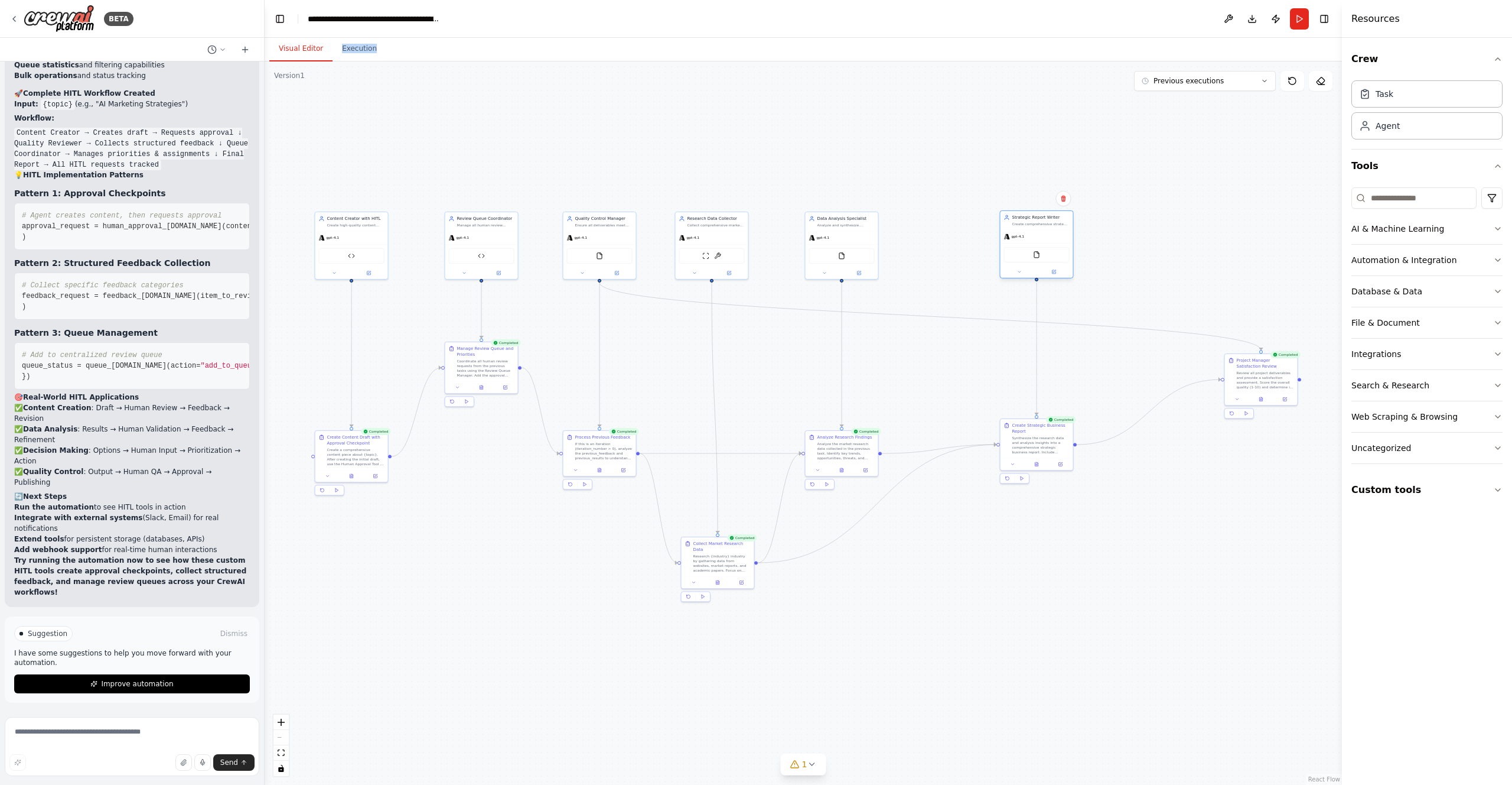
drag, startPoint x: 1016, startPoint y: 69, endPoint x: 1037, endPoint y: 239, distance: 171.3
click at [1037, 239] on div "gpt-4.1" at bounding box center [1037, 236] width 72 height 13
drag, startPoint x: 1251, startPoint y: 376, endPoint x: 1161, endPoint y: 440, distance: 110.4
click at [1161, 440] on div "Review all project deliverables and provide a satisfaction assessment. Score th…" at bounding box center [1177, 444] width 57 height 19
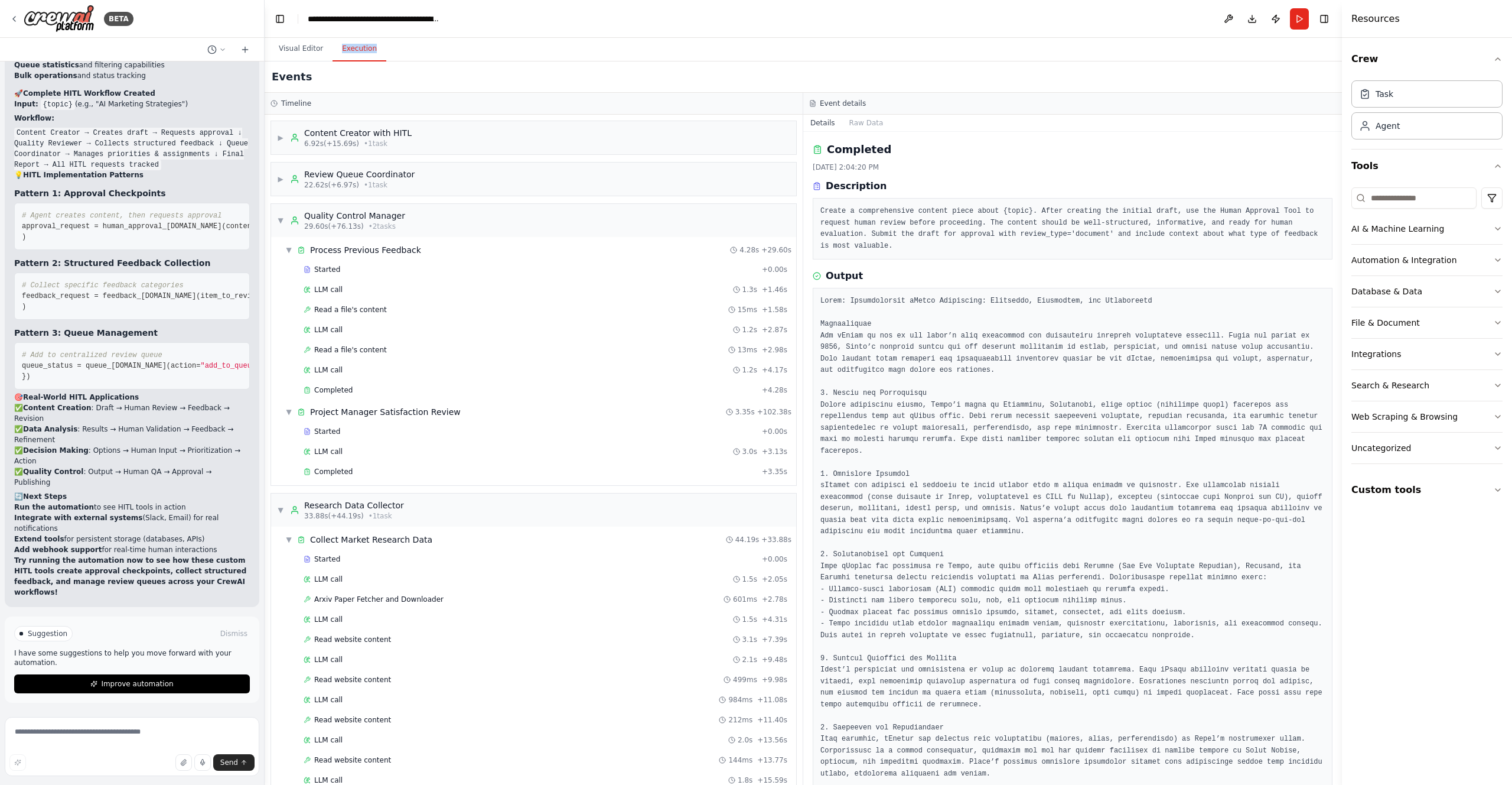
click at [347, 53] on button "Execution" at bounding box center [359, 48] width 54 height 25
click at [284, 133] on span "▶" at bounding box center [281, 138] width 7 height 10
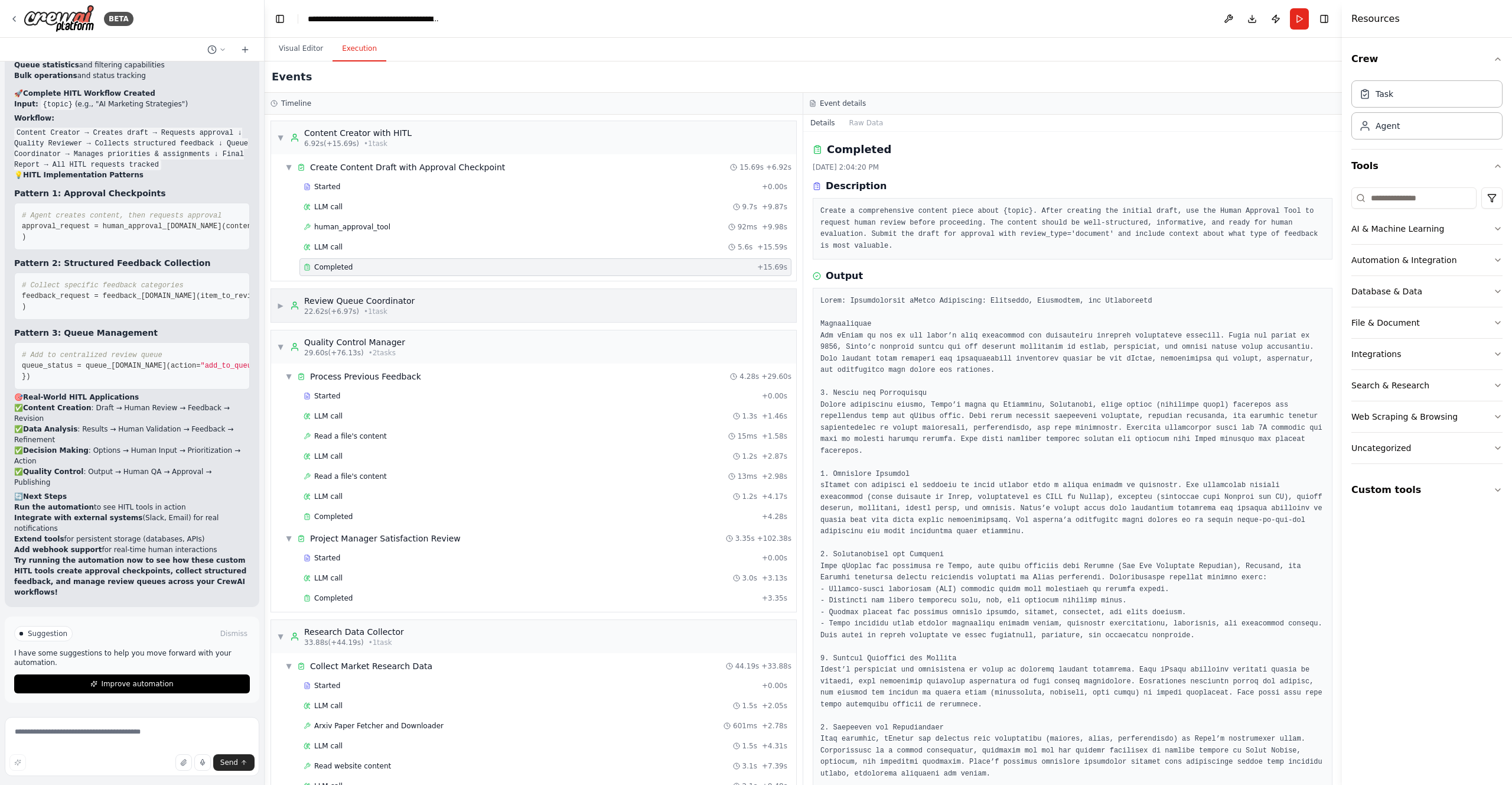
click at [276, 308] on div "▶ Review Queue Coordinator 22.62s (+6.97s) • 1 task" at bounding box center [534, 305] width 525 height 33
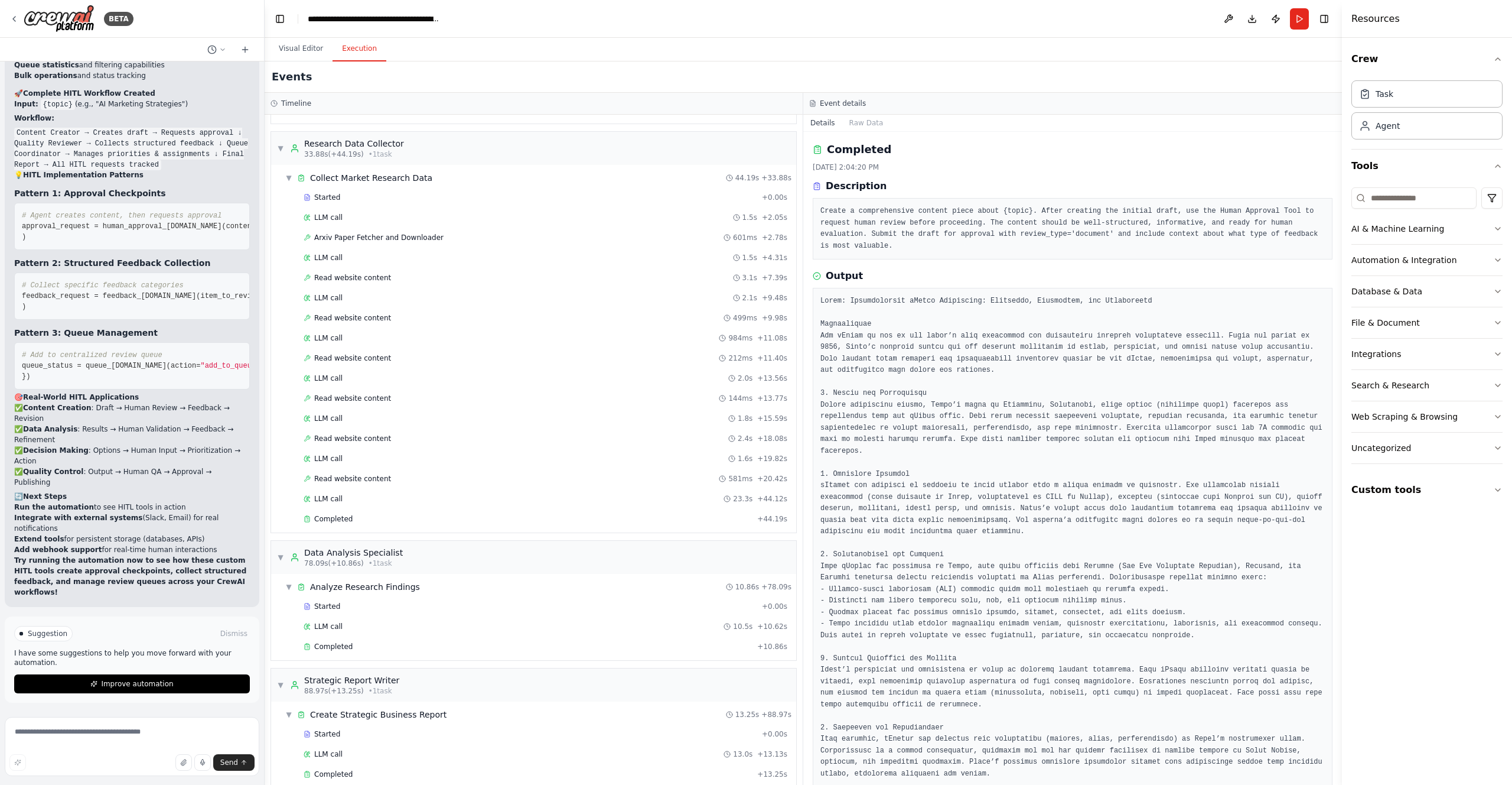
scroll to position [671, 0]
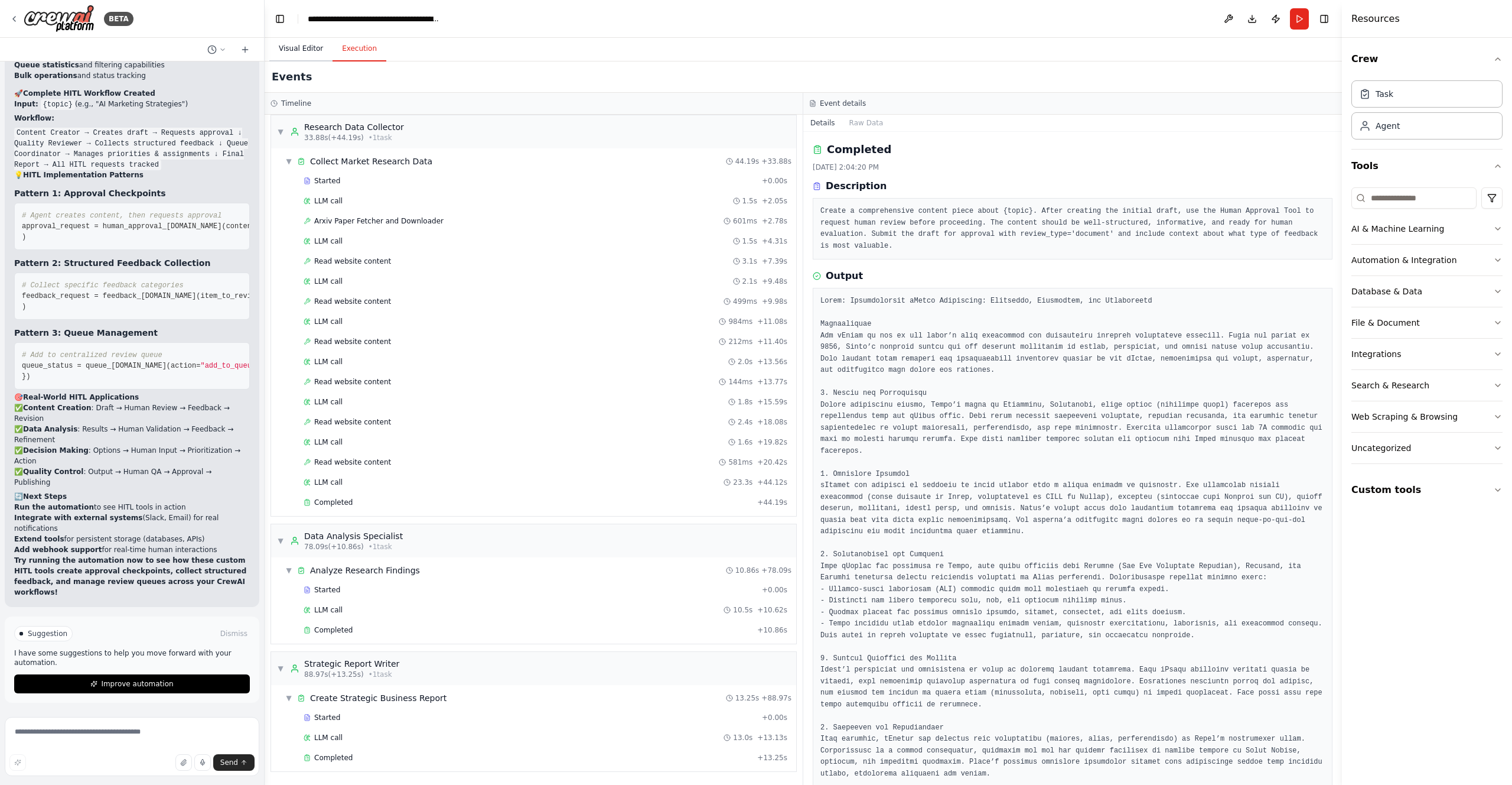
click at [305, 42] on button "Visual Editor" at bounding box center [301, 48] width 63 height 25
click at [353, 50] on button "Execution" at bounding box center [359, 48] width 54 height 25
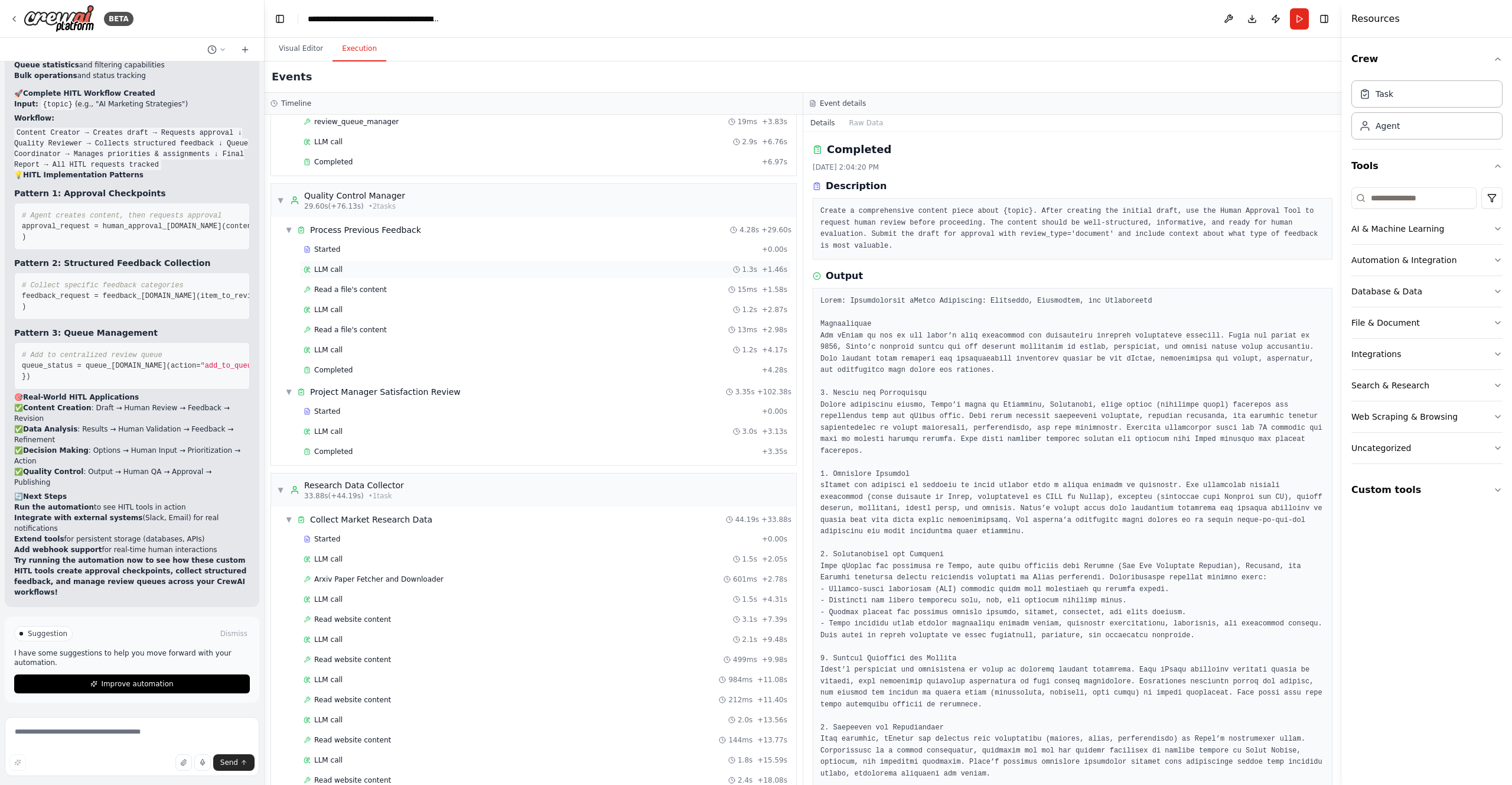
scroll to position [308, 0]
click at [387, 236] on span "Process Previous Feedback" at bounding box center [366, 236] width 111 height 12
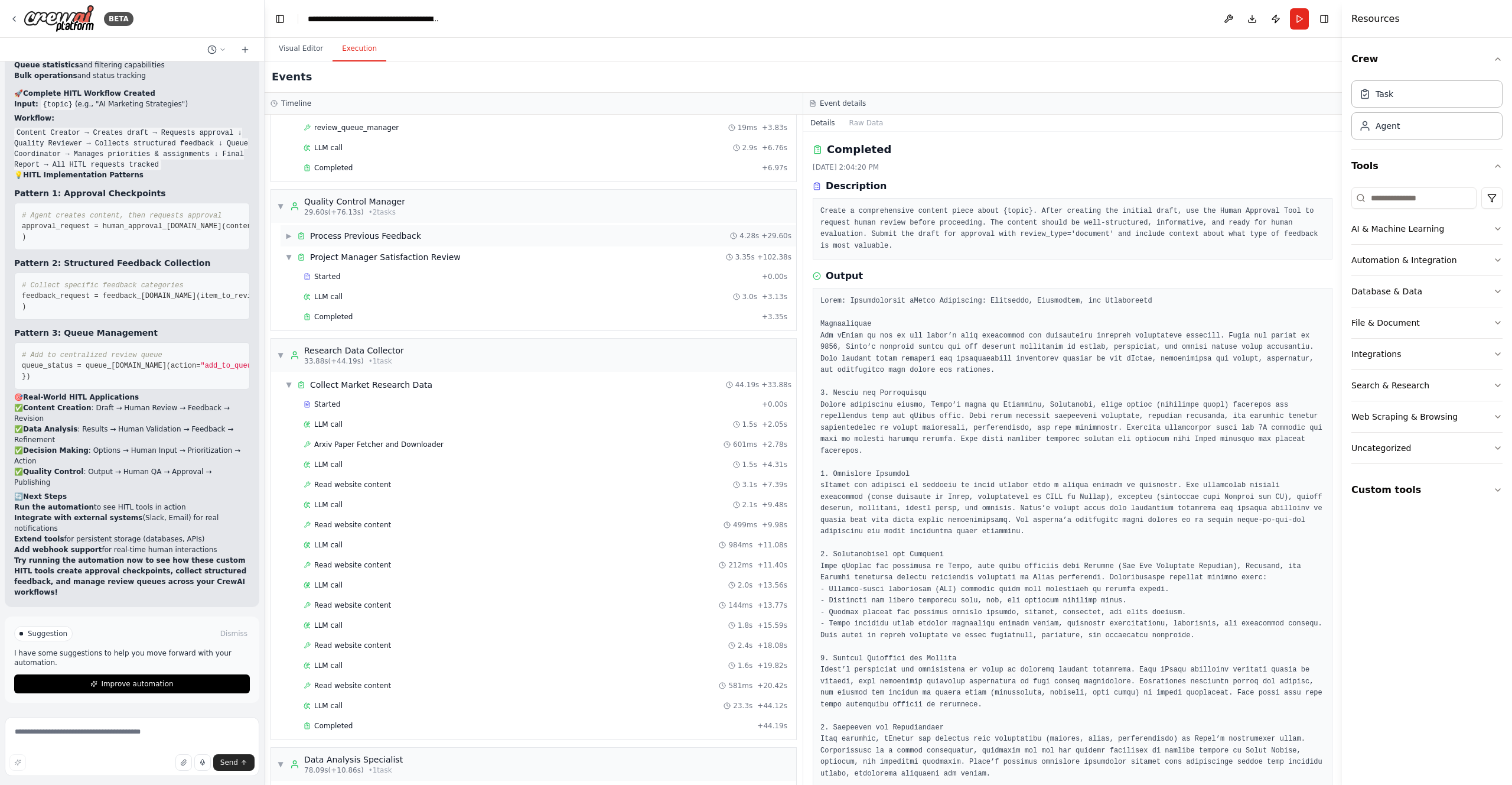
click at [387, 236] on span "Process Previous Feedback" at bounding box center [366, 236] width 111 height 12
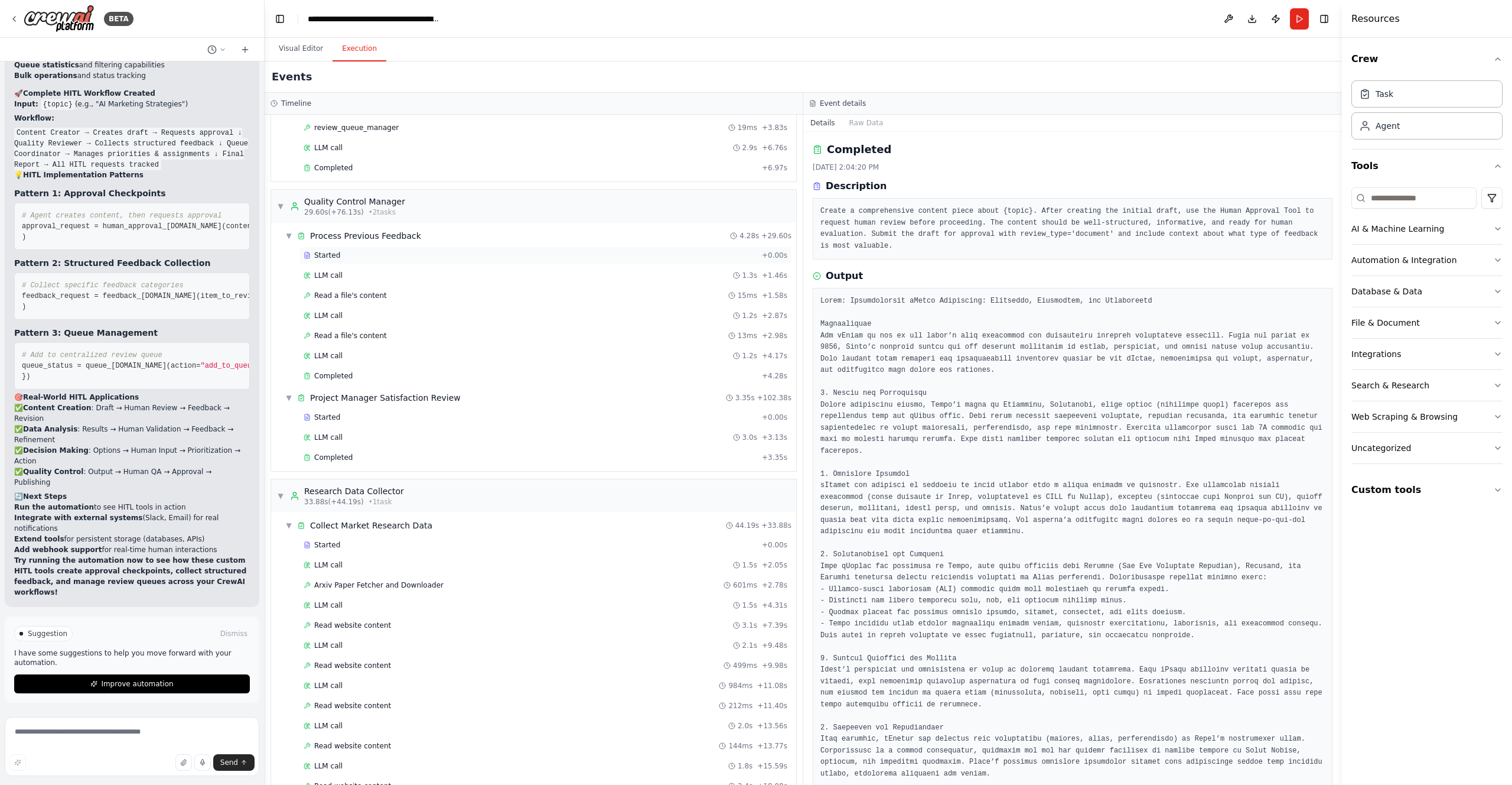
click at [349, 258] on div "Started" at bounding box center [531, 255] width 453 height 10
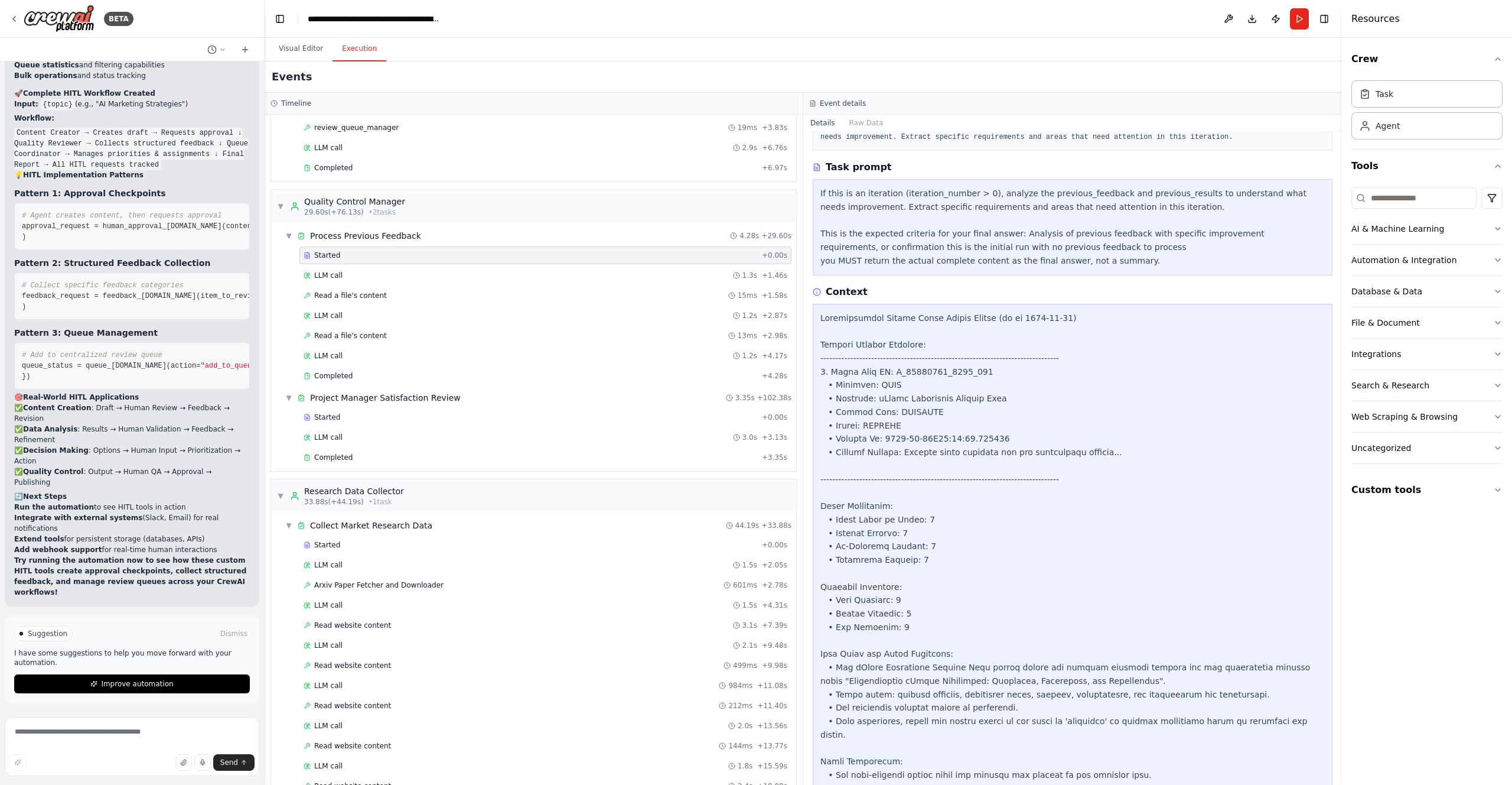
scroll to position [87, 0]
click at [14, 14] on icon at bounding box center [14, 19] width 10 height 10
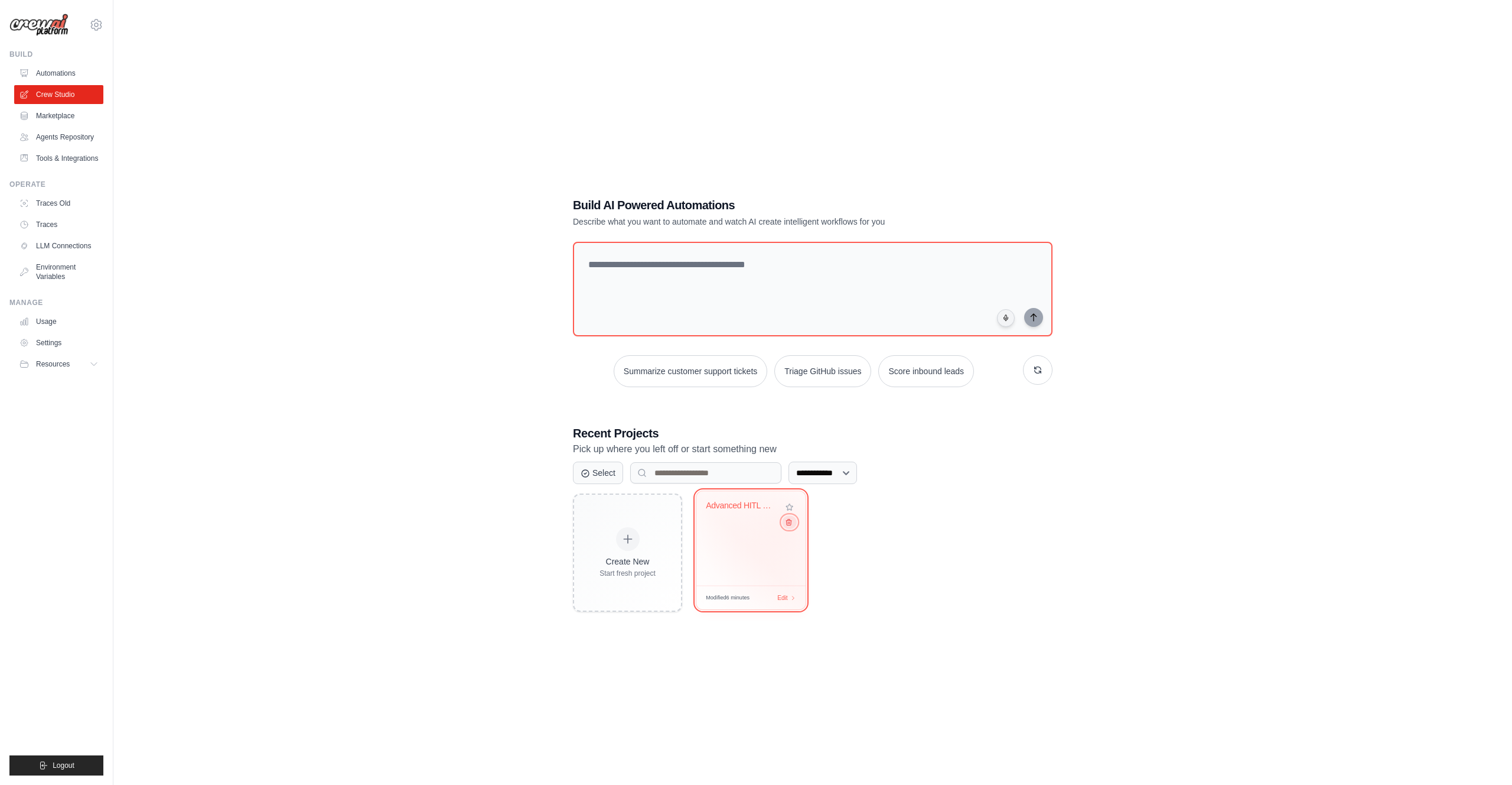
click at [788, 526] on icon at bounding box center [789, 522] width 8 height 8
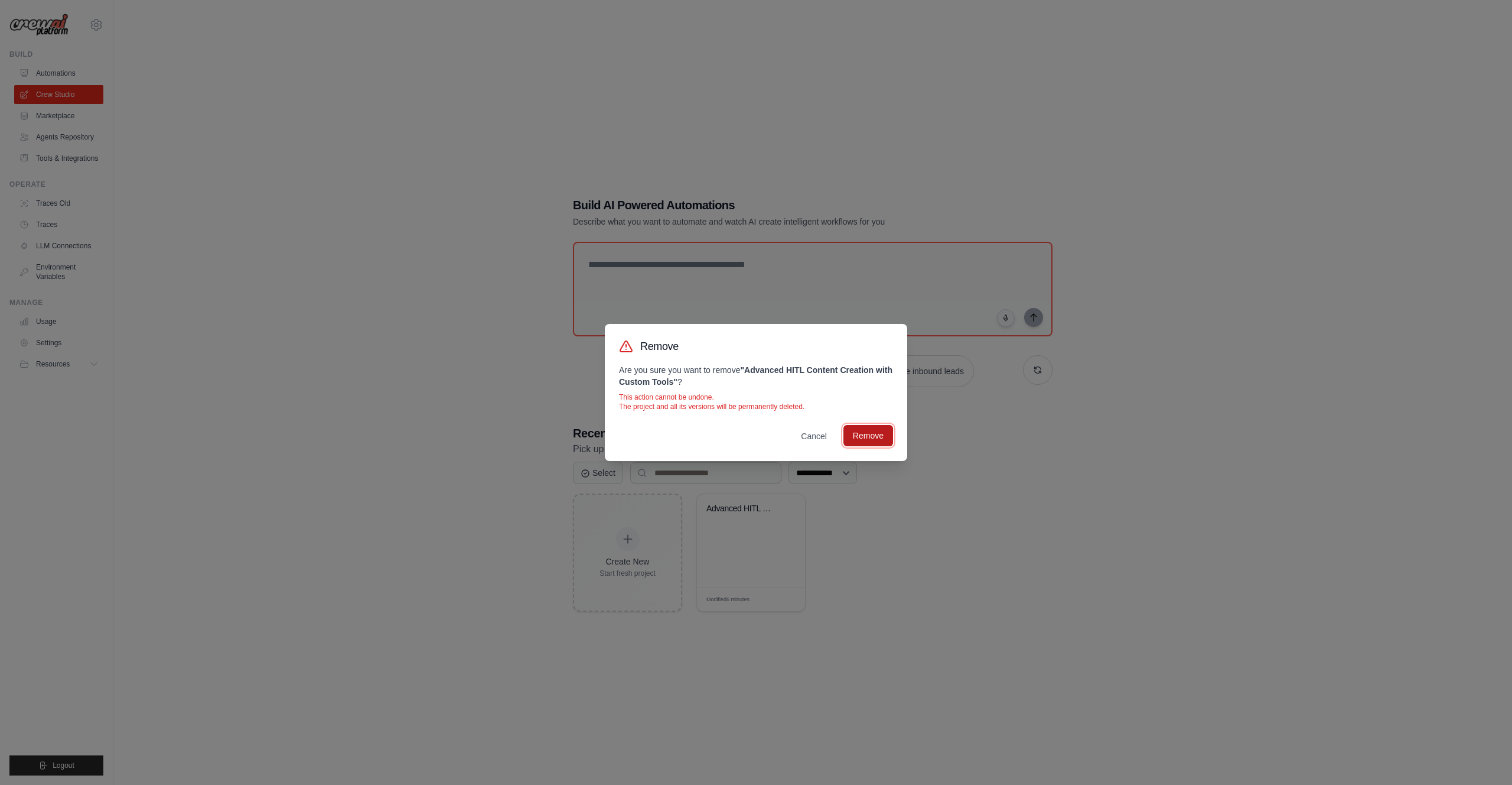
click at [861, 435] on button "Remove" at bounding box center [868, 436] width 50 height 22
